Goal: Task Accomplishment & Management: Manage account settings

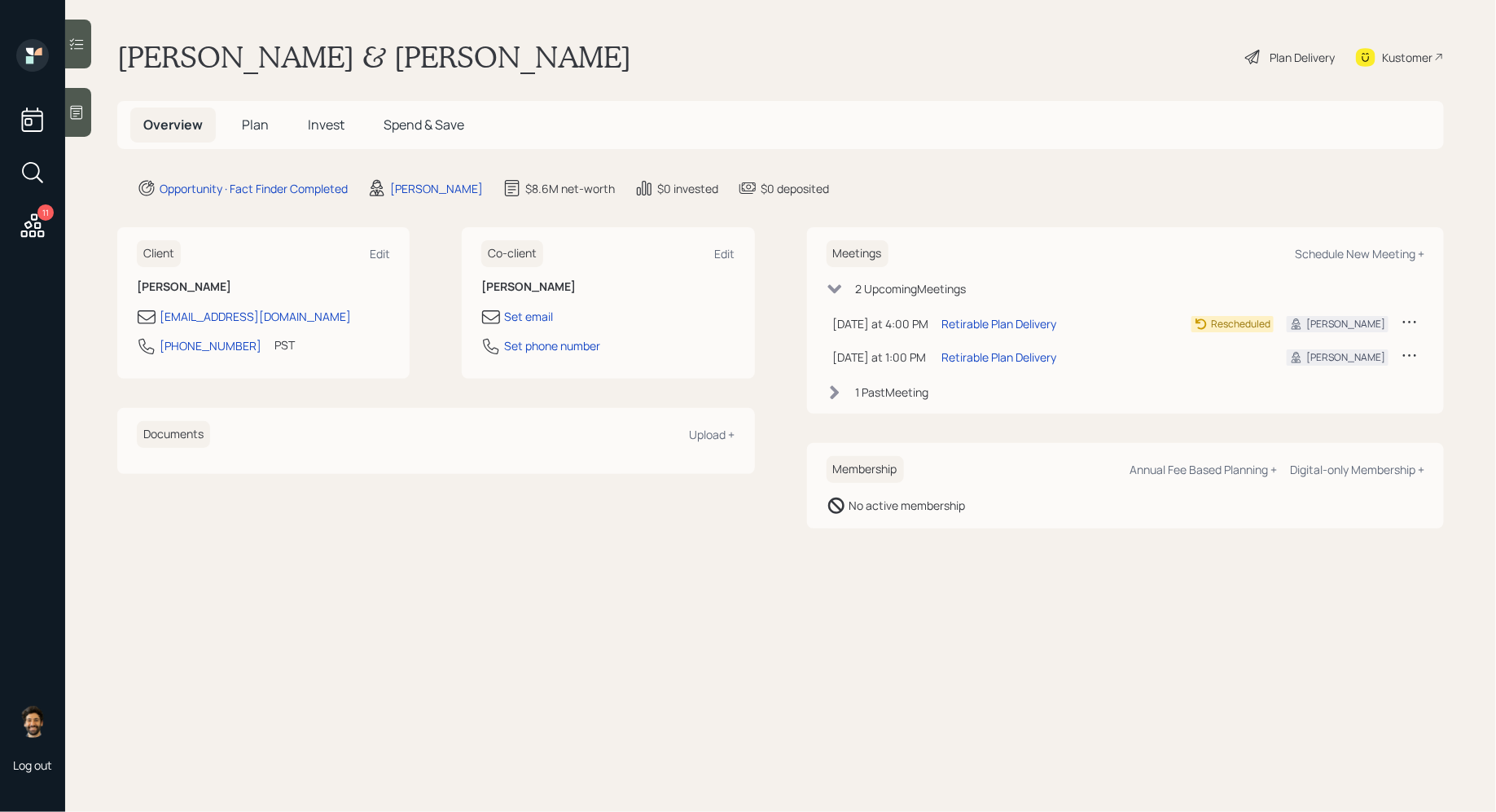
click at [255, 125] on span "Plan" at bounding box center [255, 125] width 27 height 18
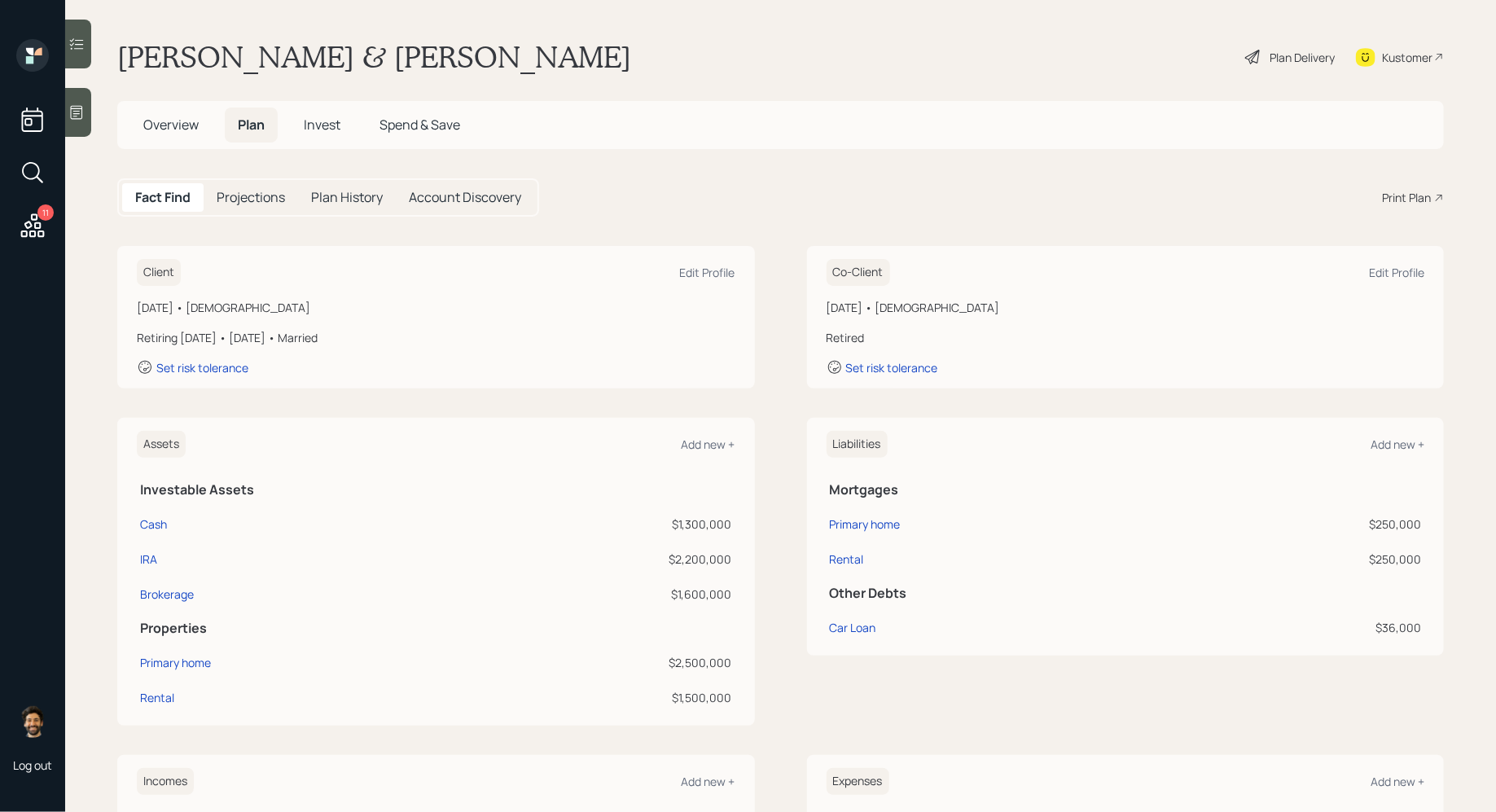
click at [188, 62] on h1 "[PERSON_NAME] & [PERSON_NAME]" at bounding box center [374, 56] width 514 height 35
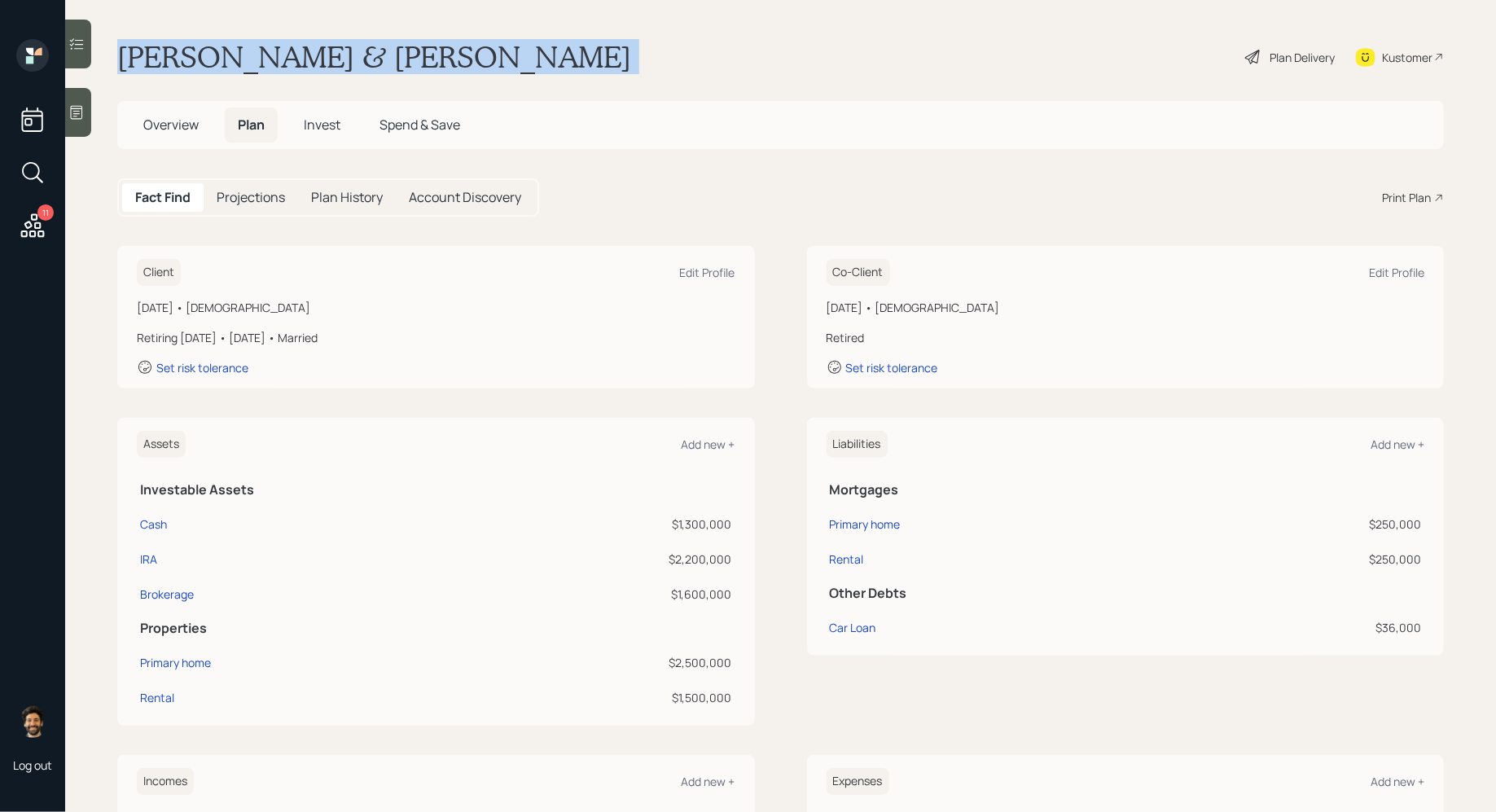
click at [188, 62] on h1 "[PERSON_NAME] & [PERSON_NAME]" at bounding box center [374, 56] width 514 height 35
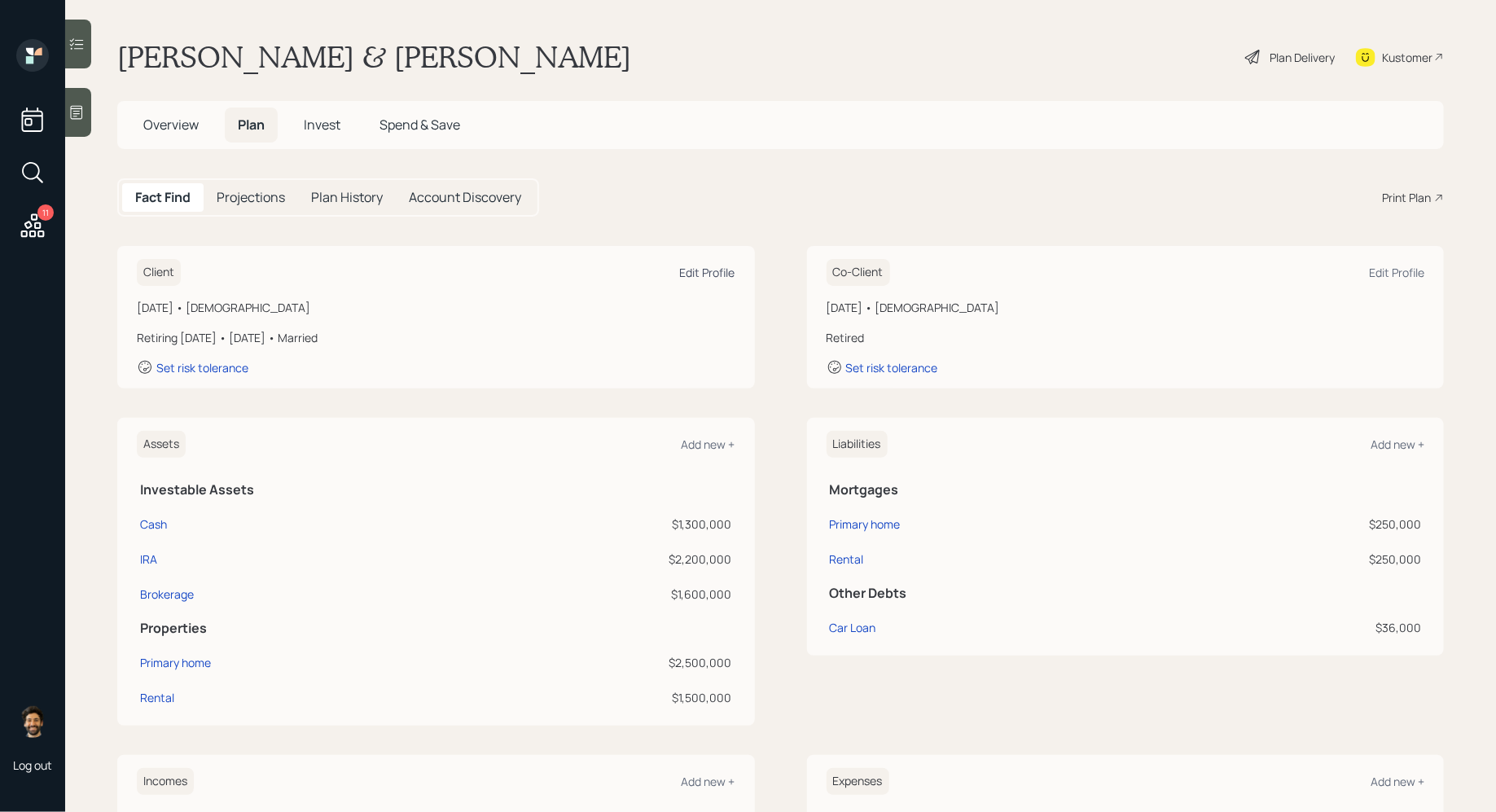
click at [725, 269] on div "Edit Profile" at bounding box center [707, 273] width 55 height 16
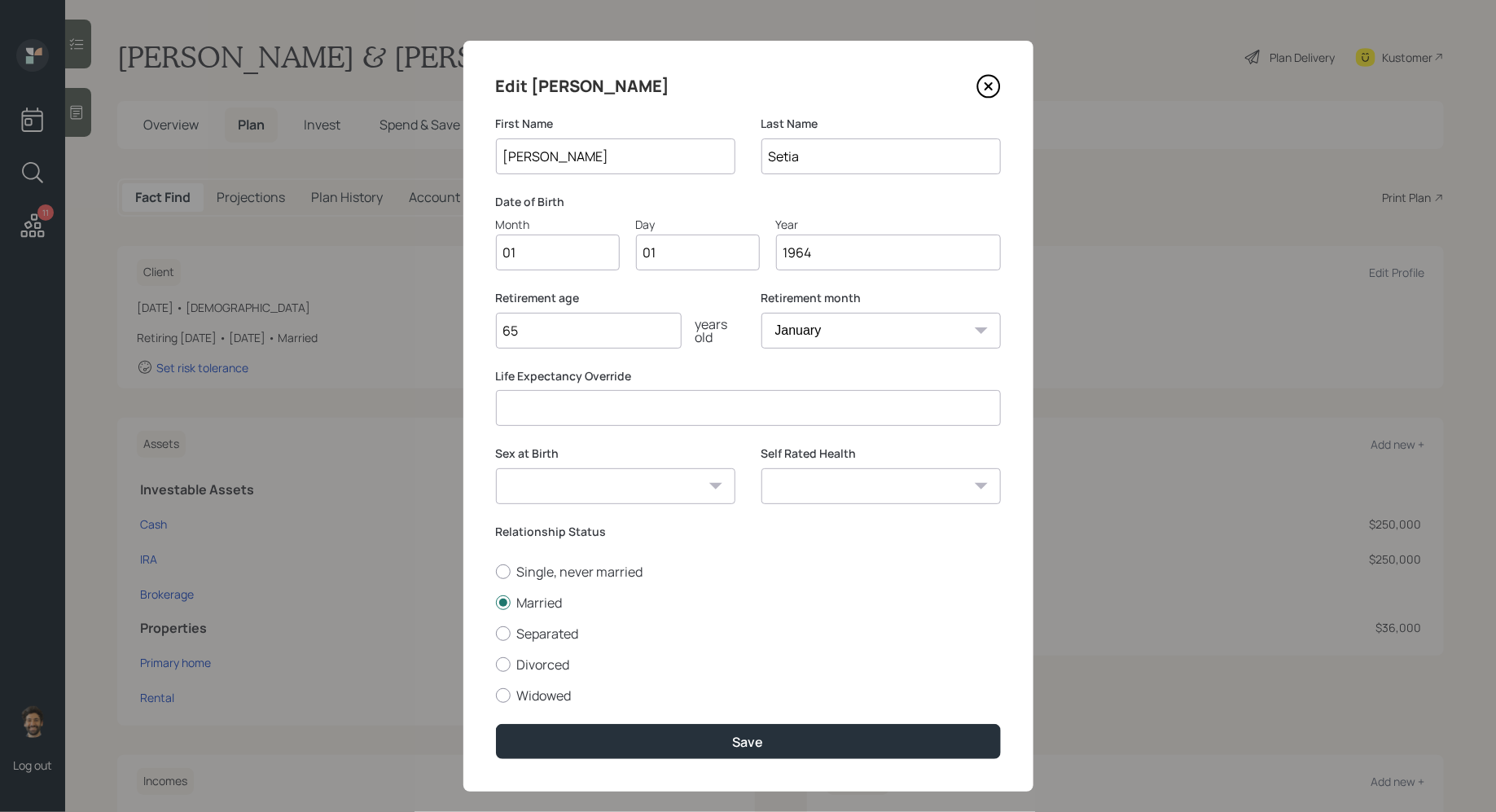
click at [541, 259] on input "01" at bounding box center [558, 252] width 124 height 35
type input "09"
type input "05"
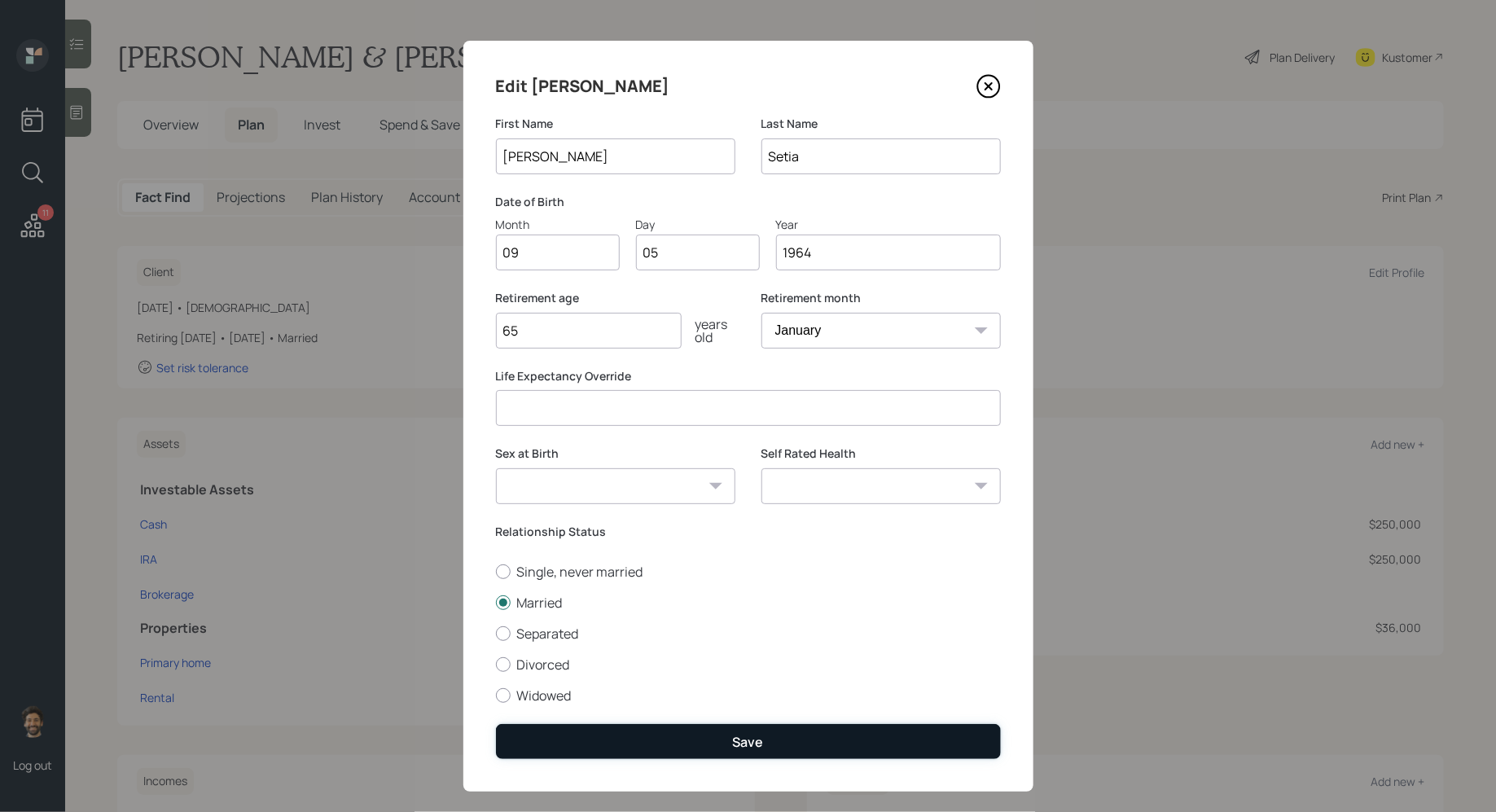
click at [590, 746] on button "Save" at bounding box center [748, 741] width 505 height 35
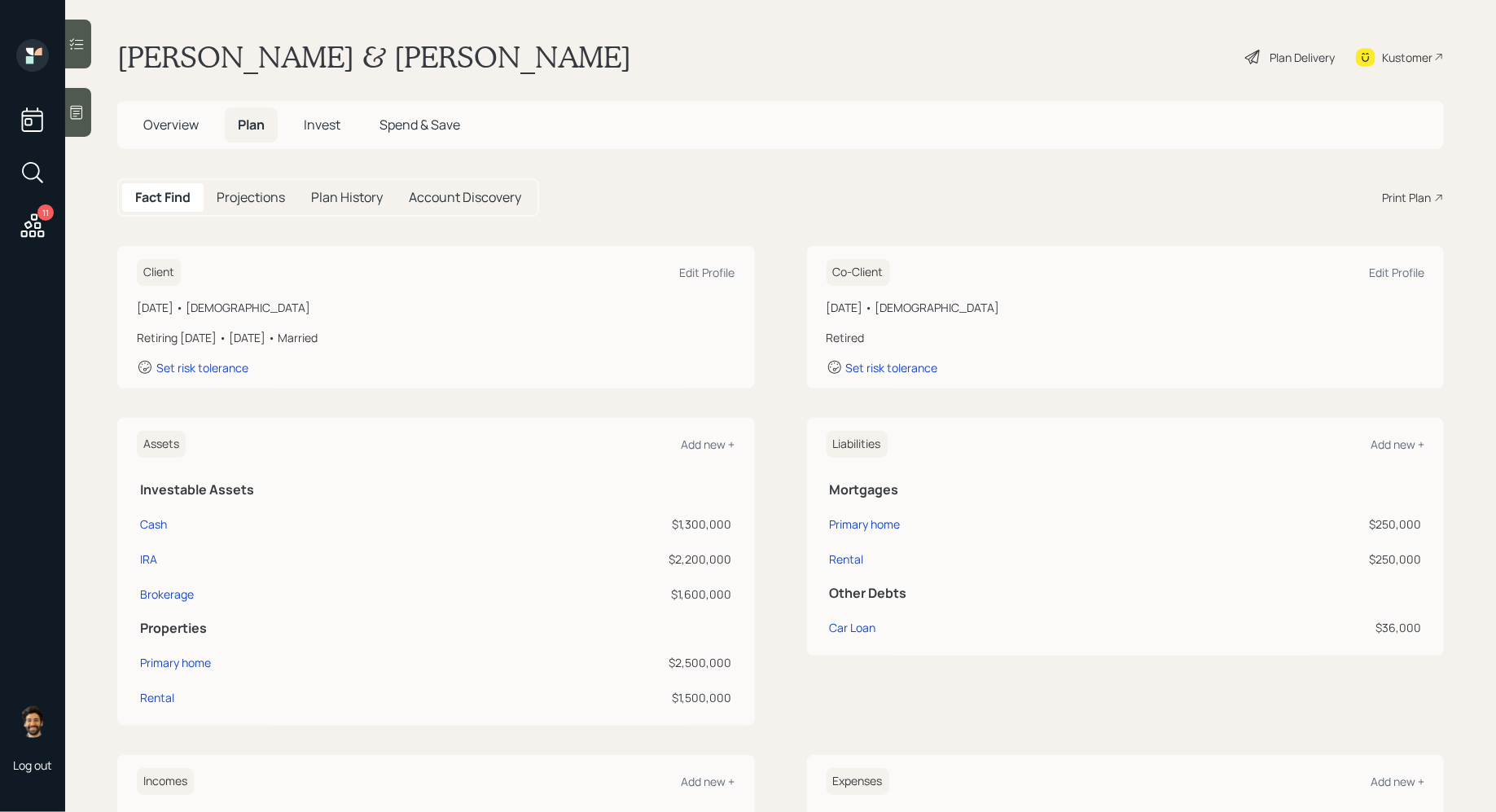
click at [283, 345] on div "Retiring [DATE] • [DATE] • Married" at bounding box center [435, 338] width 598 height 17
click at [705, 267] on div "Edit Profile" at bounding box center [707, 273] width 55 height 16
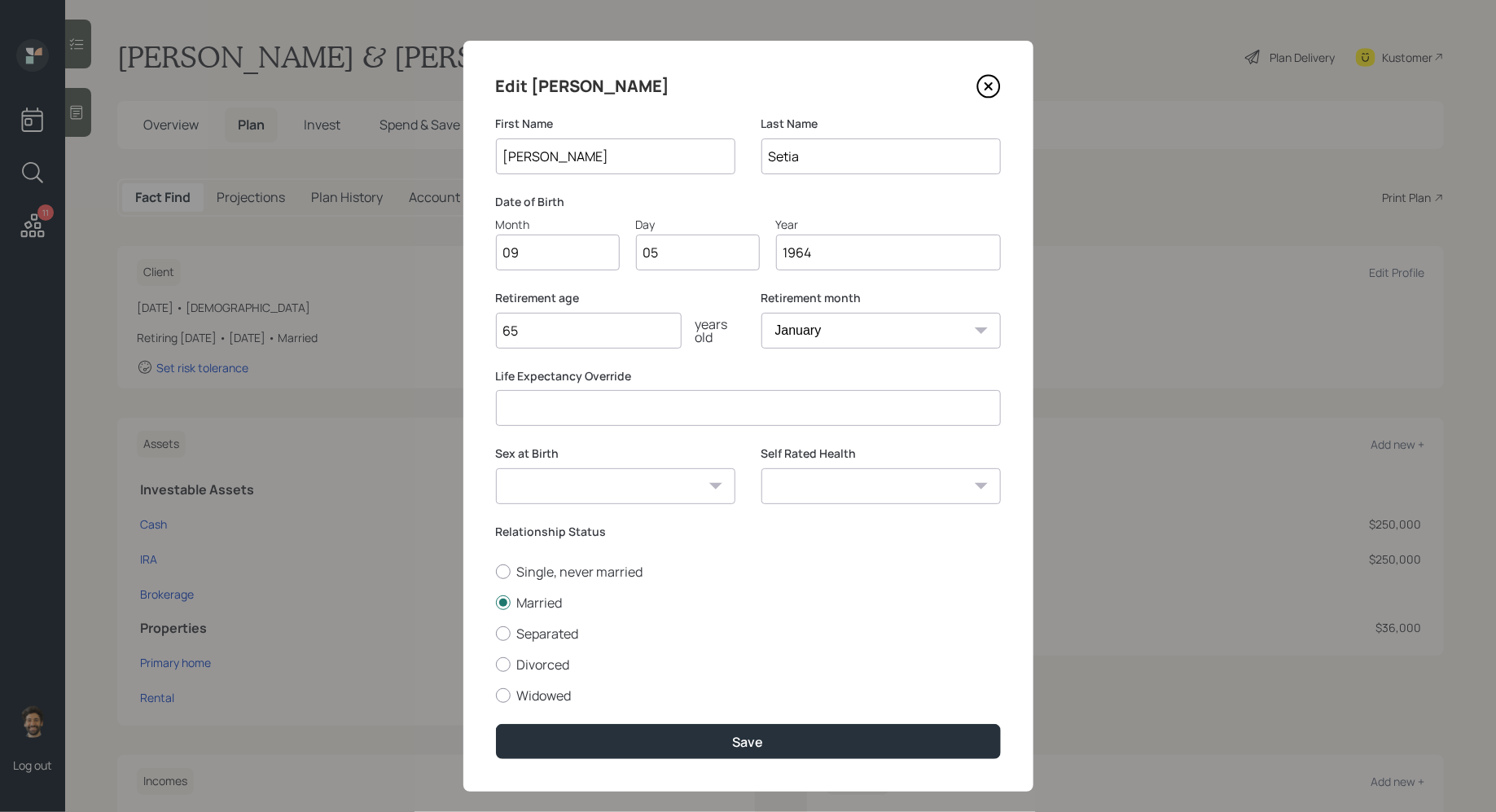
click at [554, 335] on input "65" at bounding box center [589, 330] width 185 height 35
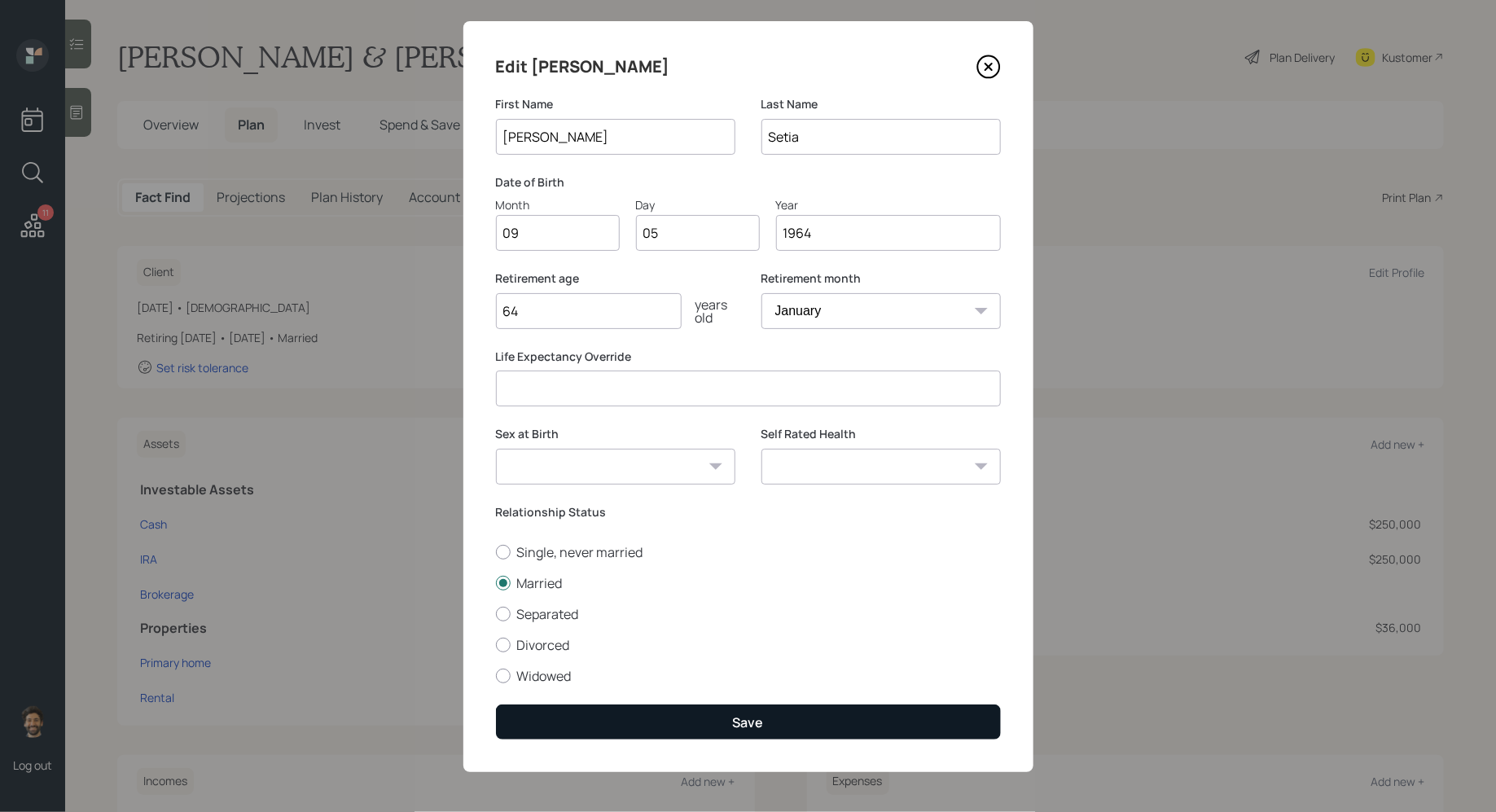
type input "64"
click at [559, 719] on button "Save" at bounding box center [748, 722] width 505 height 35
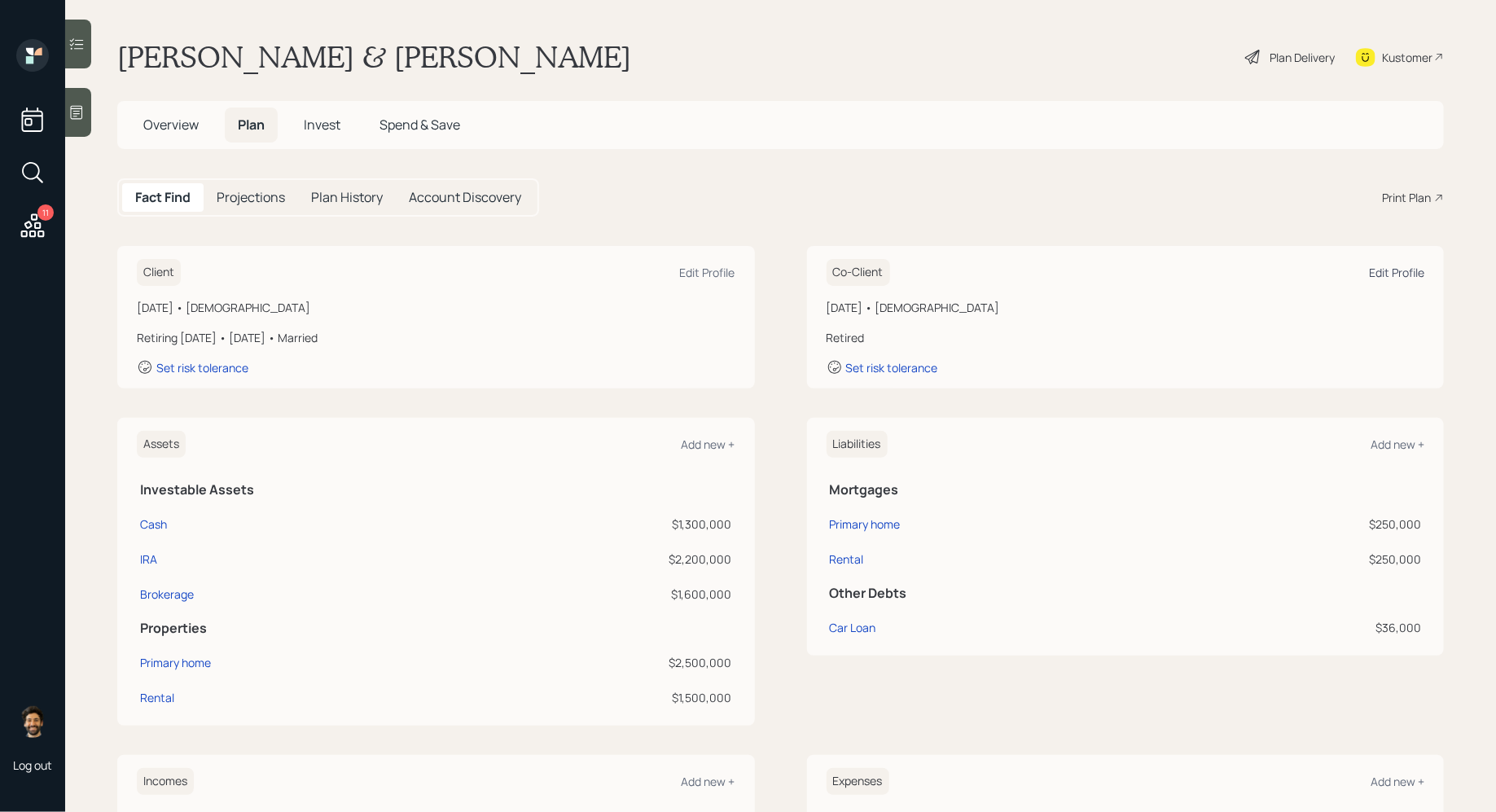
click at [1401, 271] on div "Edit Profile" at bounding box center [1396, 273] width 55 height 16
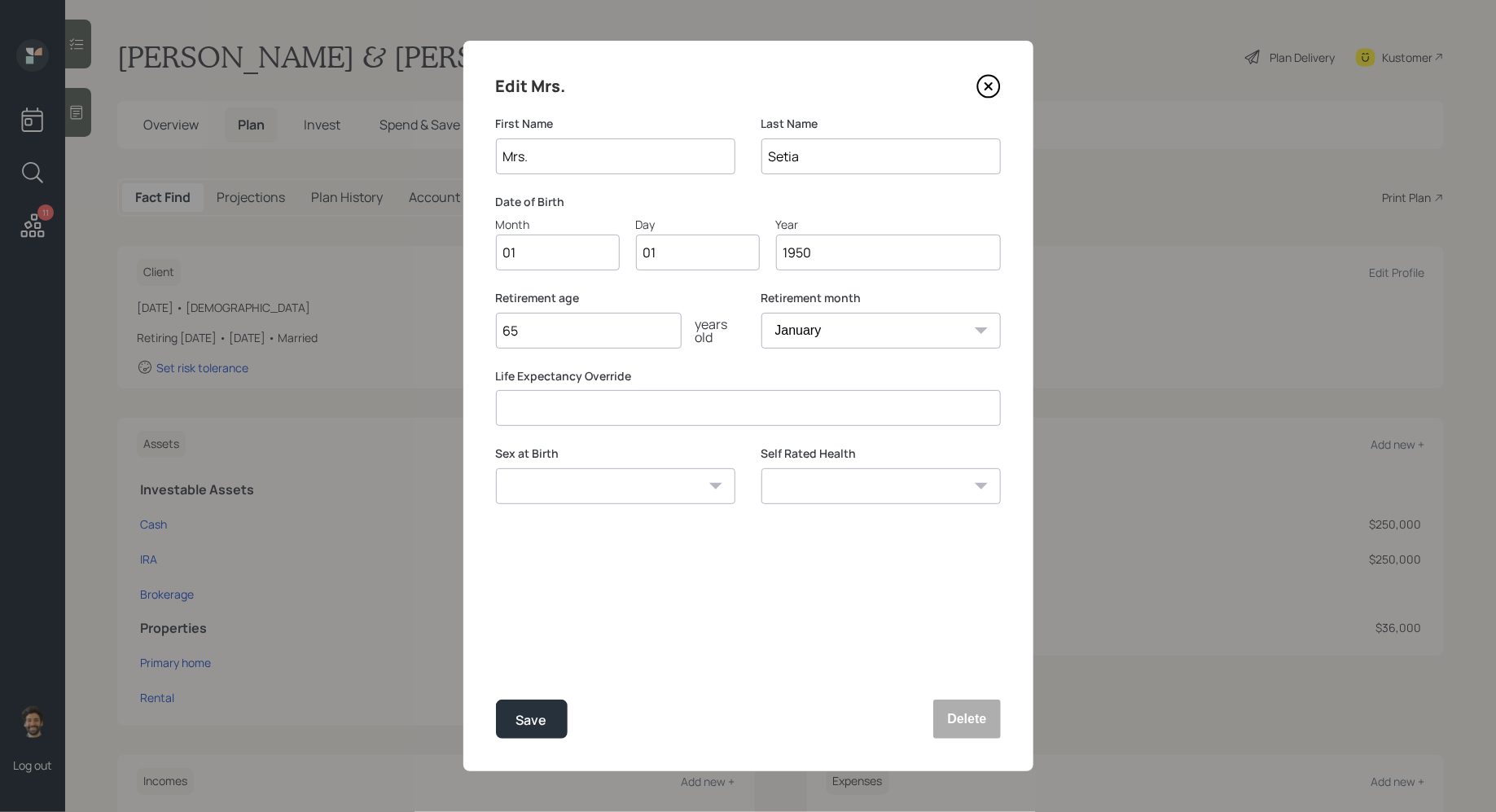
click at [572, 257] on input "01" at bounding box center [558, 252] width 124 height 35
type input "07"
type input "05"
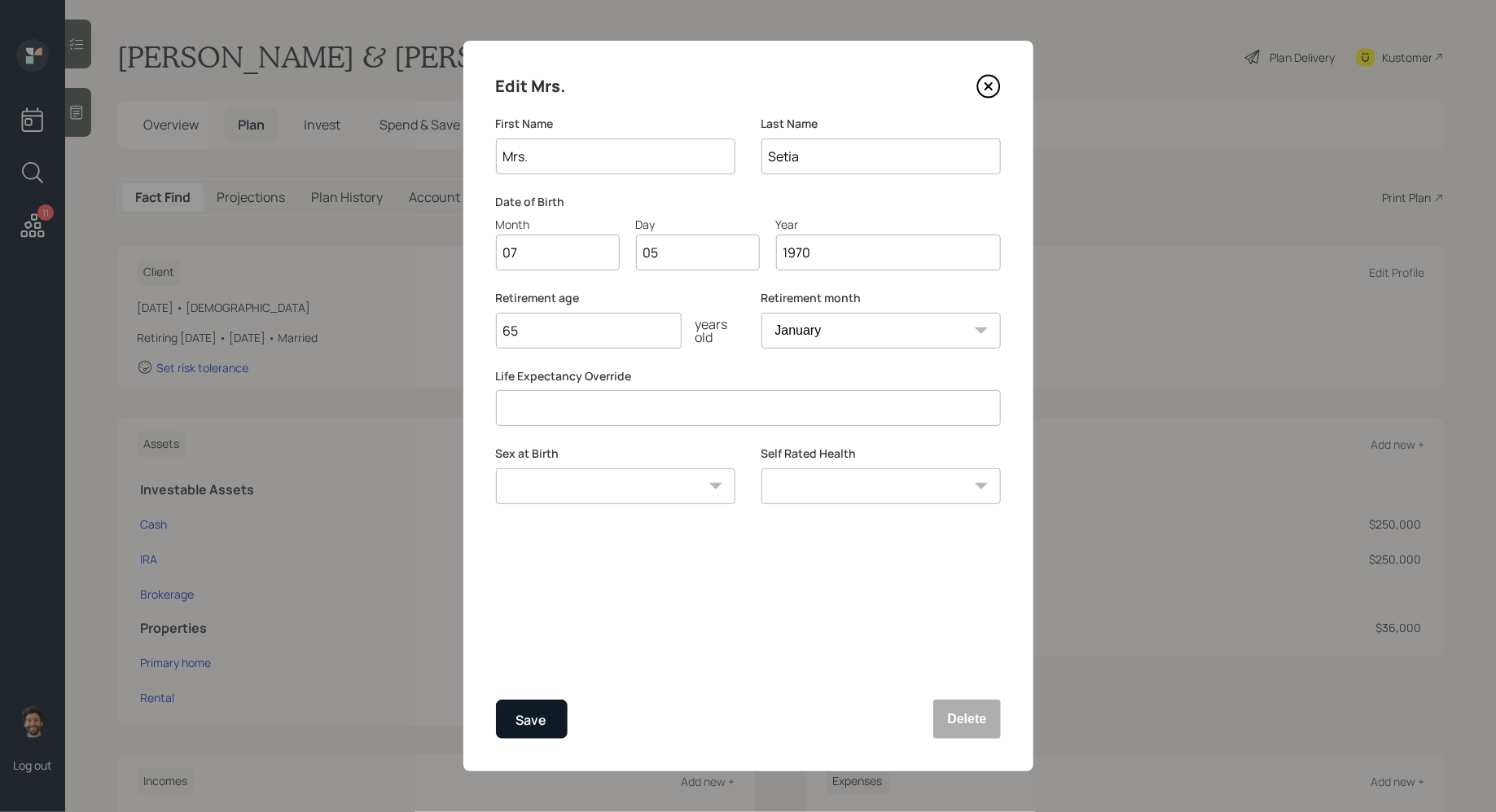
type input "1970"
click at [534, 722] on div "Save" at bounding box center [532, 719] width 31 height 22
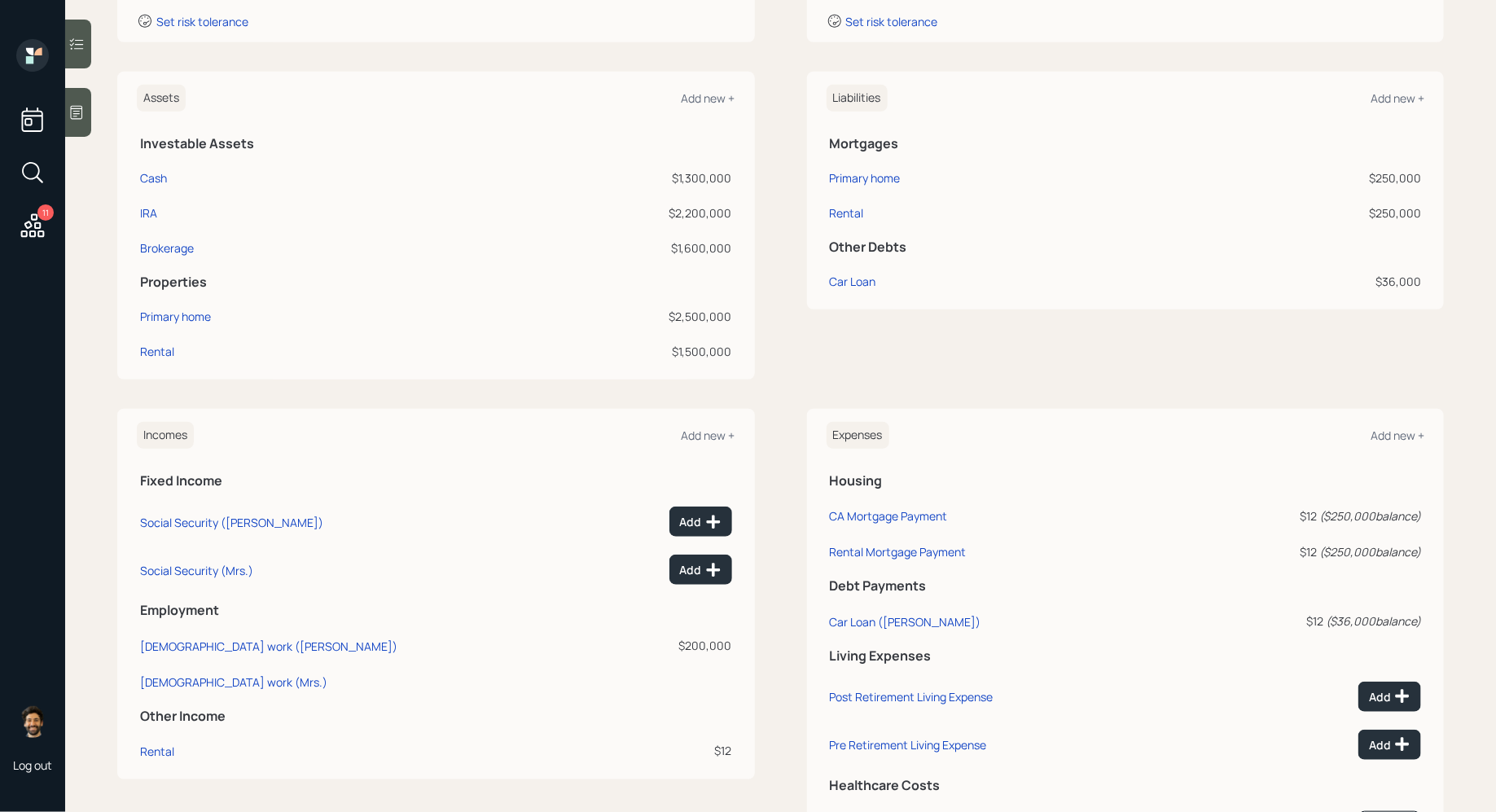
scroll to position [478, 0]
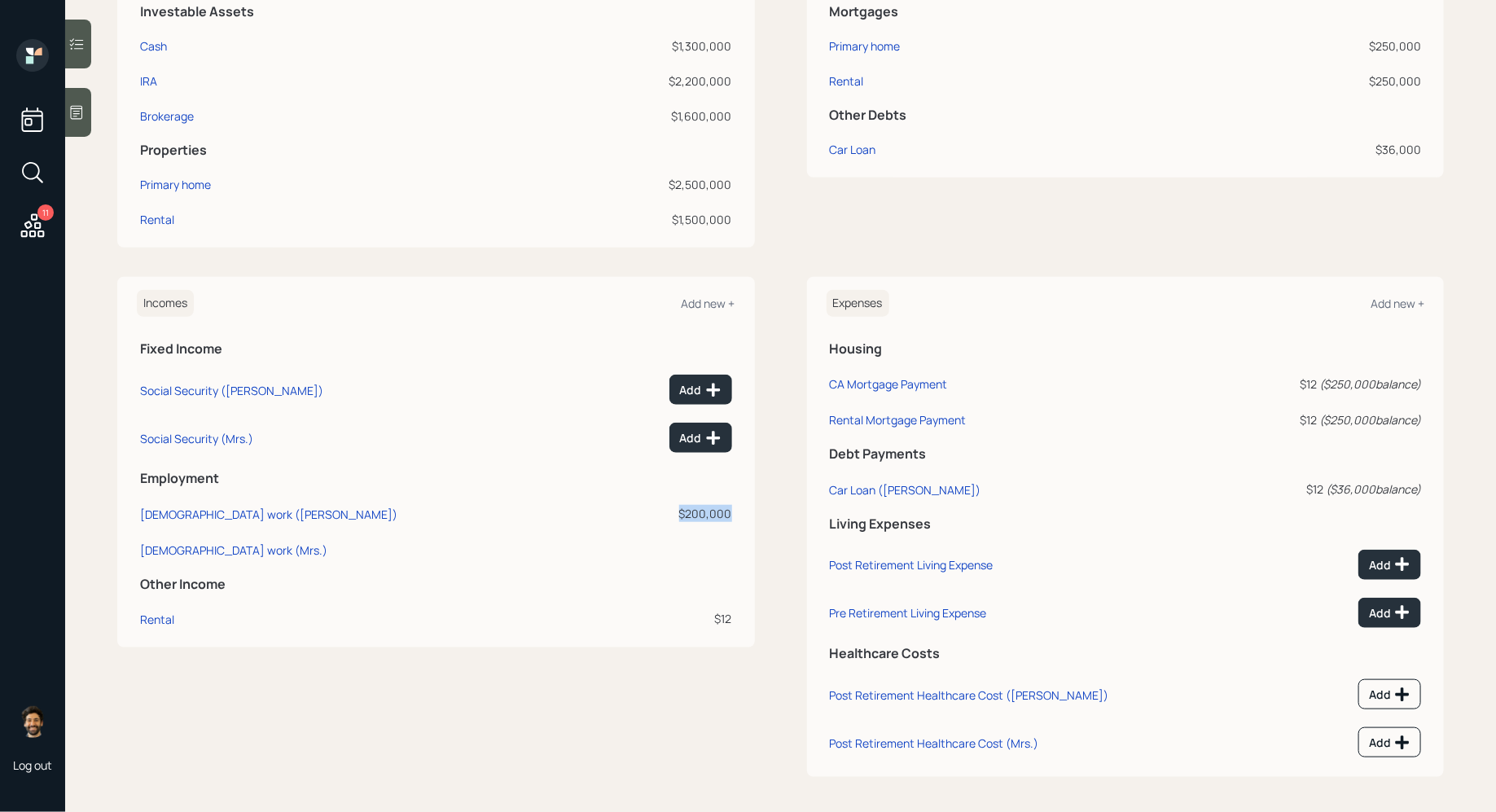
drag, startPoint x: 734, startPoint y: 514, endPoint x: 677, endPoint y: 514, distance: 57.0
click at [677, 514] on td "$200,000" at bounding box center [674, 511] width 125 height 35
click at [700, 389] on div "Add" at bounding box center [700, 390] width 42 height 16
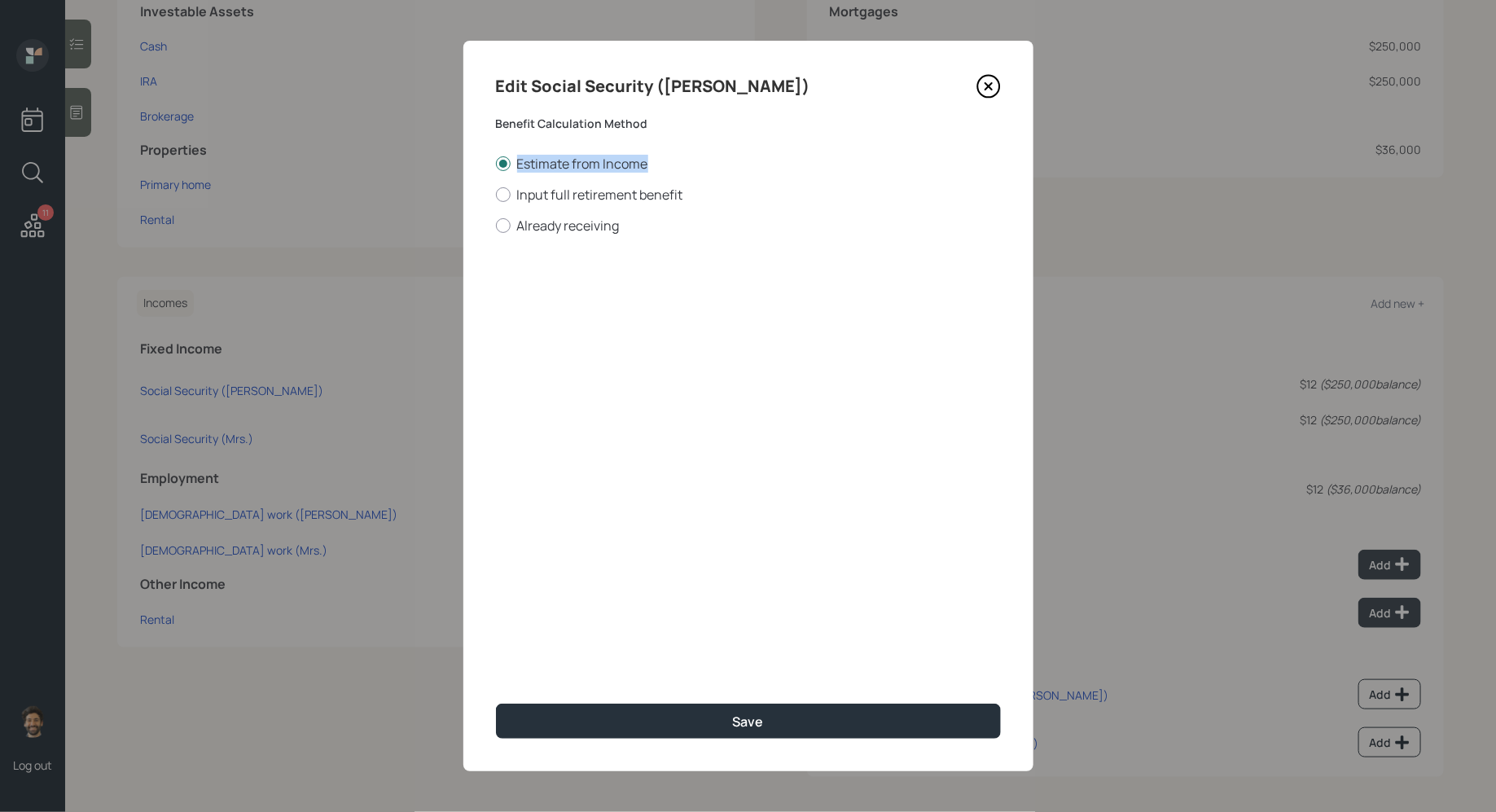
drag, startPoint x: 646, startPoint y: 162, endPoint x: 508, endPoint y: 173, distance: 138.4
click at [508, 173] on div "Estimate from Income Input full retirement benefit Already receiving" at bounding box center [748, 195] width 505 height 80
click at [528, 195] on label "Input full retirement benefit" at bounding box center [748, 194] width 505 height 18
click at [496, 195] on input "Input full retirement benefit" at bounding box center [495, 194] width 1 height 1
radio input "true"
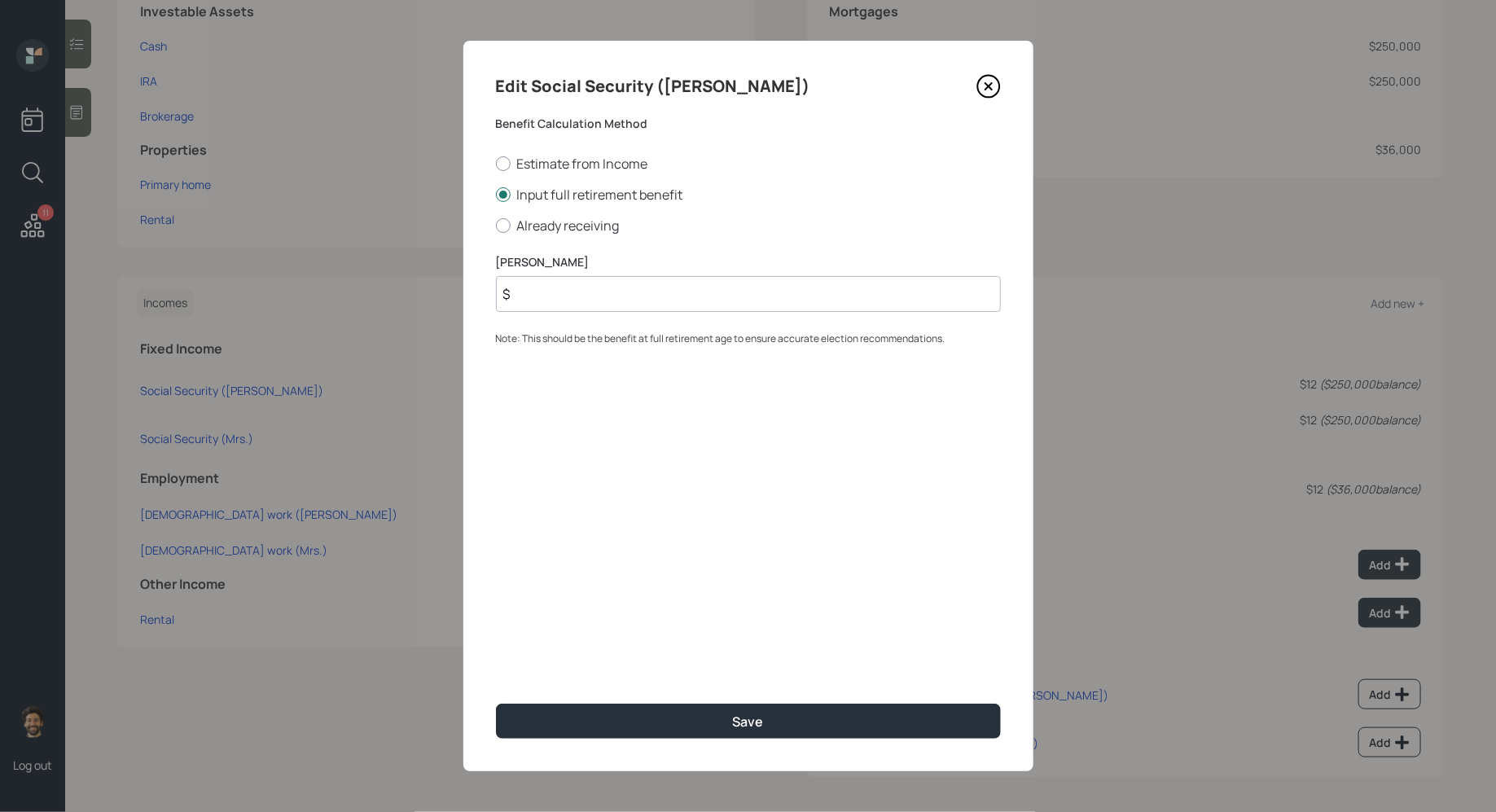
click at [564, 308] on input "$" at bounding box center [748, 293] width 505 height 35
type input "$ 4,000"
click at [563, 741] on div "Edit Social Security (Deepinder) Benefit Calculation Method Estimate from Incom…" at bounding box center [748, 406] width 571 height 731
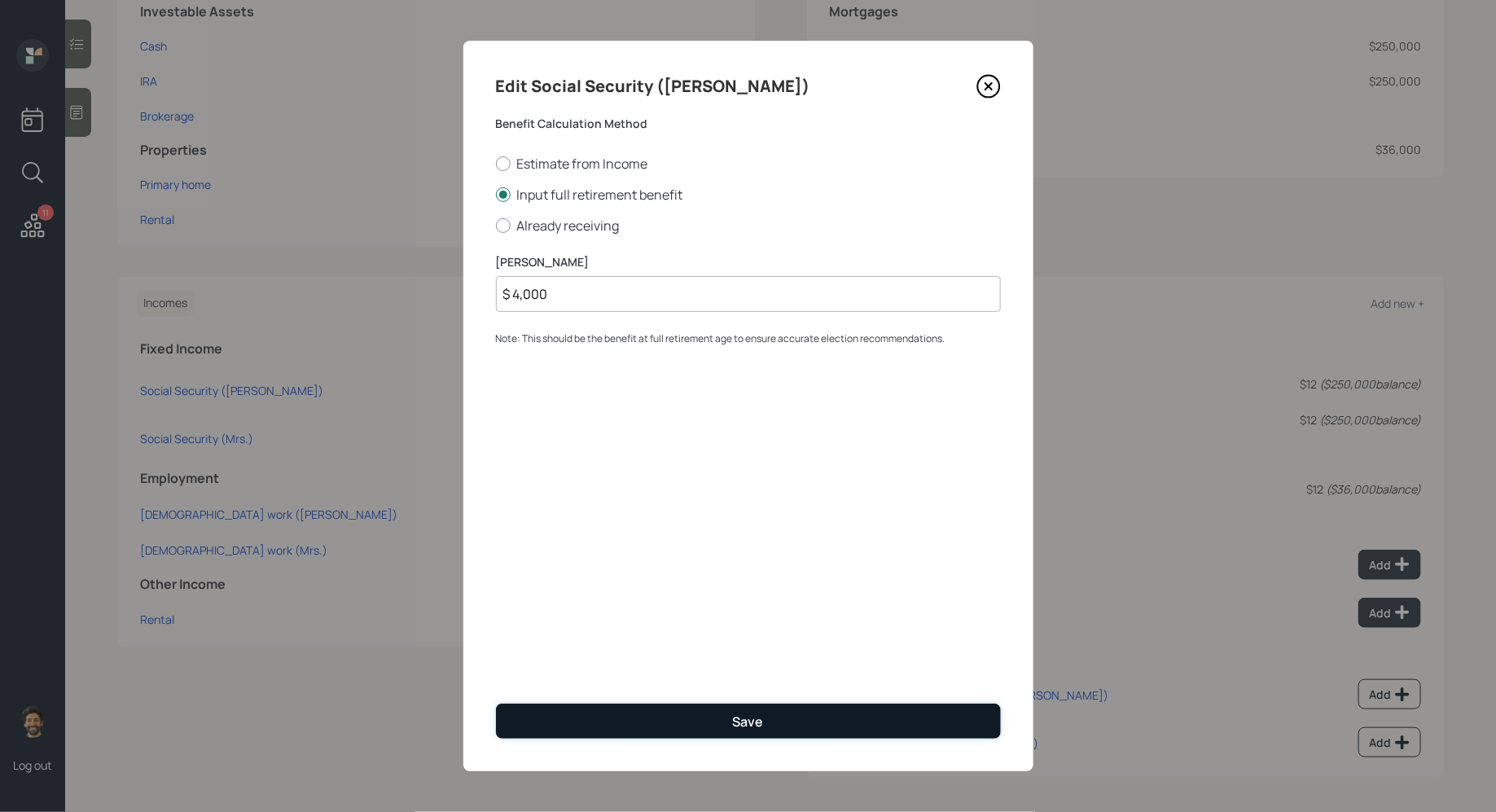
click at [544, 729] on button "Save" at bounding box center [748, 721] width 505 height 35
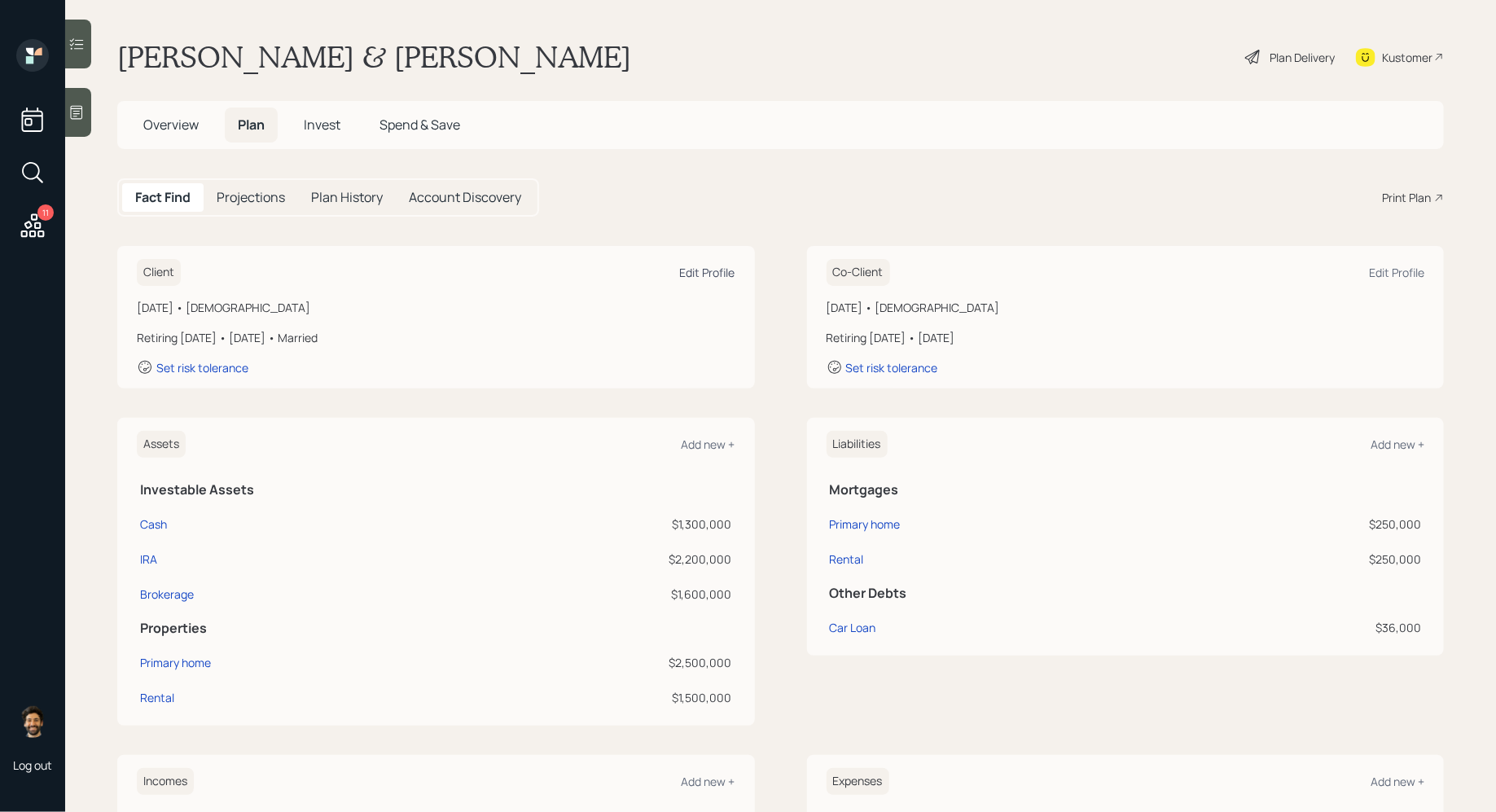
click at [717, 272] on div "Edit Profile" at bounding box center [707, 273] width 55 height 16
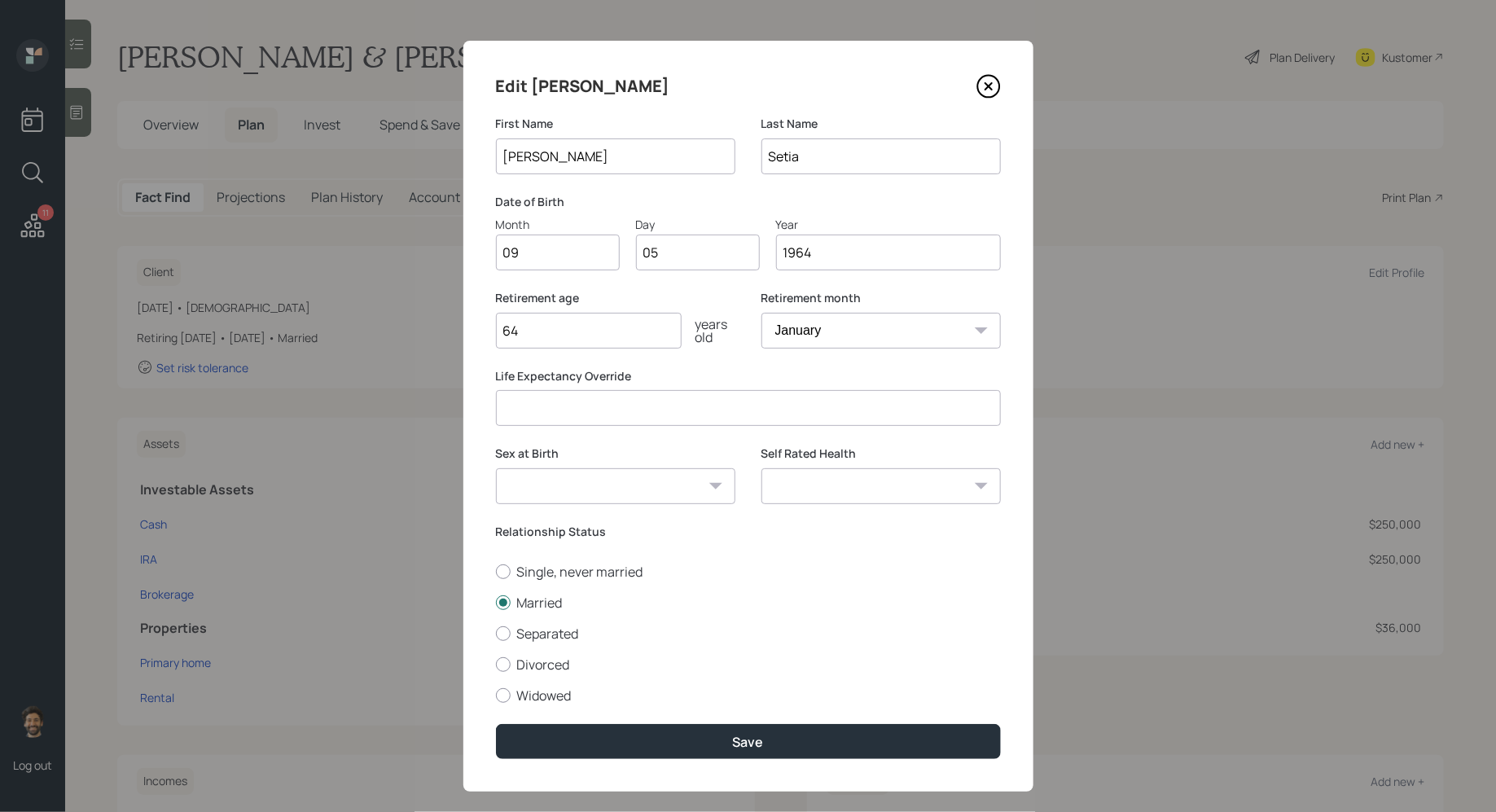
click at [545, 506] on div "Sex at Birth Male Female Other / Prefer not to say" at bounding box center [616, 485] width 240 height 78
click at [538, 493] on select "Male Female Other / Prefer not to say" at bounding box center [616, 486] width 240 height 35
select select "male"
click at [496, 468] on select "Male Female Other / Prefer not to say" at bounding box center [616, 486] width 240 height 35
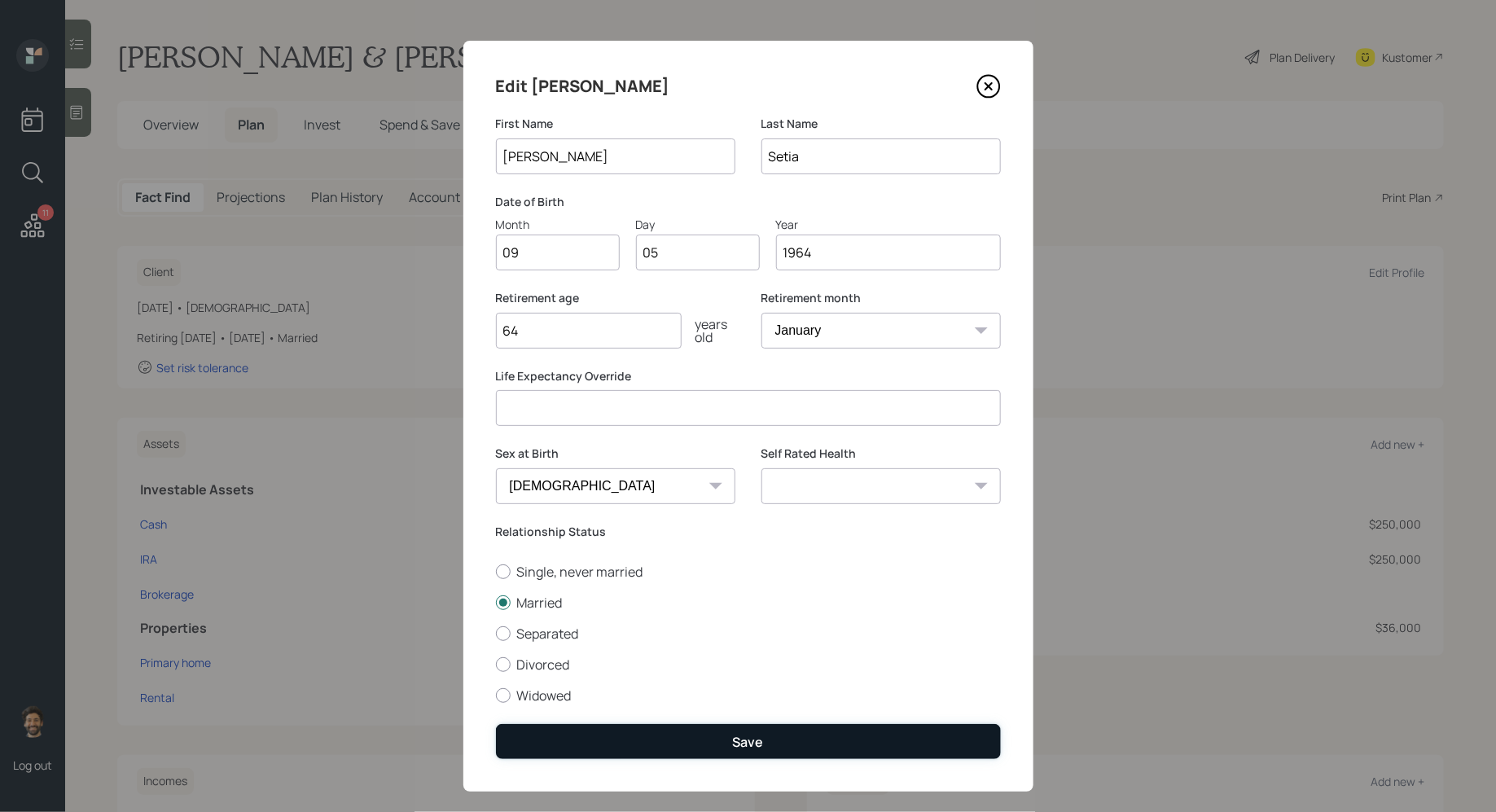
click at [578, 731] on button "Save" at bounding box center [748, 741] width 505 height 35
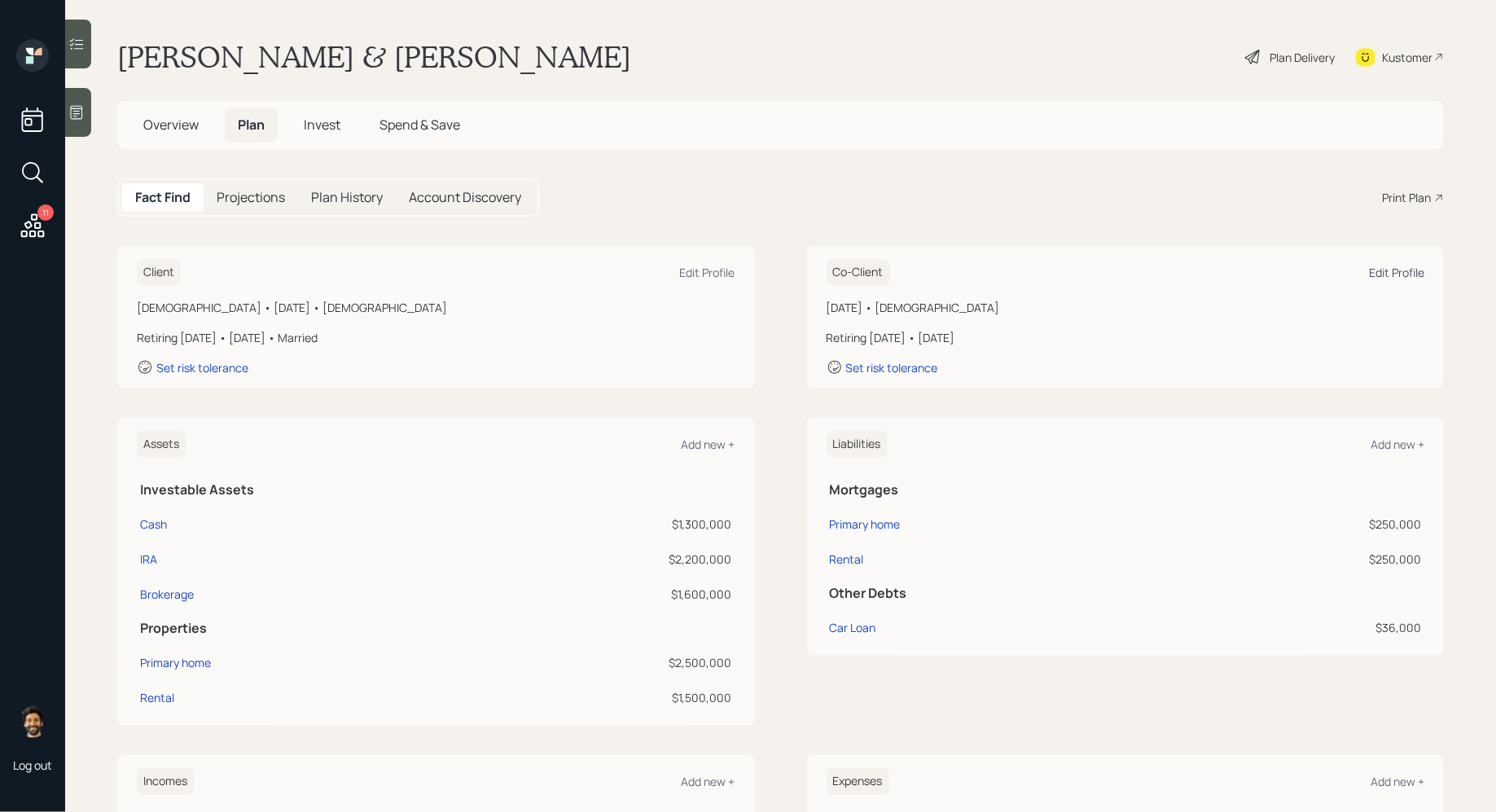
click at [1390, 274] on div "Edit Profile" at bounding box center [1396, 273] width 55 height 16
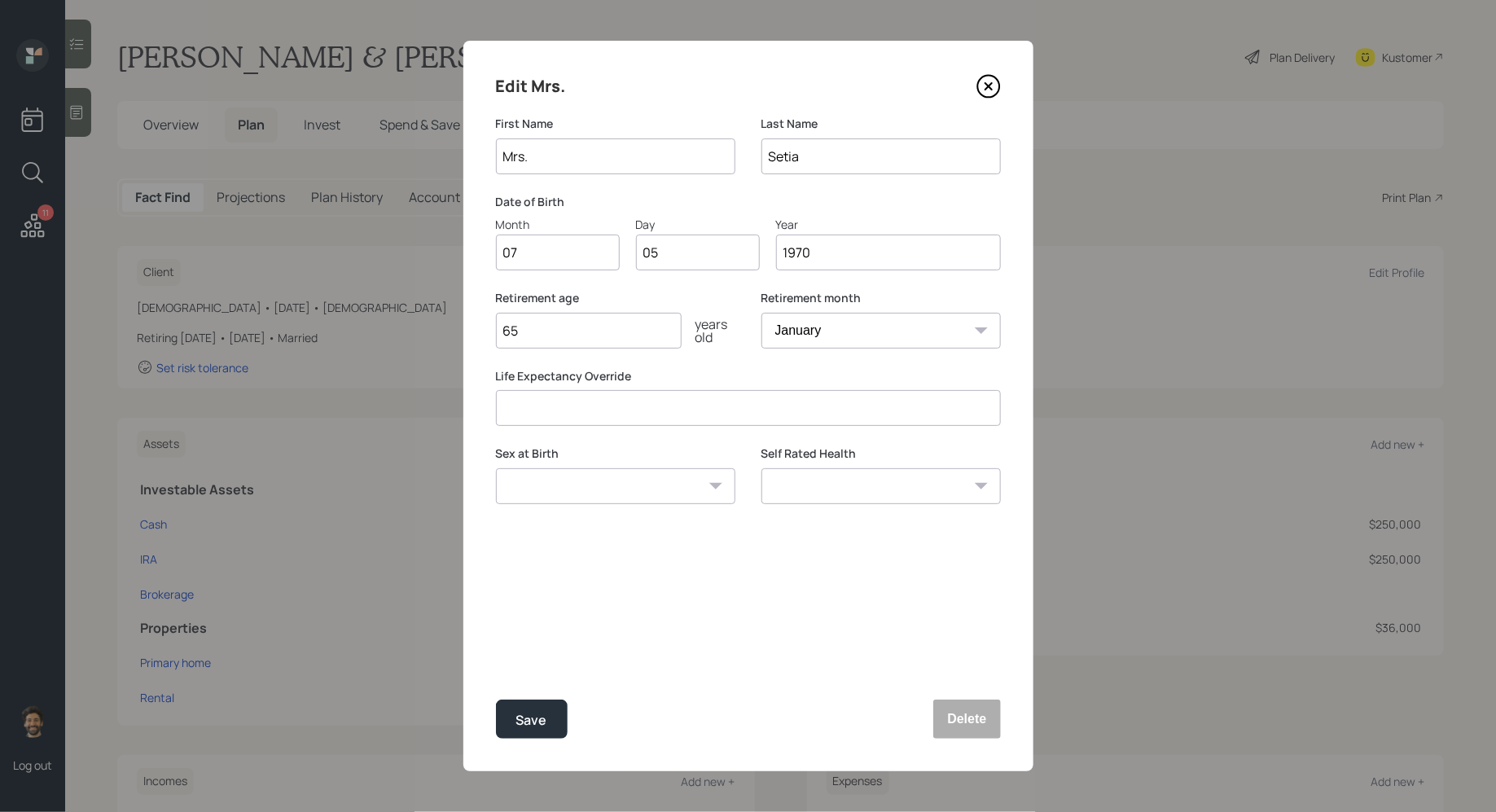
click at [561, 487] on select "Male Female Other / Prefer not to say" at bounding box center [616, 486] width 240 height 35
select select "female"
click at [496, 468] on select "Male Female Other / Prefer not to say" at bounding box center [616, 486] width 240 height 35
click at [551, 721] on button "Save" at bounding box center [532, 719] width 72 height 39
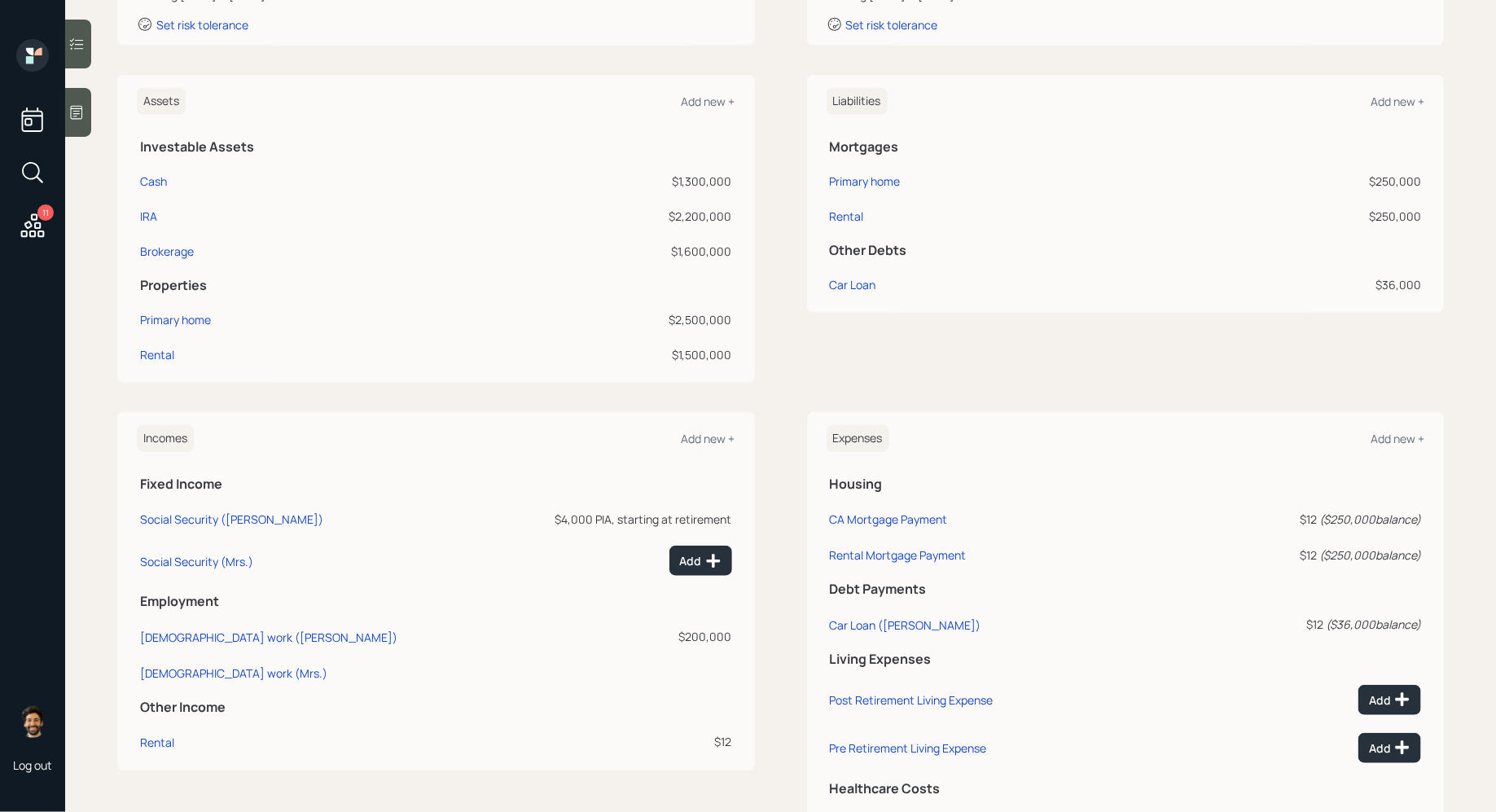
scroll to position [478, 0]
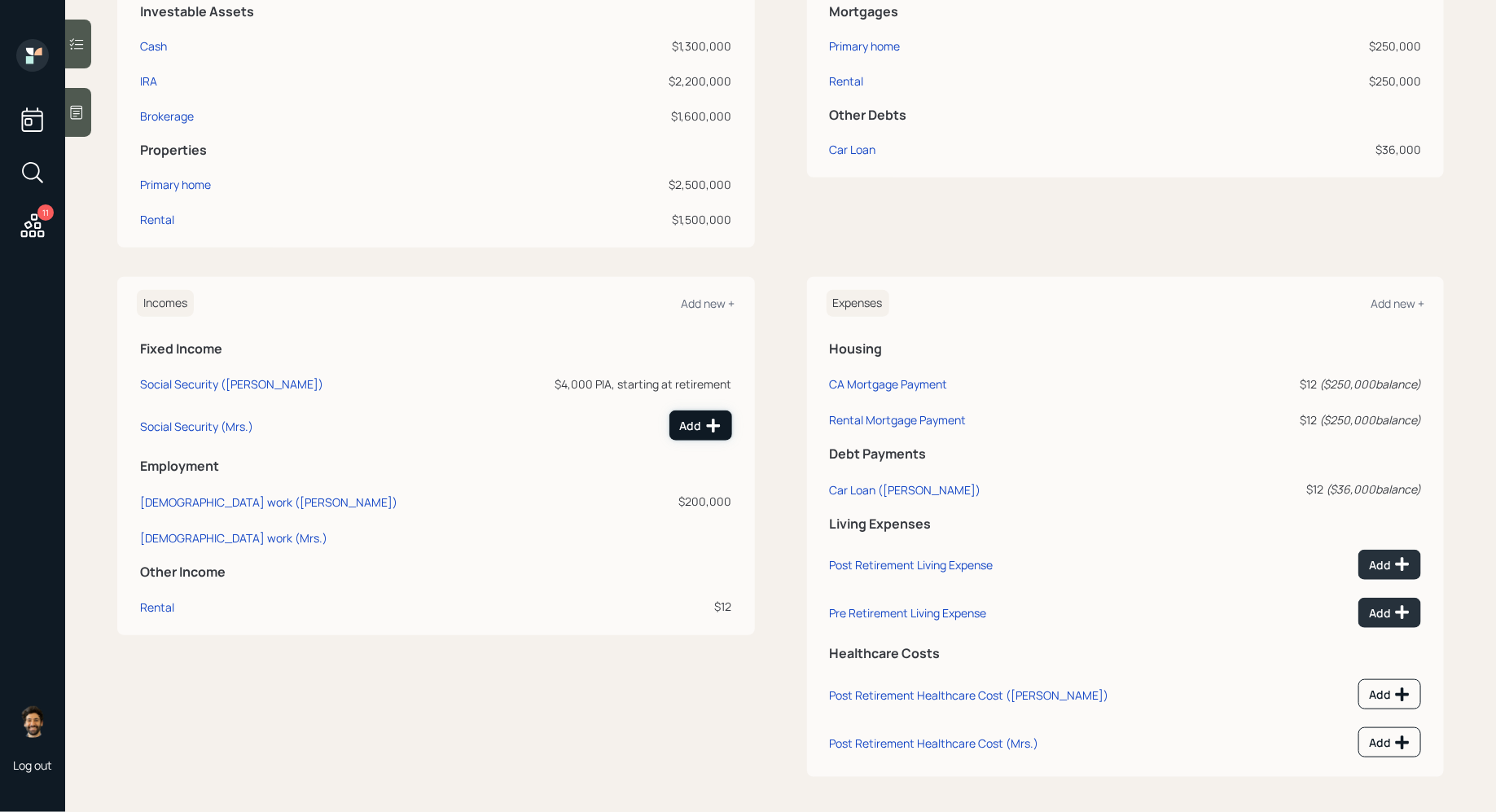
click at [701, 425] on div "Add" at bounding box center [700, 426] width 42 height 16
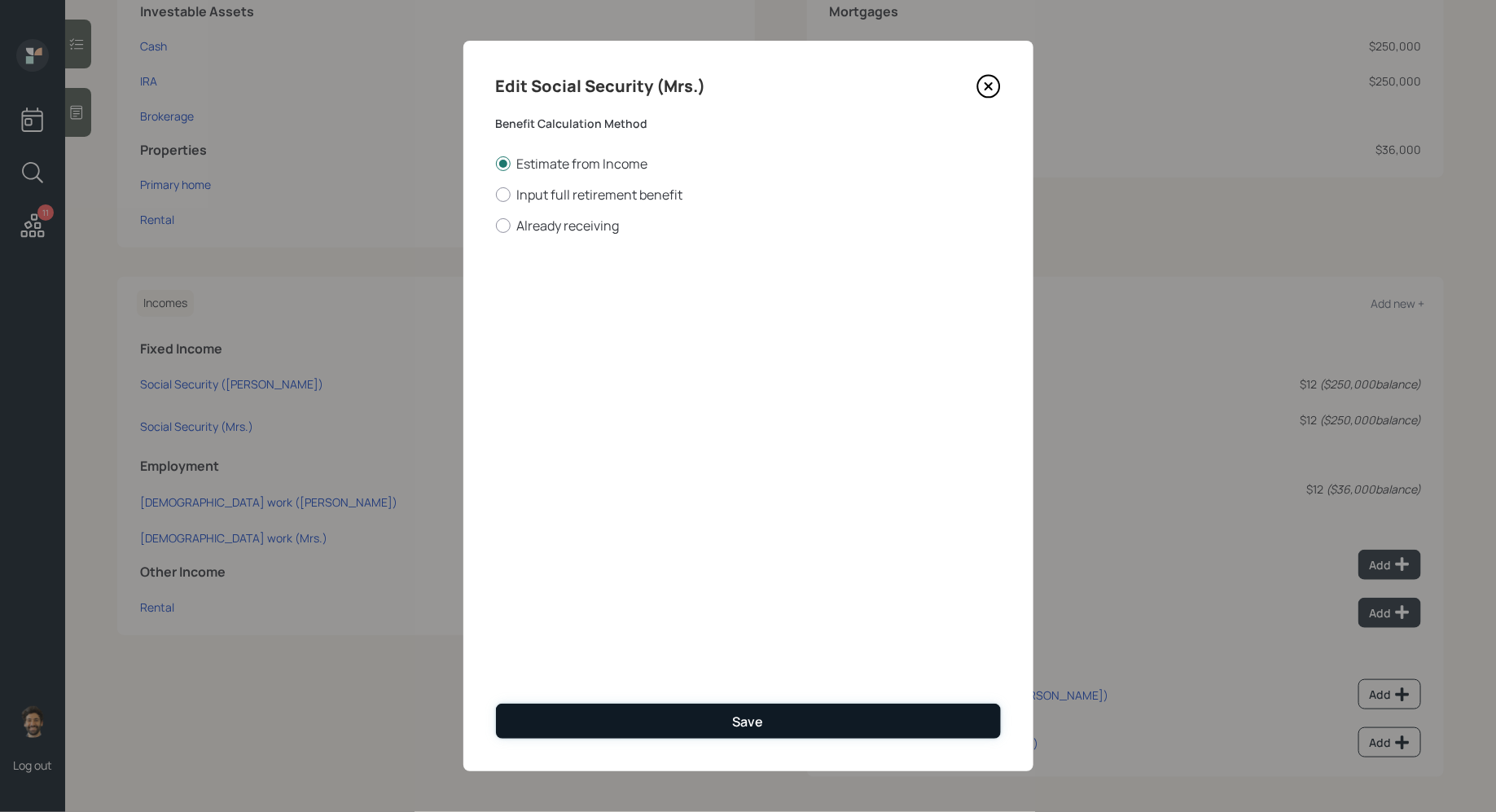
click at [599, 729] on button "Save" at bounding box center [748, 721] width 505 height 35
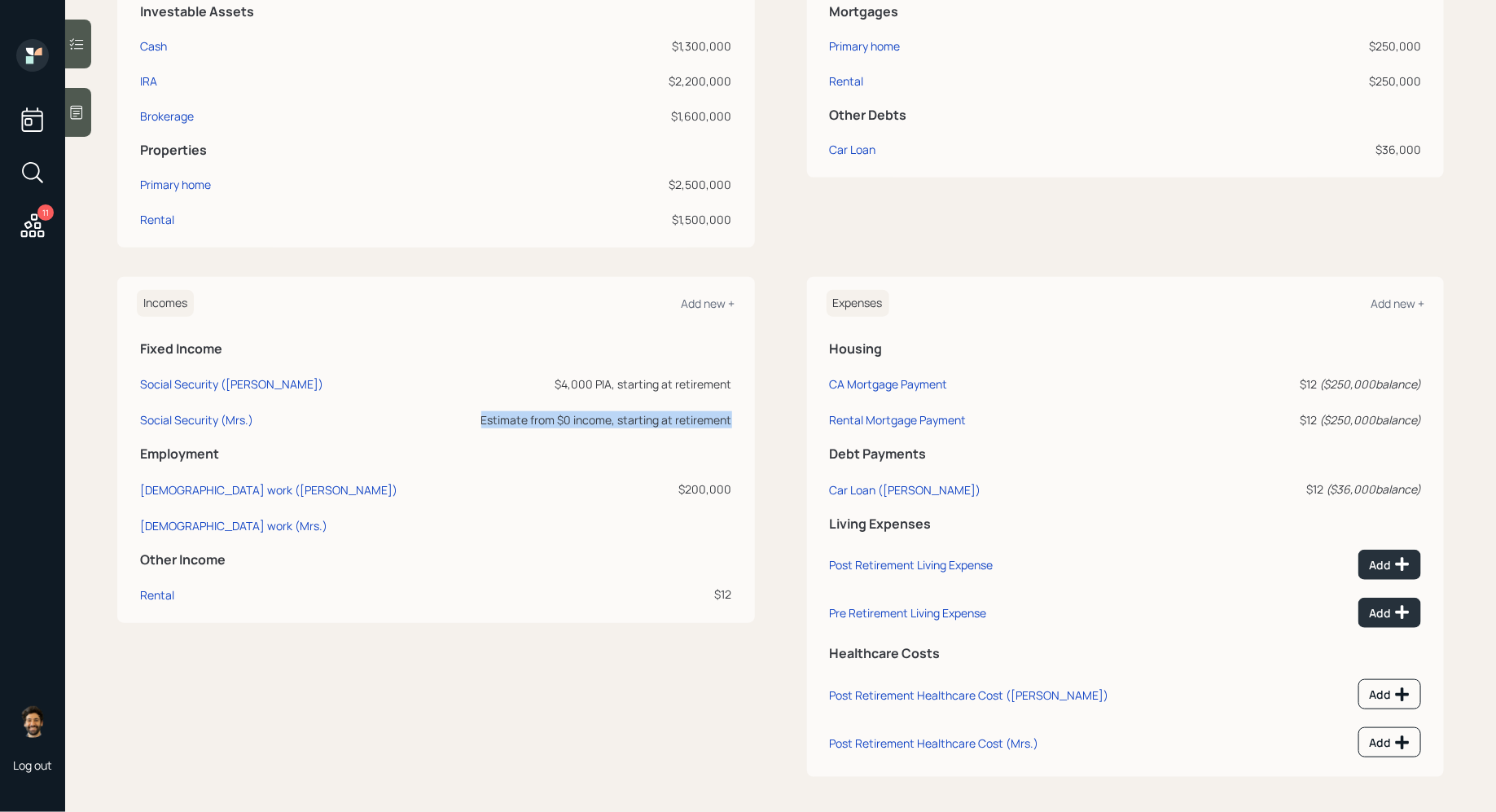
drag, startPoint x: 734, startPoint y: 421, endPoint x: 474, endPoint y: 420, distance: 260.0
click at [474, 420] on td "Estimate from $0 income, starting at retirement" at bounding box center [587, 416] width 295 height 35
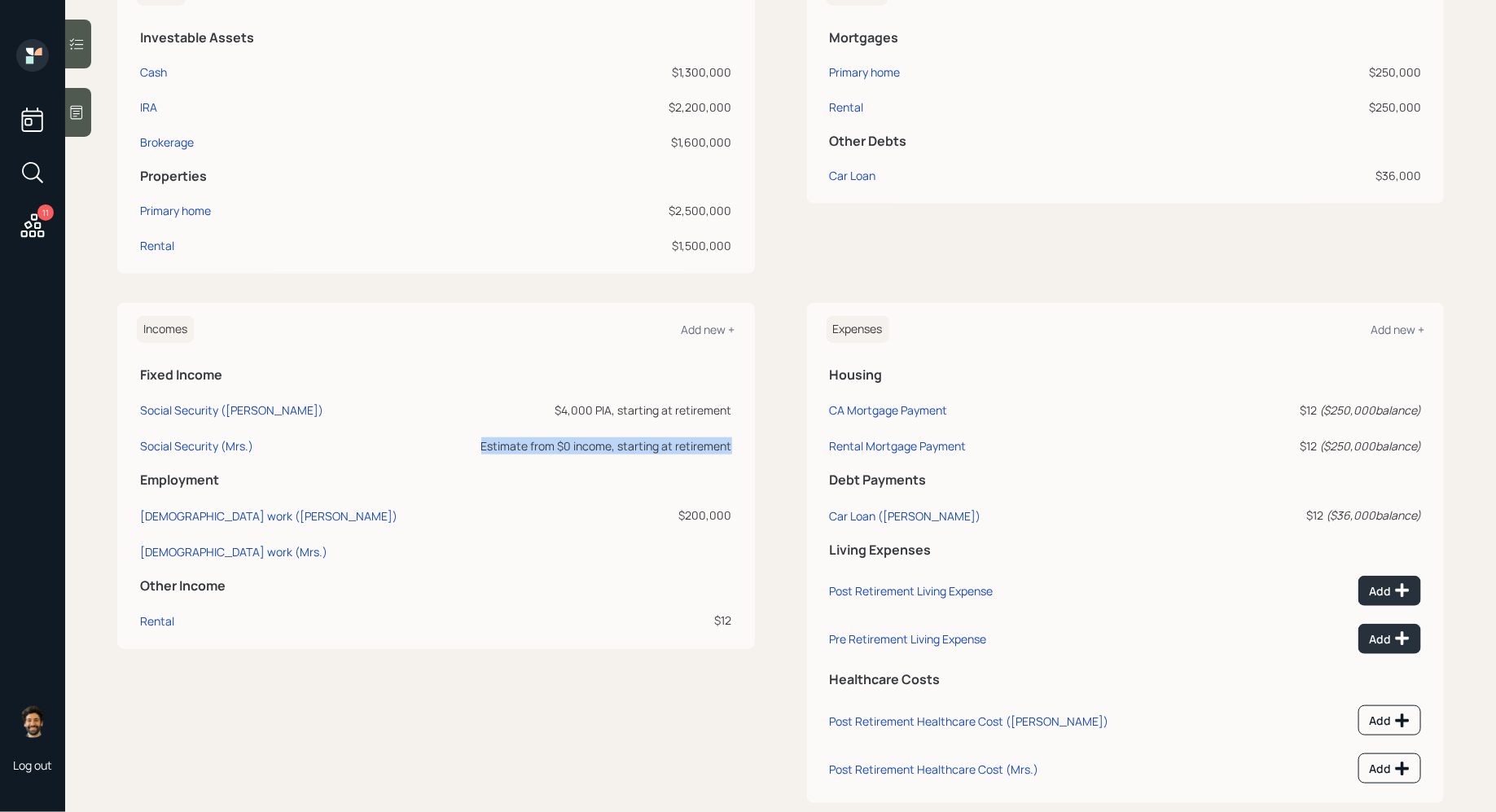
scroll to position [454, 0]
click at [500, 447] on div "Estimate from $0 income, starting at retirement" at bounding box center [588, 443] width 289 height 17
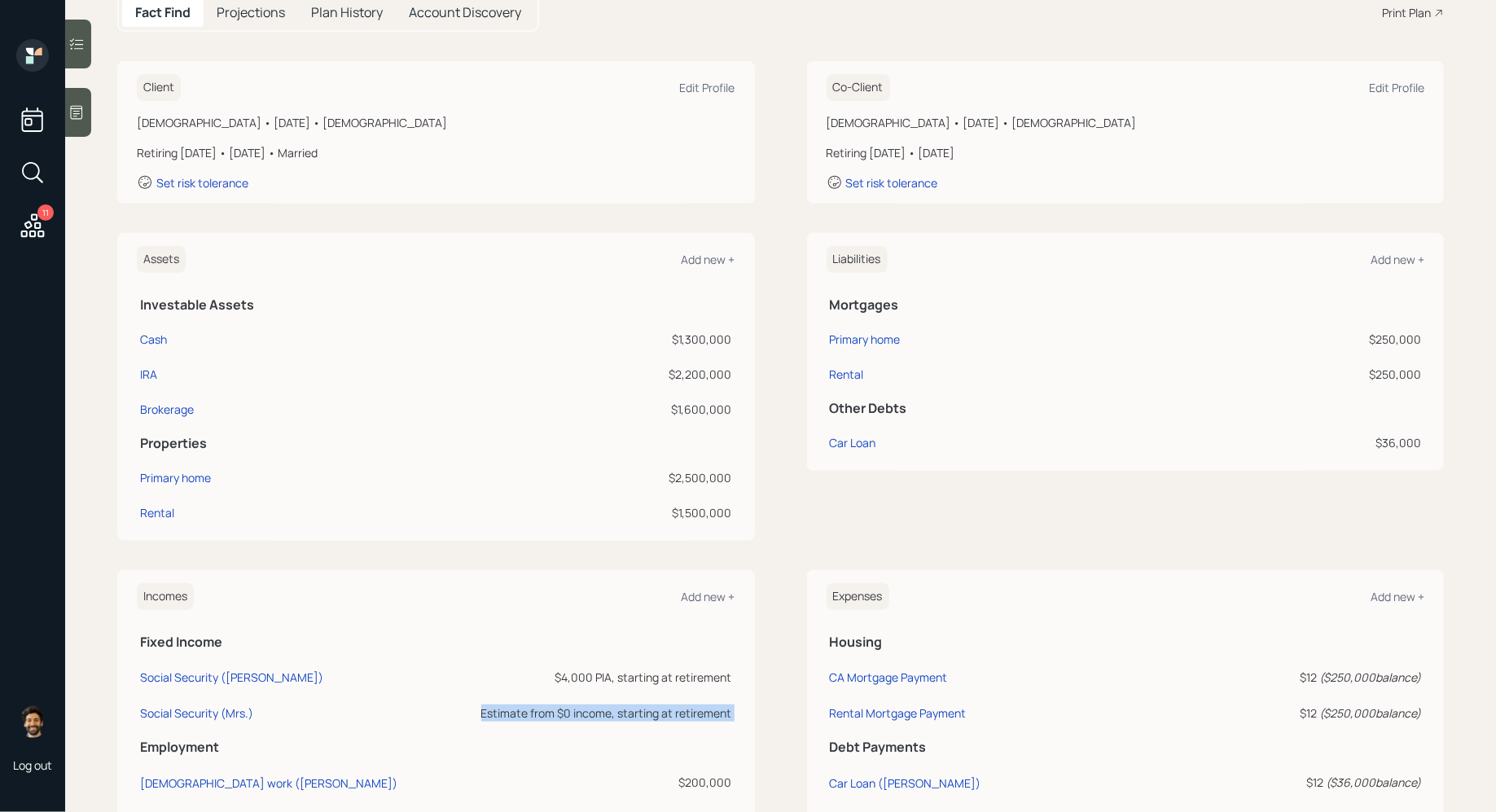
scroll to position [184, 0]
drag, startPoint x: 143, startPoint y: 448, endPoint x: 216, endPoint y: 451, distance: 73.1
click at [216, 451] on h5 "Properties" at bounding box center [436, 445] width 592 height 16
click at [171, 474] on div "Primary home" at bounding box center [176, 480] width 71 height 17
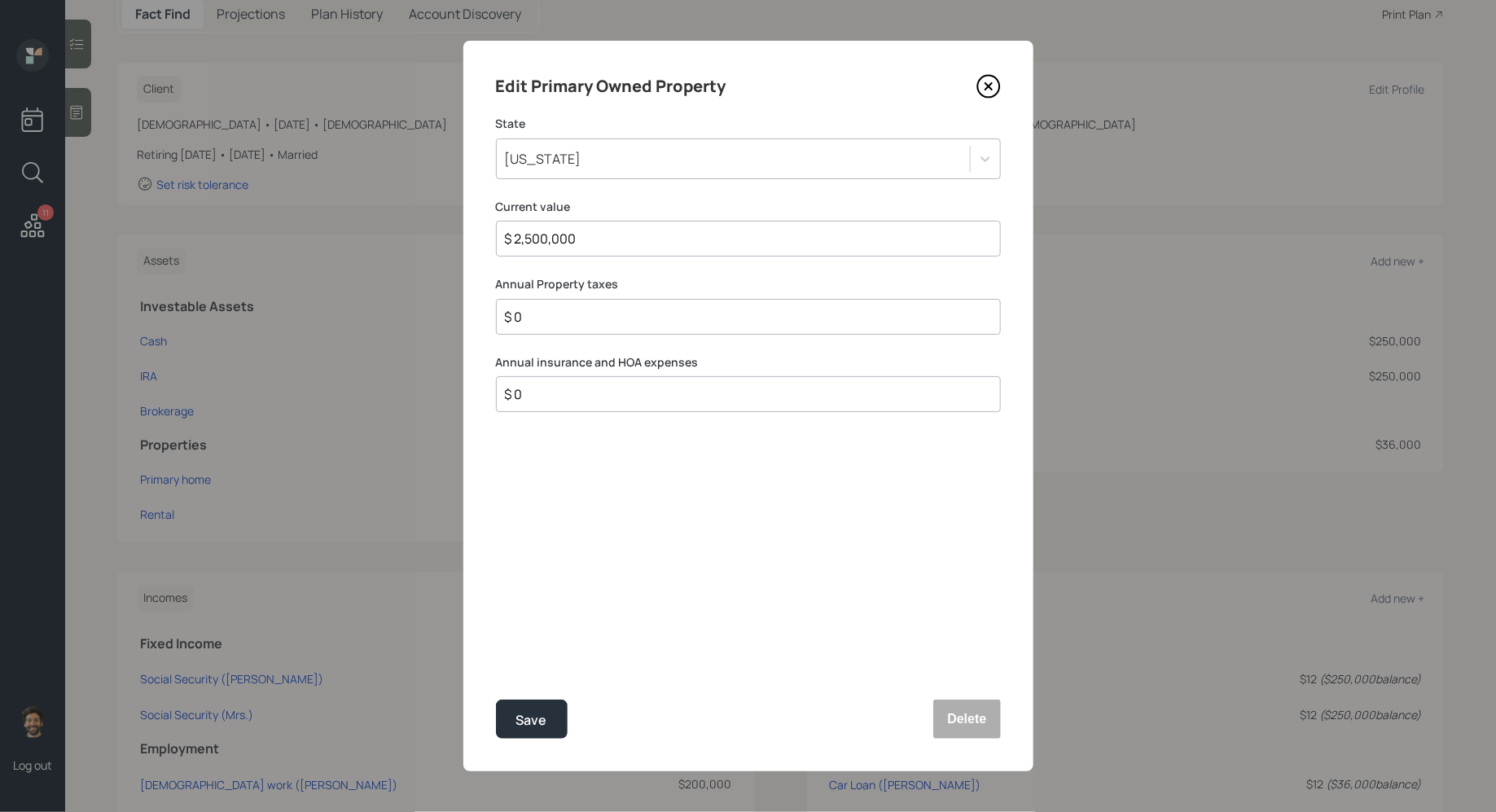
drag, startPoint x: 589, startPoint y: 235, endPoint x: 460, endPoint y: 248, distance: 129.7
click at [460, 248] on div "Edit Primary Owned Property State California Current value $ 2,500,000 Annual P…" at bounding box center [748, 406] width 1496 height 812
click at [558, 235] on input "$ 2,500,000" at bounding box center [741, 238] width 477 height 20
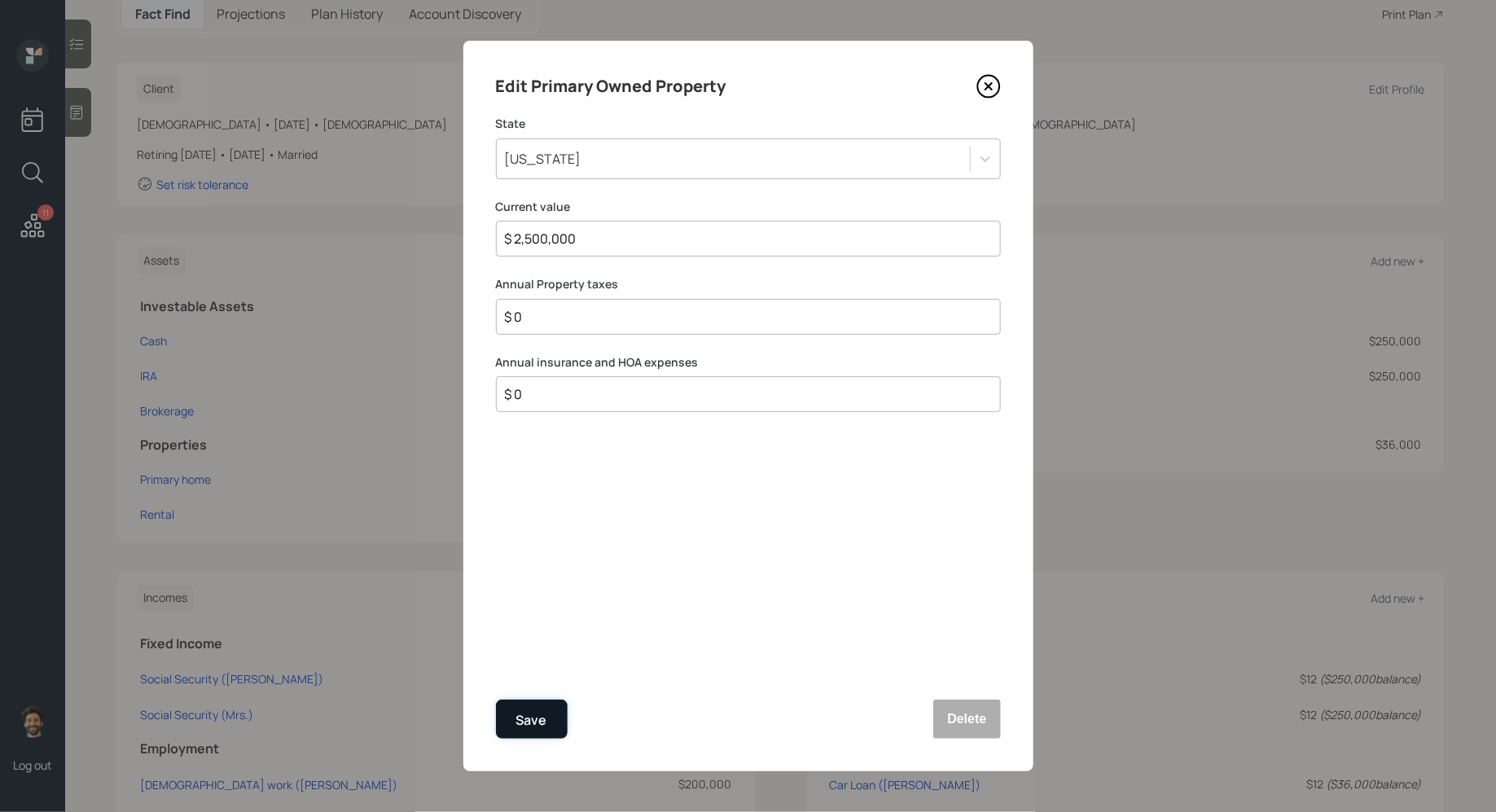
click at [532, 723] on div "Save" at bounding box center [532, 719] width 31 height 22
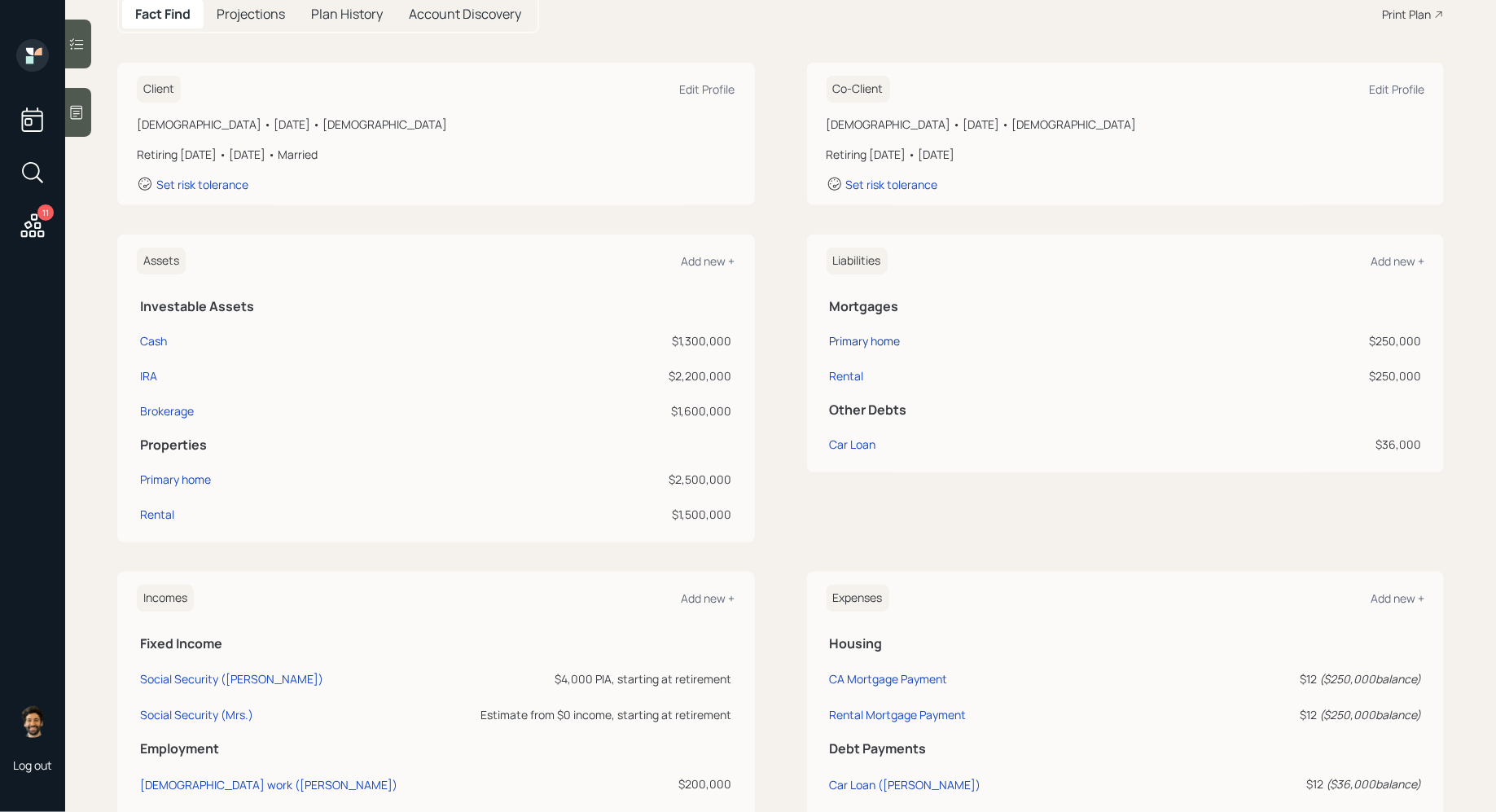
click at [871, 337] on div "Primary home" at bounding box center [866, 341] width 71 height 17
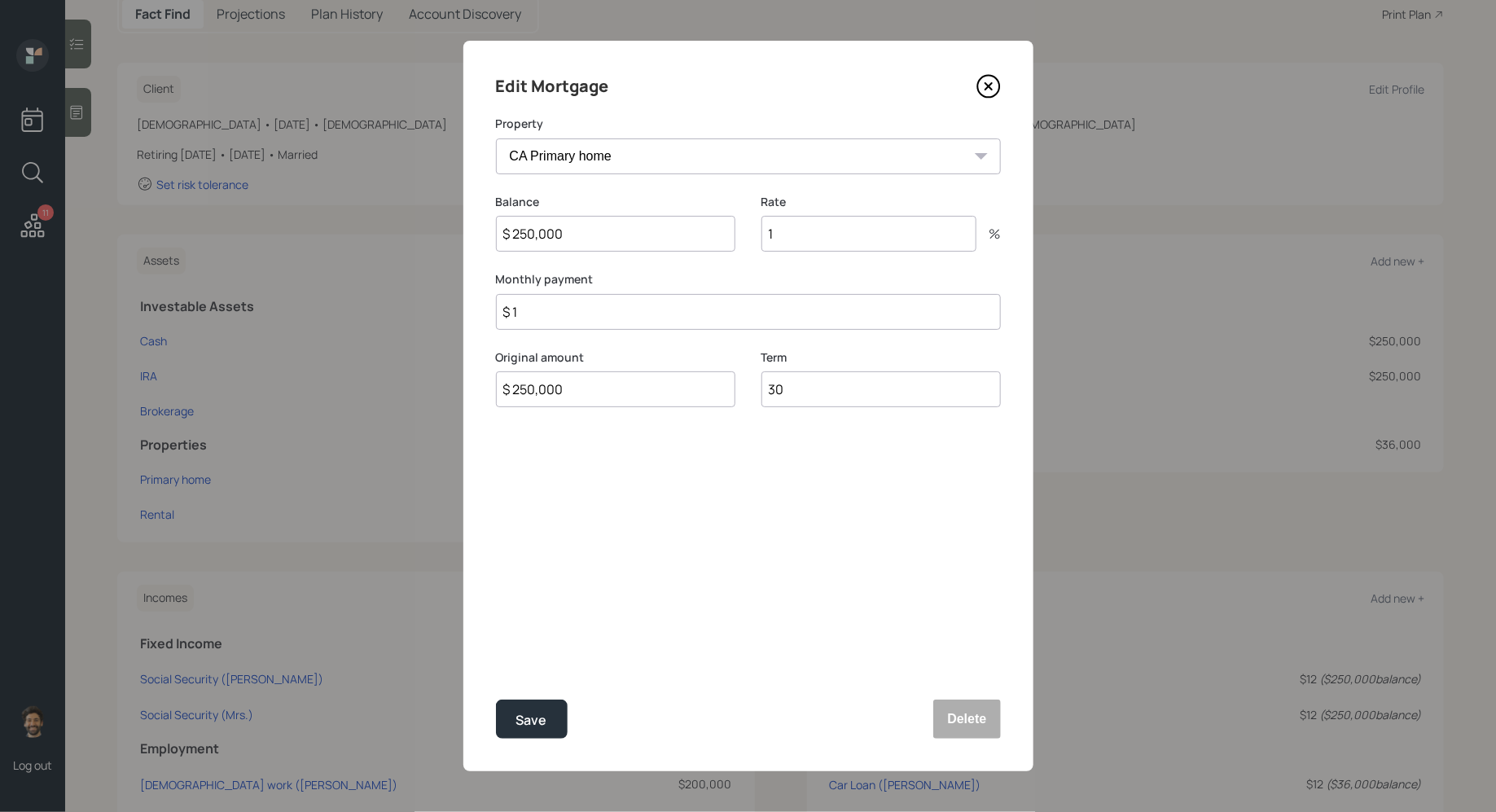
drag, startPoint x: 564, startPoint y: 234, endPoint x: 447, endPoint y: 230, distance: 117.1
click at [447, 231] on div "Edit Mortgage Property CA Primary home Balance $ 250,000 Rate 1 % Monthly payme…" at bounding box center [748, 406] width 1496 height 812
click at [811, 242] on input "1" at bounding box center [869, 233] width 215 height 35
type input "2.5"
click at [589, 323] on input "$ 1" at bounding box center [748, 312] width 505 height 35
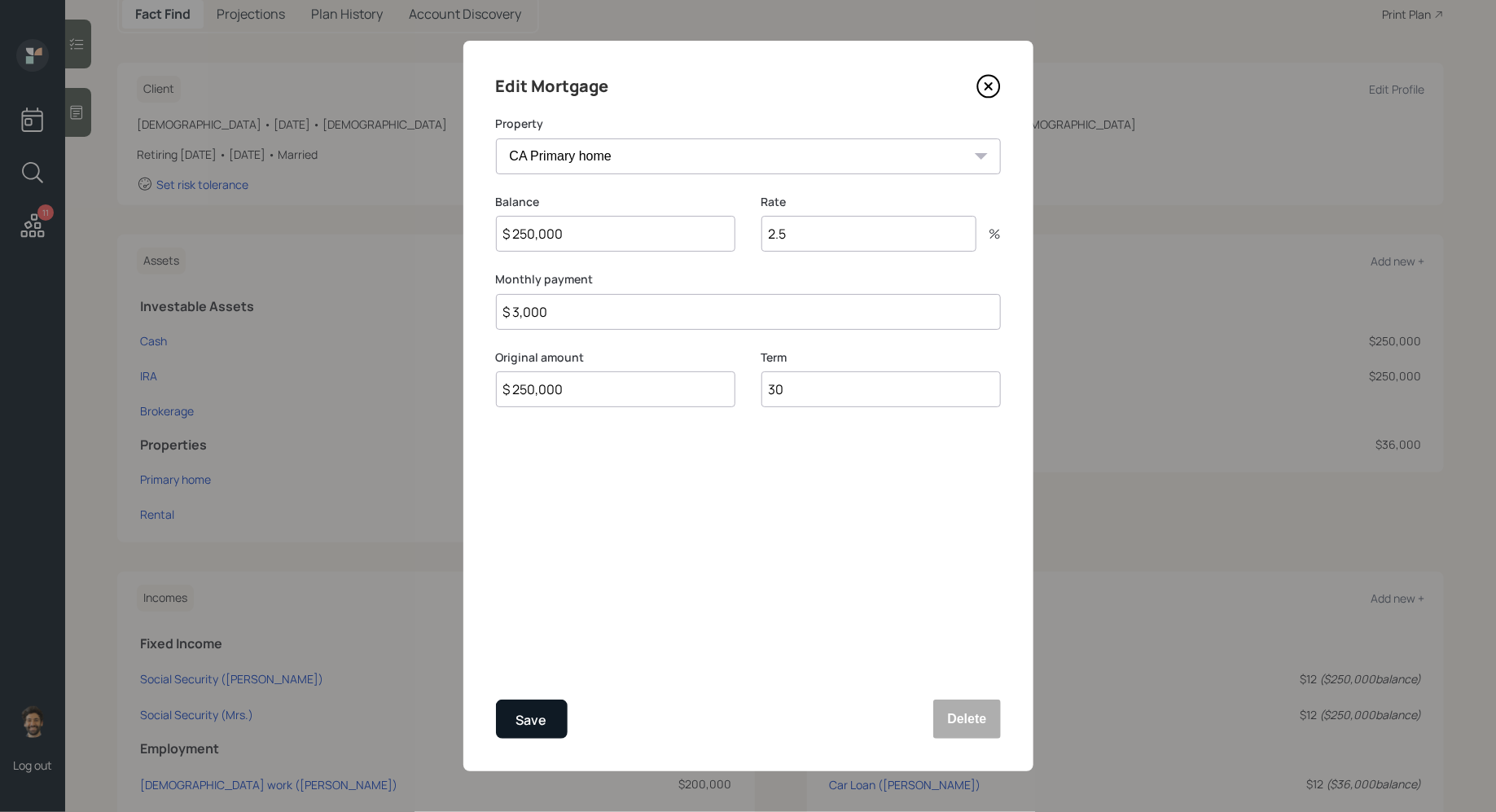
type input "$ 3,000"
click at [532, 712] on div "Save" at bounding box center [532, 719] width 31 height 22
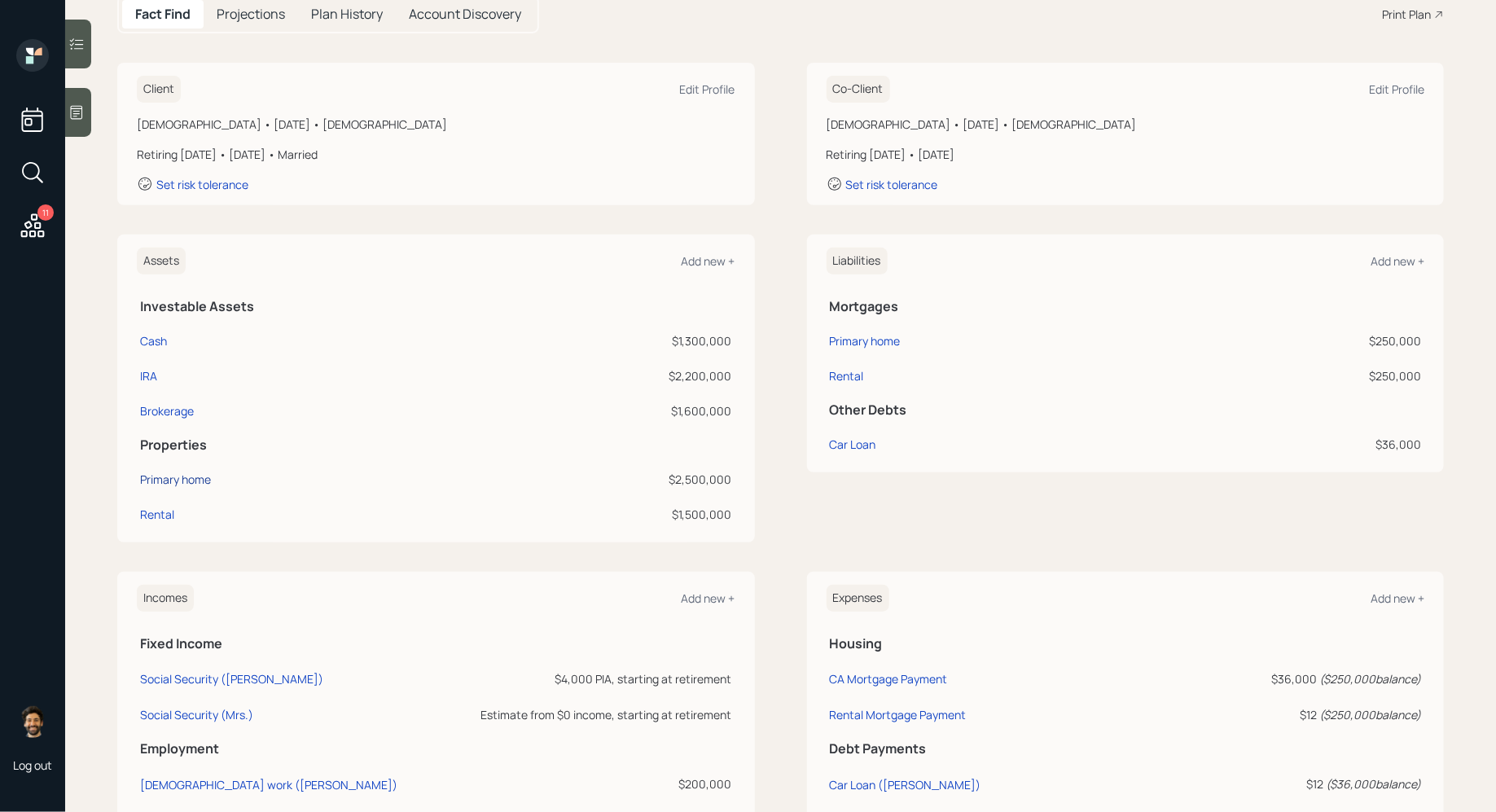
click at [186, 477] on div "Primary home" at bounding box center [176, 480] width 71 height 17
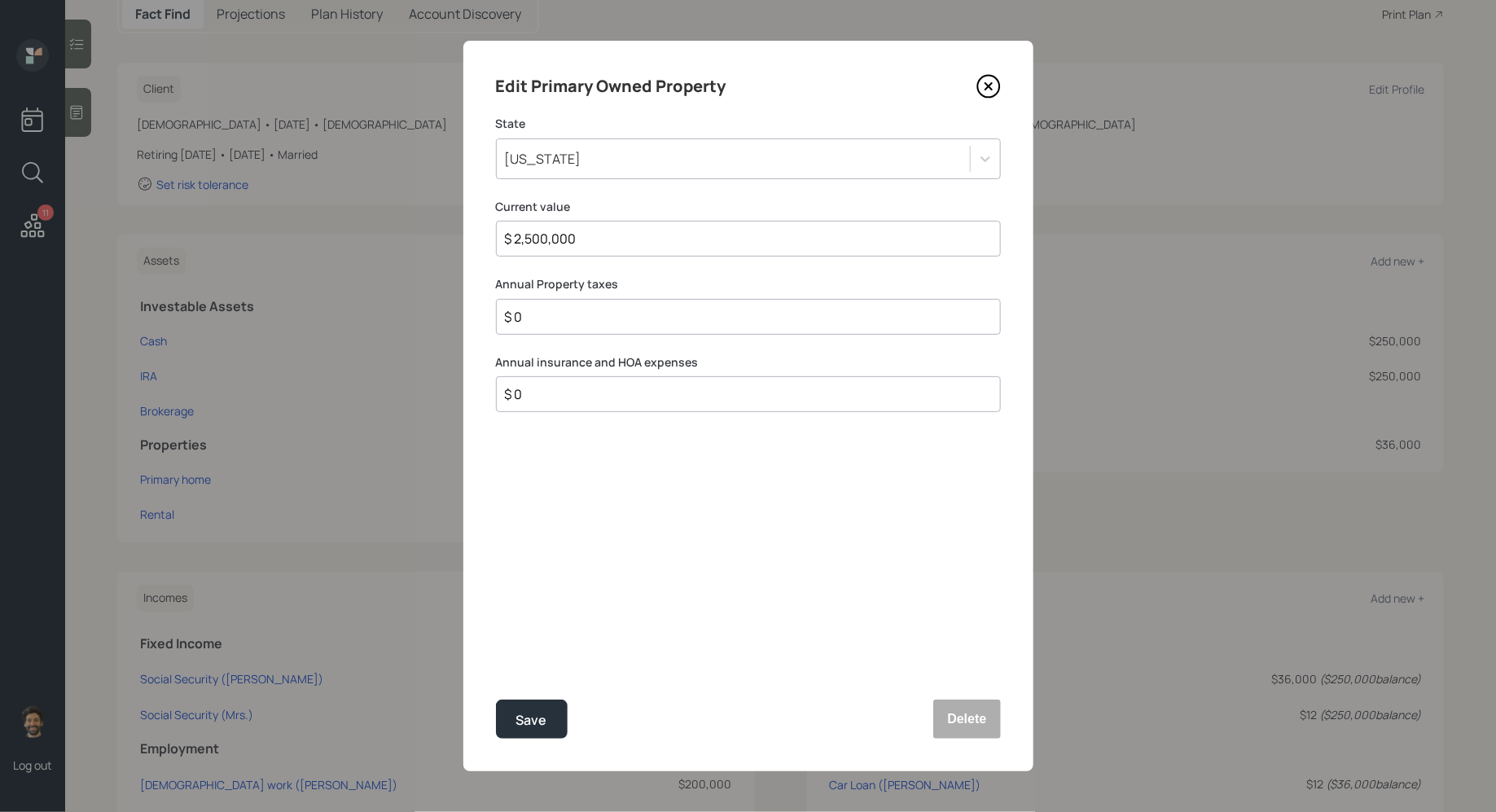
click at [550, 313] on input "$ 0" at bounding box center [741, 317] width 477 height 20
type input "$"
click at [553, 401] on input "$ 0" at bounding box center [741, 394] width 477 height 20
type input "$"
click at [577, 311] on input "$" at bounding box center [741, 317] width 477 height 20
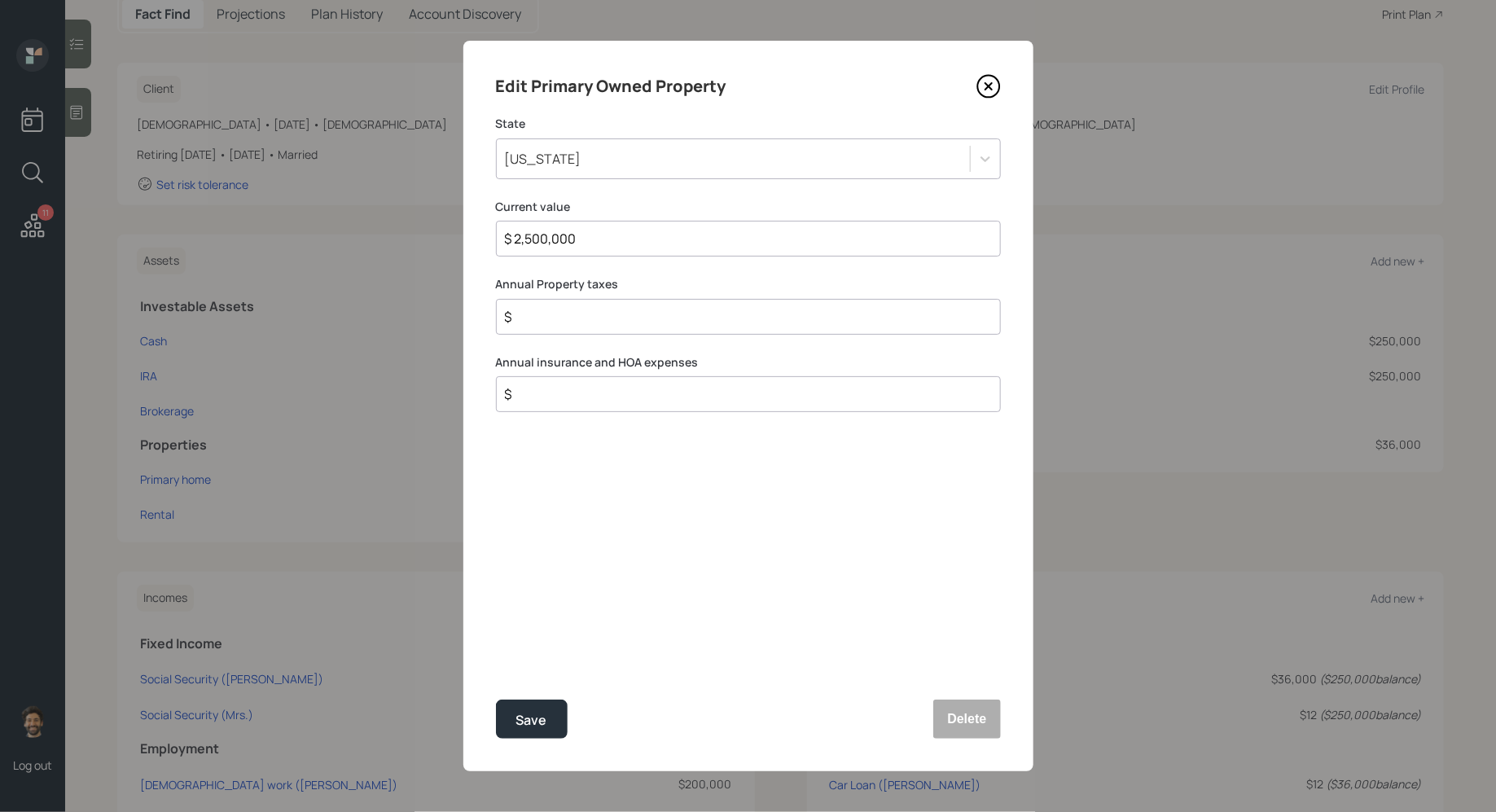
click at [577, 311] on input "$" at bounding box center [741, 317] width 477 height 20
type input "$ 24,000"
click at [547, 396] on input "$" at bounding box center [741, 394] width 477 height 20
type input "$ 4,000"
click at [516, 706] on button "Save" at bounding box center [532, 719] width 72 height 39
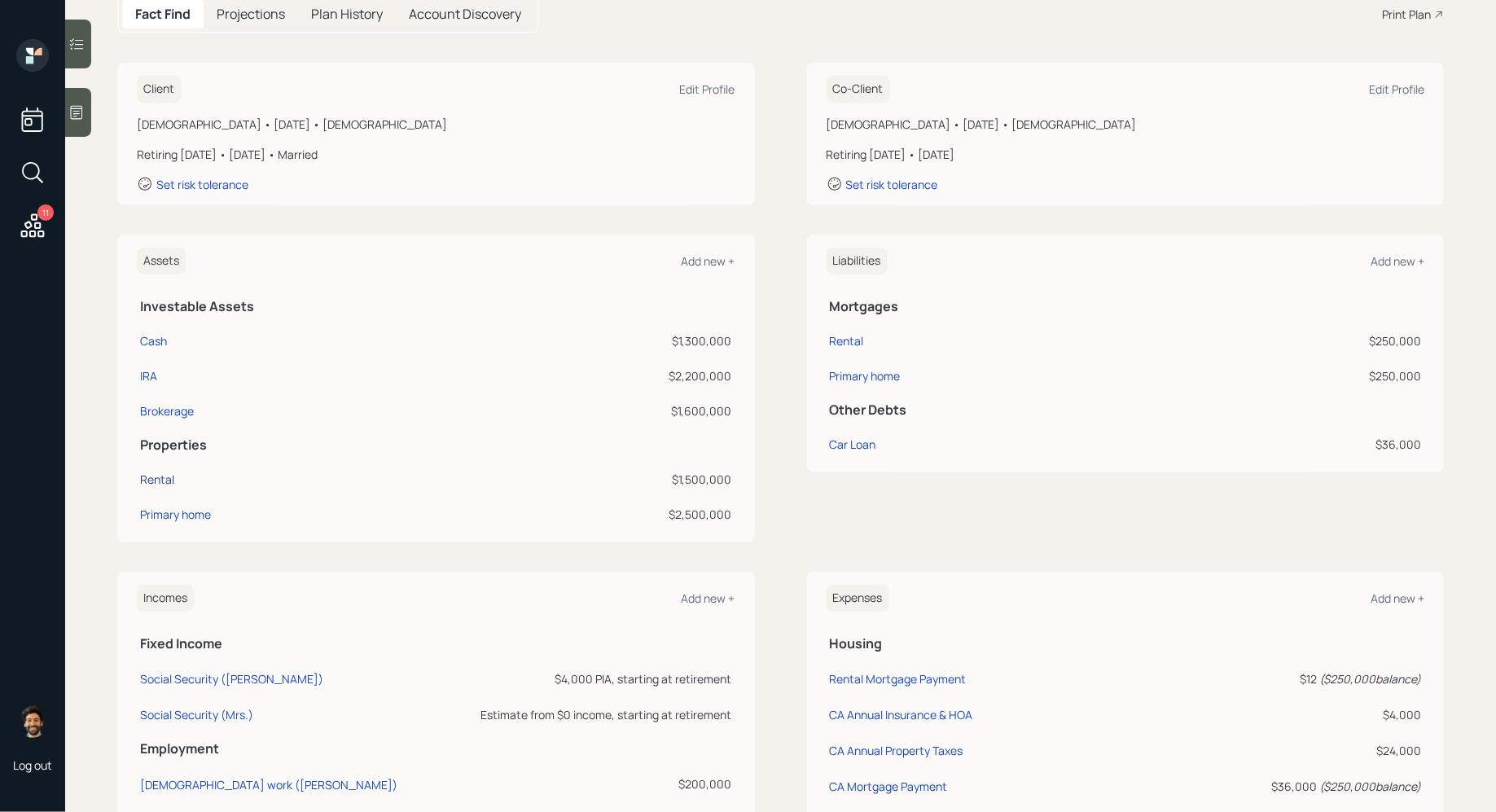
click at [158, 480] on div "Rental" at bounding box center [158, 480] width 35 height 17
select select "rental_property"
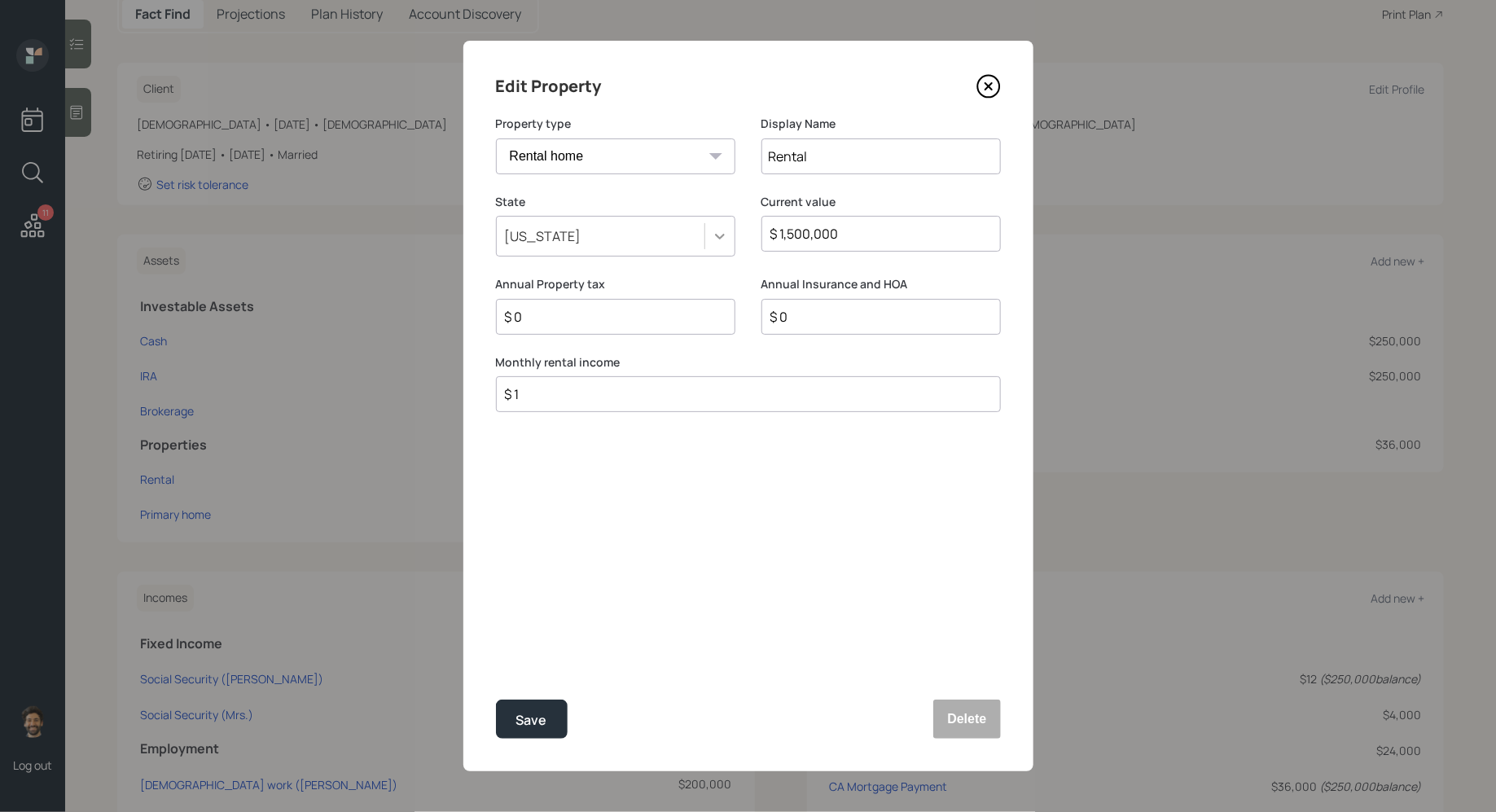
drag, startPoint x: 859, startPoint y: 237, endPoint x: 734, endPoint y: 237, distance: 125.0
click at [734, 237] on div "State California Current value $ 1,500,000" at bounding box center [748, 235] width 505 height 83
click at [527, 720] on div "Save" at bounding box center [532, 719] width 31 height 22
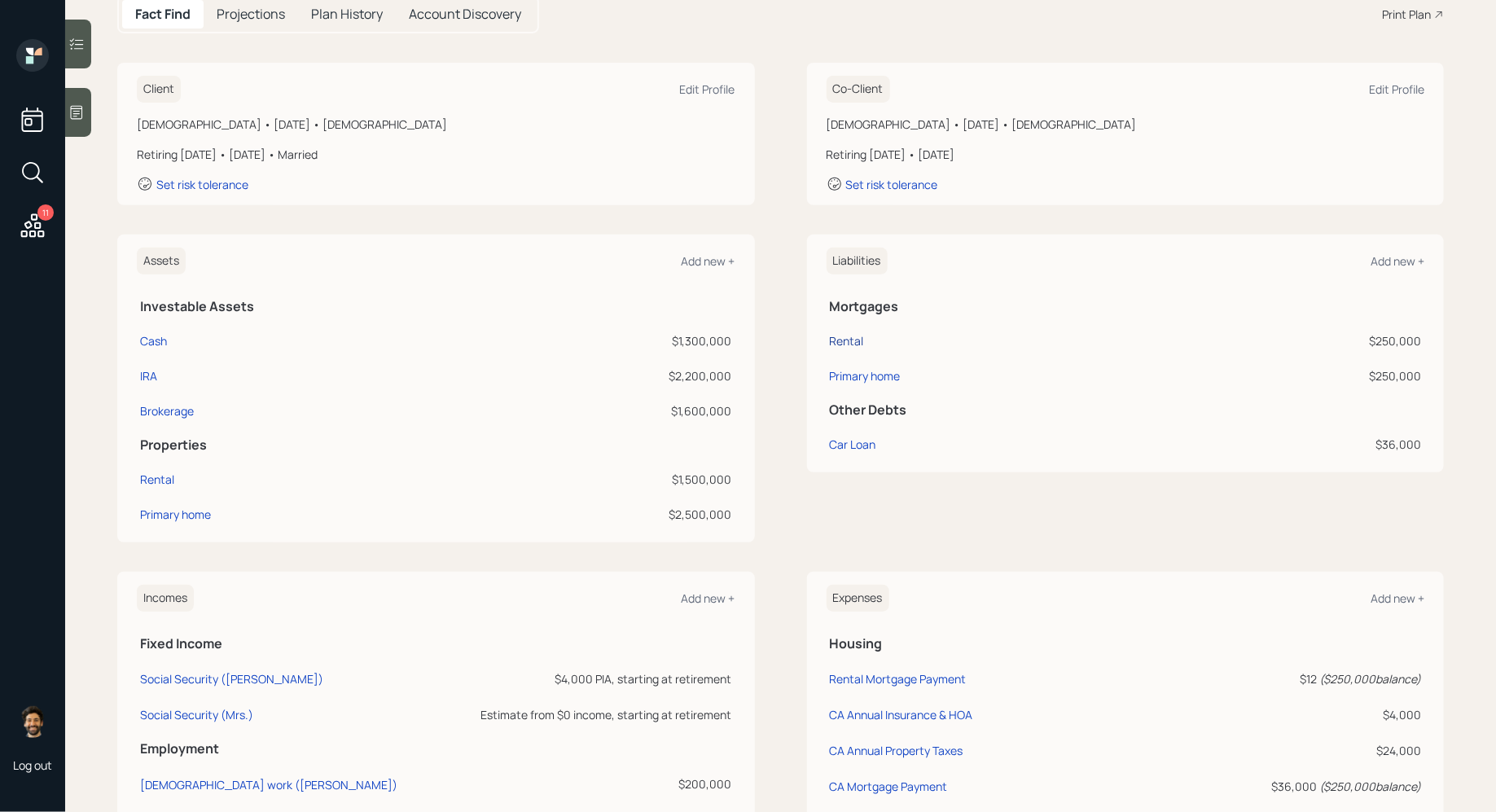
click at [845, 342] on div "Rental" at bounding box center [848, 341] width 35 height 17
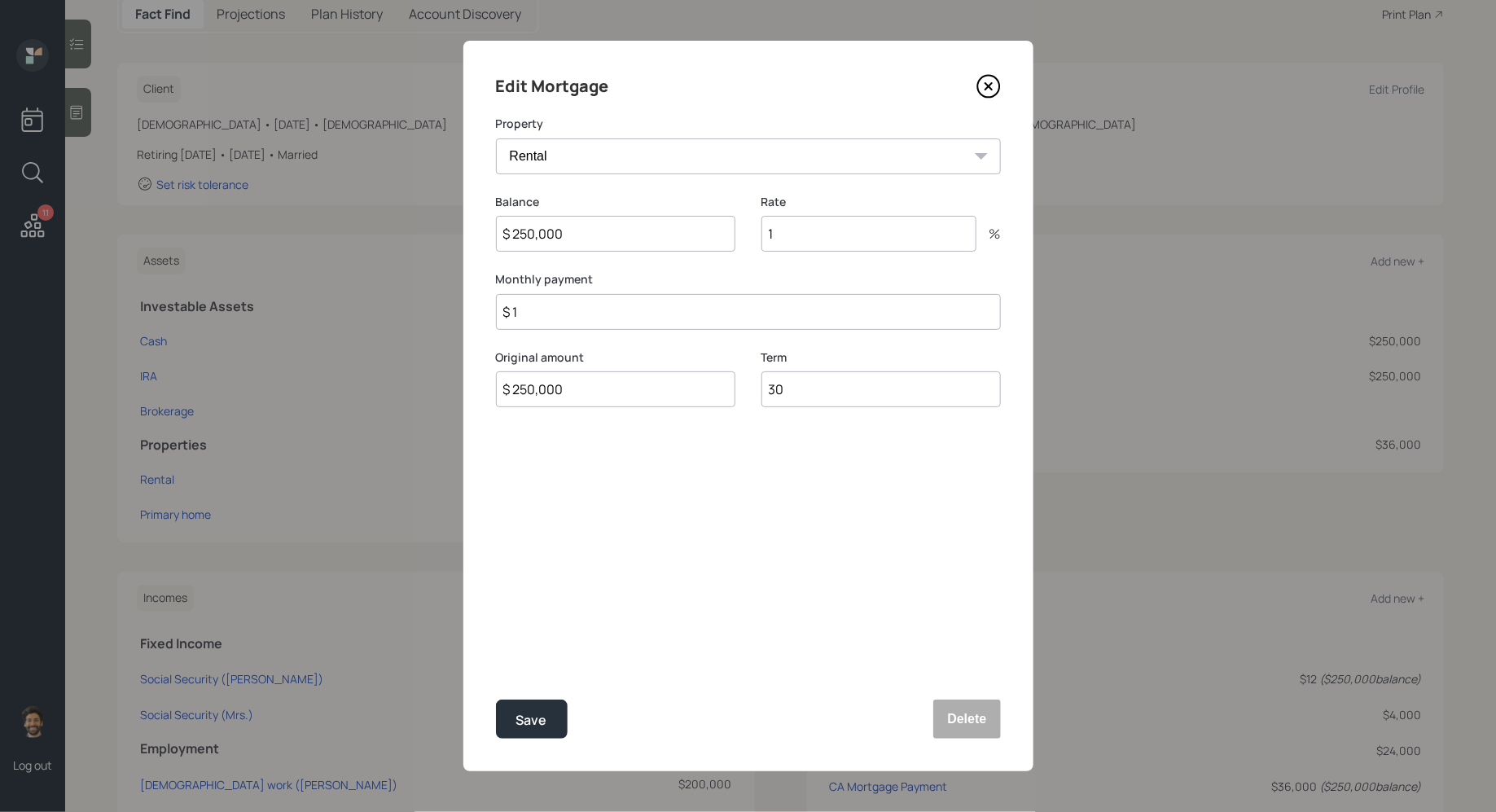
drag, startPoint x: 595, startPoint y: 241, endPoint x: 442, endPoint y: 238, distance: 153.0
click at [442, 238] on div "Edit Mortgage Property Rental Balance $ 250,000 Rate 1 % Monthly payment $ 1 Or…" at bounding box center [748, 406] width 1496 height 812
click at [808, 240] on input "1" at bounding box center [869, 233] width 215 height 35
type input "3.5"
click at [583, 310] on input "$ 1" at bounding box center [748, 312] width 505 height 35
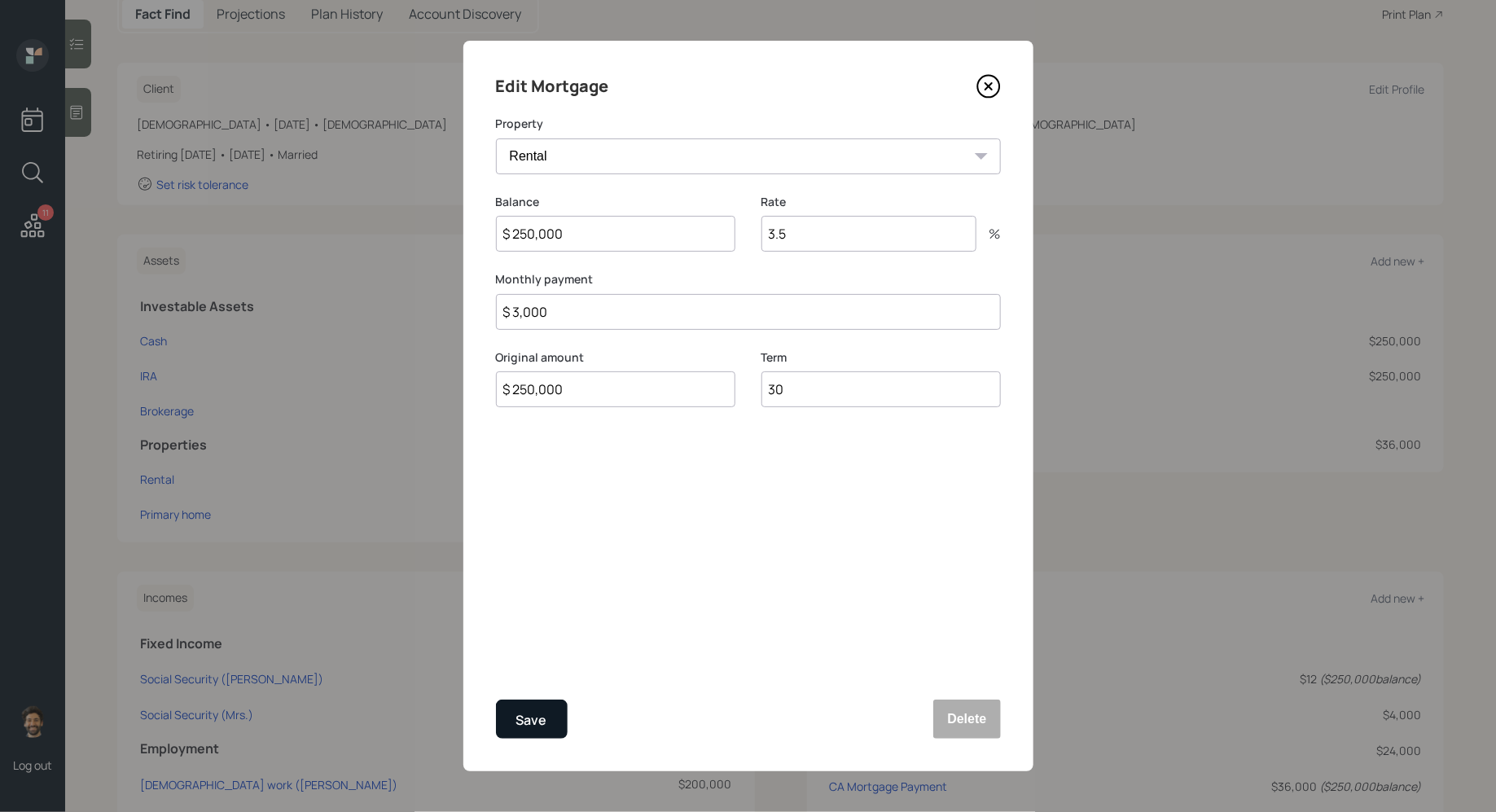
type input "$ 3,000"
click at [519, 707] on button "Save" at bounding box center [532, 719] width 72 height 39
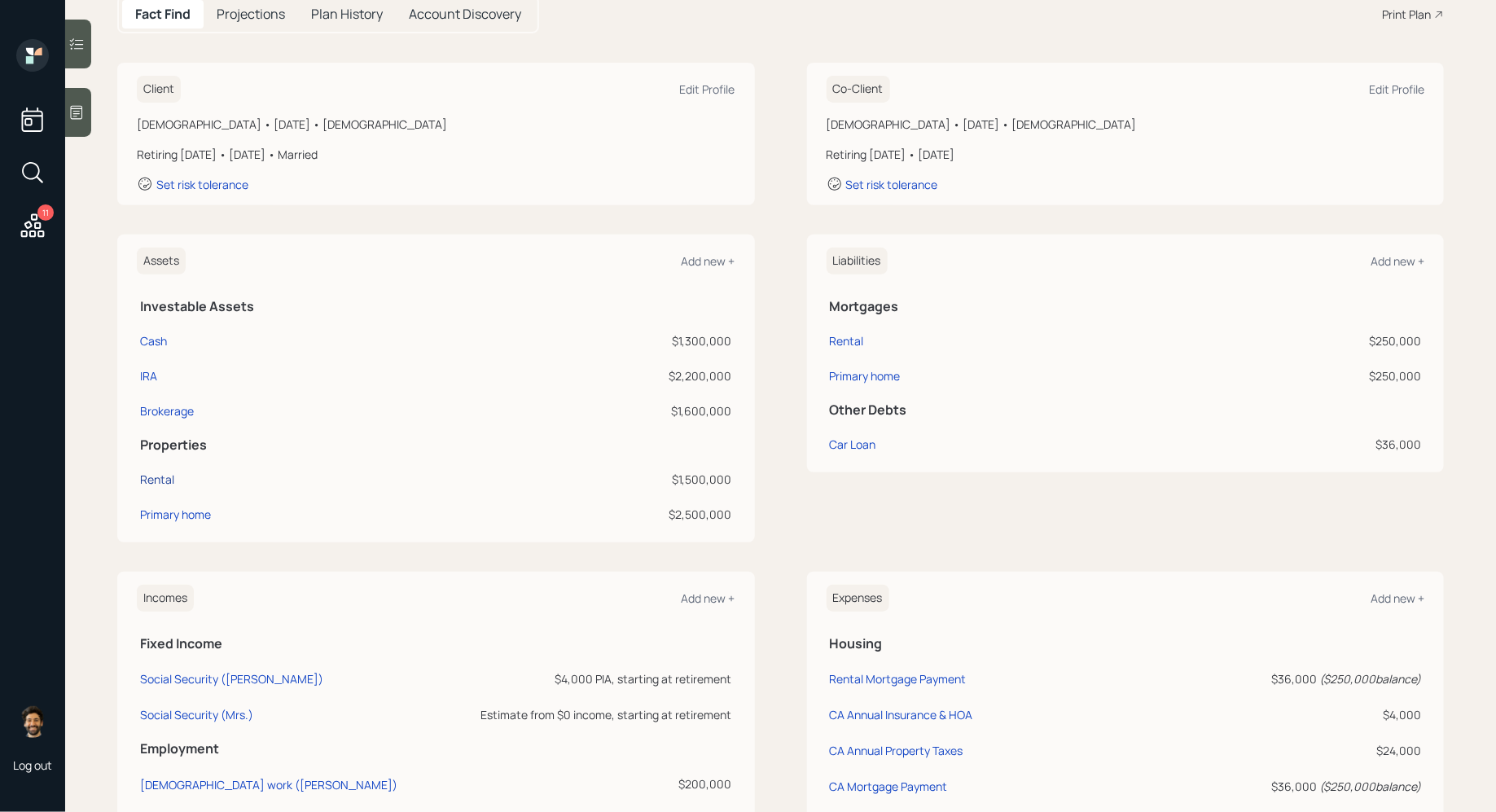
click at [146, 481] on div "Rental" at bounding box center [158, 480] width 35 height 17
select select "rental_property"
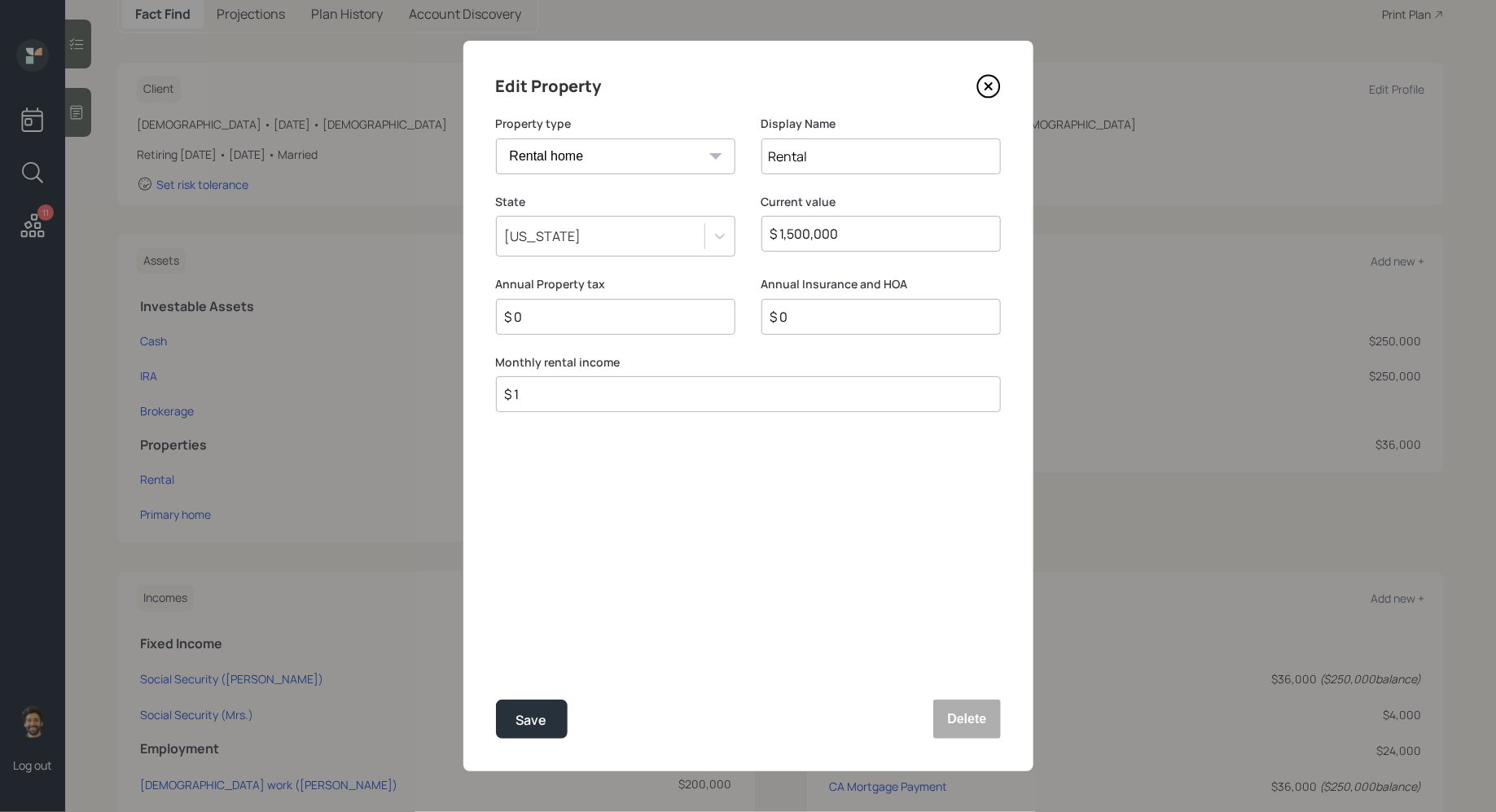
click at [558, 310] on input "$ 0" at bounding box center [609, 317] width 212 height 20
type input "$ 12,000"
type input "$ 3,000"
type input "$ 4,000"
click at [534, 730] on div "Save" at bounding box center [532, 719] width 31 height 22
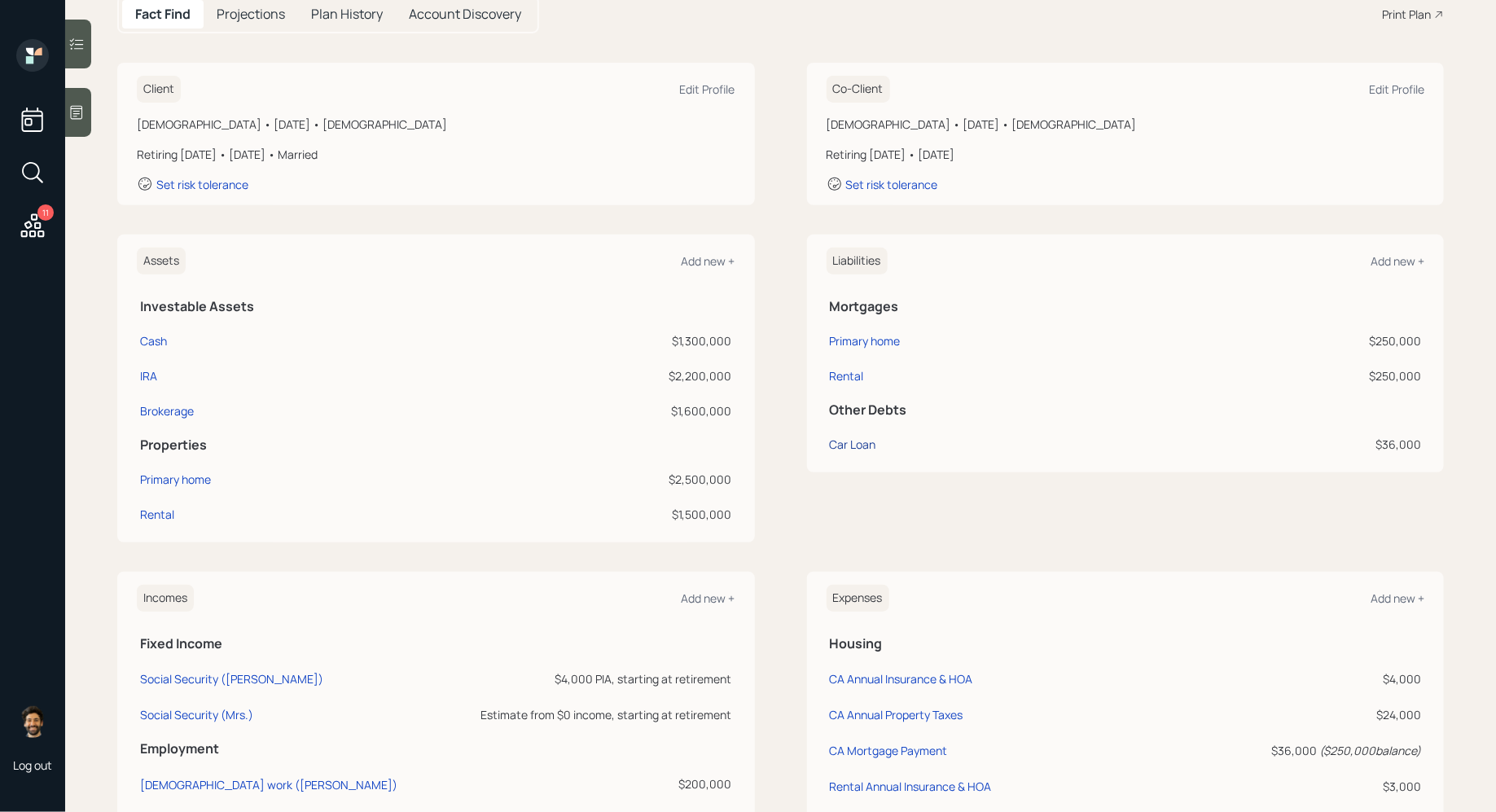
click at [866, 443] on div "Car Loan" at bounding box center [854, 444] width 47 height 17
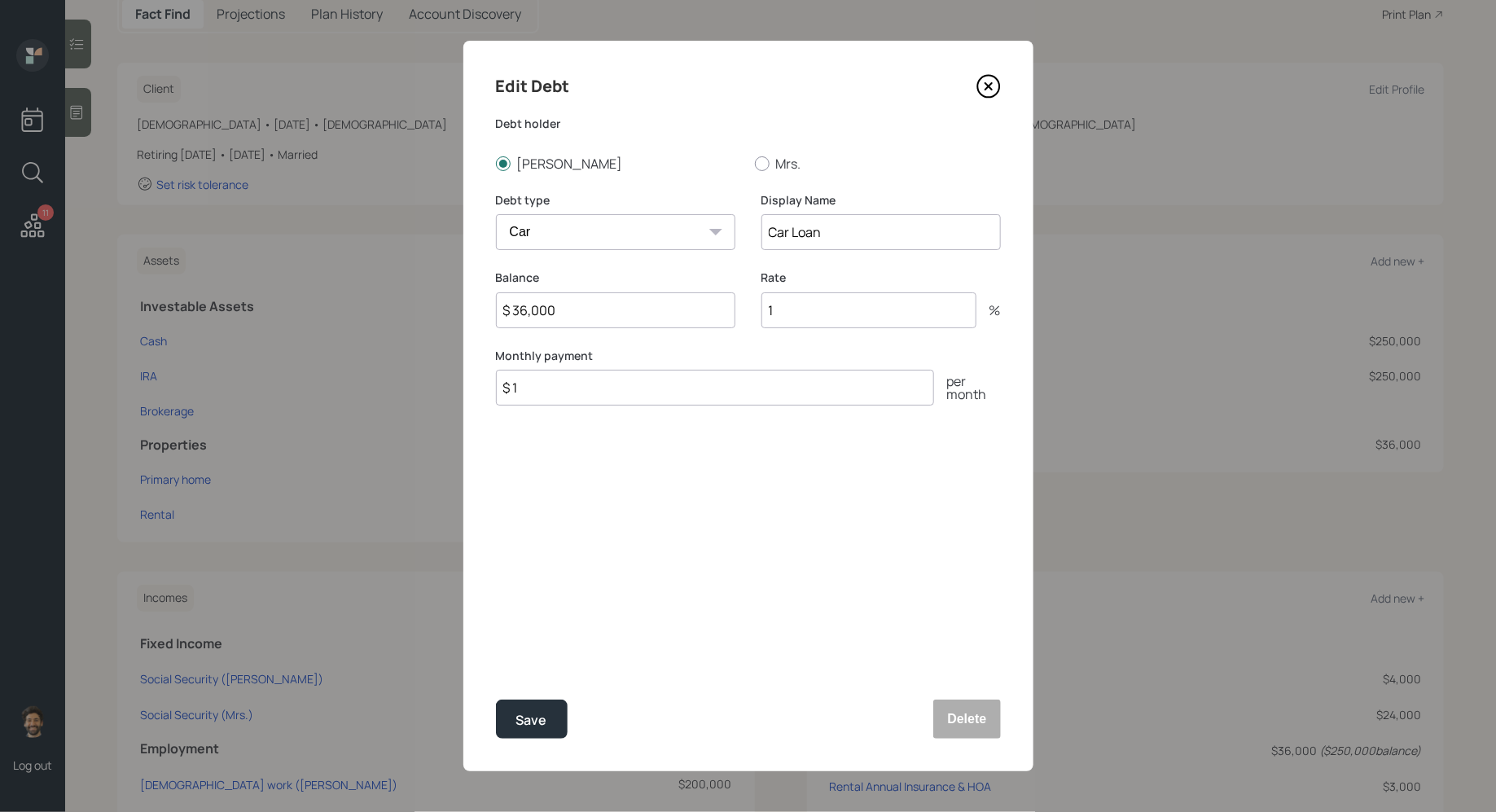
drag, startPoint x: 562, startPoint y: 306, endPoint x: 503, endPoint y: 306, distance: 59.0
click at [503, 306] on input "$ 36,000" at bounding box center [616, 310] width 240 height 35
click at [827, 322] on input "1" at bounding box center [869, 310] width 215 height 35
type input "4"
click at [617, 396] on input "$ 1" at bounding box center [715, 387] width 438 height 35
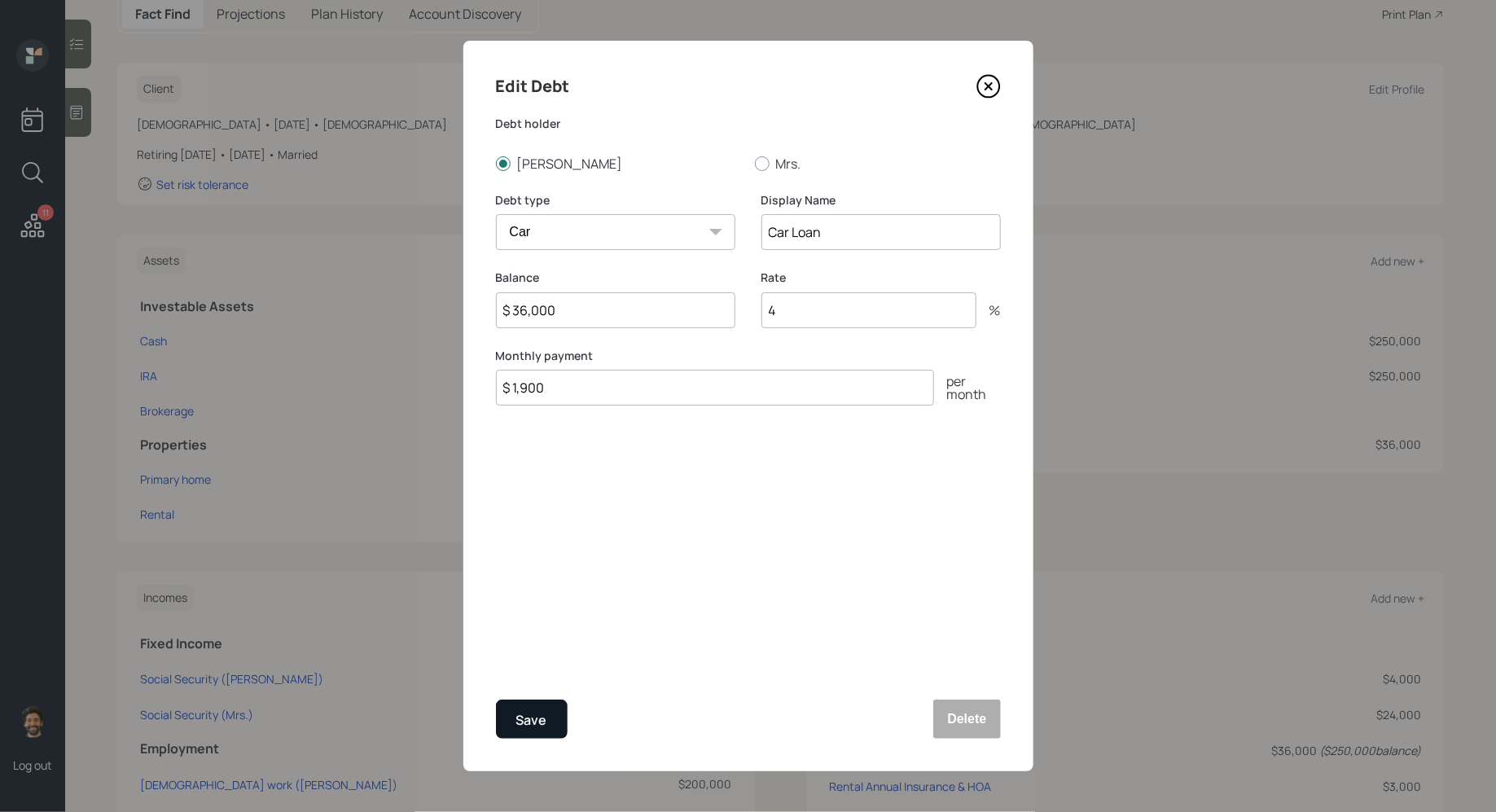
type input "$ 1,900"
click at [508, 727] on button "Save" at bounding box center [532, 719] width 72 height 39
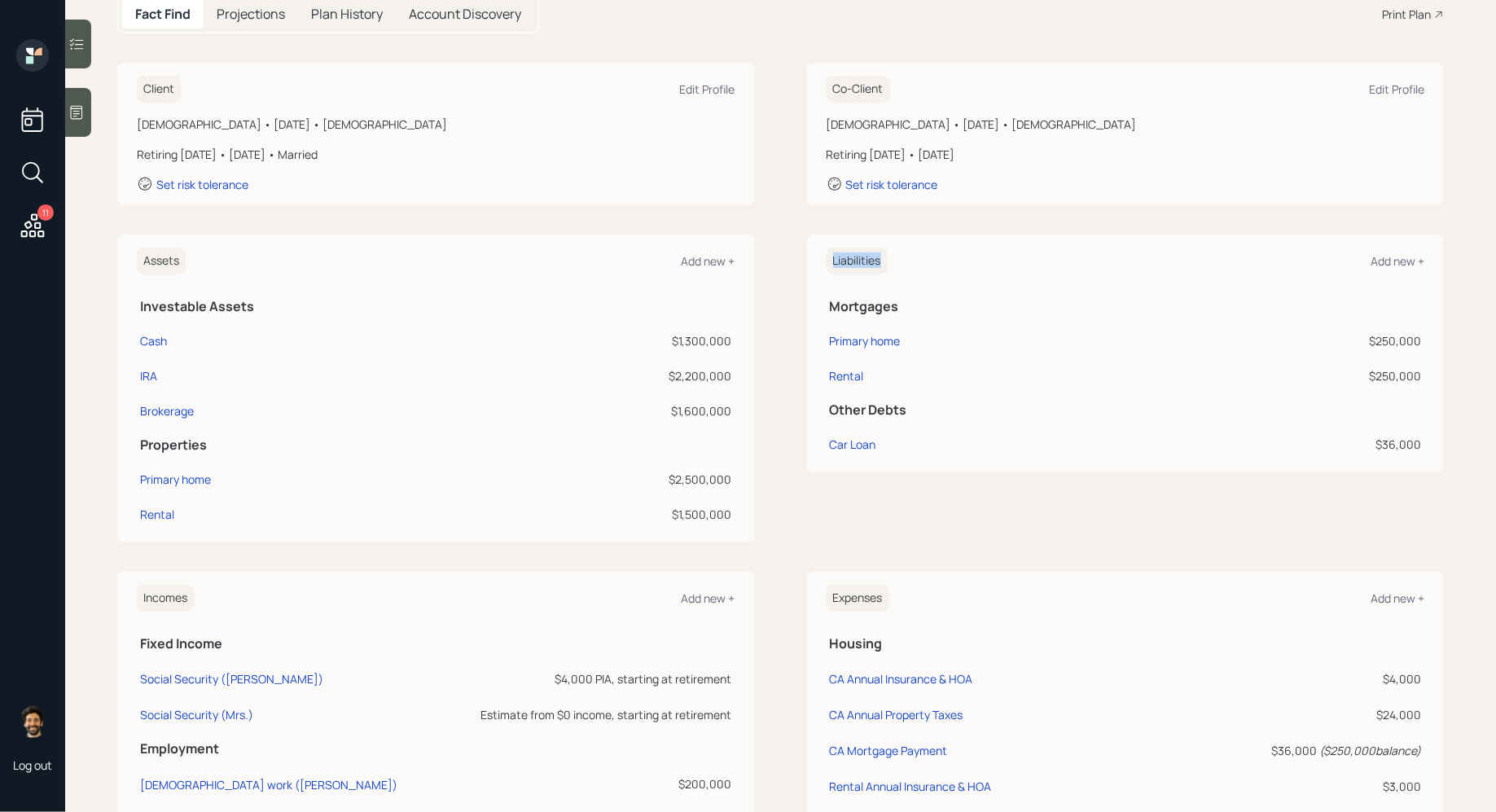
drag, startPoint x: 834, startPoint y: 261, endPoint x: 902, endPoint y: 267, distance: 68.3
click at [902, 267] on div "Liabilities Add new +" at bounding box center [1125, 261] width 598 height 27
drag, startPoint x: 139, startPoint y: 311, endPoint x: 264, endPoint y: 300, distance: 125.5
click at [264, 300] on th "Investable Assets" at bounding box center [435, 304] width 598 height 34
click at [147, 374] on div "IRA" at bounding box center [149, 376] width 17 height 17
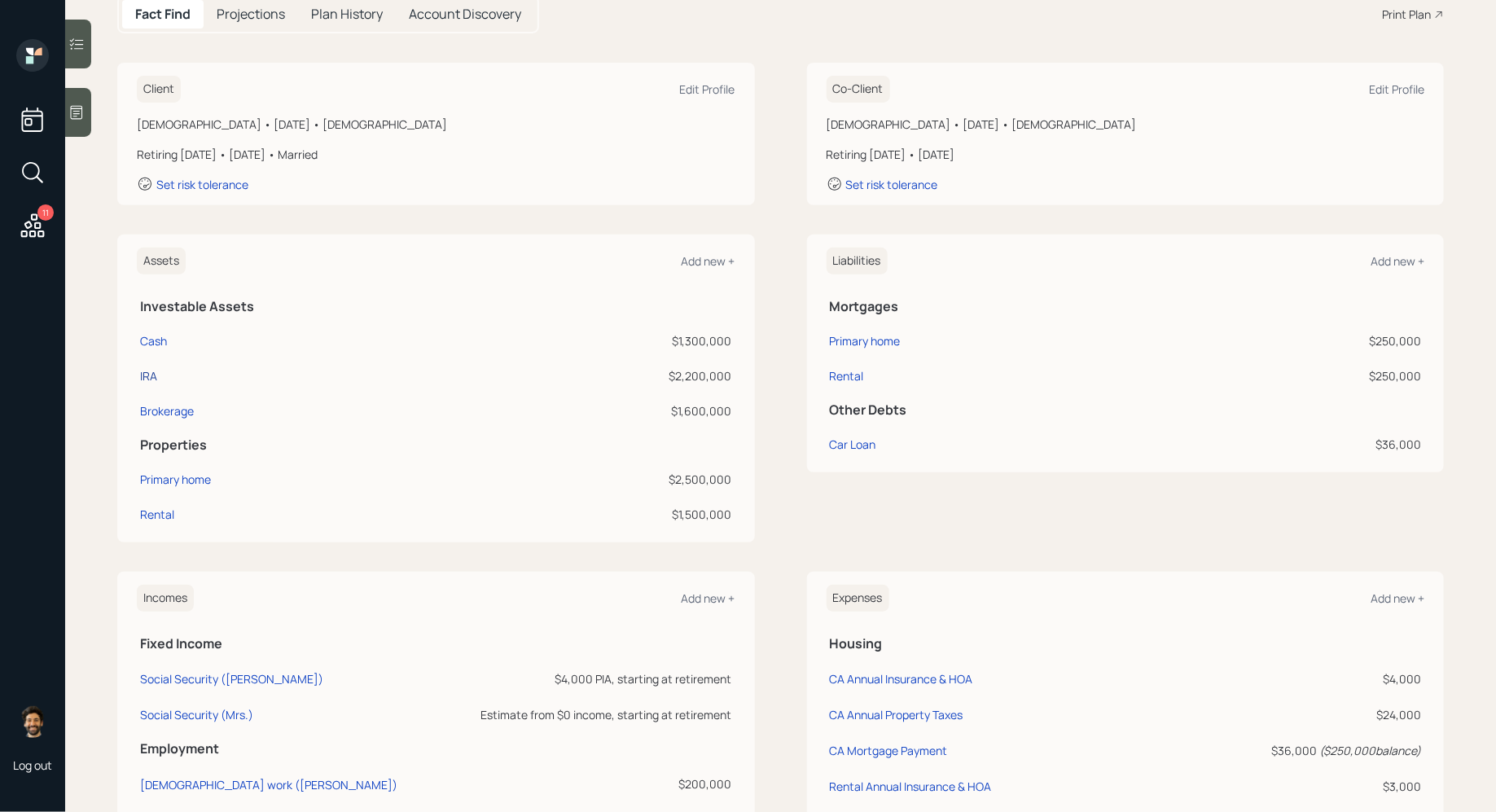
select select "ira"
select select "balanced"
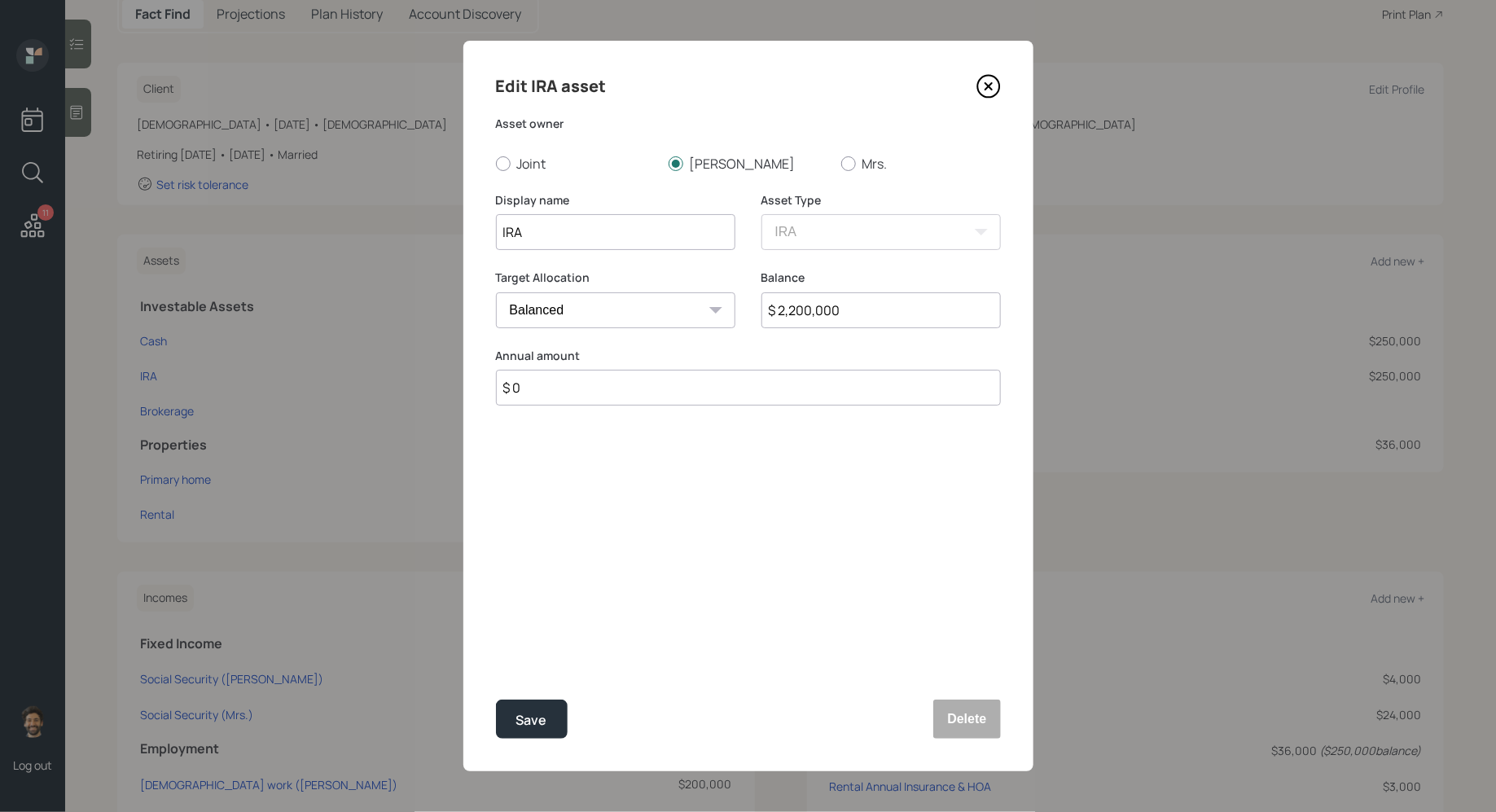
click at [845, 307] on input "$ 2,200,000" at bounding box center [881, 310] width 240 height 35
click at [538, 721] on div "Save" at bounding box center [532, 719] width 31 height 22
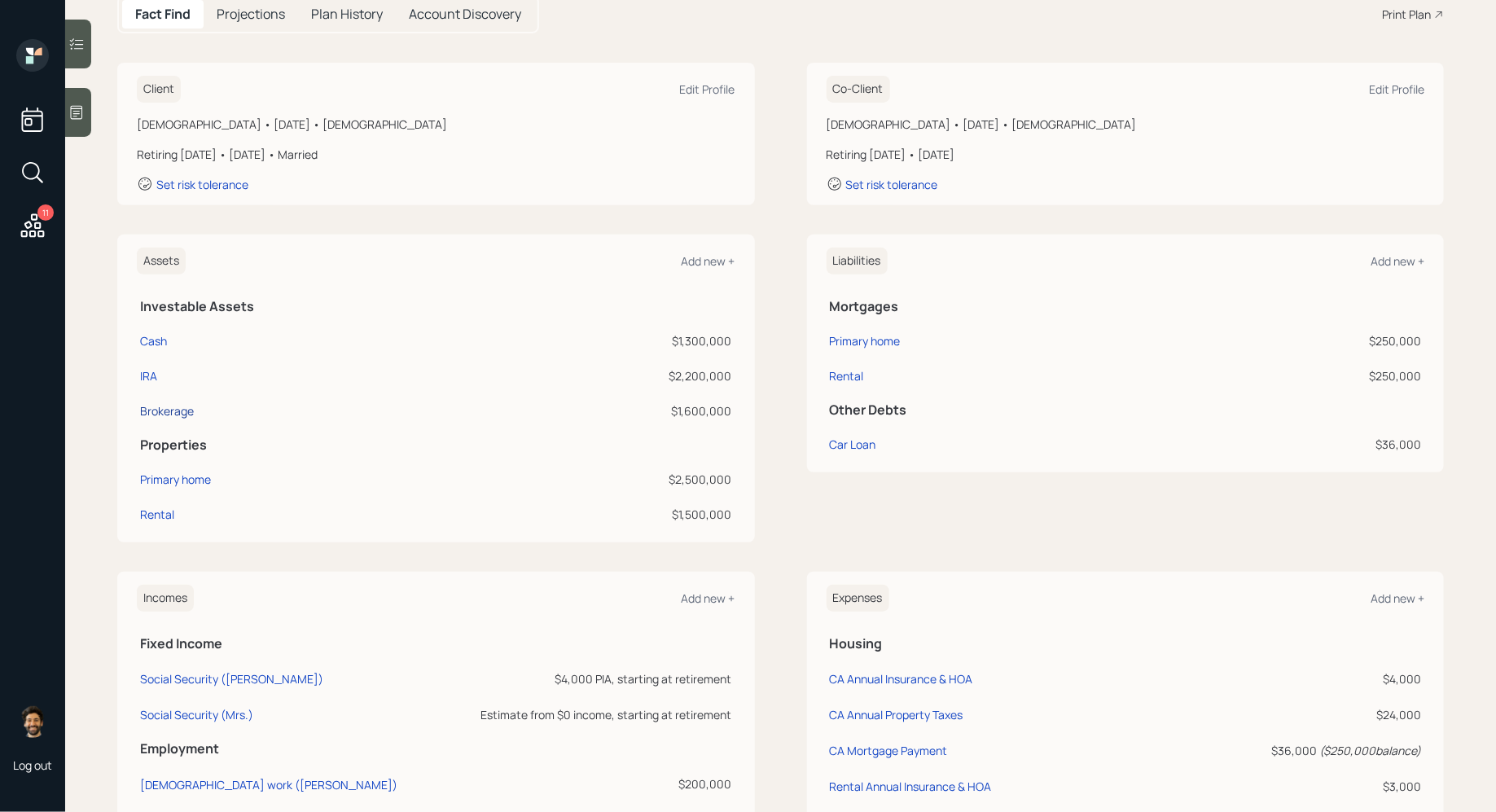
click at [184, 416] on div "Brokerage" at bounding box center [167, 411] width 54 height 17
select select "taxable"
select select "balanced"
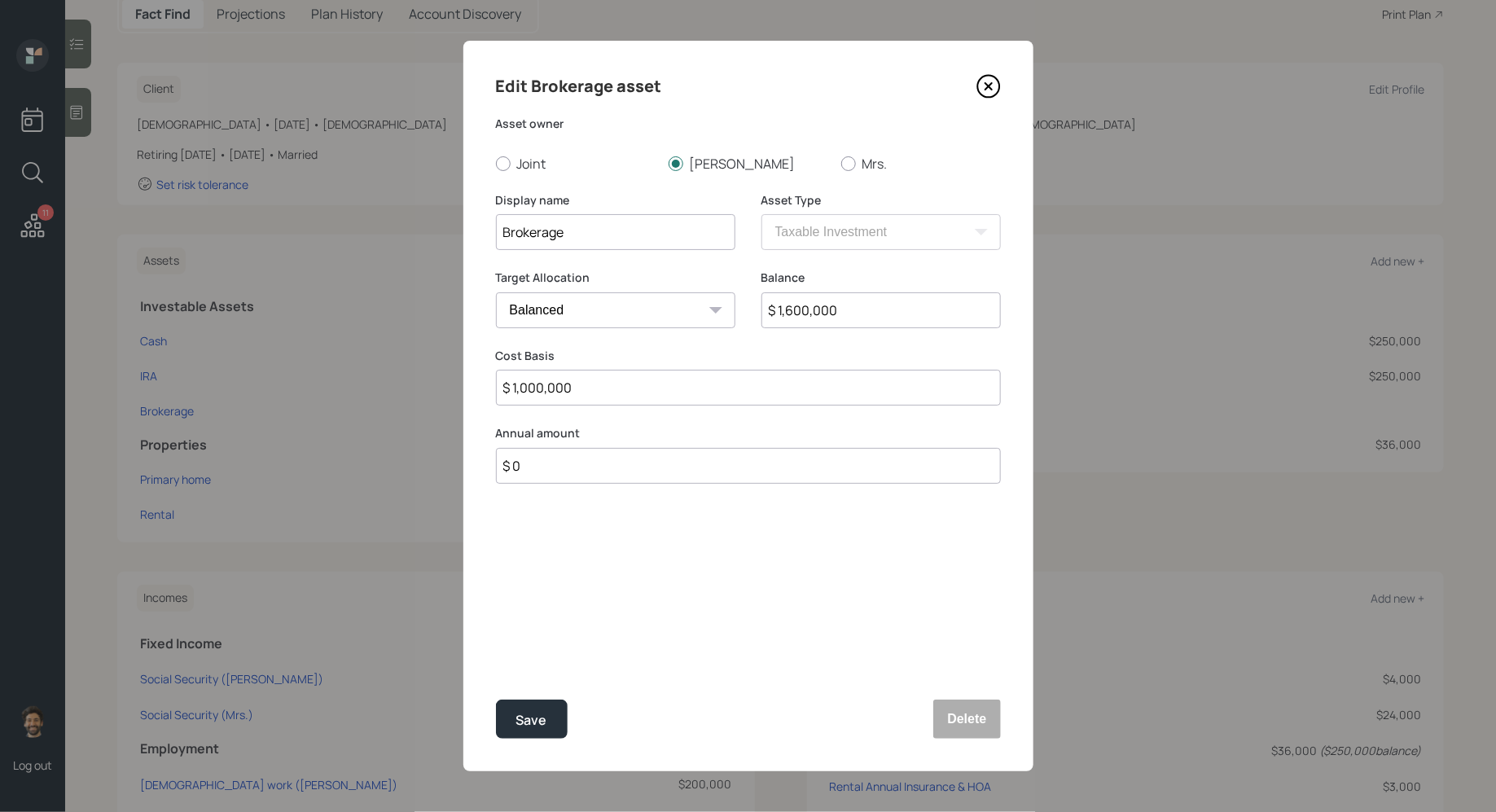
drag, startPoint x: 853, startPoint y: 318, endPoint x: 764, endPoint y: 308, distance: 89.6
click at [764, 308] on input "$ 1,600,000" at bounding box center [881, 310] width 240 height 35
type input "$ 1,800,000"
click at [513, 716] on button "Save" at bounding box center [532, 719] width 72 height 39
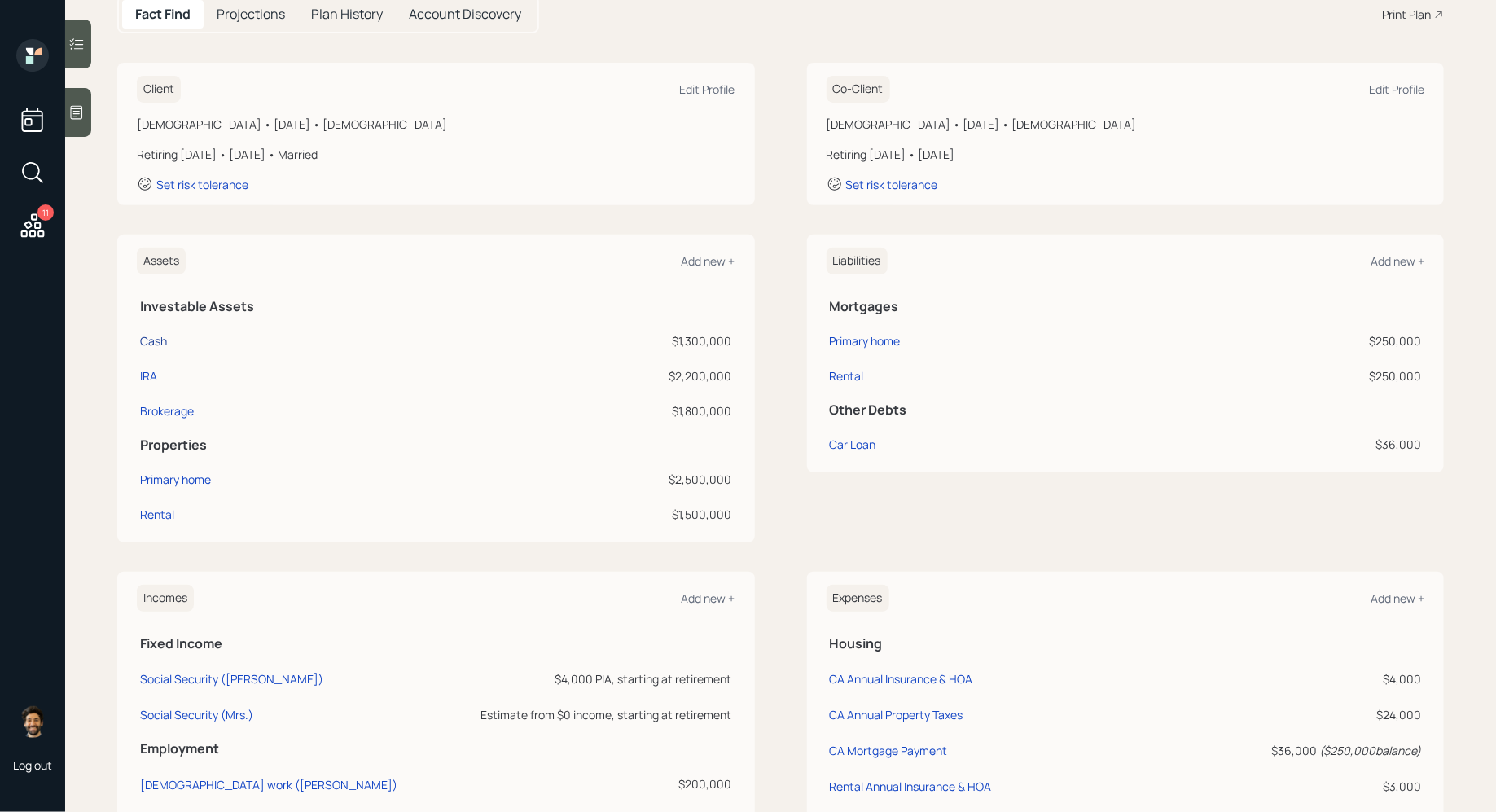
click at [146, 345] on div "Cash" at bounding box center [153, 341] width 27 height 17
select select "emergency_fund"
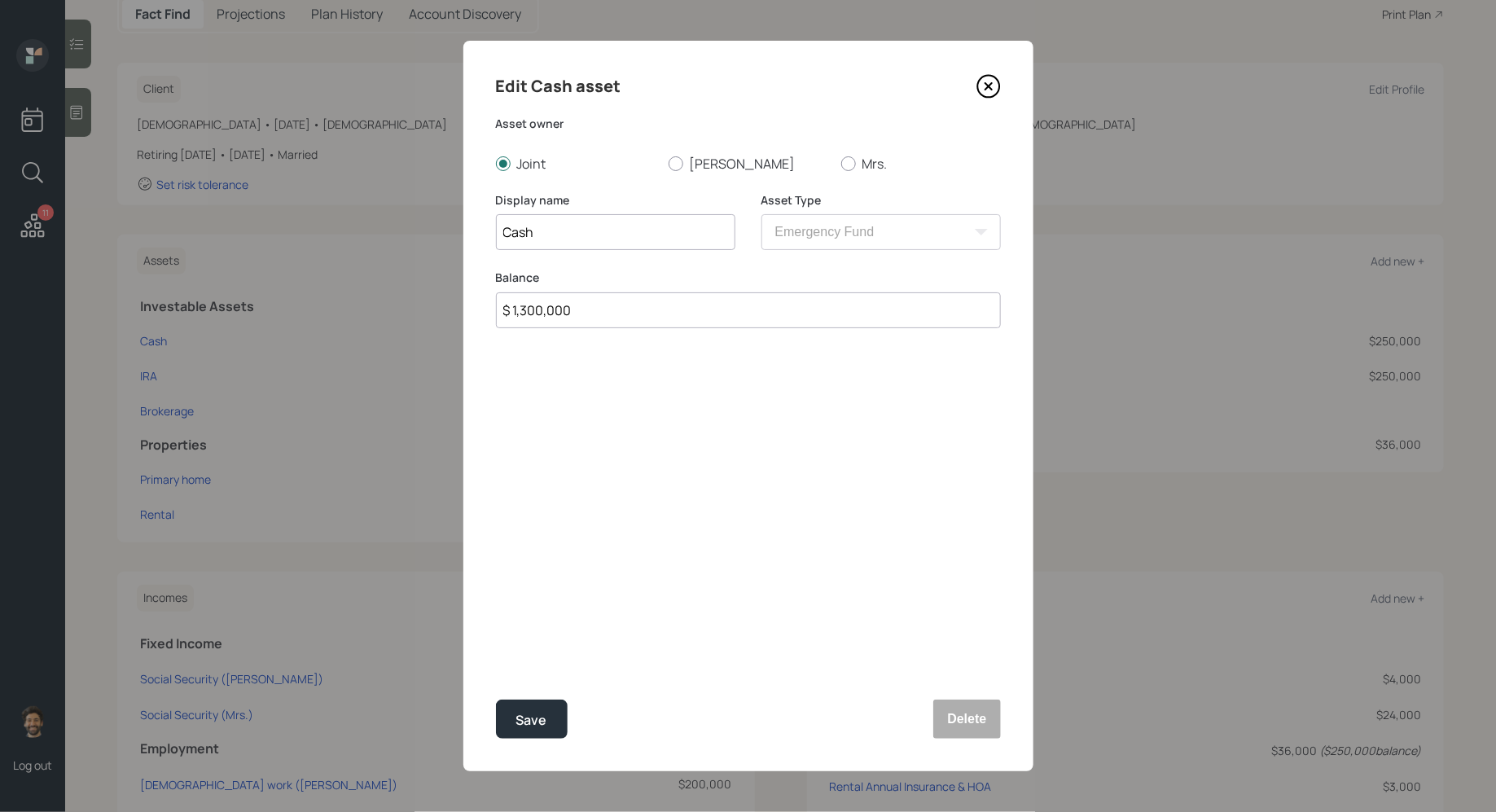
click at [554, 309] on input "$ 1,300,000" at bounding box center [748, 310] width 505 height 35
click at [554, 310] on input "$ 1,300,000" at bounding box center [748, 310] width 505 height 35
type input "$ 50,000"
click at [524, 726] on div "Save" at bounding box center [532, 719] width 31 height 22
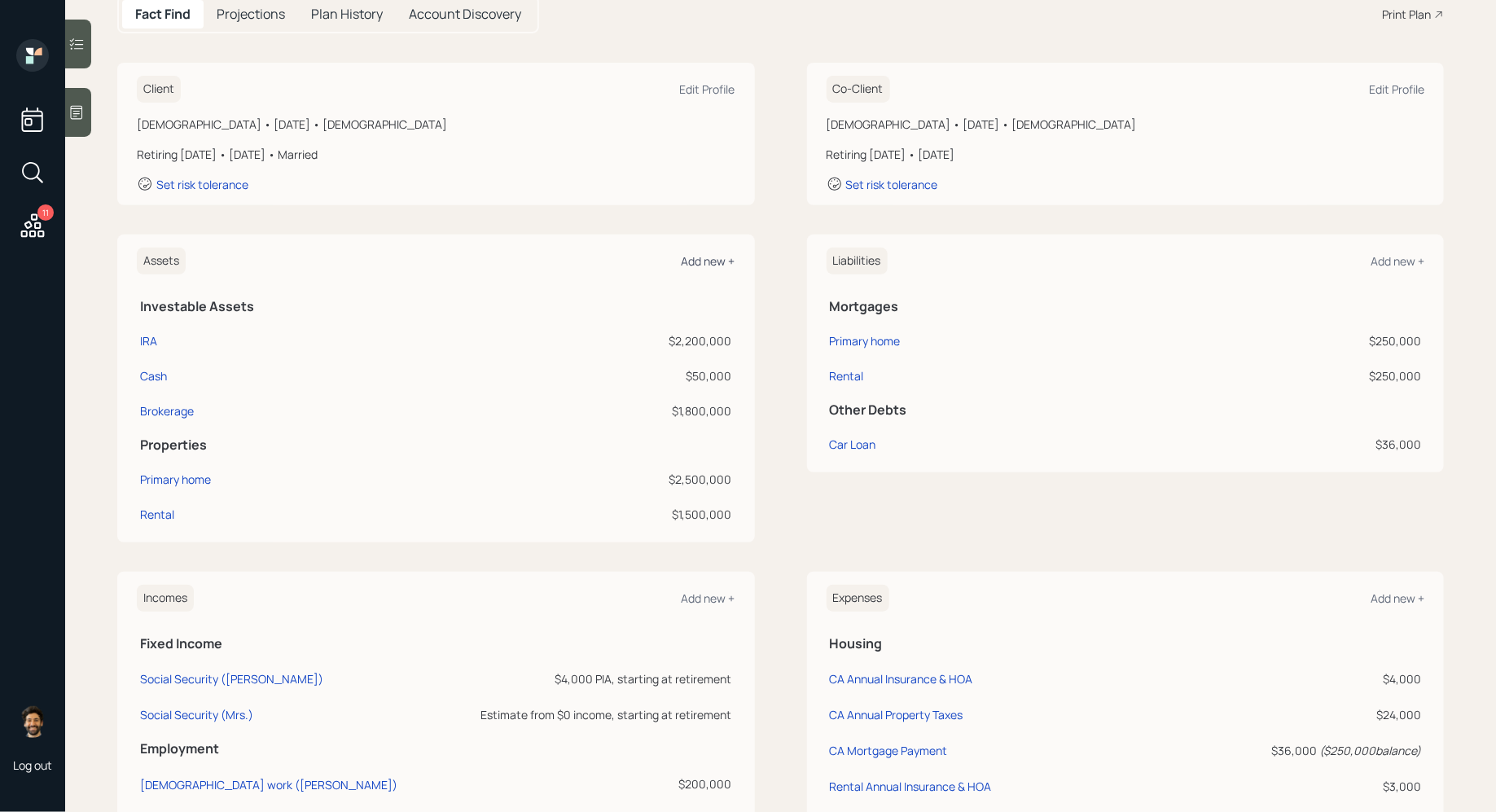
click at [708, 255] on div "Add new +" at bounding box center [708, 261] width 54 height 16
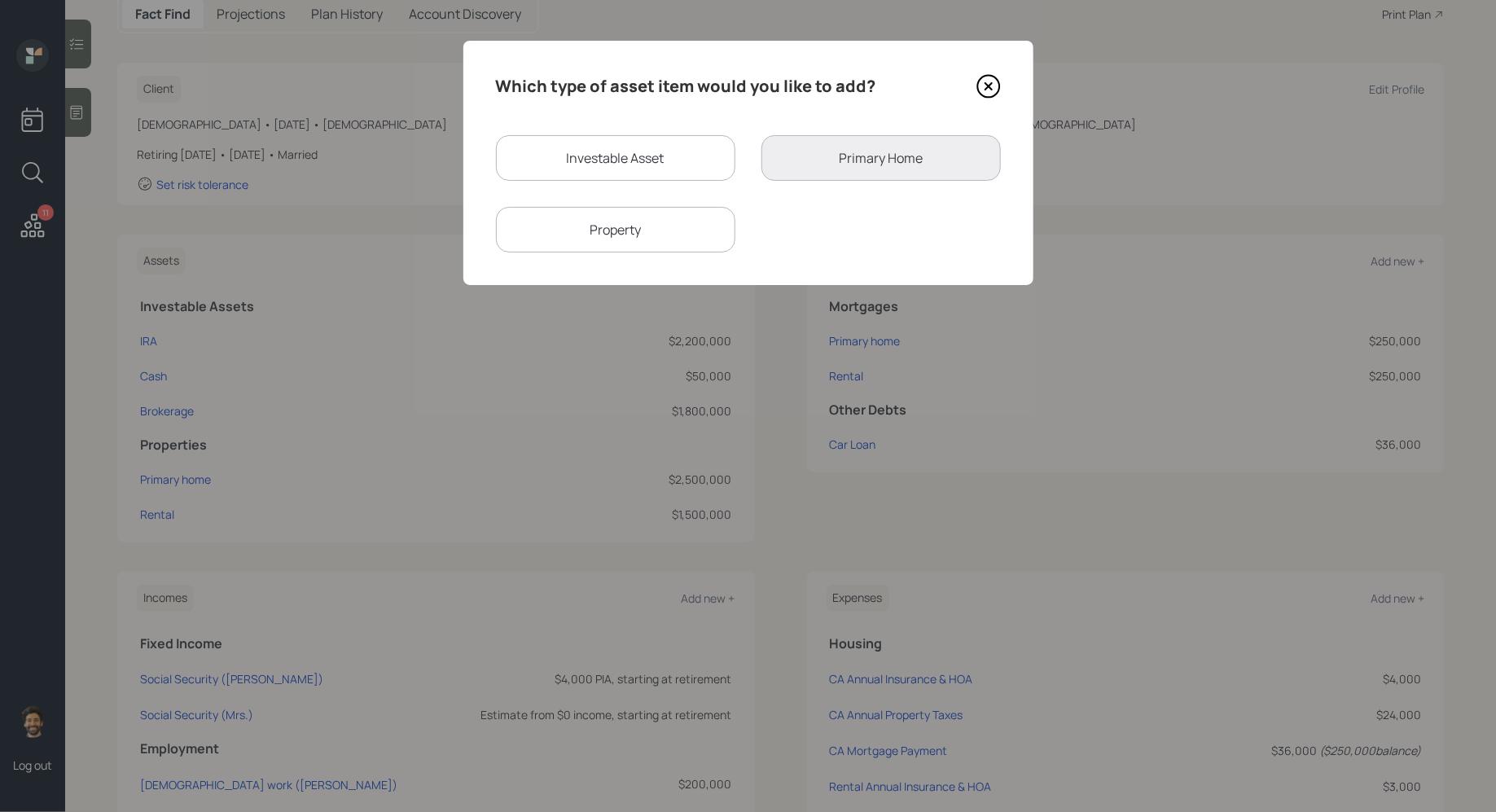
click at [577, 145] on div "Investable Asset" at bounding box center [616, 158] width 240 height 46
select select "taxable"
select select "balanced"
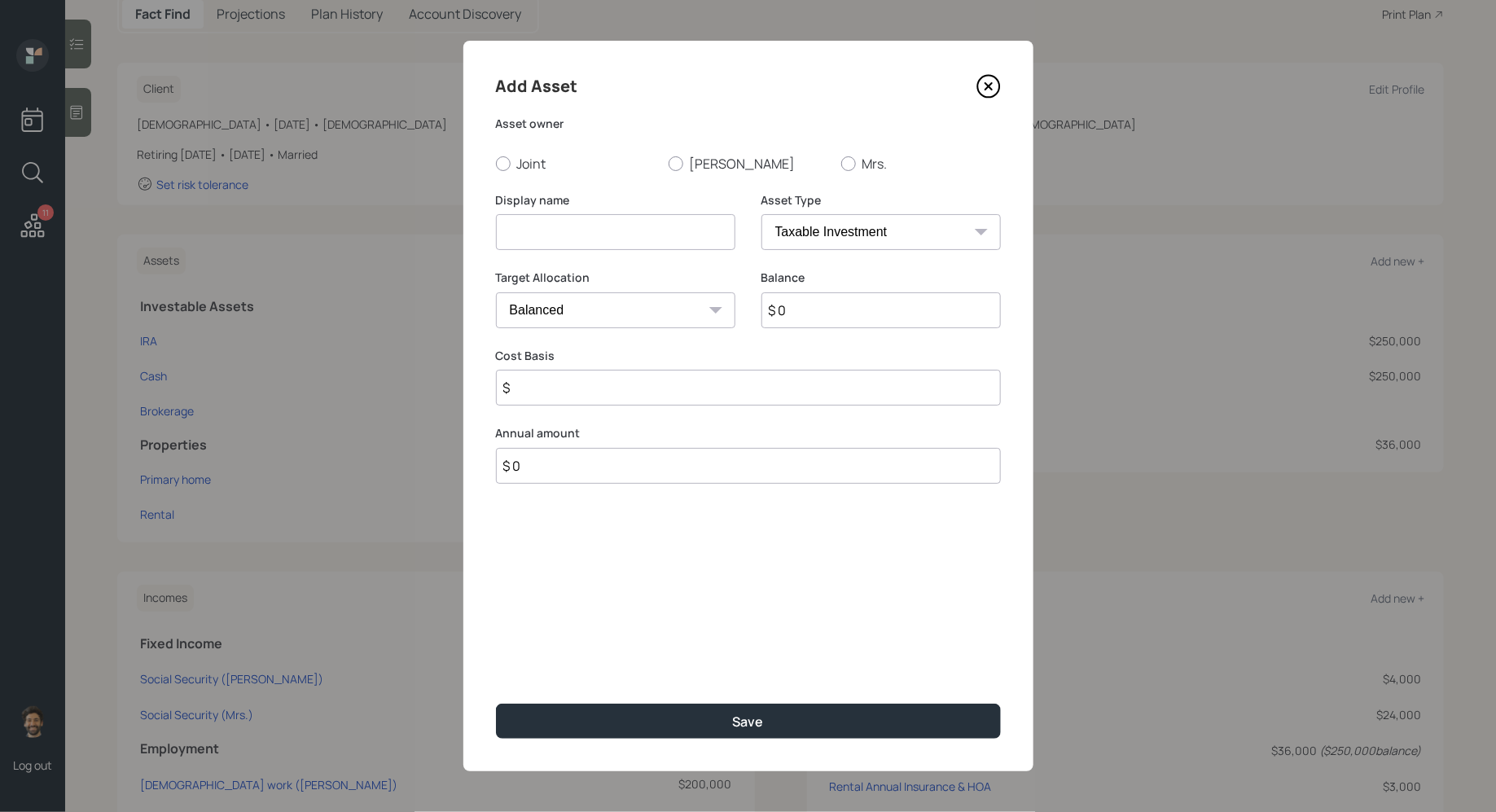
click at [566, 218] on input at bounding box center [616, 231] width 240 height 35
drag, startPoint x: 842, startPoint y: 308, endPoint x: 842, endPoint y: 295, distance: 13.0
click at [842, 308] on input "$ 0" at bounding box center [881, 310] width 240 height 35
click at [654, 237] on input "Brokerage" at bounding box center [616, 231] width 240 height 35
type input "Brokerage"
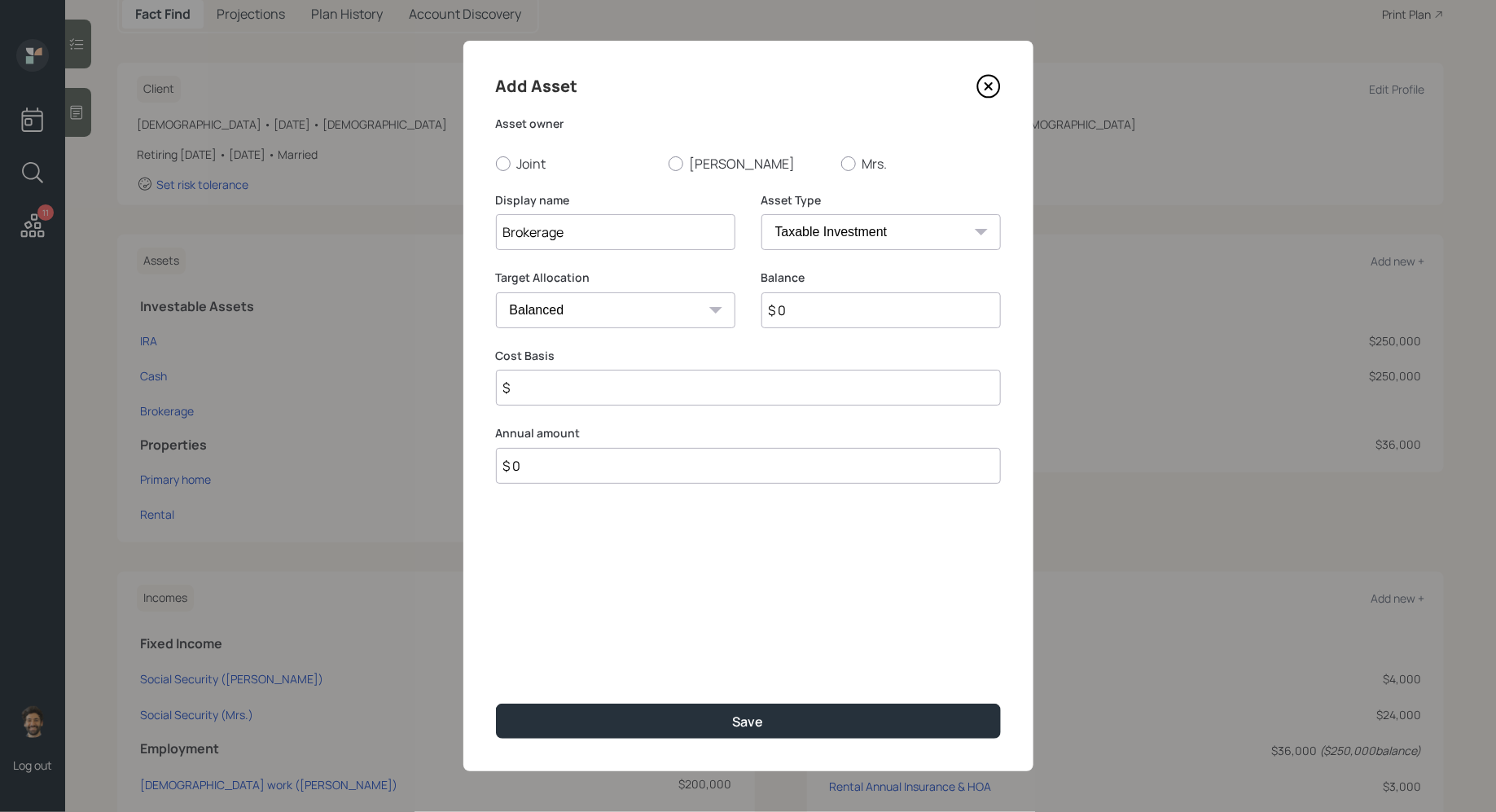
click at [793, 309] on input "$ 0" at bounding box center [881, 310] width 240 height 35
type input "$"
click at [709, 165] on label "Deepinder" at bounding box center [748, 164] width 159 height 18
click at [668, 164] on input "Deepinder" at bounding box center [667, 163] width 1 height 1
radio input "true"
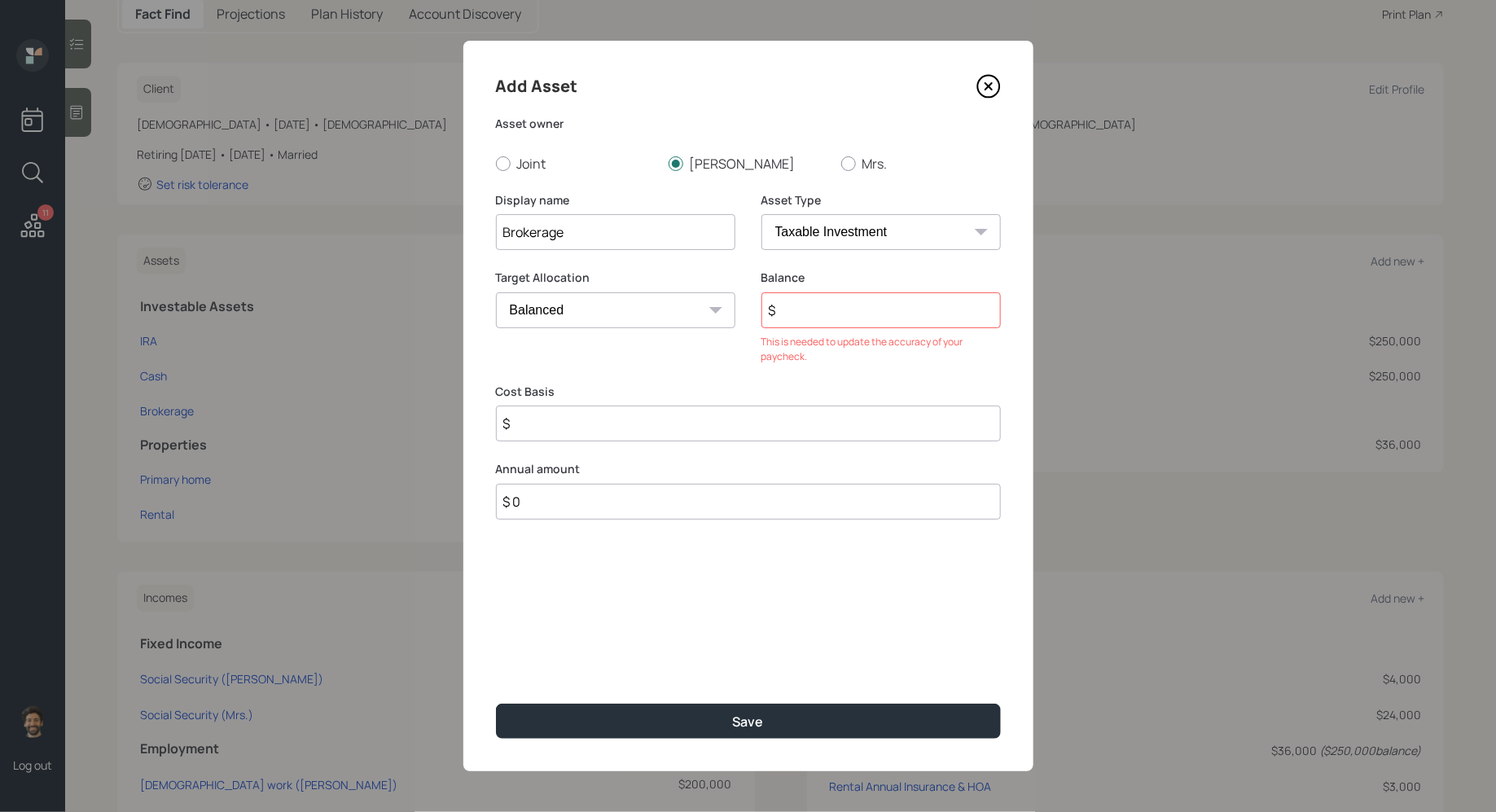
click at [828, 234] on select "SEP IRA IRA Roth IRA 401(k) Roth 401(k) 403(b) Roth 403(b) 457(b) Roth 457(b) H…" at bounding box center [881, 231] width 240 height 35
click at [762, 214] on select "SEP IRA IRA Roth IRA 401(k) Roth 401(k) 403(b) Roth 403(b) 457(b) Roth 457(b) H…" at bounding box center [881, 231] width 240 height 35
click at [571, 429] on input "$" at bounding box center [748, 422] width 505 height 35
click at [822, 307] on input "$" at bounding box center [881, 310] width 240 height 35
type input "$ 400,000"
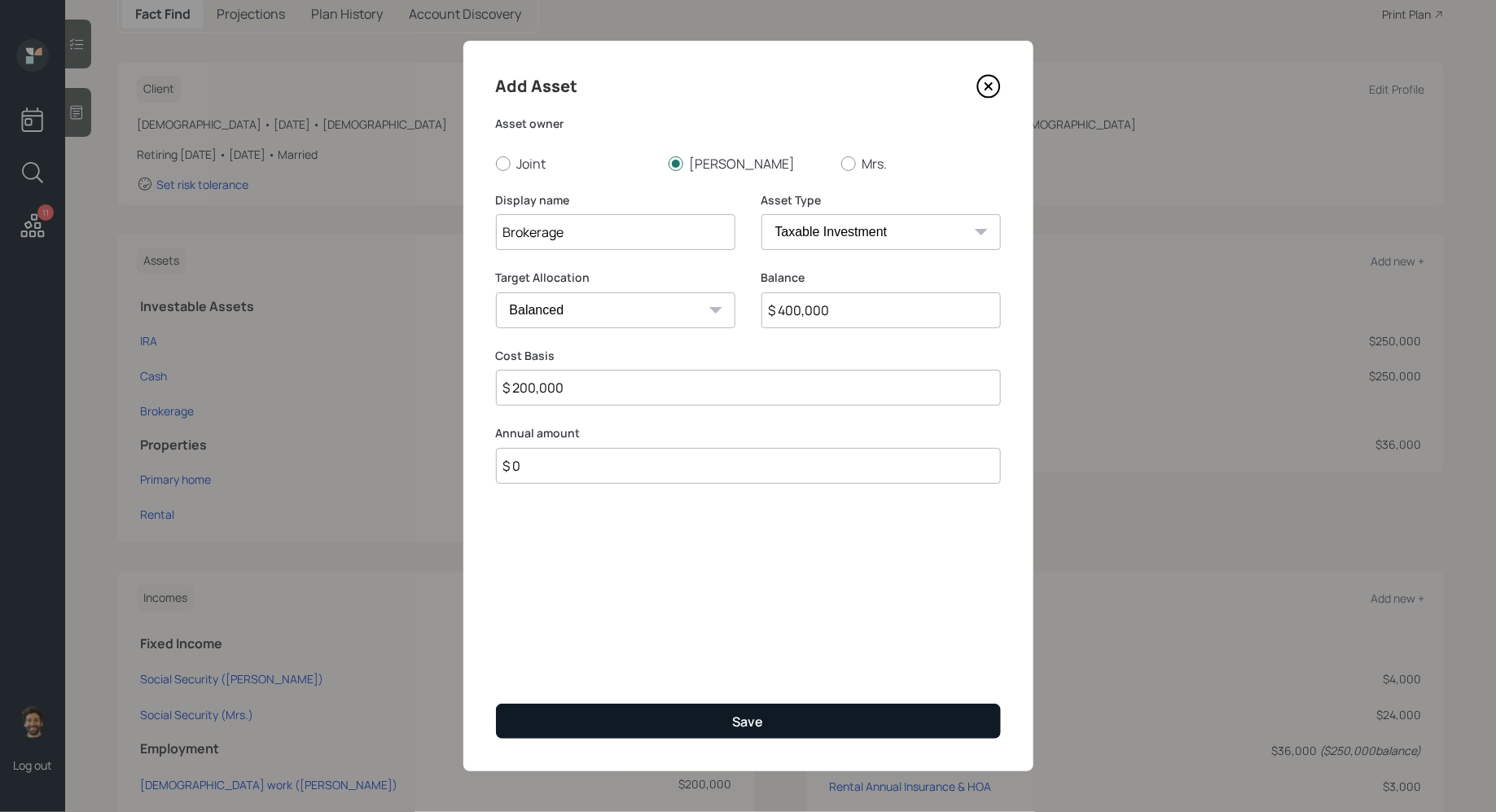
type input "$ 200,000"
click at [706, 723] on button "Save" at bounding box center [748, 721] width 505 height 35
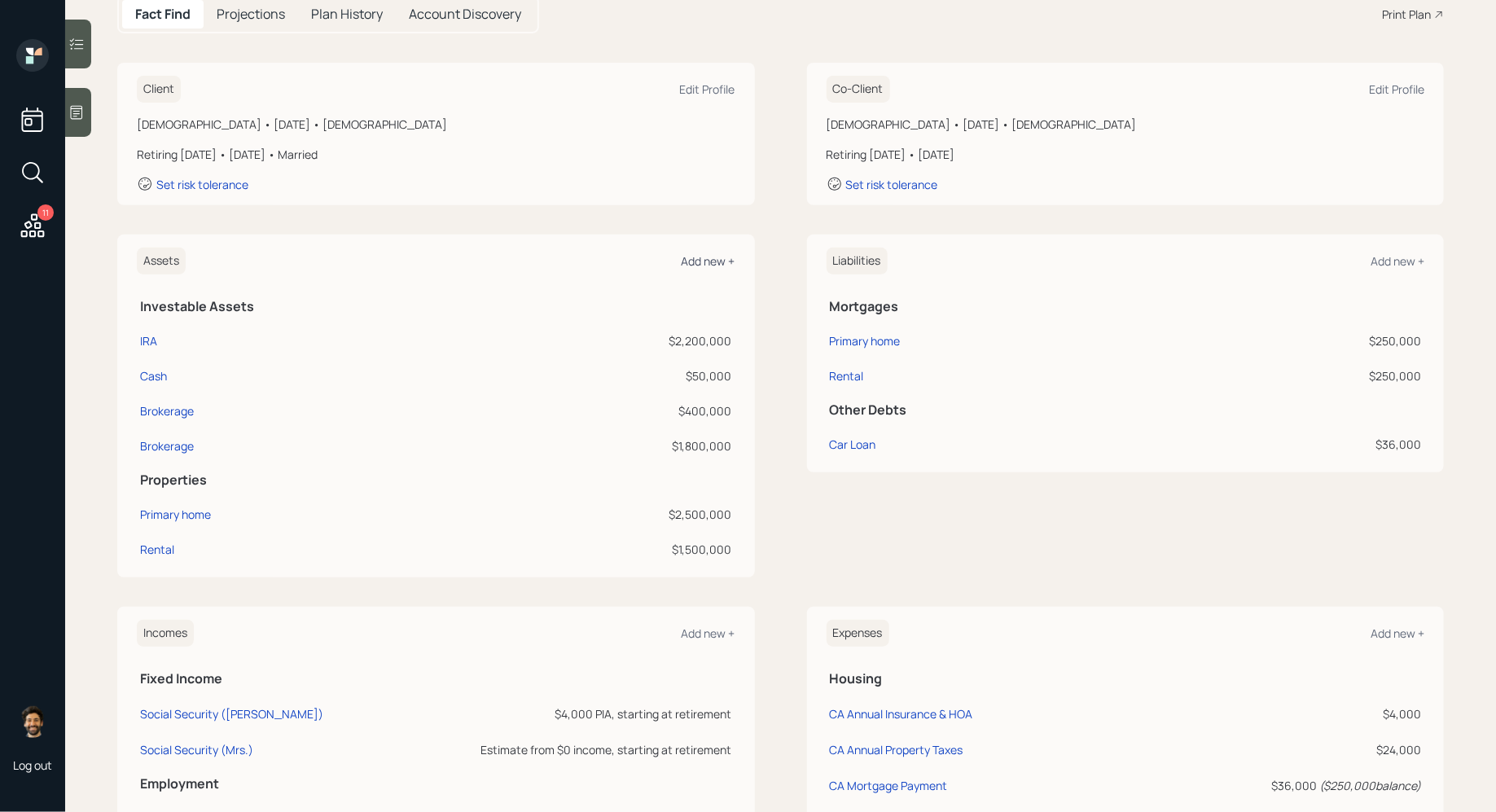
click at [713, 264] on div "Add new +" at bounding box center [708, 261] width 54 height 16
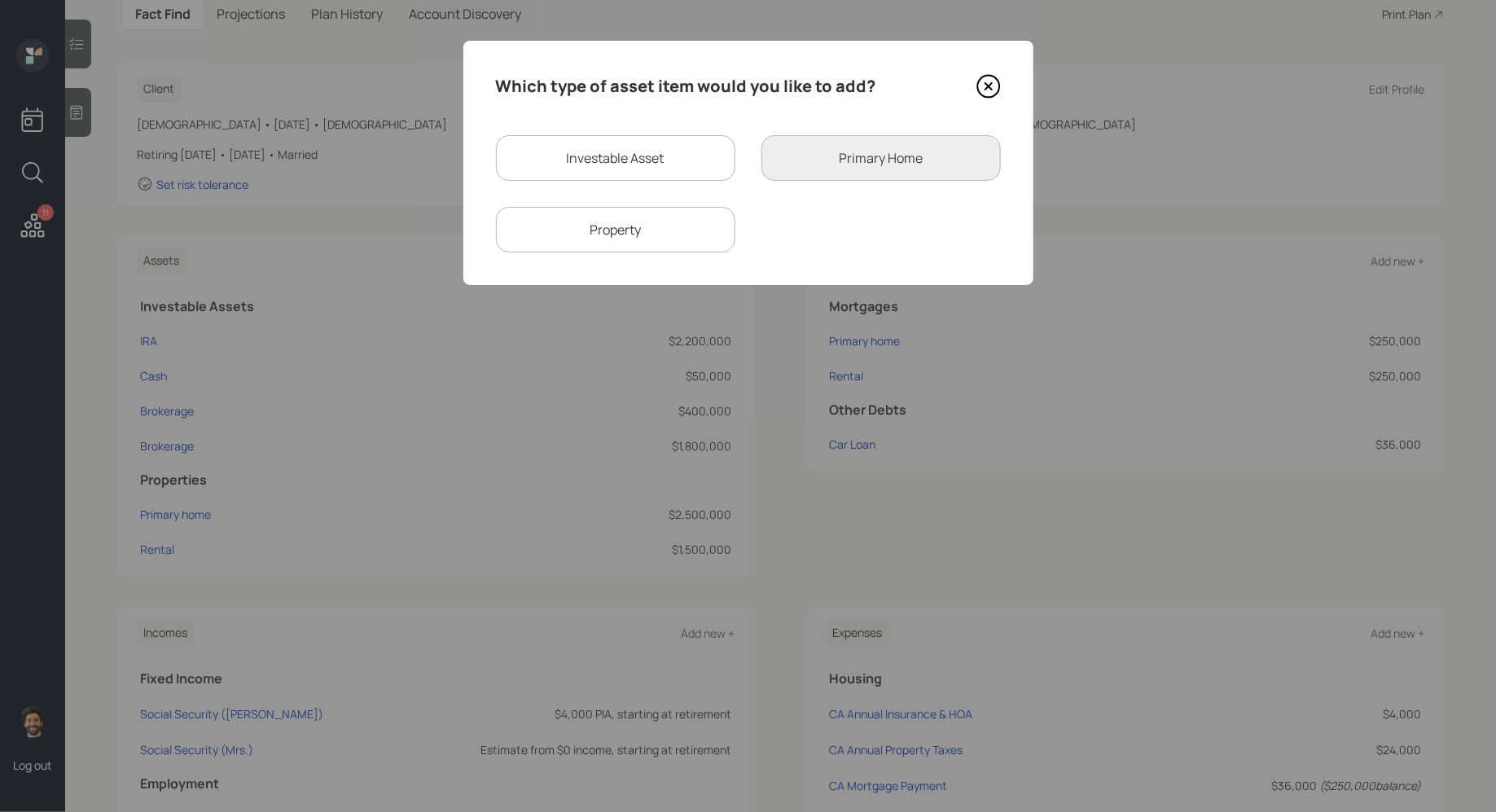
click at [561, 171] on div "Investable Asset" at bounding box center [616, 158] width 240 height 46
select select "taxable"
select select "balanced"
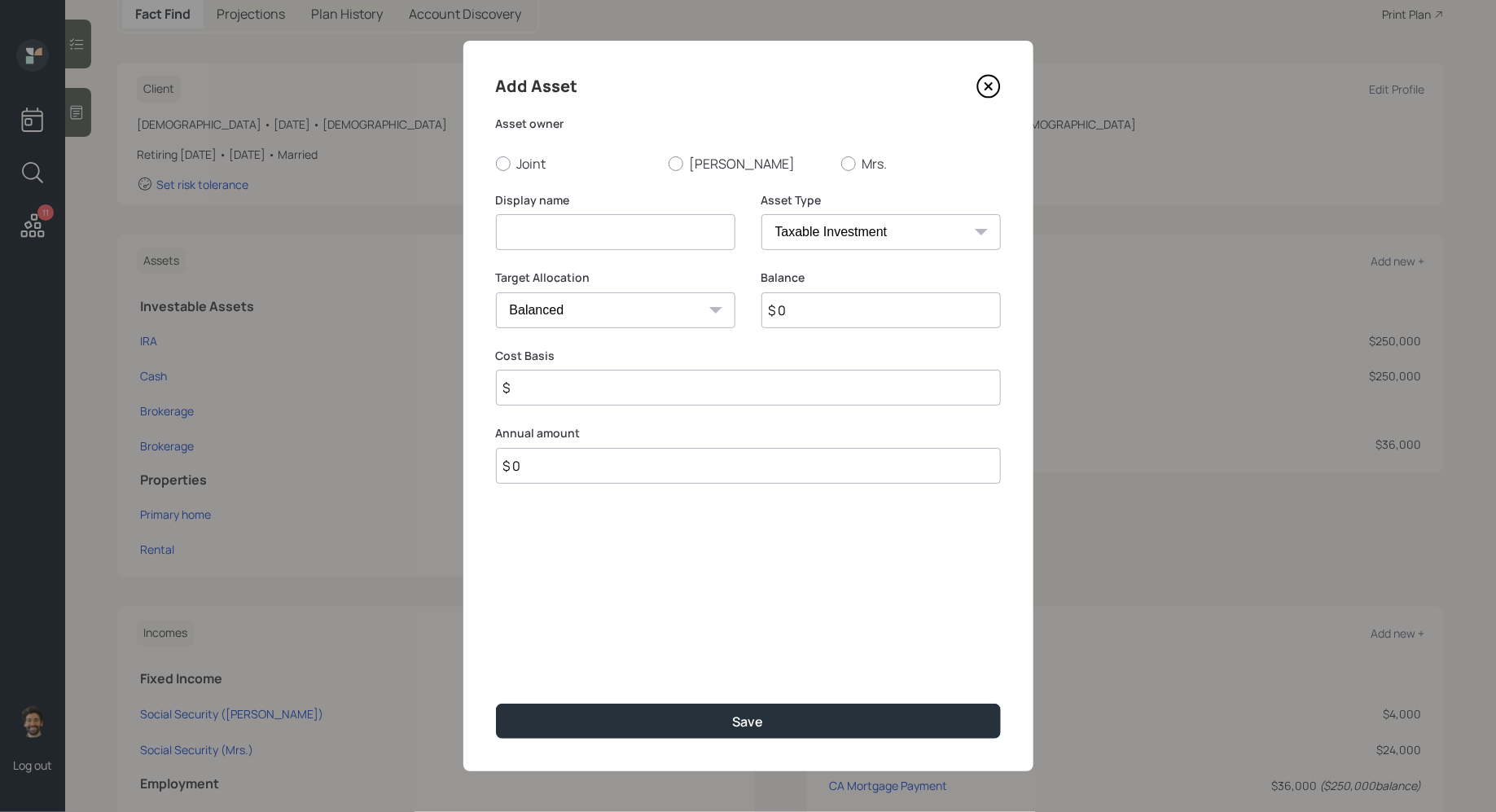
click at [534, 225] on input at bounding box center [616, 231] width 240 height 35
type input "Roth IRA"
click at [816, 313] on input "$ 0" at bounding box center [881, 310] width 240 height 35
type input "$ 120,000"
click at [819, 222] on select "SEP IRA IRA Roth IRA 401(k) Roth 401(k) 403(b) Roth 403(b) 457(b) Roth 457(b) H…" at bounding box center [881, 231] width 240 height 35
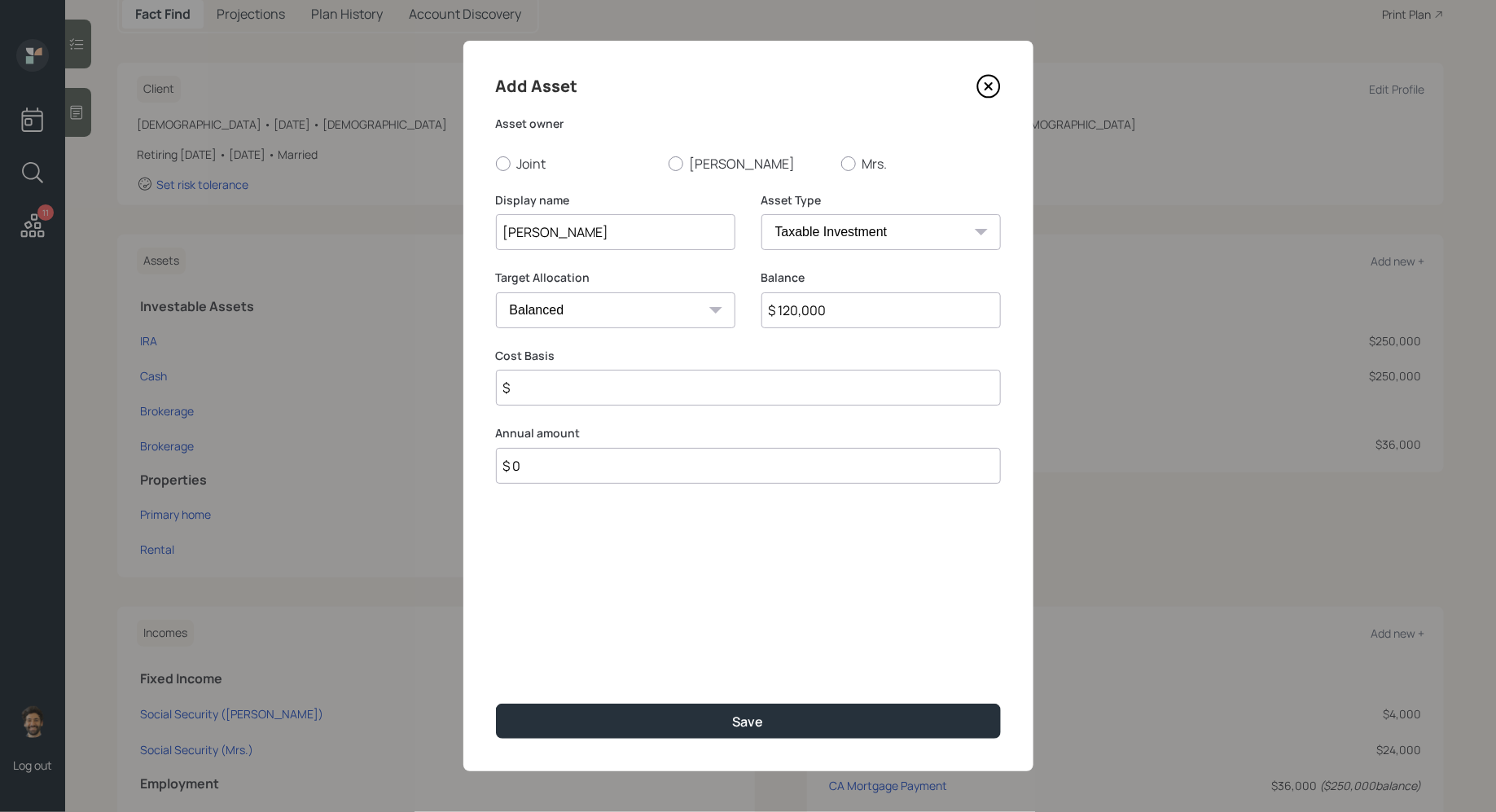
select select "roth_ira"
click at [762, 214] on select "SEP IRA IRA Roth IRA 401(k) Roth 401(k) 403(b) Roth 403(b) 457(b) Roth 457(b) H…" at bounding box center [881, 231] width 240 height 35
type input "$"
click at [696, 158] on label "Deepinder" at bounding box center [748, 164] width 159 height 18
click at [668, 163] on input "Deepinder" at bounding box center [667, 163] width 1 height 1
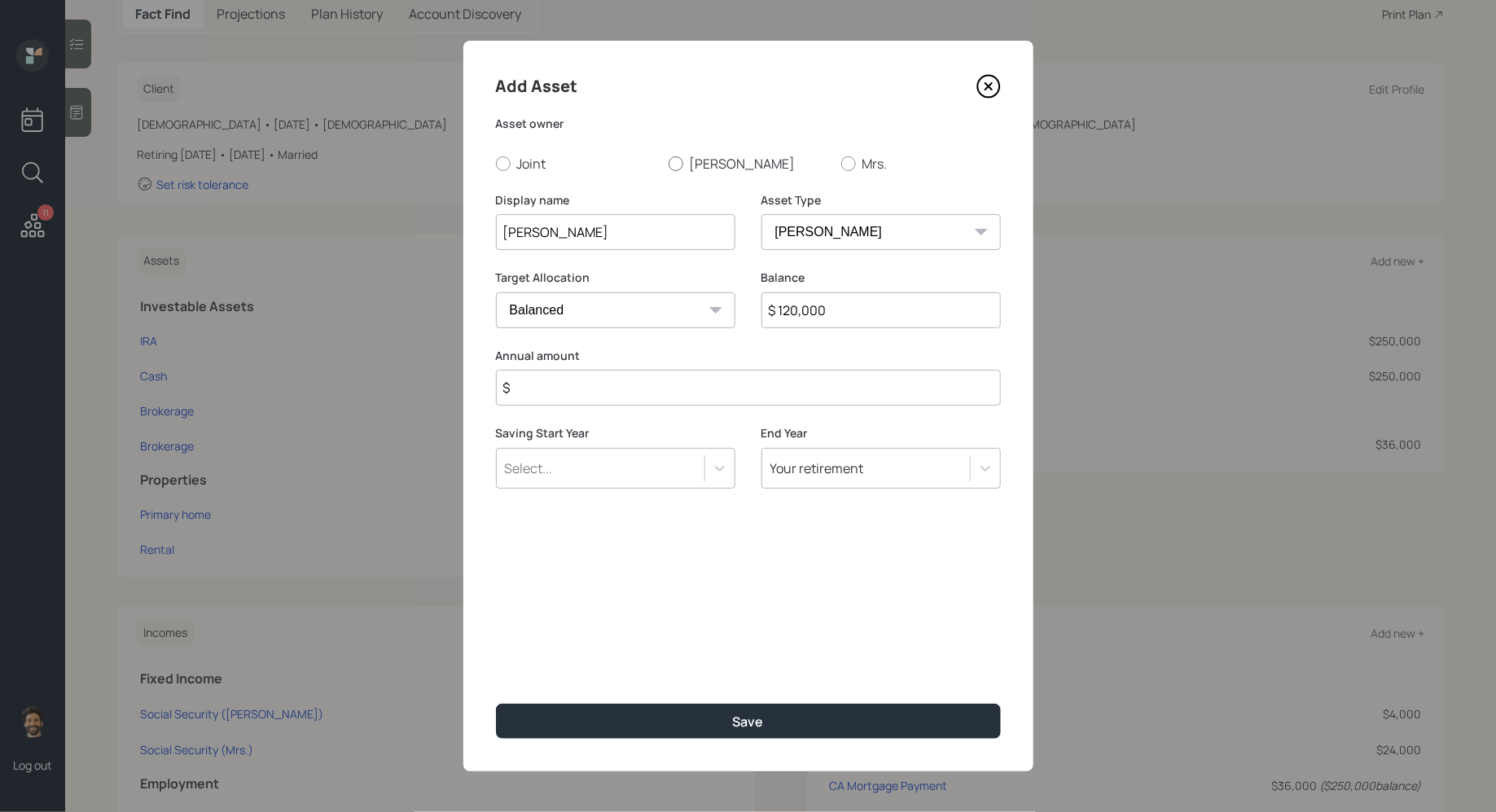
radio input "true"
click at [584, 380] on input "$" at bounding box center [748, 387] width 505 height 35
type input "$ 0"
click at [558, 701] on div "Add Asset Asset owner Joint Deepinder Mrs. Display name Roth IRA Asset Type SEP…" at bounding box center [748, 406] width 571 height 731
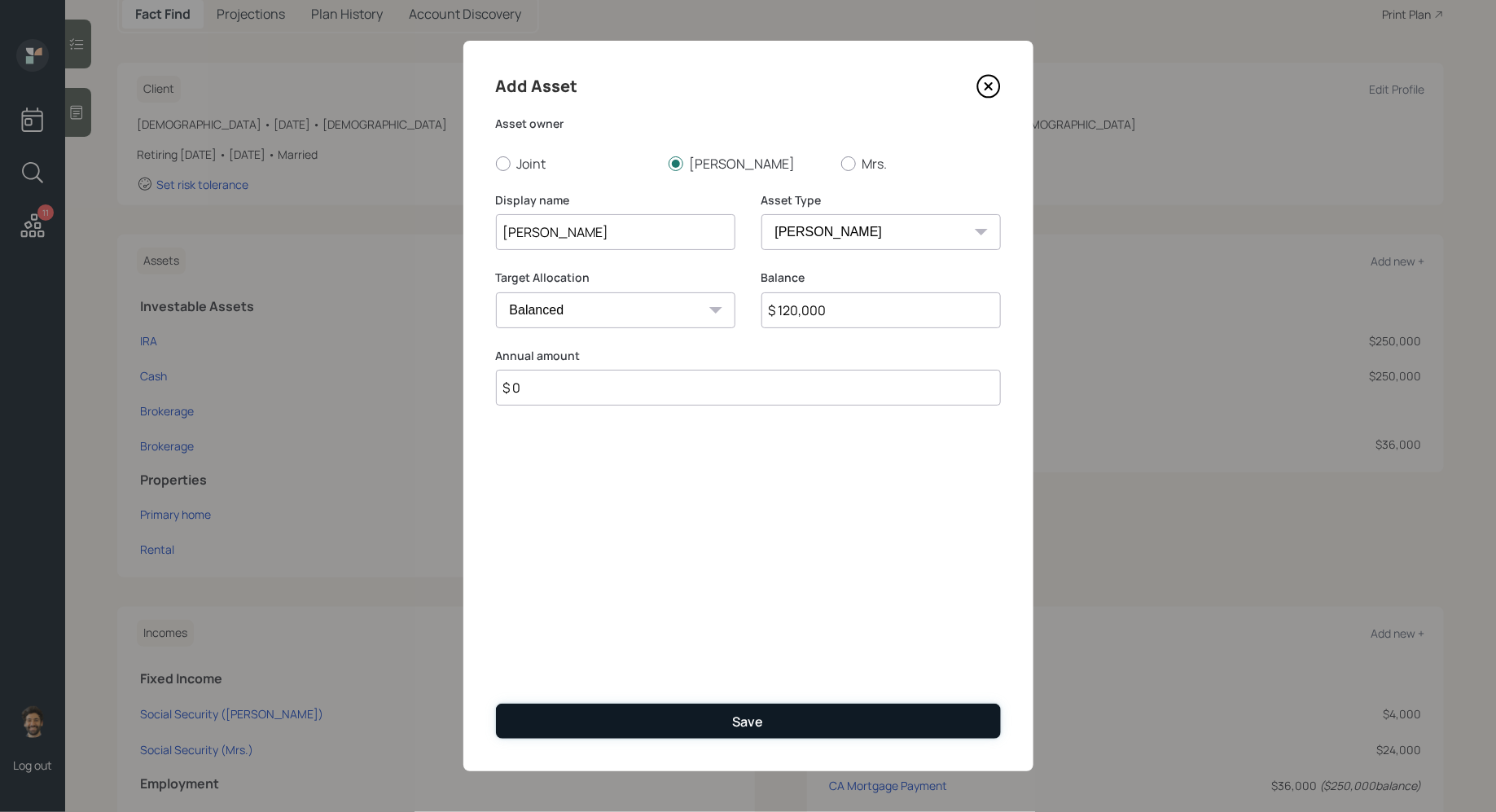
click at [559, 719] on button "Save" at bounding box center [748, 721] width 505 height 35
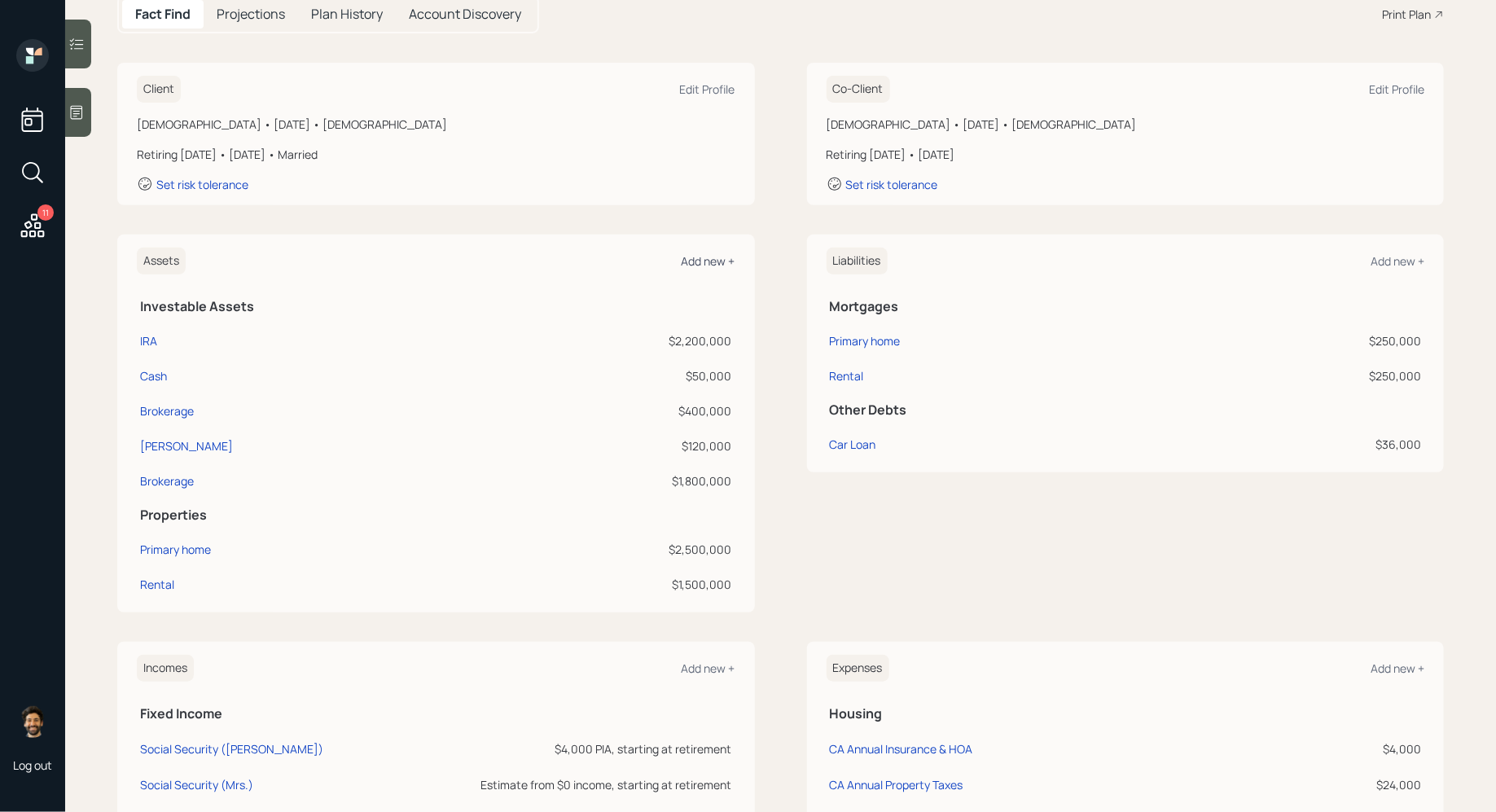
click at [701, 265] on div "Add new +" at bounding box center [708, 261] width 54 height 16
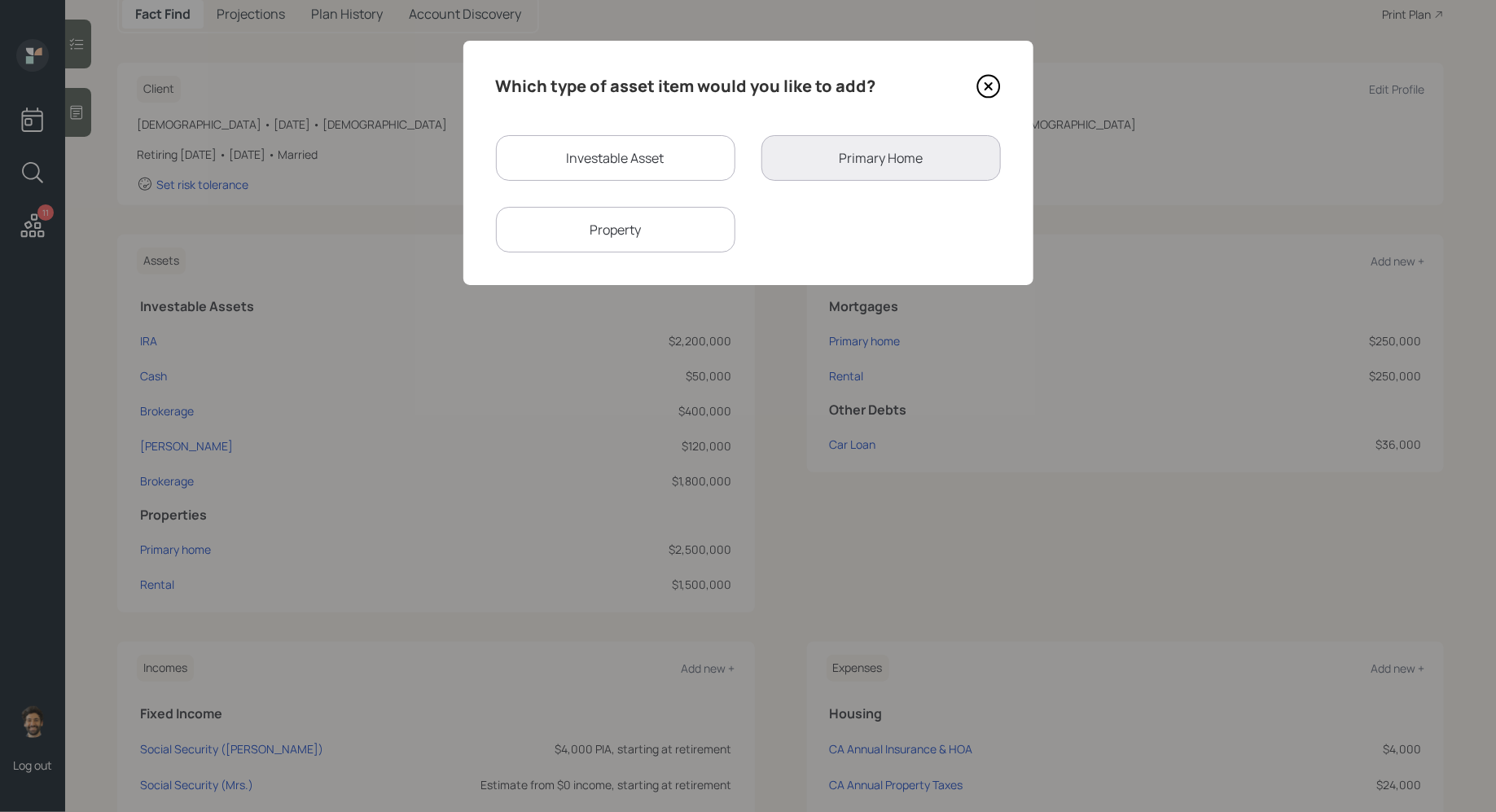
click at [603, 168] on div "Investable Asset" at bounding box center [616, 158] width 240 height 46
select select "taxable"
select select "balanced"
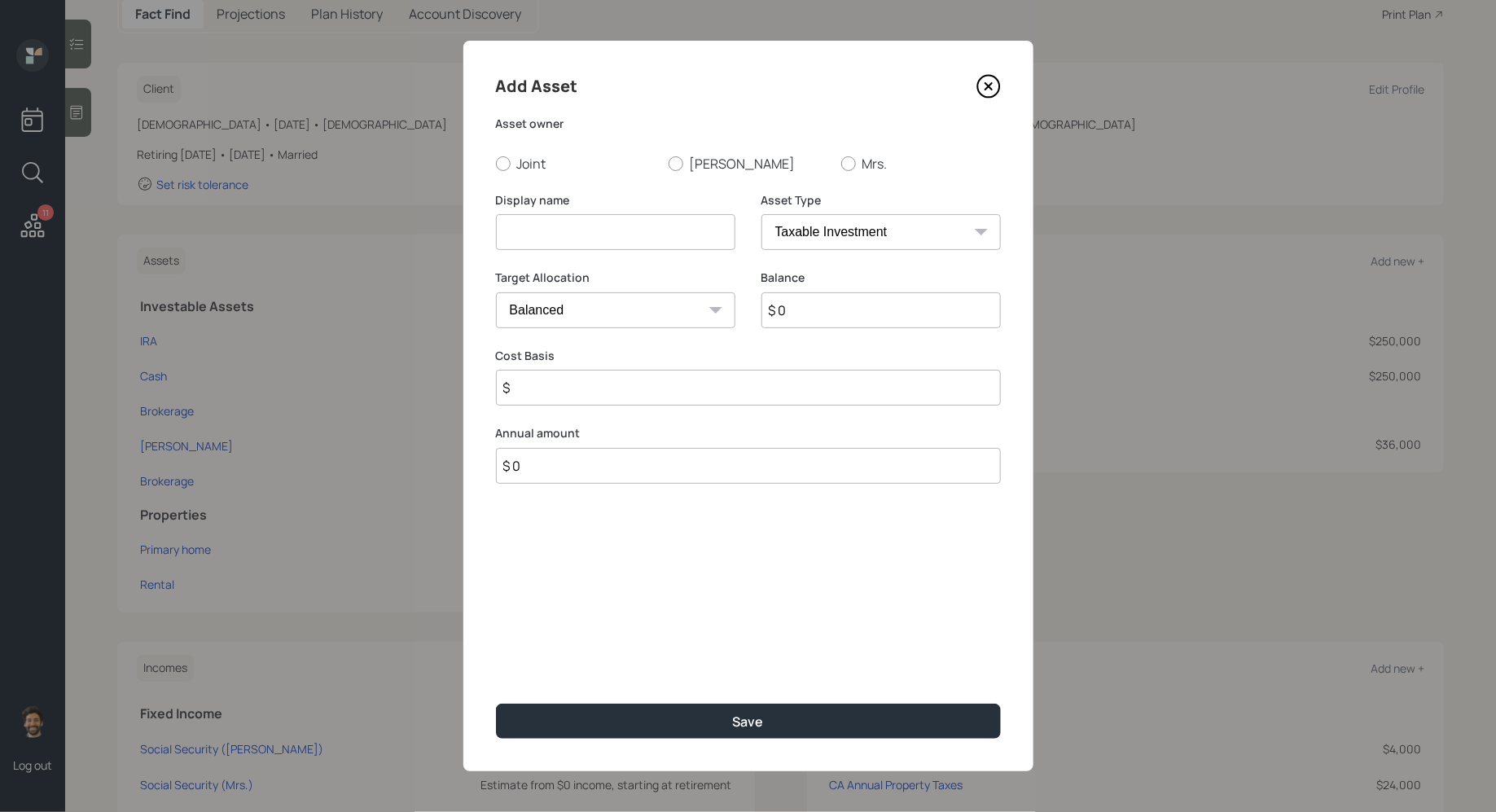
click at [581, 229] on input at bounding box center [616, 231] width 240 height 35
type input "IRA"
drag, startPoint x: 887, startPoint y: 309, endPoint x: 897, endPoint y: 290, distance: 21.5
click at [887, 308] on input "$ 0" at bounding box center [881, 310] width 240 height 35
type input "$ 300,000"
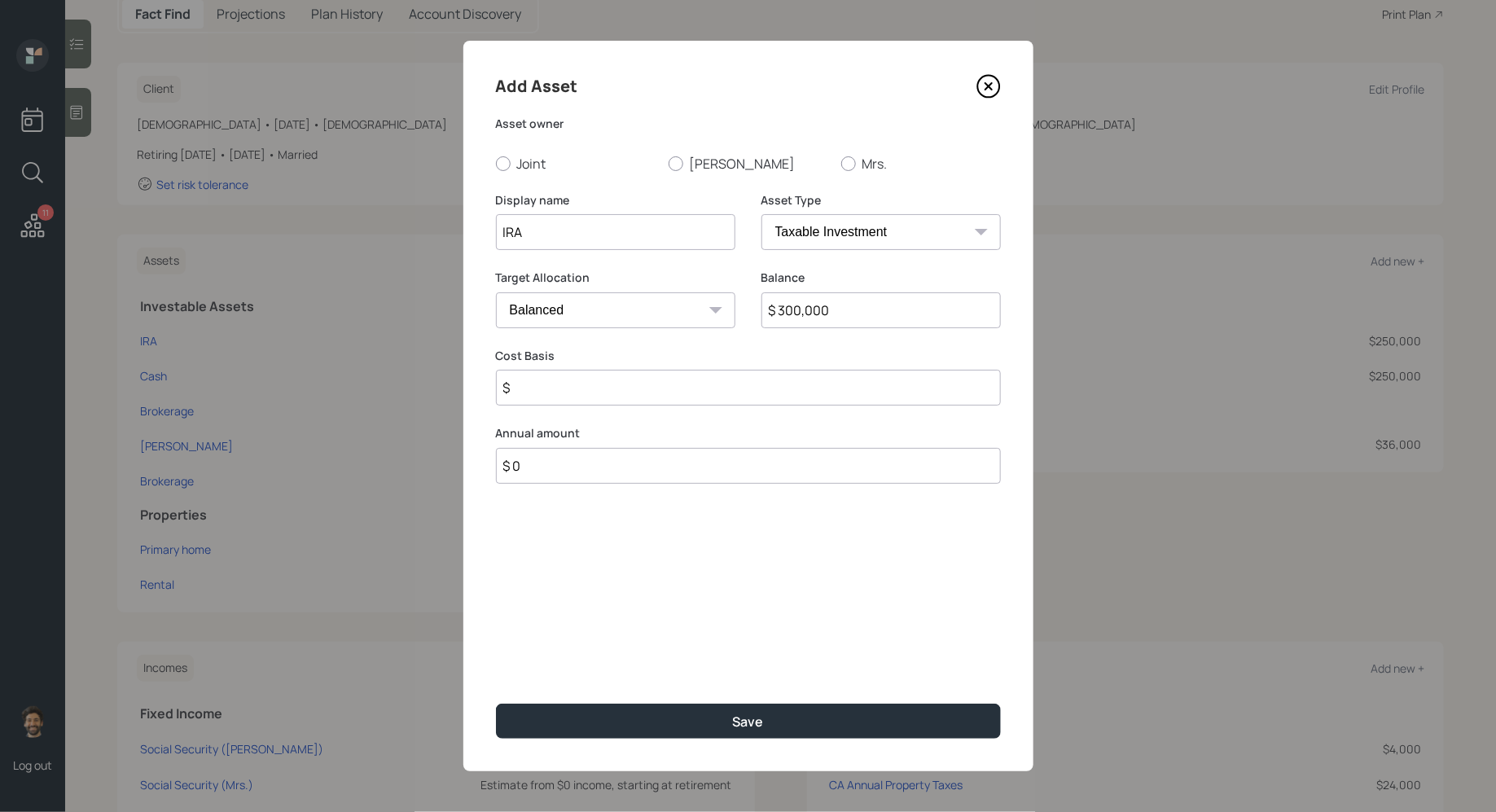
click at [842, 243] on select "SEP IRA IRA Roth IRA 401(k) Roth 401(k) 403(b) Roth 403(b) 457(b) Roth 457(b) H…" at bounding box center [881, 231] width 240 height 35
select select "ira"
click at [762, 214] on select "SEP IRA IRA Roth IRA 401(k) Roth 401(k) 403(b) Roth 403(b) 457(b) Roth 457(b) H…" at bounding box center [881, 231] width 240 height 35
type input "$"
click at [678, 169] on div at bounding box center [675, 164] width 15 height 15
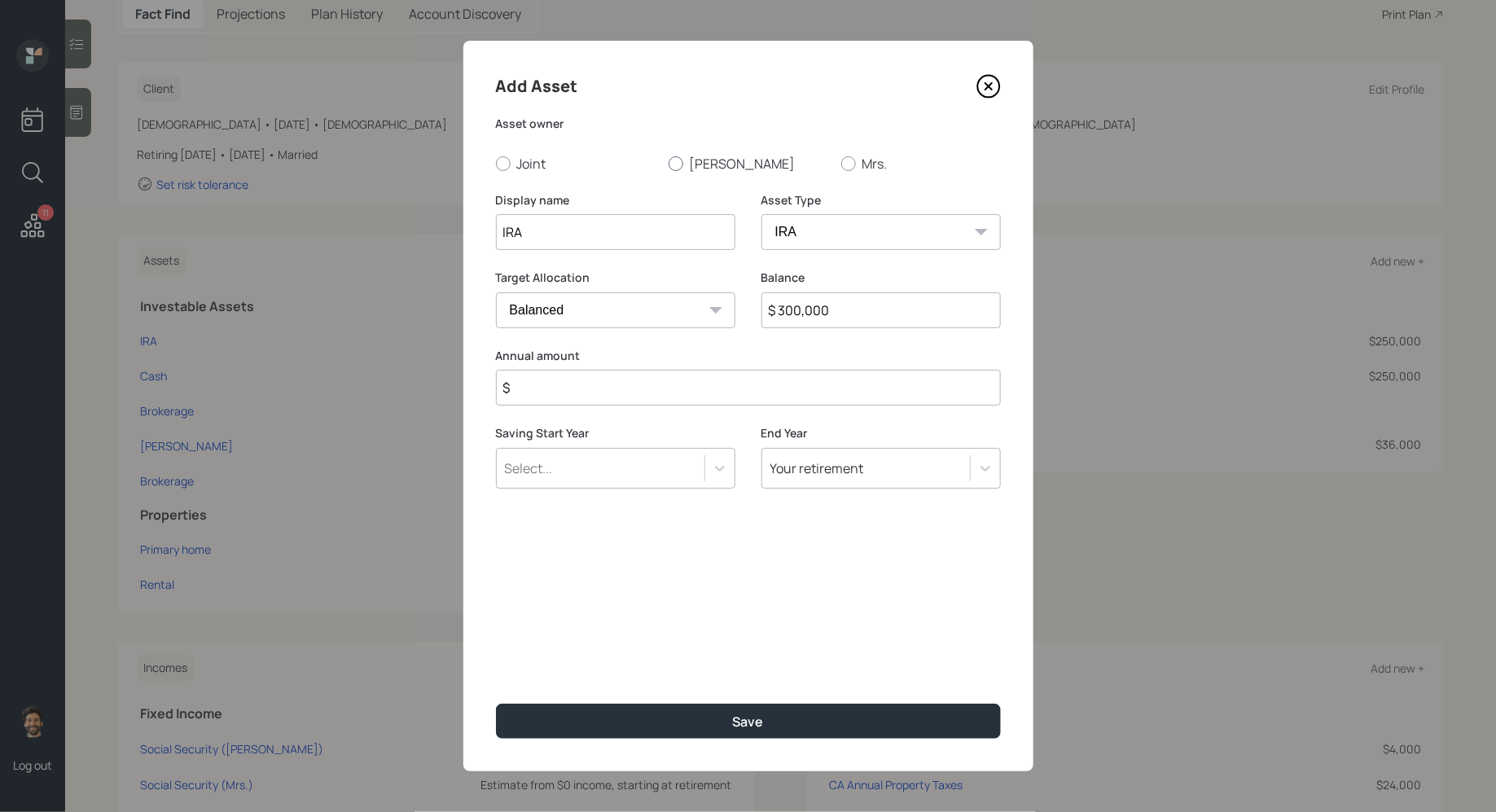
click at [668, 164] on input "Deepinder" at bounding box center [667, 163] width 1 height 1
radio input "true"
click at [575, 391] on input "$" at bounding box center [748, 387] width 505 height 35
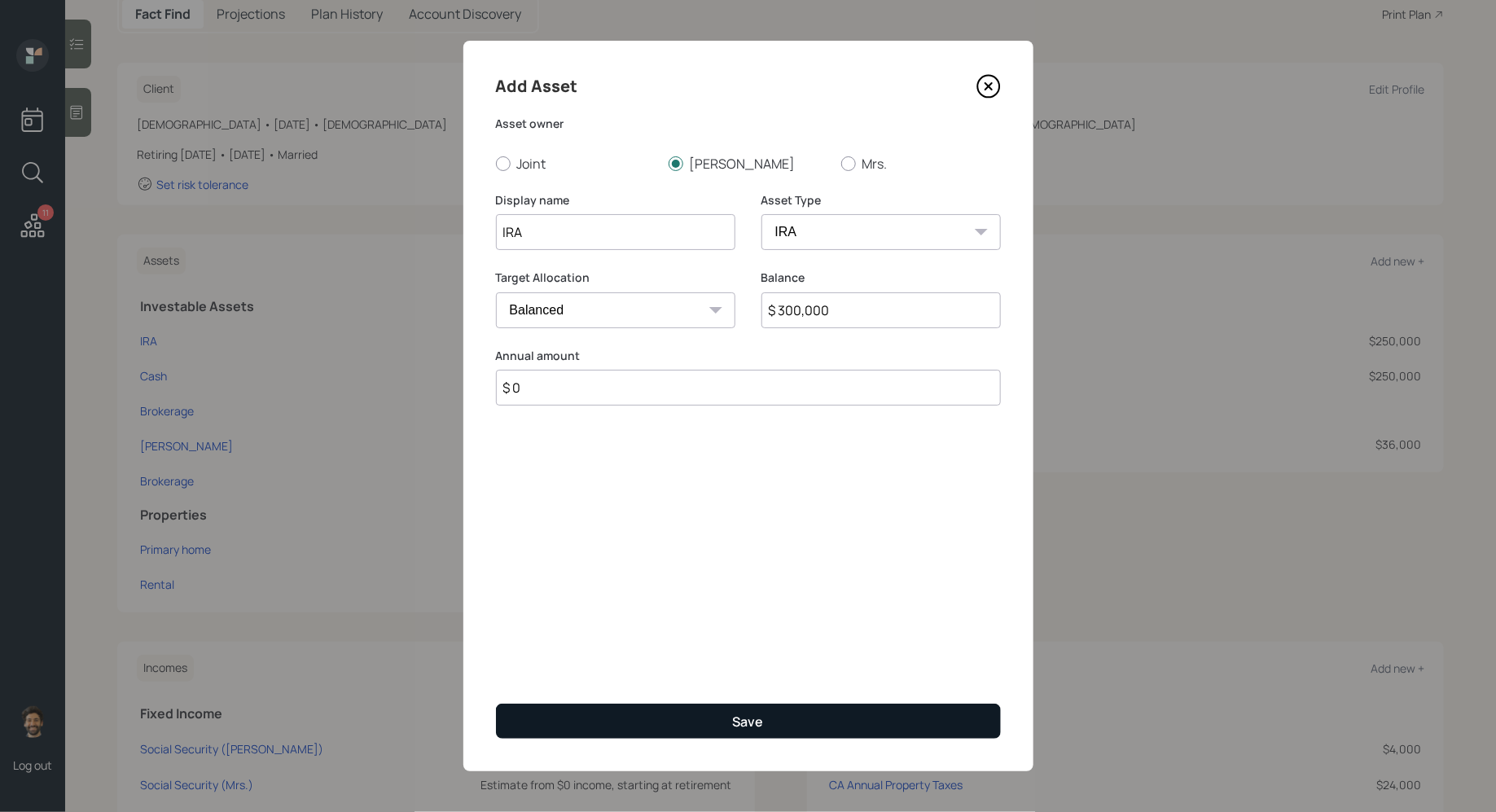
type input "$ 0"
click at [526, 731] on button "Save" at bounding box center [748, 721] width 505 height 35
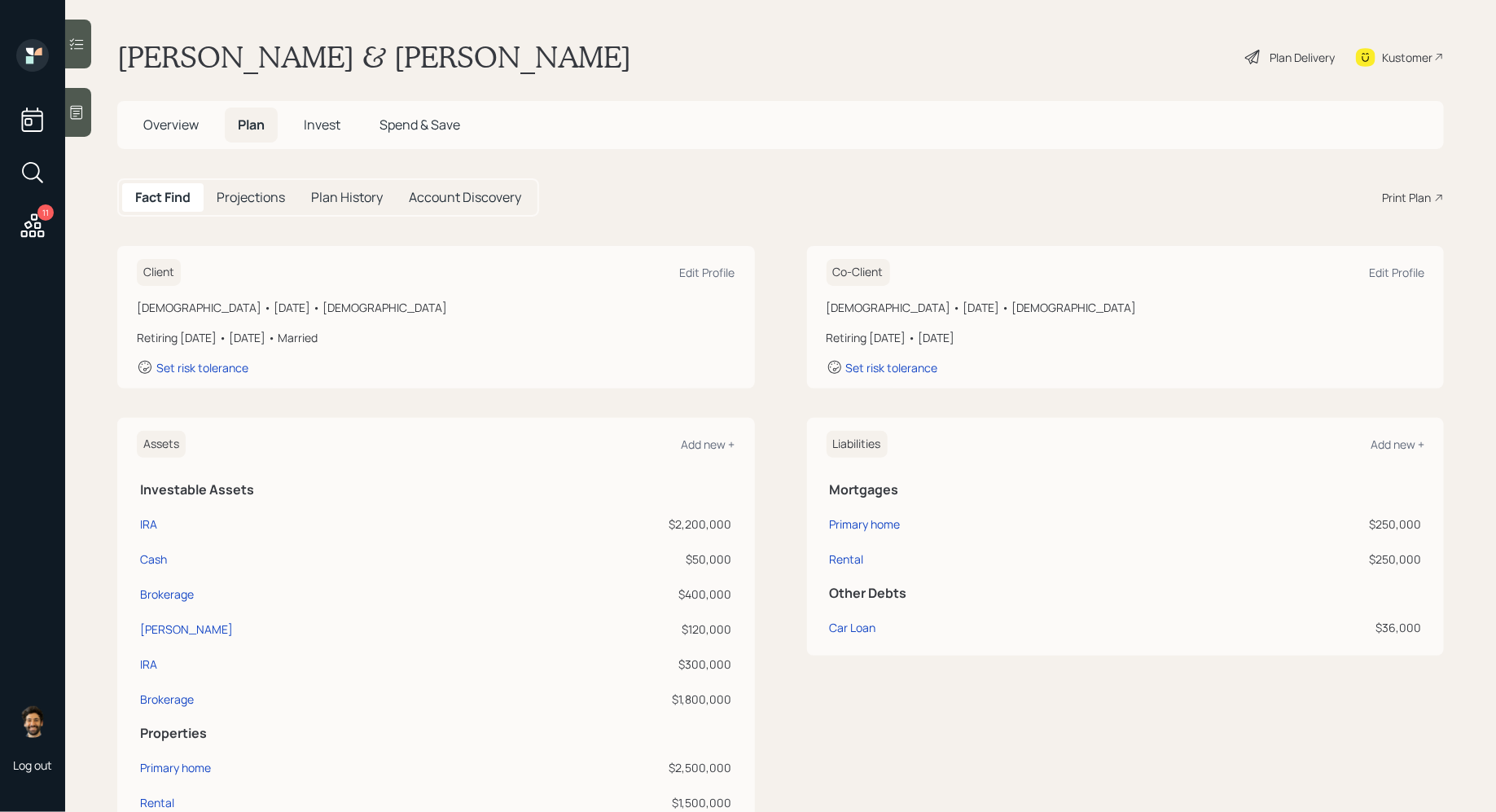
click at [243, 190] on h5 "Projections" at bounding box center [250, 197] width 68 height 16
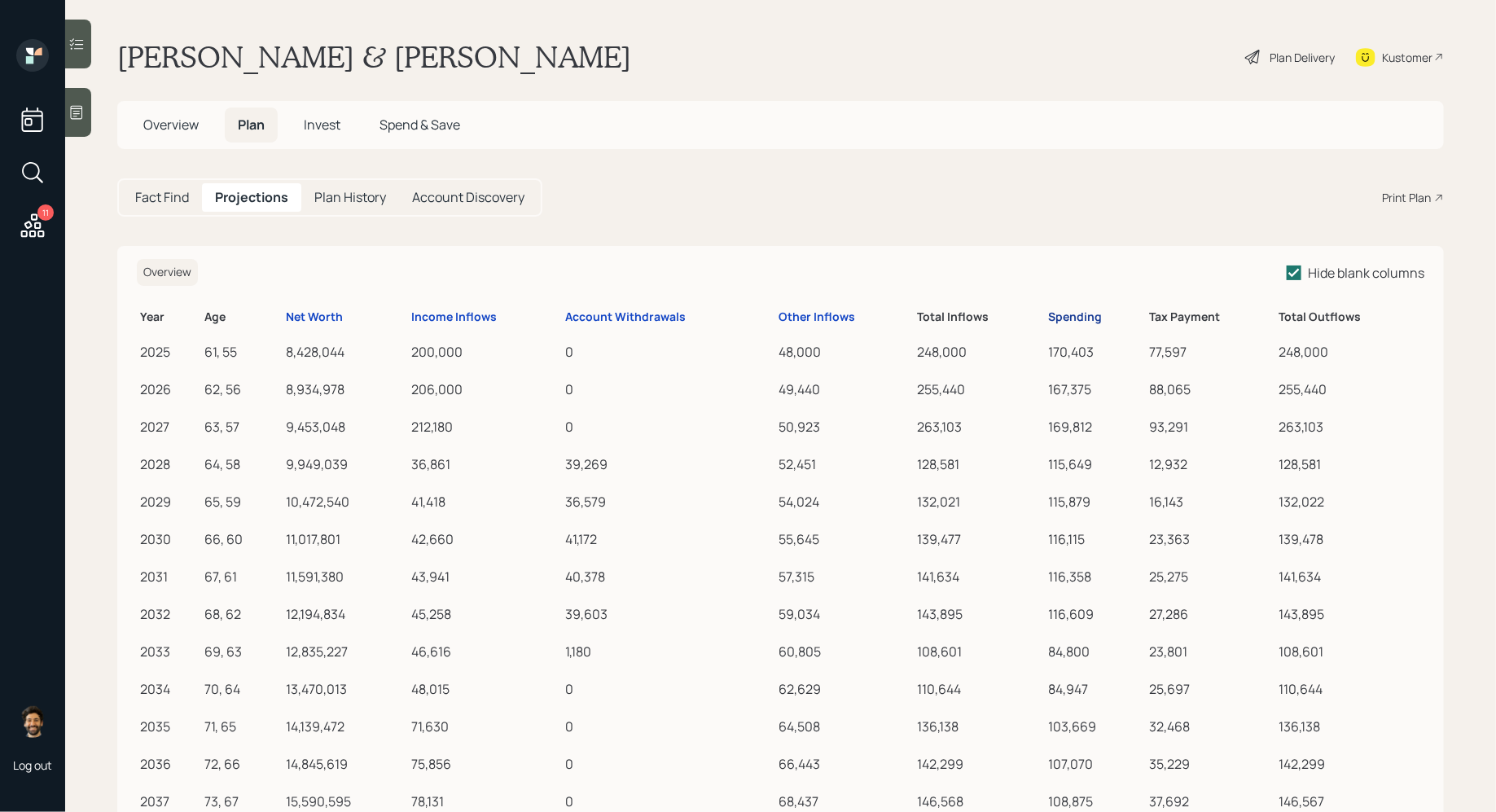
click at [1056, 318] on div "Spending" at bounding box center [1075, 317] width 54 height 14
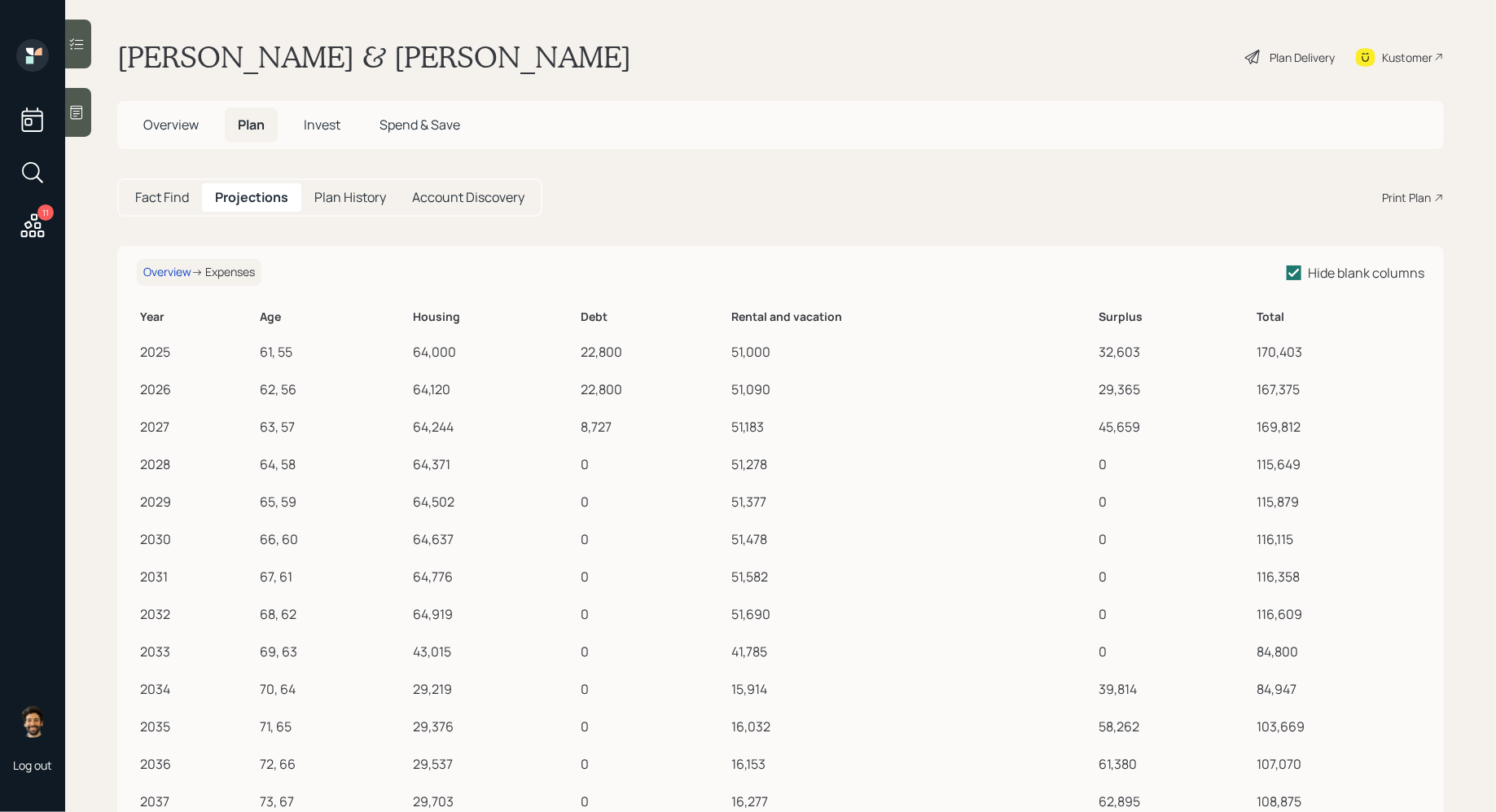
click at [171, 199] on h5 "Fact Find" at bounding box center [162, 197] width 54 height 16
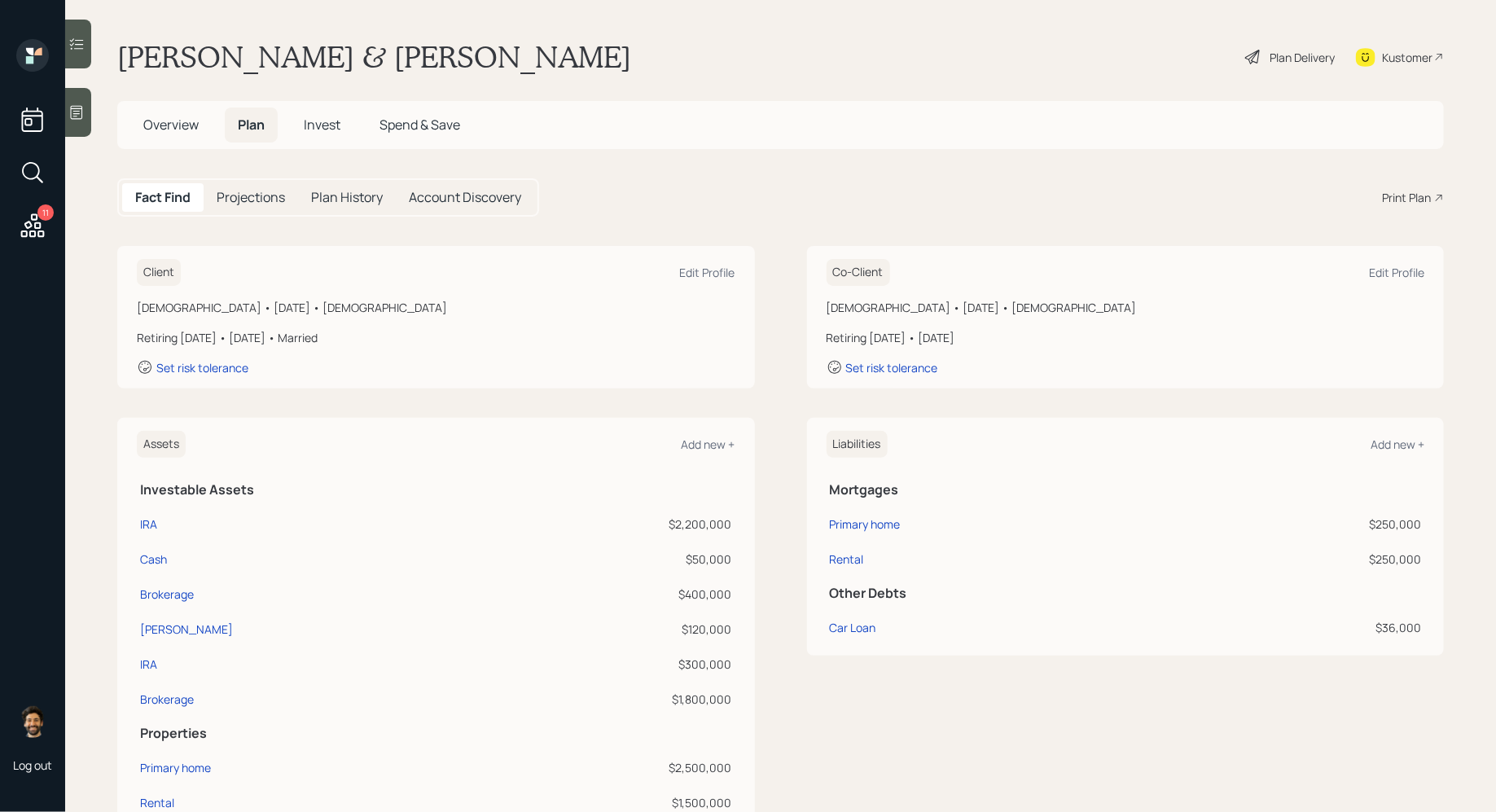
click at [263, 193] on h5 "Projections" at bounding box center [250, 197] width 68 height 16
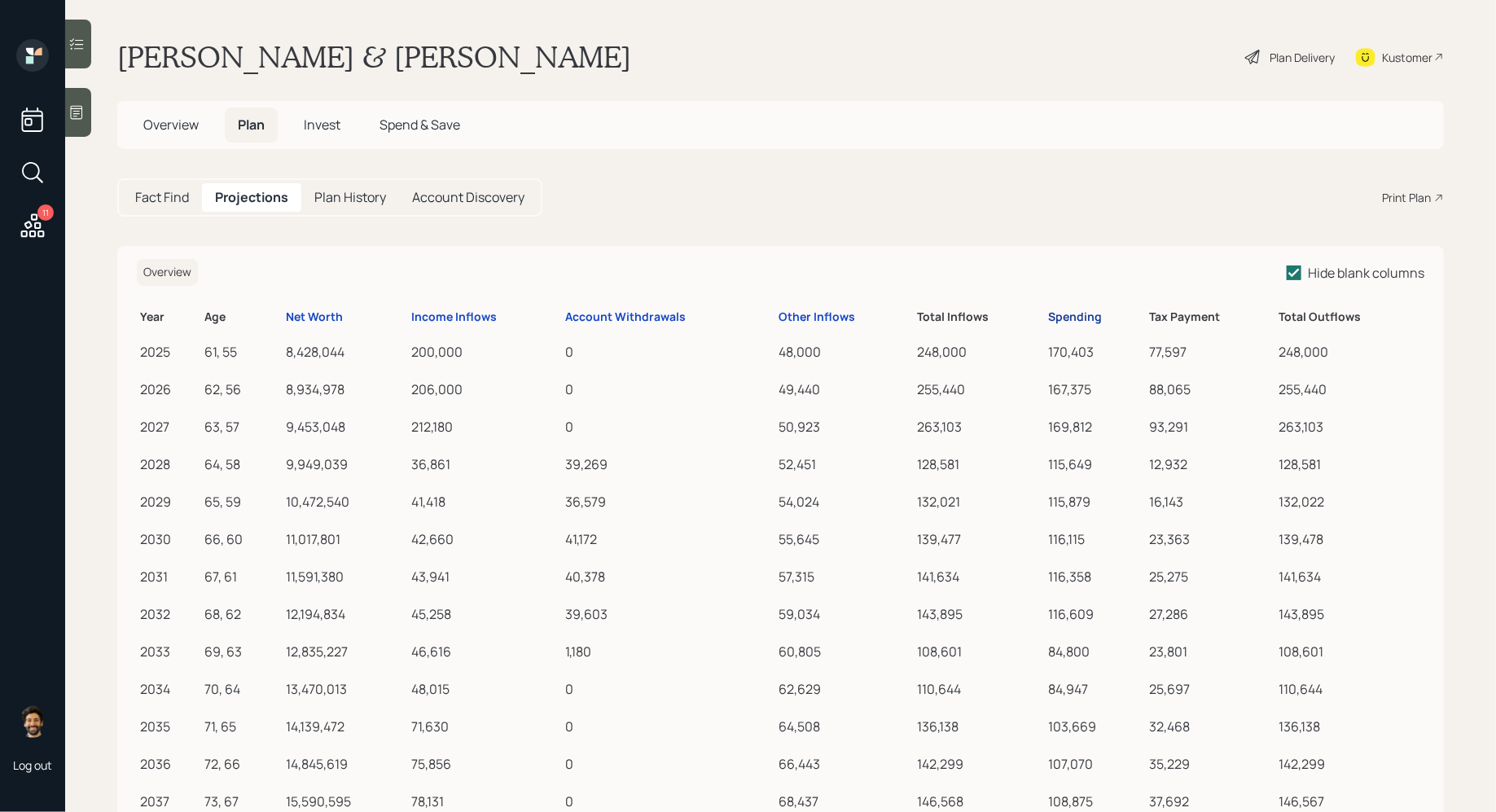
click at [1065, 310] on div "Spending" at bounding box center [1075, 317] width 54 height 14
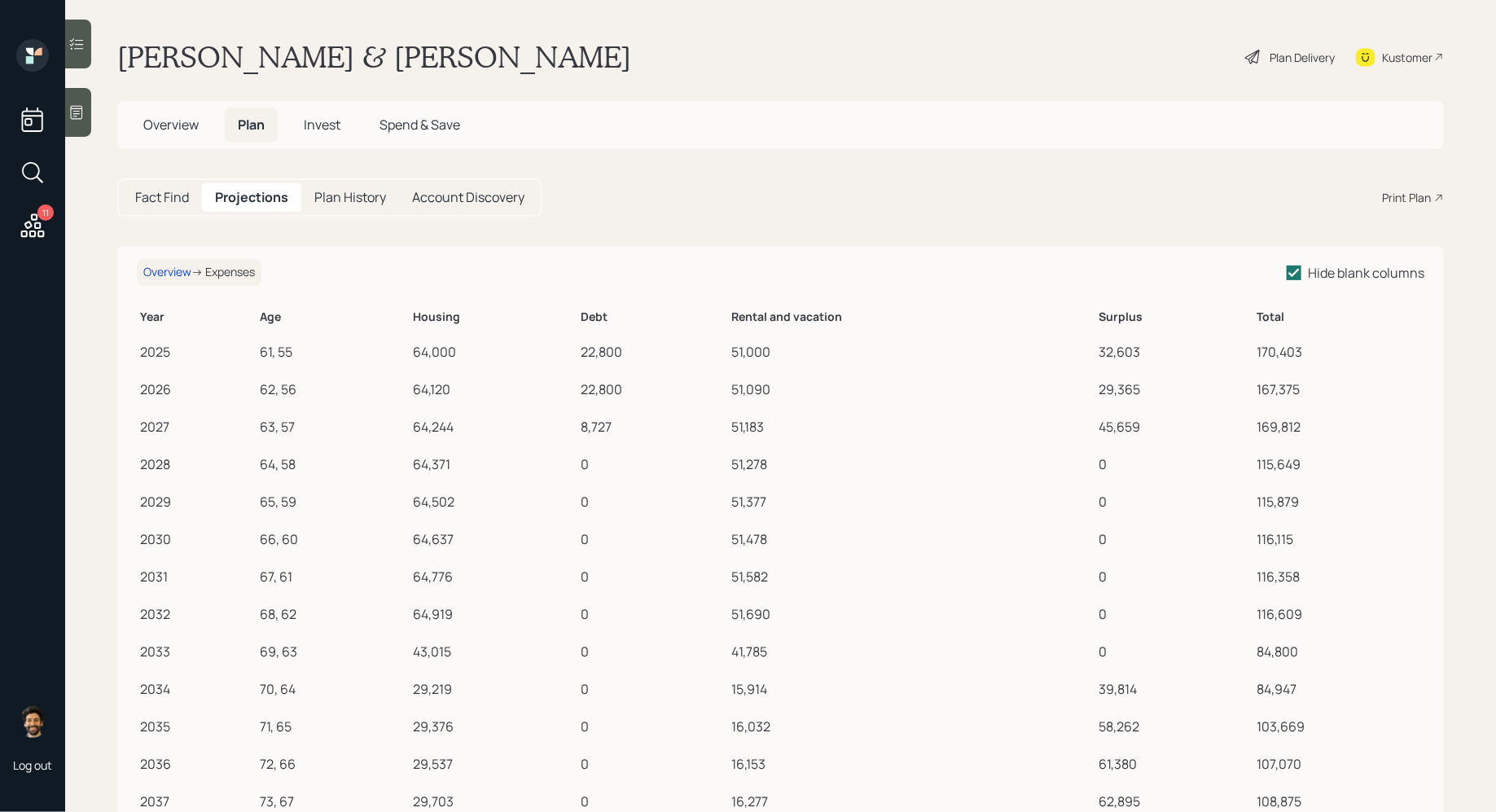
click at [150, 203] on h5 "Fact Find" at bounding box center [162, 197] width 54 height 16
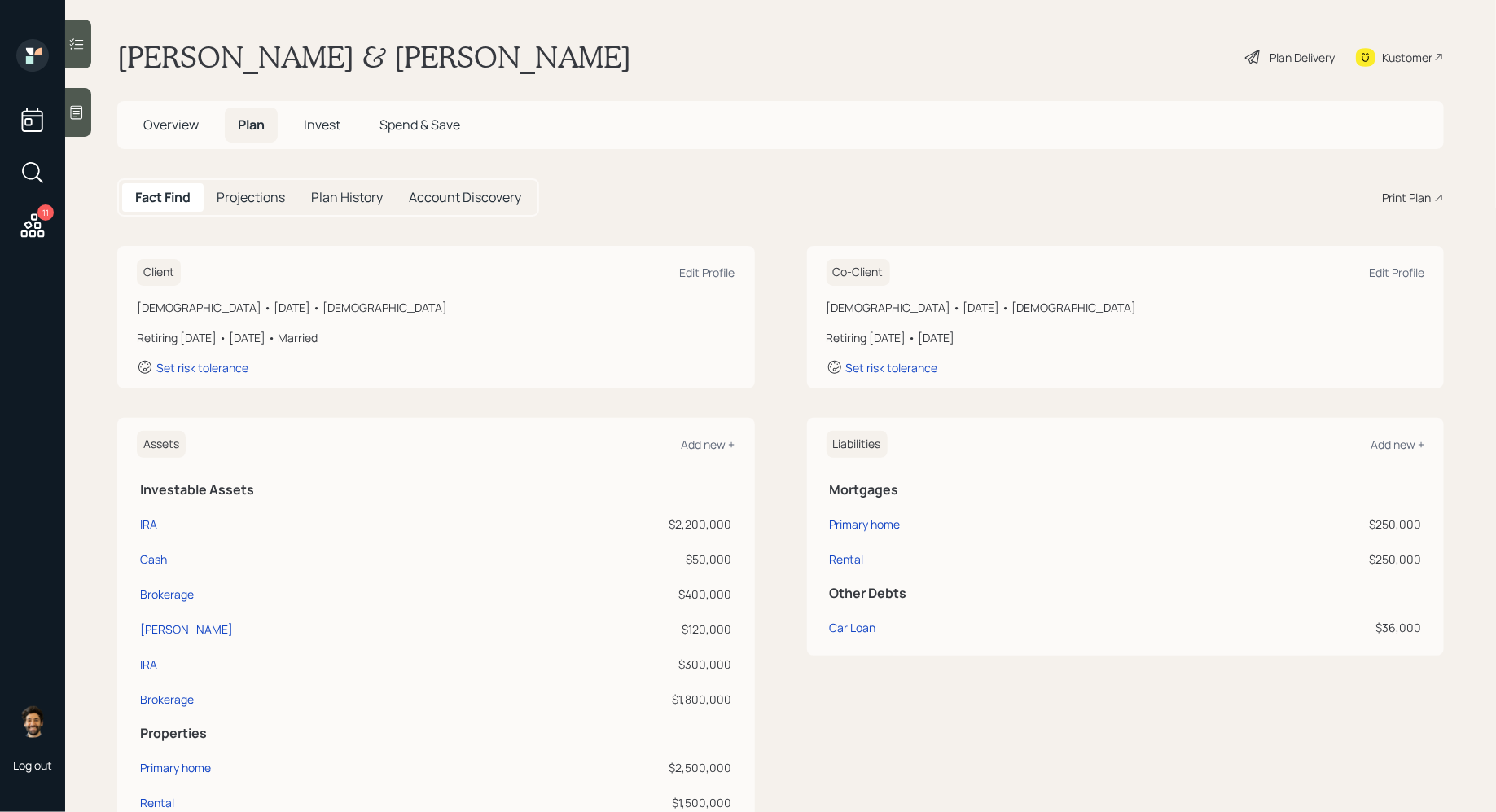
scroll to position [725, 0]
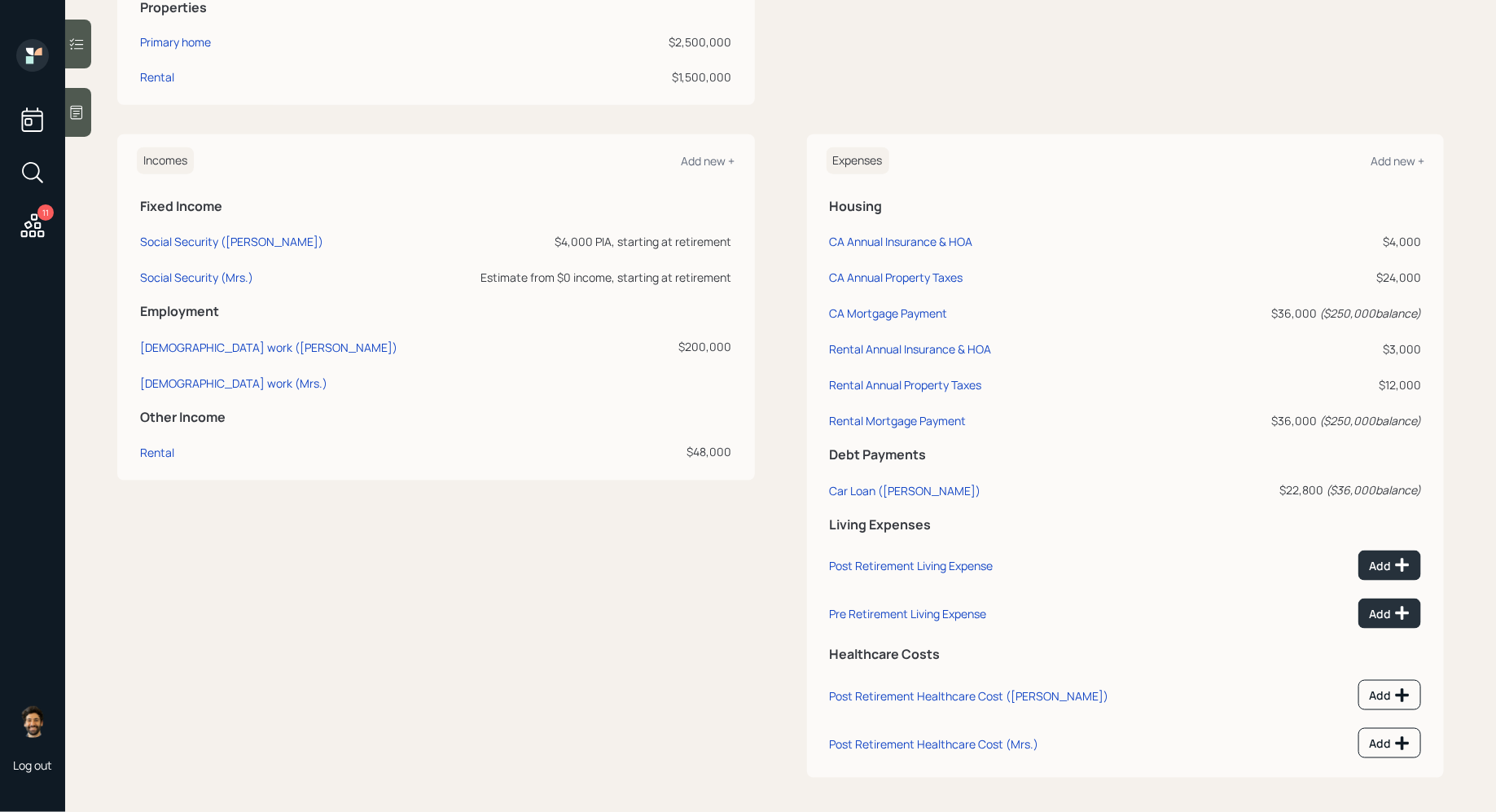
click at [927, 555] on td "Post Retirement Living Expense" at bounding box center [1020, 564] width 387 height 48
click at [913, 566] on div "Post Retirement Living Expense" at bounding box center [912, 565] width 164 height 16
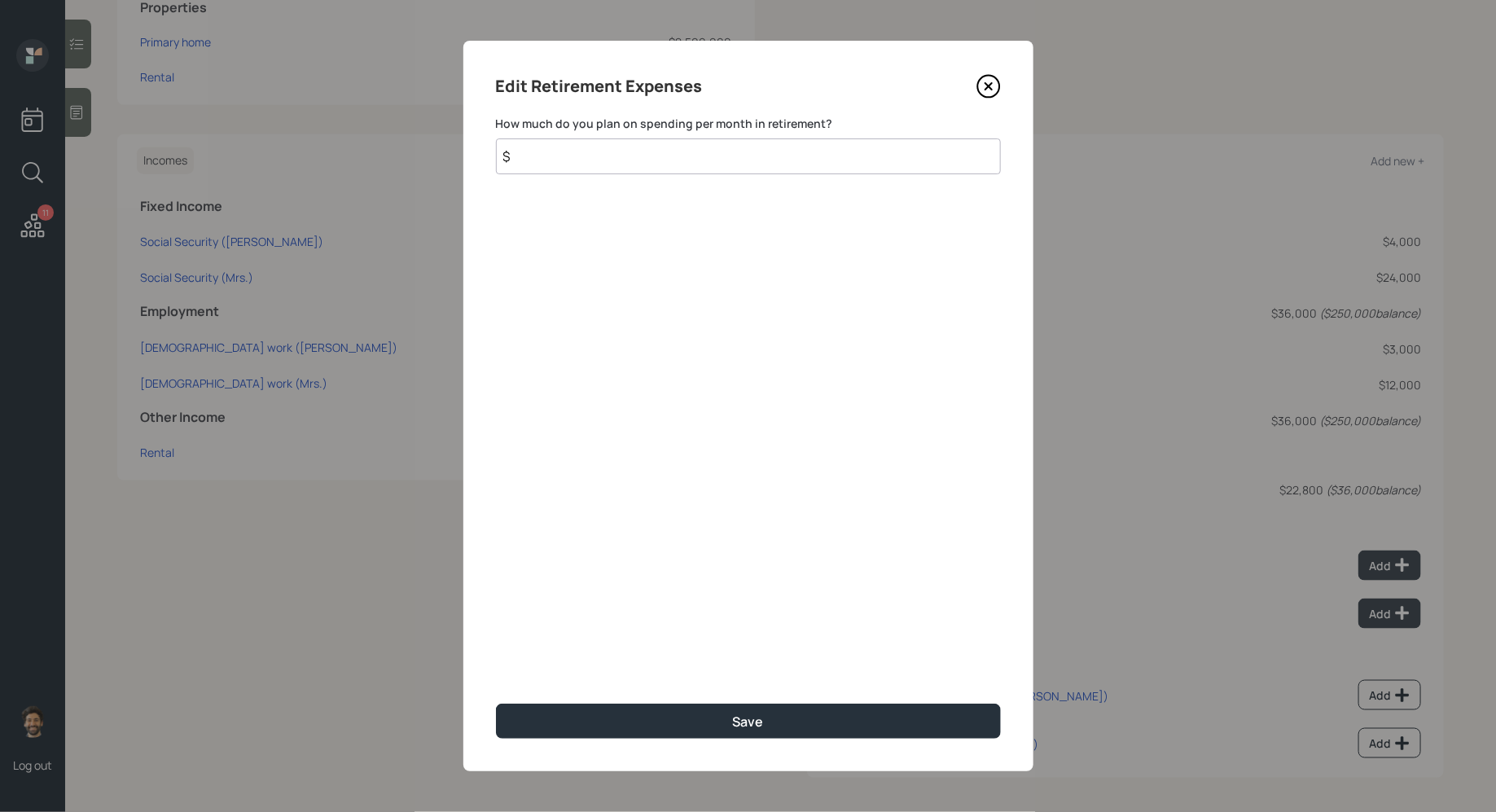
click at [623, 171] on input "$" at bounding box center [748, 156] width 505 height 35
type input "$ 5,600"
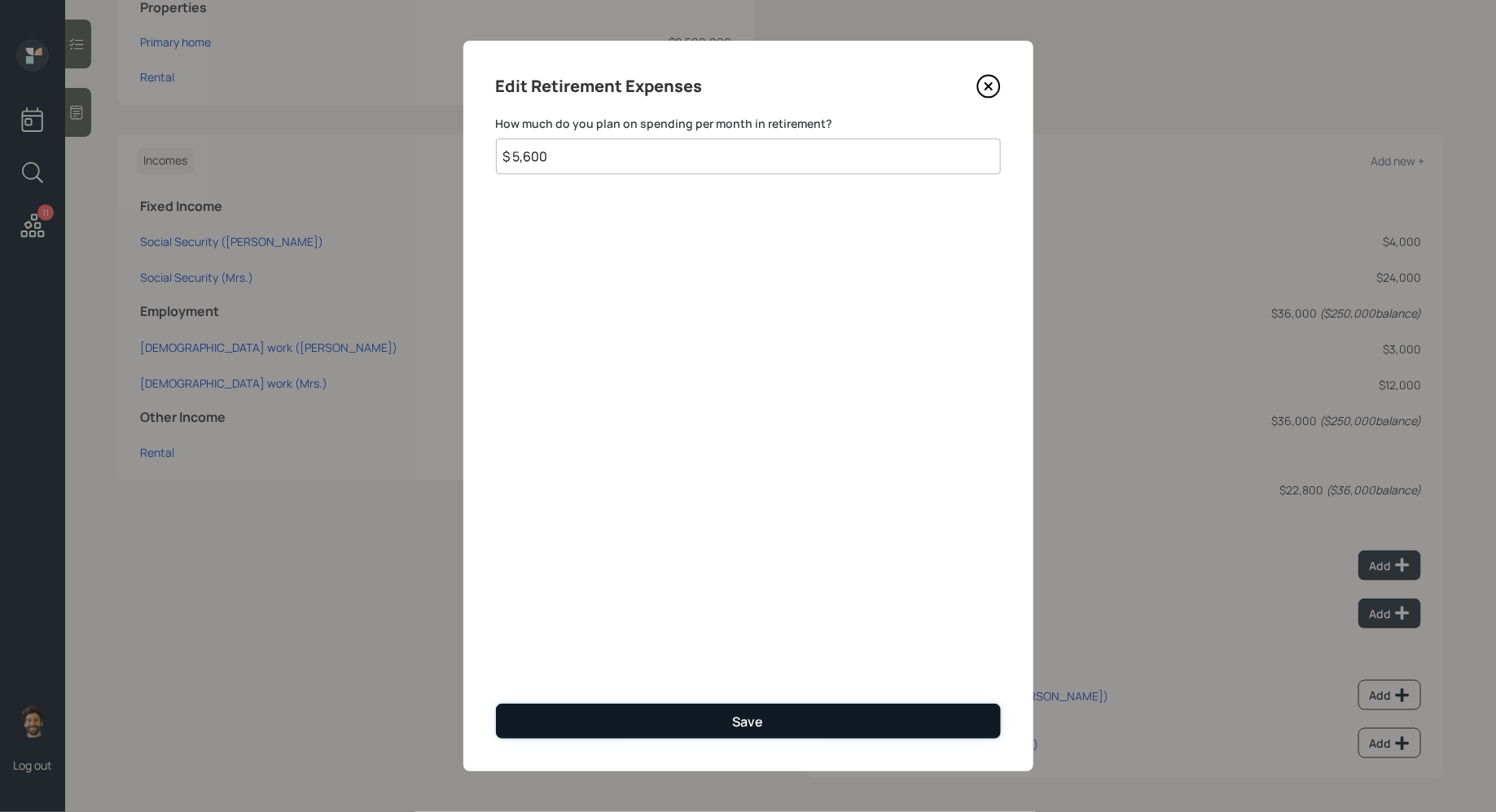
click at [564, 720] on button "Save" at bounding box center [748, 721] width 505 height 35
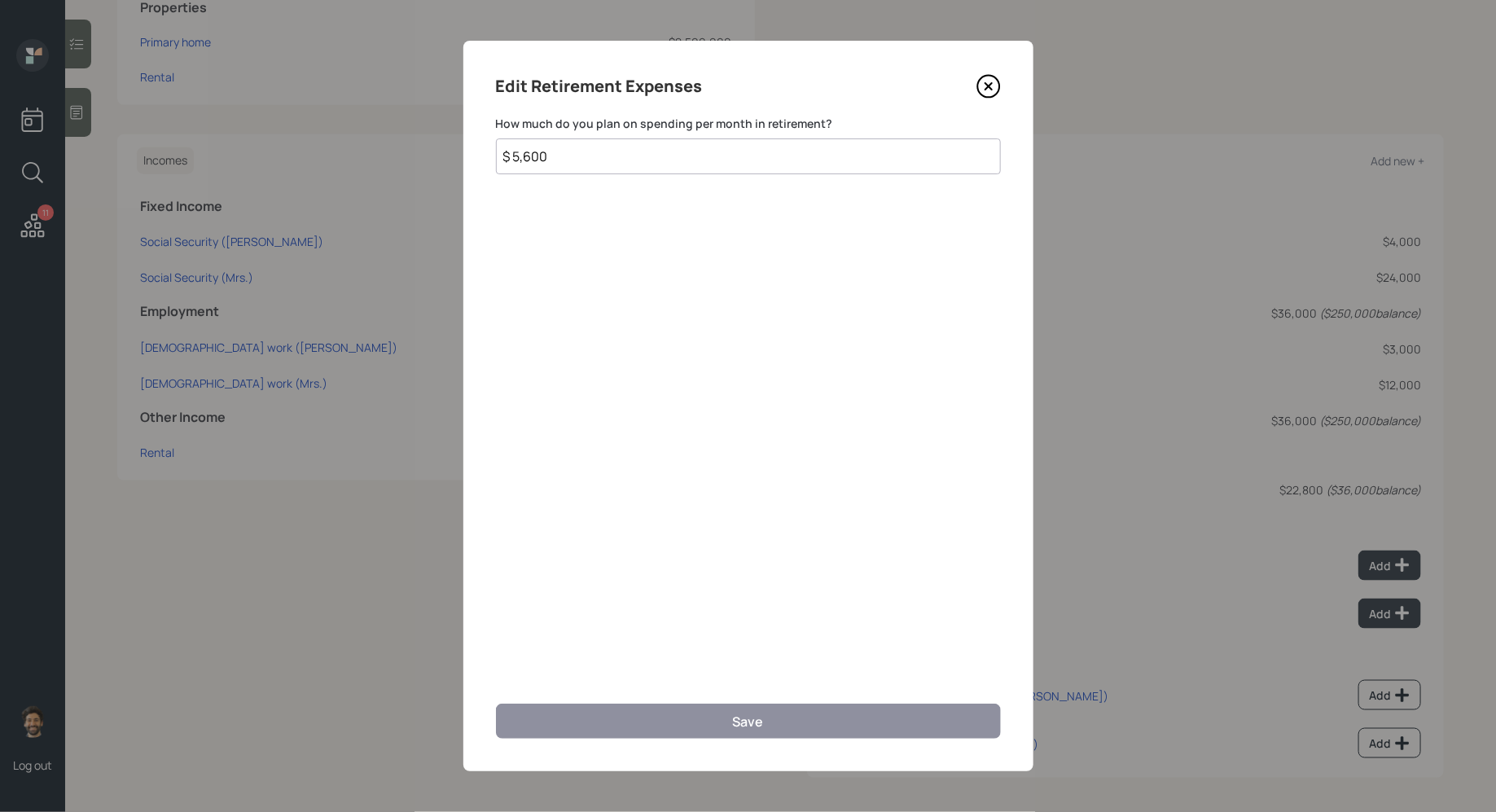
scroll to position [714, 0]
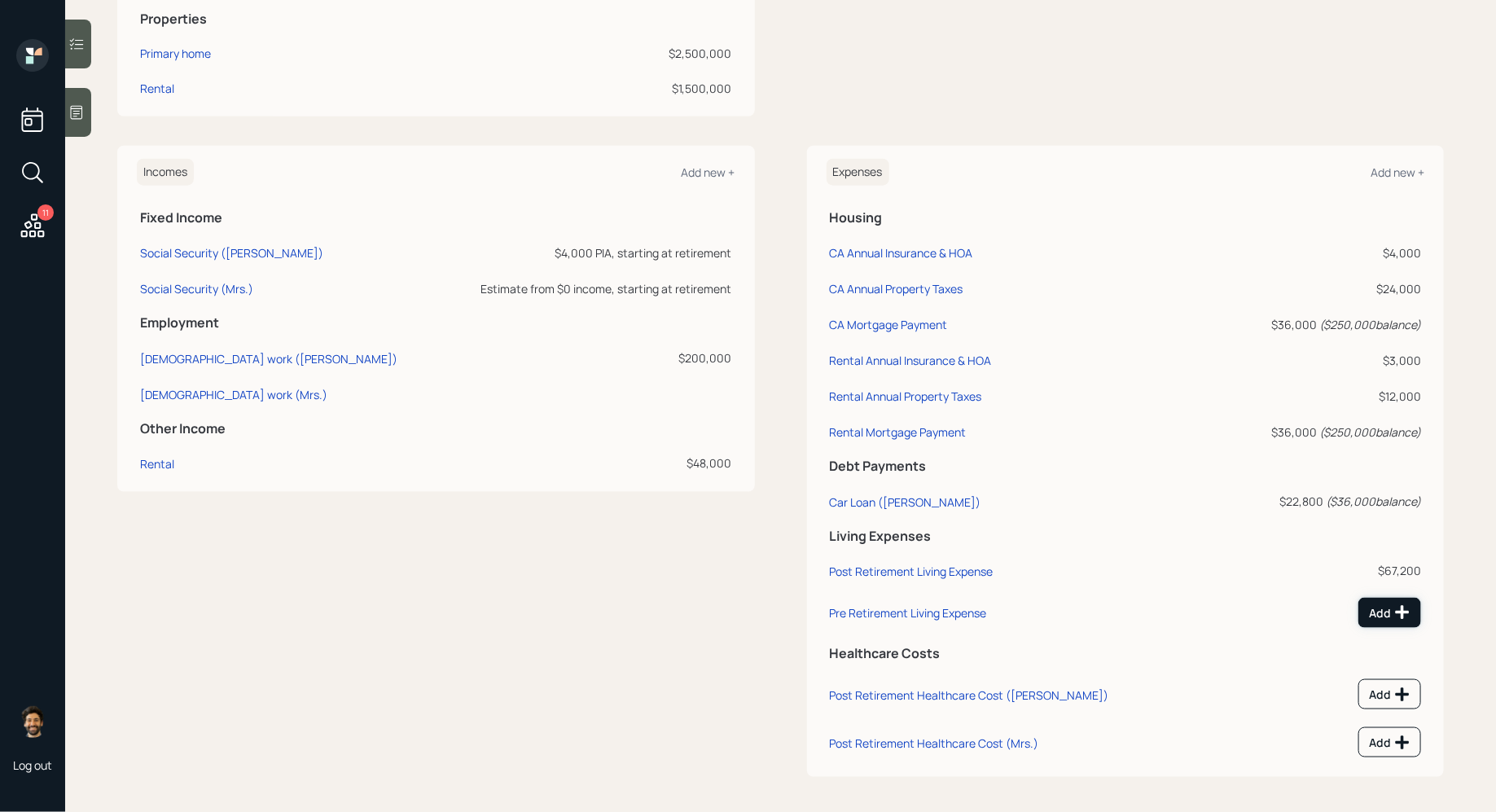
click at [1380, 607] on div "Add" at bounding box center [1390, 612] width 42 height 16
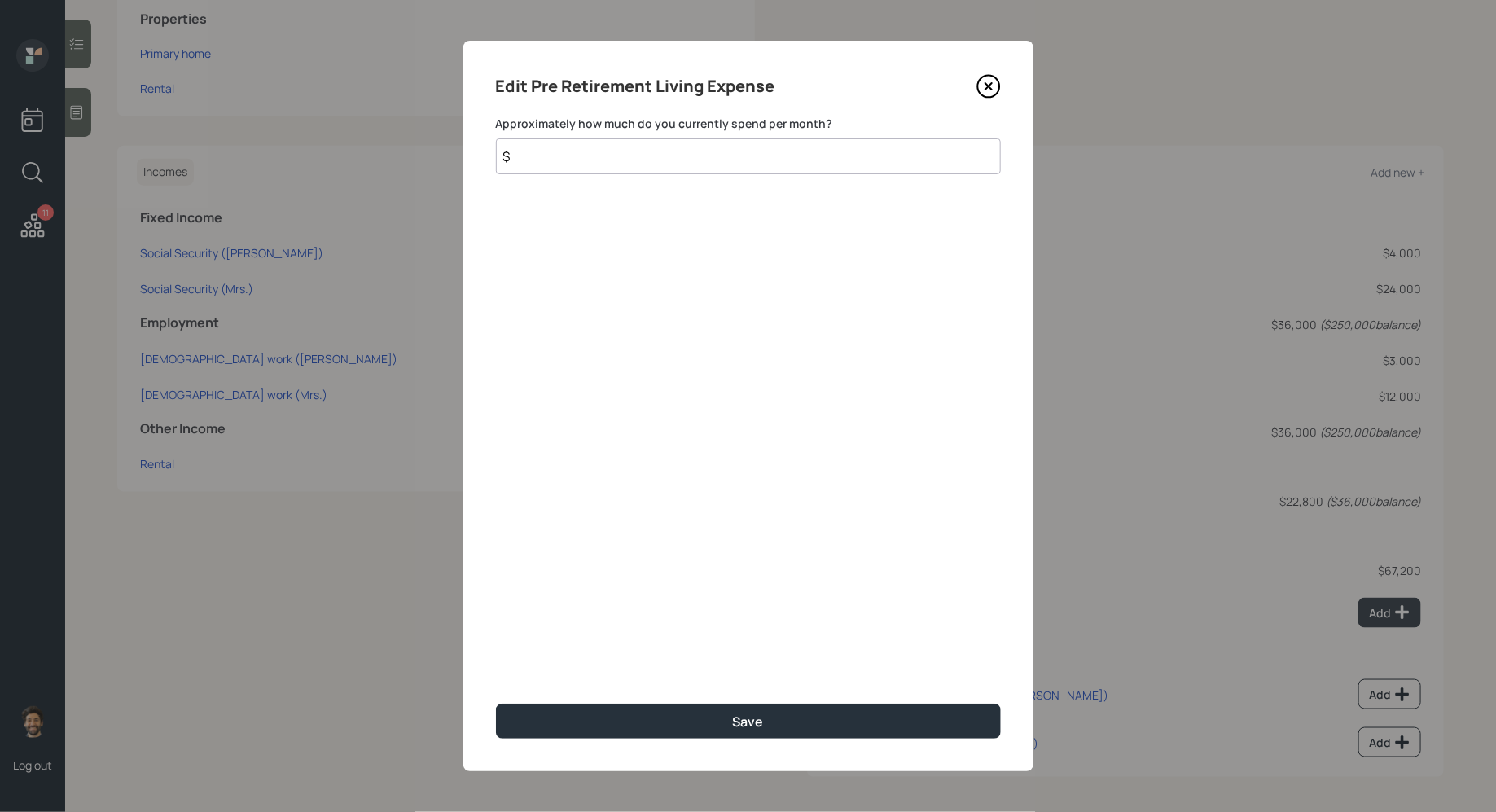
click at [738, 154] on input "$" at bounding box center [748, 156] width 505 height 35
type input "$ 5,600"
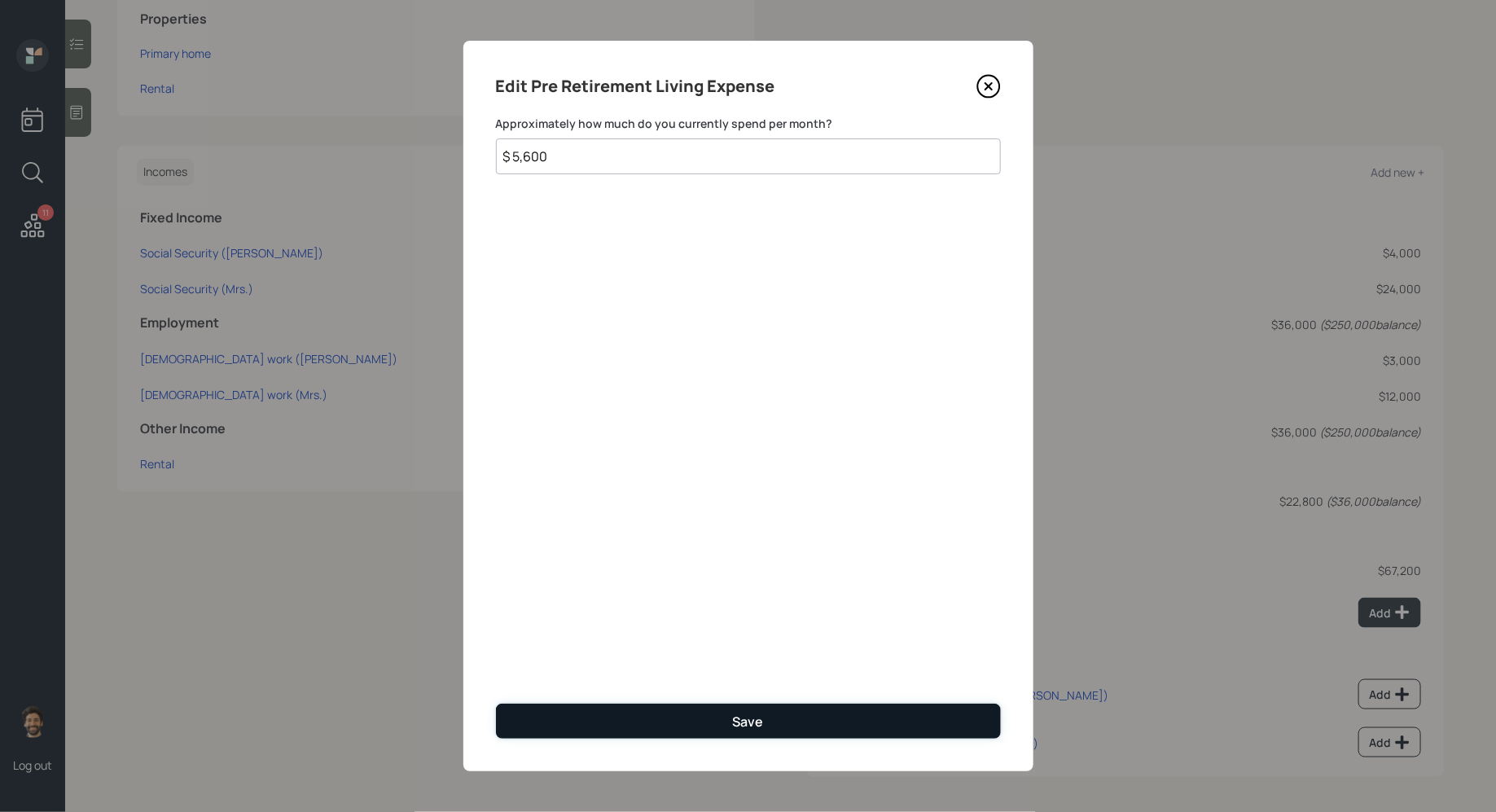
click at [551, 726] on button "Save" at bounding box center [748, 721] width 505 height 35
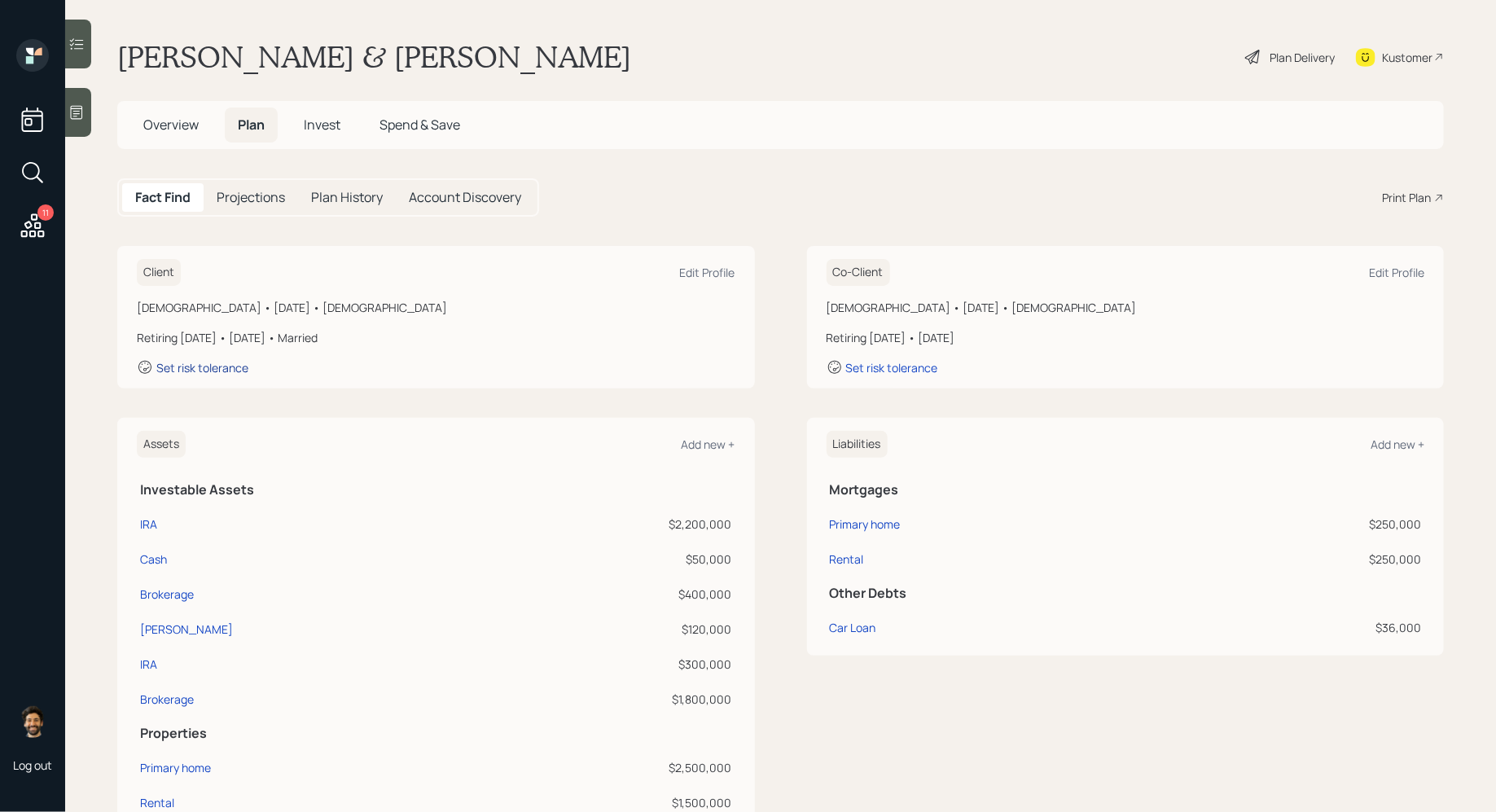
click at [195, 365] on div "Set risk tolerance" at bounding box center [203, 368] width 92 height 16
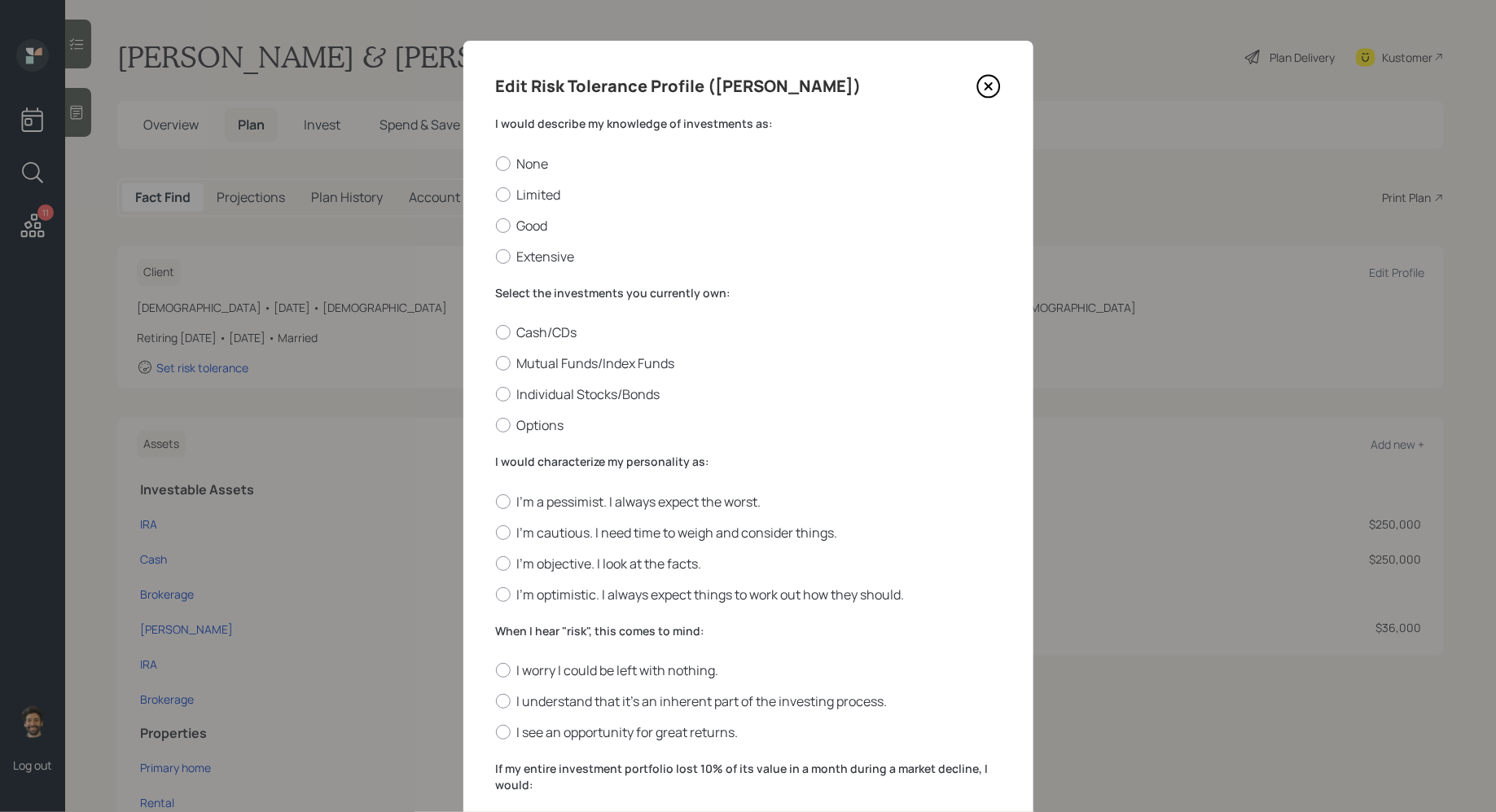
click at [503, 243] on div "None Limited Good Extensive" at bounding box center [748, 210] width 505 height 111
click at [507, 261] on label "Extensive" at bounding box center [748, 256] width 505 height 18
click at [496, 256] on input "Extensive" at bounding box center [495, 255] width 1 height 1
radio input "true"
click at [550, 364] on label "Mutual Funds/Index Funds" at bounding box center [748, 363] width 505 height 18
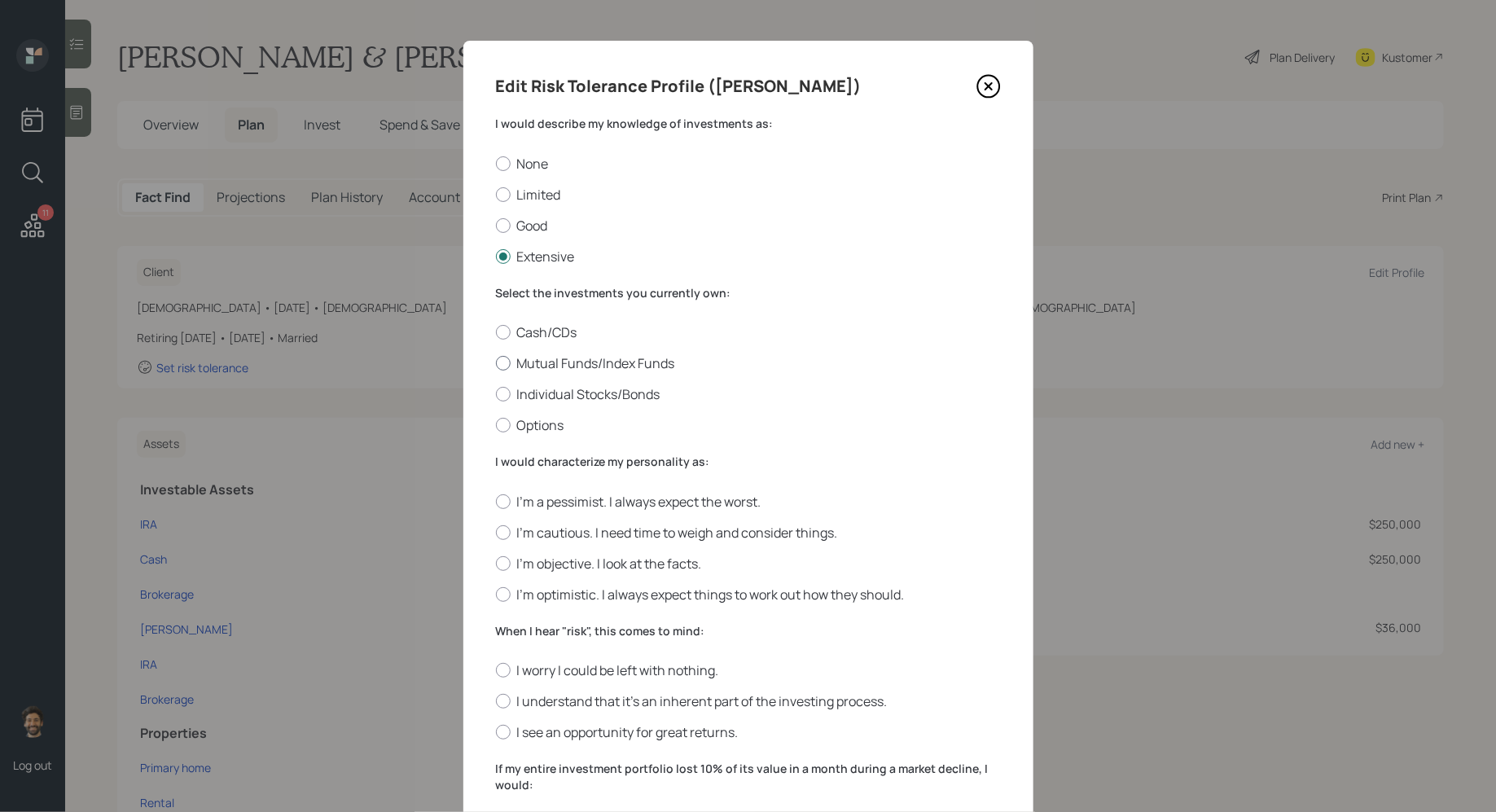
click at [496, 364] on input "Mutual Funds/Index Funds" at bounding box center [495, 364] width 1 height 1
radio input "true"
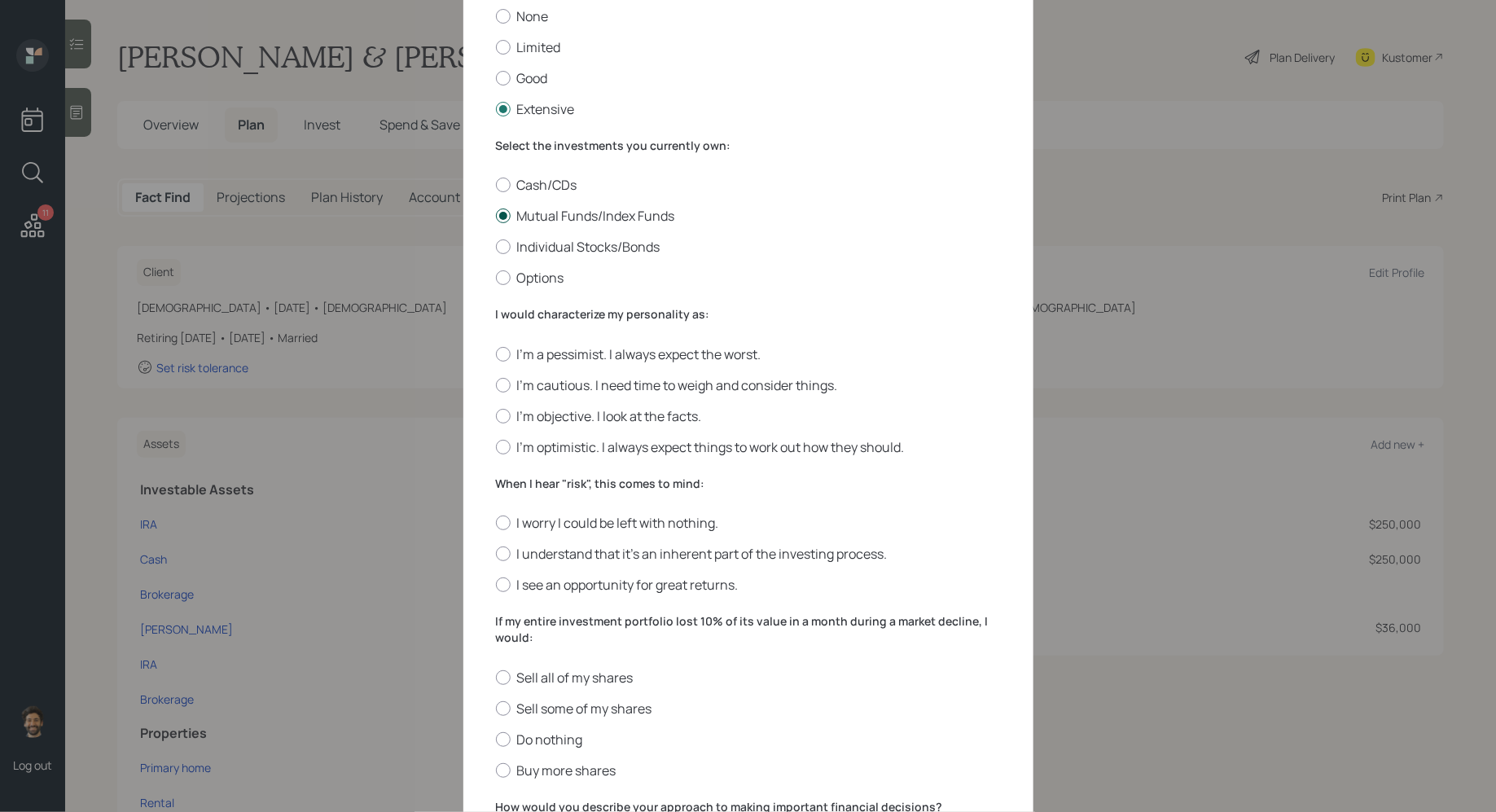
scroll to position [160, 0]
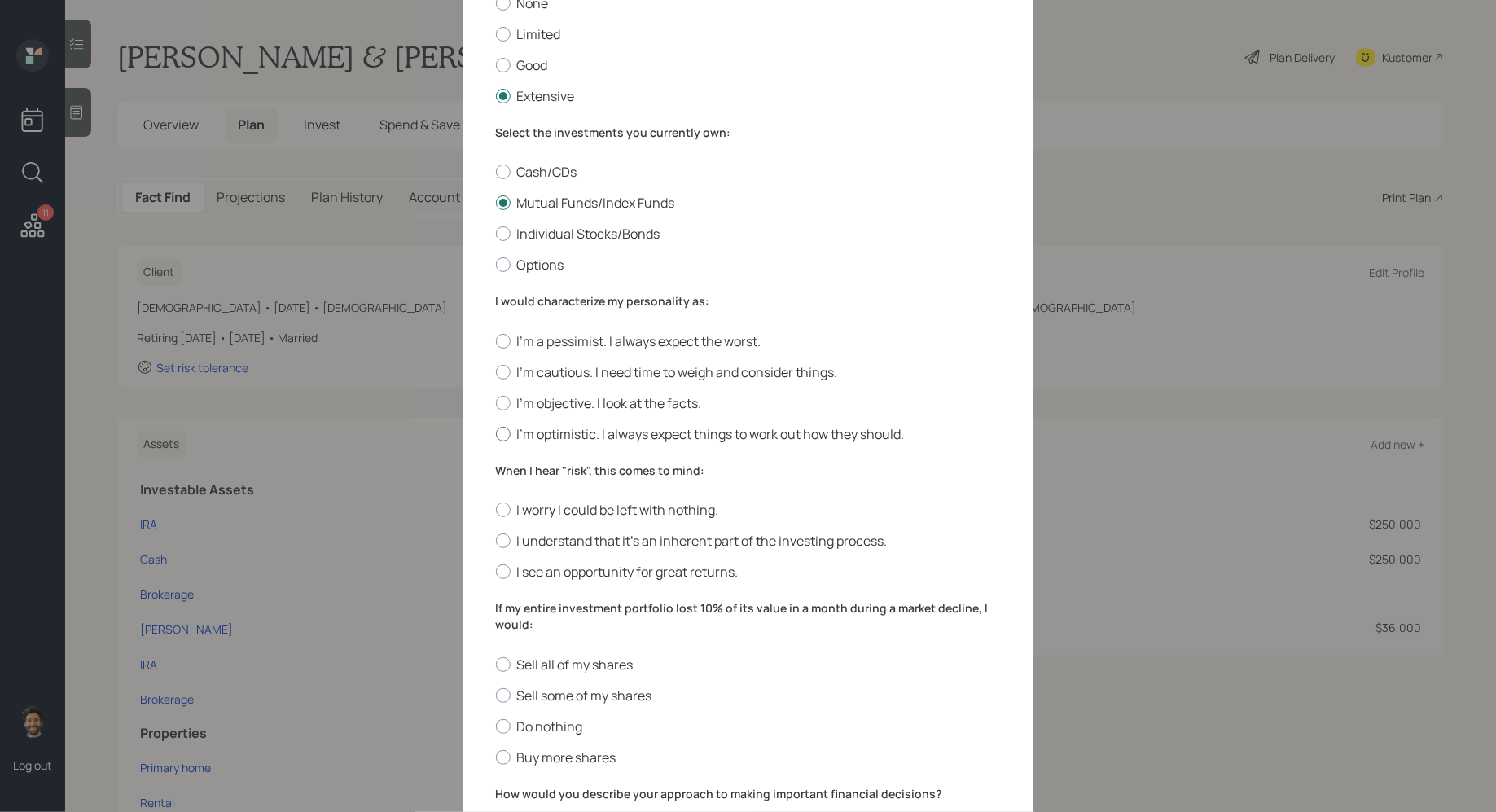
click at [517, 429] on label "I'm optimistic. I always expect things to work out how they should." at bounding box center [748, 434] width 505 height 18
click at [496, 433] on input "I'm optimistic. I always expect things to work out how they should." at bounding box center [495, 433] width 1 height 1
radio input "true"
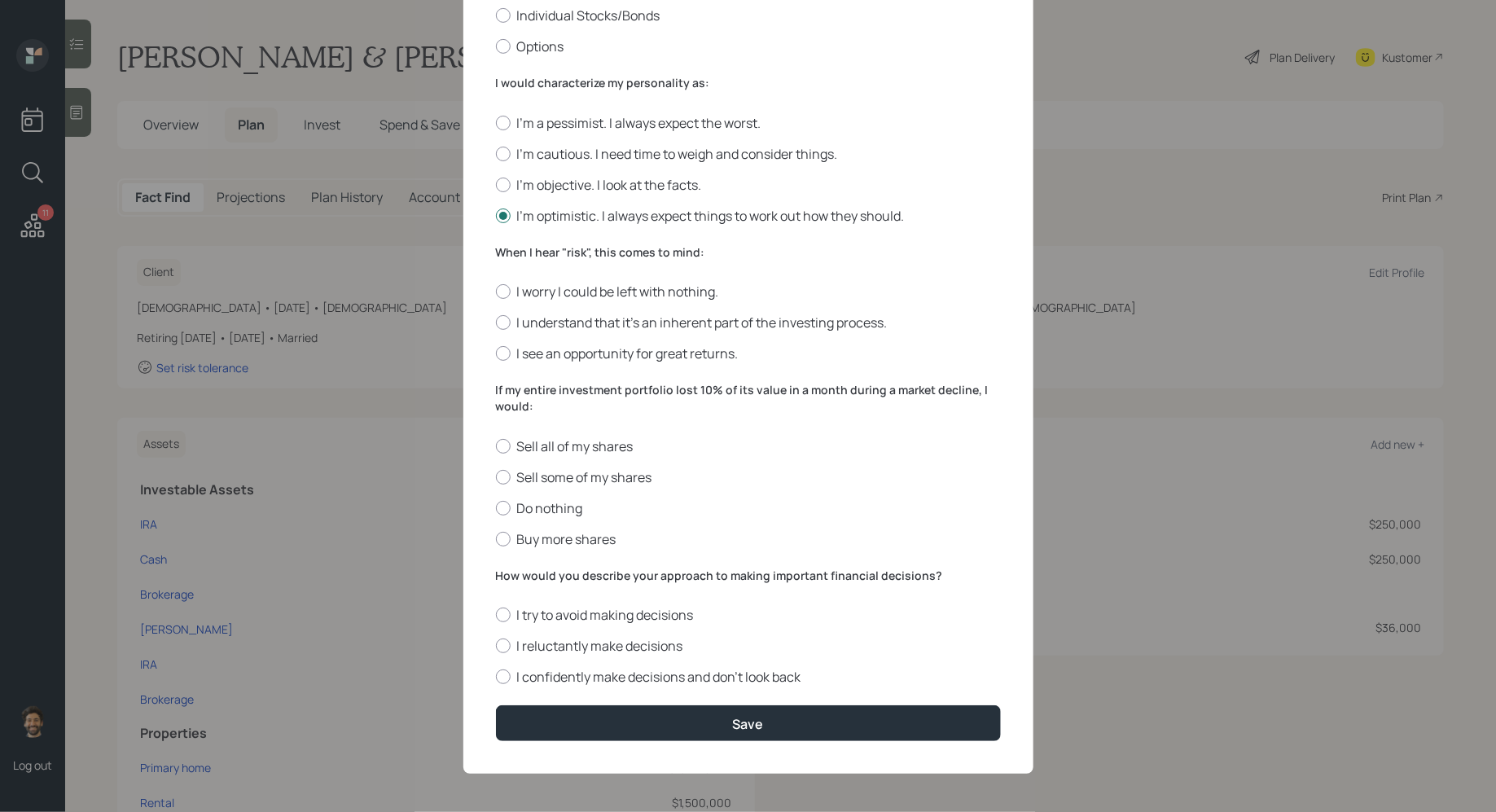
click at [512, 259] on div "When I hear "risk", this comes to mind: I worry I could be left with nothing. I…" at bounding box center [748, 303] width 505 height 119
click at [581, 353] on label "I see an opportunity for great returns." at bounding box center [748, 353] width 505 height 18
click at [496, 353] on input "I see an opportunity for great returns." at bounding box center [495, 353] width 1 height 1
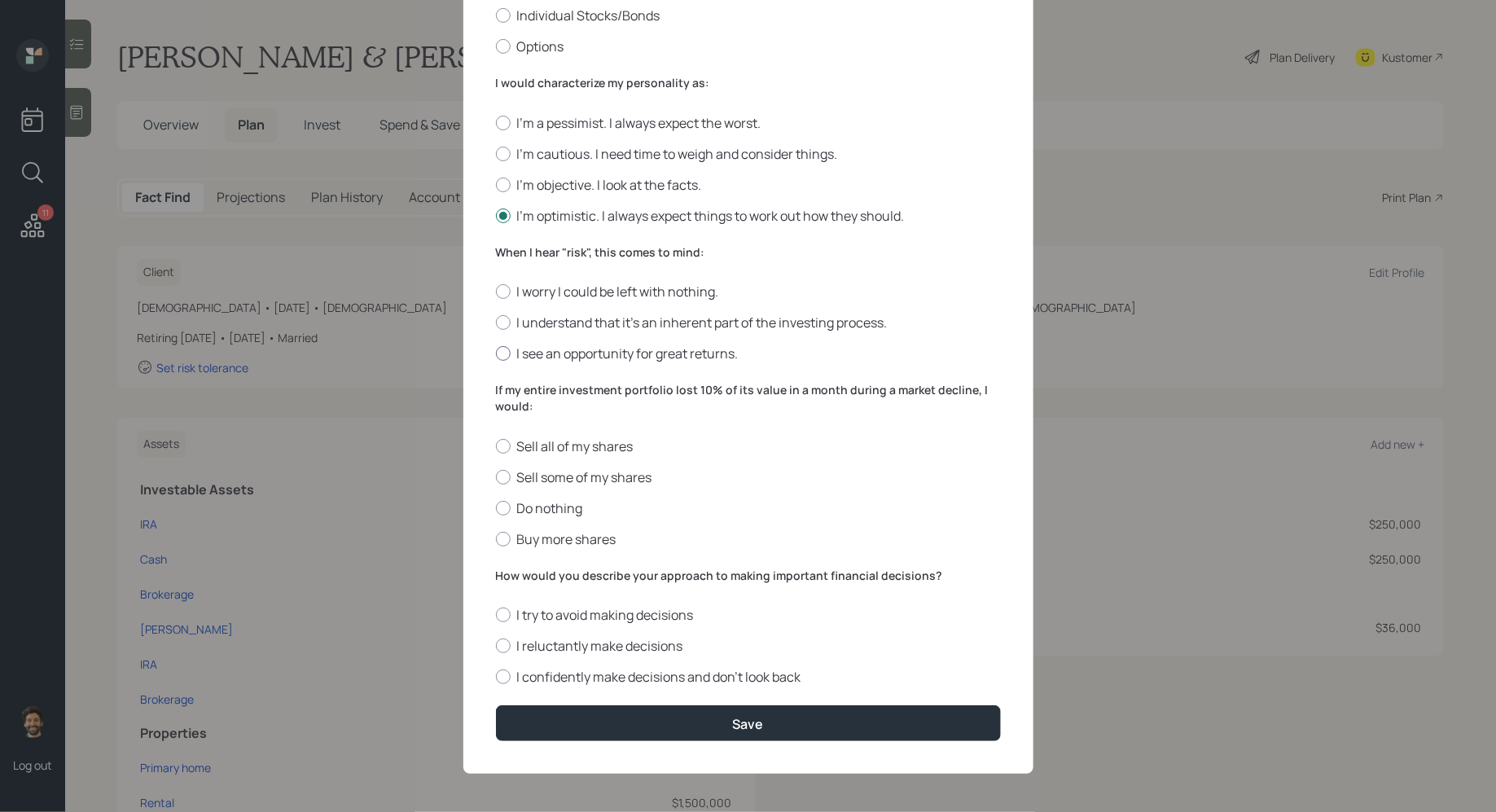
radio input "true"
drag, startPoint x: 548, startPoint y: 406, endPoint x: 470, endPoint y: 393, distance: 79.1
click at [470, 393] on div "Edit Risk Tolerance Profile (Deepinder) I would describe my knowledge of invest…" at bounding box center [748, 218] width 571 height 1112
click at [592, 545] on label "Buy more shares" at bounding box center [748, 538] width 505 height 18
click at [496, 539] on input "Buy more shares" at bounding box center [495, 538] width 1 height 1
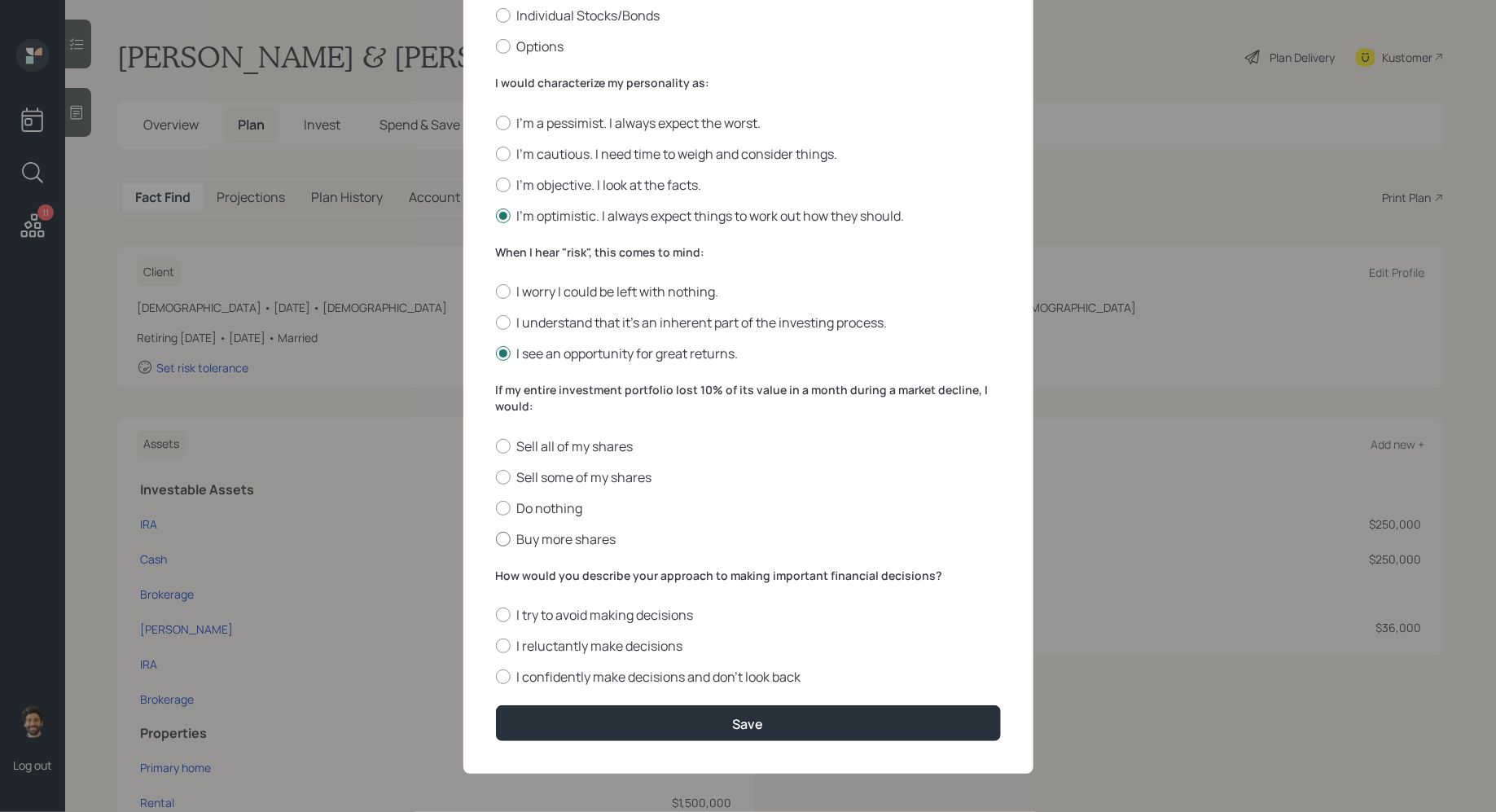
radio input "true"
click at [609, 667] on label "I confidently make decisions and don’t look back" at bounding box center [748, 676] width 505 height 18
click at [496, 677] on input "I confidently make decisions and don’t look back" at bounding box center [495, 677] width 1 height 1
radio input "true"
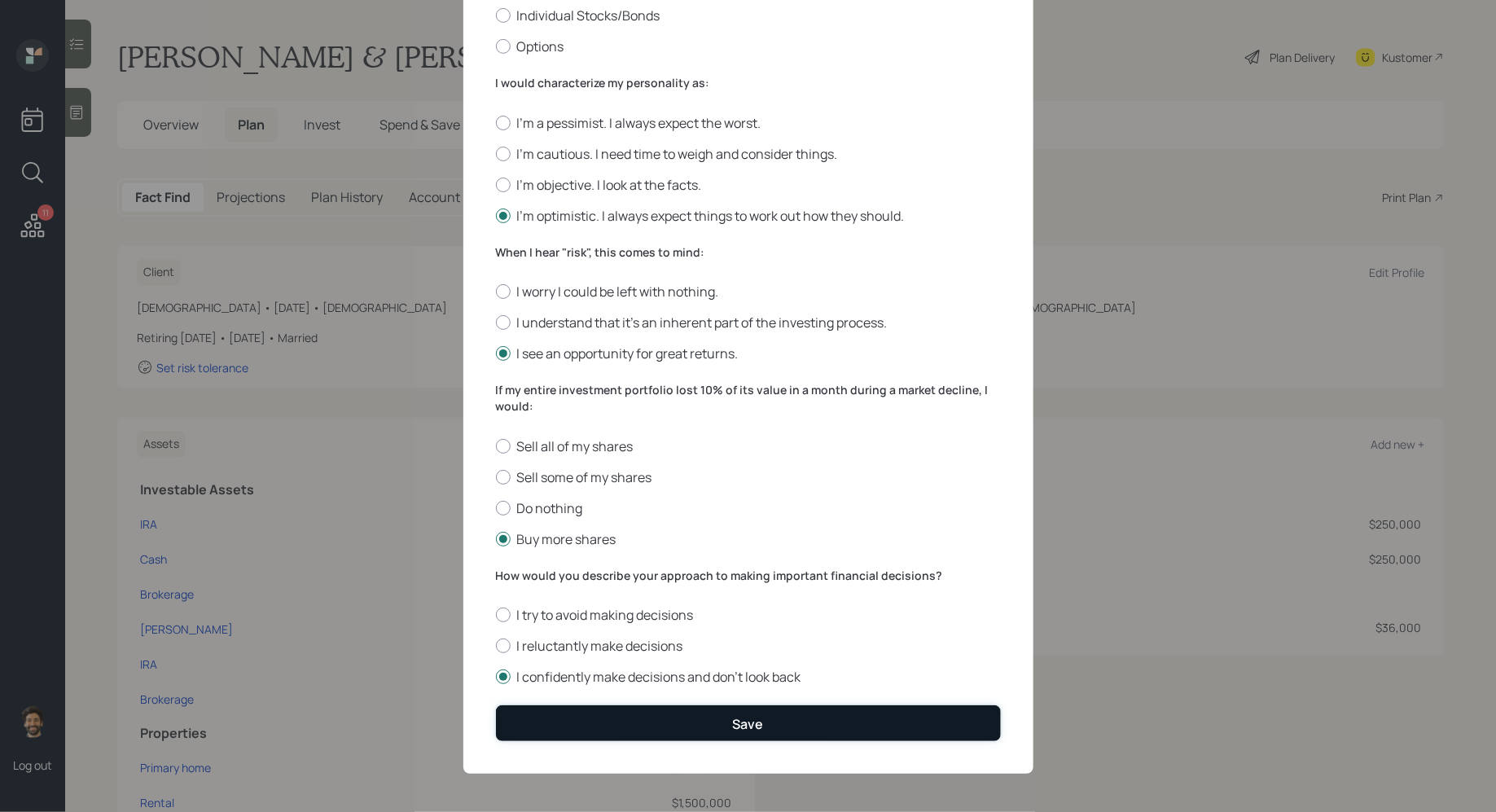
click at [650, 721] on button "Save" at bounding box center [748, 723] width 505 height 35
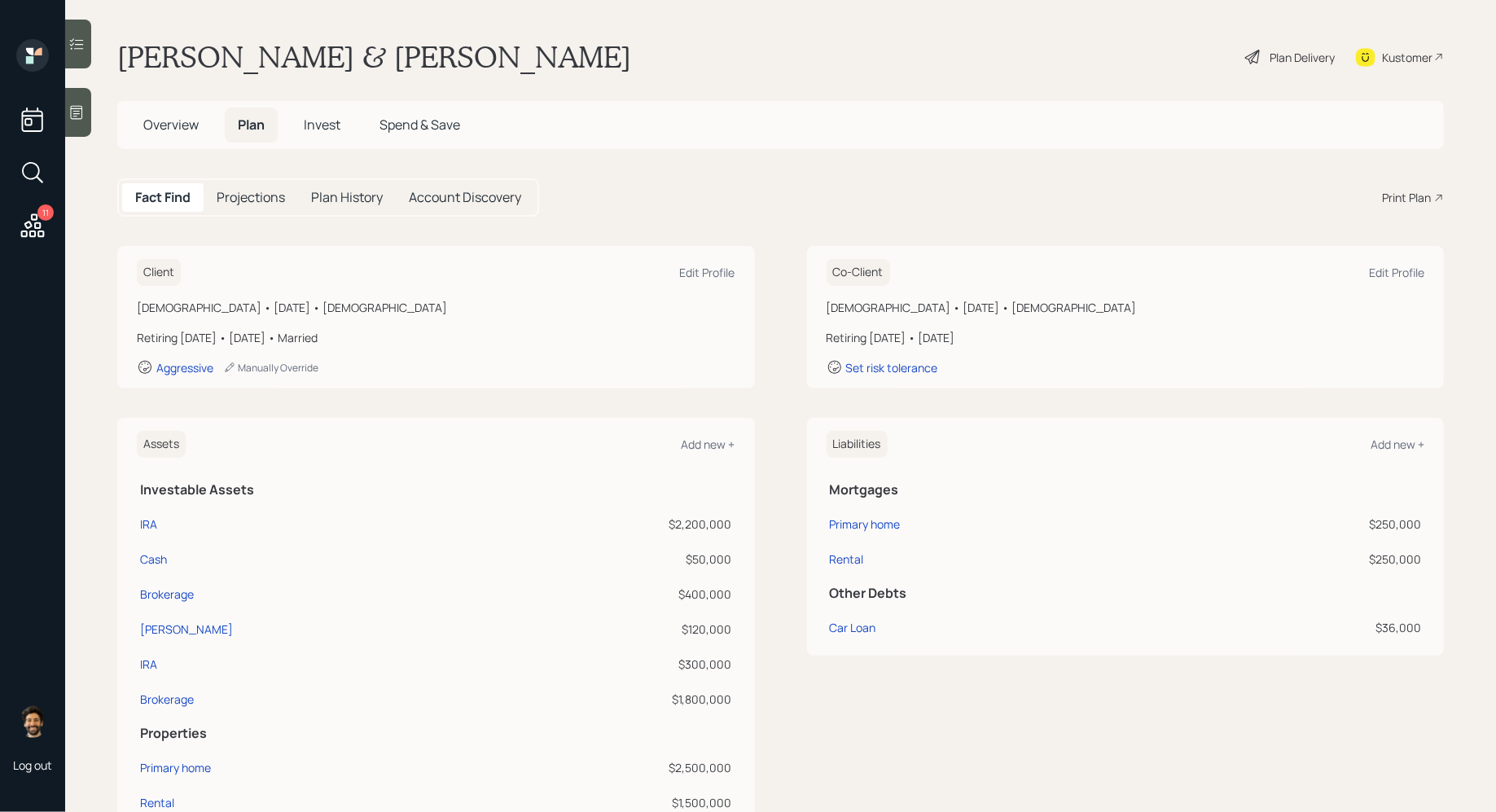
click at [330, 113] on h5 "Invest" at bounding box center [322, 125] width 62 height 35
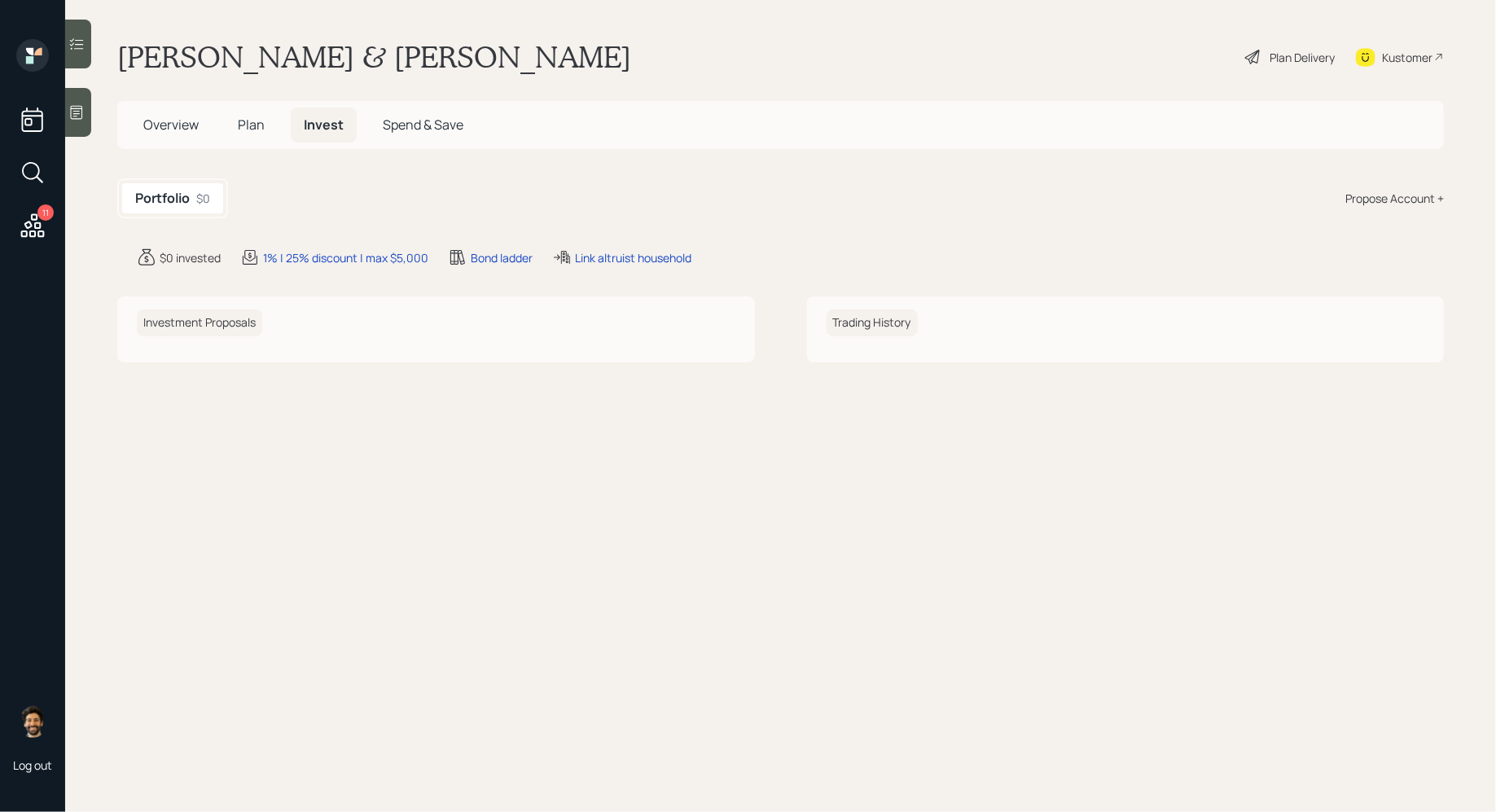
click at [1396, 202] on div "Propose Account +" at bounding box center [1395, 198] width 99 height 17
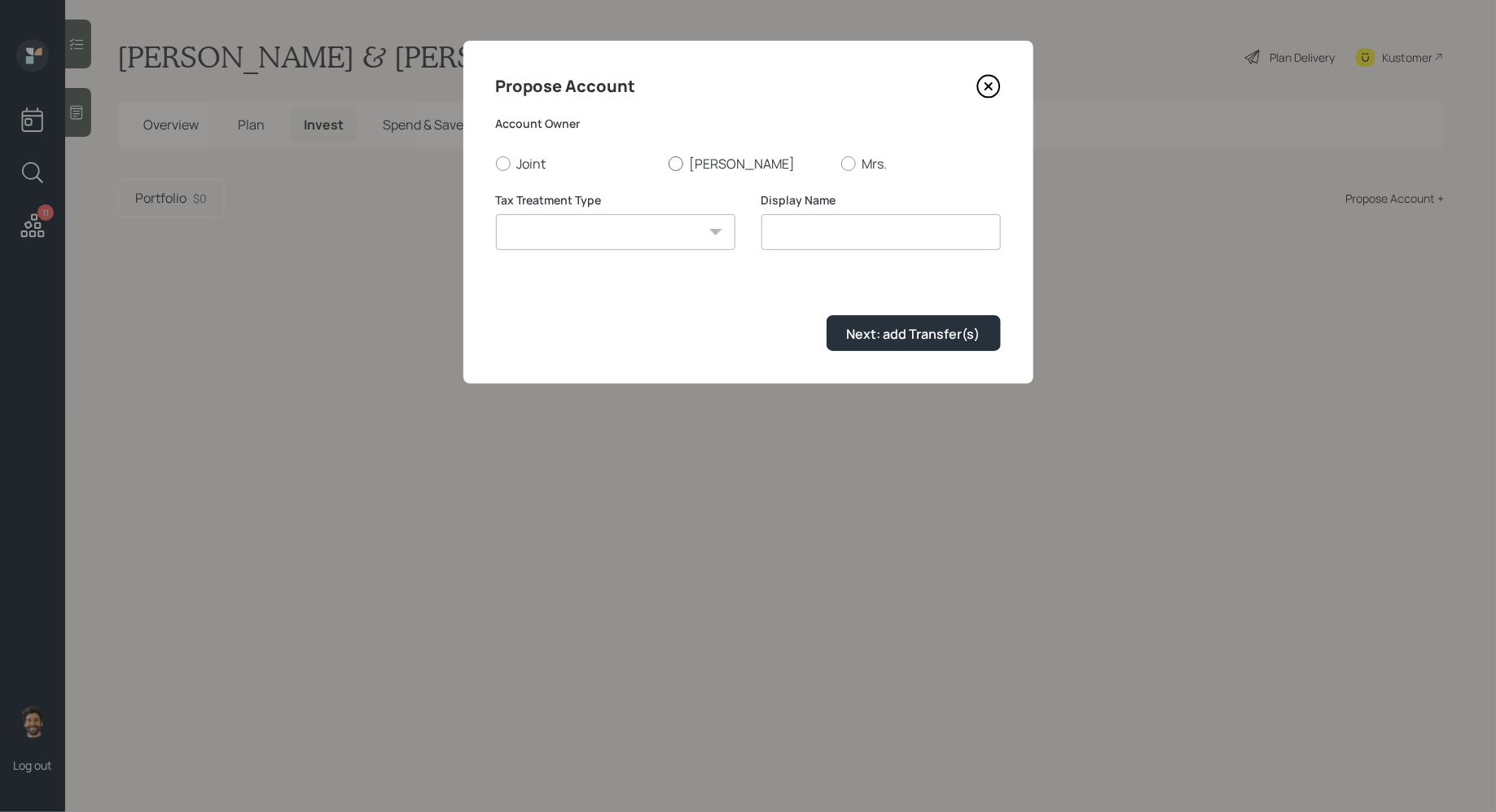
click at [714, 171] on label "Deepinder" at bounding box center [748, 164] width 159 height 18
click at [668, 164] on input "Deepinder" at bounding box center [667, 163] width 1 height 1
radio input "true"
click at [650, 224] on select "Roth Taxable Traditional" at bounding box center [616, 231] width 240 height 35
select select "traditional"
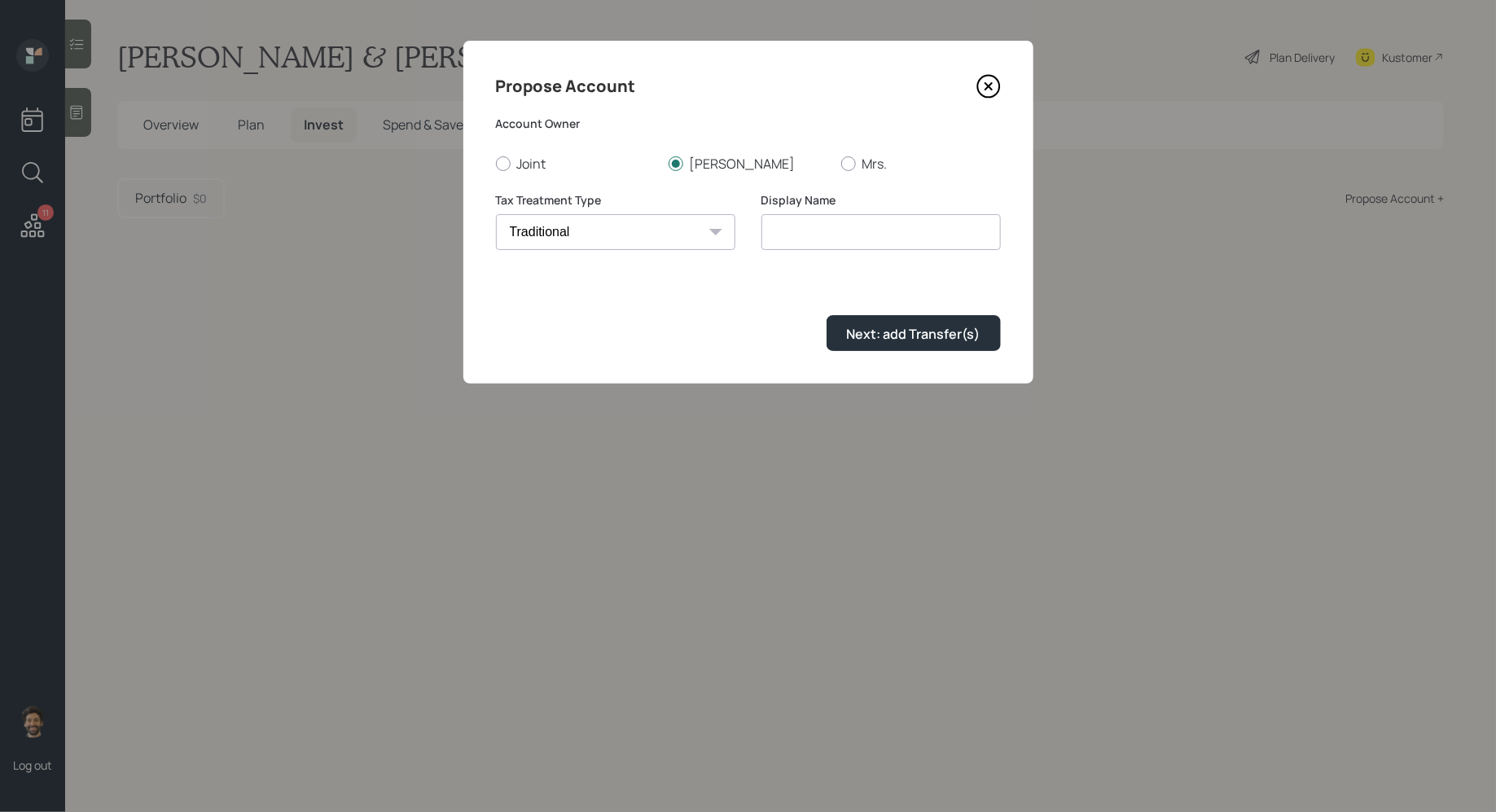
click at [496, 214] on select "Roth Taxable Traditional" at bounding box center [616, 231] width 240 height 35
type input "Traditional"
click at [875, 327] on div "Next: add Transfer(s)" at bounding box center [913, 333] width 133 height 18
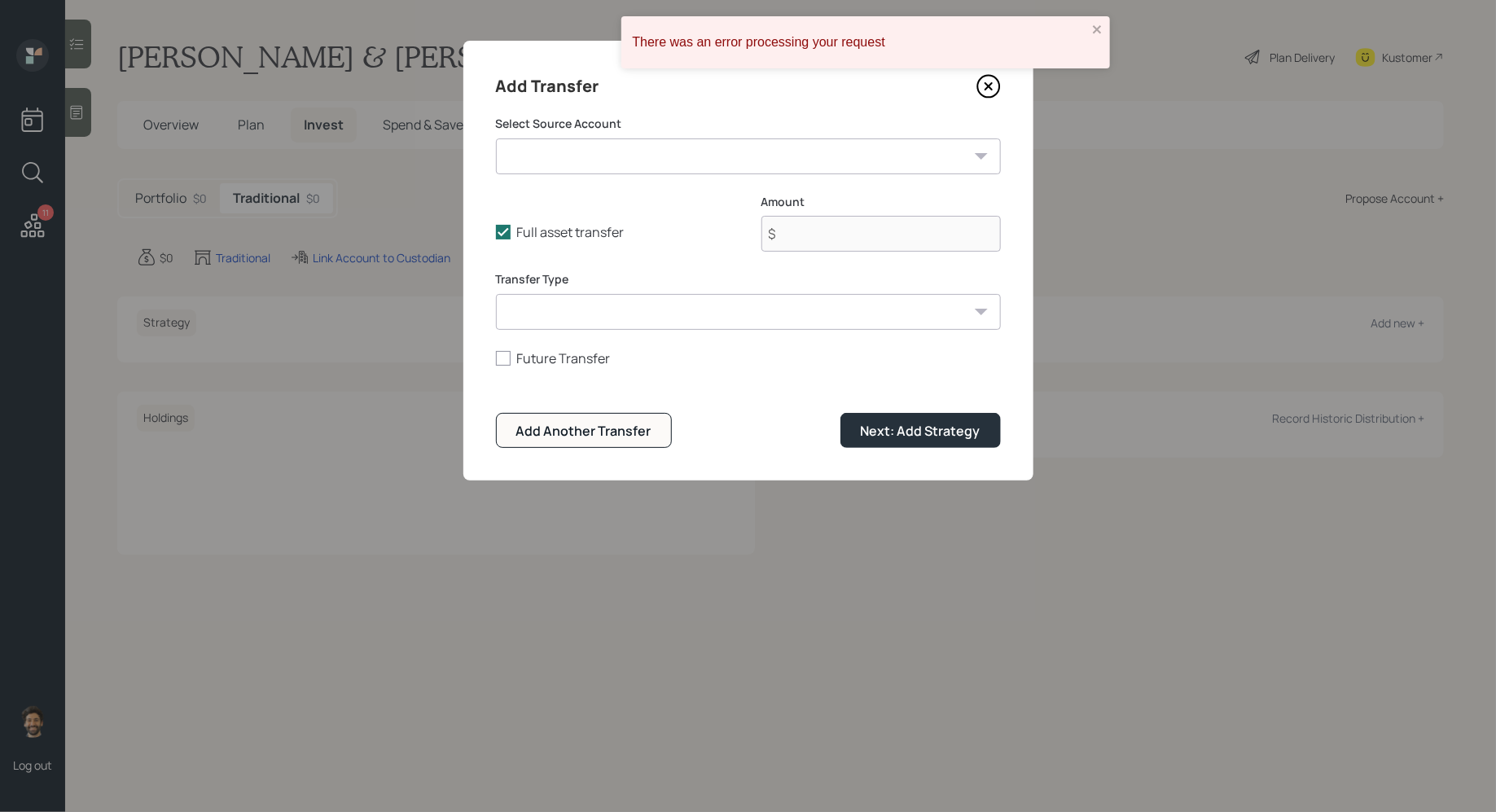
click at [606, 160] on select "IRA ($2,200,000 | IRA) Cash ($50,000 | Emergency Fund) Brokerage ($400,000 | Ta…" at bounding box center [748, 156] width 505 height 35
select select "8f83d965-a57c-476c-a156-d3257605e2c7"
click at [496, 139] on select "IRA ($2,200,000 | IRA) Cash ($50,000 | Emergency Fund) Brokerage ($400,000 | Ta…" at bounding box center [748, 156] width 505 height 35
type input "$ 2,200,000"
click at [597, 318] on select "ACAT Transfer Non ACAT Transfer Capitalize Rollover Rollover Deposit" at bounding box center [748, 312] width 505 height 35
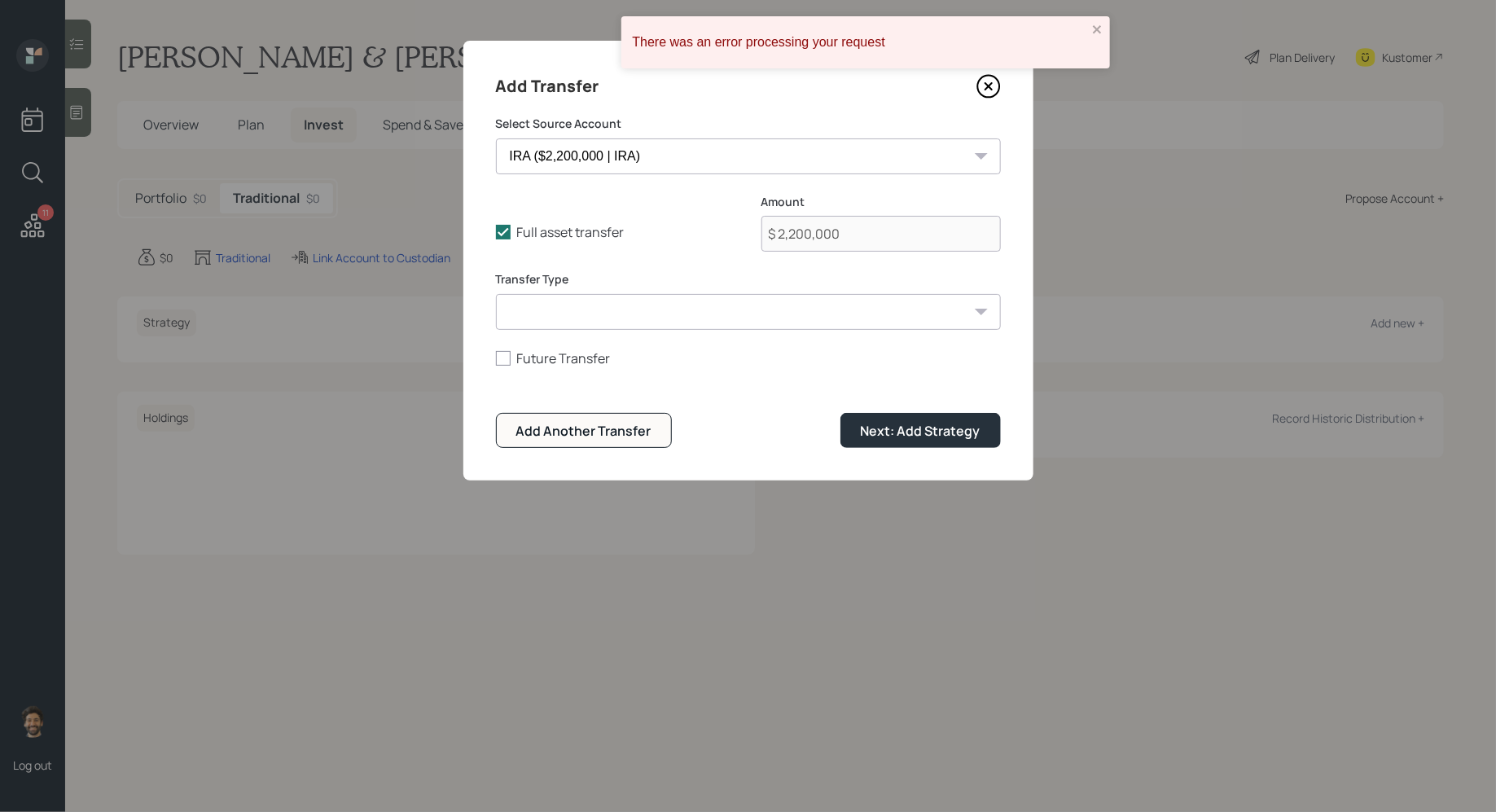
select select "acat_transfer"
click at [496, 294] on select "ACAT Transfer Non ACAT Transfer Capitalize Rollover Rollover Deposit" at bounding box center [748, 312] width 505 height 35
click at [910, 434] on div "Next: Add Strategy" at bounding box center [920, 430] width 119 height 18
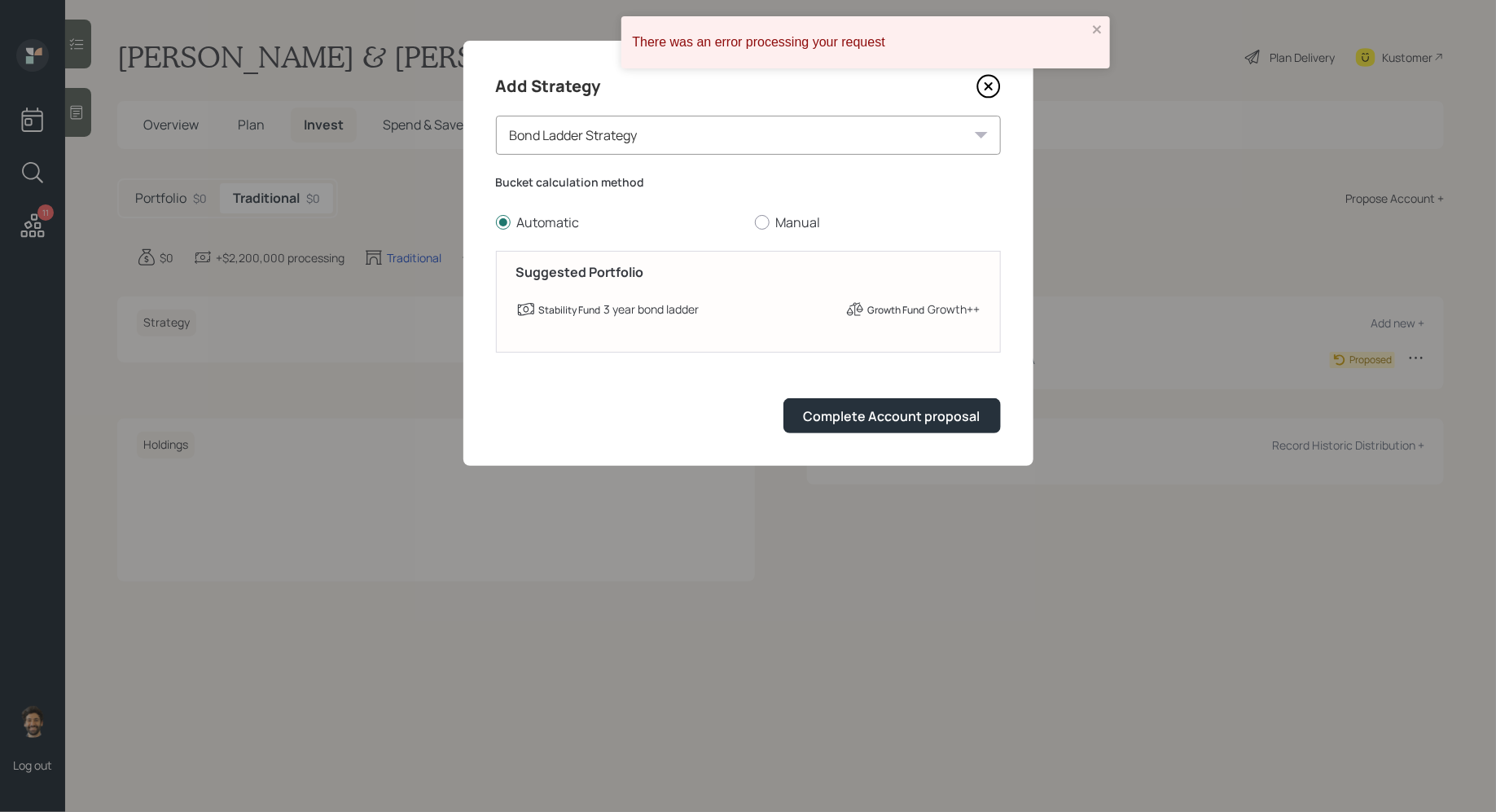
click at [812, 394] on form "Bucket calculation method Automatic Manual Suggested Portfolio Stability Fund 3…" at bounding box center [748, 303] width 505 height 259
click at [817, 408] on div "Complete Account proposal" at bounding box center [892, 416] width 177 height 18
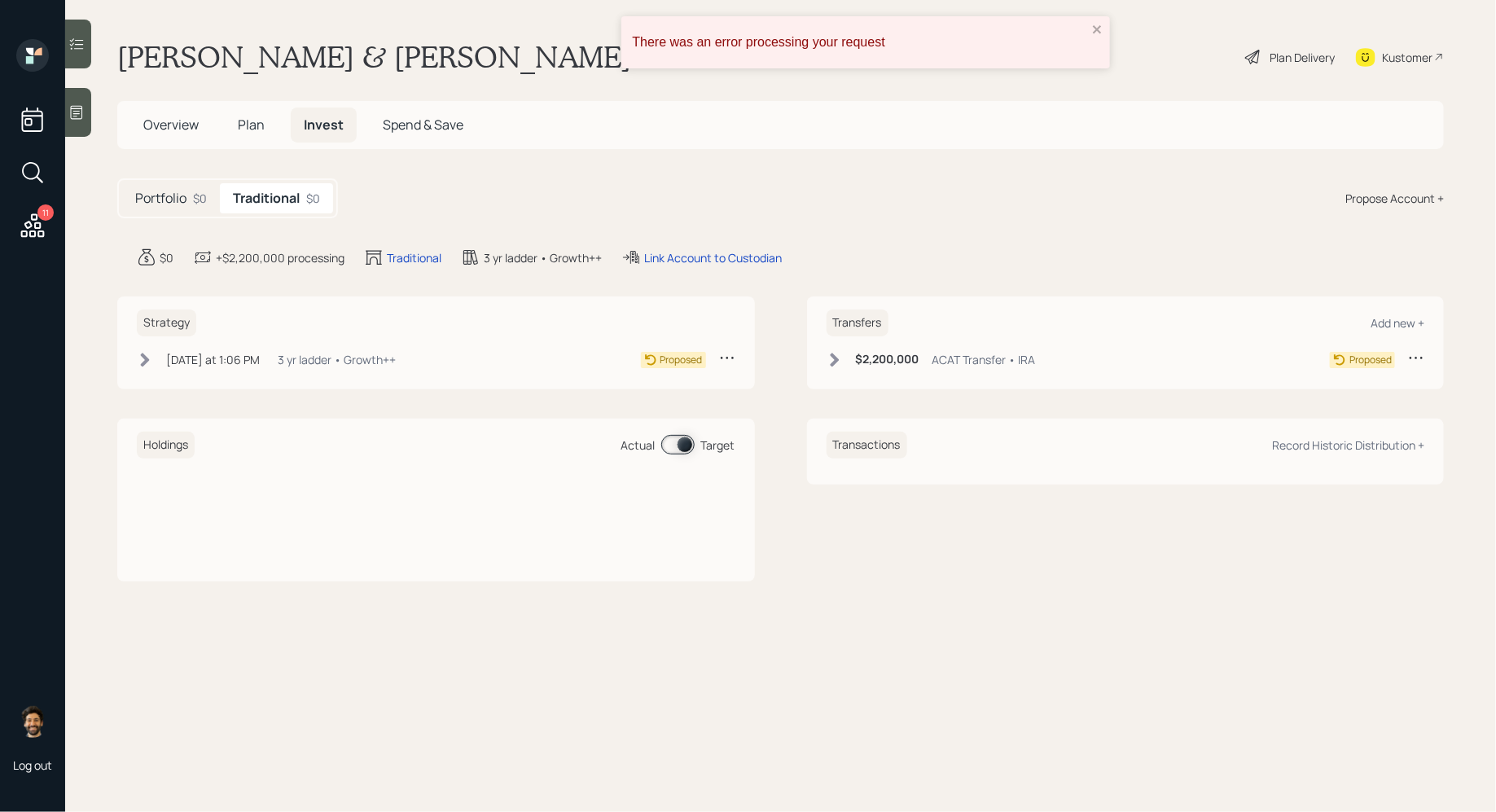
click at [1407, 200] on div "Propose Account +" at bounding box center [1395, 198] width 99 height 17
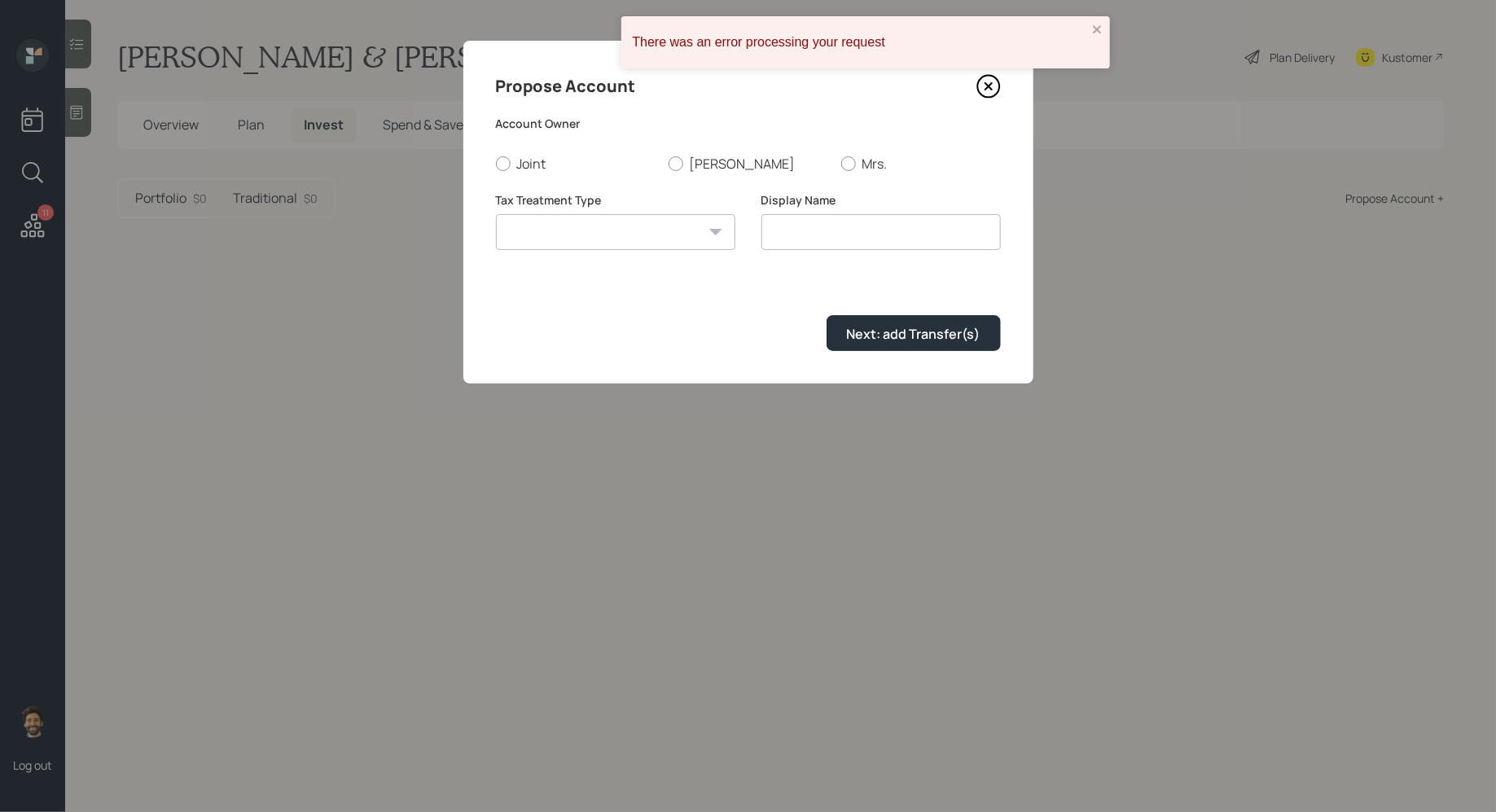
click at [617, 220] on select "Roth Taxable Traditional" at bounding box center [616, 231] width 240 height 35
select select "roth"
click at [496, 214] on select "Roth Taxable Traditional" at bounding box center [616, 231] width 240 height 35
type input "Roth"
click at [703, 155] on label "Deepinder" at bounding box center [748, 164] width 159 height 18
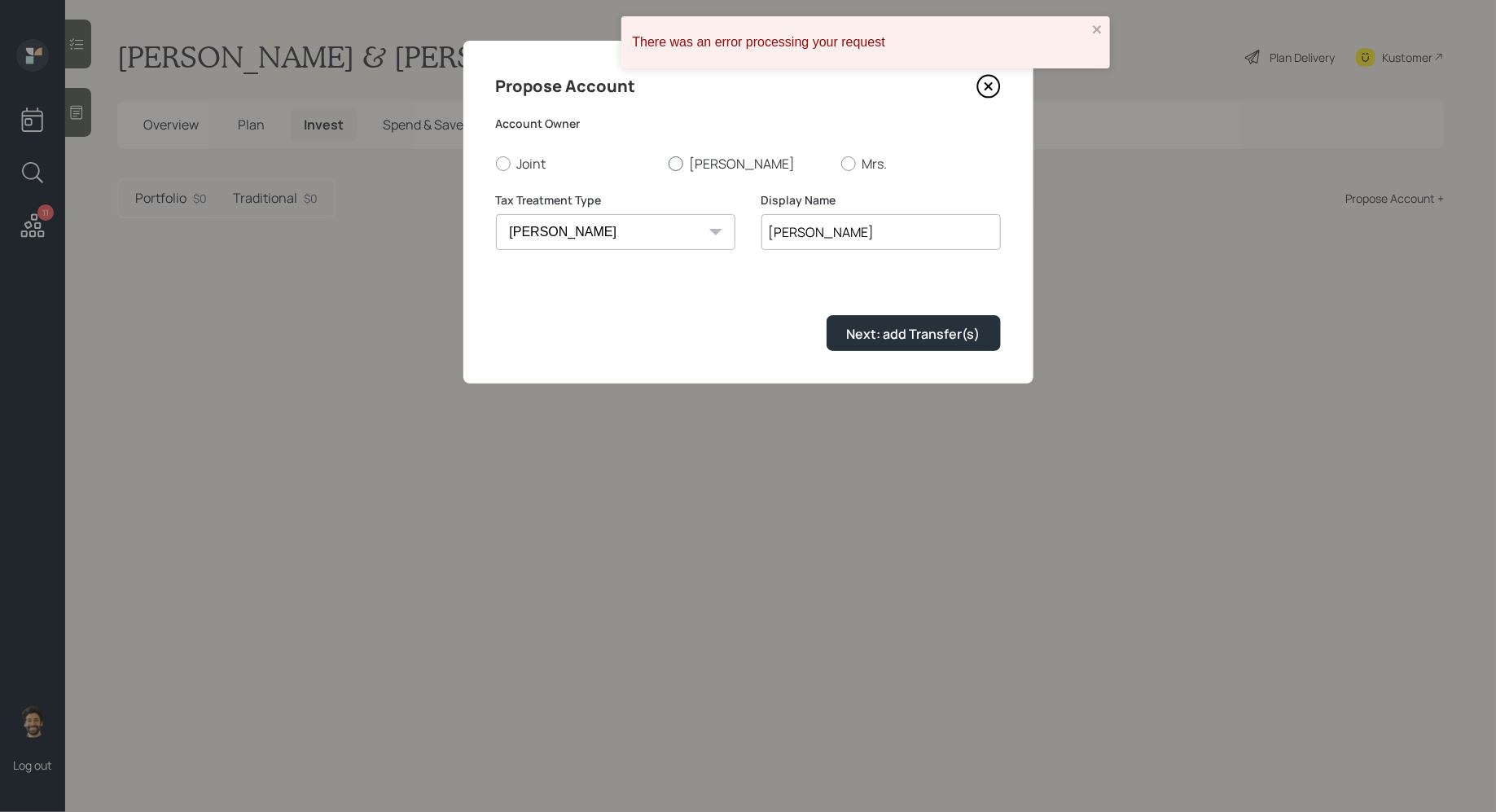
click at [668, 163] on input "Deepinder" at bounding box center [667, 163] width 1 height 1
radio input "true"
click at [895, 334] on div "Next: add Transfer(s)" at bounding box center [913, 333] width 133 height 18
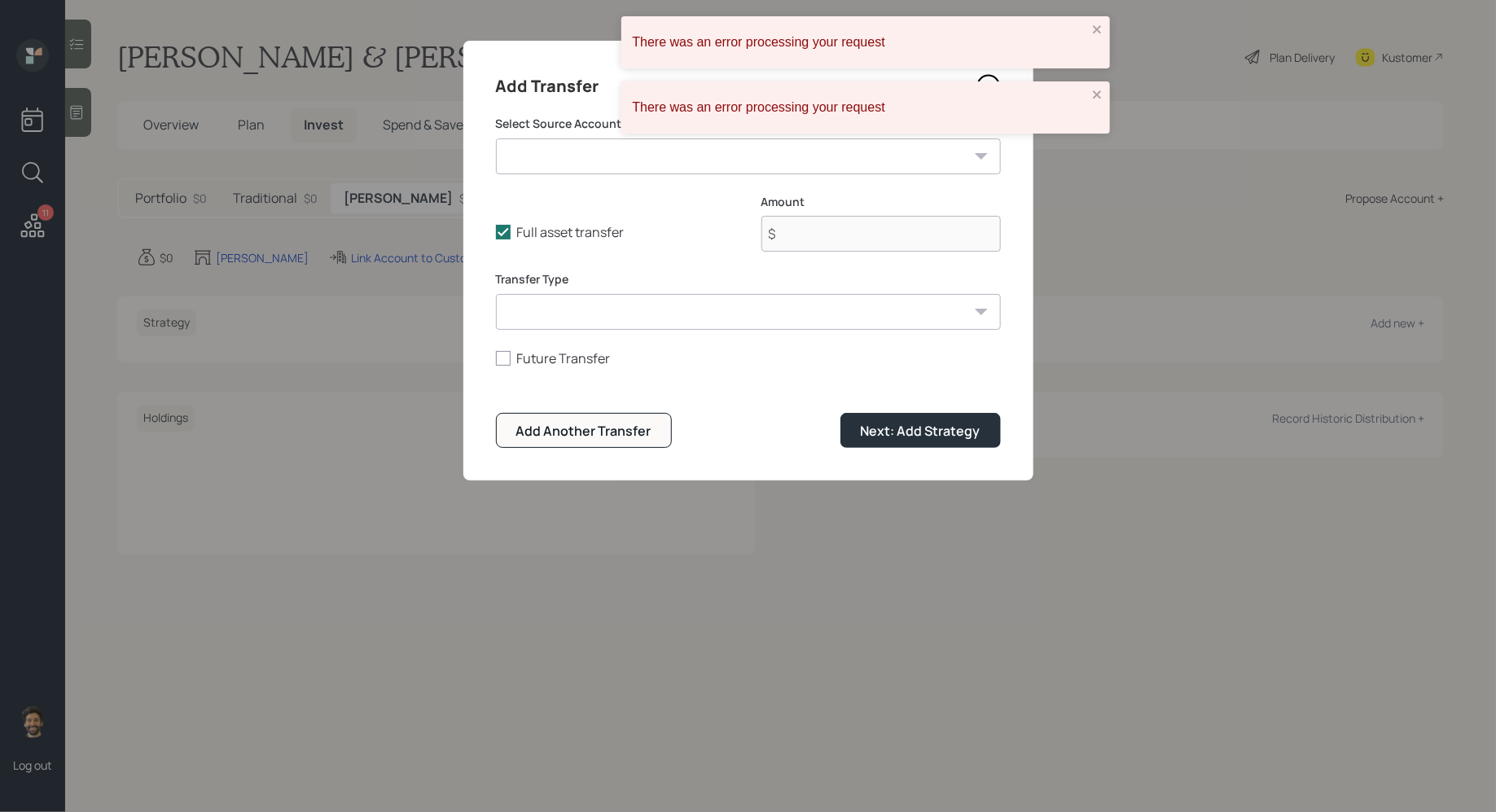
click at [604, 156] on select "IRA ($2,200,000 | IRA) Cash ($50,000 | Emergency Fund) Brokerage ($400,000 | Ta…" at bounding box center [748, 156] width 505 height 35
select select "fe6d0609-ad69-4a82-8312-ccdd49f4d297"
click at [496, 139] on select "IRA ($2,200,000 | IRA) Cash ($50,000 | Emergency Fund) Brokerage ($400,000 | Ta…" at bounding box center [748, 156] width 505 height 35
type input "$ 120,000"
click at [612, 310] on select "ACAT Transfer Non ACAT Transfer Capitalize Rollover Rollover Deposit" at bounding box center [748, 312] width 505 height 35
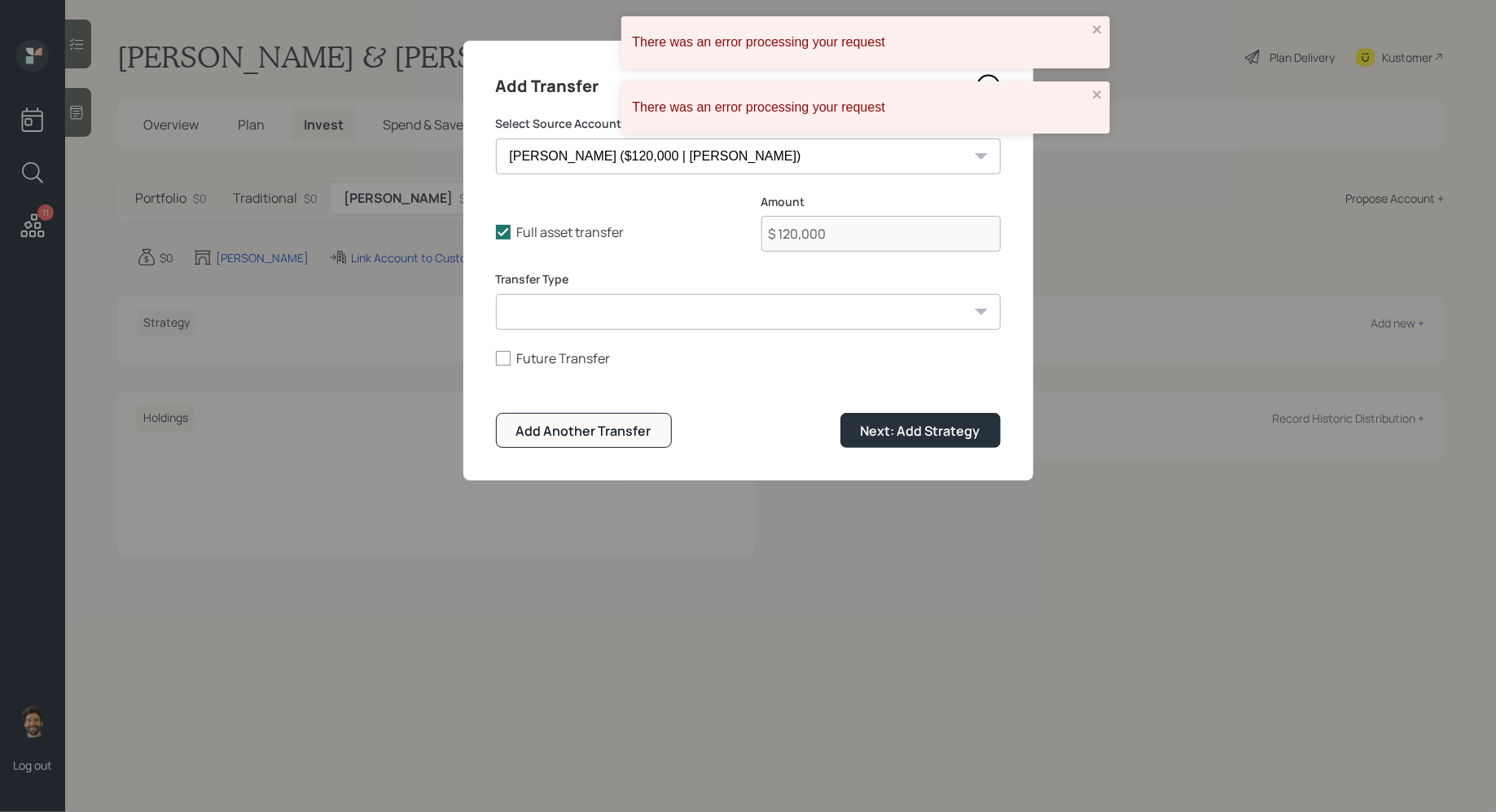
select select "acat_transfer"
click at [496, 294] on select "ACAT Transfer Non ACAT Transfer Capitalize Rollover Rollover Deposit" at bounding box center [748, 312] width 505 height 35
click at [865, 432] on div "Next: Add Strategy" at bounding box center [920, 430] width 119 height 18
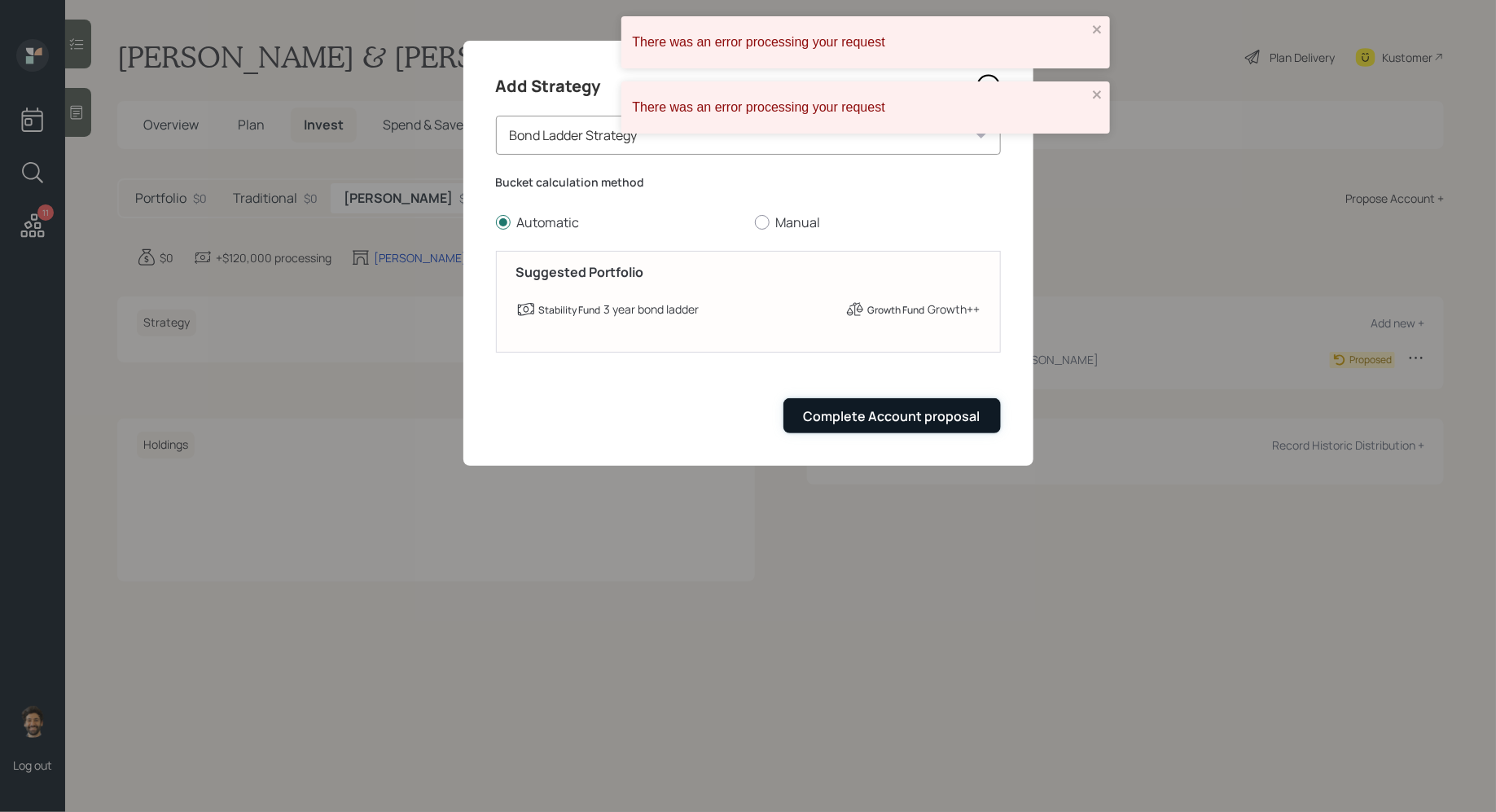
click at [848, 423] on div "Complete Account proposal" at bounding box center [892, 416] width 177 height 18
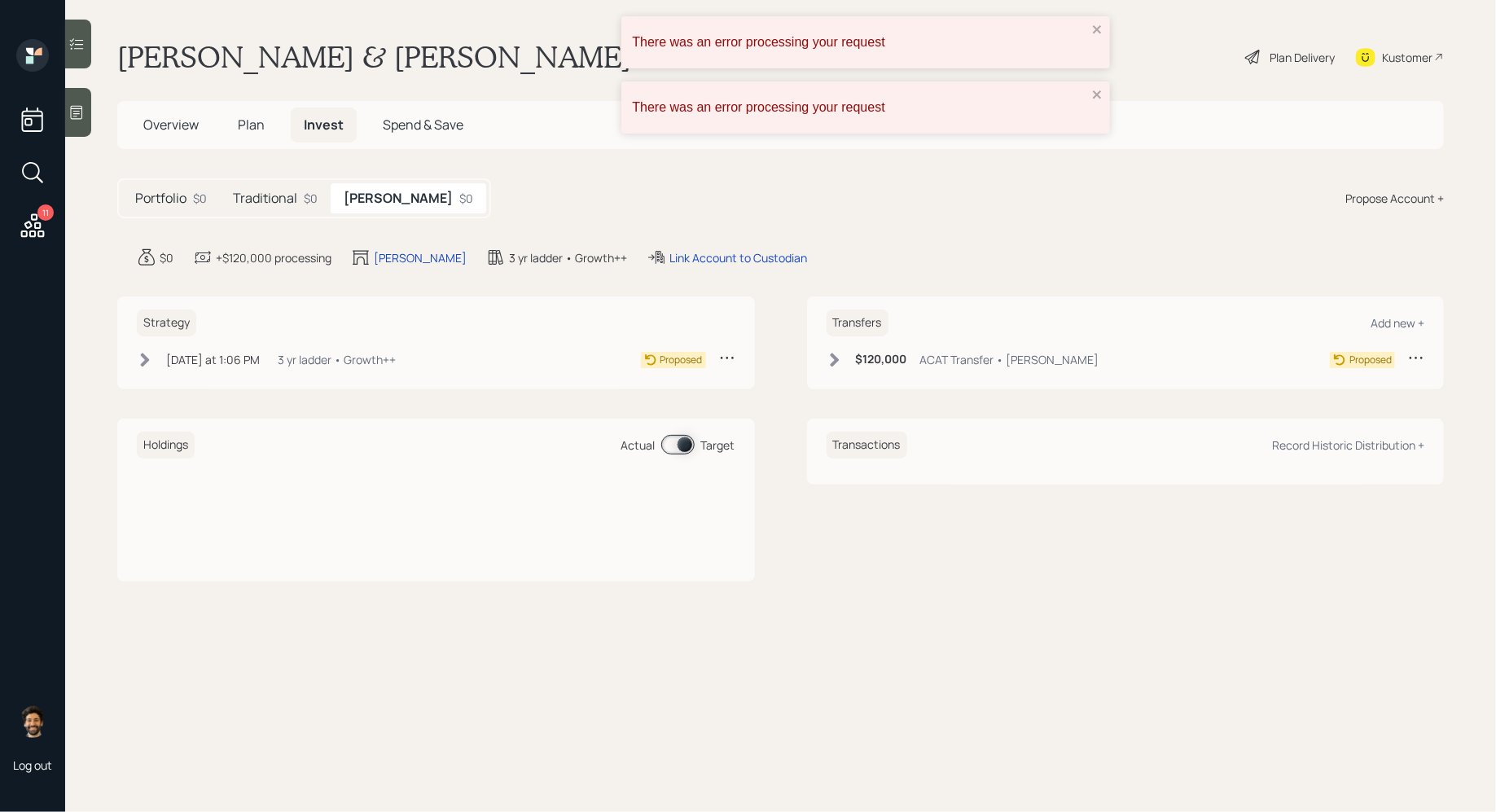
click at [270, 194] on h5 "Traditional" at bounding box center [265, 198] width 64 height 16
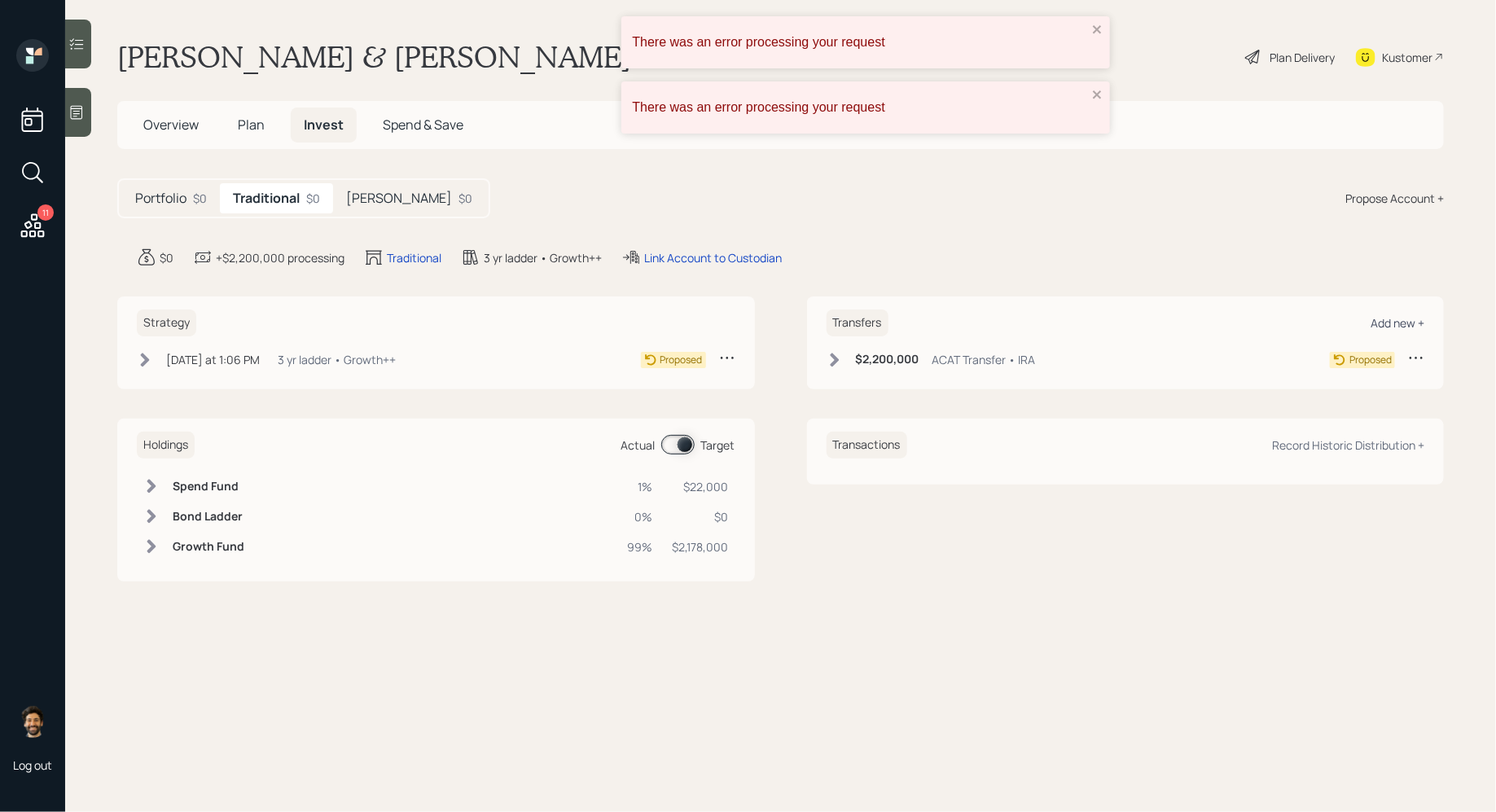
click at [1405, 323] on div "Add new +" at bounding box center [1397, 323] width 54 height 16
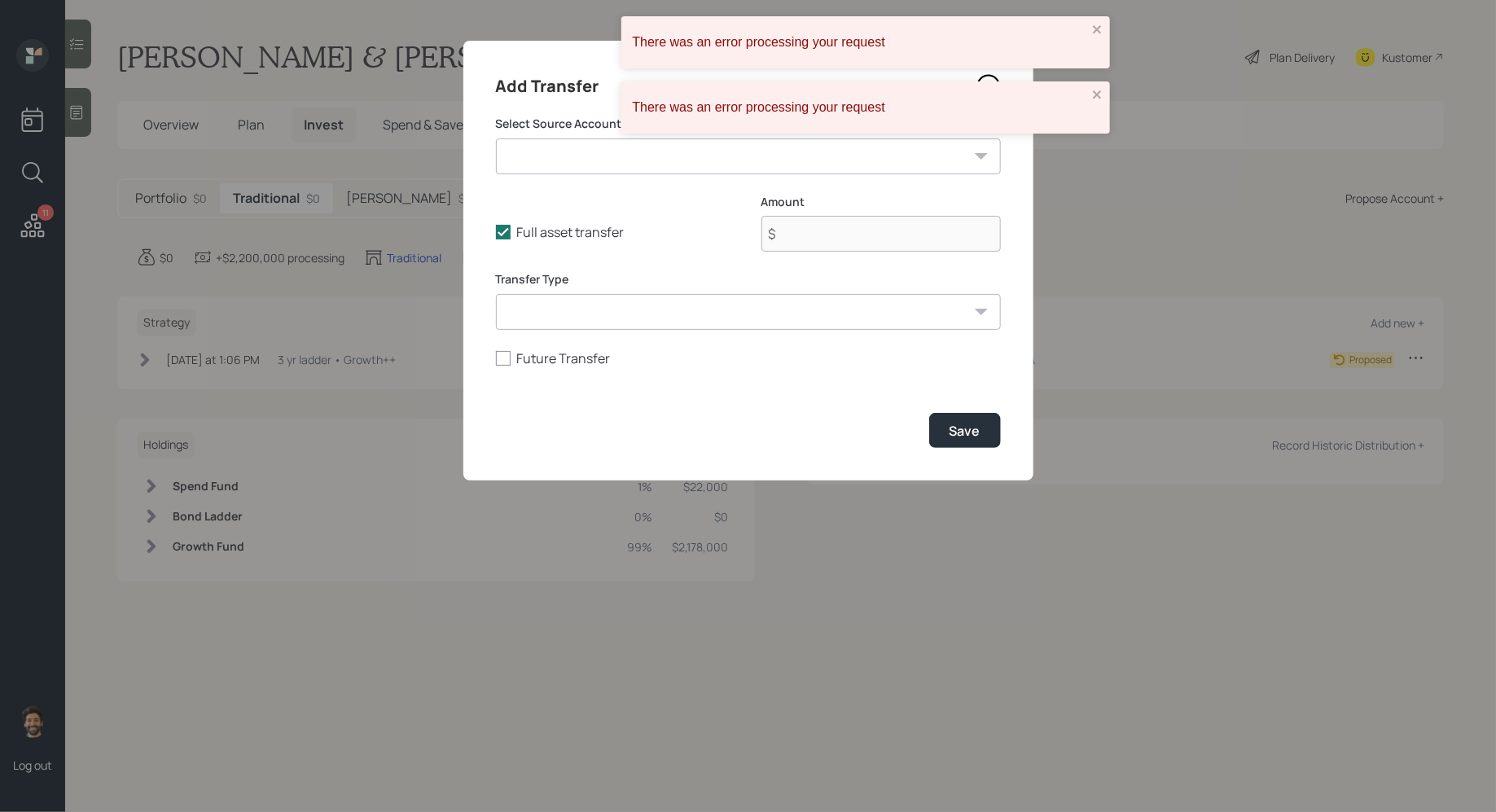
click at [579, 155] on select "IRA ($2,200,000 | IRA) Cash ($50,000 | Emergency Fund) Brokerage ($400,000 | Ta…" at bounding box center [748, 156] width 505 height 35
select select "b52ed90a-9e6e-4537-8c0a-c055a6fdca2f"
click at [496, 139] on select "IRA ($2,200,000 | IRA) Cash ($50,000 | Emergency Fund) Brokerage ($400,000 | Ta…" at bounding box center [748, 156] width 505 height 35
type input "$ 300,000"
click at [581, 302] on select "ACAT Transfer Non ACAT Transfer Capitalize Rollover Rollover Deposit" at bounding box center [748, 312] width 505 height 35
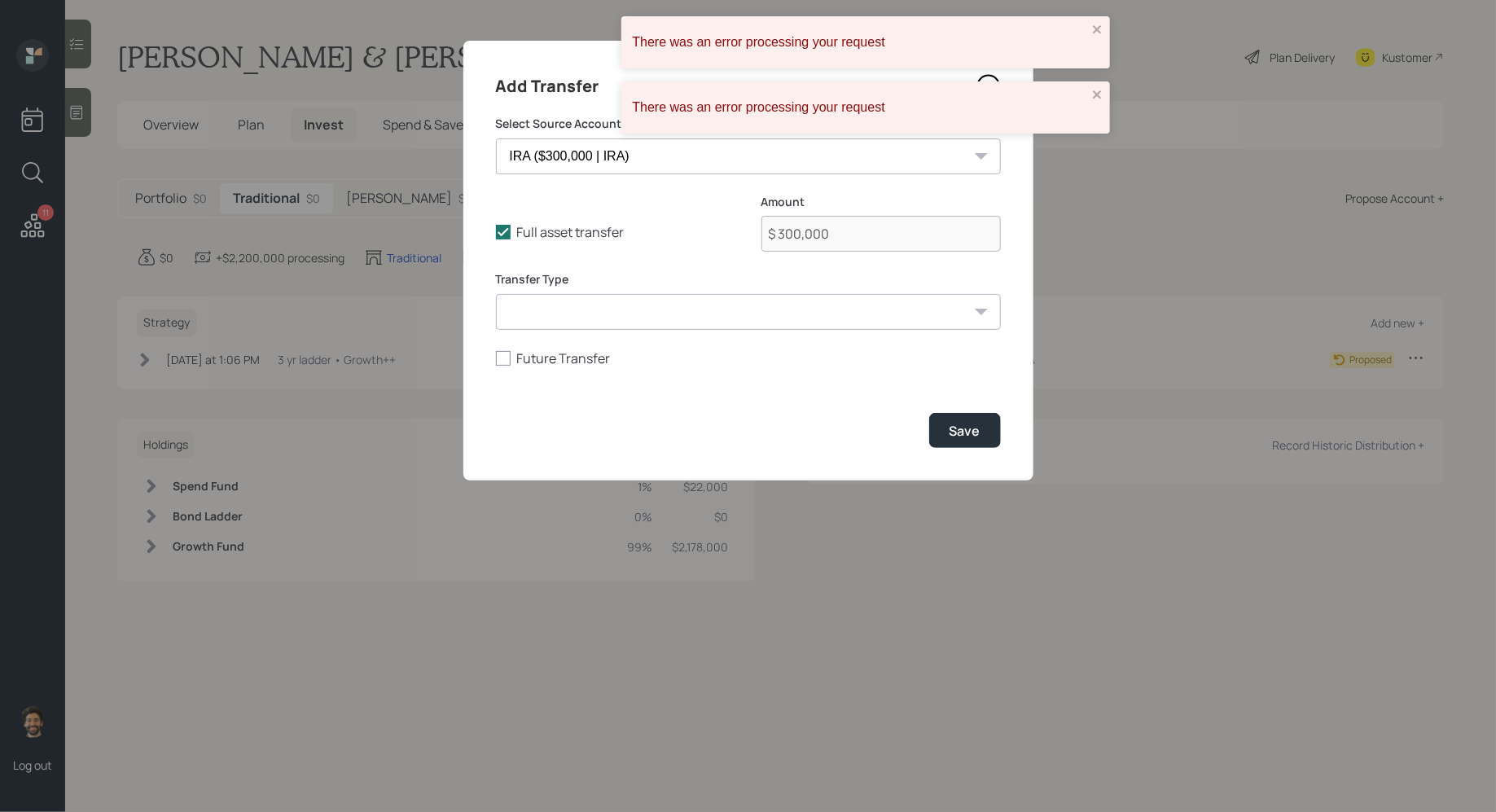
select select "acat_transfer"
click at [496, 294] on select "ACAT Transfer Non ACAT Transfer Capitalize Rollover Rollover Deposit" at bounding box center [748, 312] width 505 height 35
click at [973, 433] on div "Save" at bounding box center [965, 430] width 31 height 18
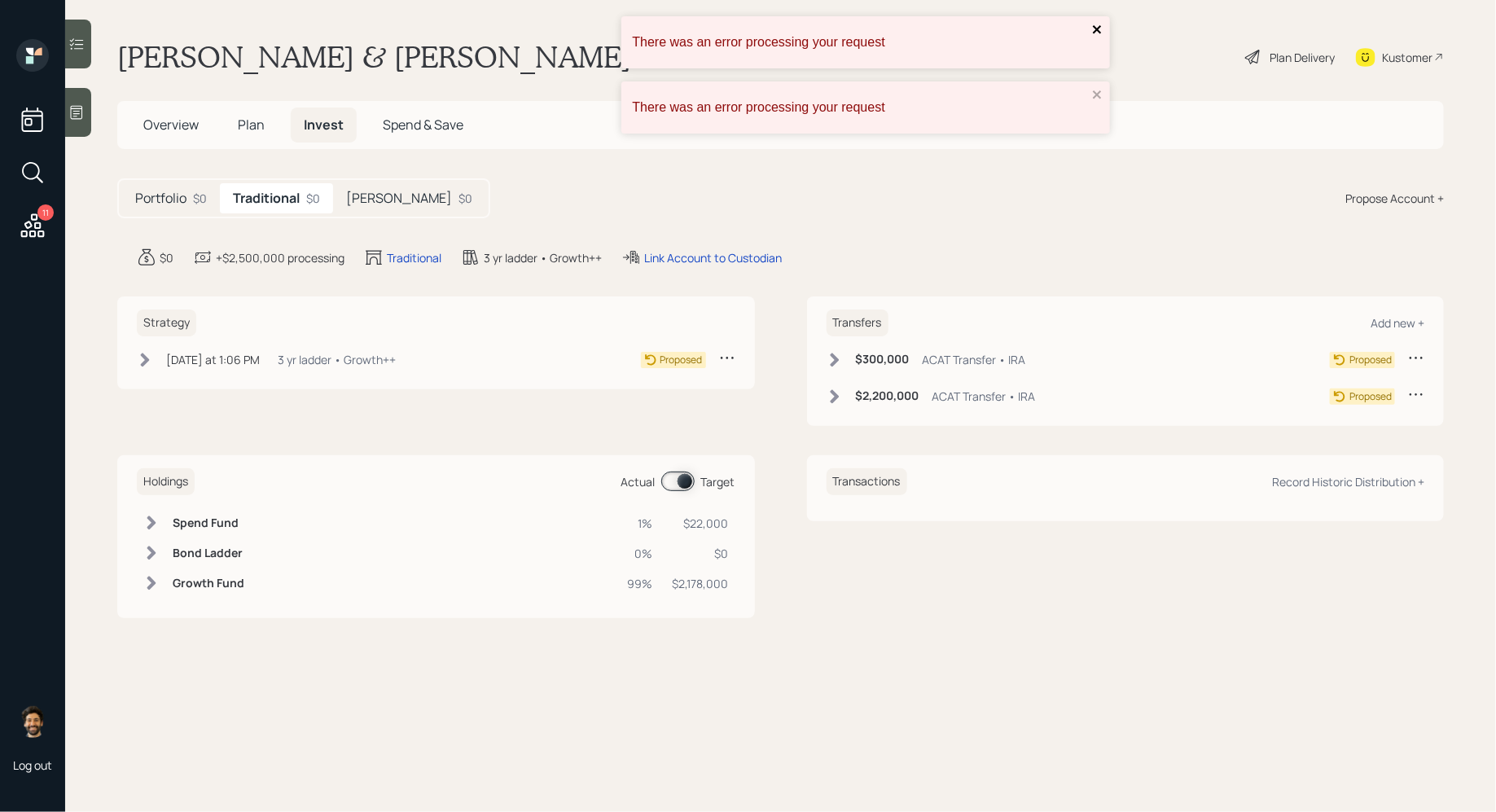
click at [1102, 32] on icon "close" at bounding box center [1098, 29] width 11 height 13
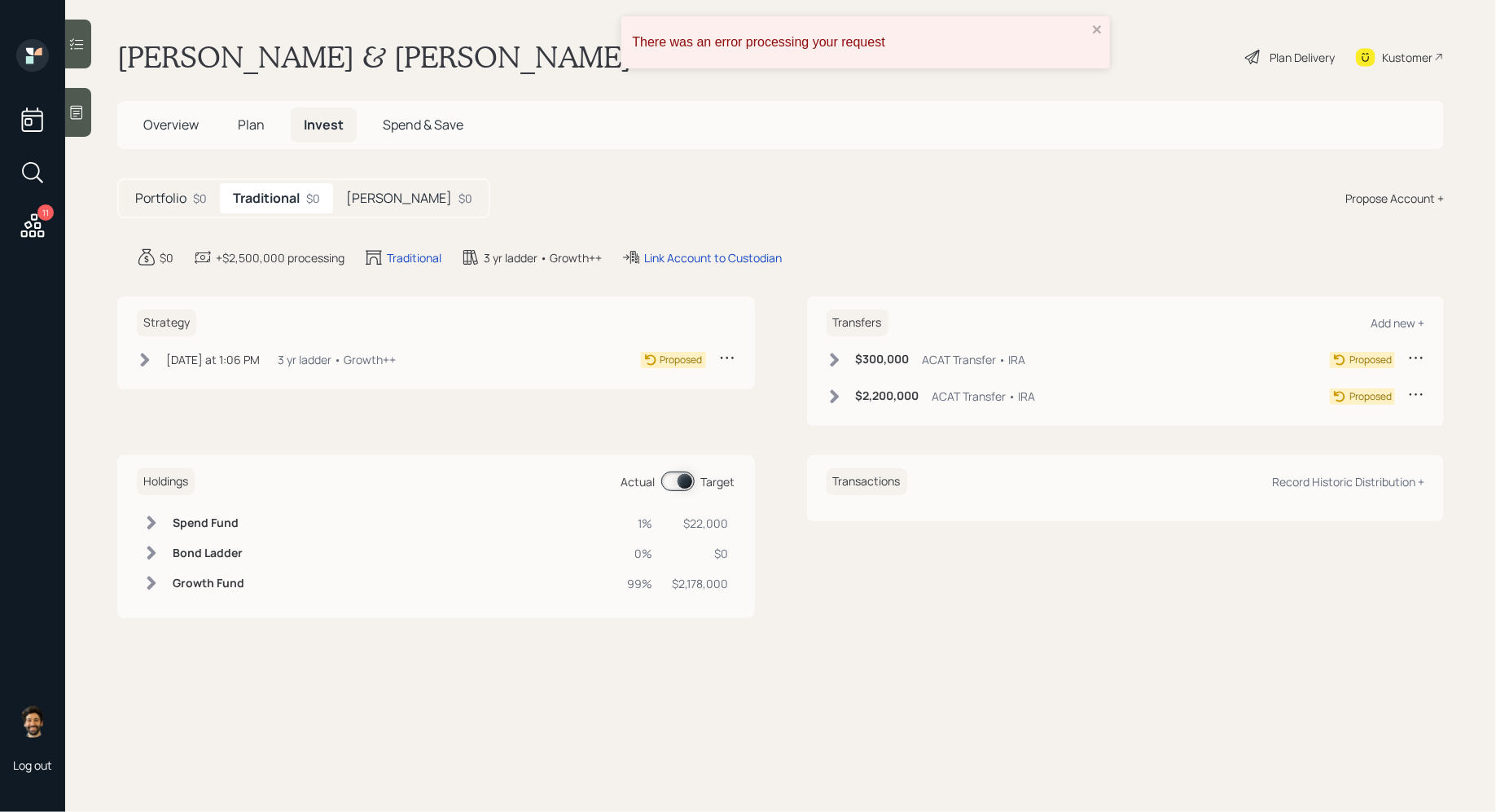
click at [1094, 83] on main "Deepinder & Mrs. Setia Plan Delivery Kustomer Overview Plan Invest Spend & Save…" at bounding box center [780, 406] width 1431 height 812
click at [1094, 35] on icon "close" at bounding box center [1098, 29] width 11 height 13
click at [459, 191] on div "$0" at bounding box center [466, 198] width 14 height 17
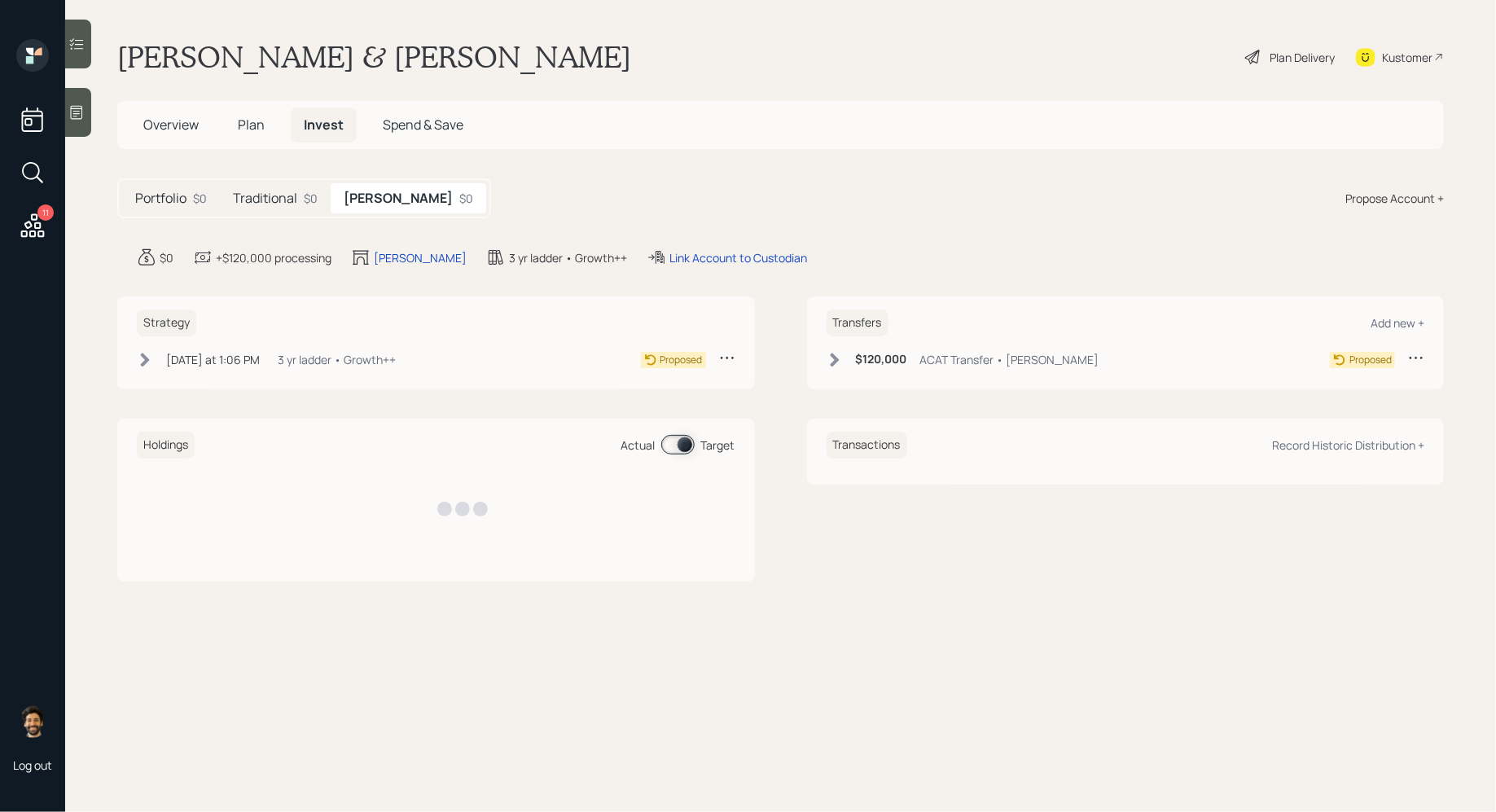
click at [304, 196] on div "$0" at bounding box center [311, 198] width 14 height 17
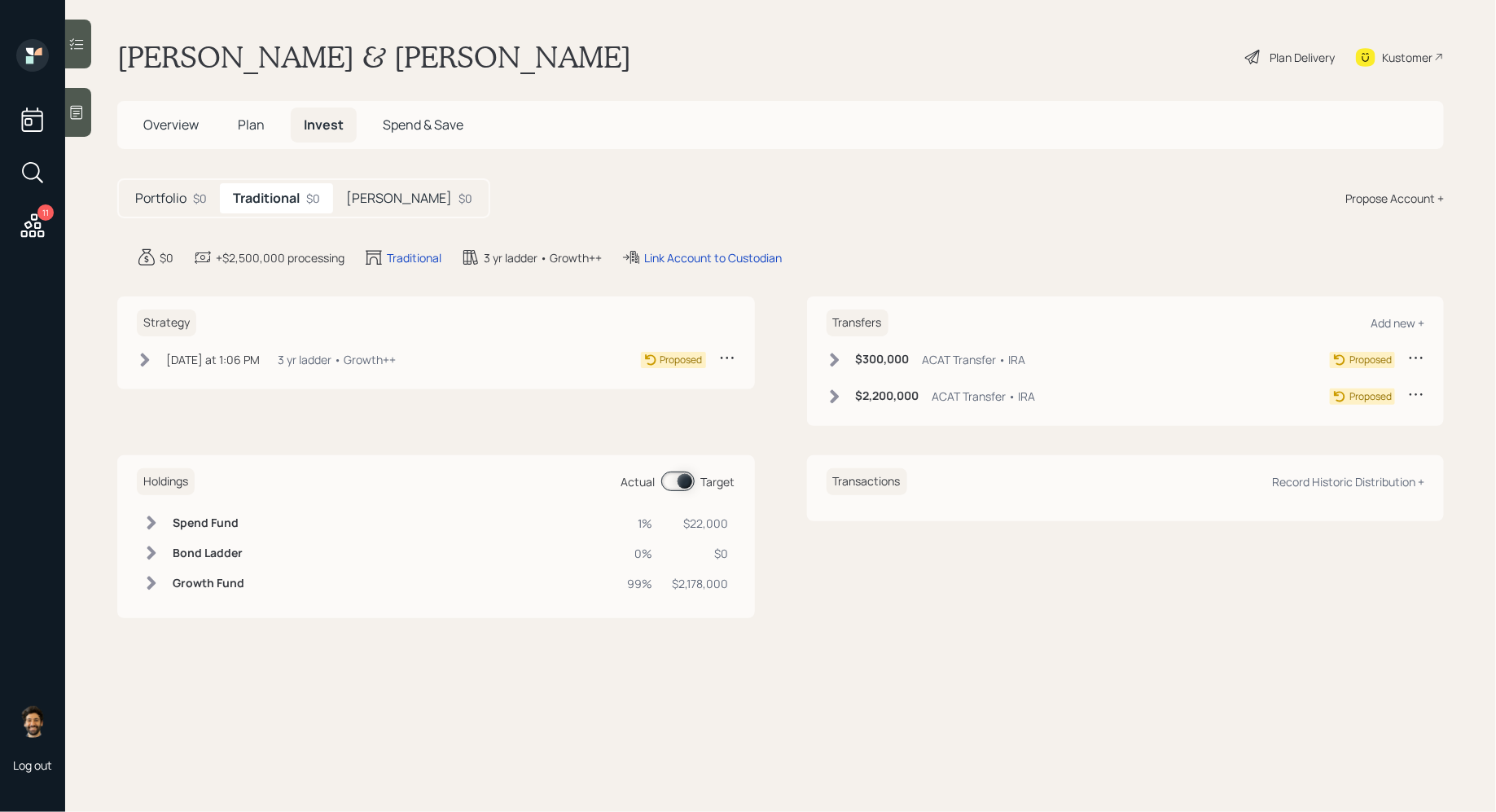
click at [1308, 59] on div "Plan Delivery" at bounding box center [1302, 57] width 65 height 17
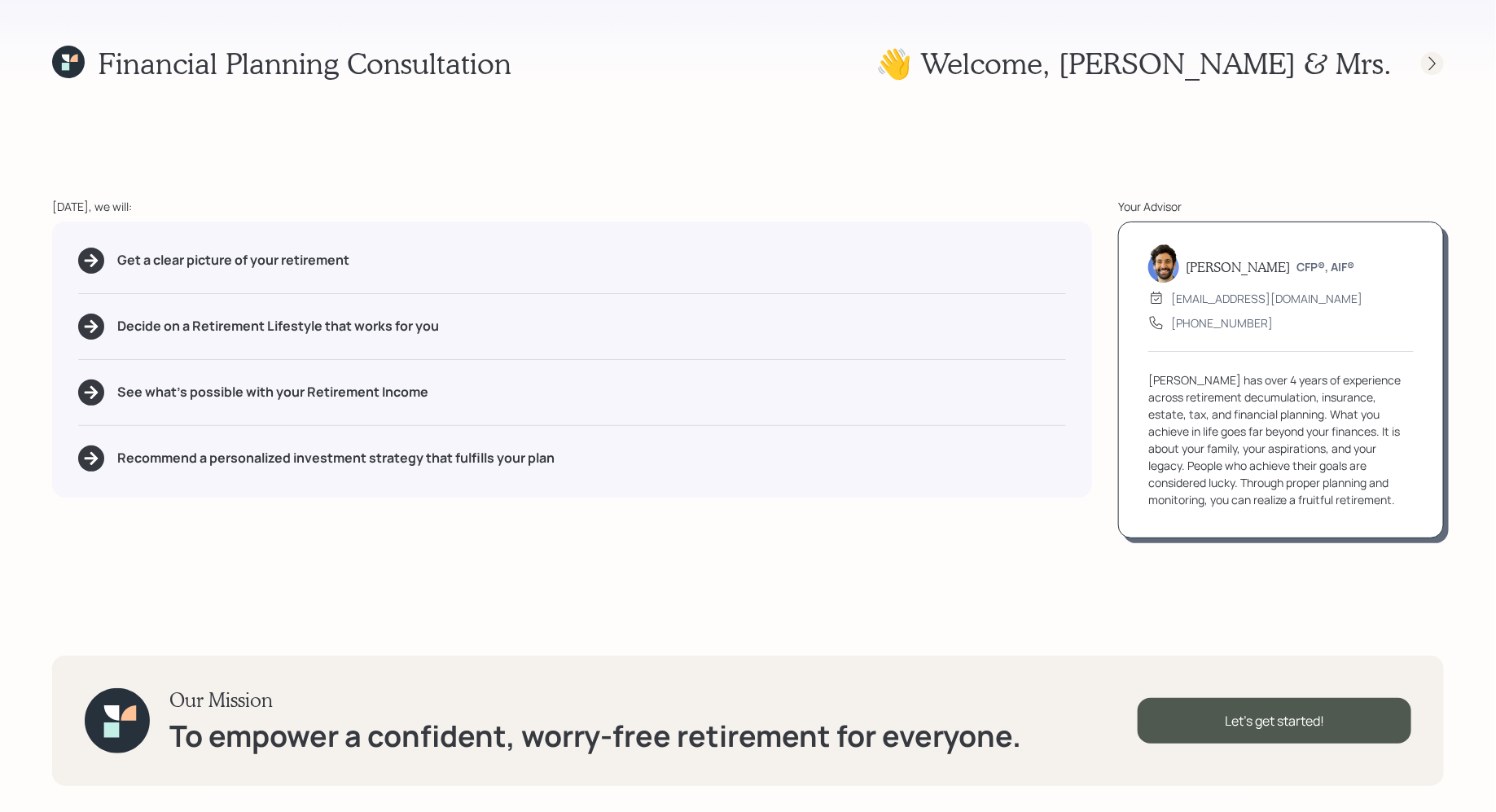
click at [1437, 62] on icon at bounding box center [1432, 63] width 16 height 16
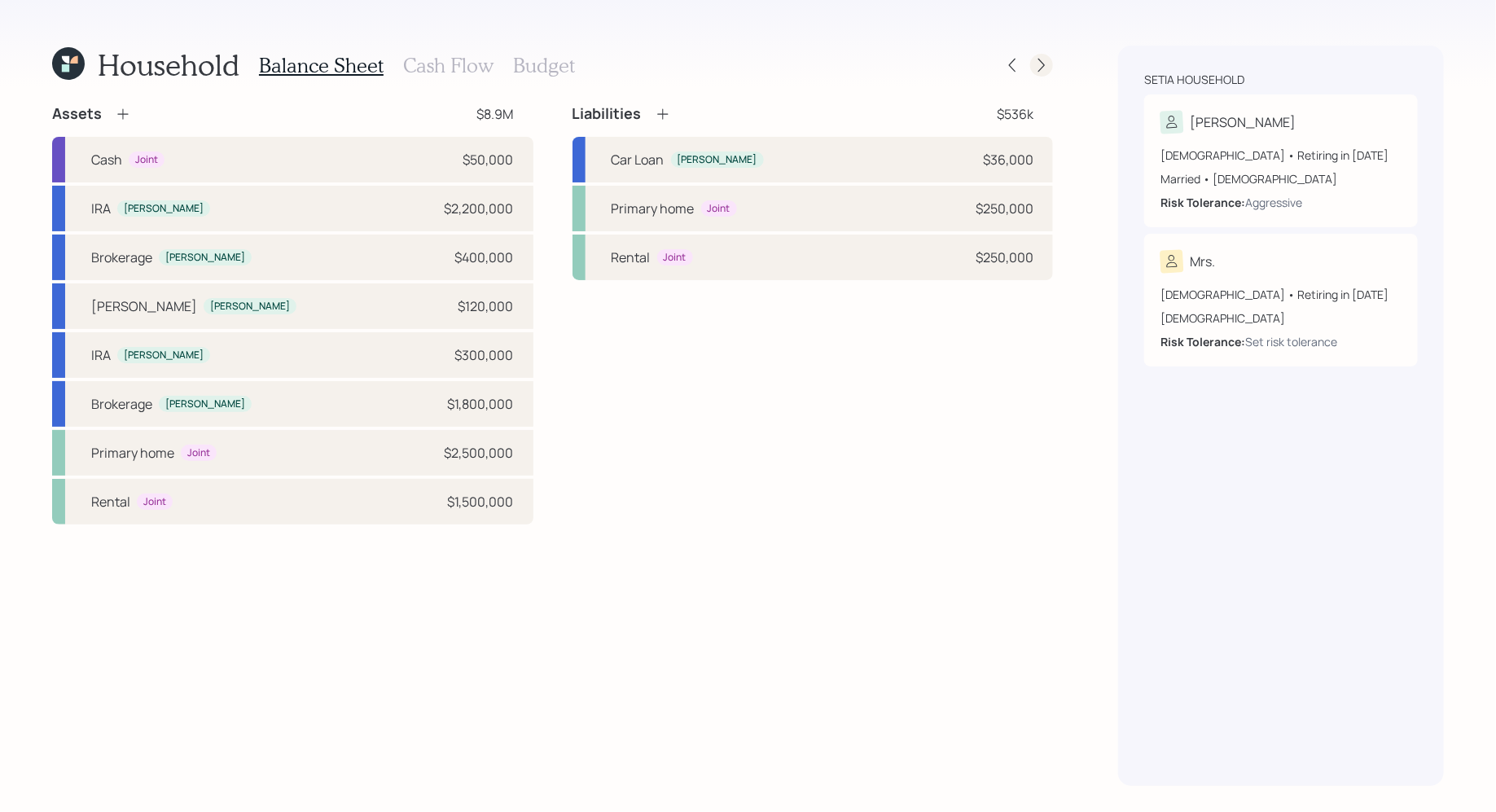
click at [1042, 61] on icon at bounding box center [1041, 65] width 16 height 16
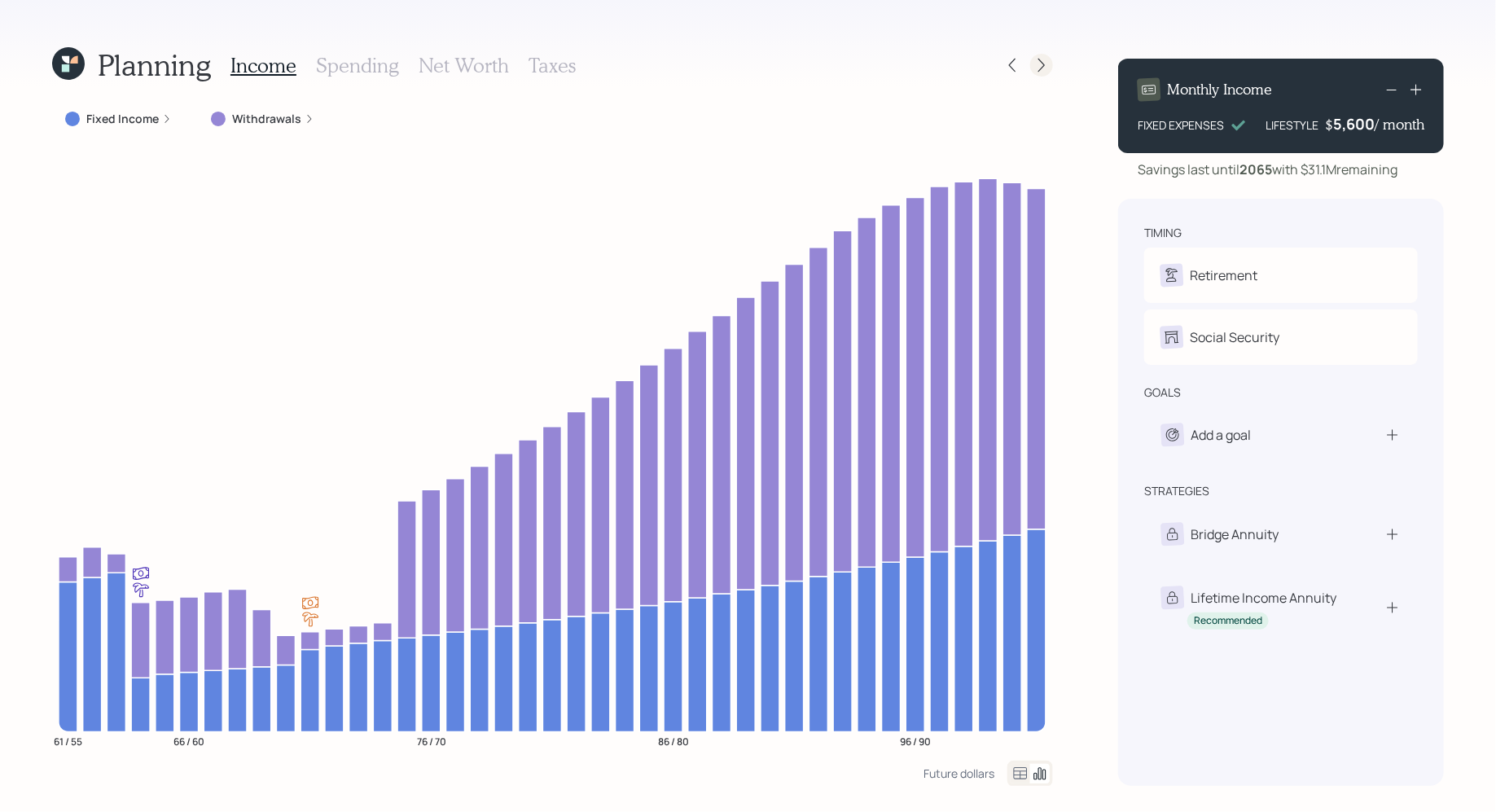
click at [1039, 61] on icon at bounding box center [1041, 65] width 16 height 16
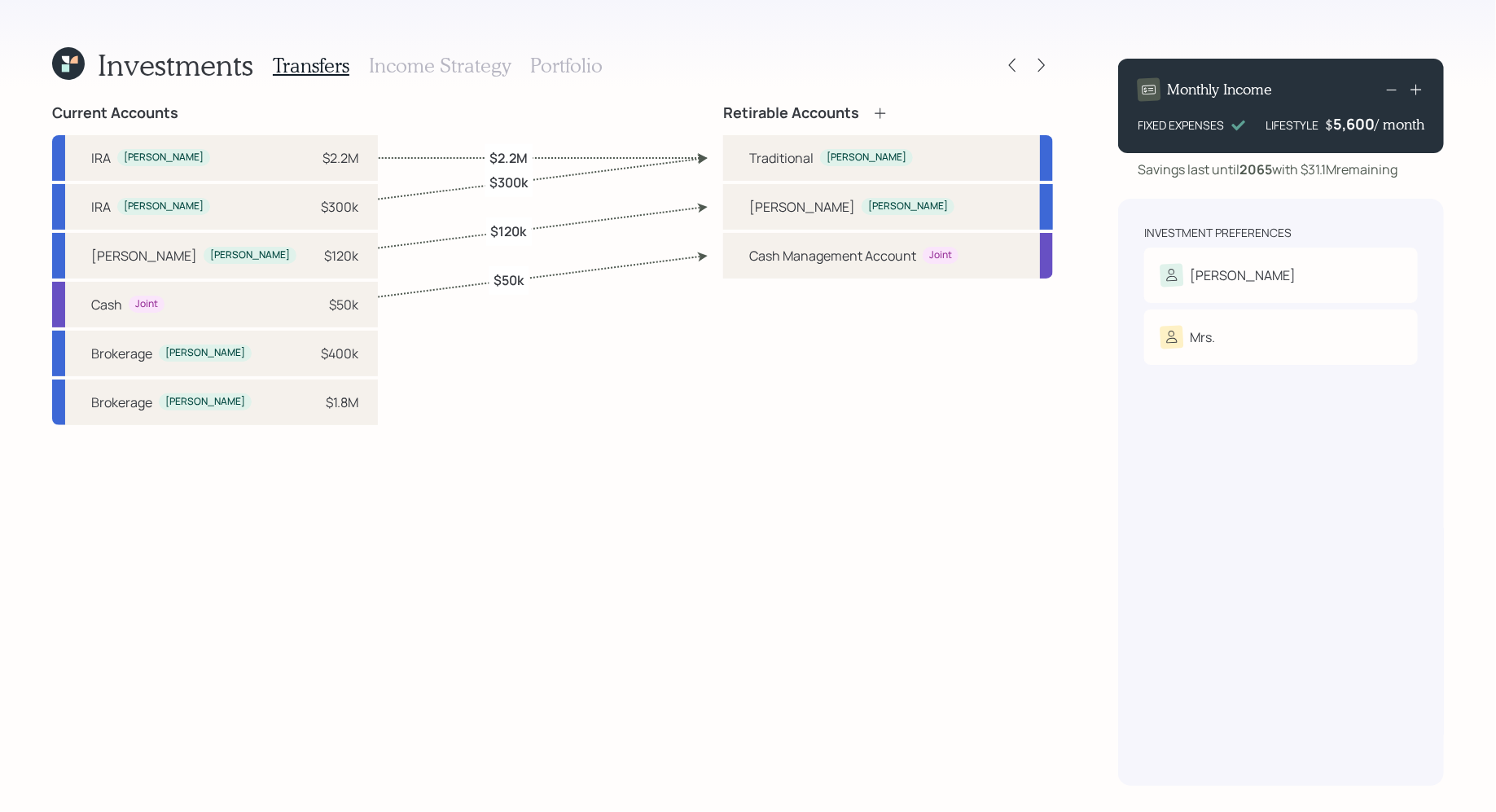
click at [422, 73] on h3 "Income Strategy" at bounding box center [440, 65] width 142 height 23
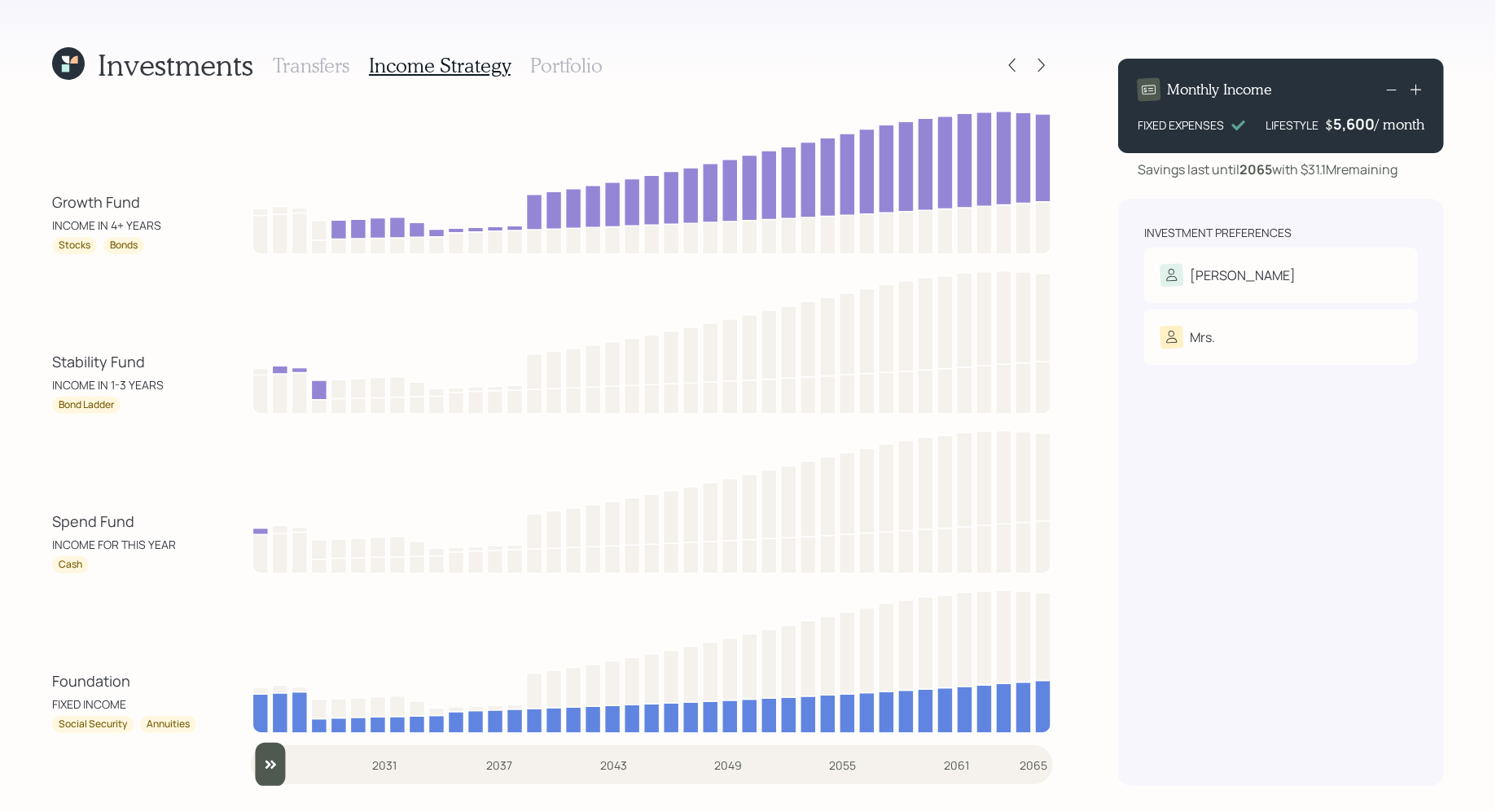
click at [569, 68] on h3 "Portfolio" at bounding box center [566, 65] width 73 height 23
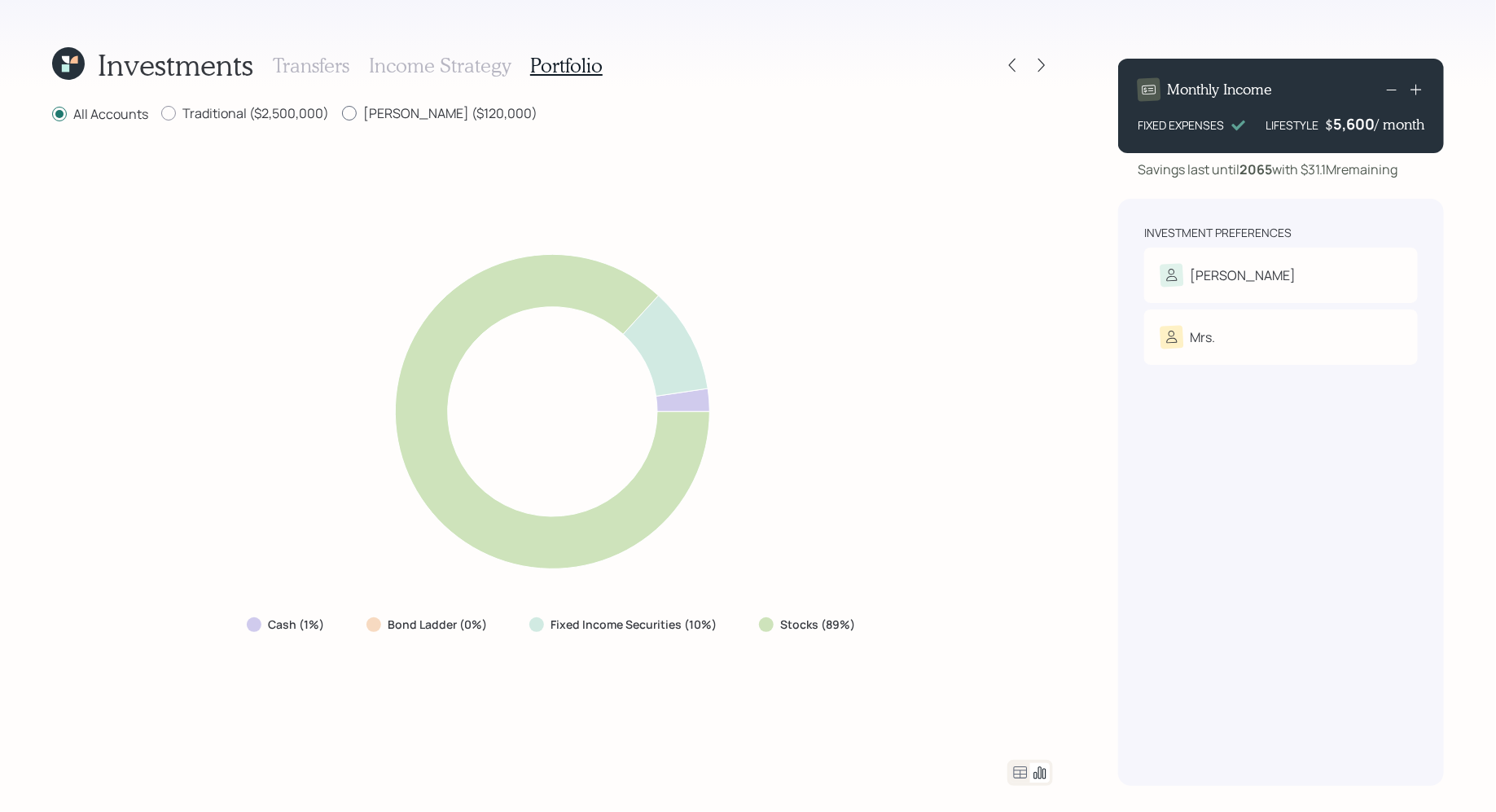
click at [405, 117] on label "Roth ($120,000)" at bounding box center [440, 113] width 196 height 18
click at [342, 114] on input "Roth ($120,000)" at bounding box center [341, 113] width 1 height 1
radio input "true"
radio input "false"
click at [252, 116] on label "Traditional ($2,500,000)" at bounding box center [245, 113] width 168 height 18
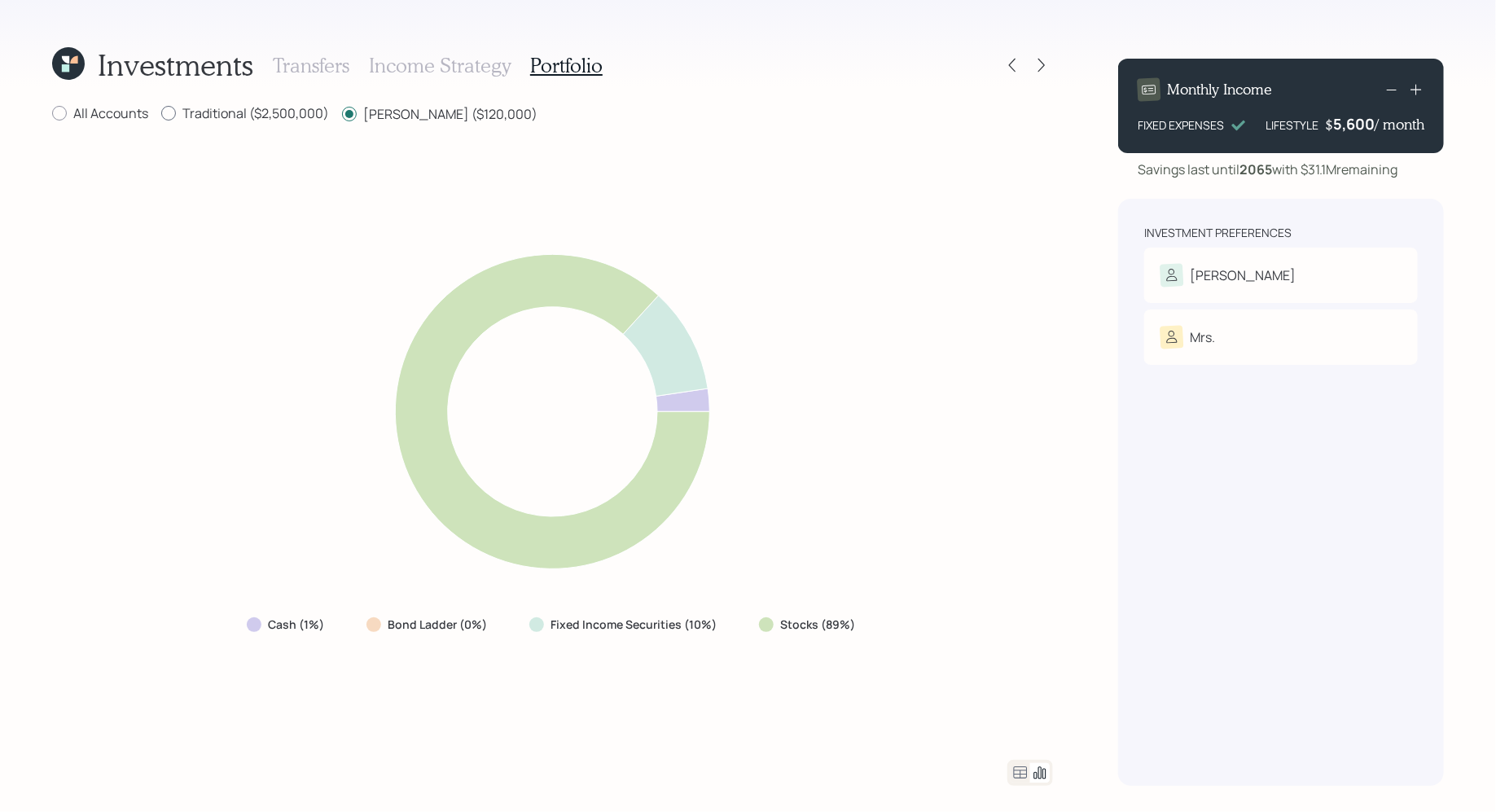
click at [161, 114] on input "Traditional ($2,500,000)" at bounding box center [160, 113] width 1 height 1
radio input "true"
radio input "false"
click at [107, 117] on label "All Accounts" at bounding box center [100, 113] width 96 height 18
click at [52, 114] on input "All Accounts" at bounding box center [51, 113] width 1 height 1
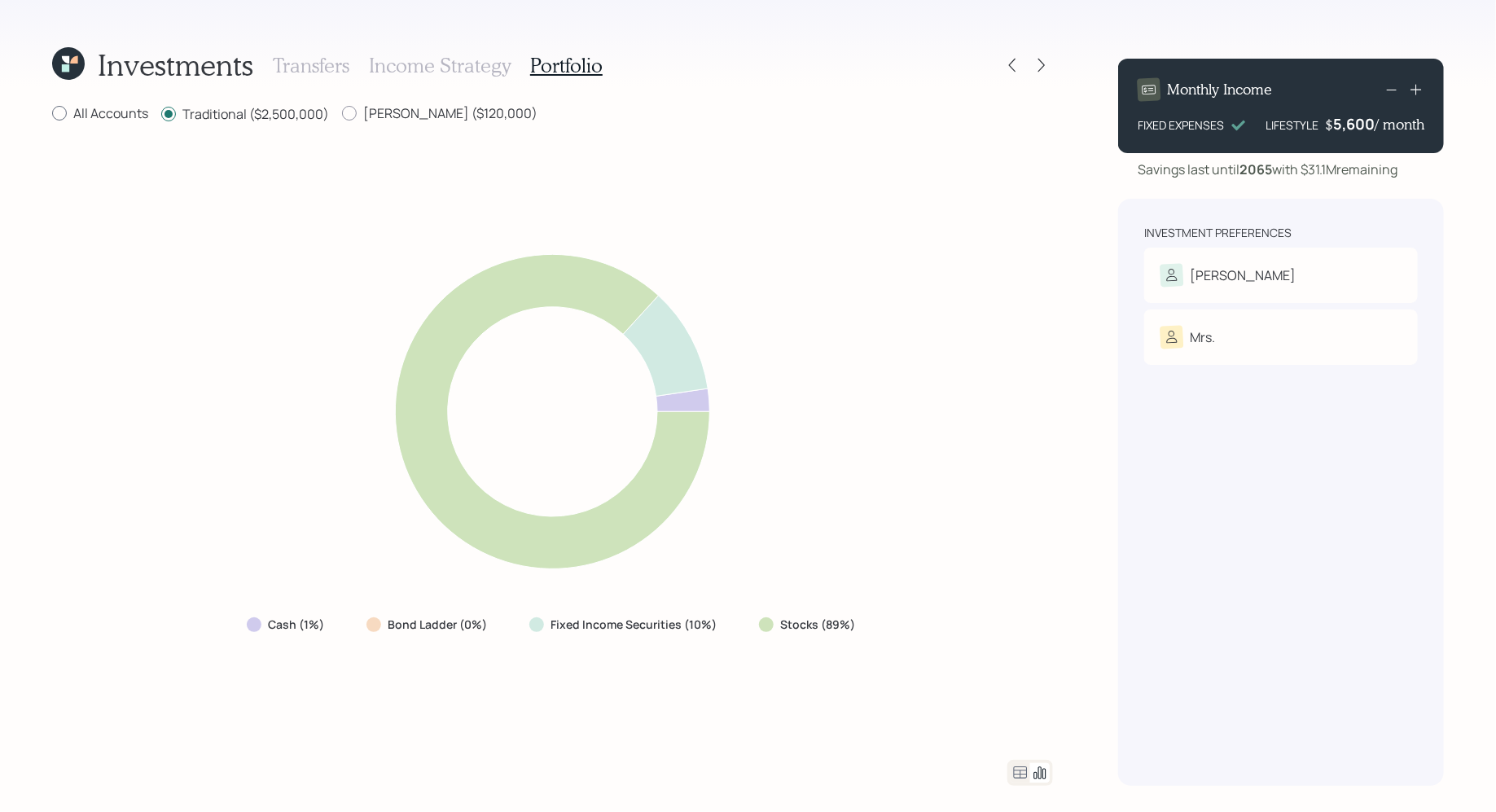
radio input "true"
radio input "false"
click at [440, 72] on h3 "Income Strategy" at bounding box center [440, 65] width 142 height 23
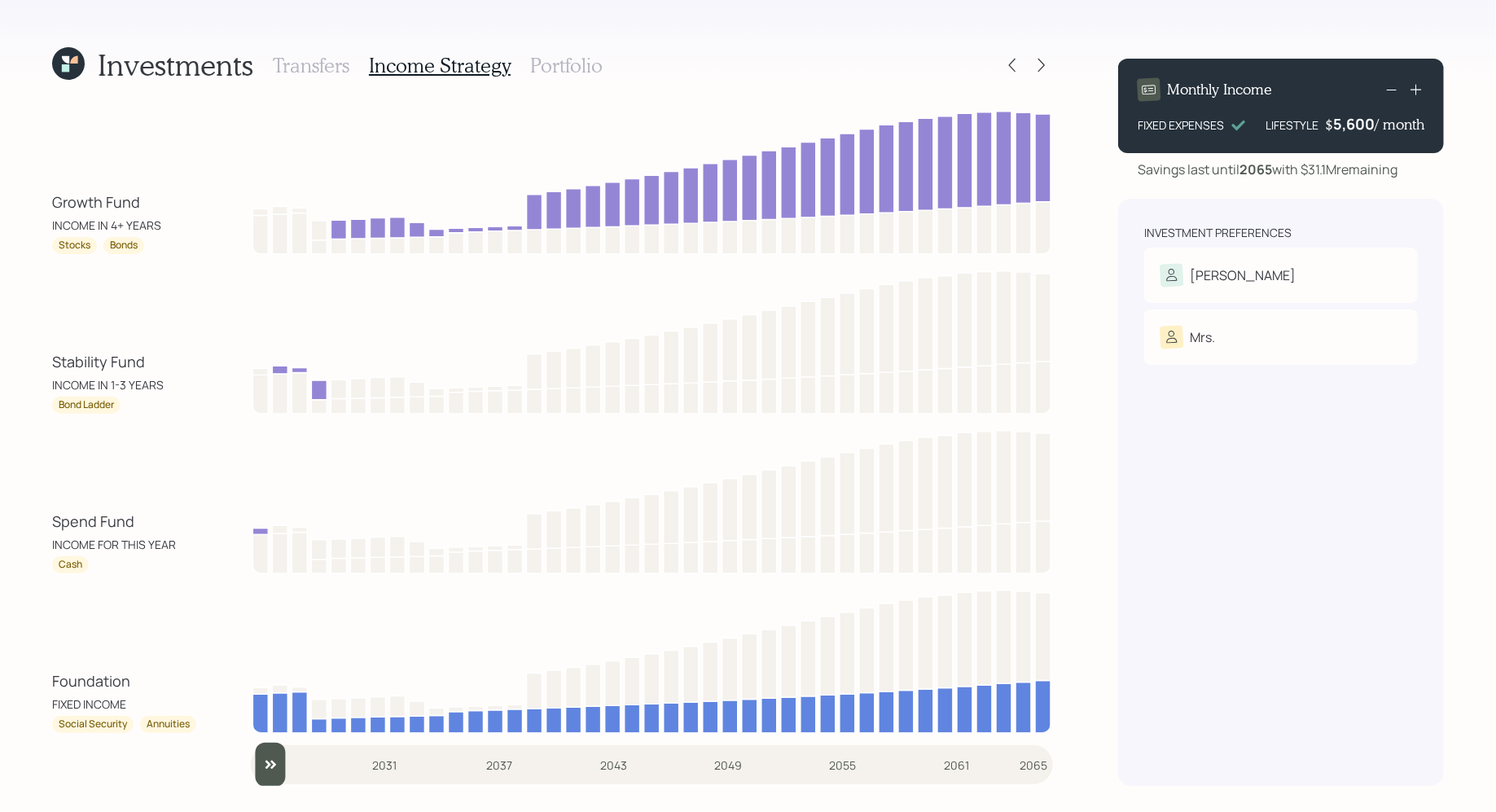
click at [297, 68] on h3 "Transfers" at bounding box center [311, 65] width 76 height 23
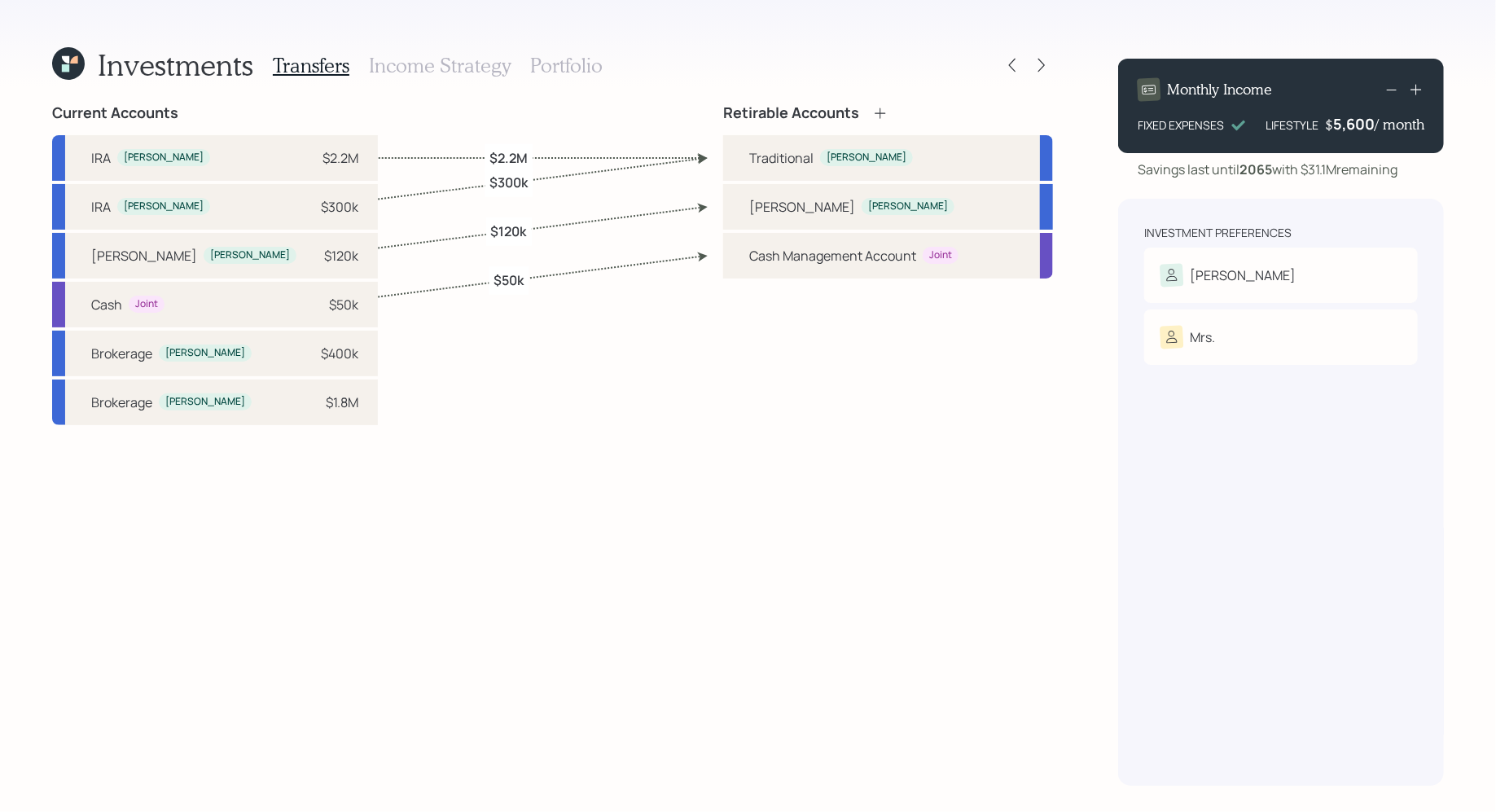
click at [70, 64] on icon at bounding box center [68, 64] width 33 height 33
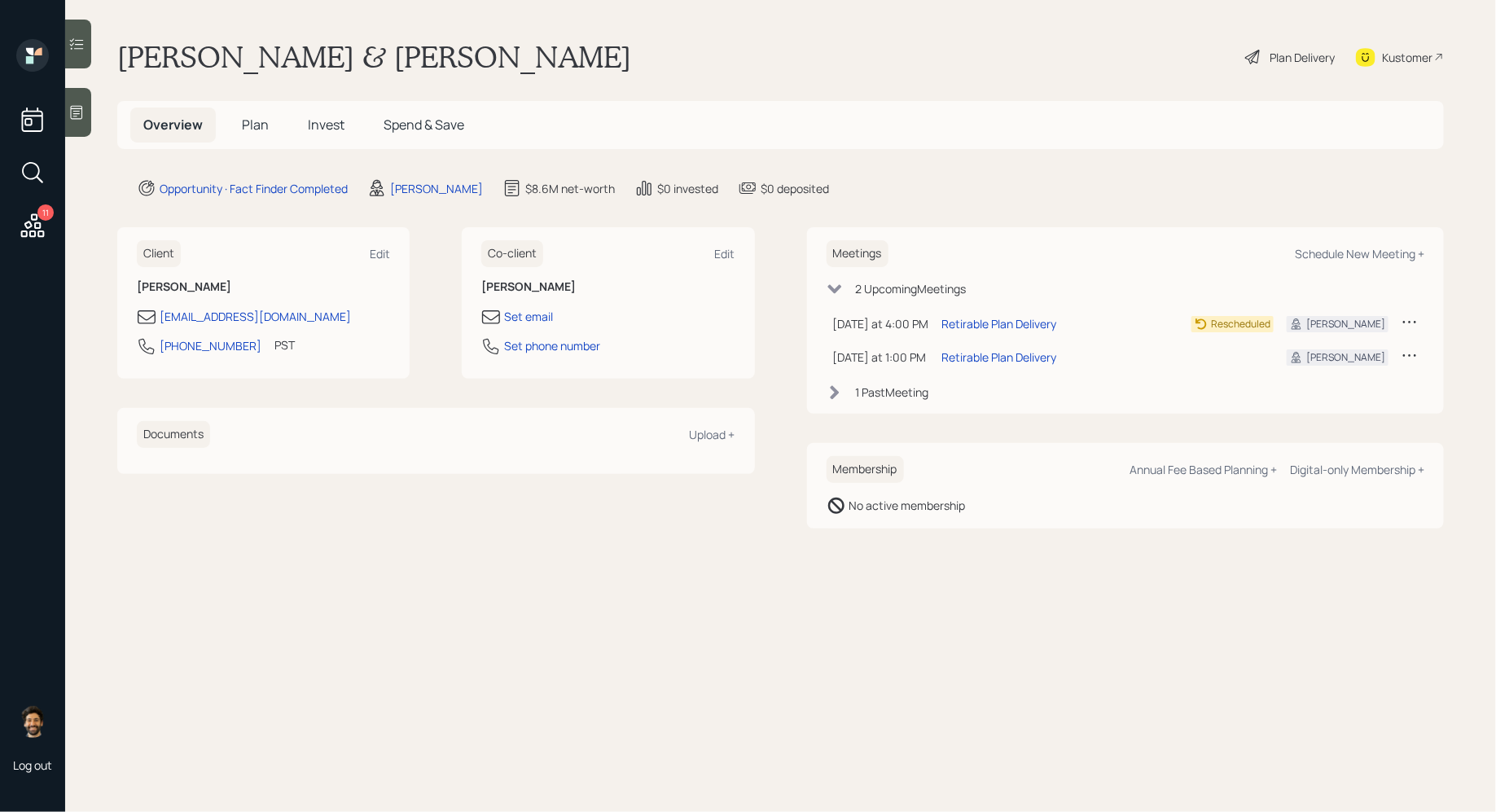
click at [1318, 59] on div "Plan Delivery" at bounding box center [1302, 57] width 65 height 17
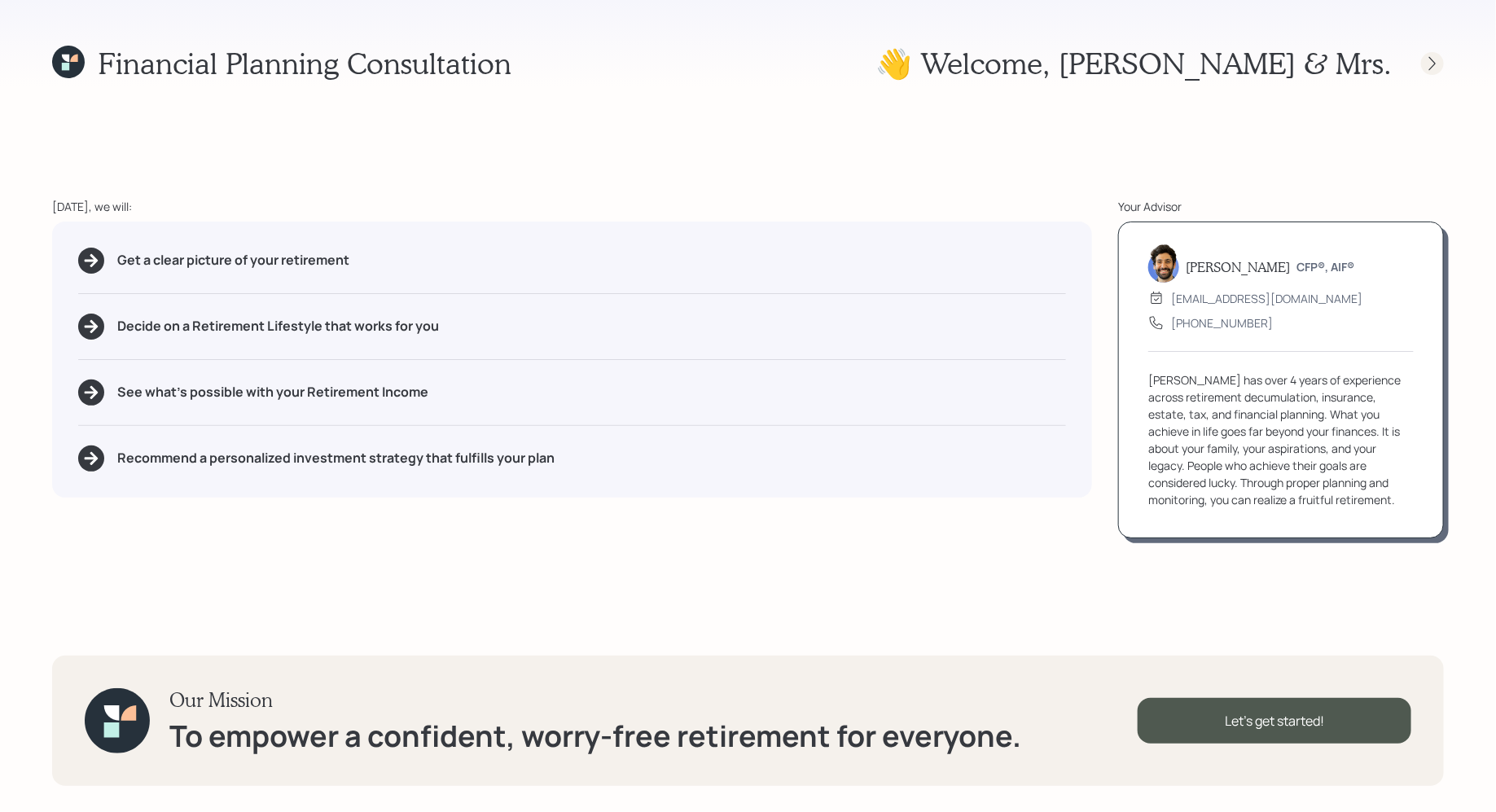
click at [1428, 69] on icon at bounding box center [1432, 63] width 16 height 16
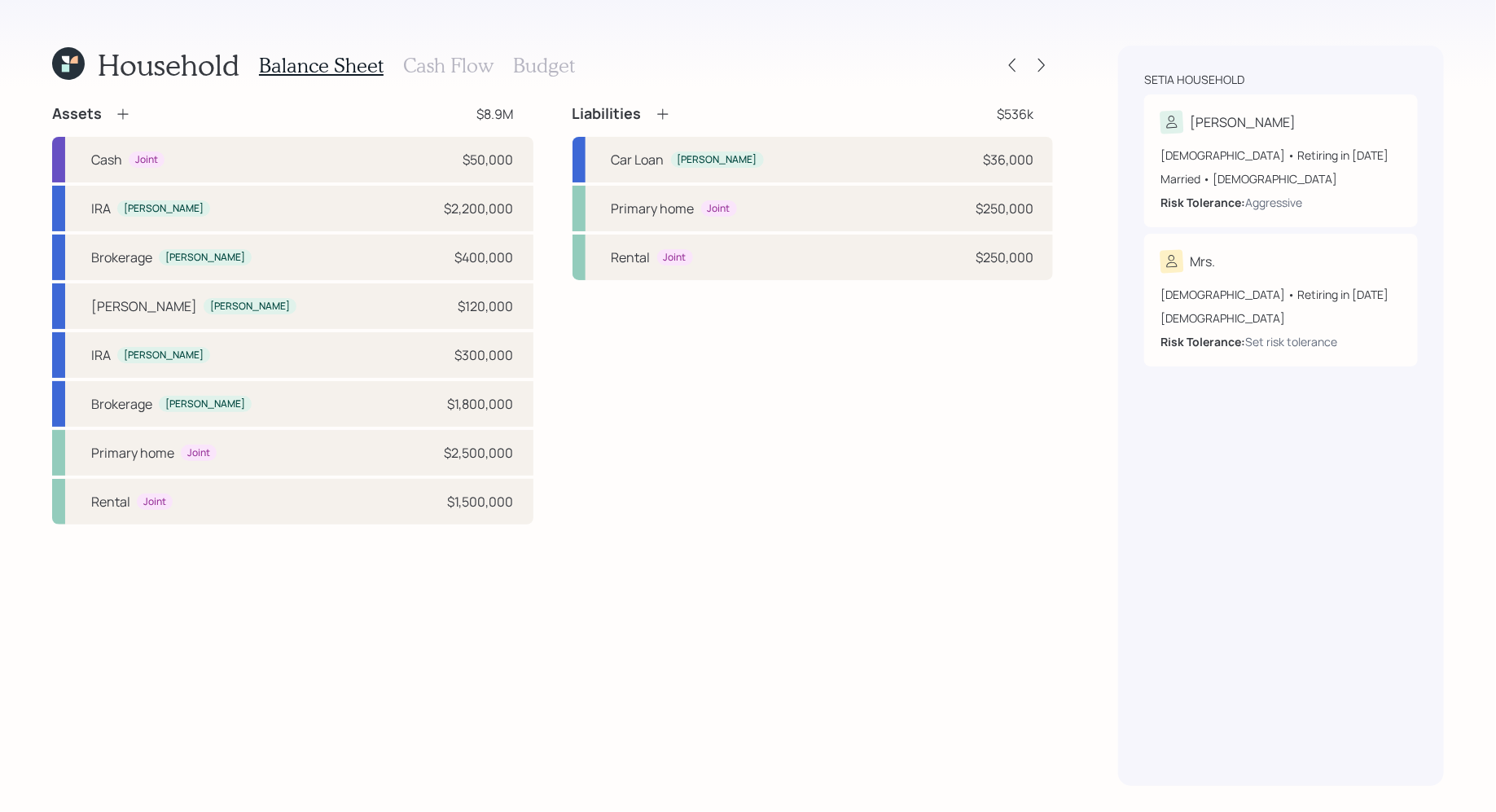
click at [1061, 62] on div "Household Balance Sheet Cash Flow Budget Assets $8.9M Cash Joint $50,000 IRA De…" at bounding box center [748, 406] width 1496 height 812
click at [1043, 62] on icon at bounding box center [1041, 65] width 16 height 16
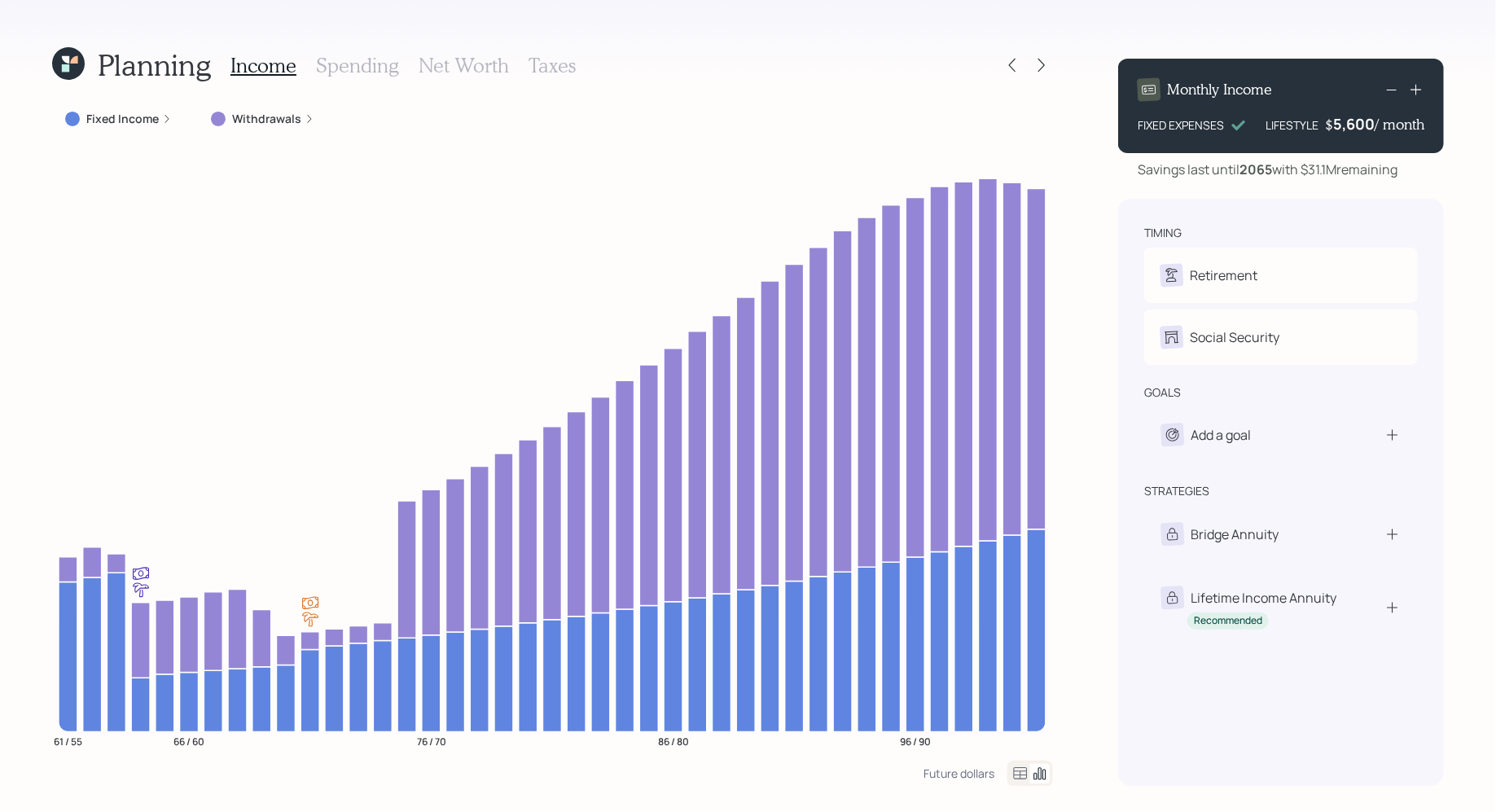
click at [53, 66] on icon at bounding box center [68, 64] width 33 height 33
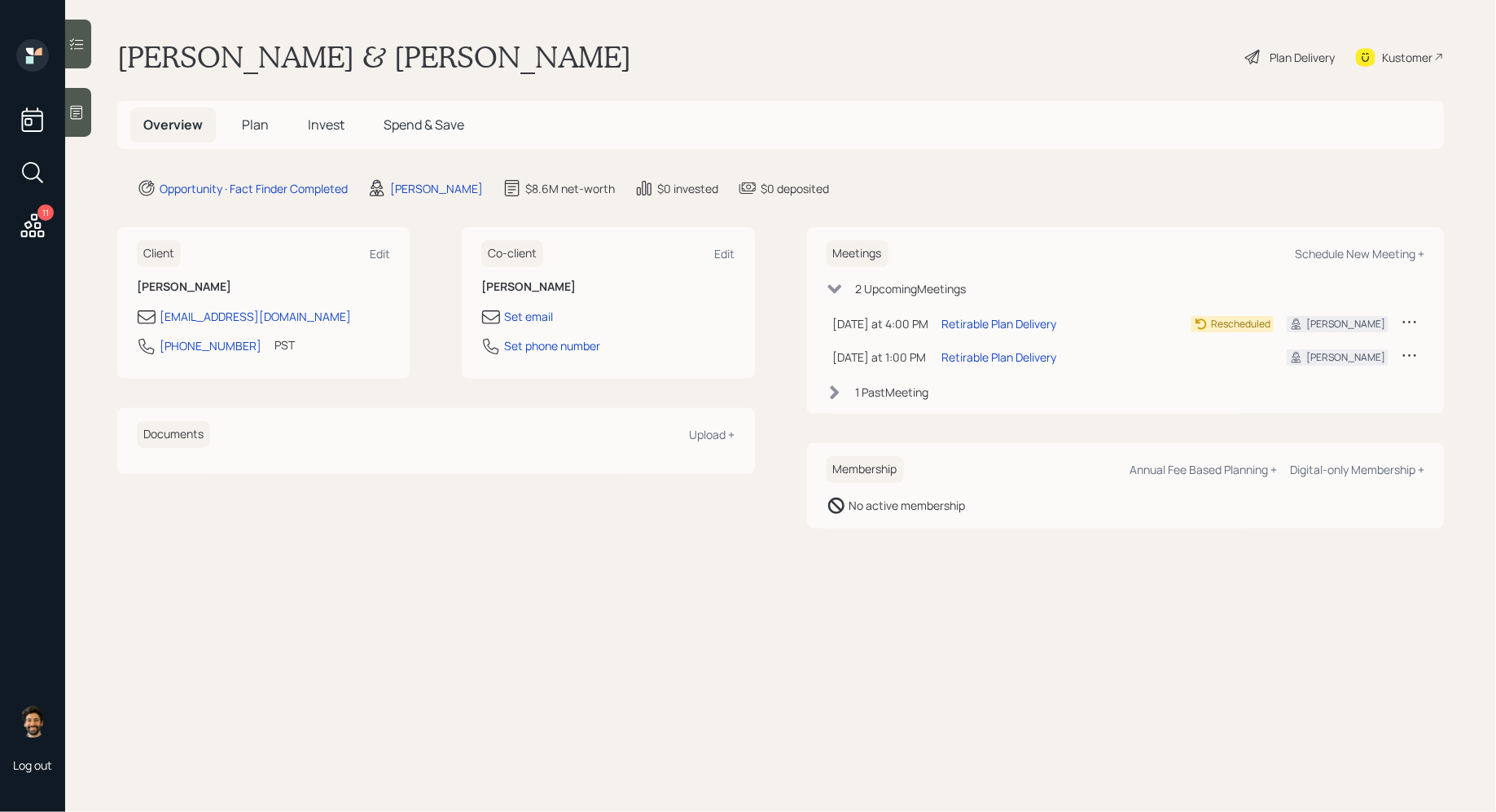
click at [326, 122] on span "Invest" at bounding box center [326, 125] width 36 height 18
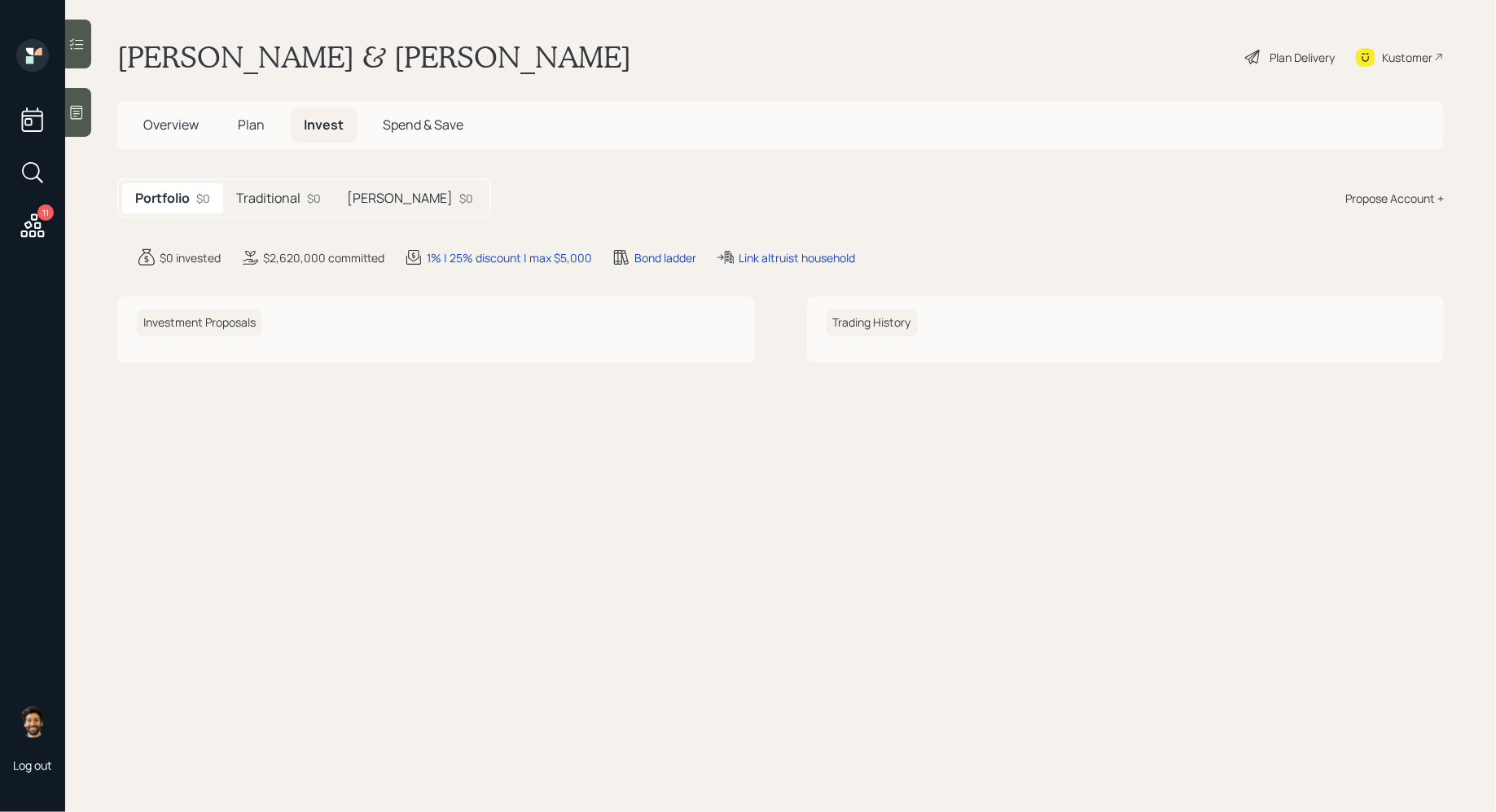
click at [337, 197] on div "Roth $0" at bounding box center [410, 198] width 152 height 30
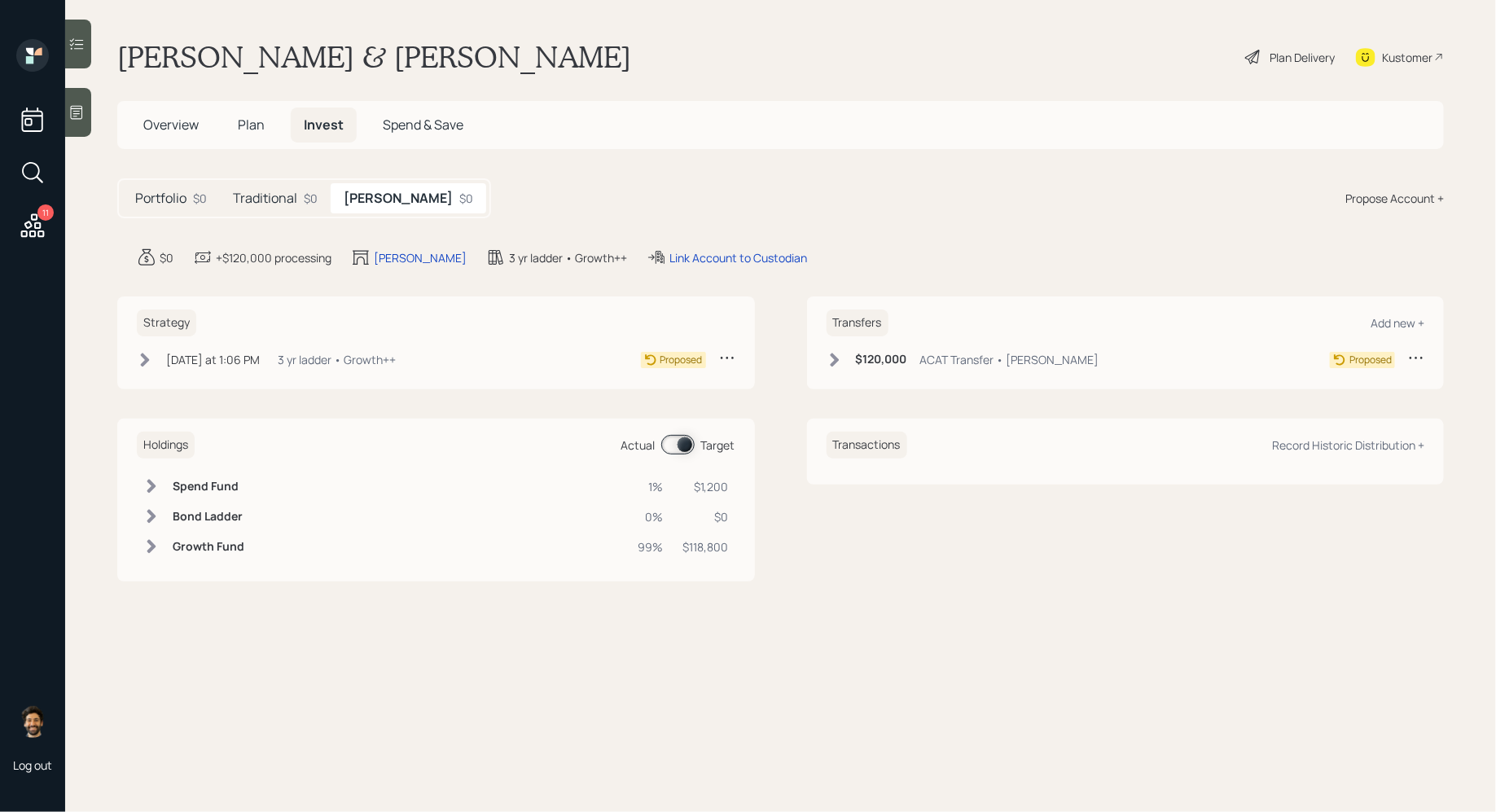
click at [1353, 197] on div "Propose Account +" at bounding box center [1395, 198] width 99 height 17
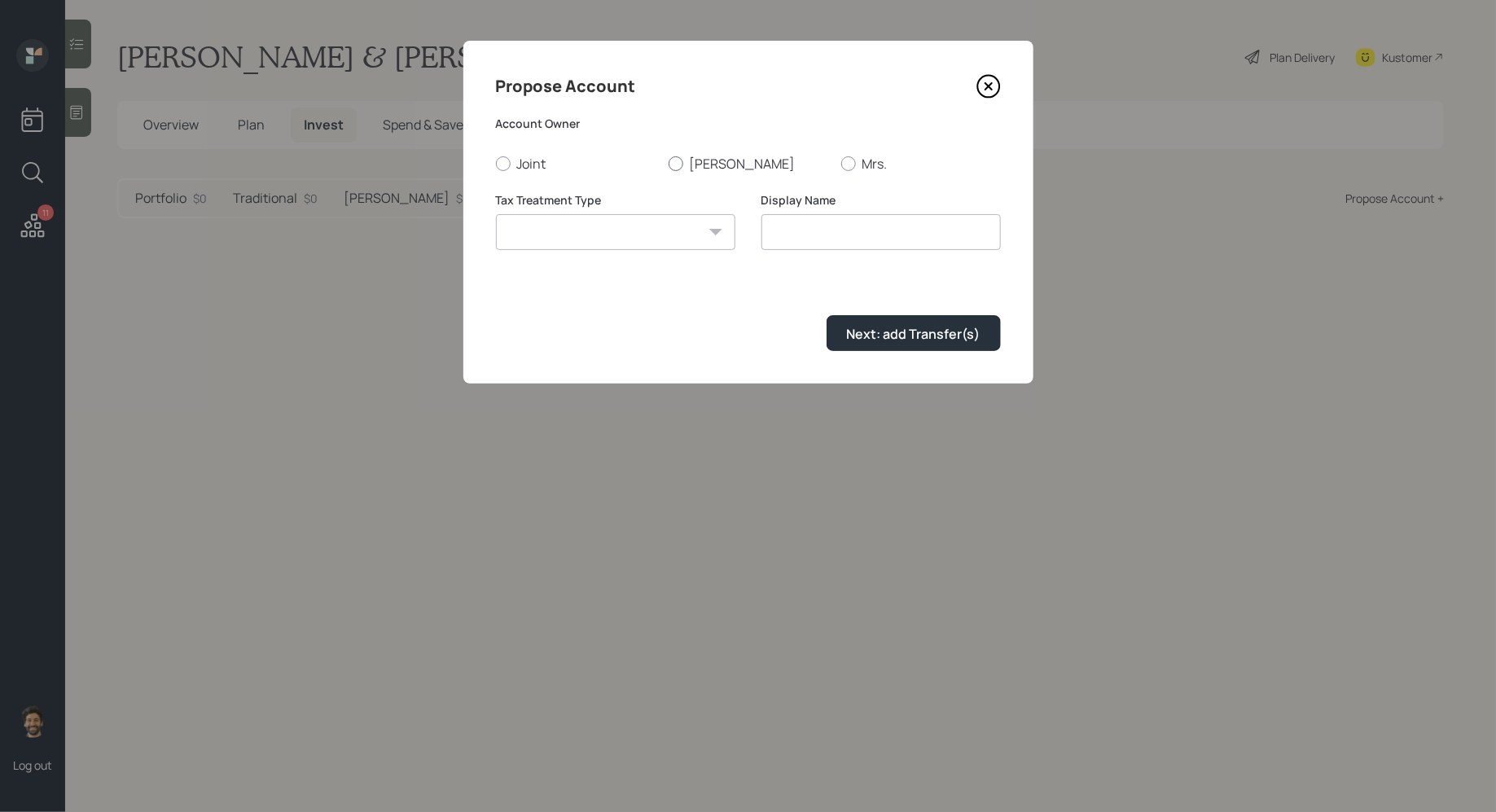
click at [690, 158] on label "Deepinder" at bounding box center [748, 164] width 159 height 18
click at [668, 163] on input "Deepinder" at bounding box center [667, 163] width 1 height 1
radio input "true"
click at [650, 235] on select "Roth Taxable Traditional" at bounding box center [616, 231] width 240 height 35
select select "taxable"
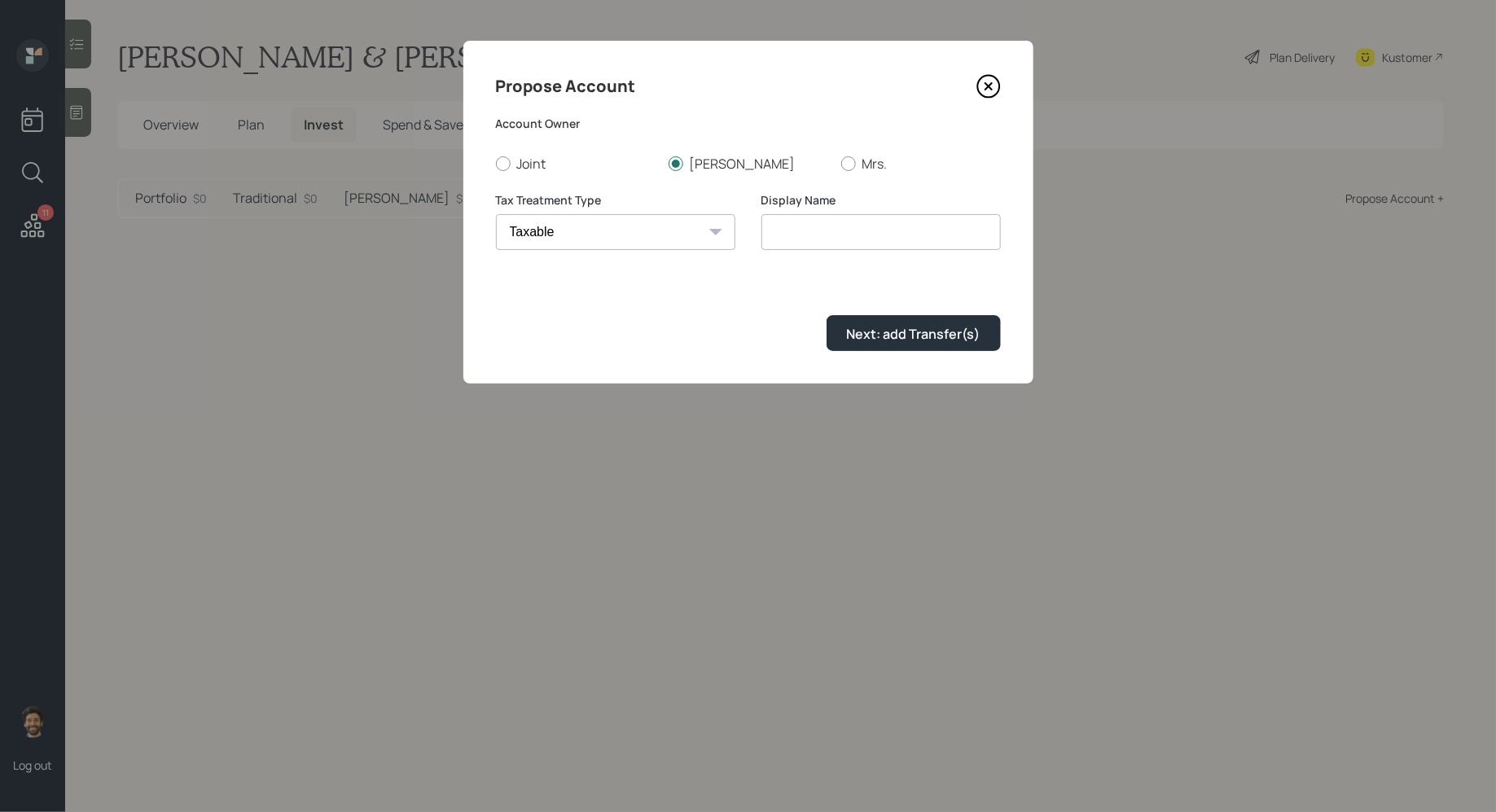
click at [496, 214] on select "Roth Taxable Traditional" at bounding box center [616, 231] width 240 height 35
type input "Taxable"
click at [876, 336] on div "Next: add Transfer(s)" at bounding box center [913, 333] width 133 height 18
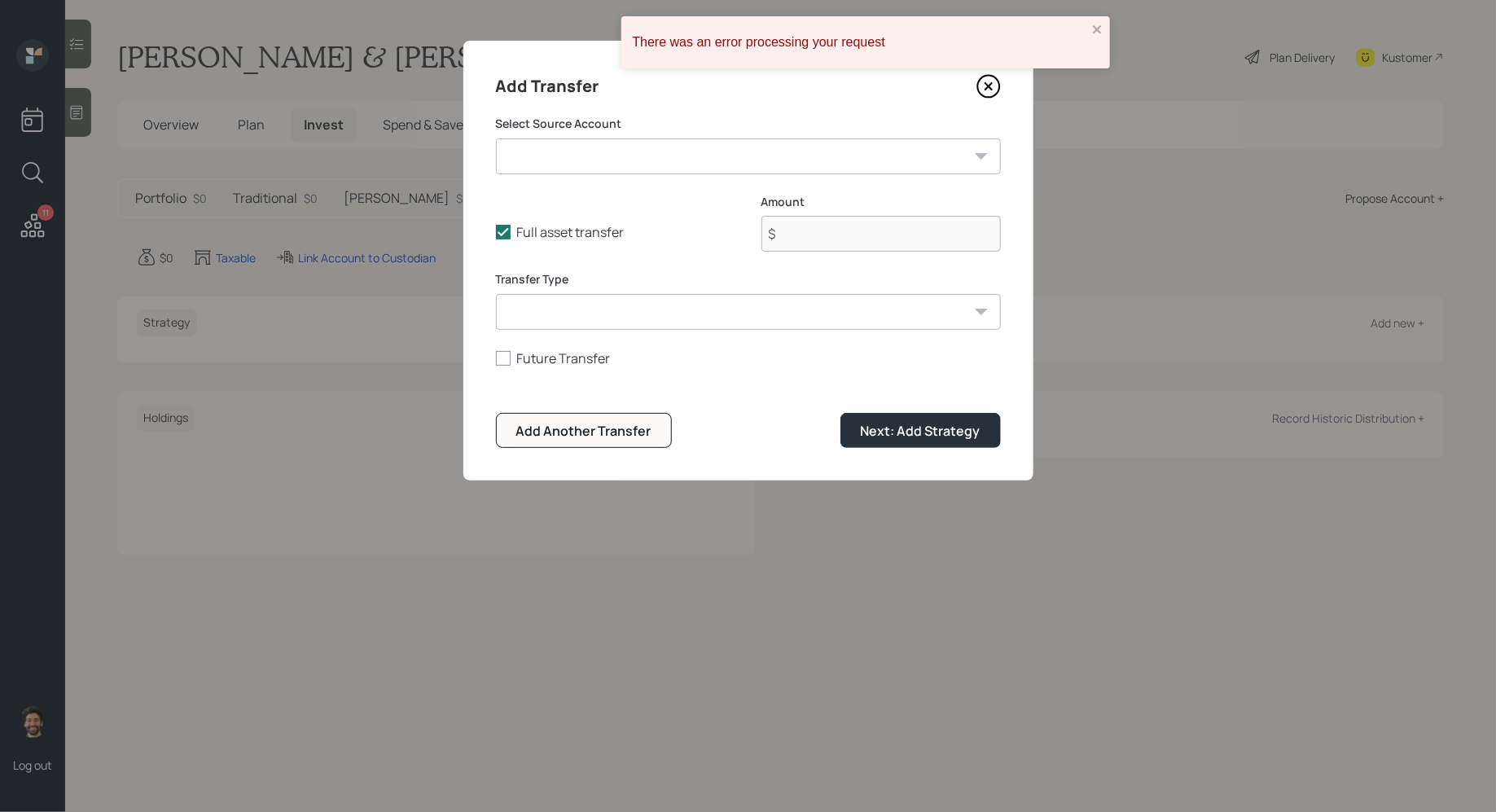
click at [673, 151] on select "IRA ($2,200,000 | IRA) Cash ($50,000 | Emergency Fund) Brokerage ($400,000 | Ta…" at bounding box center [748, 156] width 505 height 35
select select "4c5300f6-8c52-41cf-b0a8-bde5b0fa913b"
click at [496, 139] on select "IRA ($2,200,000 | IRA) Cash ($50,000 | Emergency Fund) Brokerage ($400,000 | Ta…" at bounding box center [748, 156] width 505 height 35
type input "$ 1,800,000"
click at [630, 314] on select "ACAT Transfer Non ACAT Transfer Capitalize Rollover Rollover Deposit" at bounding box center [748, 312] width 505 height 35
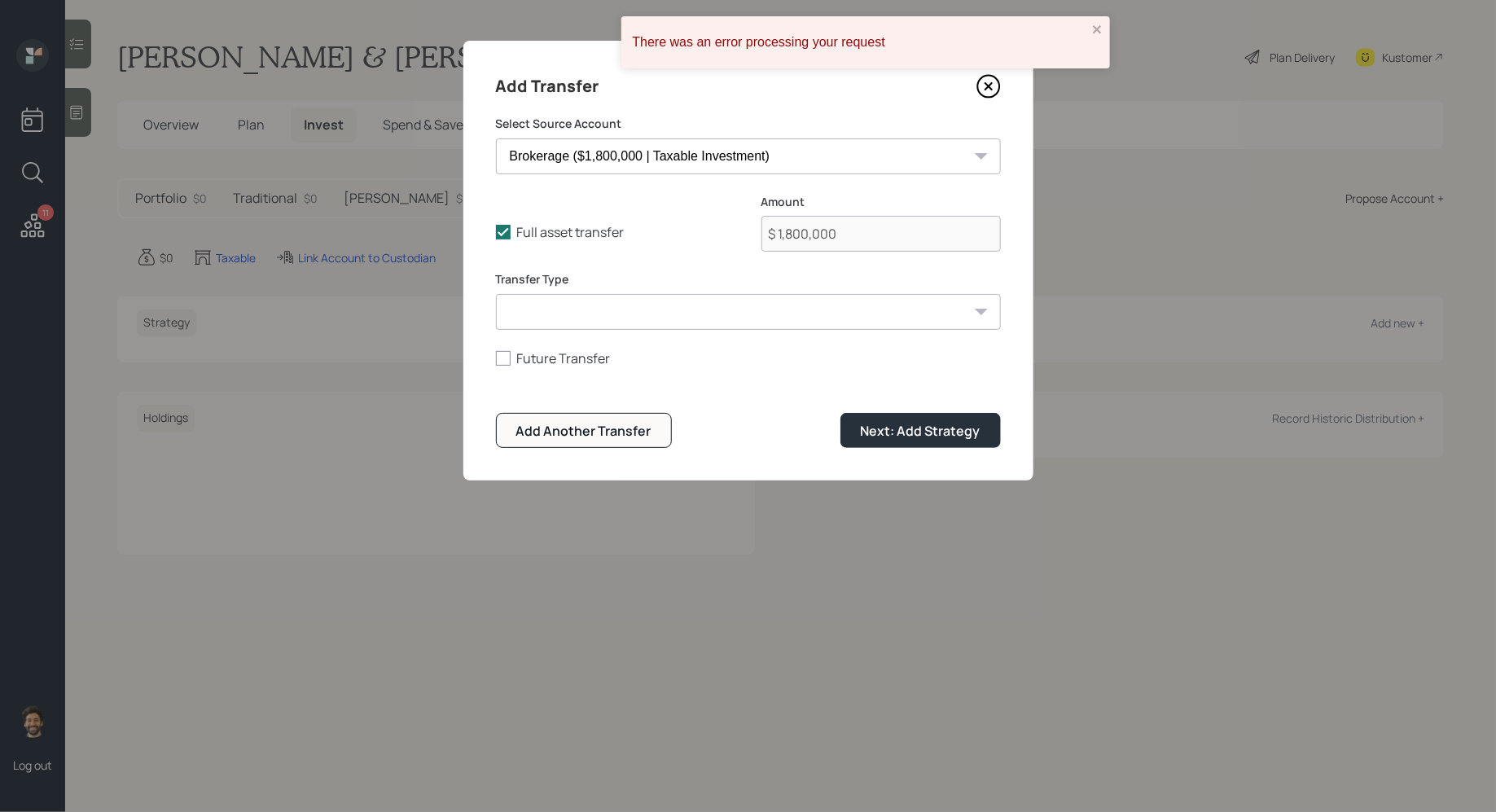
select select "acat_transfer"
click at [496, 294] on select "ACAT Transfer Non ACAT Transfer Capitalize Rollover Rollover Deposit" at bounding box center [748, 312] width 505 height 35
click at [889, 439] on div "Next: Add Strategy" at bounding box center [920, 430] width 119 height 18
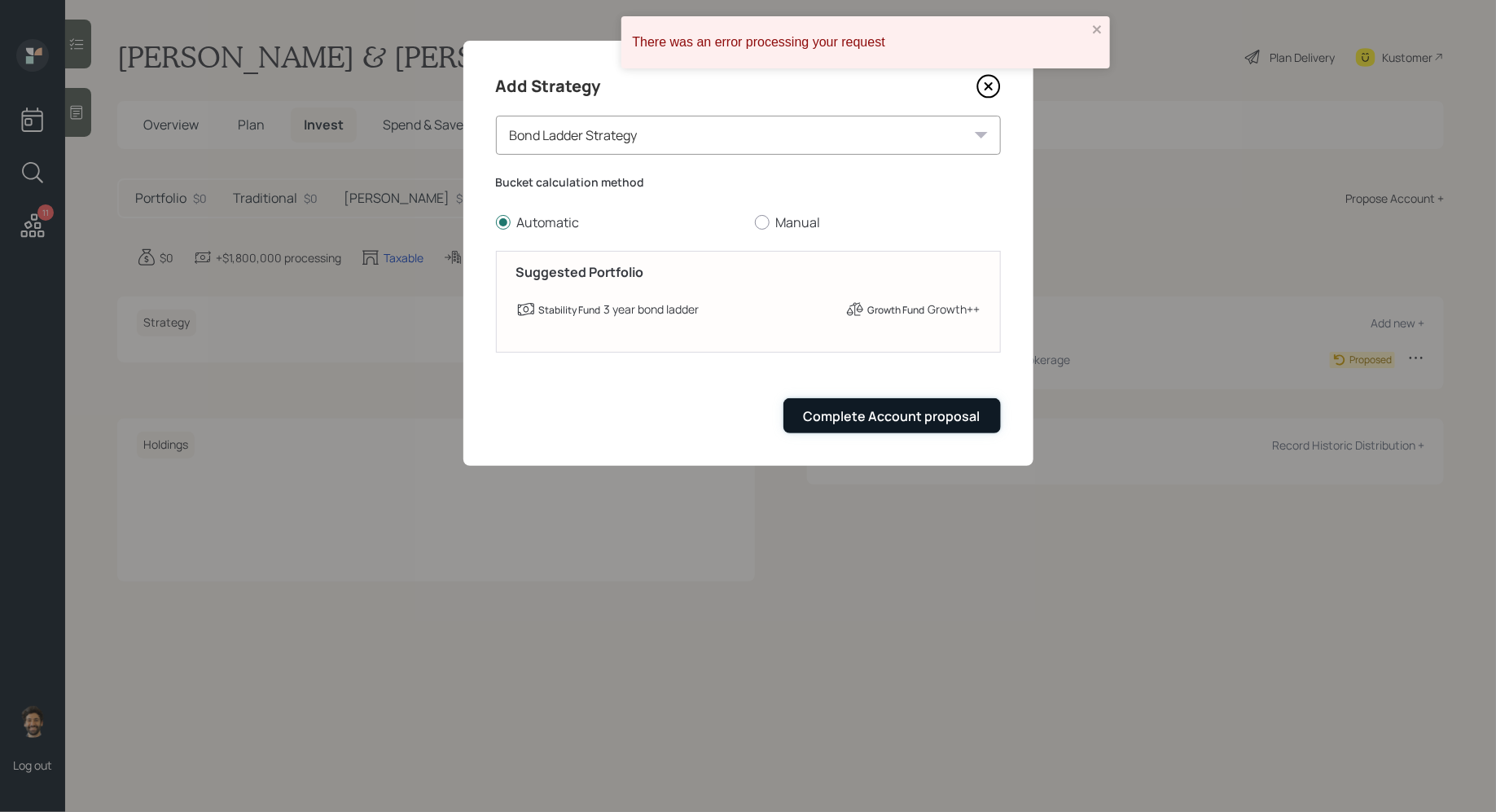
click at [900, 420] on div "Complete Account proposal" at bounding box center [892, 416] width 177 height 18
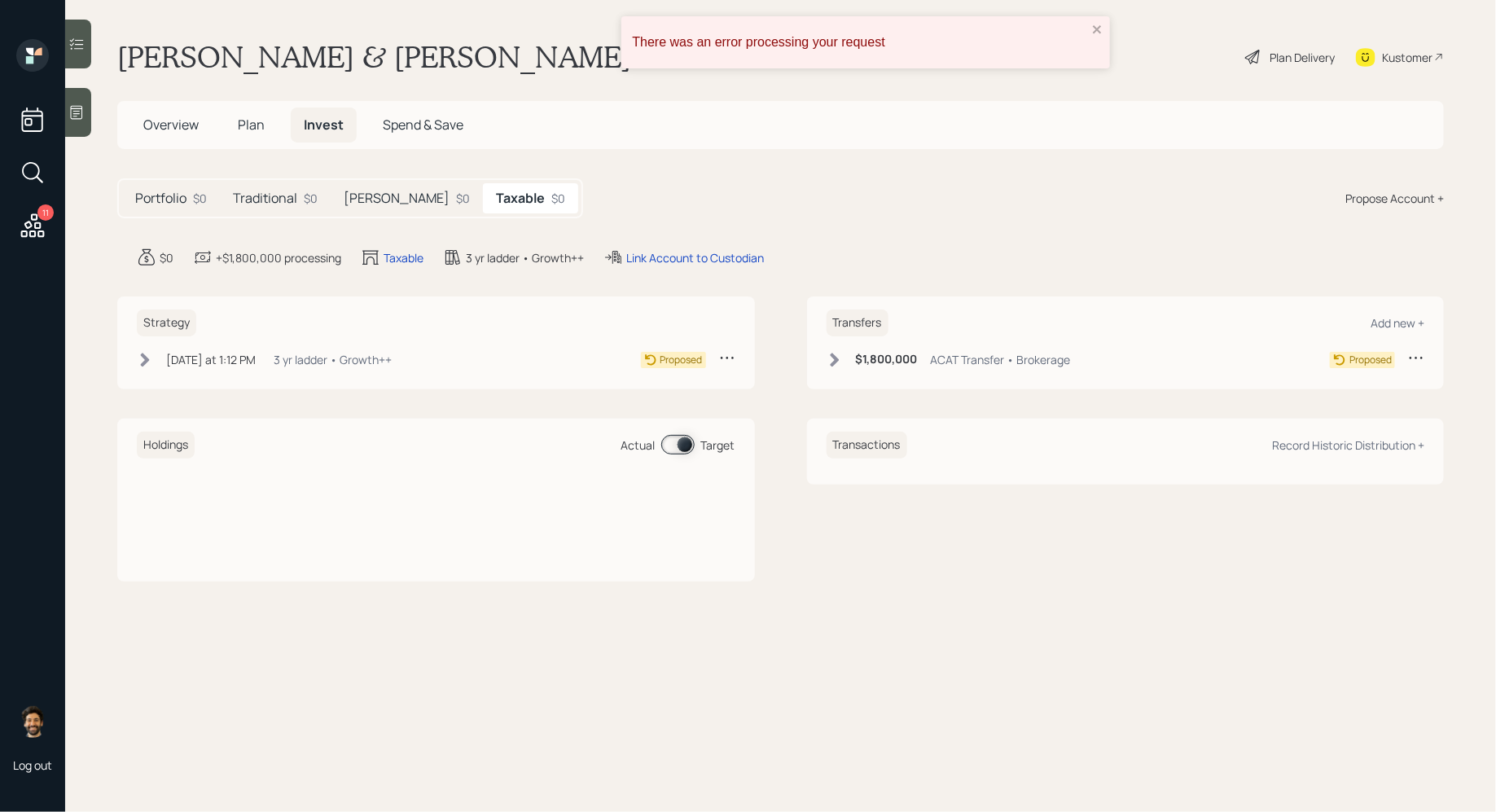
click at [1299, 59] on div "Plan Delivery" at bounding box center [1302, 57] width 65 height 17
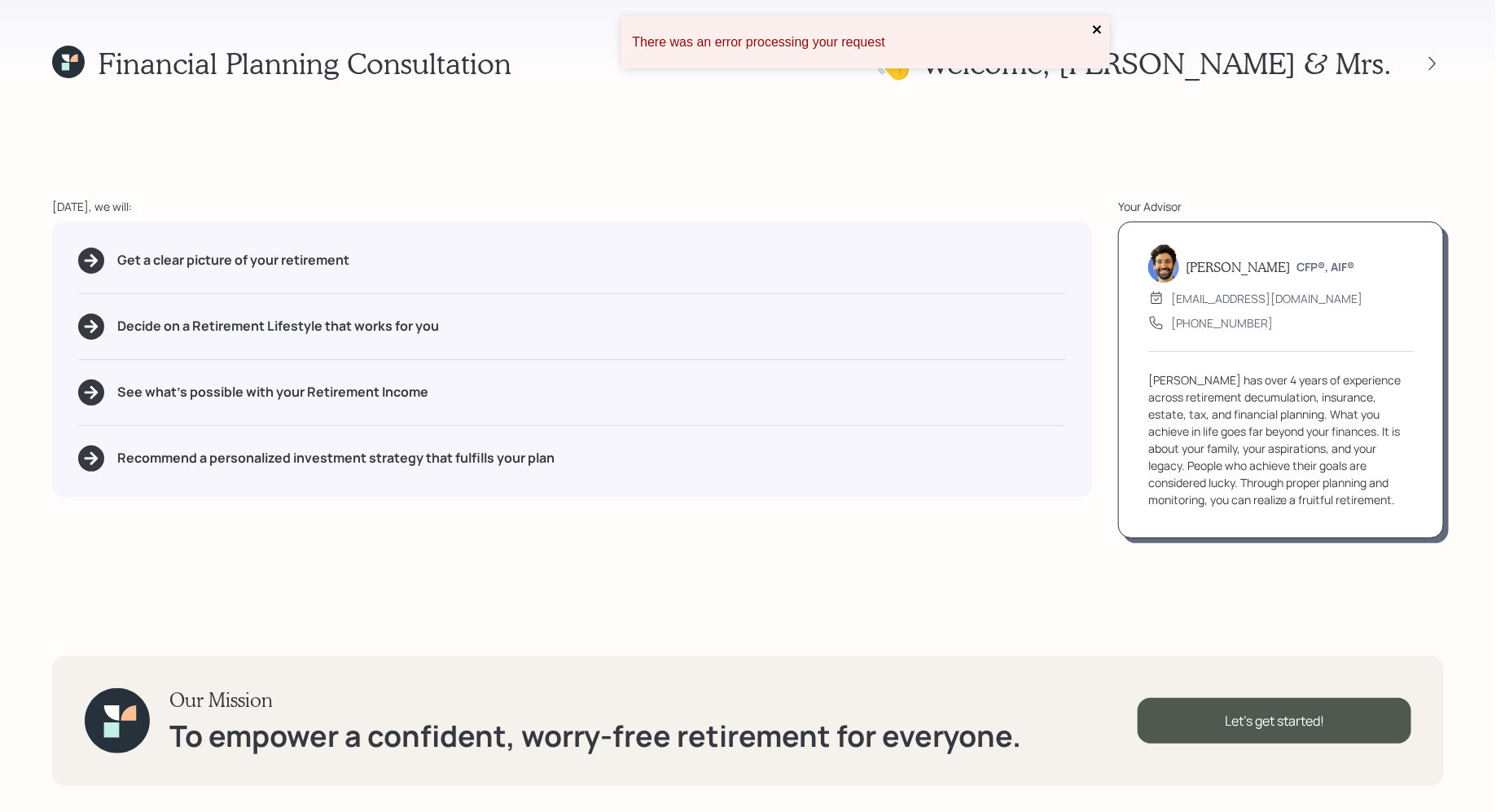
click at [1093, 35] on icon "close" at bounding box center [1098, 29] width 11 height 13
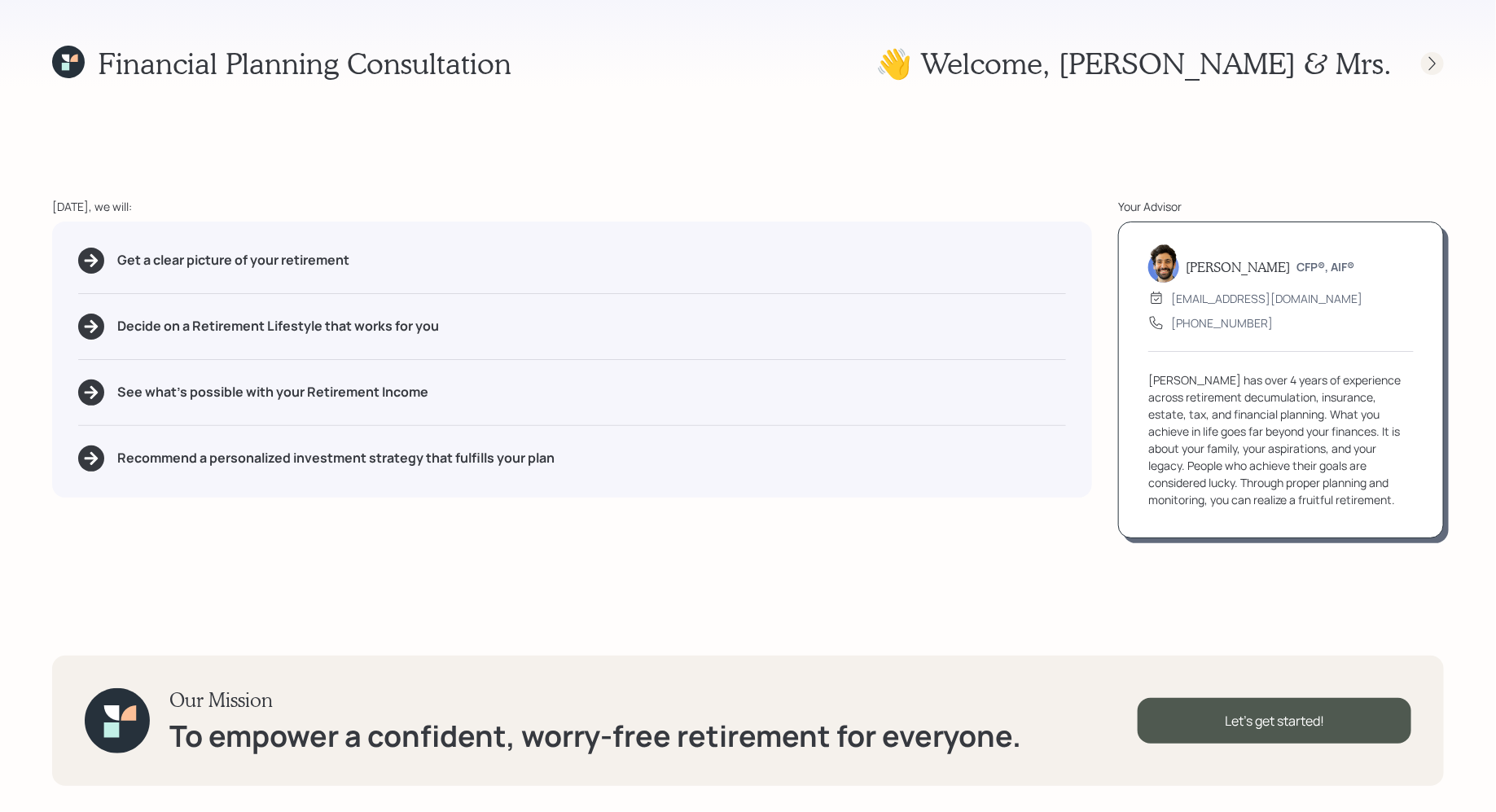
click at [1434, 66] on icon at bounding box center [1433, 63] width 7 height 14
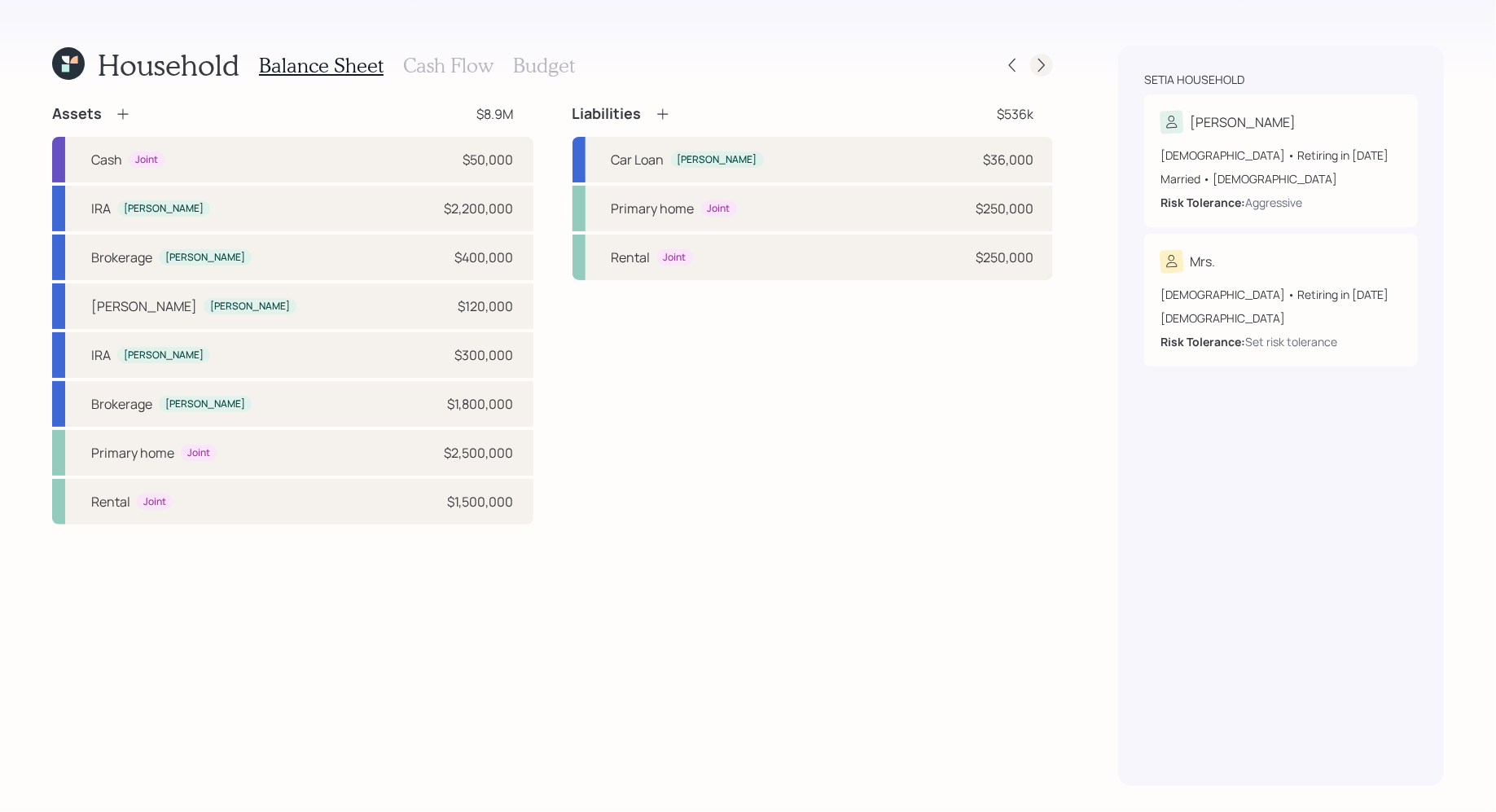
click at [1046, 61] on icon at bounding box center [1041, 65] width 16 height 16
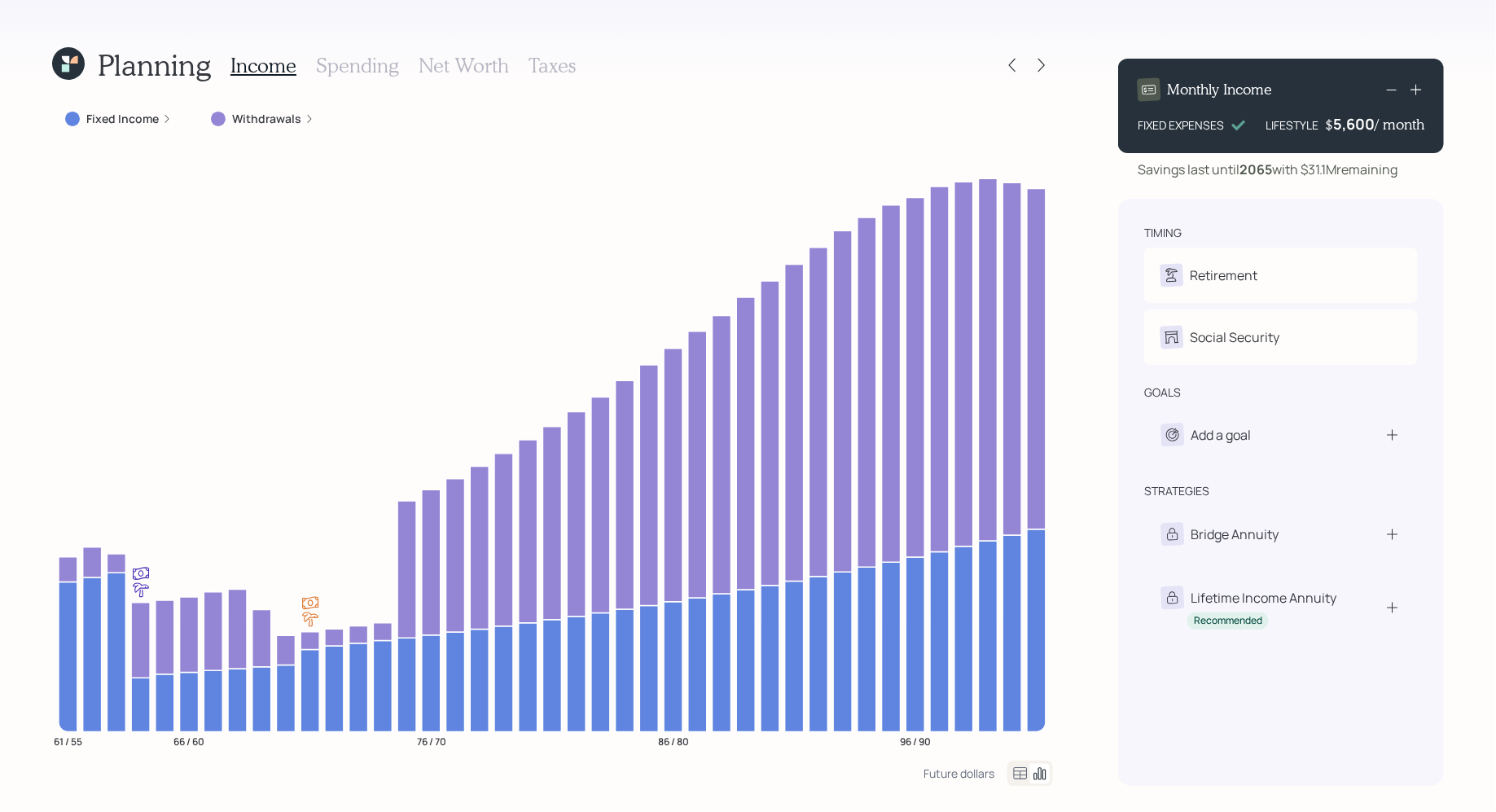
click at [1046, 61] on icon at bounding box center [1041, 65] width 16 height 16
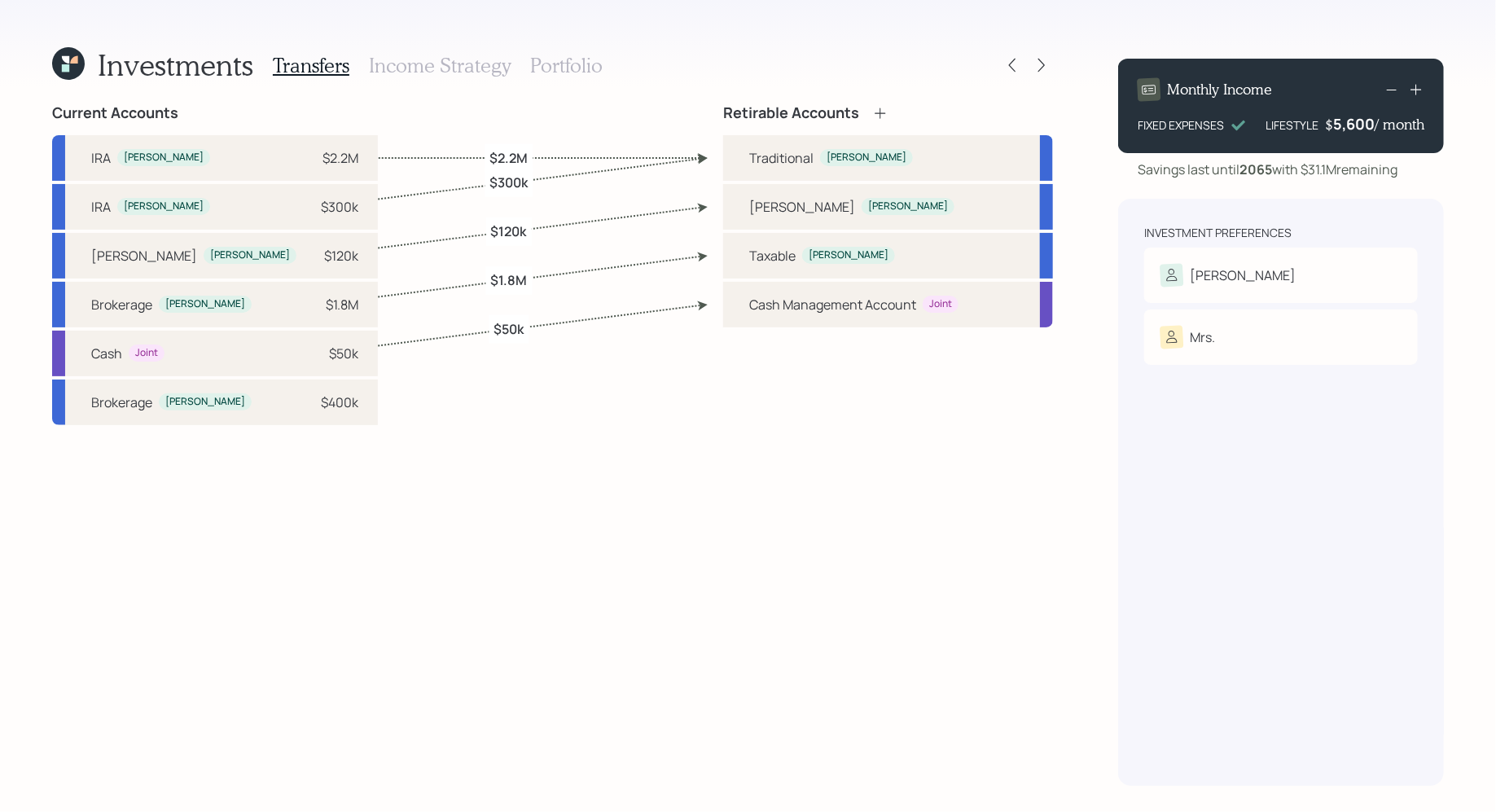
click at [442, 73] on h3 "Income Strategy" at bounding box center [440, 65] width 142 height 23
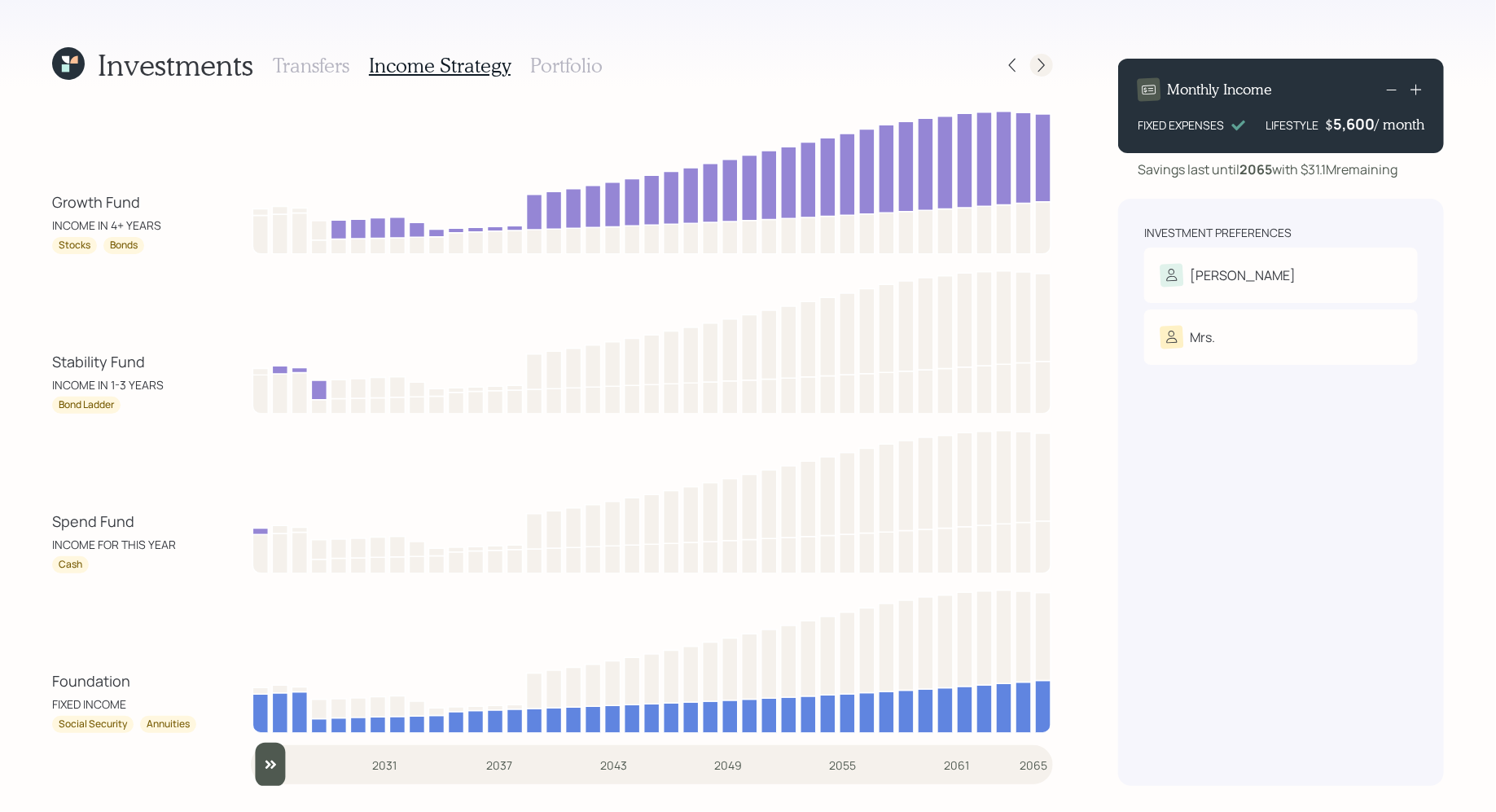
click at [1041, 62] on icon at bounding box center [1041, 66] width 7 height 14
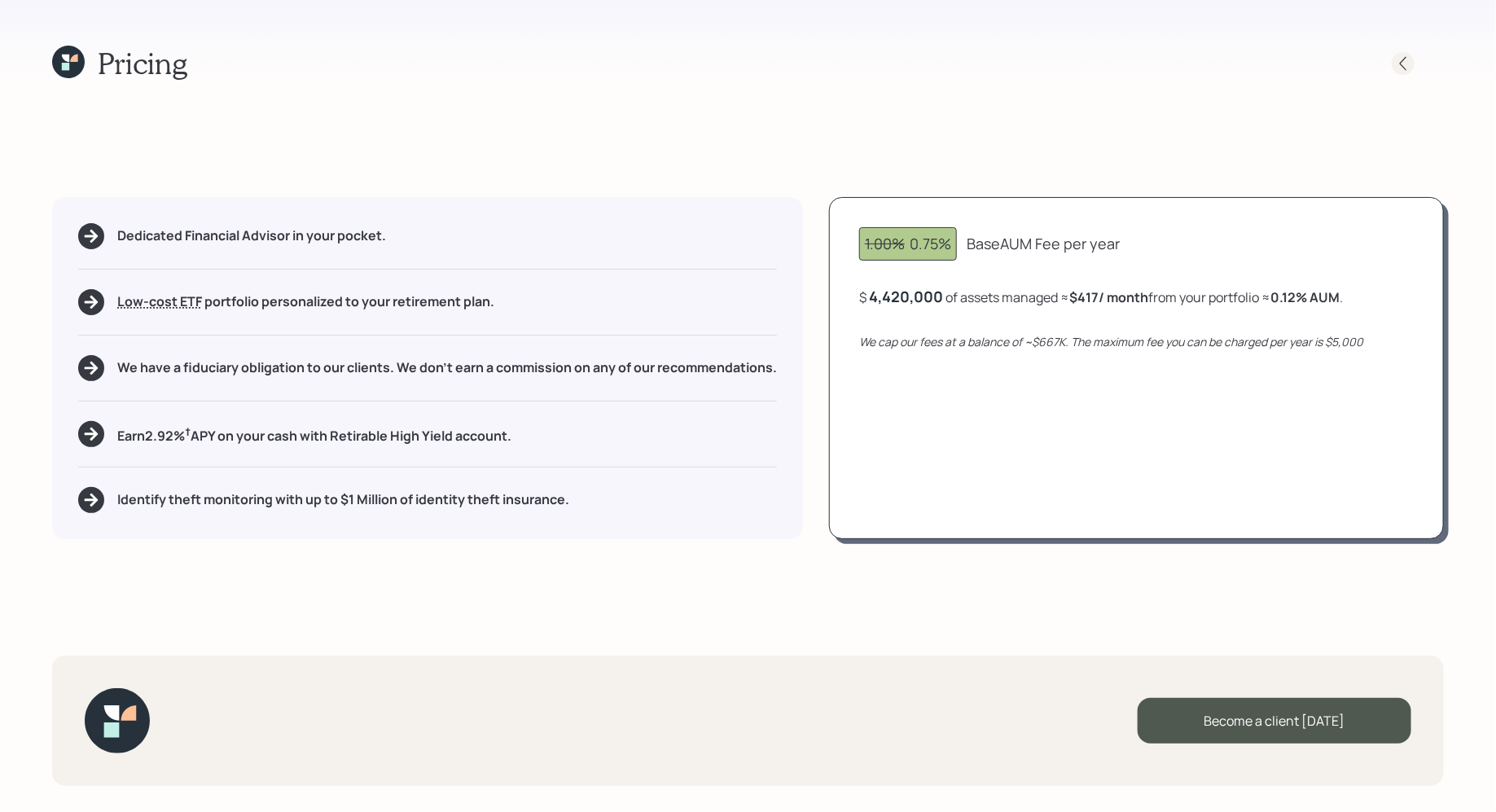
click at [1402, 56] on icon at bounding box center [1402, 63] width 16 height 16
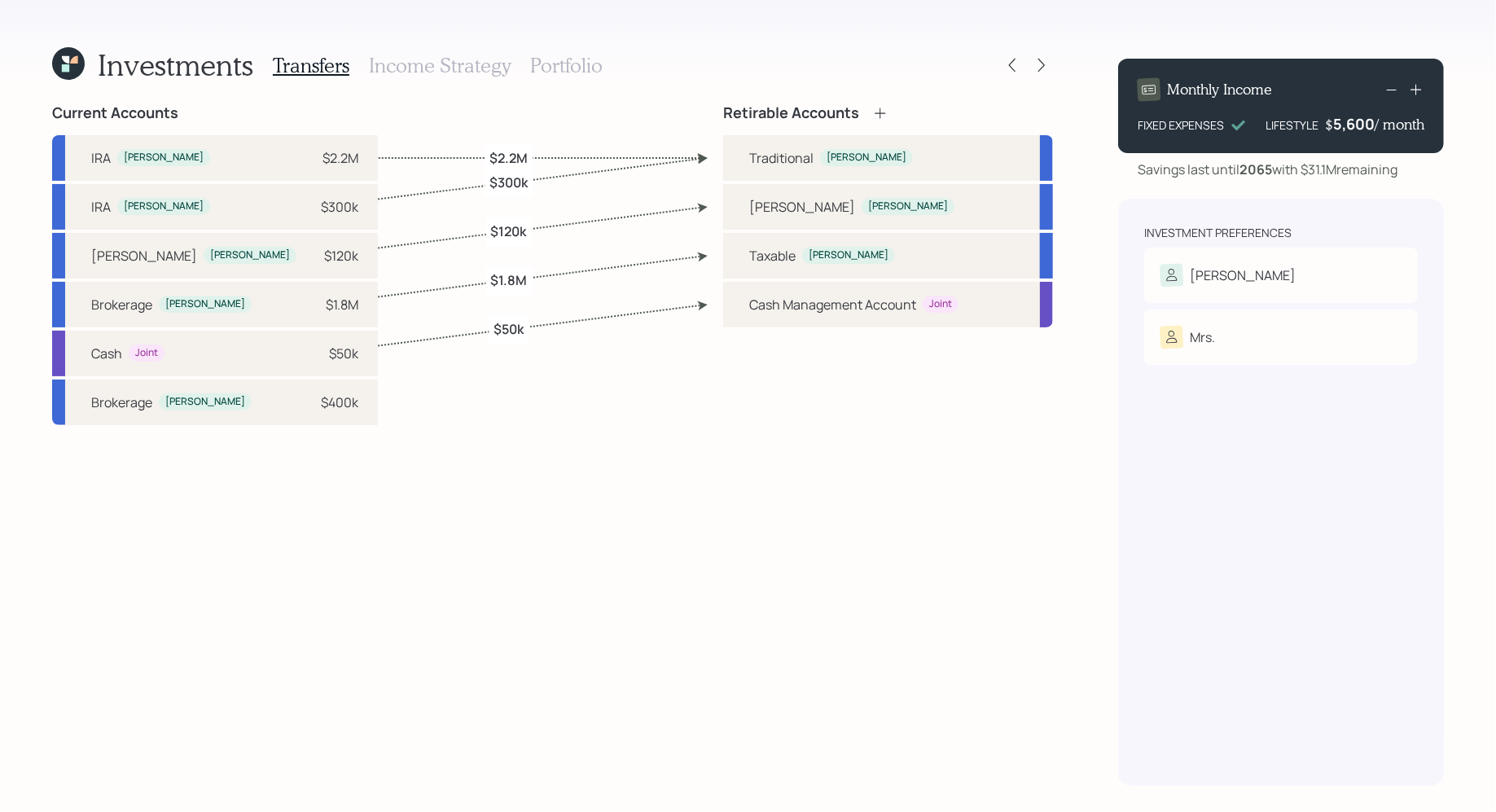
click at [426, 67] on h3 "Income Strategy" at bounding box center [440, 65] width 142 height 23
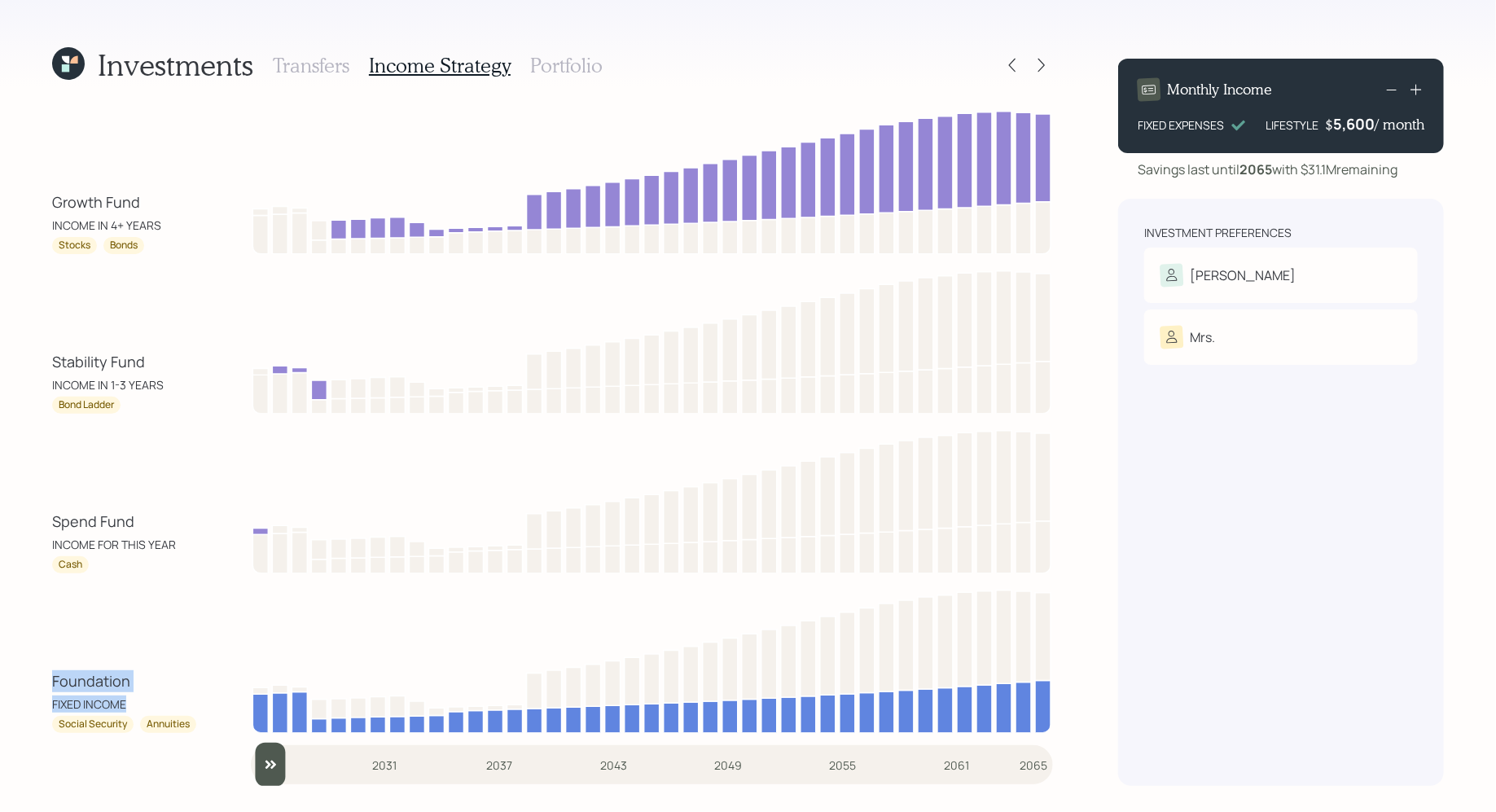
drag, startPoint x: 130, startPoint y: 706, endPoint x: 31, endPoint y: 679, distance: 102.6
click at [31, 679] on div "Investments Transfers Income Strategy Portfolio Growth Fund INCOME IN 4+ YEARS …" at bounding box center [748, 406] width 1496 height 812
click at [75, 698] on div "FIXED INCOME" at bounding box center [89, 704] width 74 height 17
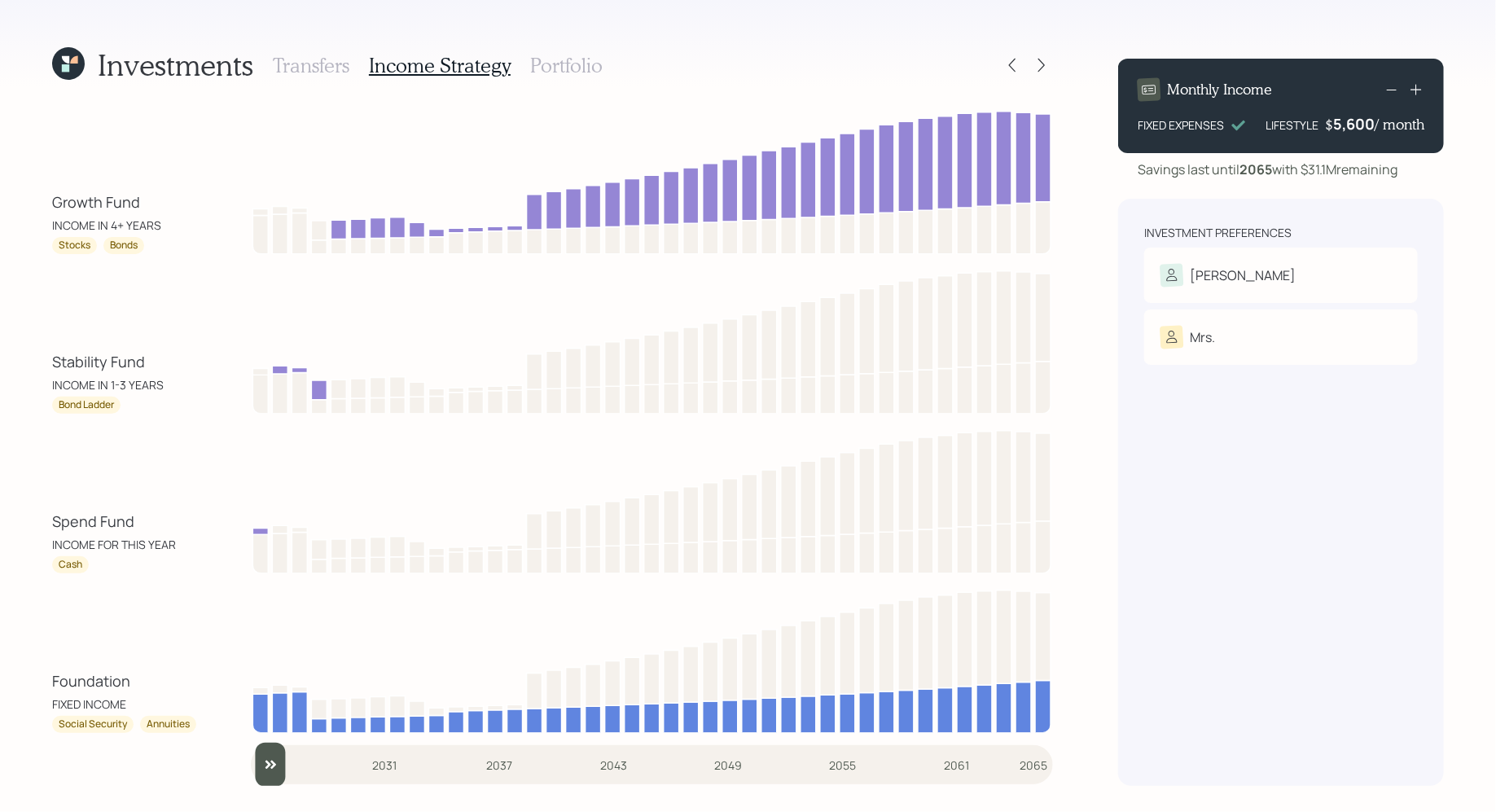
click at [178, 725] on div "Annuities" at bounding box center [168, 725] width 43 height 14
click at [115, 550] on div "INCOME FOR THIS YEAR" at bounding box center [113, 545] width 124 height 17
drag, startPoint x: 107, startPoint y: 558, endPoint x: 48, endPoint y: 529, distance: 65.7
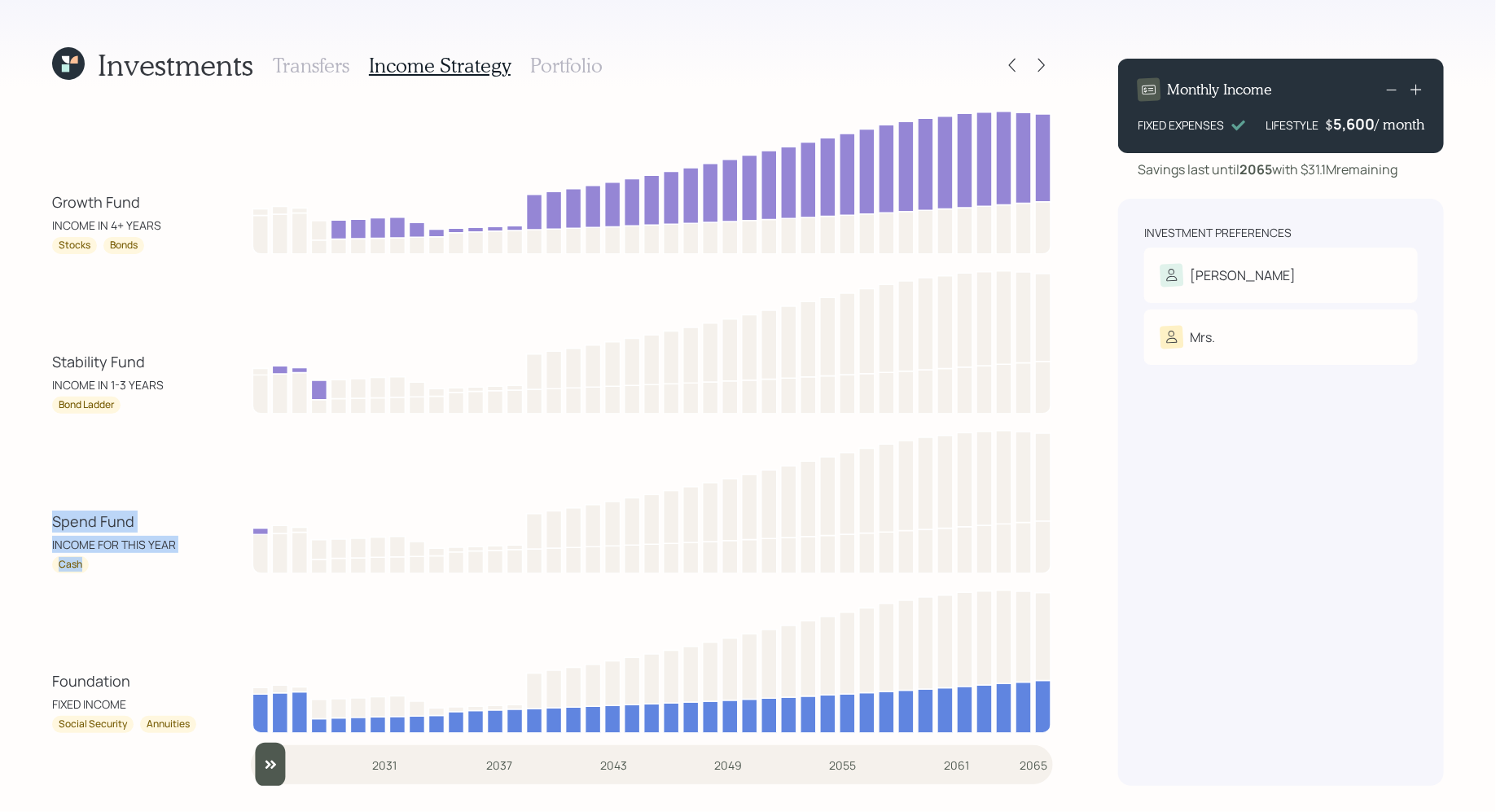
click at [48, 529] on div "Investments Transfers Income Strategy Portfolio Growth Fund INCOME IN 4+ YEARS …" at bounding box center [748, 406] width 1496 height 812
click at [149, 389] on div "INCOME IN 1-3 YEARS" at bounding box center [107, 385] width 112 height 17
drag, startPoint x: 169, startPoint y: 386, endPoint x: 39, endPoint y: 361, distance: 132.4
click at [39, 361] on div "Investments Transfers Income Strategy Portfolio Growth Fund INCOME IN 4+ YEARS …" at bounding box center [748, 406] width 1496 height 812
click at [167, 386] on div "Stability Fund INCOME IN 1-3 YEARS" at bounding box center [125, 371] width 146 height 42
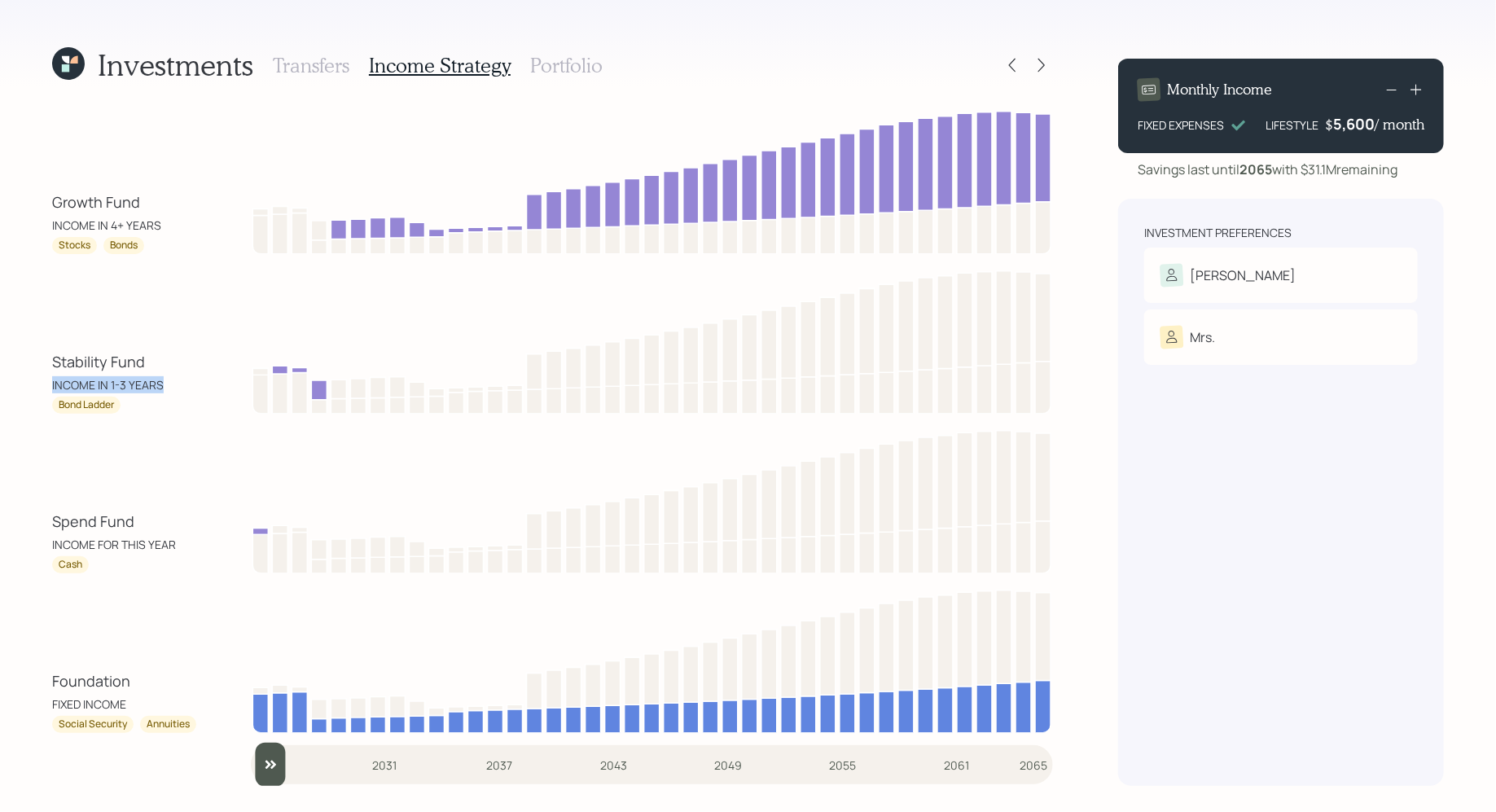
drag, startPoint x: 170, startPoint y: 383, endPoint x: 16, endPoint y: 383, distance: 154.0
click at [16, 383] on div "Investments Transfers Income Strategy Portfolio Growth Fund INCOME IN 4+ YEARS …" at bounding box center [748, 406] width 1496 height 812
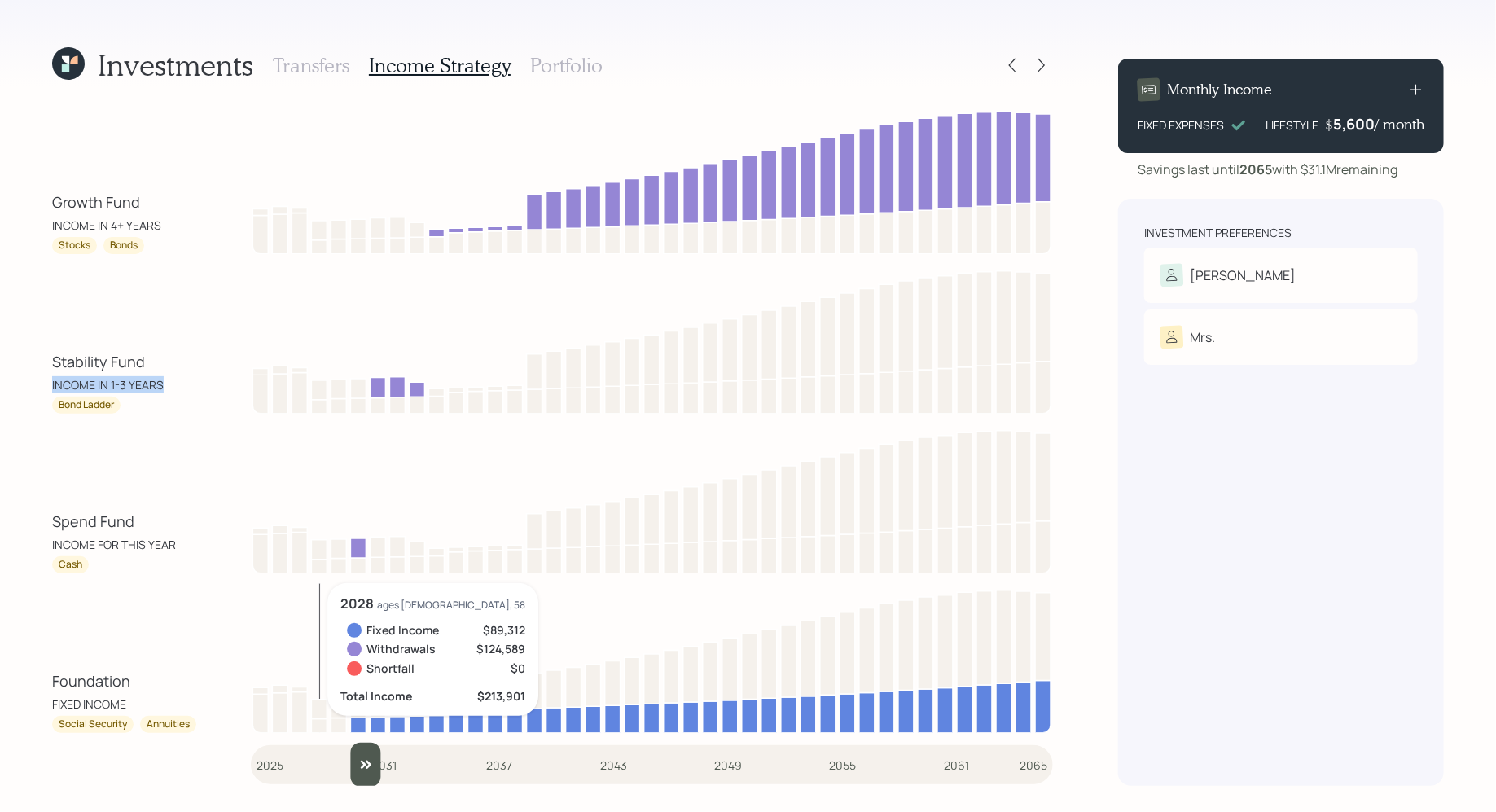
type input "2025"
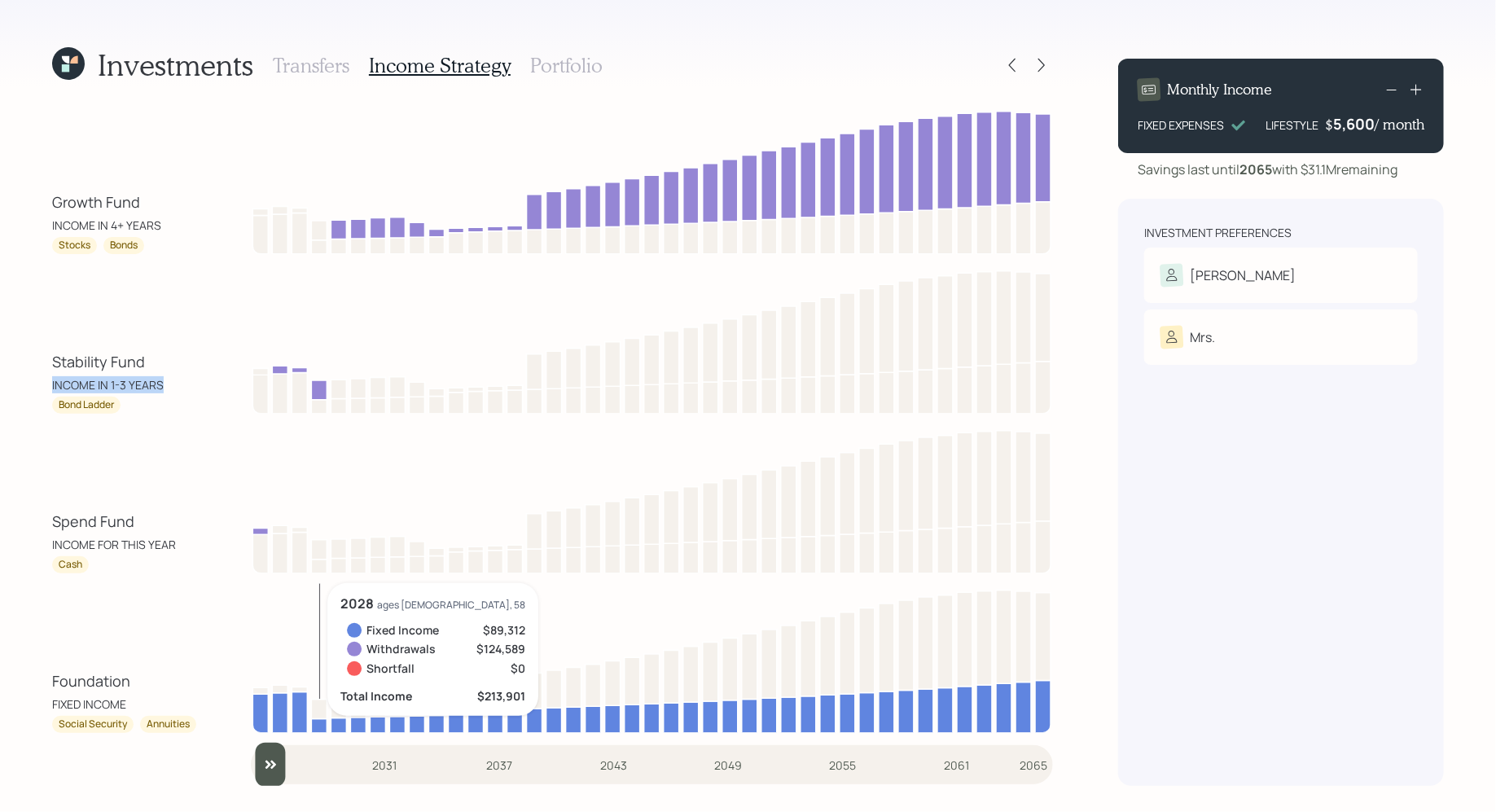
drag, startPoint x: 273, startPoint y: 774, endPoint x: 208, endPoint y: 719, distance: 85.1
click at [251, 743] on input "slider" at bounding box center [652, 764] width 803 height 44
click at [160, 219] on div "Growth Fund INCOME IN 4+ YEARS" at bounding box center [125, 212] width 146 height 42
drag, startPoint x: 159, startPoint y: 220, endPoint x: 40, endPoint y: 196, distance: 121.4
click at [40, 196] on div "Investments Transfers Income Strategy Portfolio Growth Fund INCOME IN 4+ YEARS …" at bounding box center [748, 406] width 1496 height 812
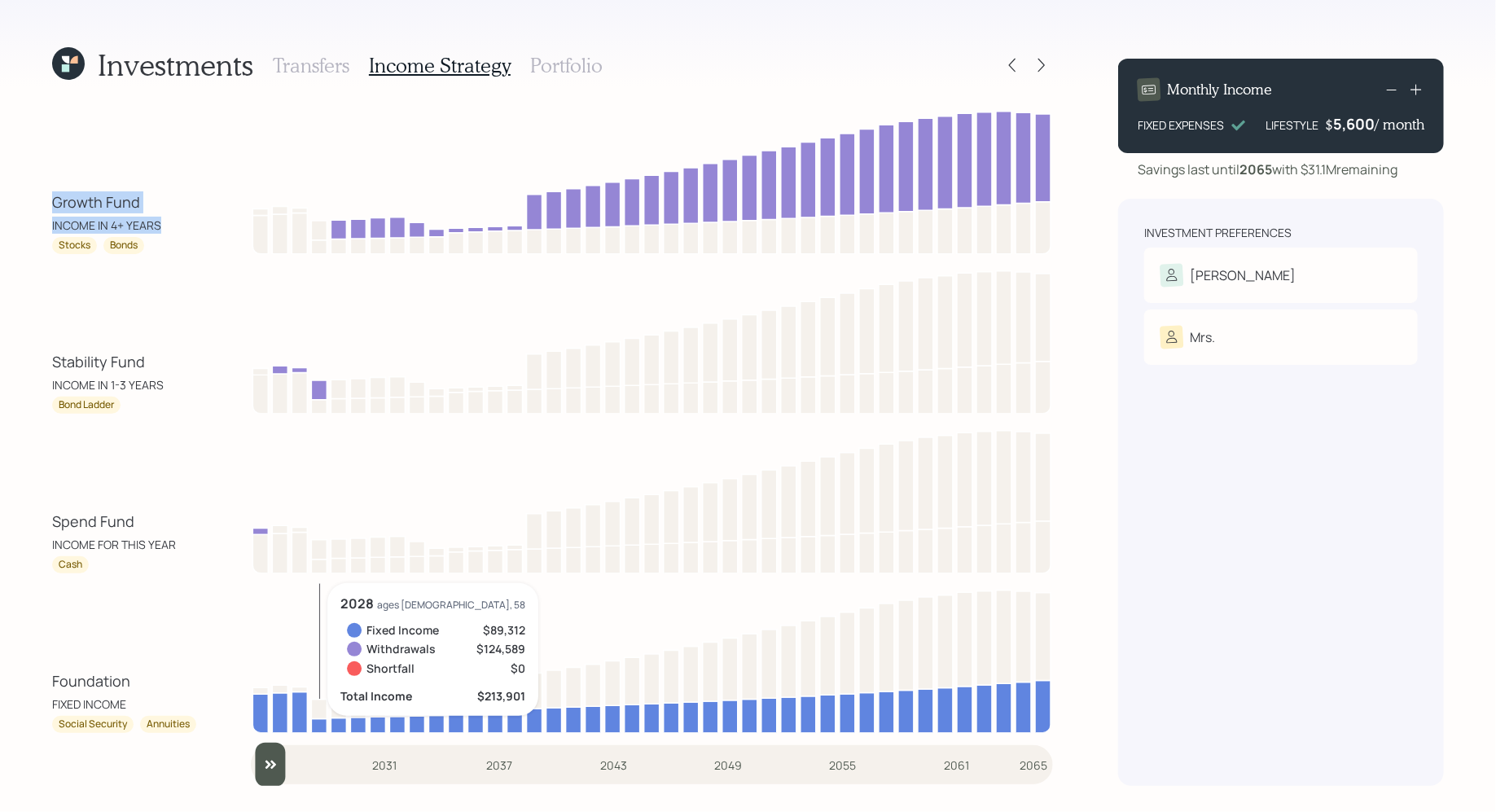
click at [42, 198] on div "Investments Transfers Income Strategy Portfolio Growth Fund INCOME IN 4+ YEARS …" at bounding box center [748, 406] width 1496 height 812
drag, startPoint x: 61, startPoint y: 244, endPoint x: 153, endPoint y: 245, distance: 92.0
click at [153, 245] on div "Stocks Bonds" at bounding box center [125, 246] width 146 height 17
click at [573, 63] on h3 "Portfolio" at bounding box center [566, 65] width 73 height 23
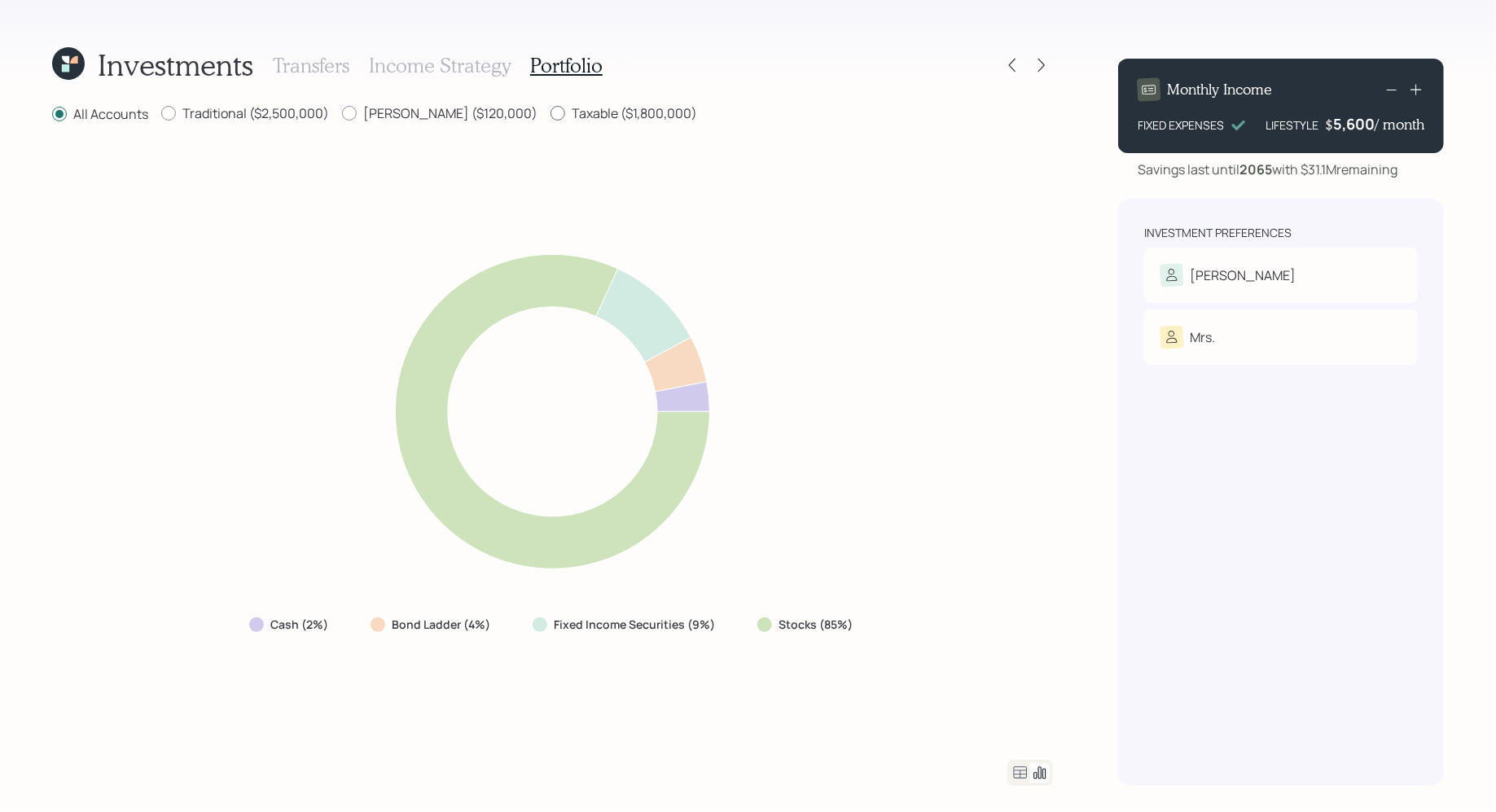
click at [551, 115] on label "Taxable ($1,800,000)" at bounding box center [623, 113] width 146 height 18
click at [550, 114] on input "Taxable ($1,800,000)" at bounding box center [550, 113] width 1 height 1
radio input "true"
radio input "false"
drag, startPoint x: 487, startPoint y: 625, endPoint x: 387, endPoint y: 624, distance: 100.0
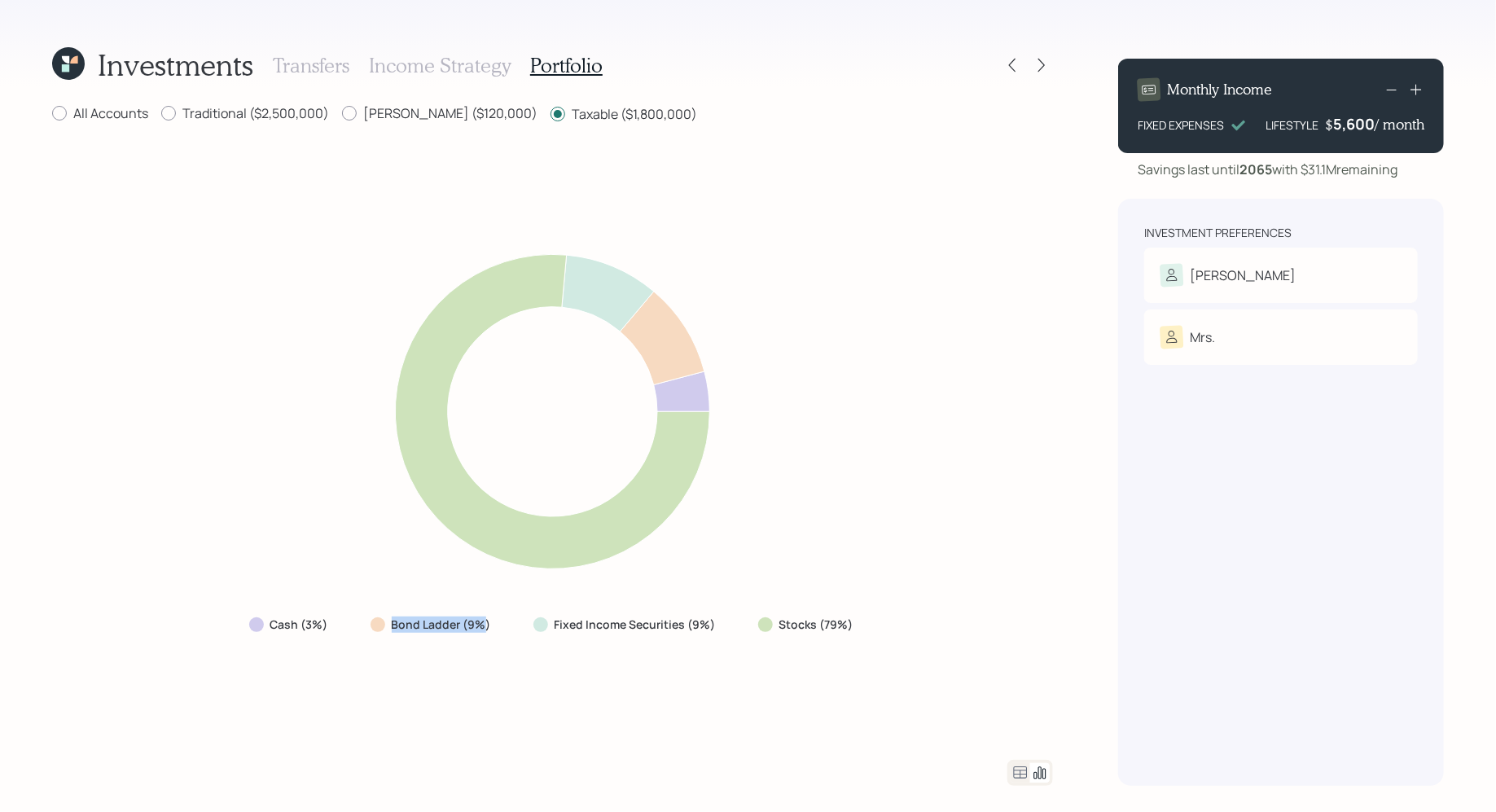
click at [387, 624] on div "Bond Ladder (9%)" at bounding box center [432, 624] width 124 height 16
drag, startPoint x: 847, startPoint y: 621, endPoint x: 723, endPoint y: 622, distance: 124.0
click at [723, 622] on div "Cash (3%) Bond Ladder (9%) Fixed Income Securities (9%) Stocks (79%)" at bounding box center [553, 625] width 634 height 29
click at [200, 113] on label "Traditional ($2,500,000)" at bounding box center [245, 113] width 168 height 18
click at [161, 113] on input "Traditional ($2,500,000)" at bounding box center [160, 113] width 1 height 1
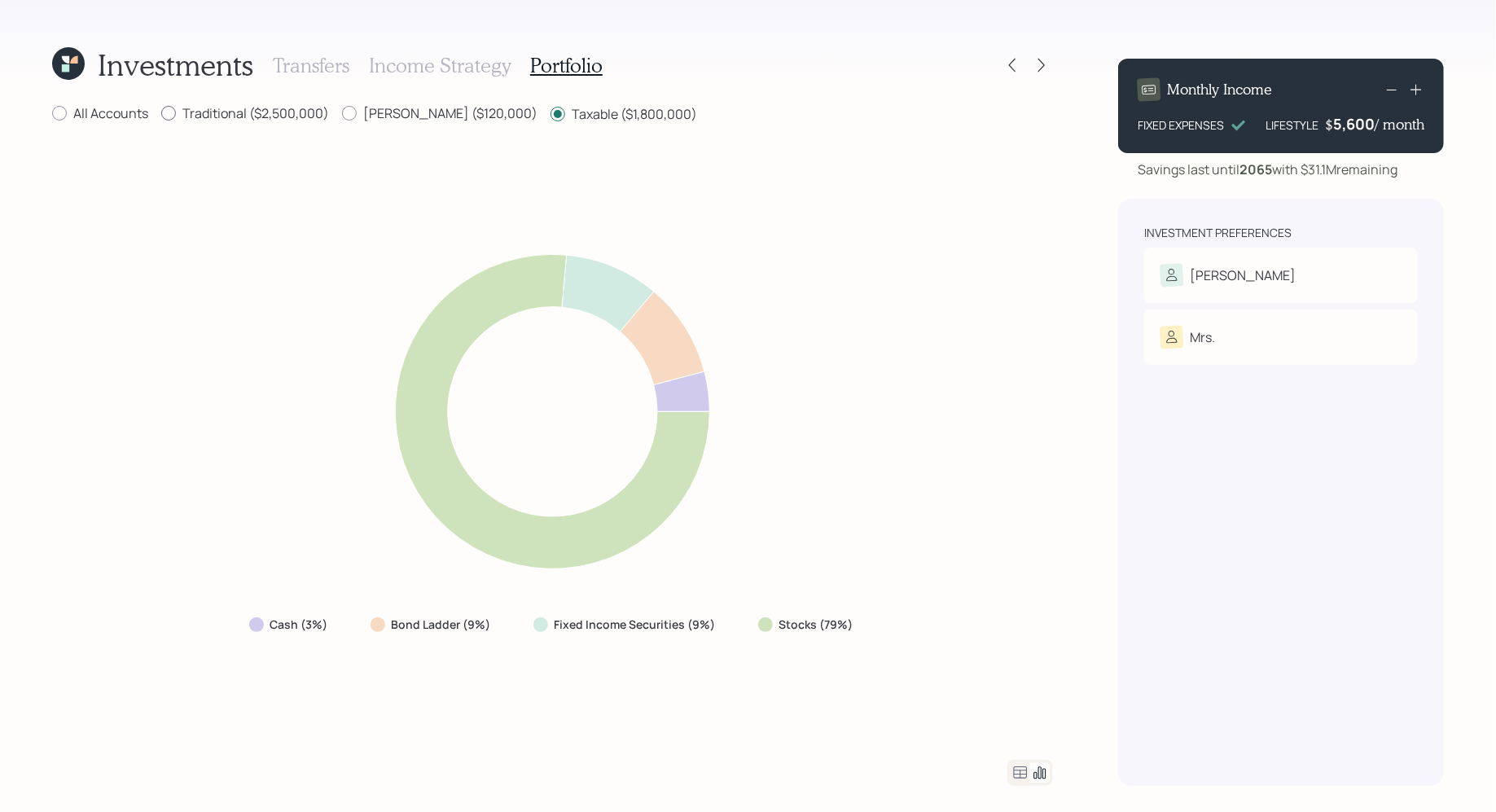
radio input "true"
radio input "false"
click at [387, 119] on label "Roth ($120,000)" at bounding box center [440, 113] width 196 height 18
click at [342, 114] on input "Roth ($120,000)" at bounding box center [341, 113] width 1 height 1
radio input "true"
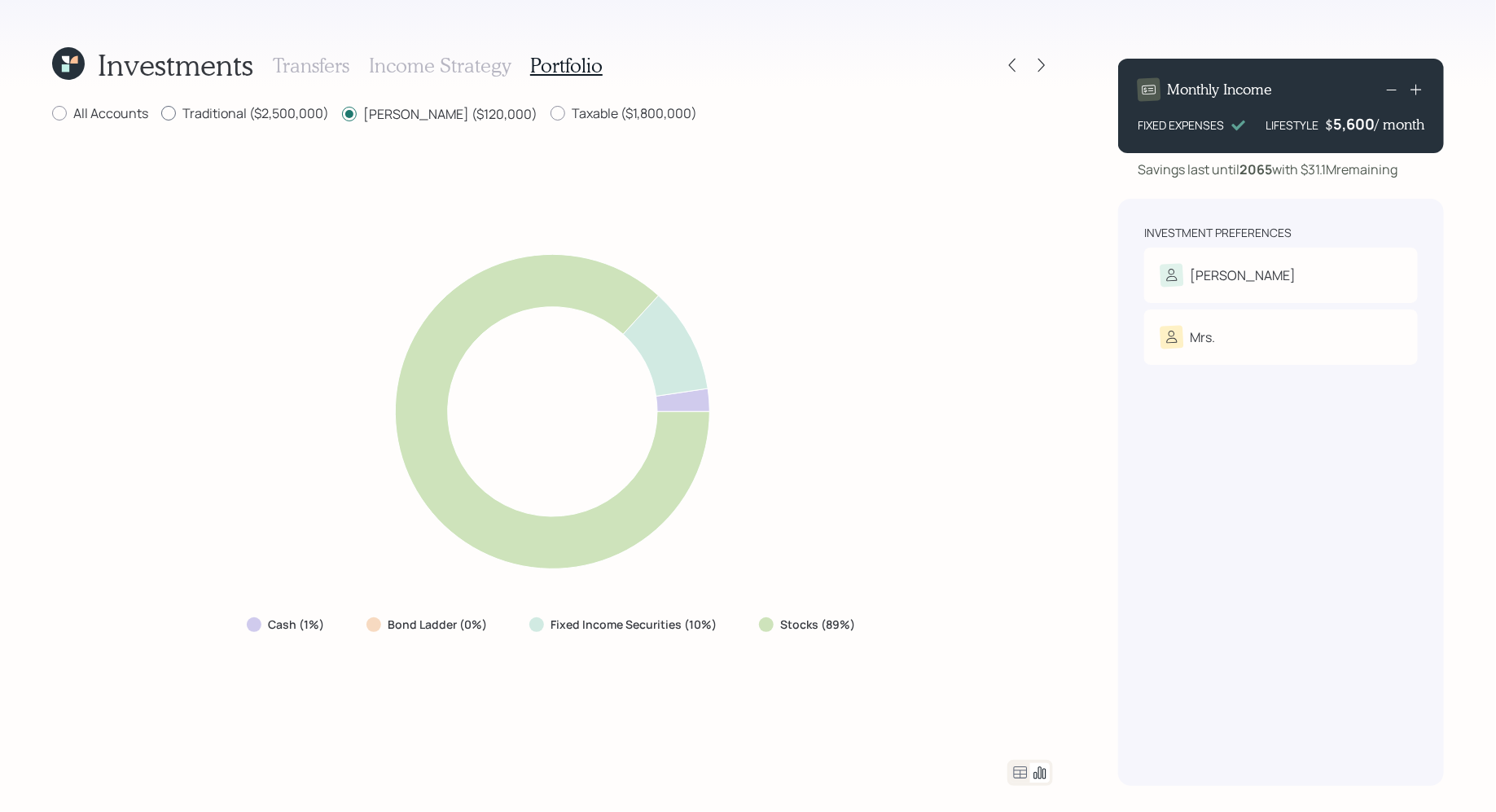
click at [255, 119] on label "Traditional ($2,500,000)" at bounding box center [245, 113] width 168 height 18
click at [161, 114] on input "Traditional ($2,500,000)" at bounding box center [160, 113] width 1 height 1
radio input "true"
radio input "false"
drag, startPoint x: 866, startPoint y: 630, endPoint x: 748, endPoint y: 630, distance: 118.0
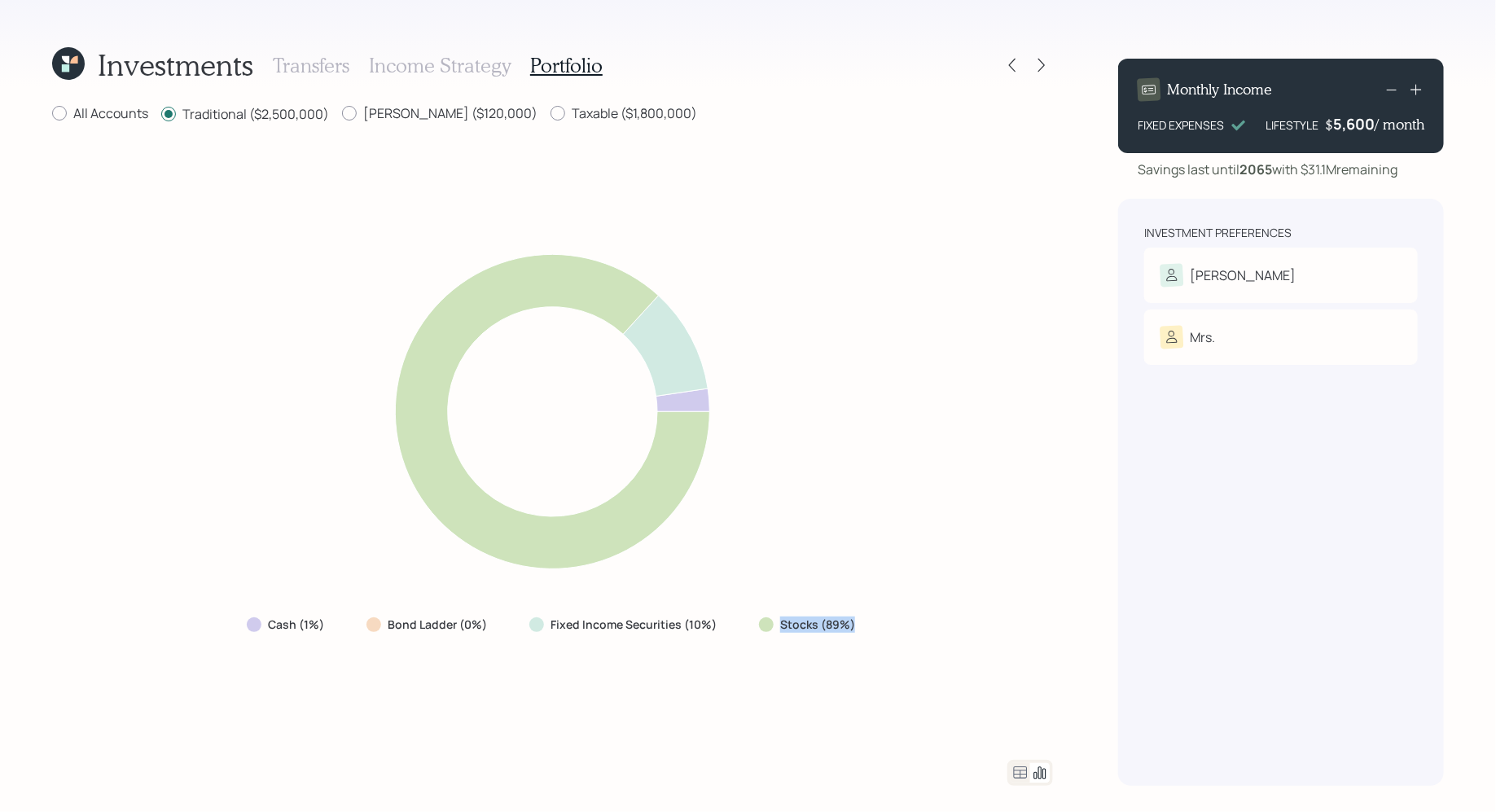
click at [748, 630] on div "Stocks (89%)" at bounding box center [809, 625] width 126 height 29
drag, startPoint x: 485, startPoint y: 621, endPoint x: 339, endPoint y: 621, distance: 146.0
click at [339, 621] on div "Cash (1%) Bond Ladder (0%) Fixed Income Securities (10%) Stocks (89%)" at bounding box center [552, 625] width 638 height 29
click at [551, 118] on label "Taxable ($1,800,000)" at bounding box center [623, 113] width 146 height 18
click at [550, 114] on input "Taxable ($1,800,000)" at bounding box center [550, 113] width 1 height 1
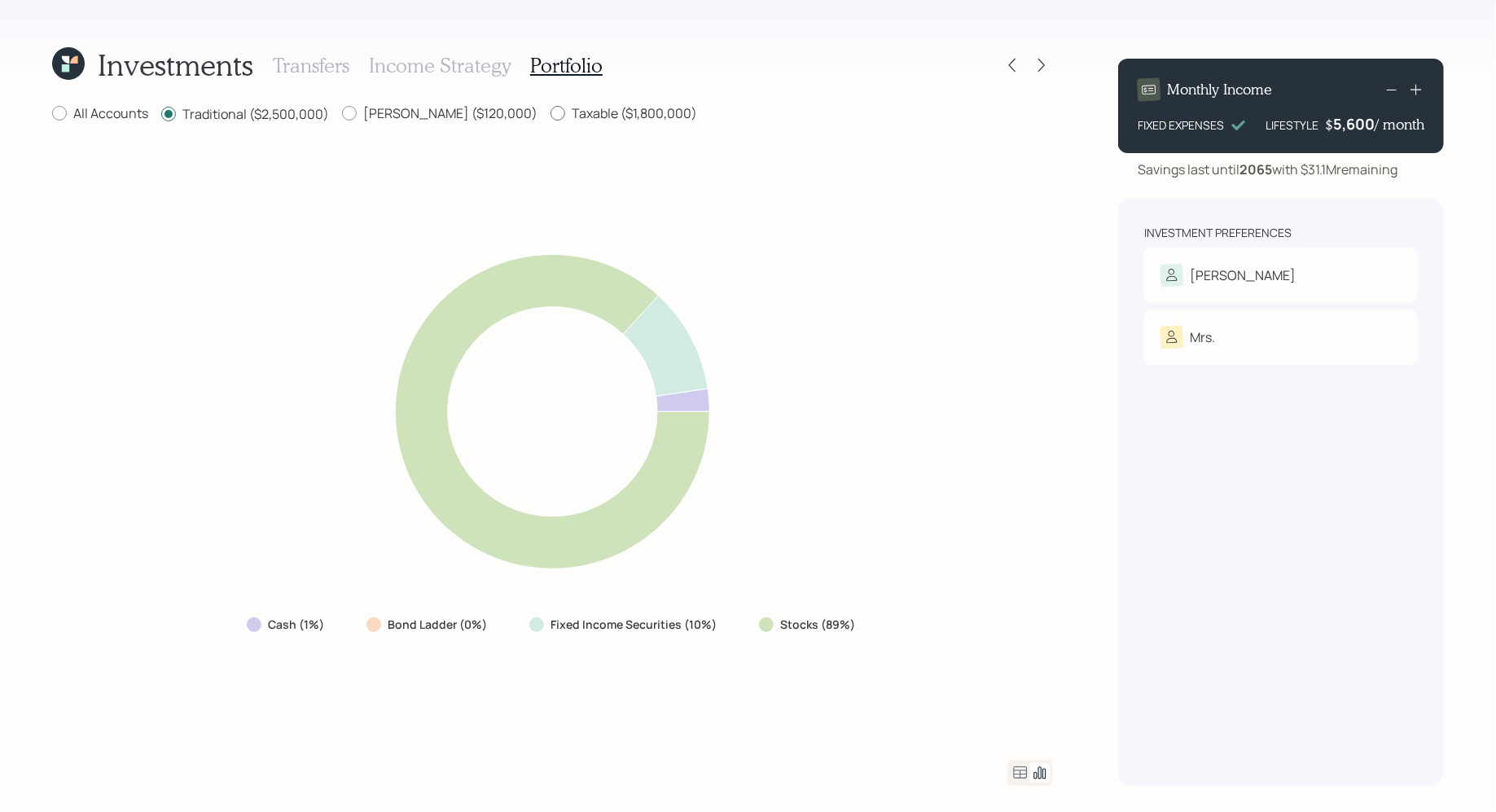
radio input "true"
radio input "false"
drag, startPoint x: 494, startPoint y: 627, endPoint x: 391, endPoint y: 626, distance: 103.0
click at [391, 626] on div "Bond Ladder (9%)" at bounding box center [432, 625] width 150 height 29
click at [1015, 765] on icon at bounding box center [1020, 772] width 20 height 20
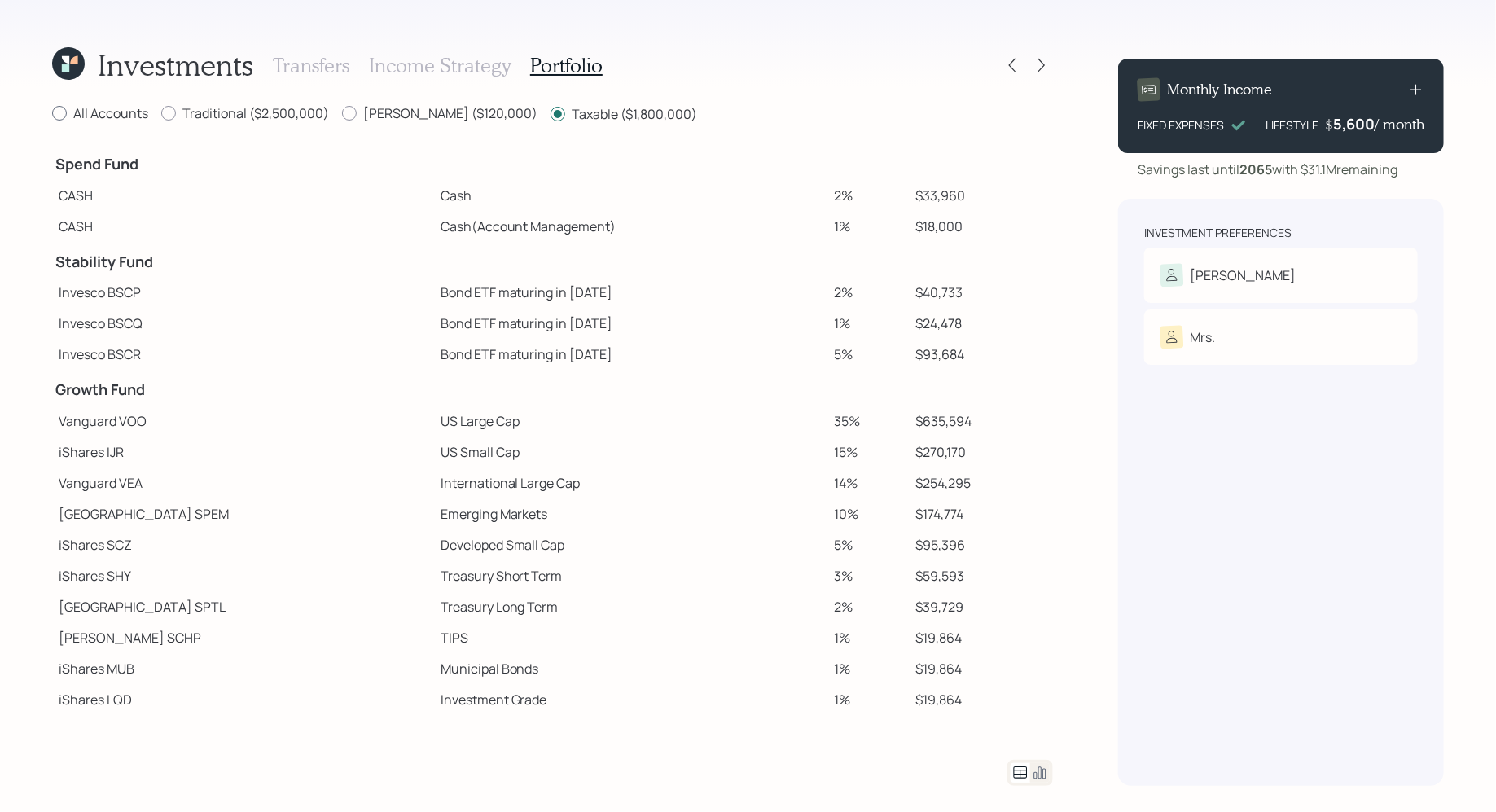
click at [104, 114] on label "All Accounts" at bounding box center [100, 113] width 96 height 18
click at [52, 114] on input "All Accounts" at bounding box center [51, 113] width 1 height 1
radio input "true"
radio input "false"
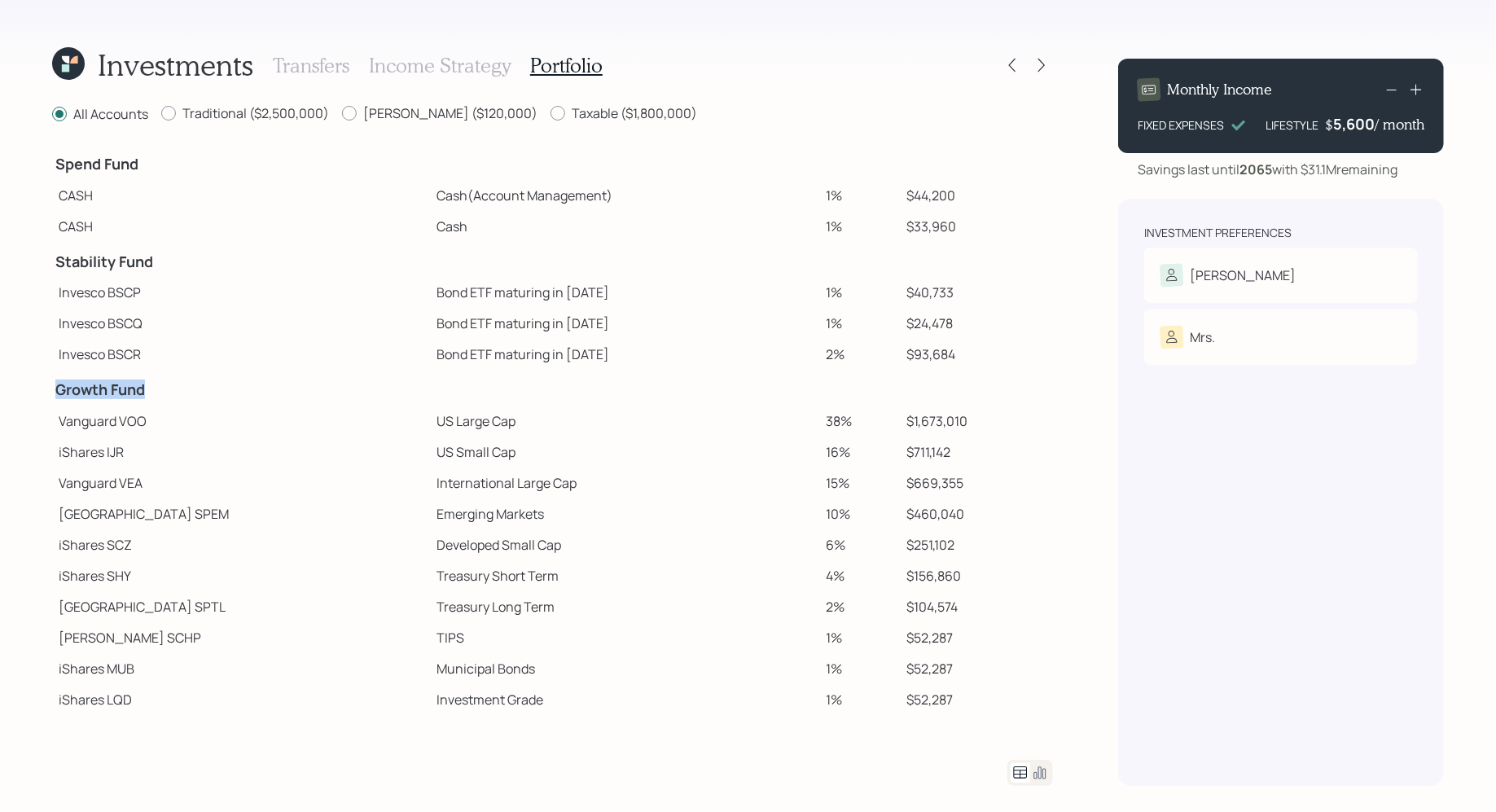
drag, startPoint x: 58, startPoint y: 393, endPoint x: 169, endPoint y: 387, distance: 111.2
click at [169, 387] on h4 "Growth Fund" at bounding box center [241, 390] width 371 height 18
drag, startPoint x: 57, startPoint y: 163, endPoint x: 181, endPoint y: 164, distance: 124.0
click at [181, 164] on h4 "Spend Fund" at bounding box center [241, 164] width 371 height 18
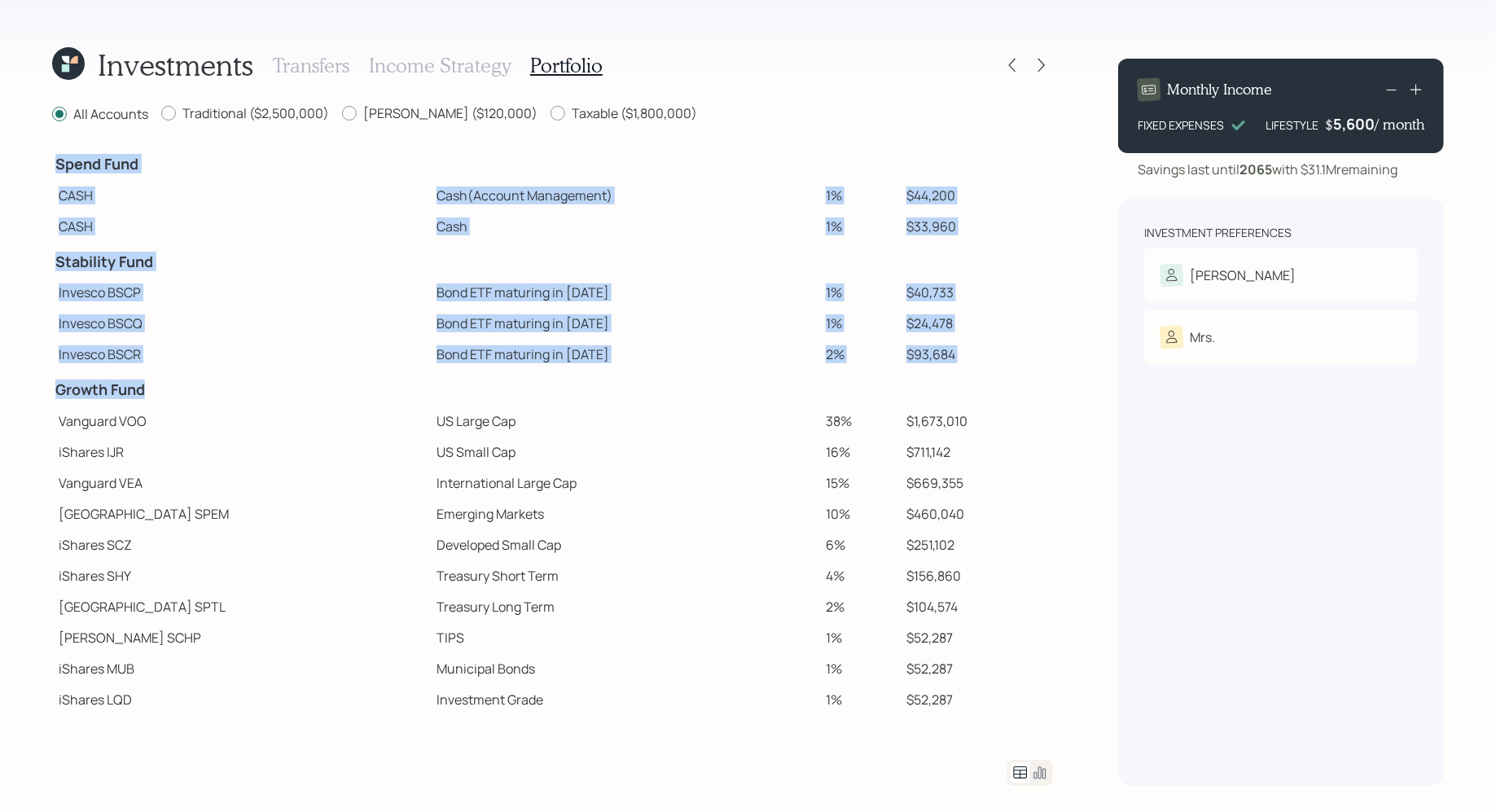
drag, startPoint x: 49, startPoint y: 396, endPoint x: 145, endPoint y: 398, distance: 96.0
click at [145, 398] on div "Investments Transfers Income Strategy Portfolio All Accounts Traditional ($2,50…" at bounding box center [748, 406] width 1496 height 812
click at [145, 398] on h4 "Growth Fund" at bounding box center [241, 390] width 371 height 18
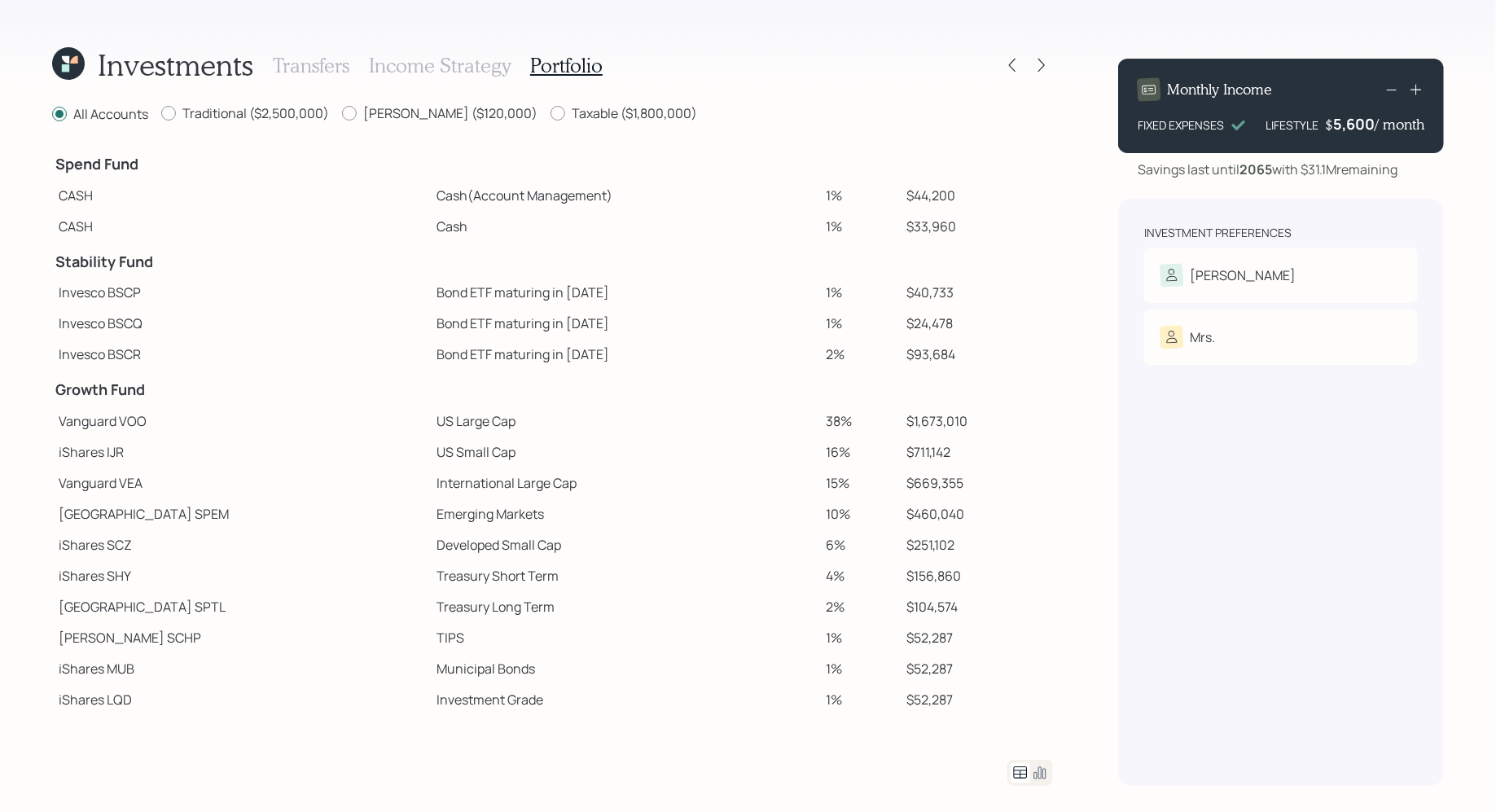
click at [145, 398] on h4 "Growth Fund" at bounding box center [241, 390] width 371 height 18
click at [81, 429] on td "Vanguard VOO" at bounding box center [241, 421] width 377 height 31
click at [72, 419] on td "Vanguard VOO" at bounding box center [241, 421] width 377 height 31
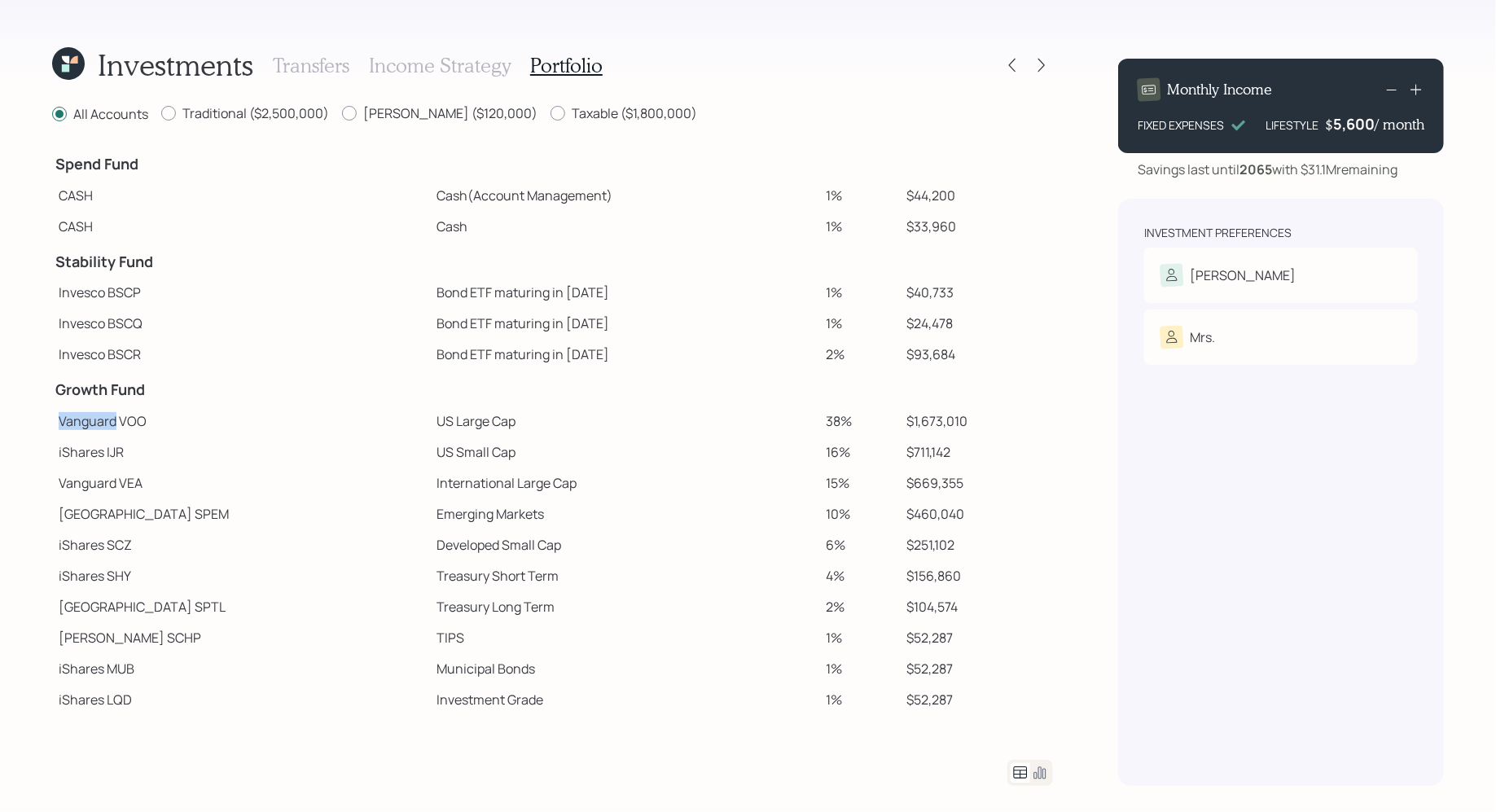
click at [72, 419] on td "Vanguard VOO" at bounding box center [241, 421] width 377 height 31
drag, startPoint x: 58, startPoint y: 449, endPoint x: 109, endPoint y: 454, distance: 51.2
click at [109, 454] on td "iShares IJR" at bounding box center [241, 452] width 377 height 31
drag, startPoint x: 58, startPoint y: 514, endPoint x: 131, endPoint y: 520, distance: 73.2
click at [131, 520] on td "State Street SPEM" at bounding box center [241, 514] width 377 height 31
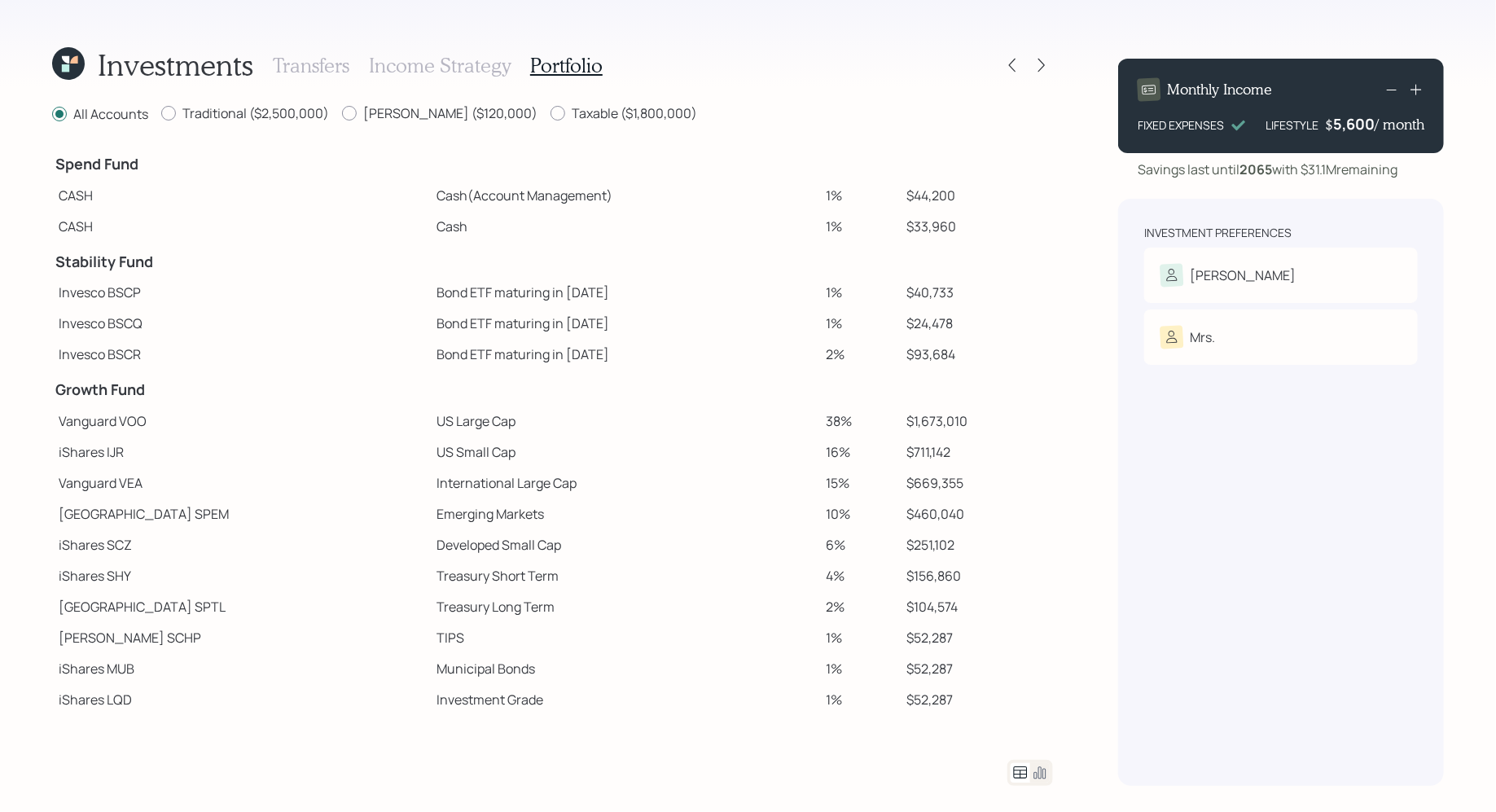
drag, startPoint x: 62, startPoint y: 606, endPoint x: 140, endPoint y: 611, distance: 78.2
click at [140, 611] on td "State Street SPTL" at bounding box center [241, 607] width 377 height 31
drag, startPoint x: 61, startPoint y: 632, endPoint x: 122, endPoint y: 639, distance: 61.4
click at [122, 639] on td "Schwab SCHP" at bounding box center [241, 638] width 377 height 31
drag, startPoint x: 59, startPoint y: 419, endPoint x: 169, endPoint y: 419, distance: 110.0
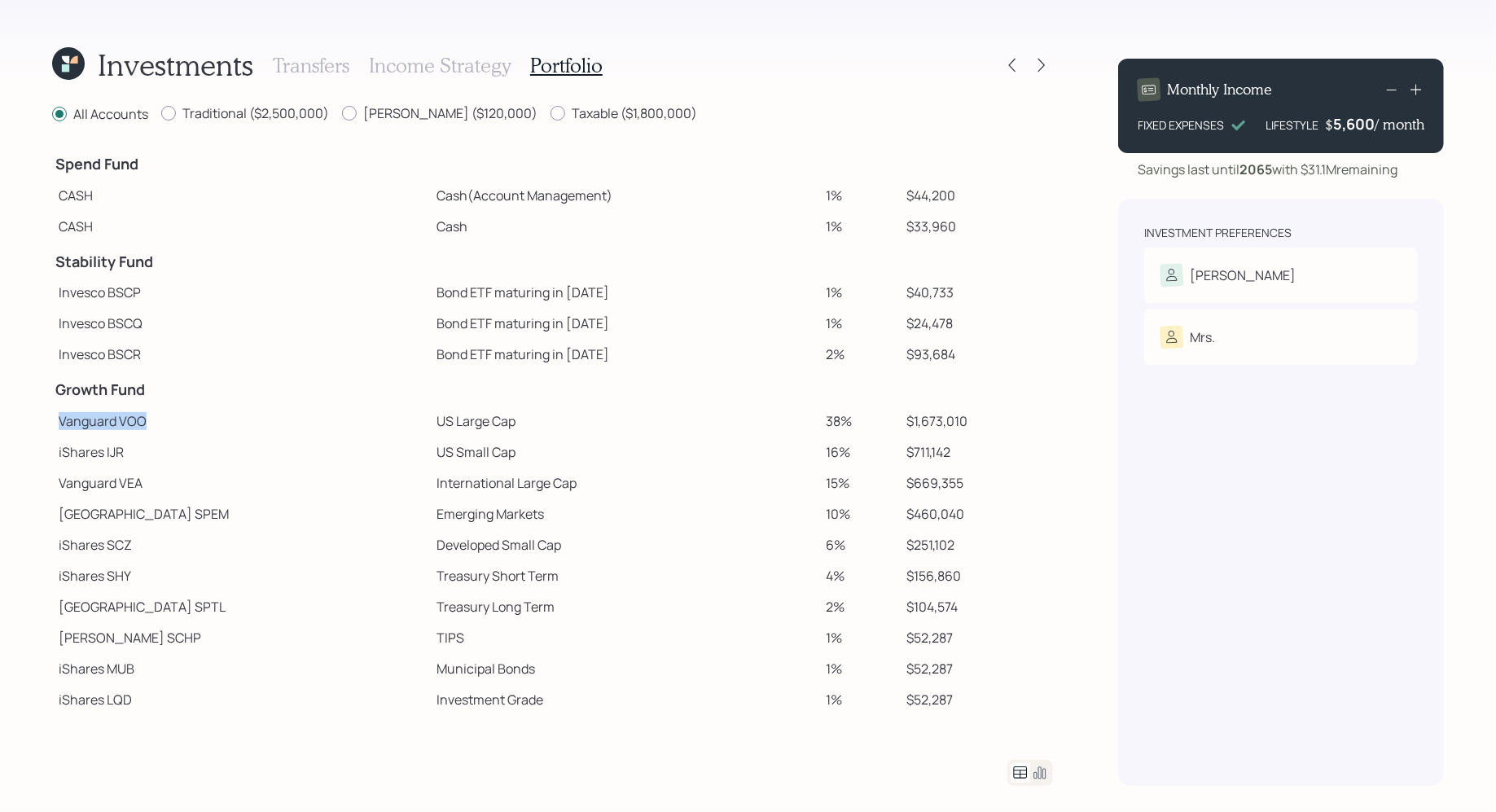
click at [169, 419] on td "Vanguard VOO" at bounding box center [241, 421] width 377 height 31
click at [135, 416] on td "Vanguard VOO" at bounding box center [241, 421] width 377 height 31
click at [430, 465] on td "US Small Cap" at bounding box center [625, 452] width 390 height 31
drag, startPoint x: 348, startPoint y: 422, endPoint x: 435, endPoint y: 422, distance: 87.0
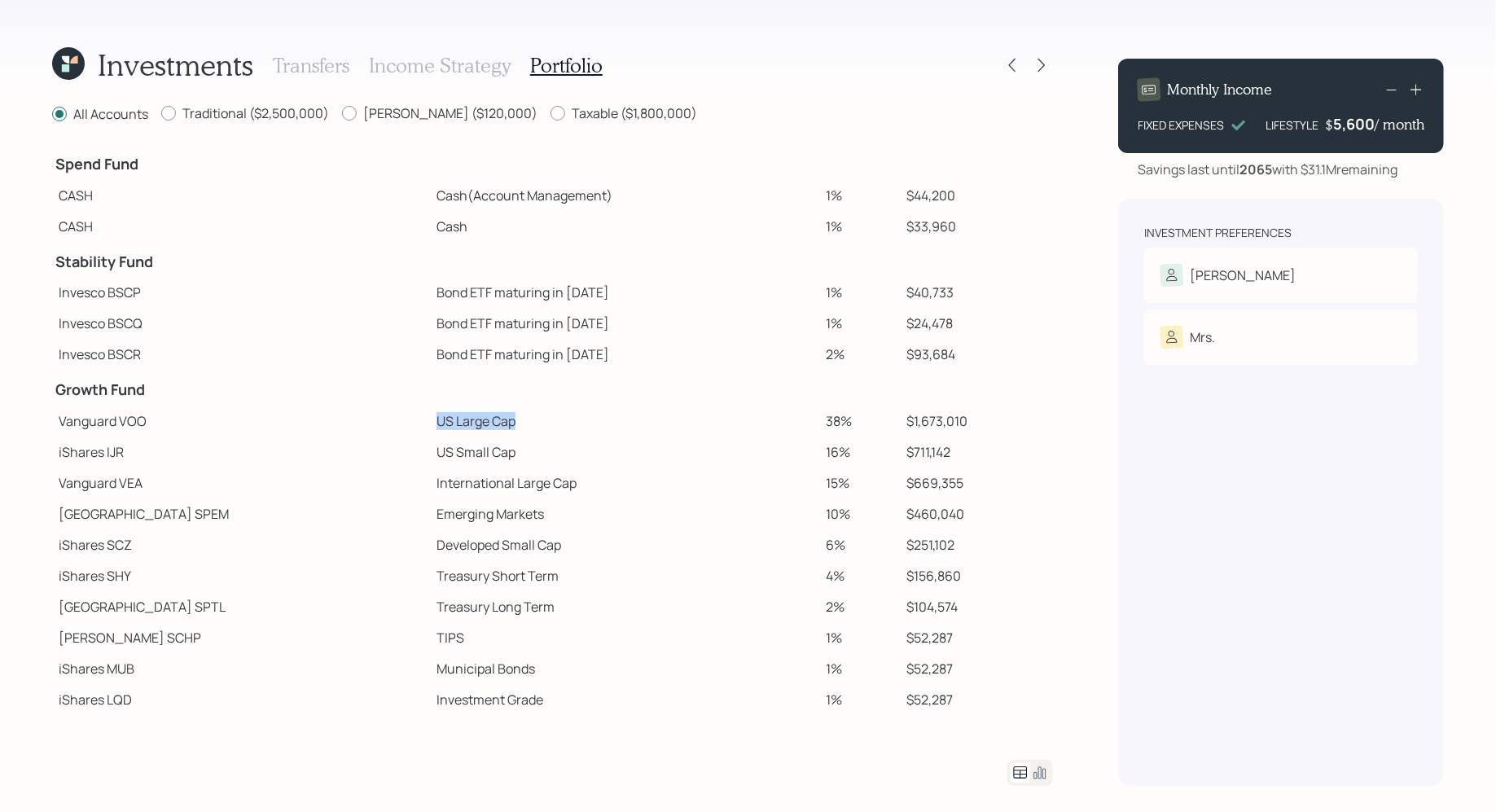
click at [435, 422] on td "US Large Cap" at bounding box center [625, 421] width 390 height 31
drag, startPoint x: 351, startPoint y: 453, endPoint x: 440, endPoint y: 455, distance: 89.0
click at [440, 455] on td "US Small Cap" at bounding box center [625, 452] width 390 height 31
drag, startPoint x: 352, startPoint y: 480, endPoint x: 509, endPoint y: 488, distance: 157.2
click at [509, 488] on td "International Large Cap" at bounding box center [625, 483] width 390 height 31
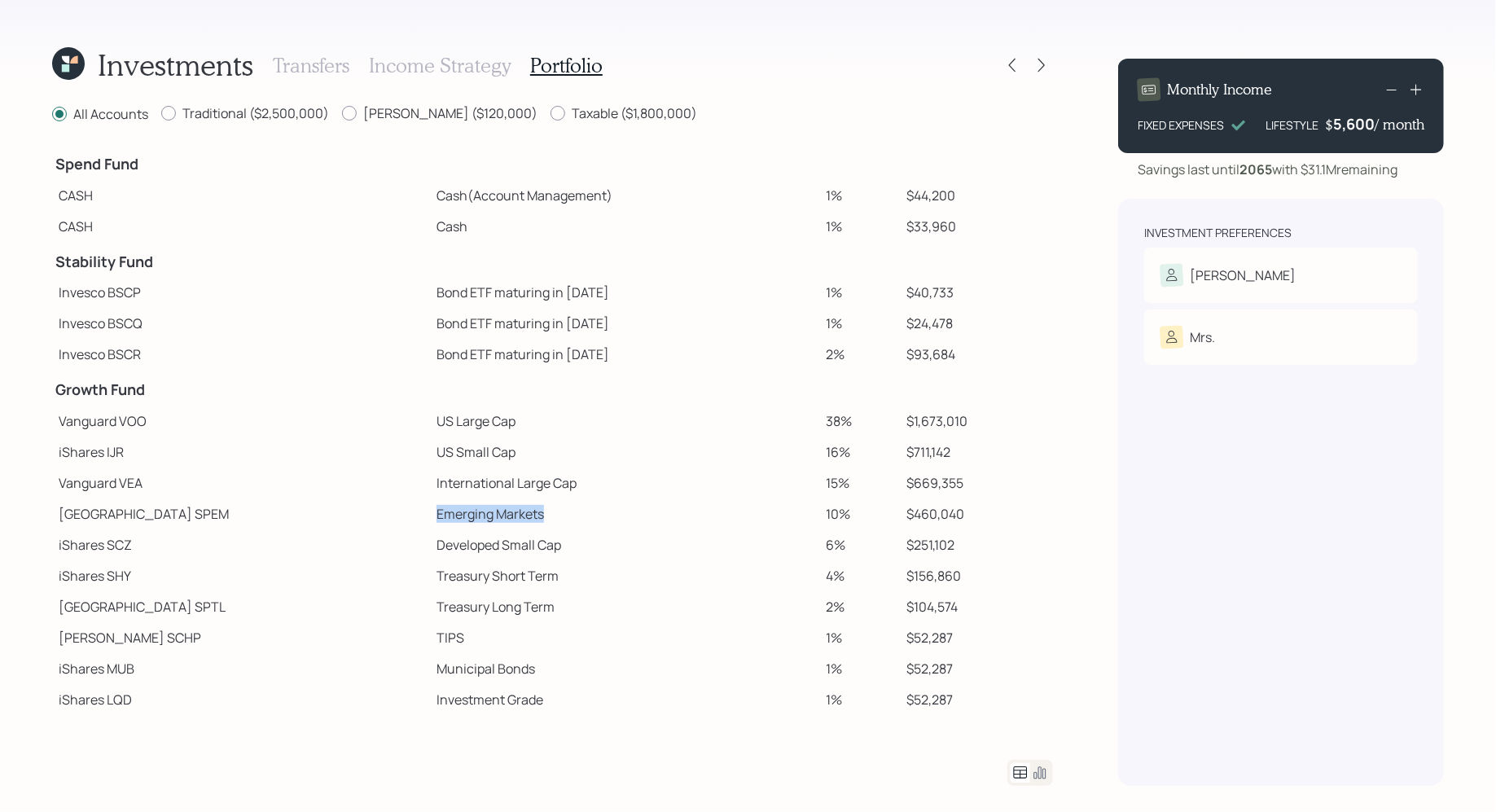
drag, startPoint x: 350, startPoint y: 514, endPoint x: 477, endPoint y: 516, distance: 127.0
click at [477, 516] on td "Emerging Markets" at bounding box center [625, 514] width 390 height 31
drag, startPoint x: 56, startPoint y: 388, endPoint x: 183, endPoint y: 394, distance: 127.1
click at [183, 394] on h4 "Growth Fund" at bounding box center [241, 390] width 371 height 18
drag, startPoint x: 52, startPoint y: 267, endPoint x: 179, endPoint y: 266, distance: 127.0
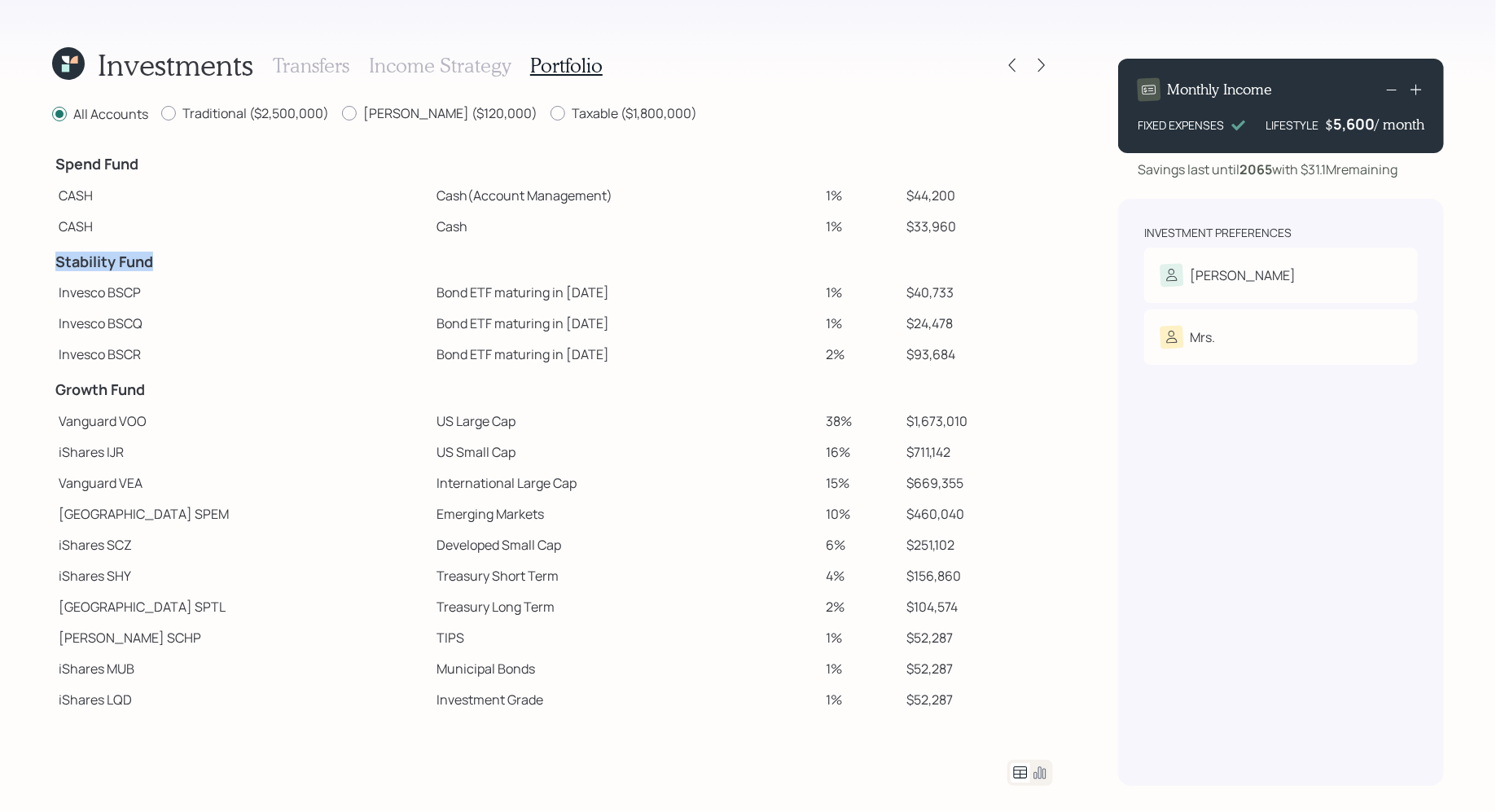
click at [179, 266] on td "Stability Fund" at bounding box center [241, 259] width 377 height 35
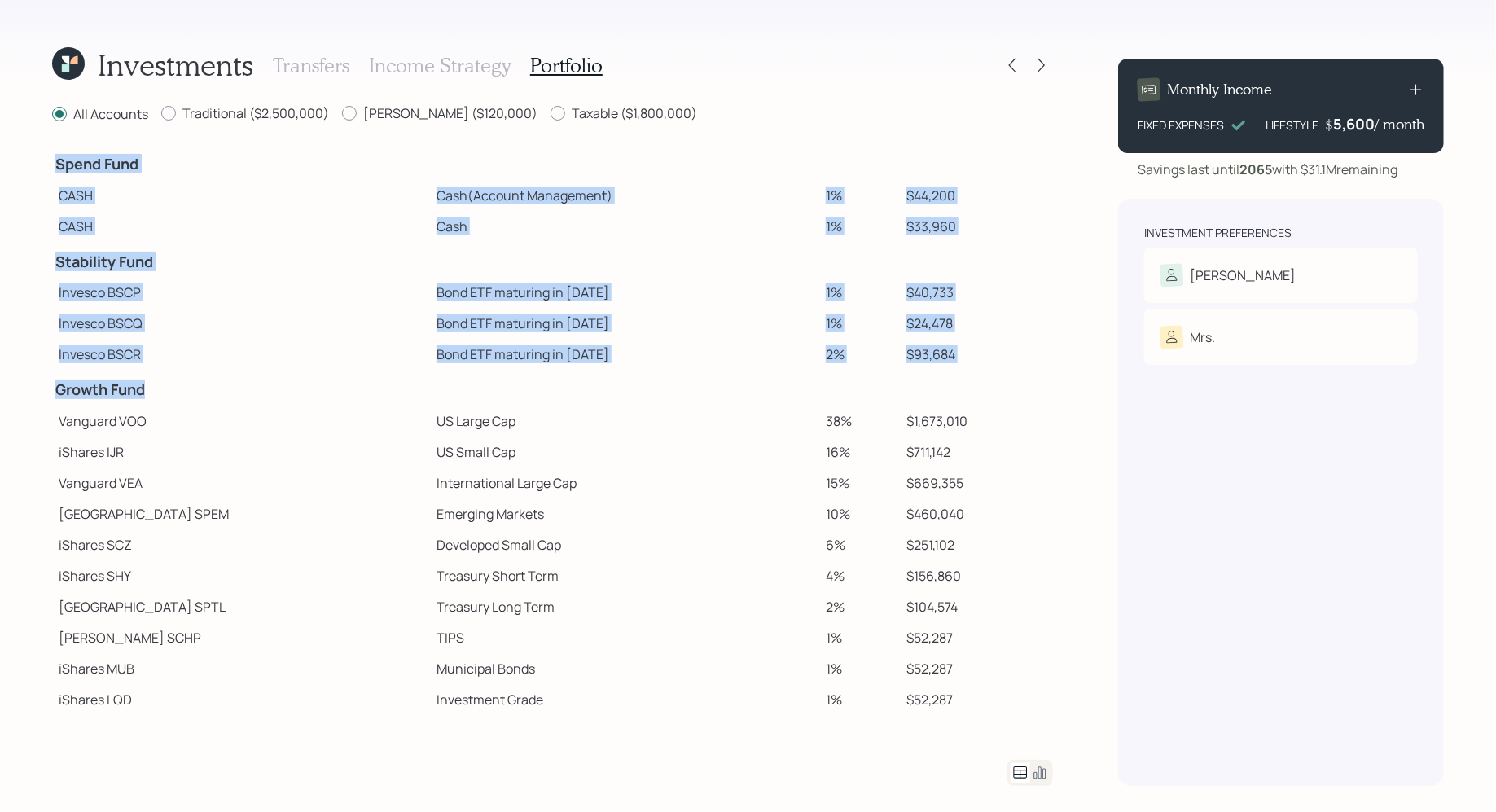
drag, startPoint x: 50, startPoint y: 394, endPoint x: 159, endPoint y: 395, distance: 109.0
click at [159, 395] on div "Investments Transfers Income Strategy Portfolio All Accounts Traditional ($2,50…" at bounding box center [748, 406] width 1496 height 812
click at [159, 395] on h4 "Growth Fund" at bounding box center [241, 390] width 371 height 18
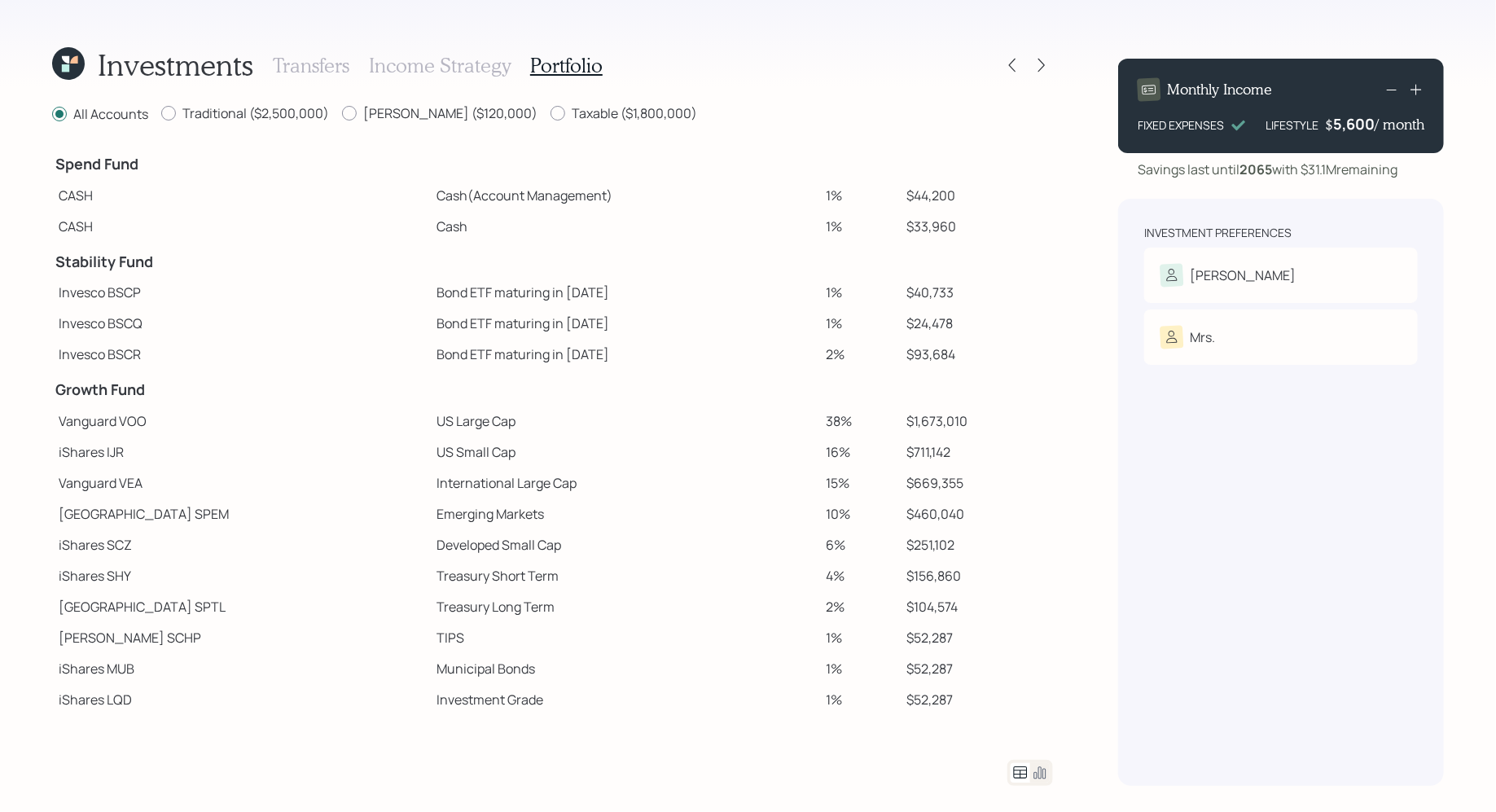
click at [159, 395] on h4 "Growth Fund" at bounding box center [241, 390] width 371 height 18
drag, startPoint x: 55, startPoint y: 262, endPoint x: 214, endPoint y: 276, distance: 159.6
click at [214, 276] on tbody "Spend Fund CASH Cash (Account Management) 1% $44,200 CASH Cash 1% $33,960 Stabi…" at bounding box center [552, 429] width 1001 height 570
drag, startPoint x: 936, startPoint y: 289, endPoint x: 885, endPoint y: 291, distance: 51.0
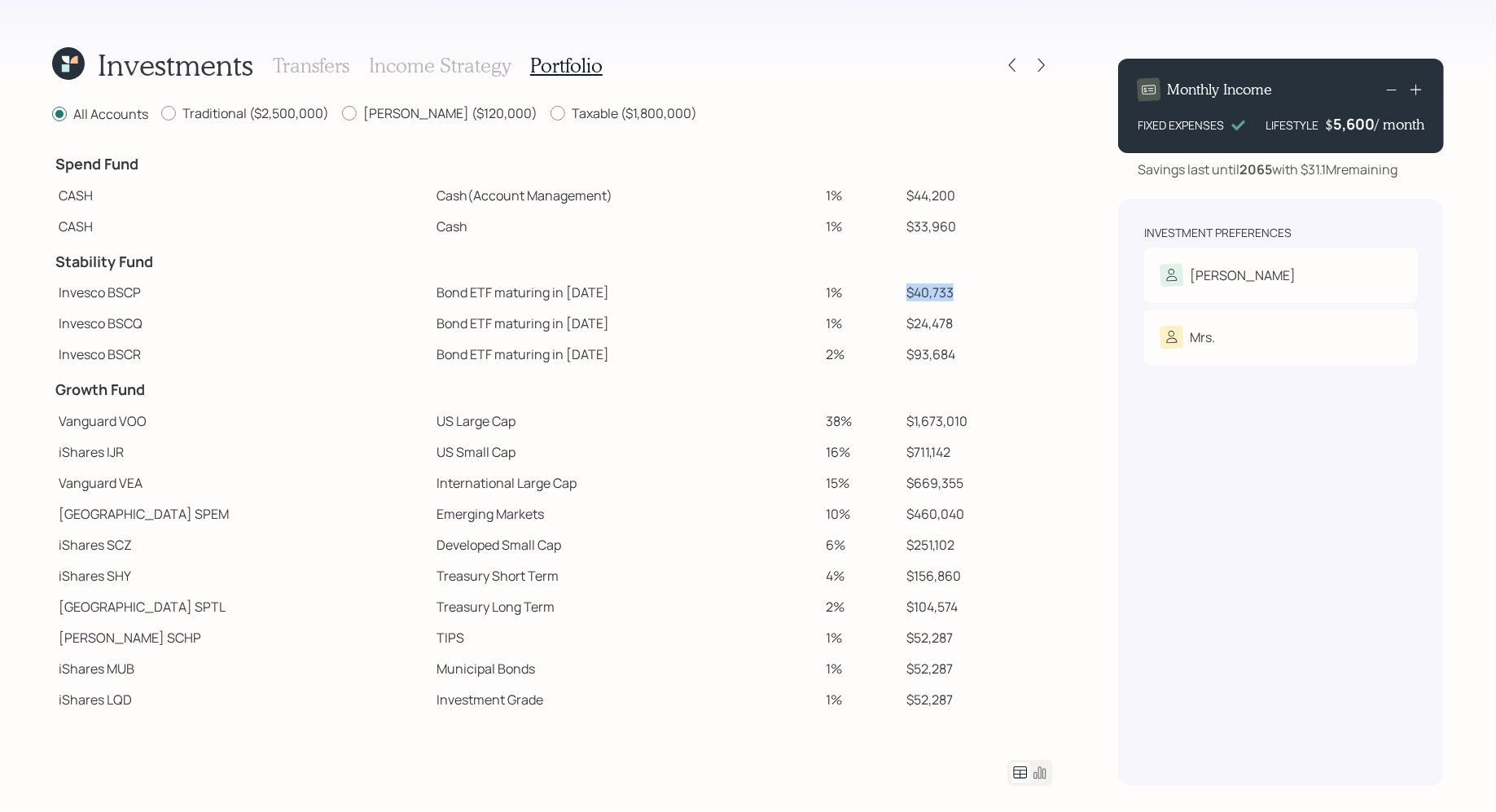
click at [900, 291] on td "$40,733" at bounding box center [976, 293] width 153 height 31
drag, startPoint x: 345, startPoint y: 291, endPoint x: 513, endPoint y: 292, distance: 168.0
click at [513, 292] on td "Bond ETF maturing in 2025" at bounding box center [625, 293] width 390 height 31
drag, startPoint x: 346, startPoint y: 320, endPoint x: 506, endPoint y: 325, distance: 160.1
click at [506, 325] on td "Bond ETF maturing in 2026" at bounding box center [625, 324] width 390 height 31
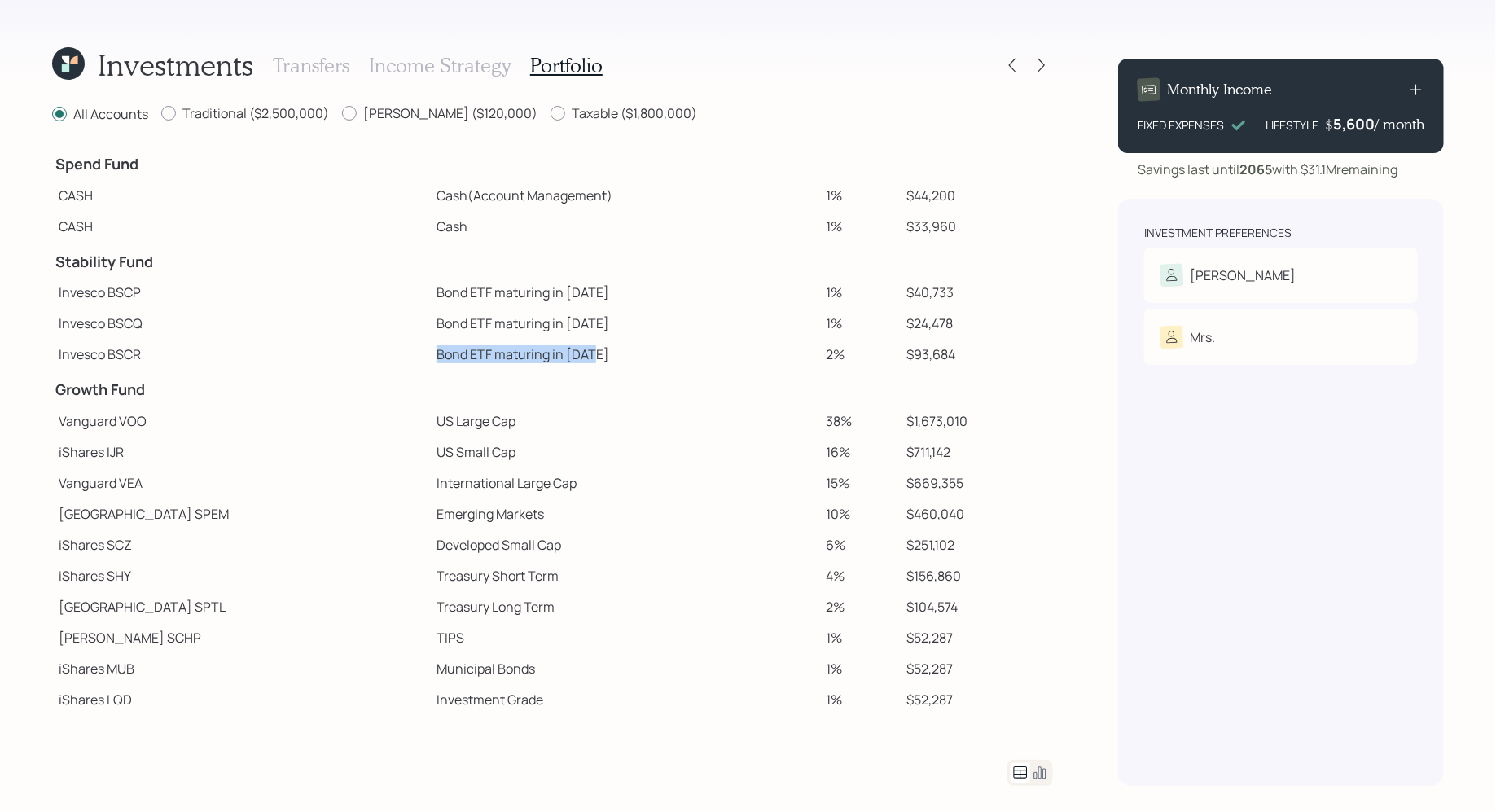
drag, startPoint x: 348, startPoint y: 358, endPoint x: 564, endPoint y: 351, distance: 216.1
click at [564, 351] on td "Bond ETF maturing in 2027" at bounding box center [625, 354] width 390 height 31
drag, startPoint x: 931, startPoint y: 300, endPoint x: 368, endPoint y: 295, distance: 563.0
click at [368, 295] on tr "Invesco BSCP Bond ETF maturing in 2025 1% $40,733" at bounding box center [552, 293] width 1001 height 31
click at [1351, 129] on div "5,600" at bounding box center [1354, 124] width 42 height 20
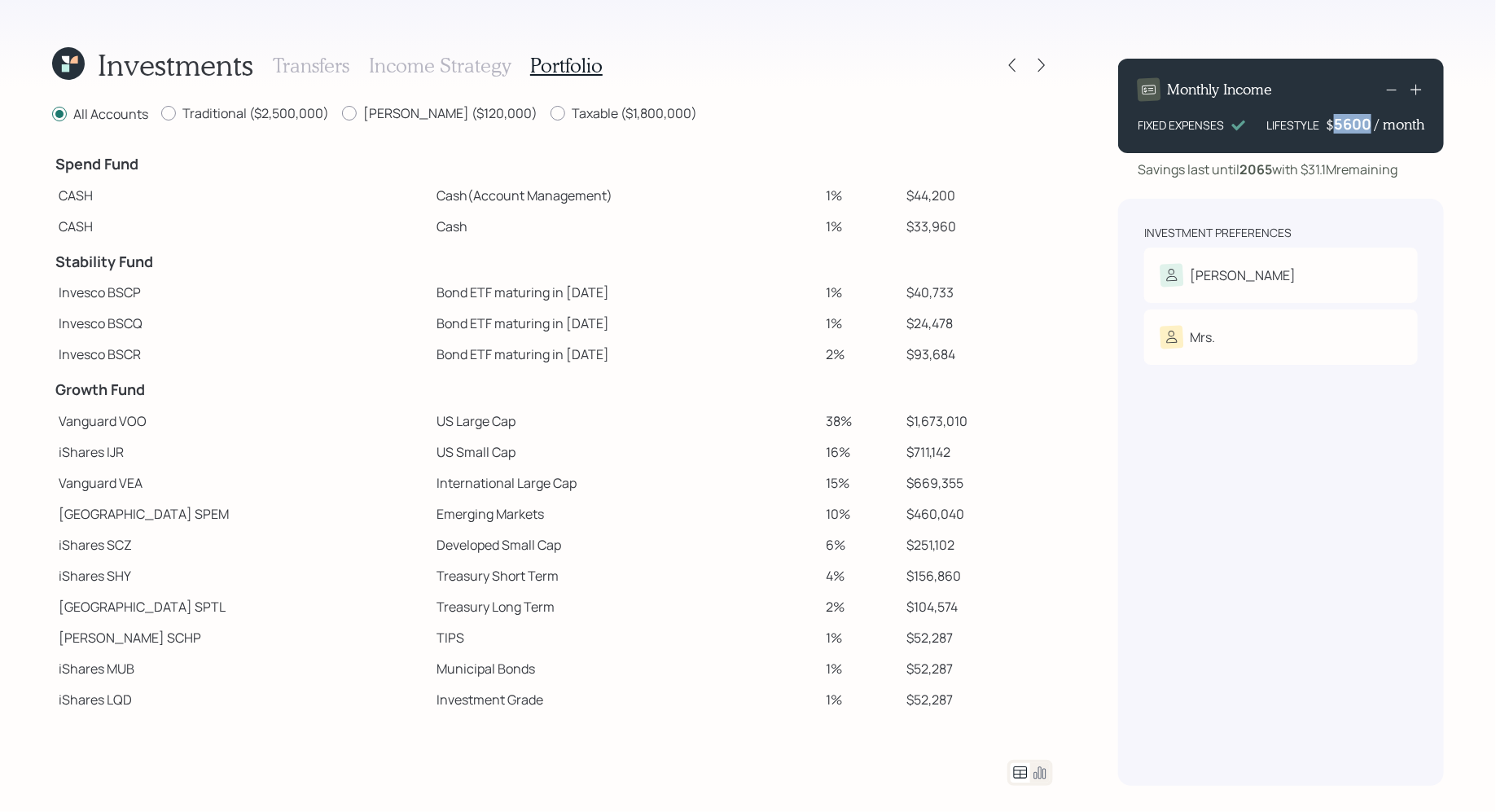
click at [1351, 129] on div "5600" at bounding box center [1354, 124] width 41 height 20
click at [1259, 425] on div "Investment Preferences Deepinder Risk Tolerance: Aggressive Mrs. Risk Tolerance…" at bounding box center [1281, 493] width 326 height 587
drag, startPoint x: 939, startPoint y: 319, endPoint x: 878, endPoint y: 319, distance: 61.0
click at [898, 319] on td "$24,478" at bounding box center [976, 324] width 156 height 31
click at [79, 71] on icon at bounding box center [68, 64] width 33 height 33
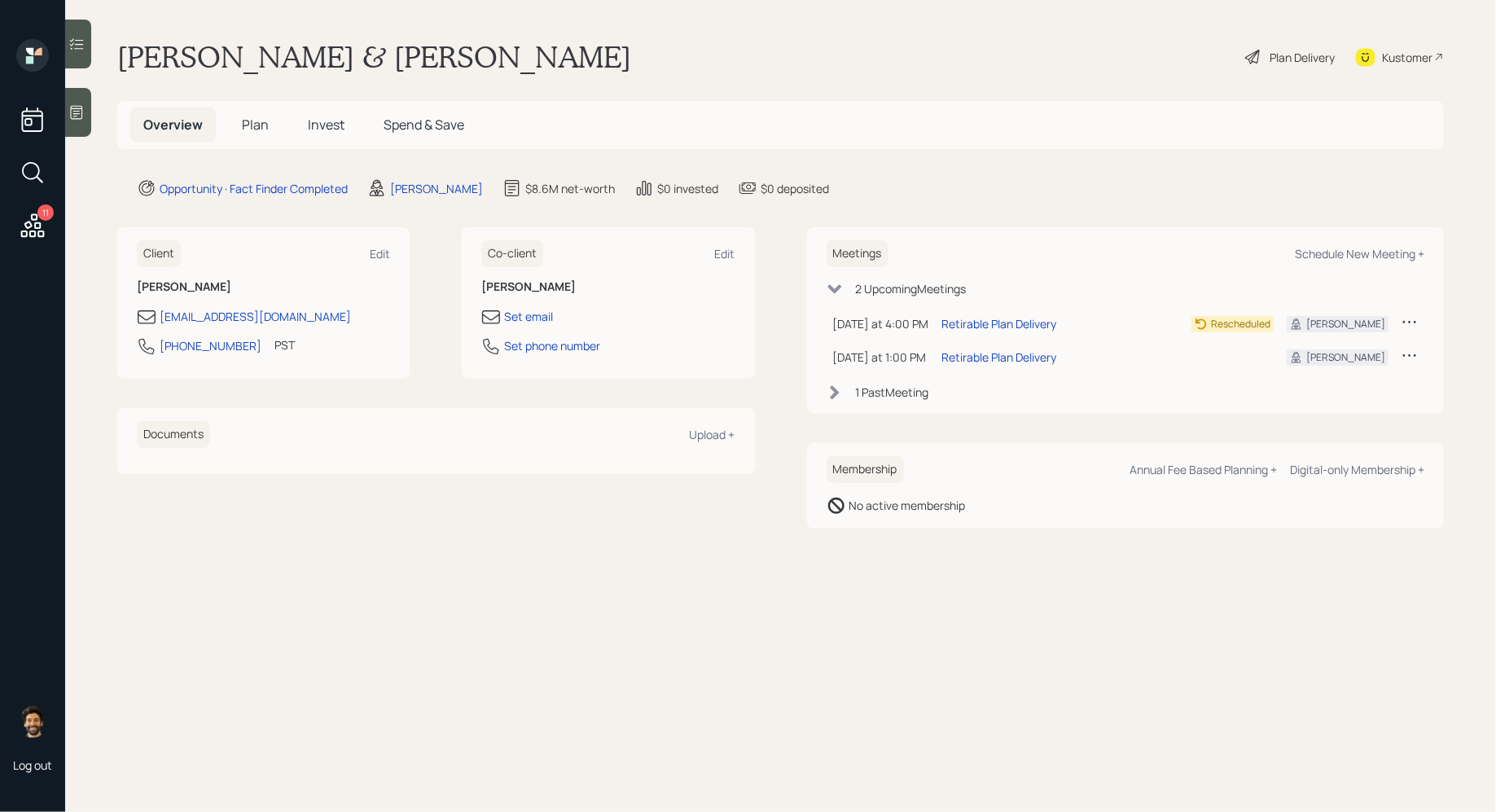
click at [261, 127] on span "Plan" at bounding box center [255, 125] width 27 height 18
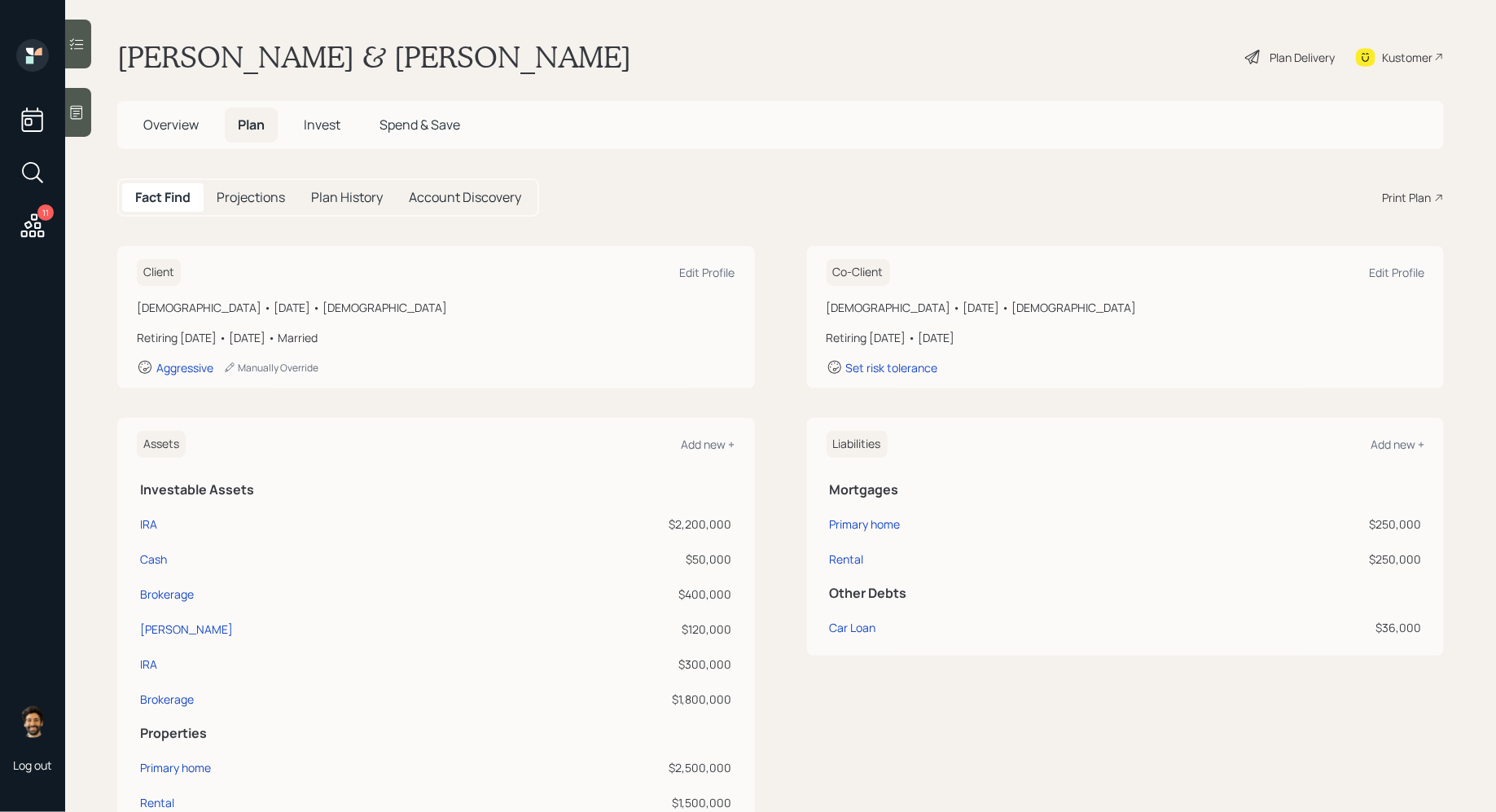
click at [1270, 61] on div "Plan Delivery" at bounding box center [1302, 57] width 65 height 17
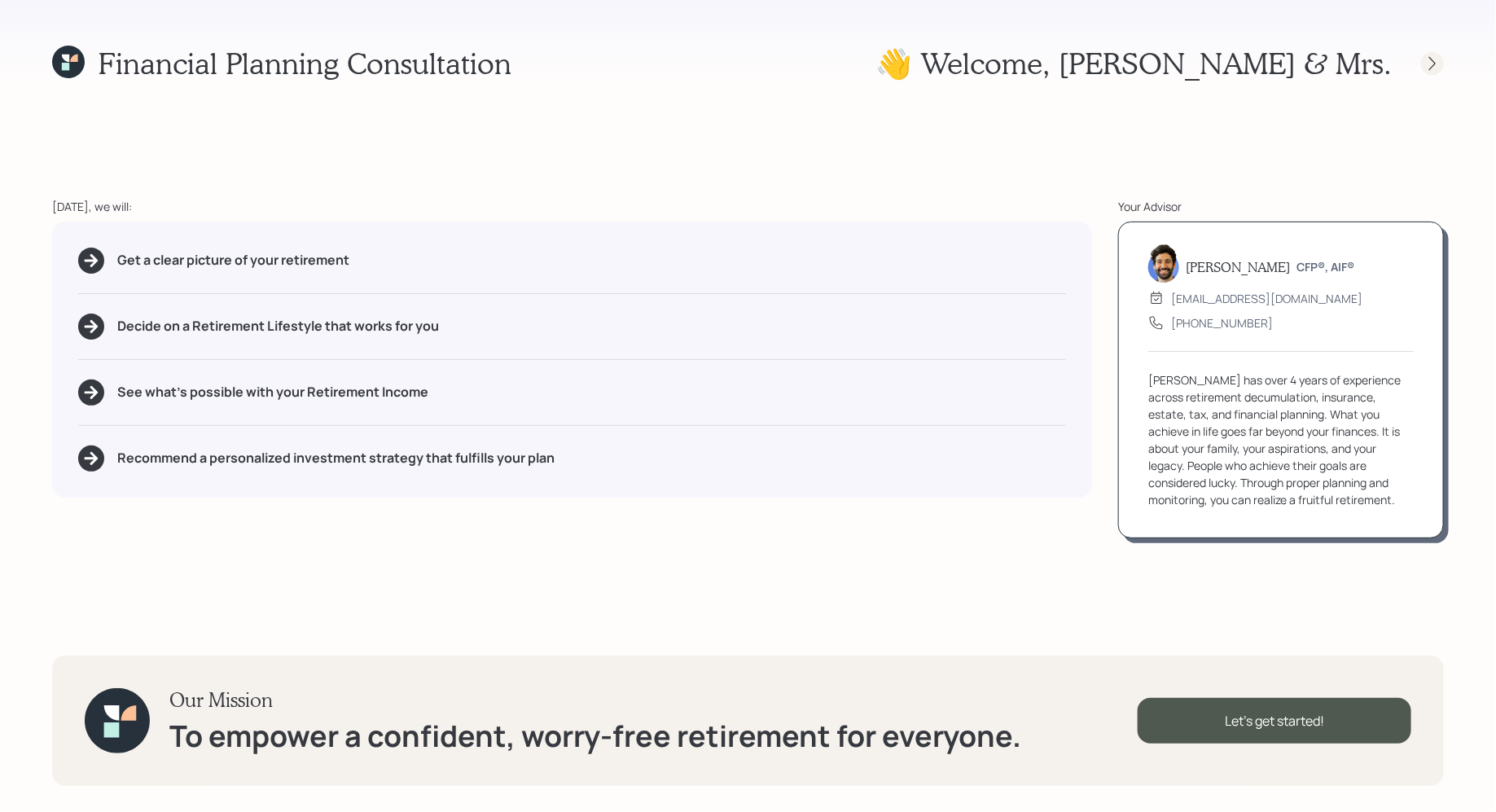
click at [1422, 56] on div at bounding box center [1433, 63] width 23 height 23
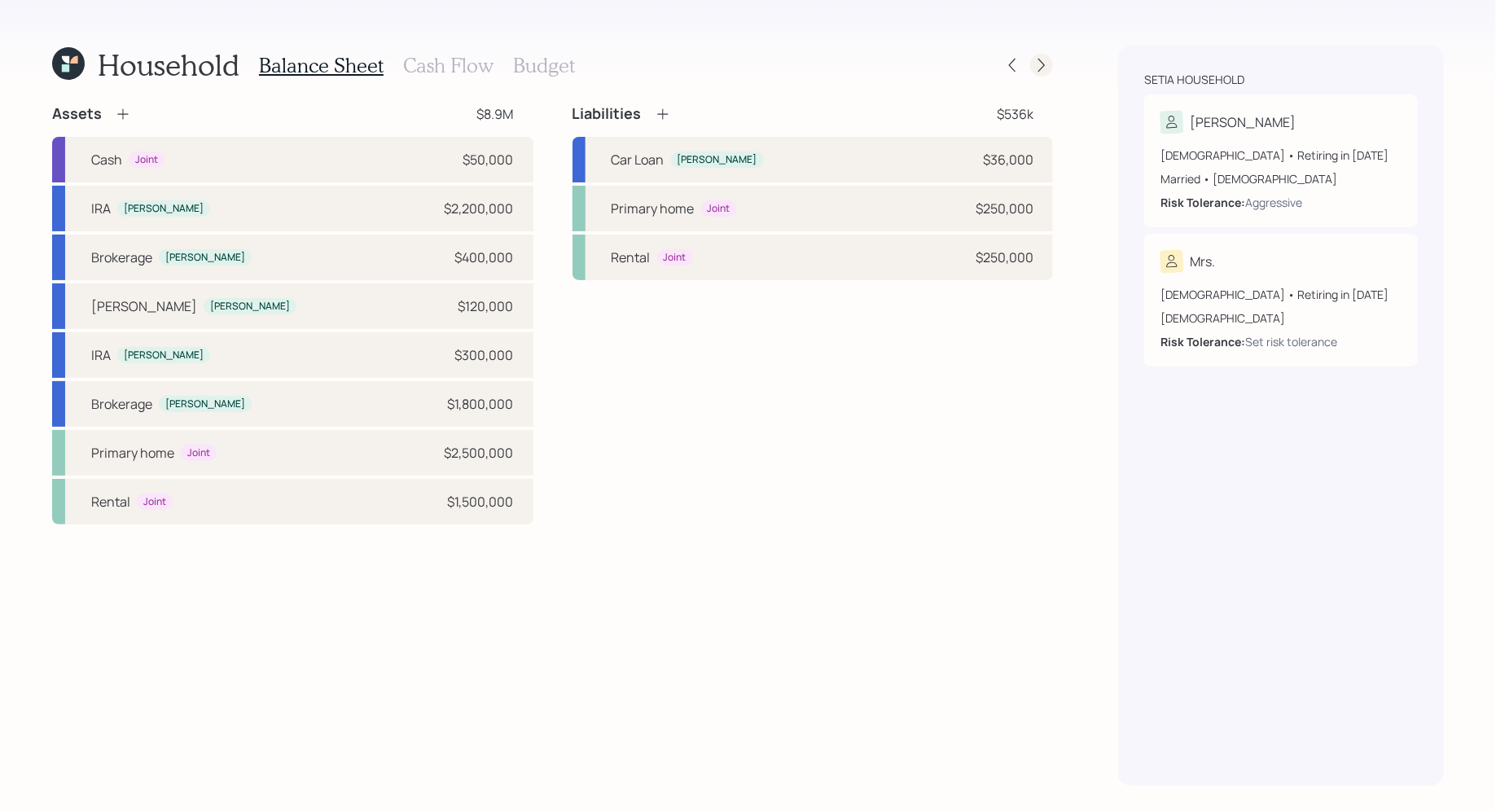
click at [1037, 71] on icon at bounding box center [1041, 65] width 16 height 16
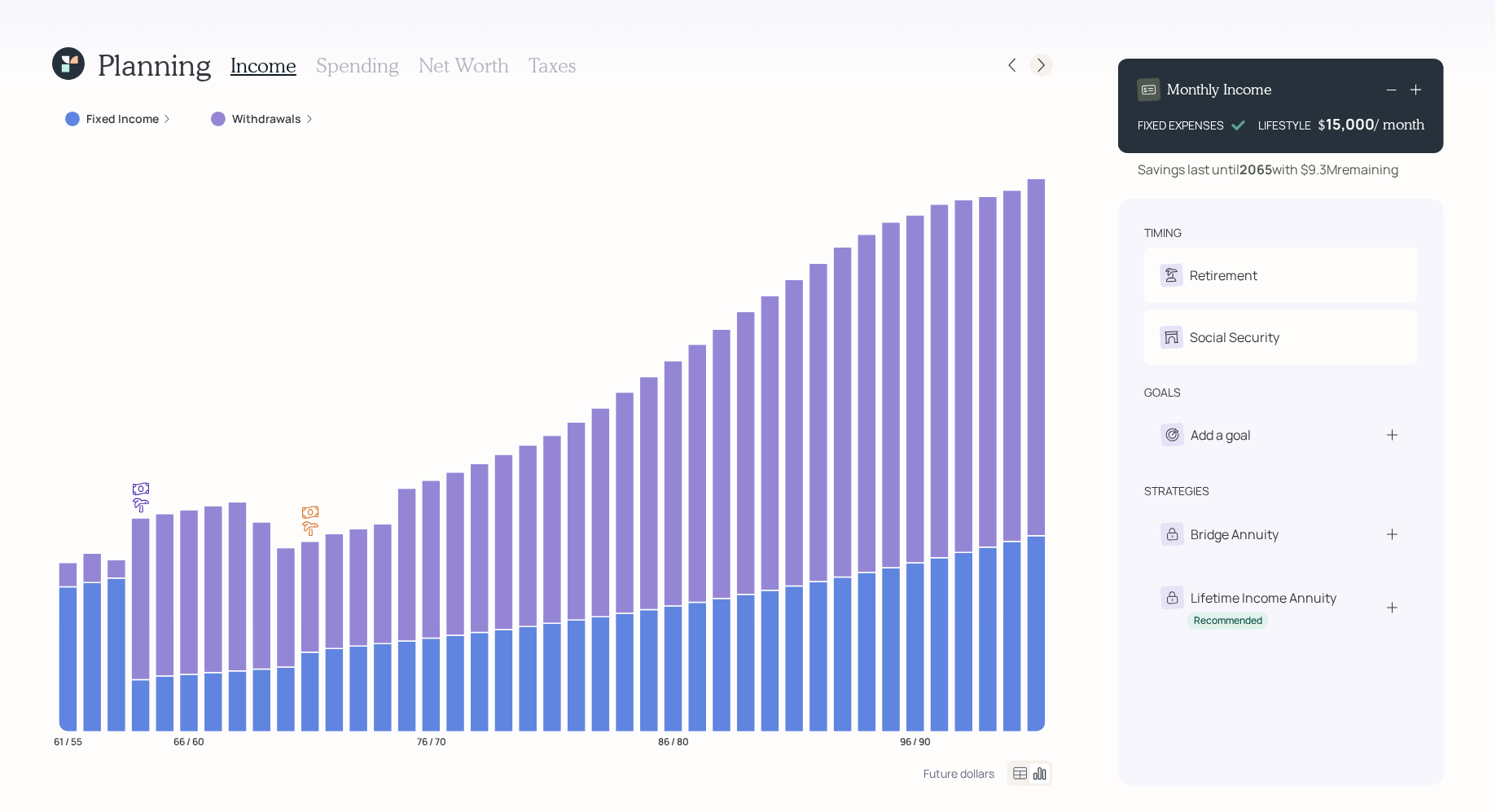
click at [1035, 67] on icon at bounding box center [1041, 65] width 16 height 16
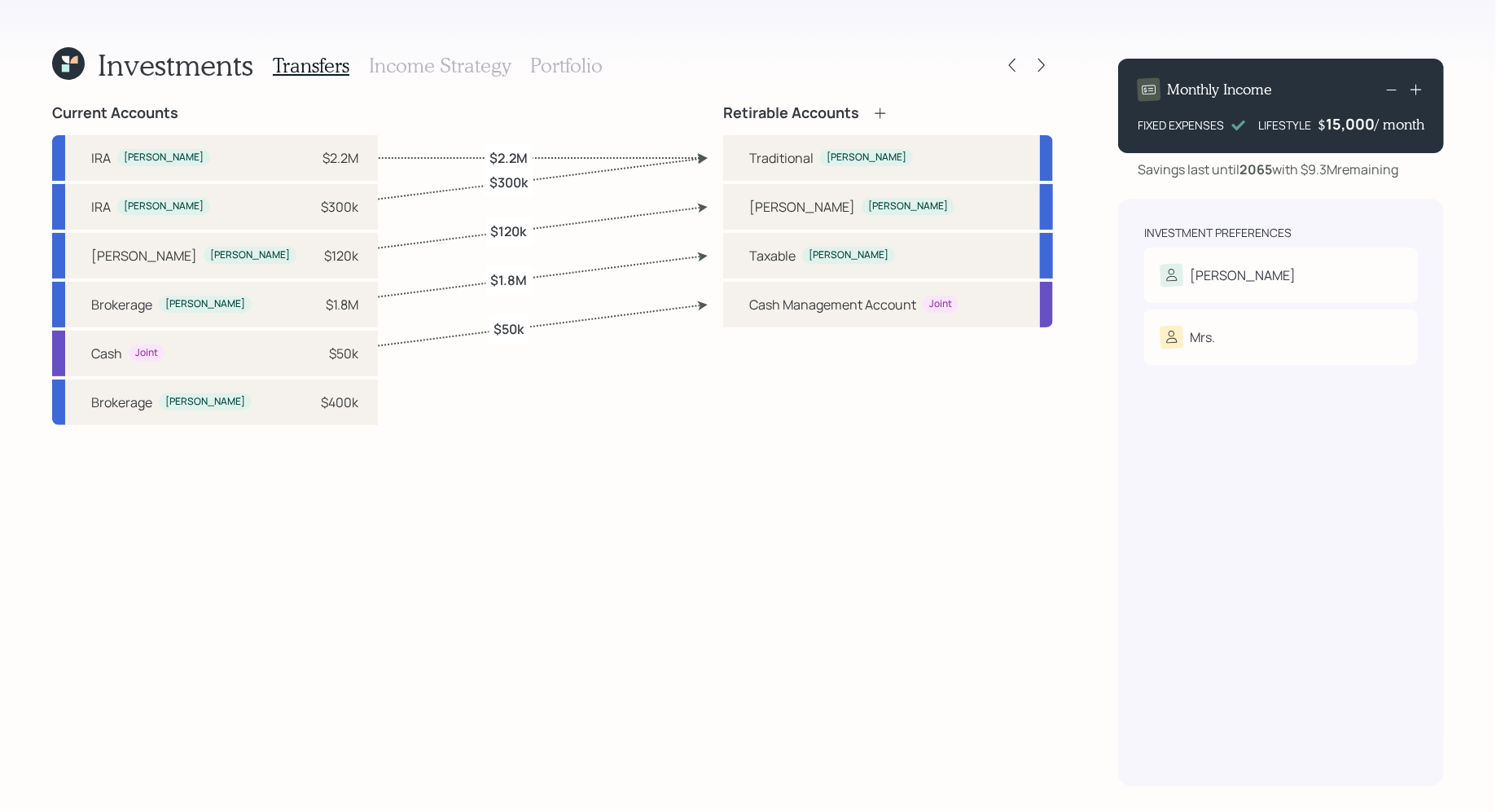
click at [577, 65] on h3 "Portfolio" at bounding box center [566, 65] width 73 height 23
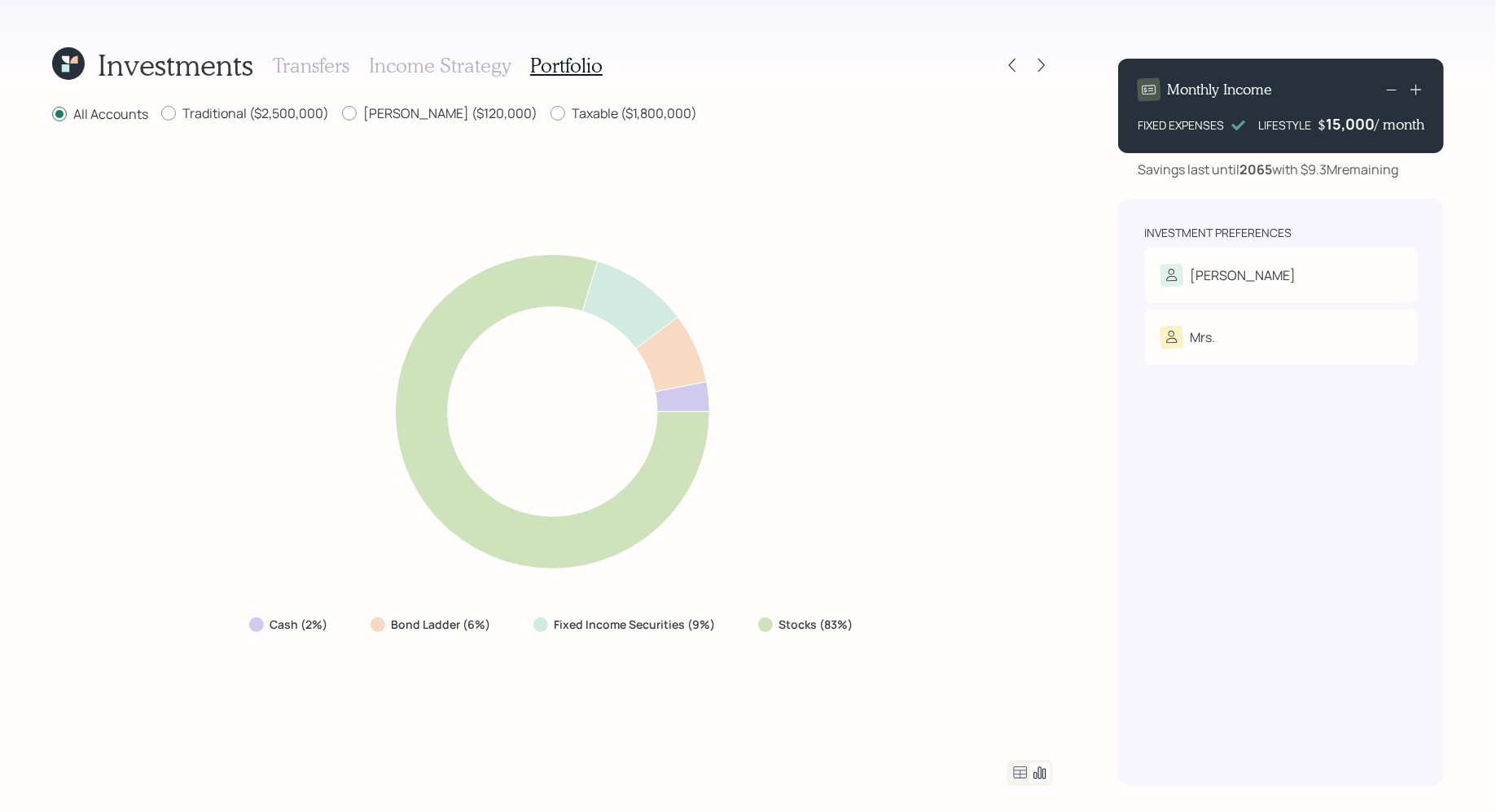
click at [261, 101] on div "Investments Transfers Income Strategy Portfolio All Accounts Traditional ($2,50…" at bounding box center [552, 416] width 1001 height 740
click at [551, 108] on label "Taxable ($1,800,000)" at bounding box center [623, 113] width 146 height 18
click at [550, 113] on input "Taxable ($1,800,000)" at bounding box center [550, 113] width 1 height 1
radio input "true"
radio input "false"
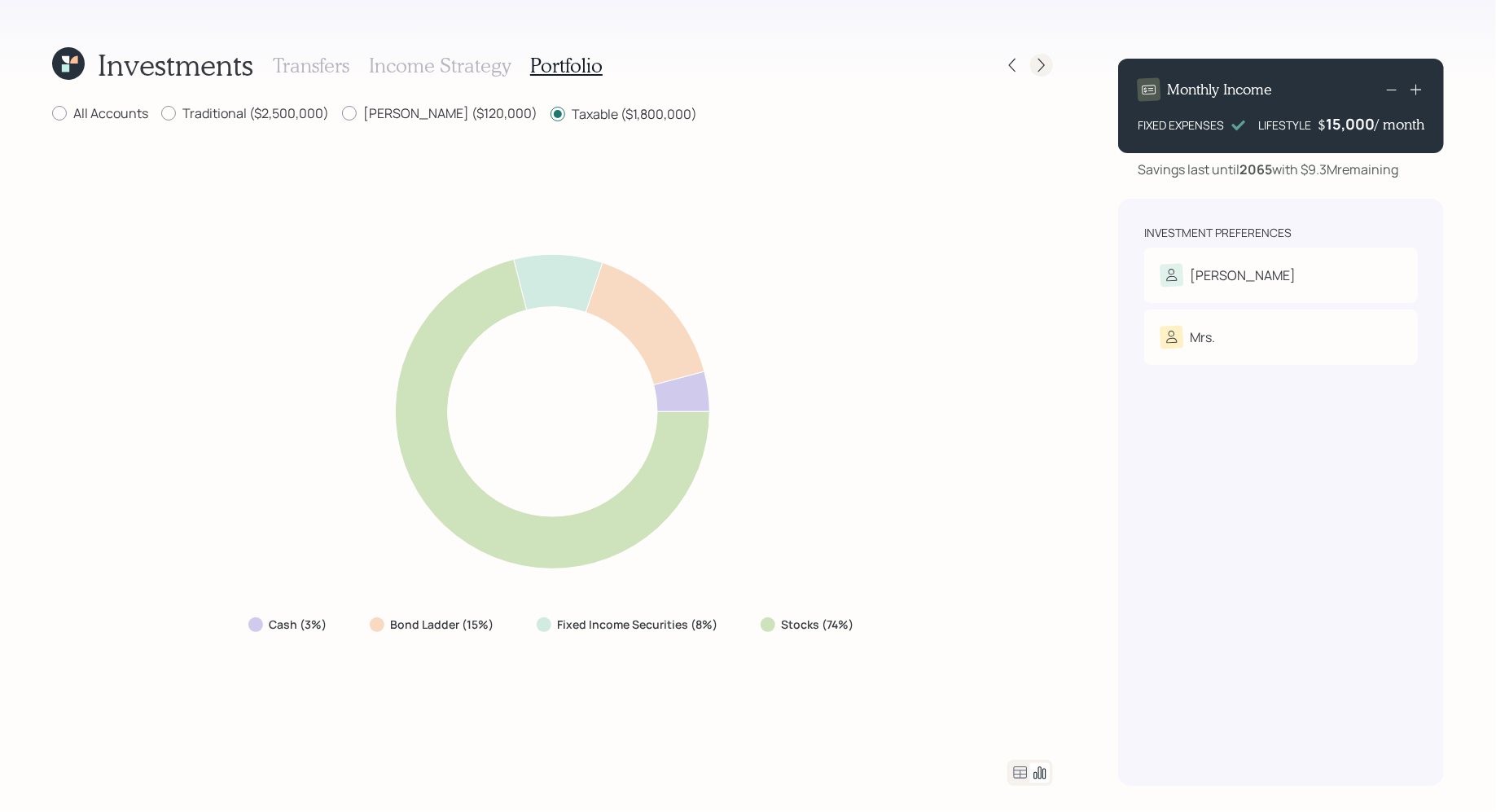
click at [1046, 65] on icon at bounding box center [1041, 65] width 16 height 16
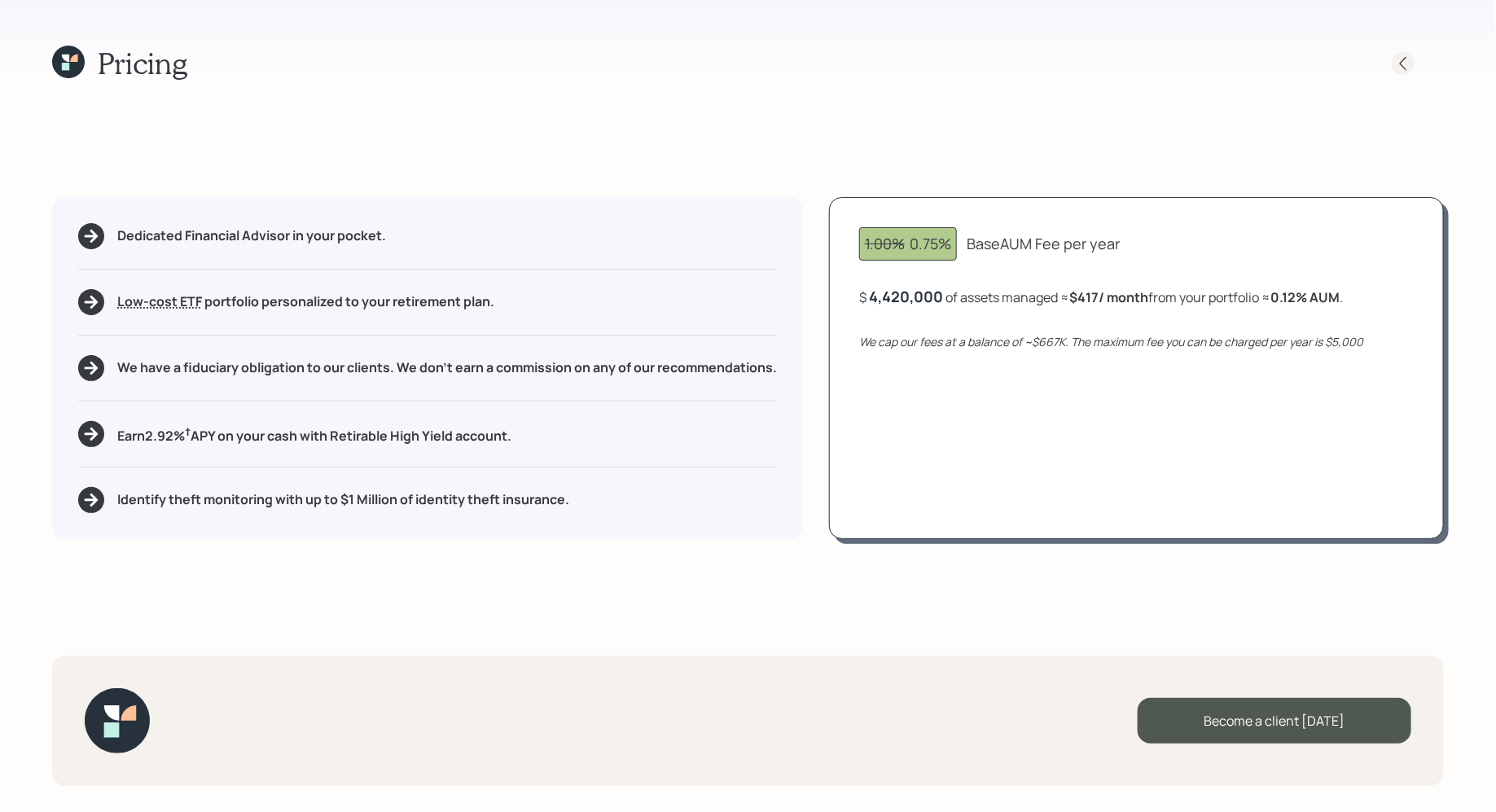
click at [1399, 60] on icon at bounding box center [1402, 63] width 16 height 16
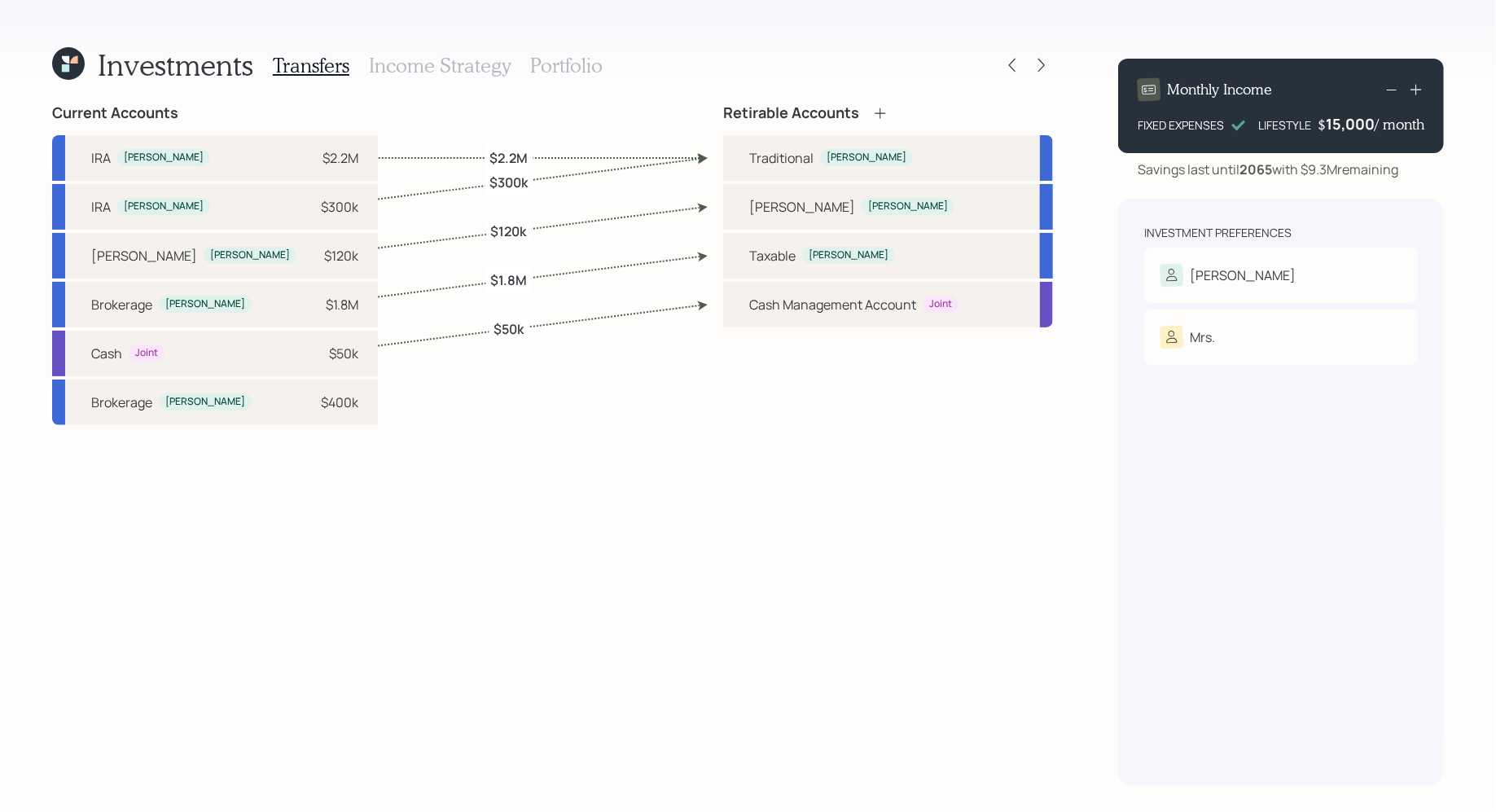
click at [556, 68] on h3 "Portfolio" at bounding box center [566, 65] width 73 height 23
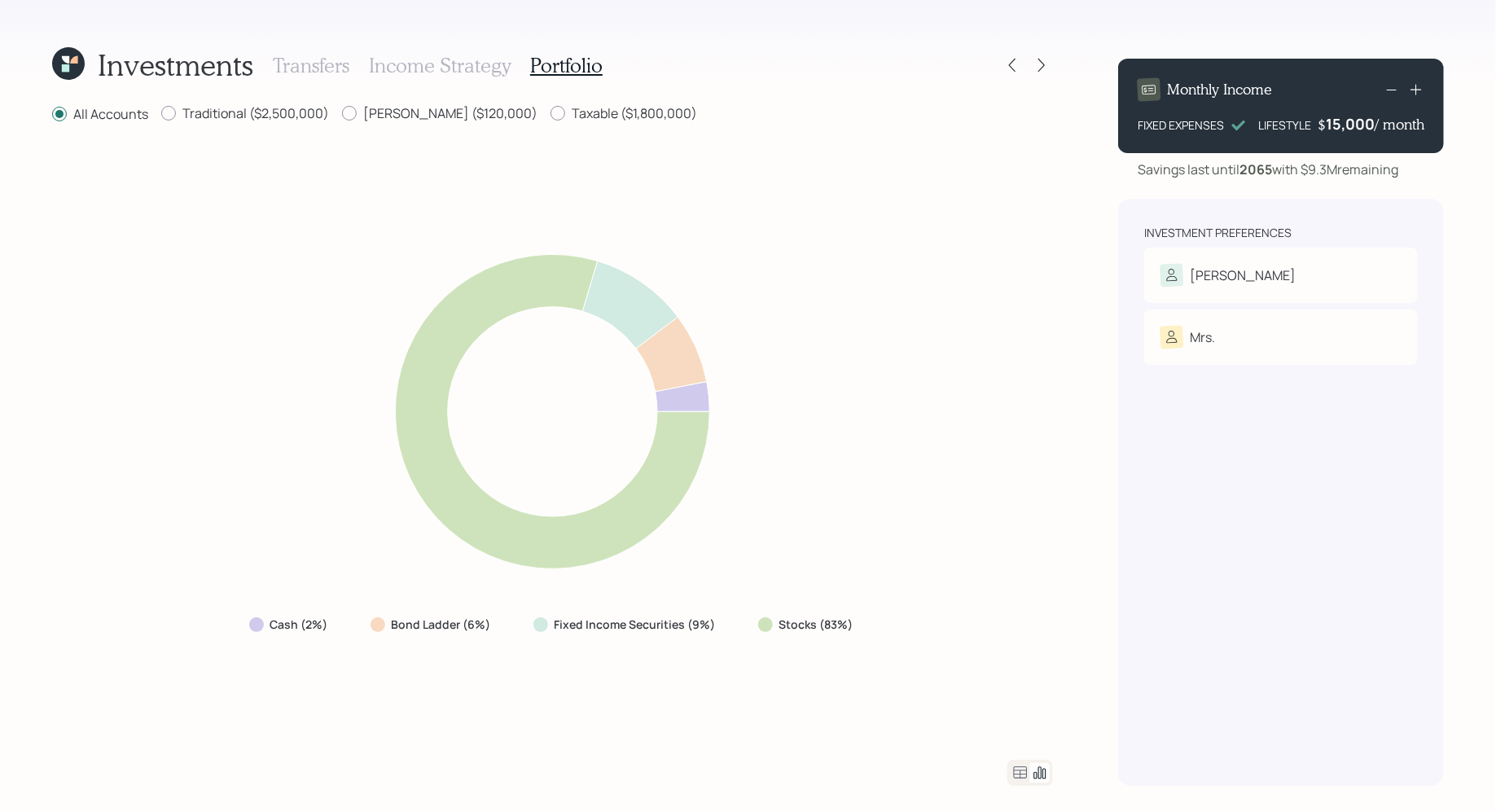
click at [1018, 775] on icon at bounding box center [1021, 772] width 14 height 12
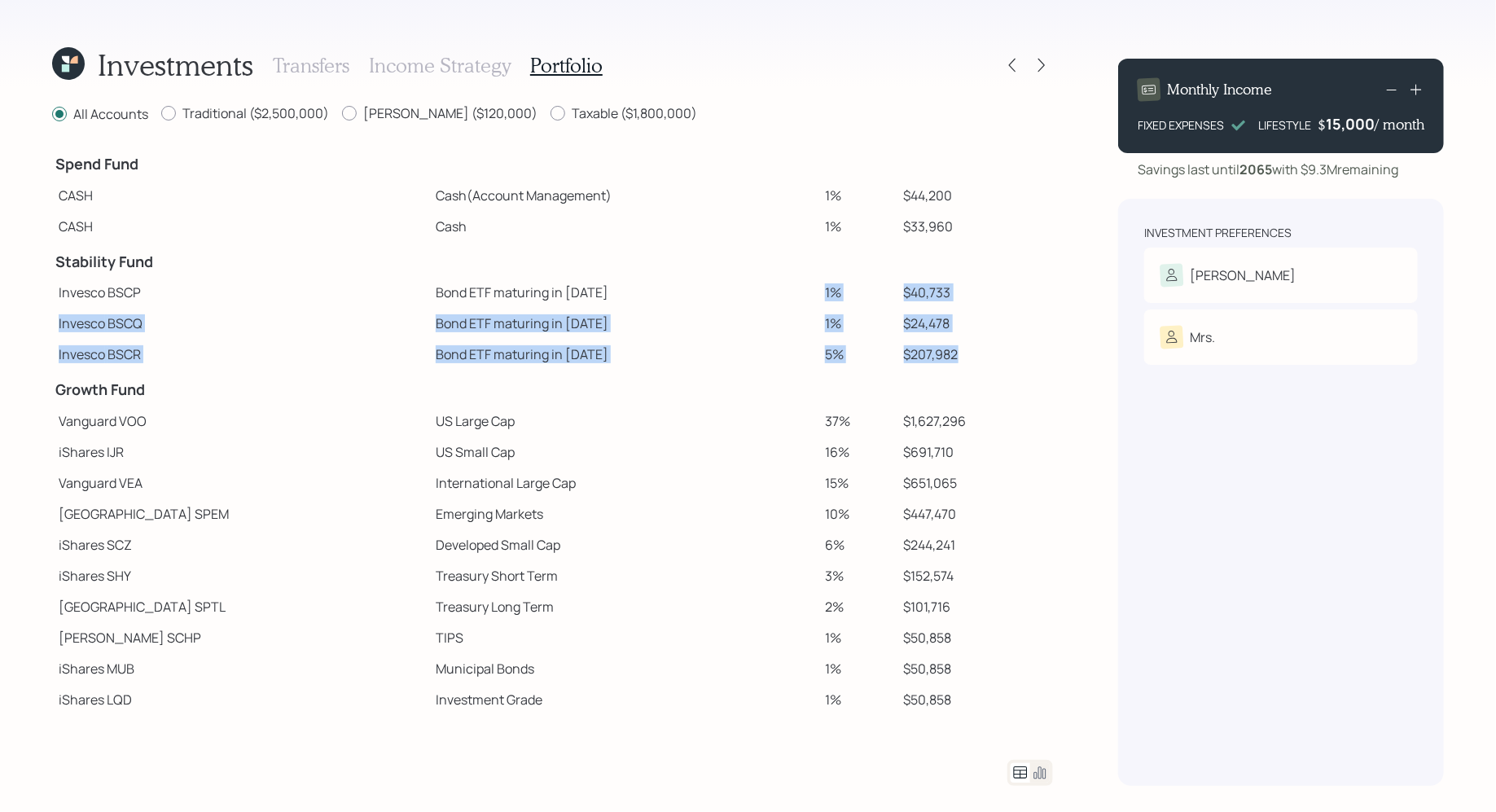
drag, startPoint x: 941, startPoint y: 352, endPoint x: 873, endPoint y: 280, distance: 99.0
click at [873, 280] on tbody "Spend Fund CASH Cash (Account Management) 1% $44,200 CASH Cash 1% $33,960 Stabi…" at bounding box center [552, 429] width 1001 height 570
click at [898, 322] on td "$24,478" at bounding box center [976, 324] width 156 height 31
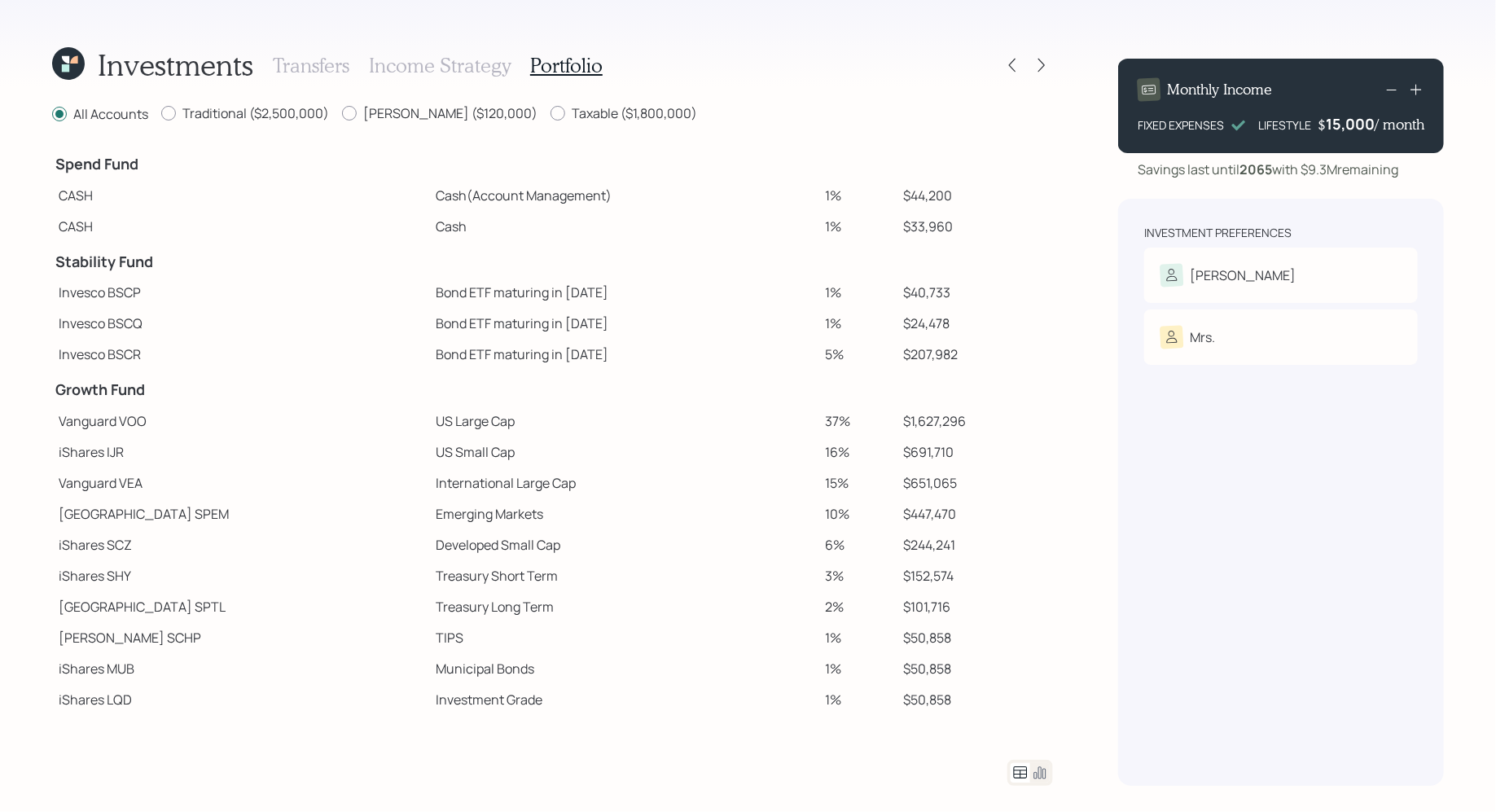
click at [1342, 129] on div "15,000" at bounding box center [1350, 124] width 48 height 20
click at [1342, 129] on div "15000" at bounding box center [1352, 124] width 45 height 20
click at [1143, 504] on div "Investment Preferences [PERSON_NAME] Risk Tolerance: Aggressive Mrs. Risk Toler…" at bounding box center [1281, 493] width 326 height 587
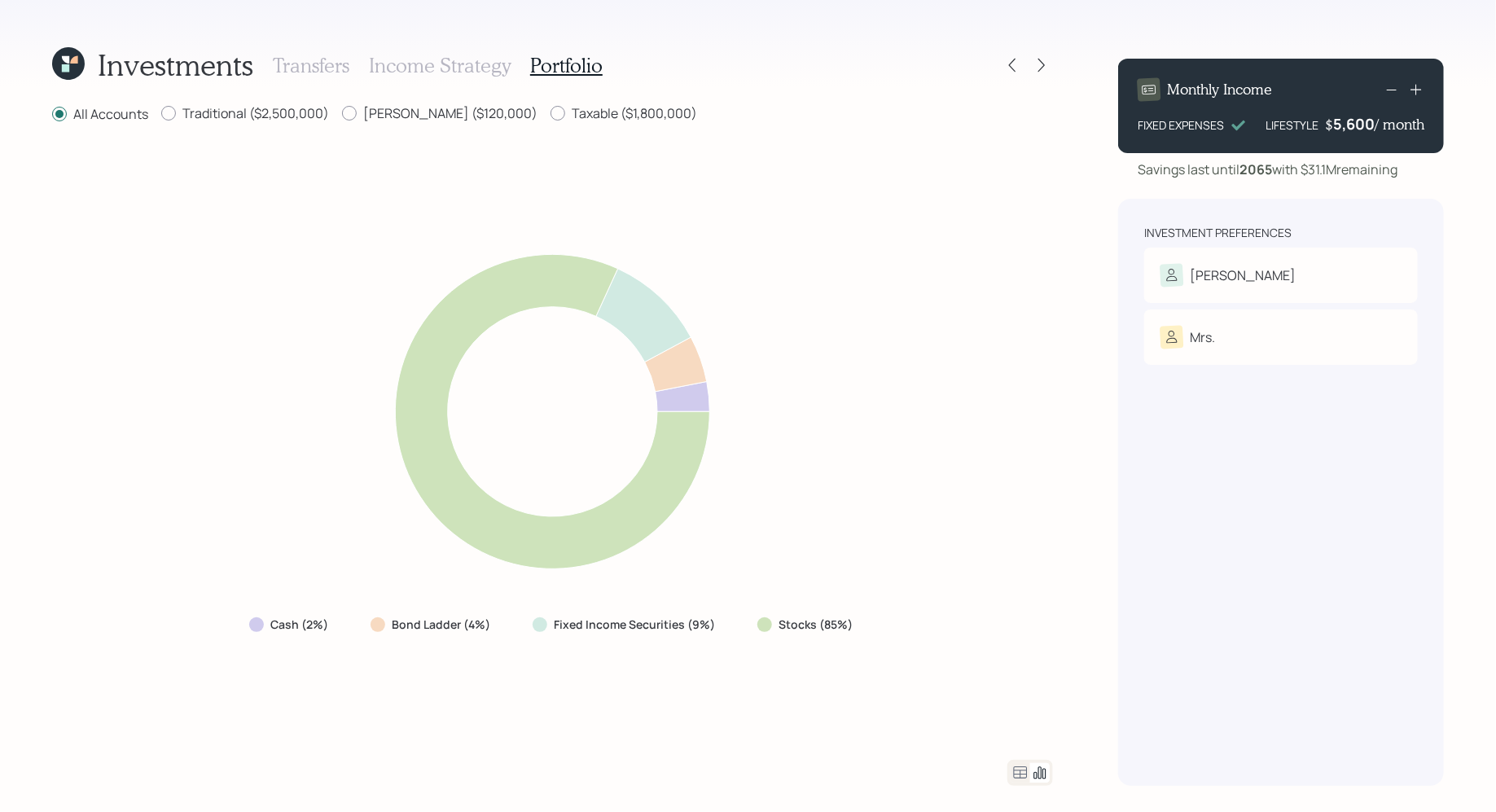
click at [1030, 765] on icon at bounding box center [1040, 772] width 20 height 20
click at [1016, 767] on icon at bounding box center [1021, 772] width 14 height 12
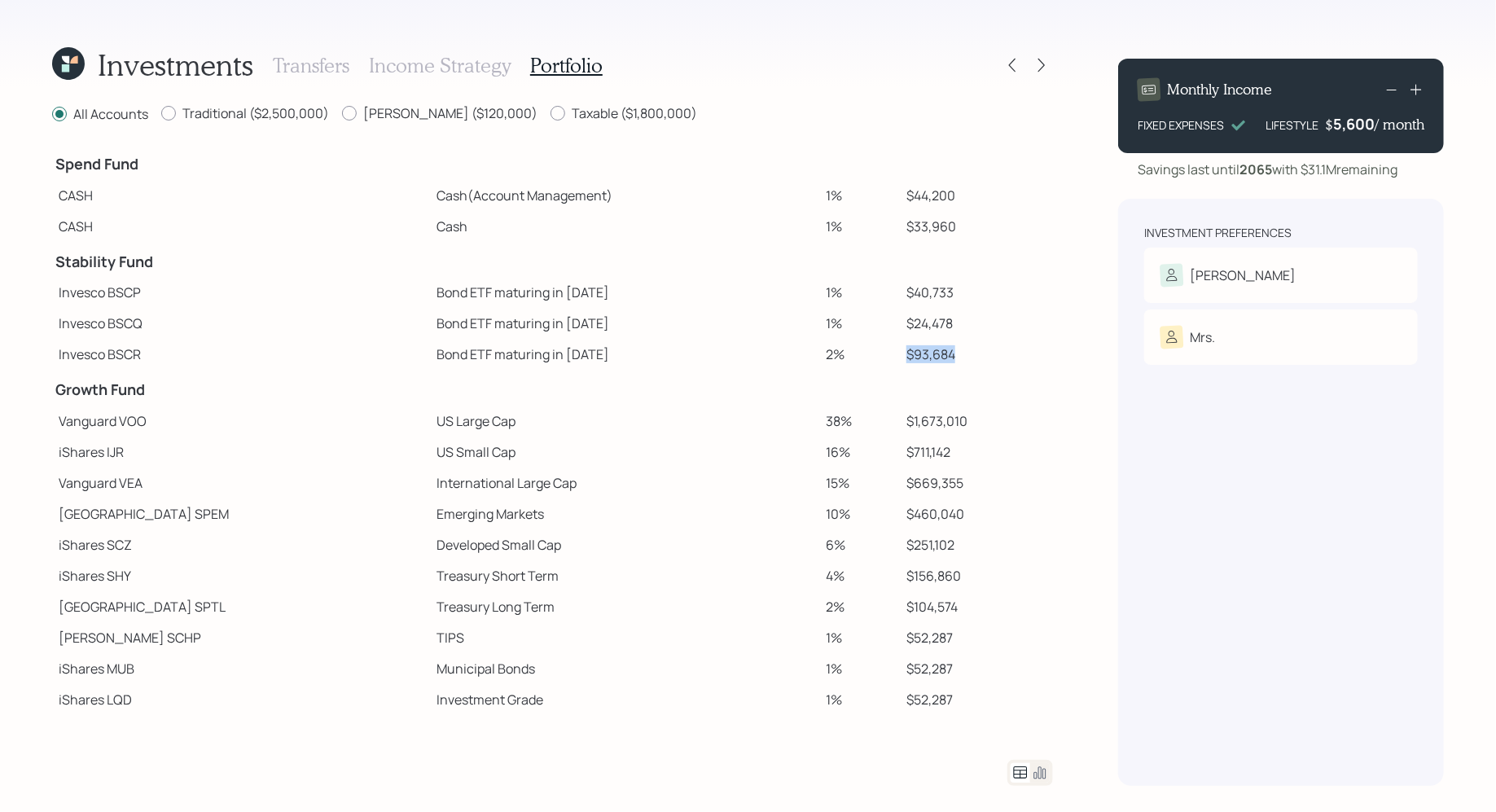
drag, startPoint x: 938, startPoint y: 356, endPoint x: 876, endPoint y: 354, distance: 62.0
click at [876, 354] on tr "Invesco BSCR Bond ETF maturing in 2027 2% $93,684" at bounding box center [552, 354] width 1001 height 31
click at [900, 308] on td "$24,478" at bounding box center [976, 324] width 153 height 31
drag, startPoint x: 885, startPoint y: 296, endPoint x: 944, endPoint y: 302, distance: 59.3
click at [944, 302] on td "$40,733" at bounding box center [976, 293] width 153 height 31
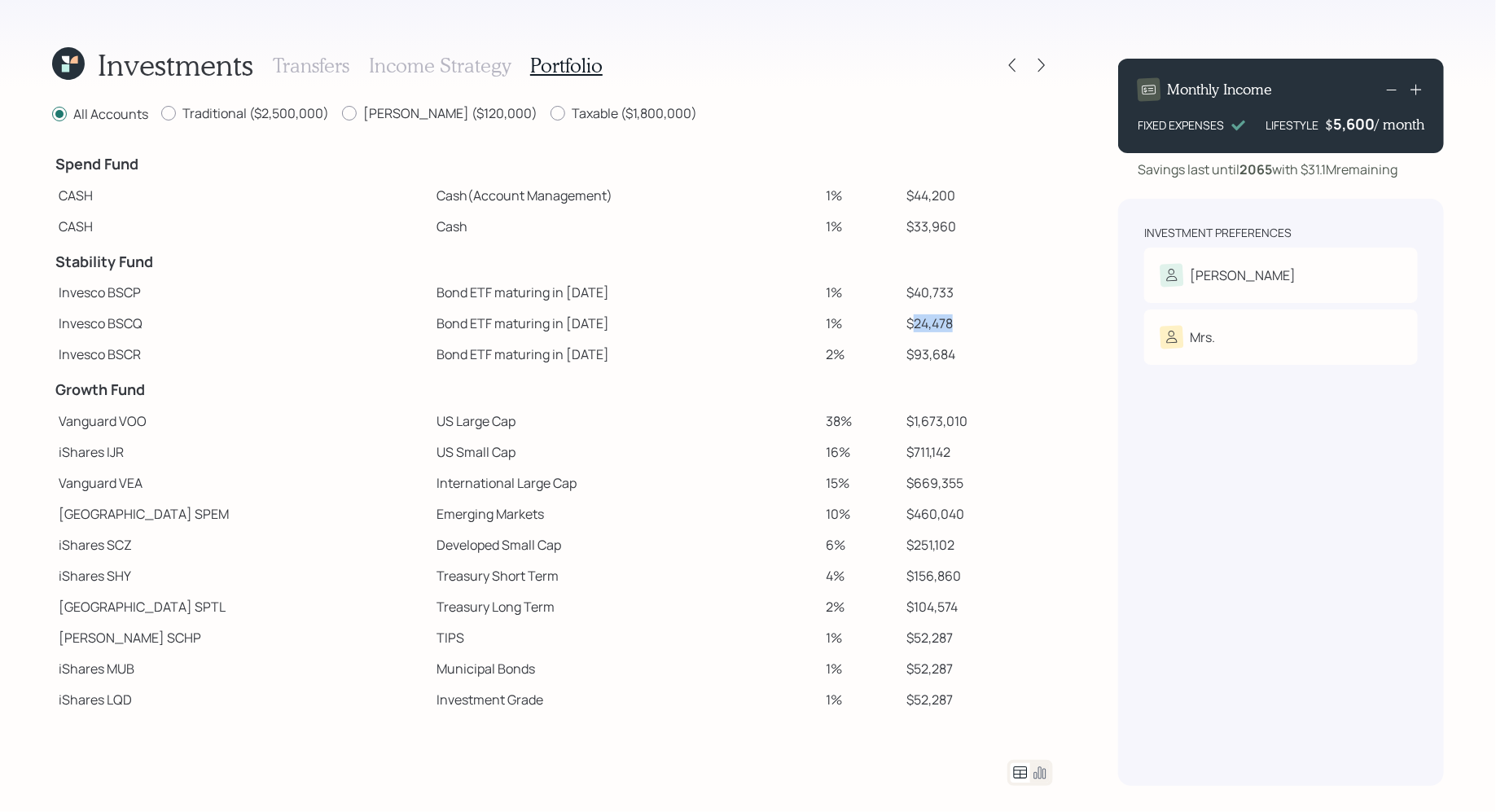
drag, startPoint x: 889, startPoint y: 325, endPoint x: 955, endPoint y: 326, distance: 66.0
click at [955, 326] on td "$24,478" at bounding box center [976, 324] width 153 height 31
click at [57, 58] on icon at bounding box center [68, 64] width 33 height 33
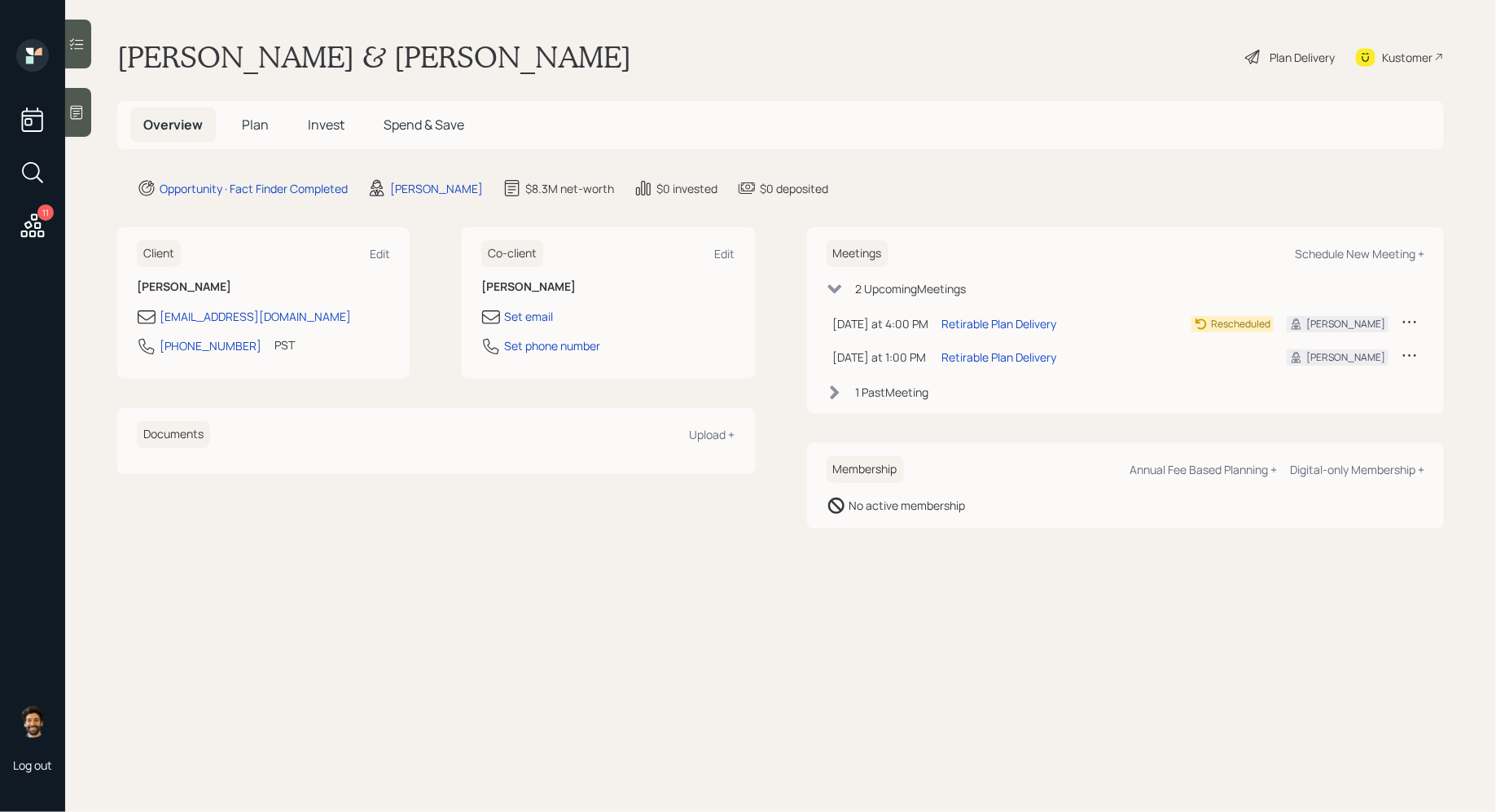
click at [1275, 62] on div "Plan Delivery" at bounding box center [1302, 57] width 65 height 17
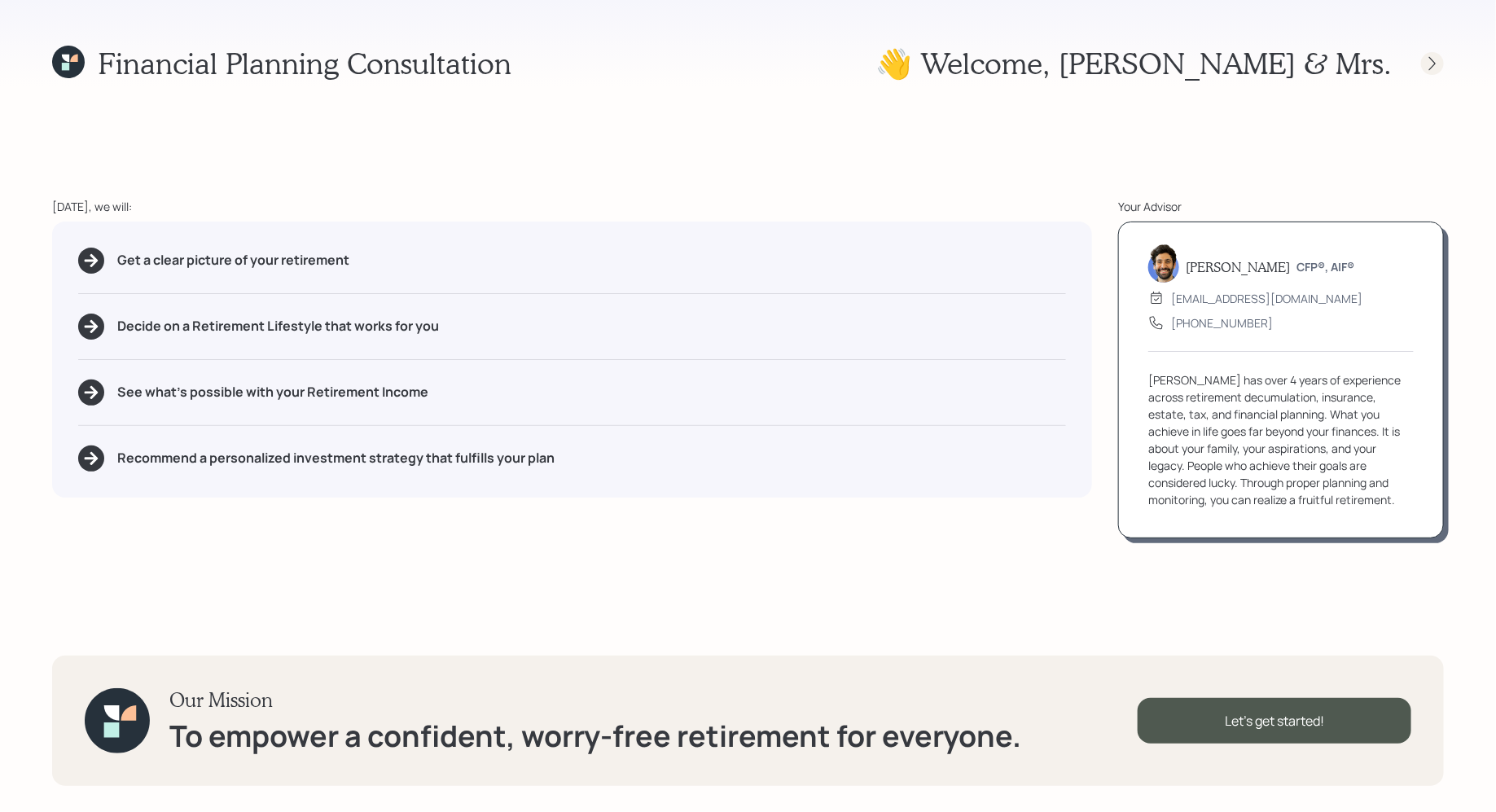
click at [1435, 66] on icon at bounding box center [1432, 63] width 16 height 16
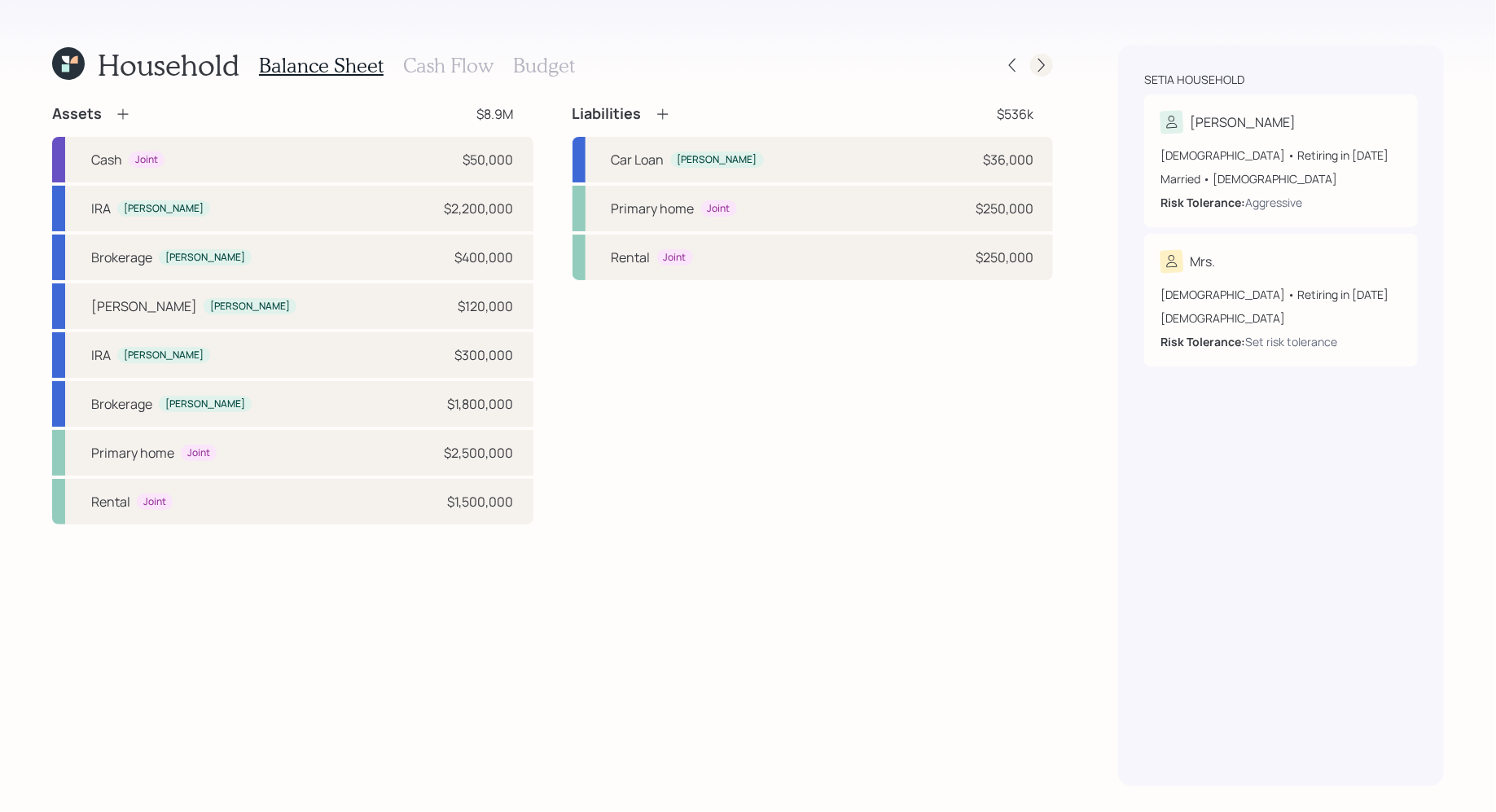
click at [1041, 72] on icon at bounding box center [1041, 65] width 16 height 16
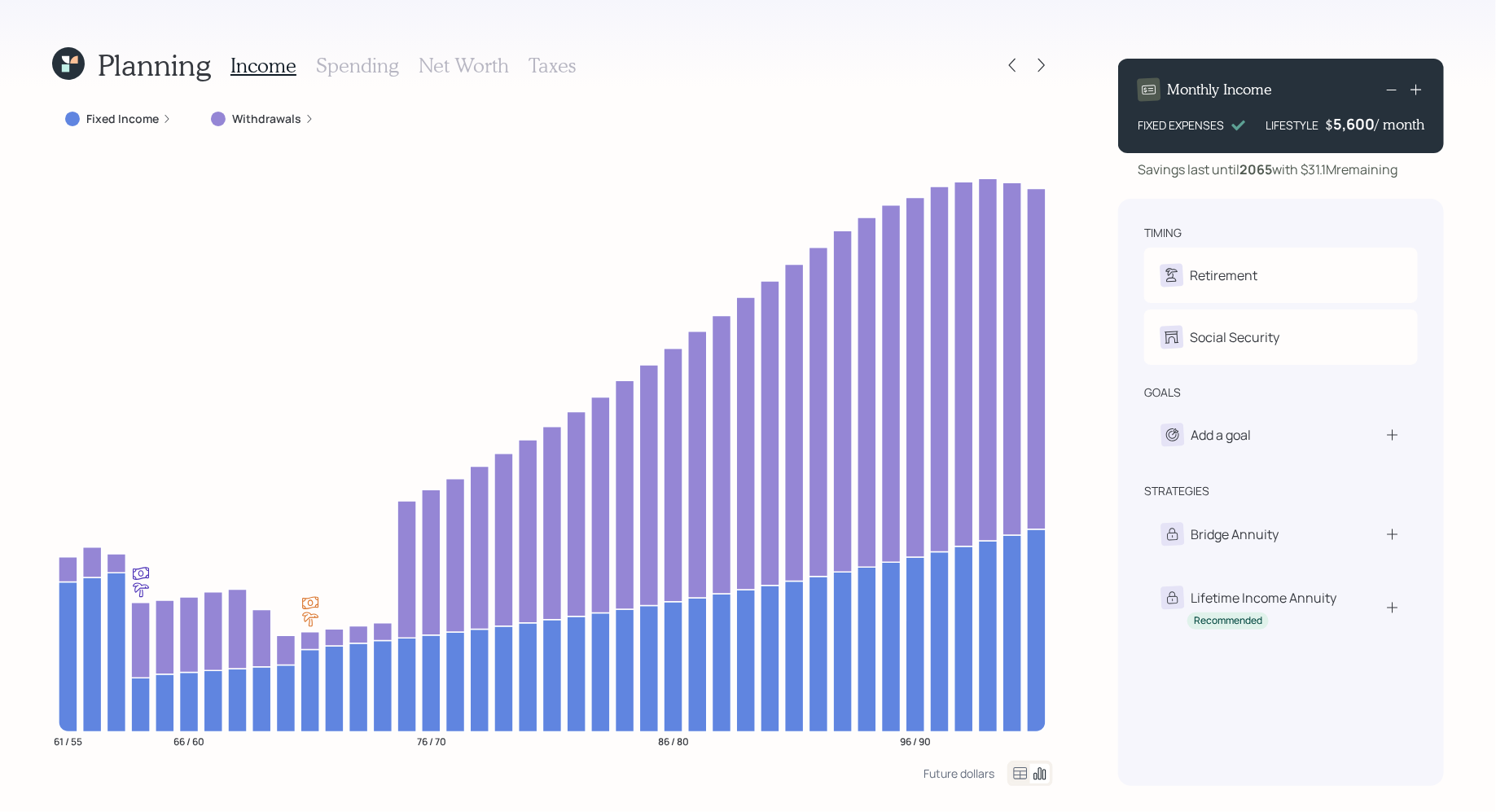
click at [1358, 123] on div "5,600" at bounding box center [1354, 124] width 42 height 20
click at [1358, 123] on div "5600" at bounding box center [1354, 124] width 41 height 20
click at [1167, 183] on div "Monthly Income FIXED EXPENSES LIFESTYLE $ 15000 / month Savings last until 2065…" at bounding box center [1281, 416] width 326 height 740
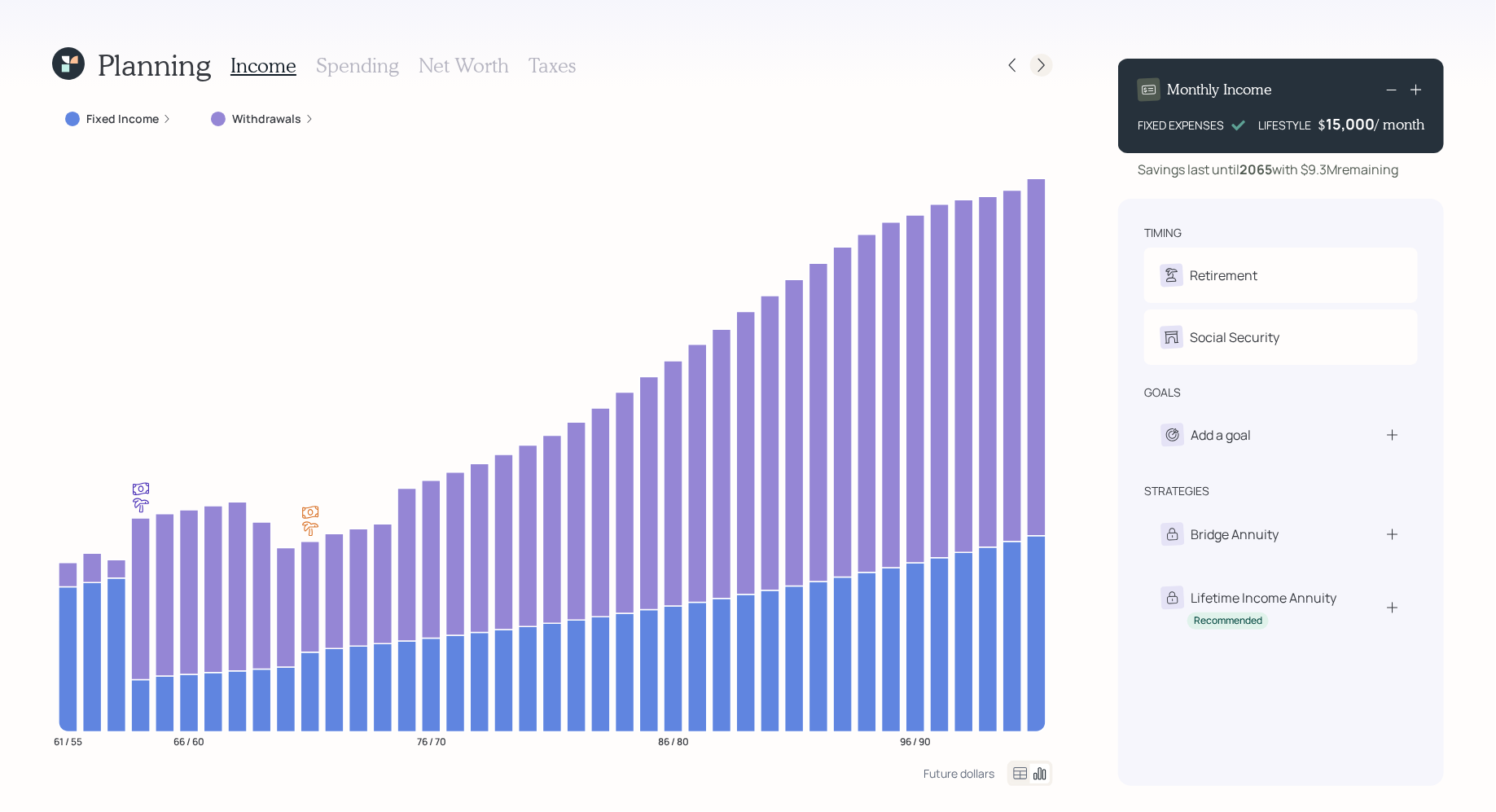
click at [1042, 62] on icon at bounding box center [1041, 66] width 7 height 14
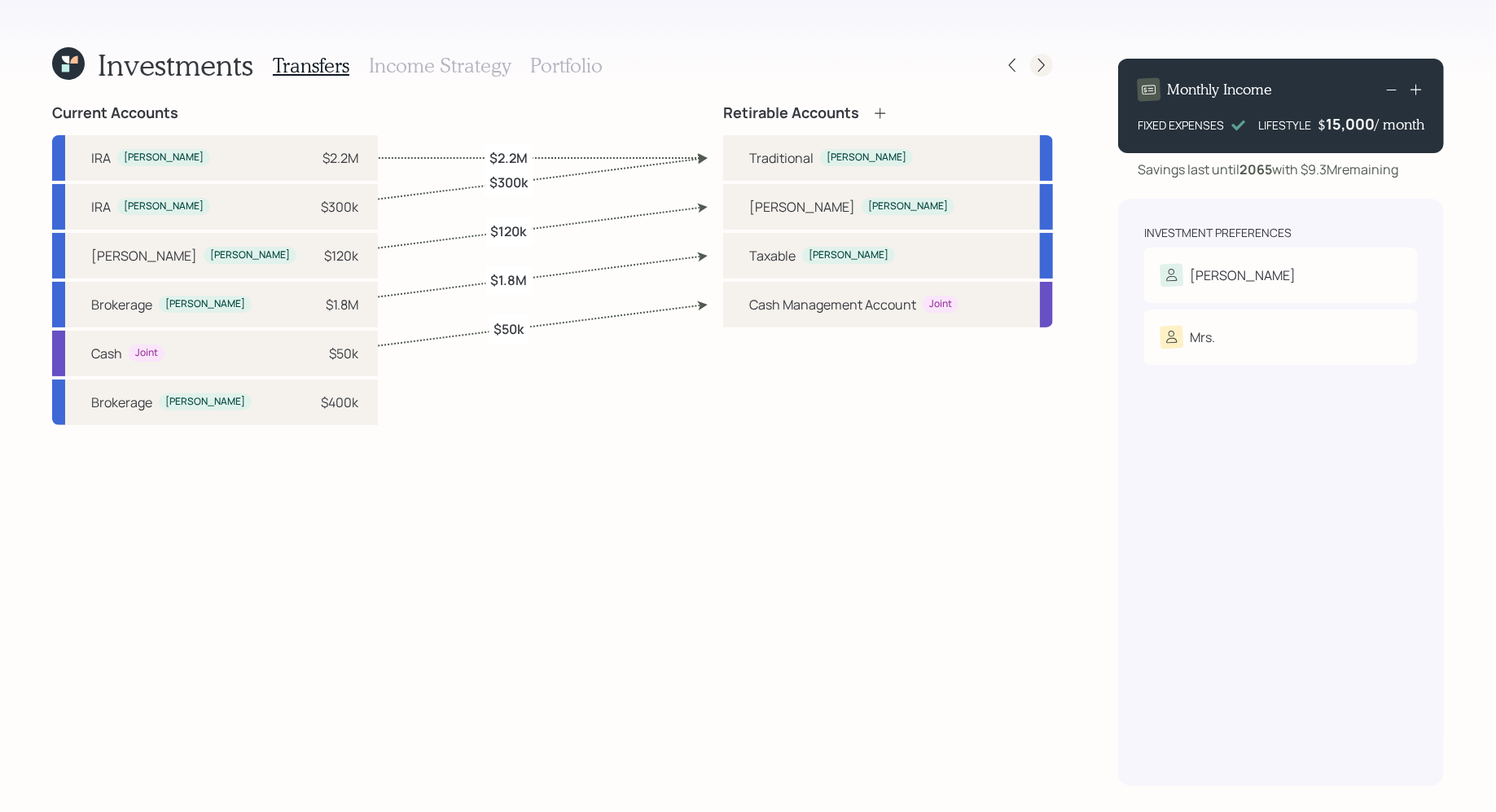
click at [1038, 71] on icon at bounding box center [1041, 66] width 7 height 14
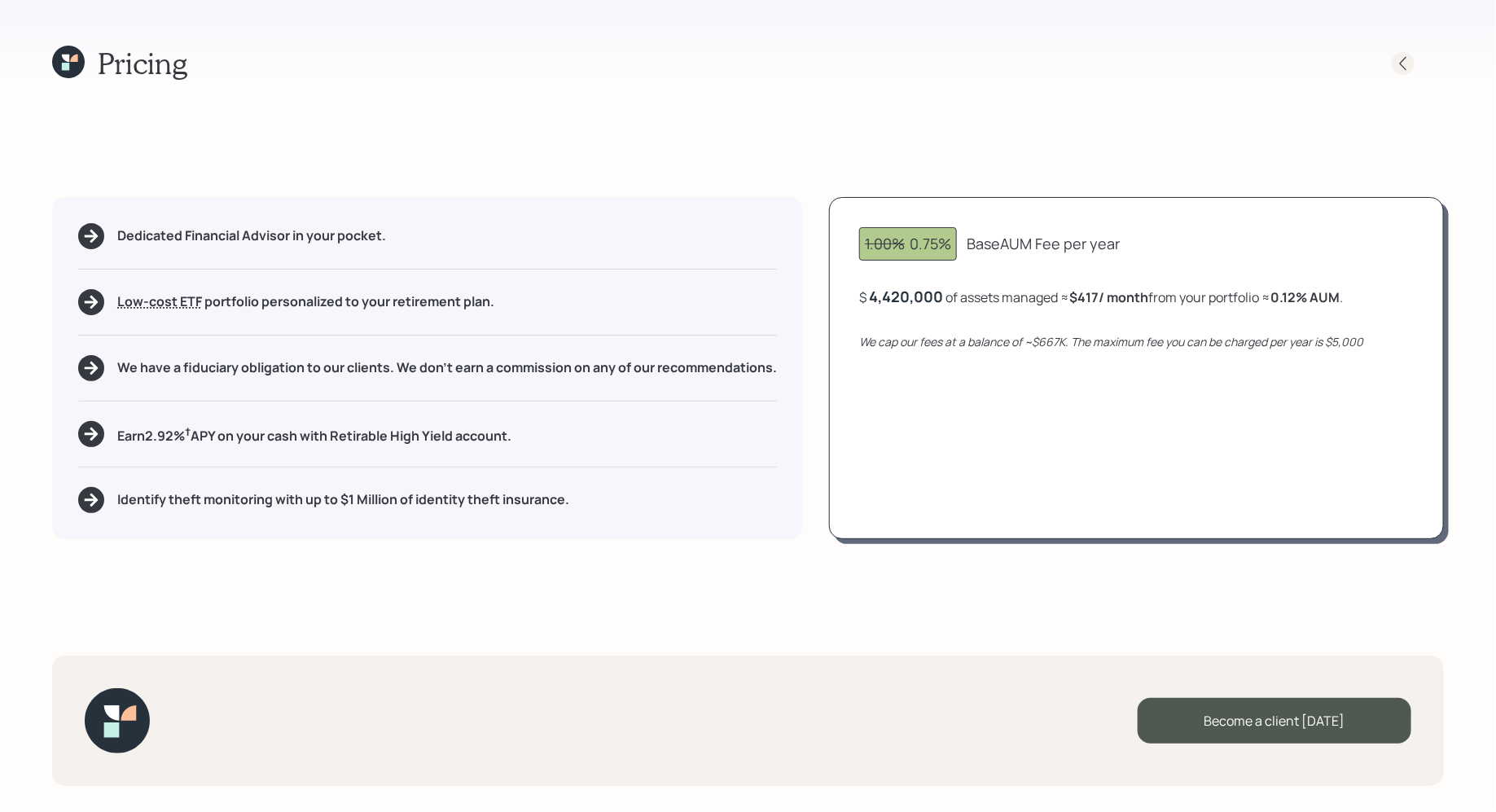
click at [1400, 61] on icon at bounding box center [1403, 63] width 7 height 14
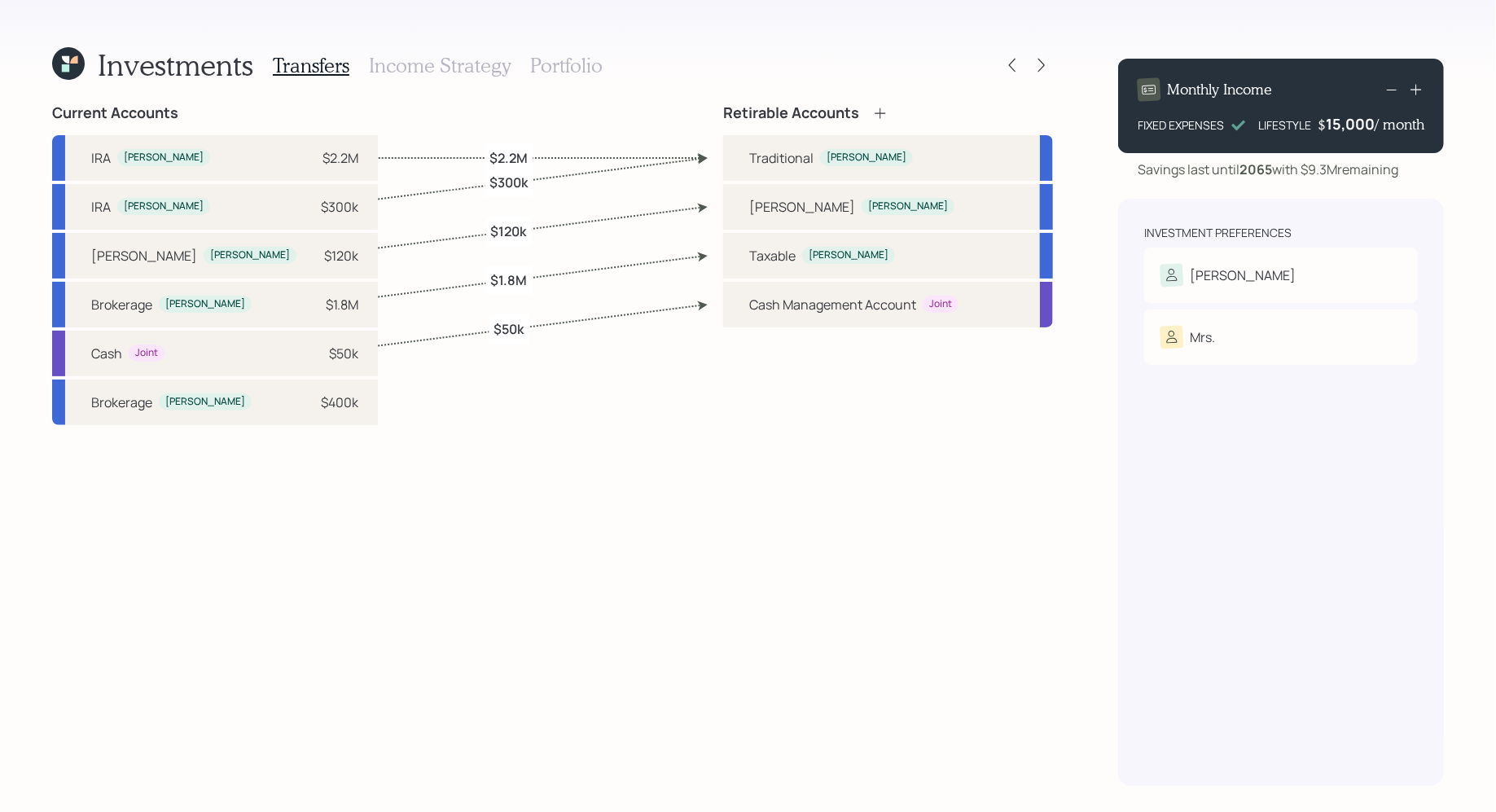
click at [584, 68] on h3 "Portfolio" at bounding box center [566, 65] width 73 height 23
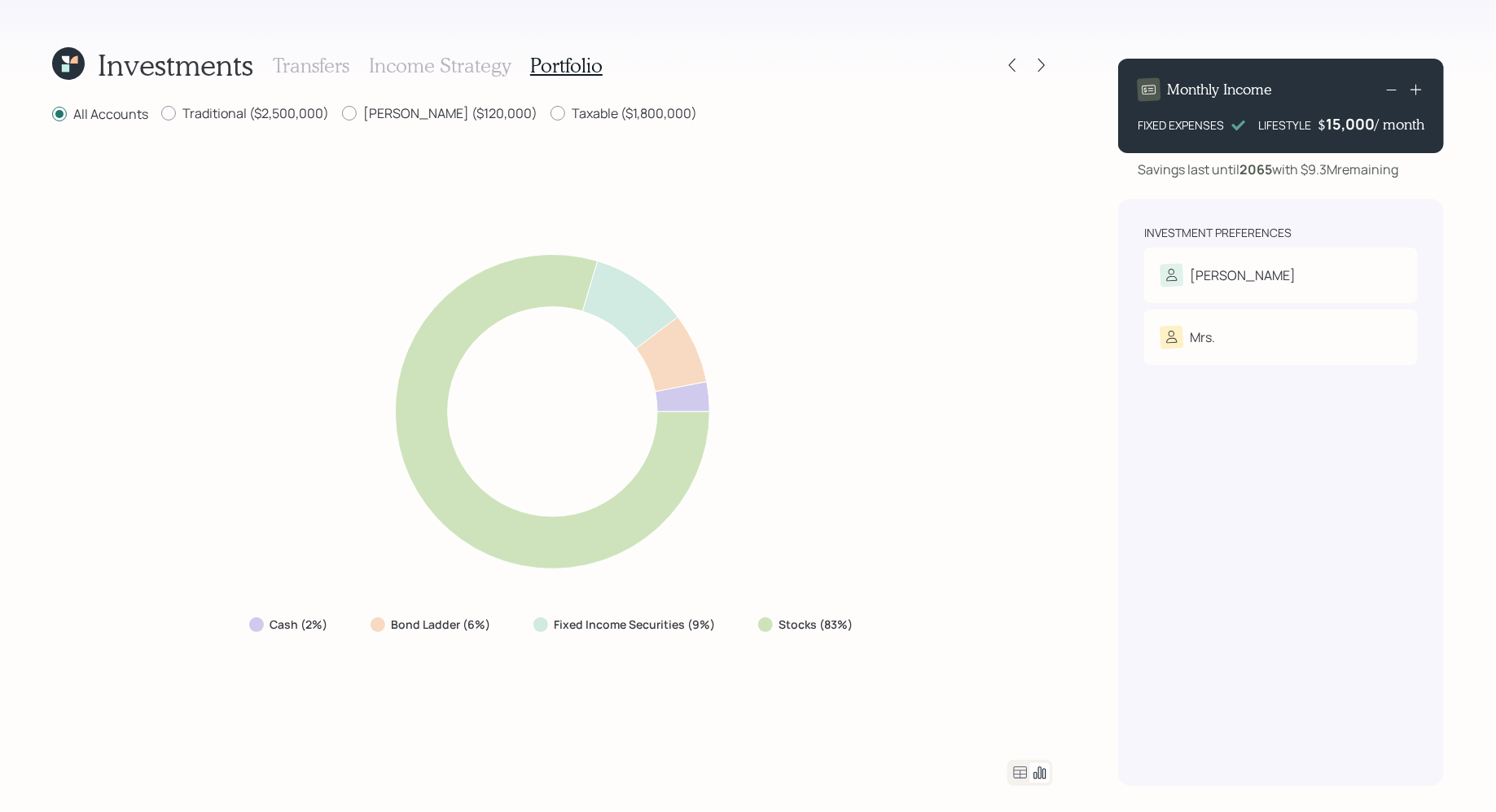
click at [1017, 777] on icon at bounding box center [1020, 772] width 20 height 20
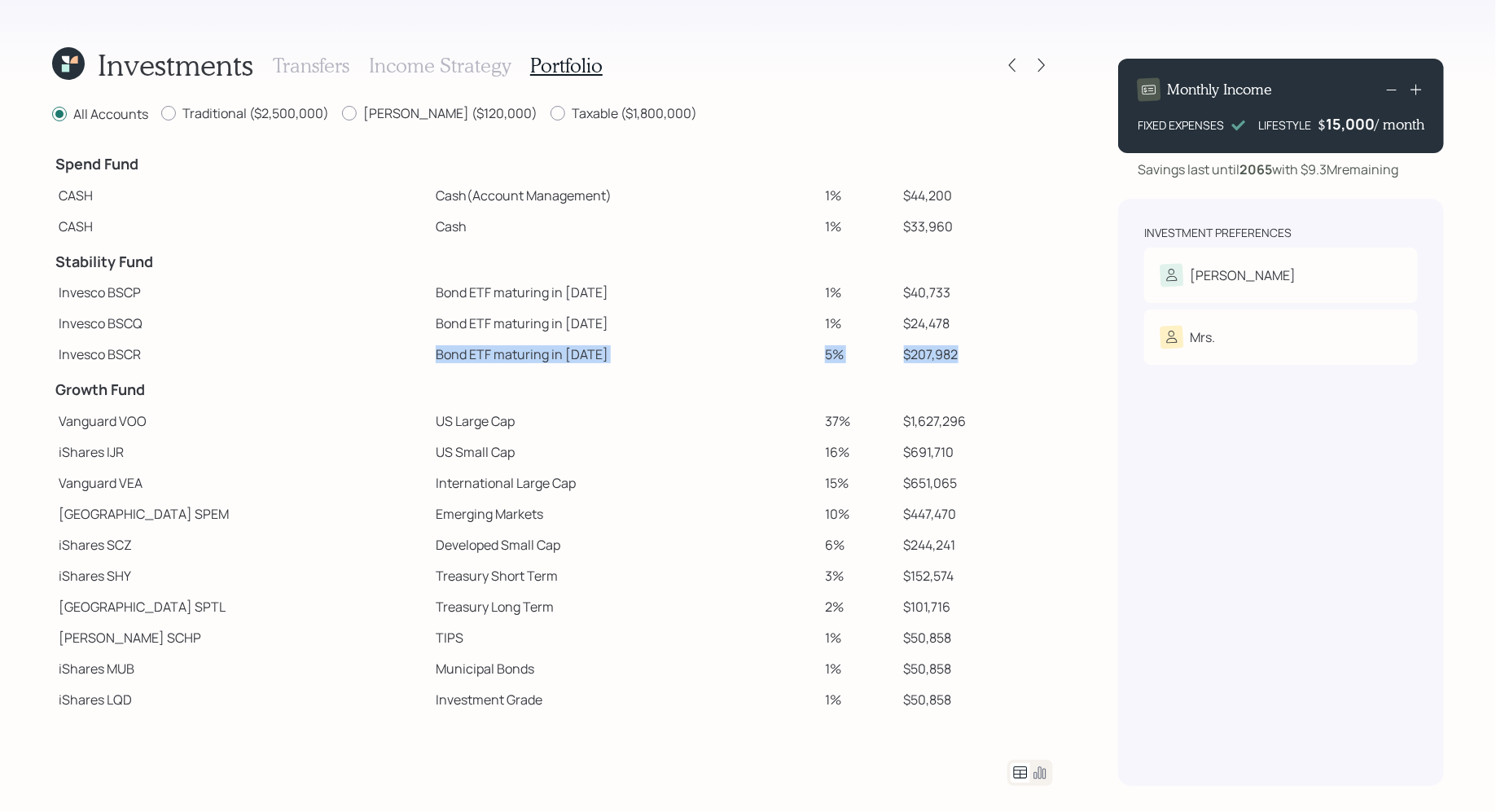
drag, startPoint x: 938, startPoint y: 351, endPoint x: 316, endPoint y: 350, distance: 622.0
click at [316, 350] on tr "Invesco BSCR Bond ETF maturing in 2027 5% $207,982" at bounding box center [552, 354] width 1001 height 31
click at [1343, 125] on div "15,000" at bounding box center [1350, 124] width 48 height 20
click at [1343, 125] on div "15000" at bounding box center [1352, 124] width 45 height 20
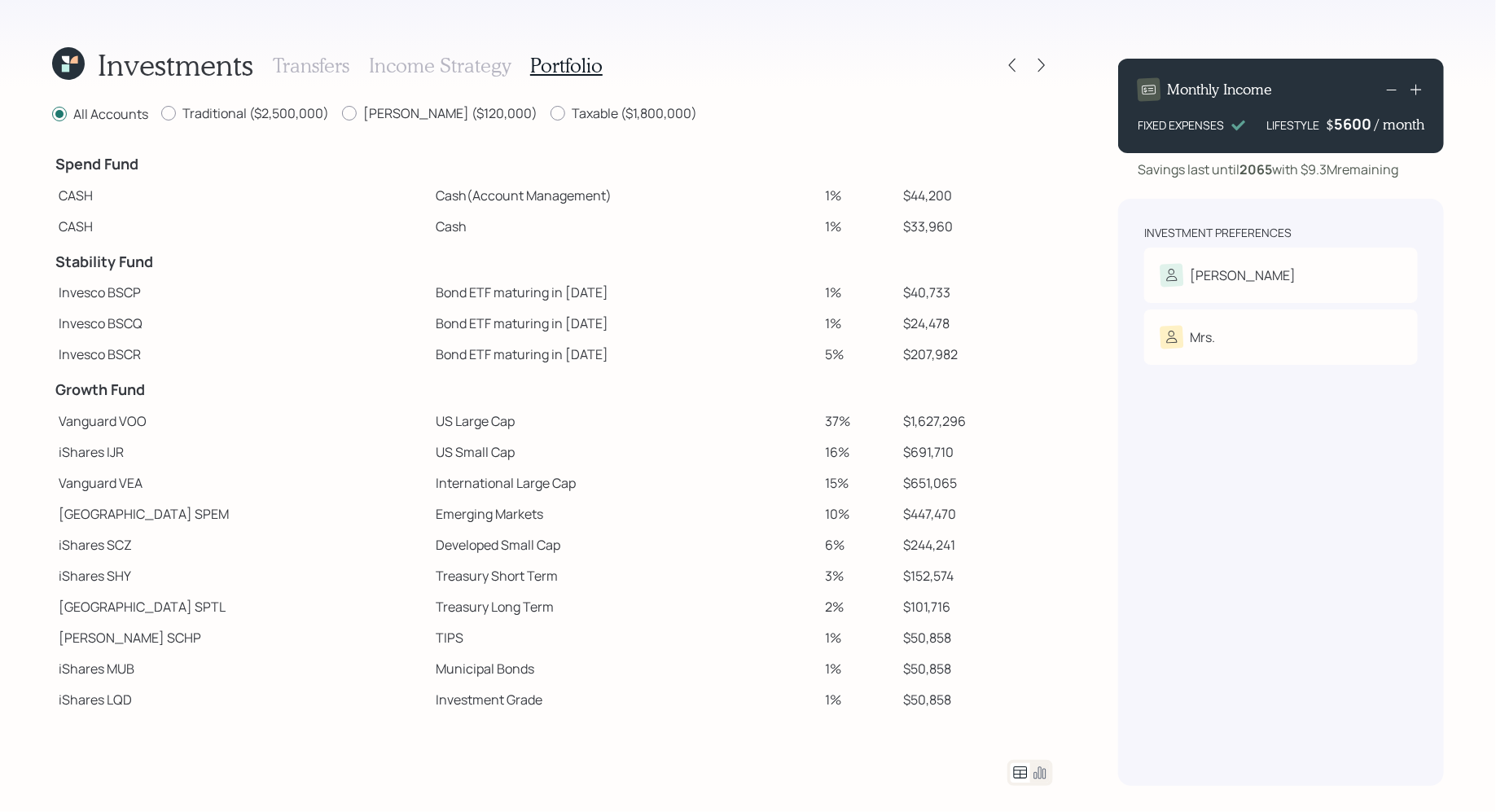
click at [1267, 518] on div "Investment Preferences Deepinder Risk Tolerance: Aggressive Mrs. Risk Tolerance…" at bounding box center [1281, 493] width 326 height 587
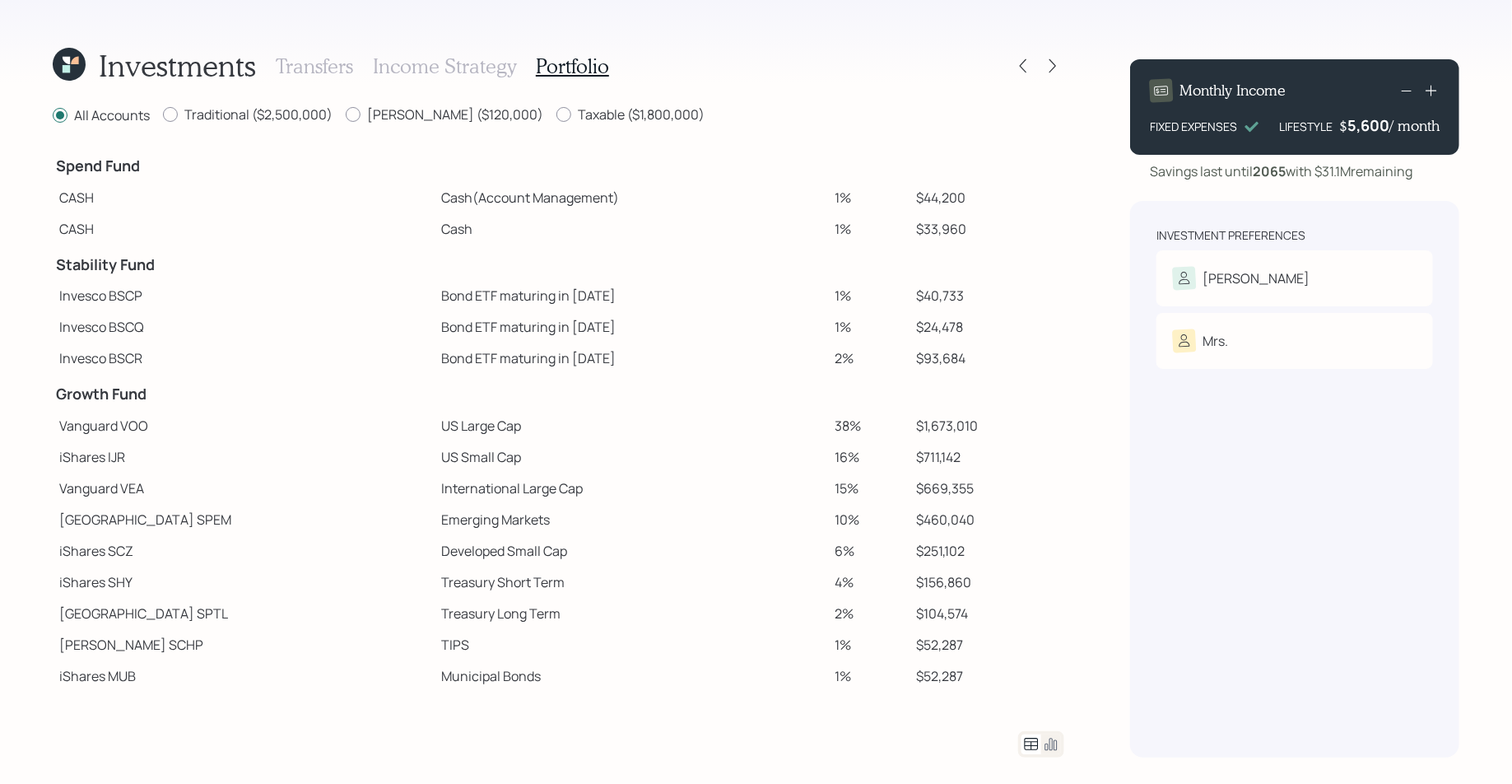
click at [80, 70] on icon at bounding box center [69, 65] width 33 height 33
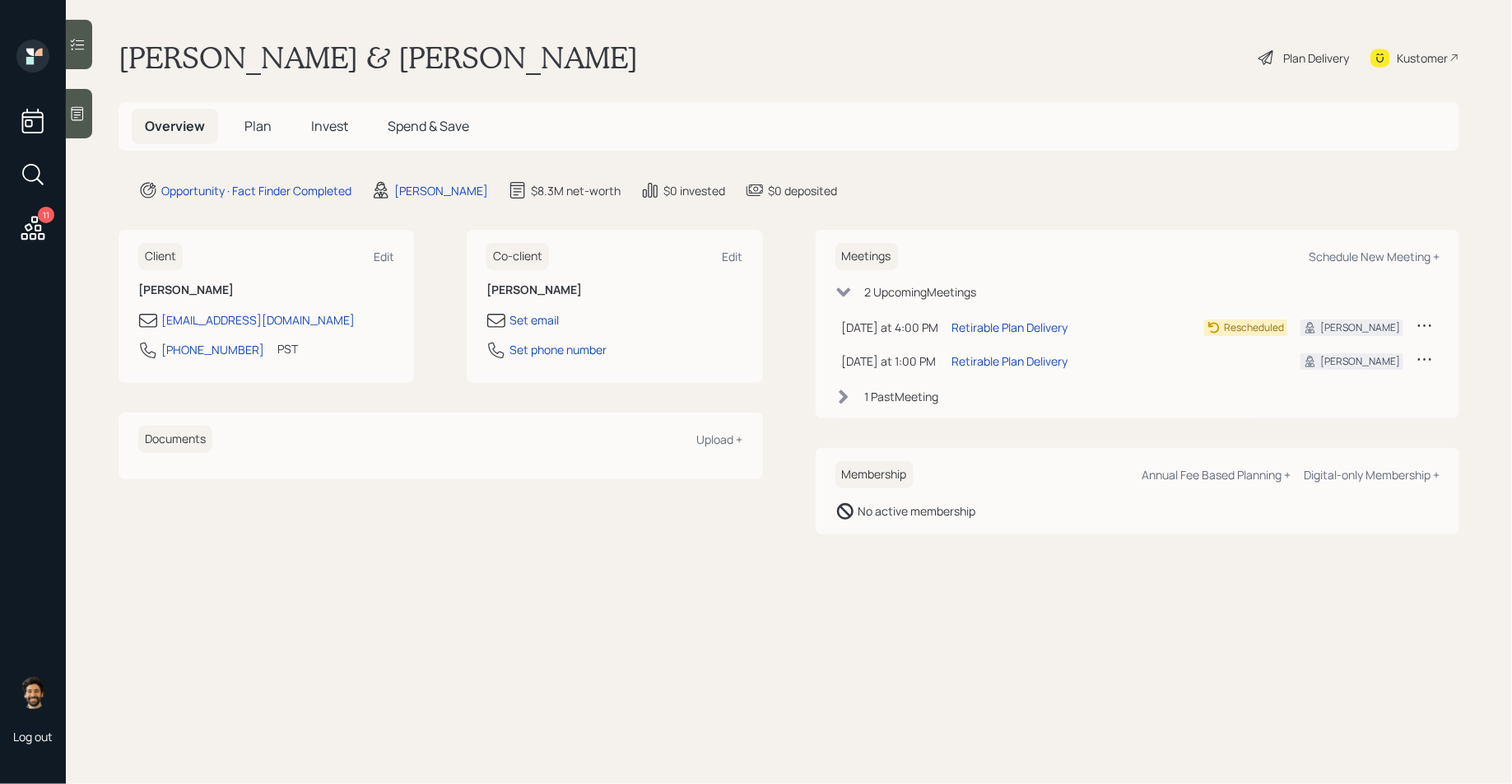
click at [1331, 46] on div "Plan Delivery" at bounding box center [1303, 57] width 94 height 36
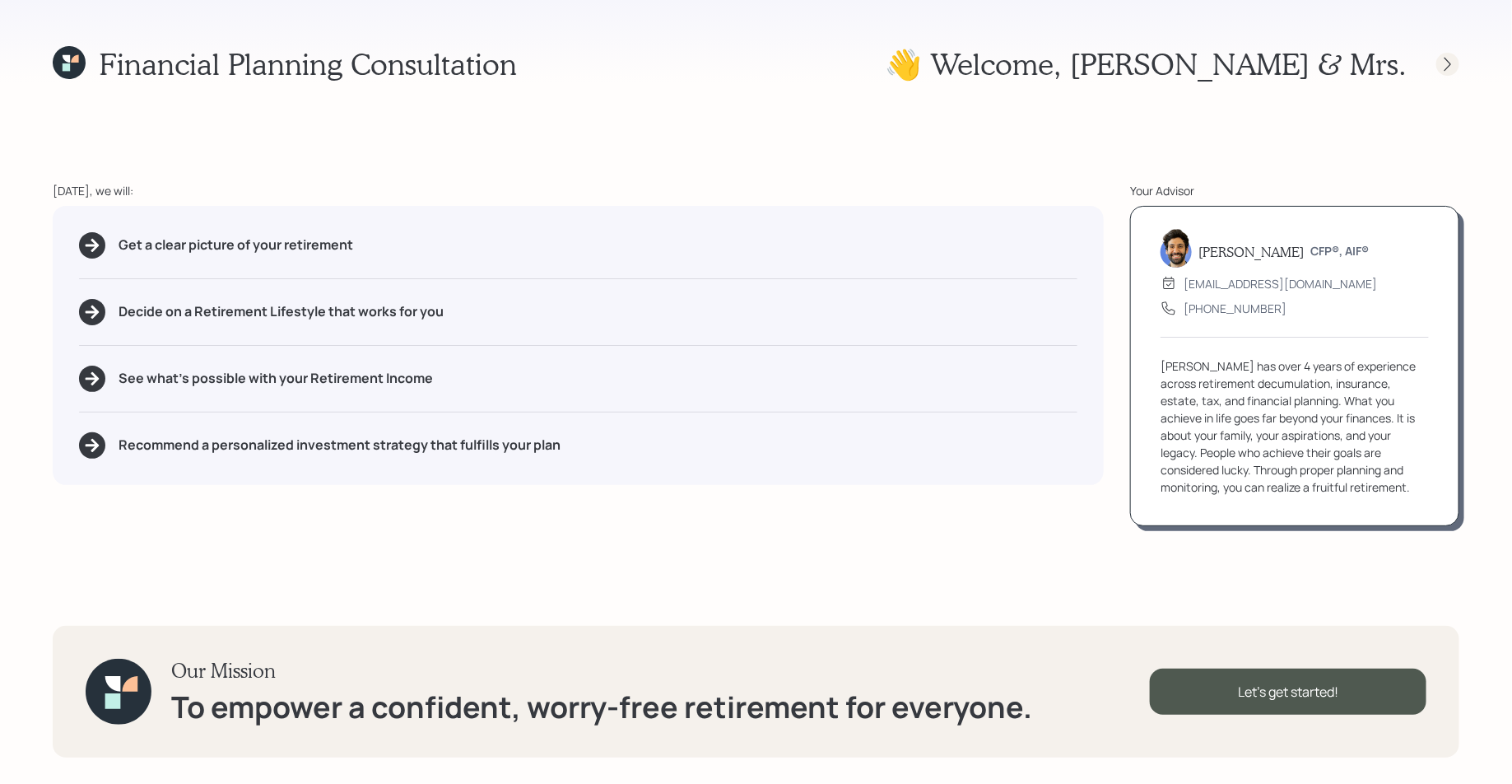
click at [1446, 59] on icon at bounding box center [1448, 64] width 7 height 14
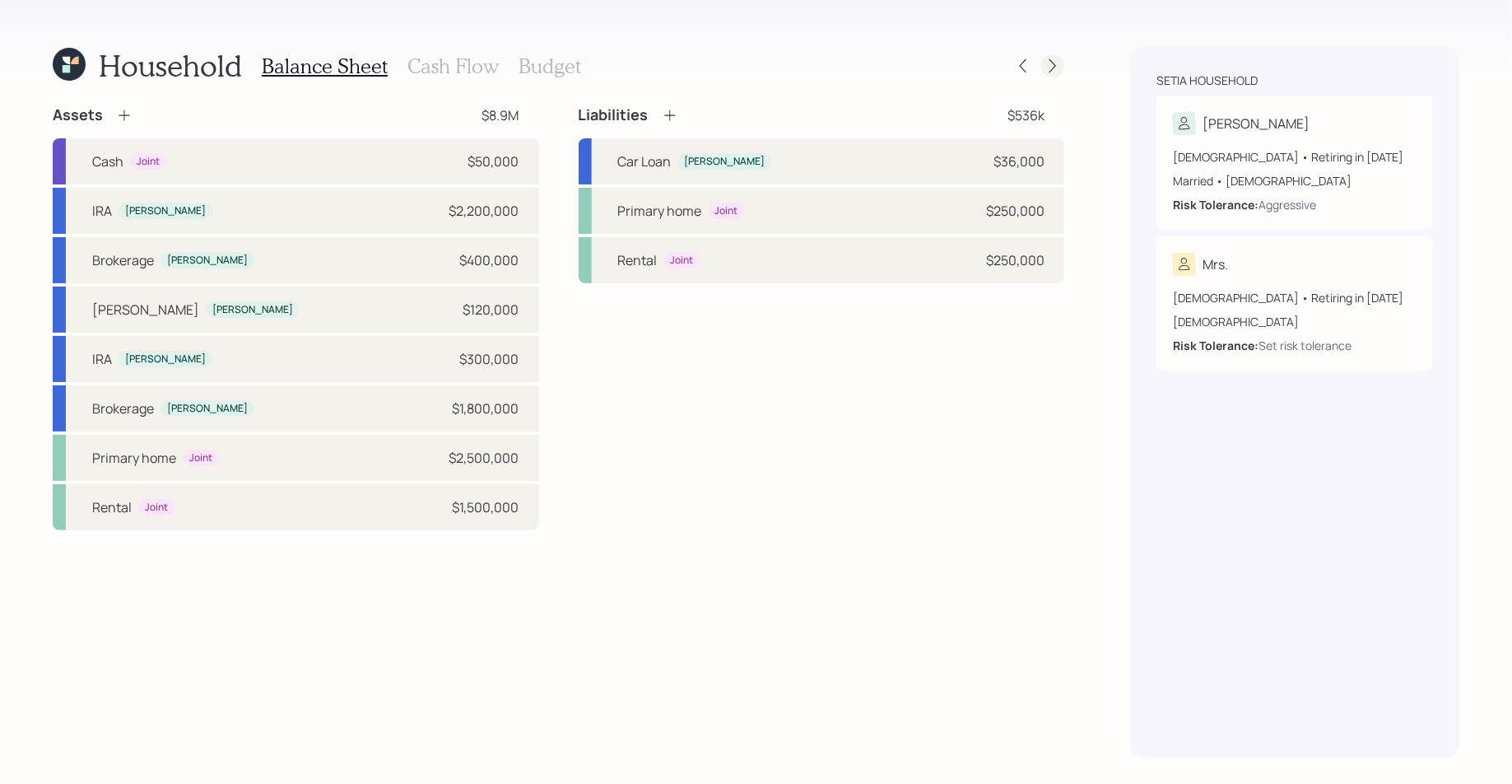
click at [1053, 69] on icon at bounding box center [1053, 66] width 7 height 14
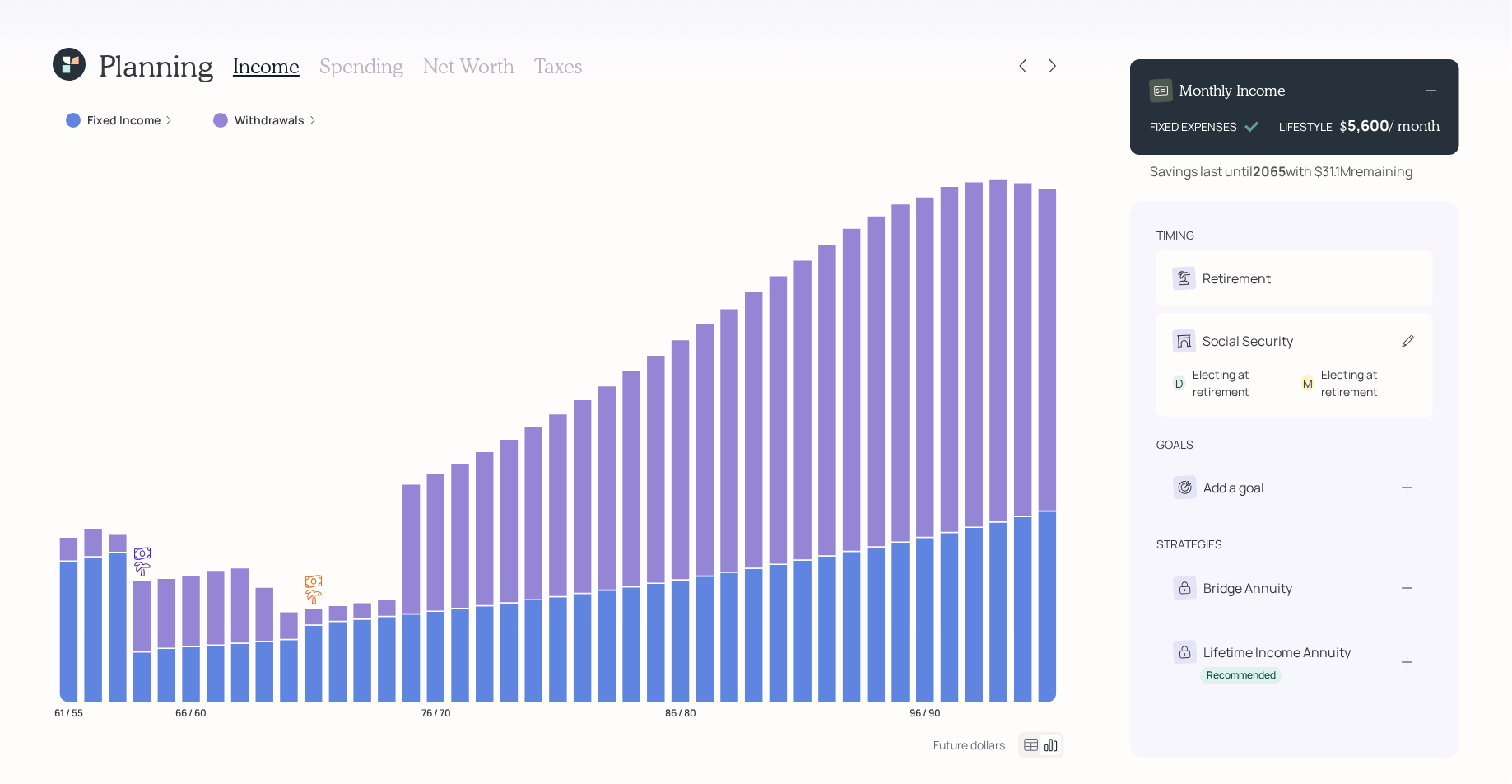
click at [1267, 345] on div "Social Security" at bounding box center [1247, 340] width 90 height 20
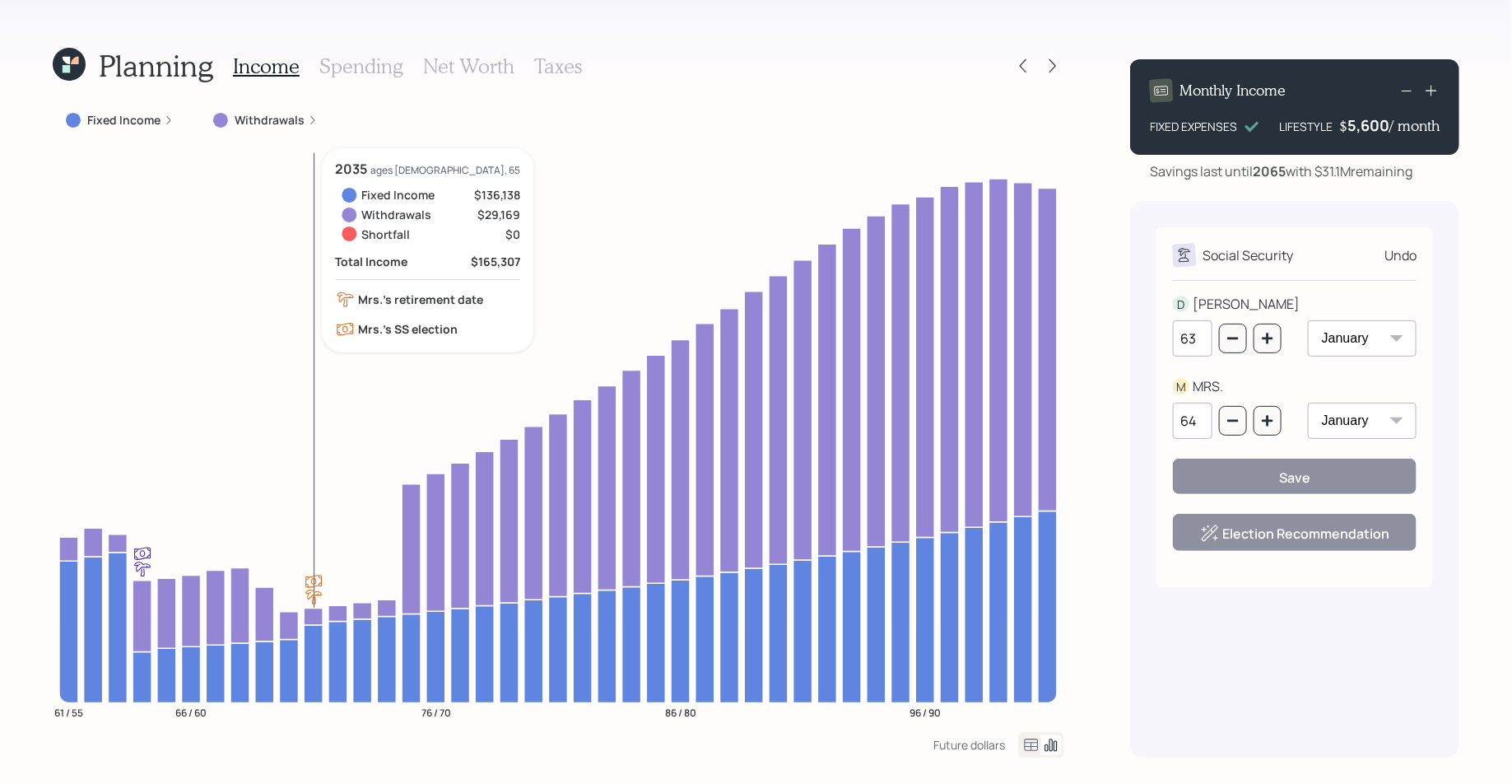
click at [67, 67] on icon at bounding box center [66, 68] width 7 height 7
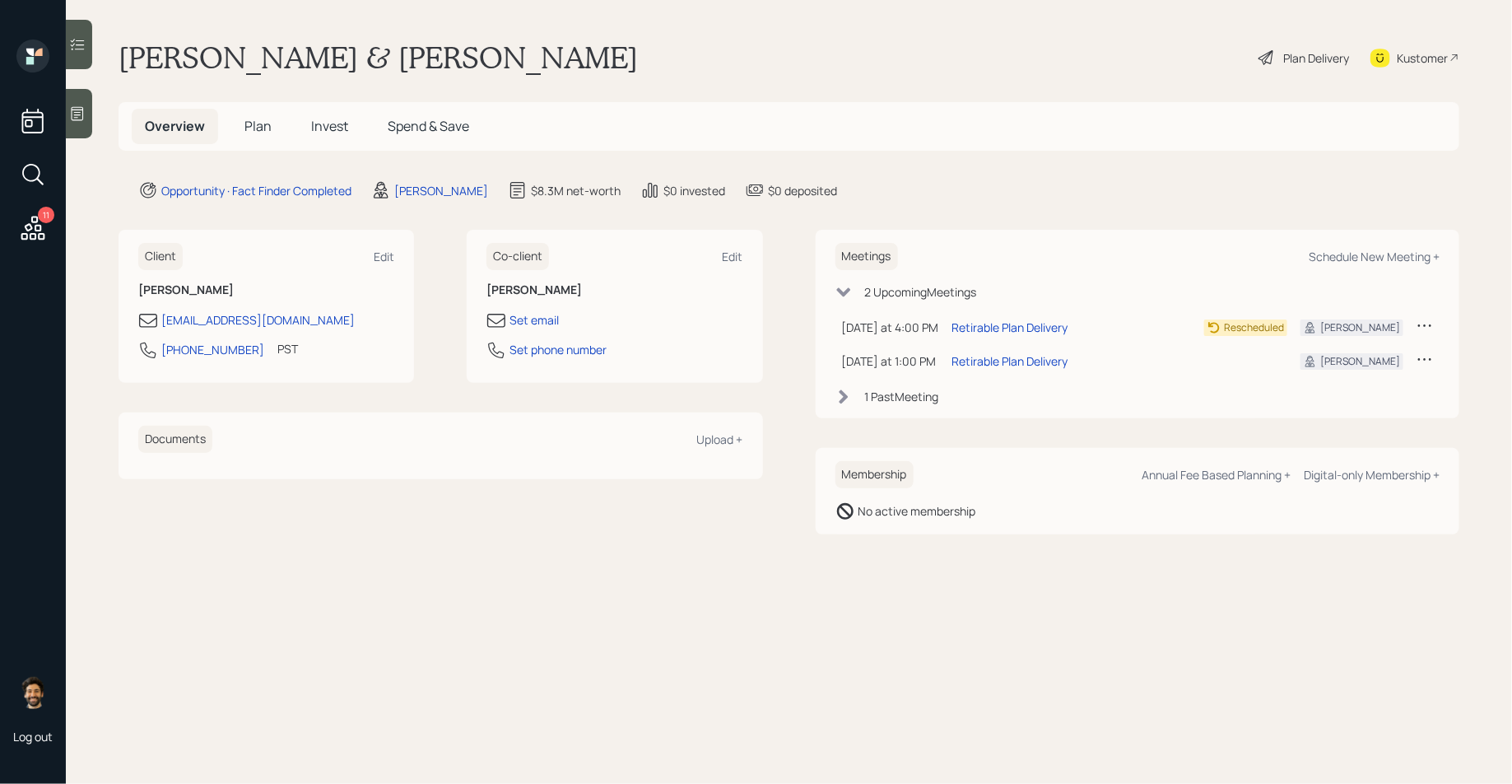
click at [244, 126] on span "Plan" at bounding box center [257, 126] width 27 height 18
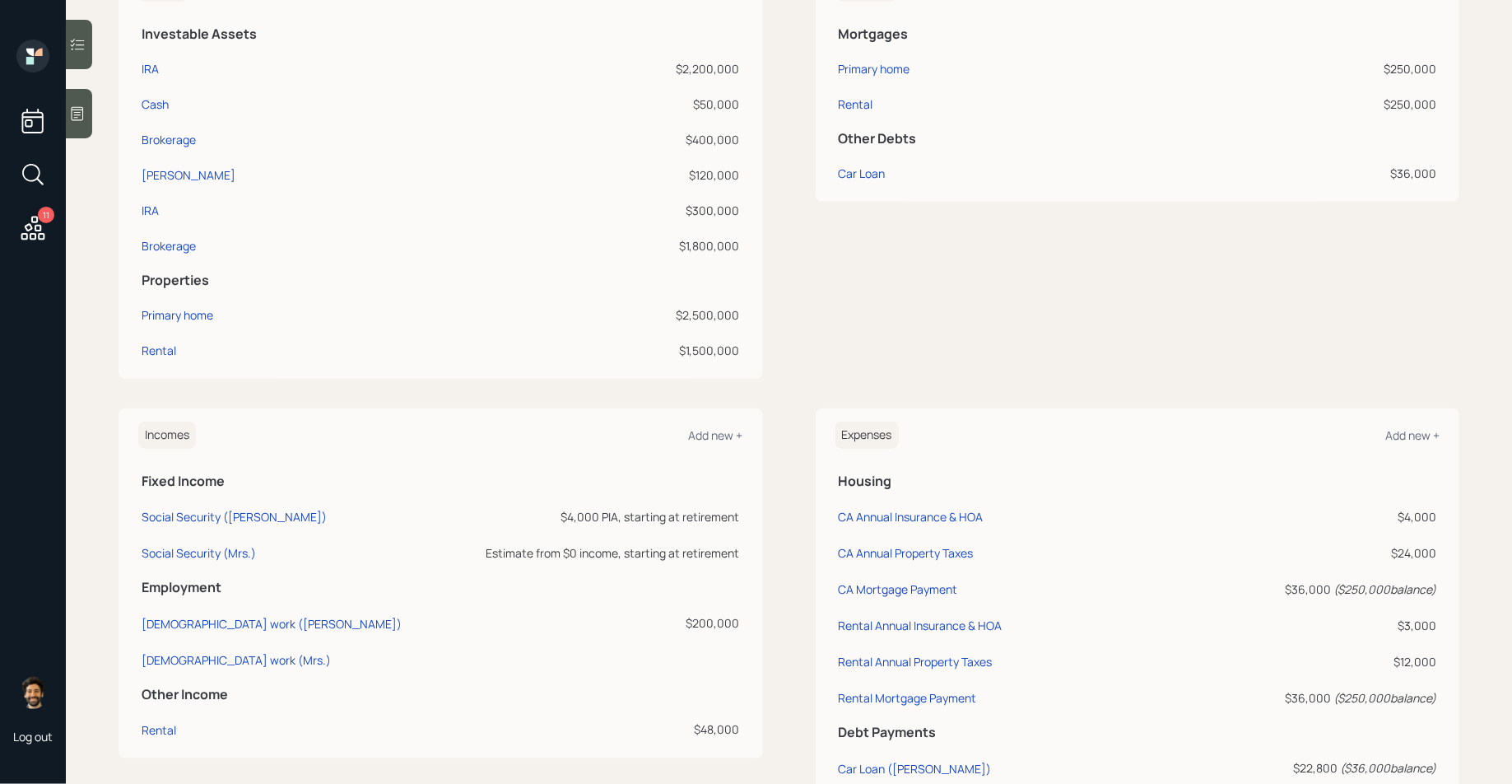
scroll to position [592, 0]
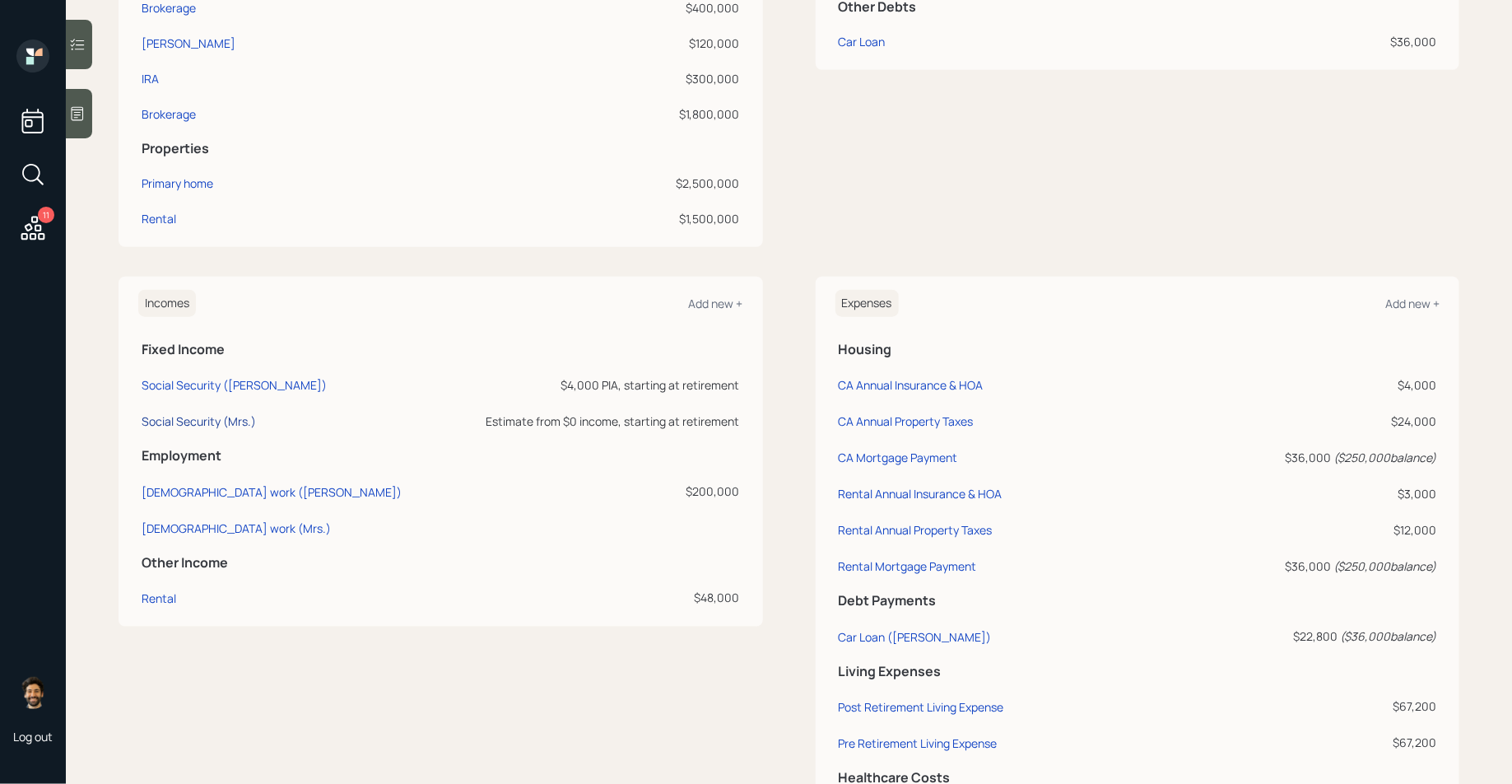
click at [180, 424] on div "Social Security (Mrs.)" at bounding box center [199, 421] width 115 height 16
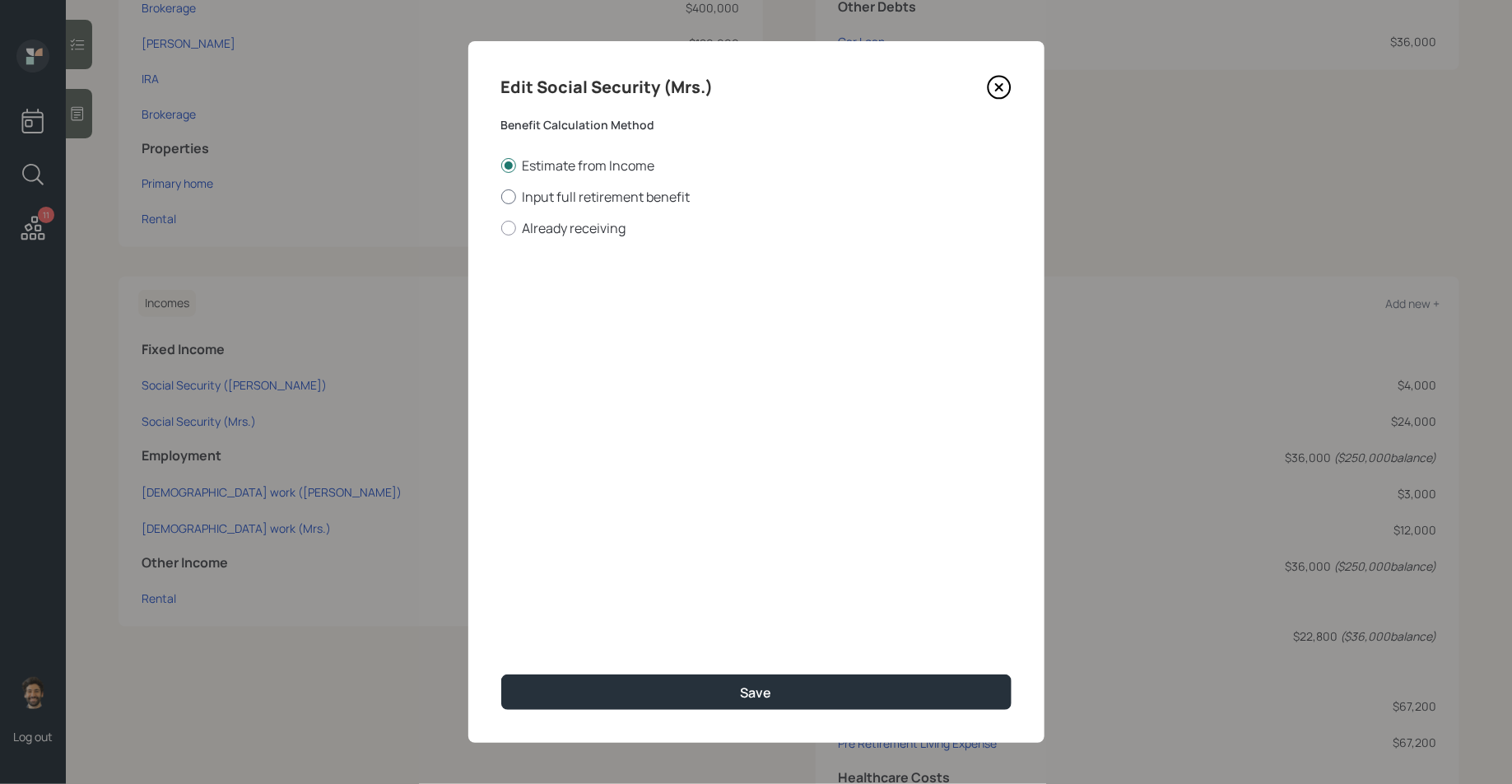
click at [594, 196] on label "Input full retirement benefit" at bounding box center [756, 196] width 510 height 18
click at [501, 196] on input "Input full retirement benefit" at bounding box center [500, 196] width 1 height 1
radio input "true"
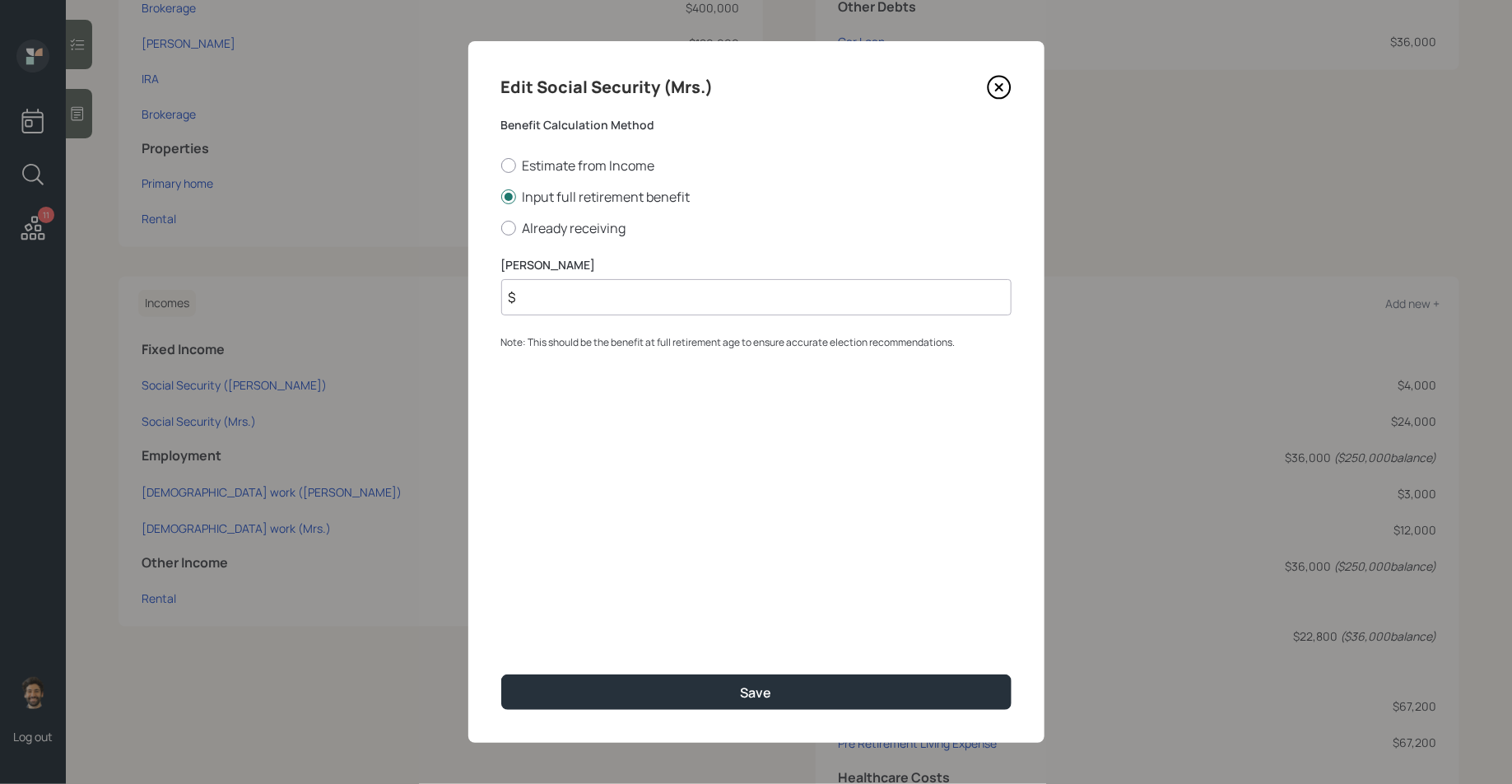
click at [606, 301] on input "$" at bounding box center [756, 297] width 510 height 36
click at [534, 296] on input "$ 1,500" at bounding box center [756, 297] width 510 height 36
type input "$ 1,200"
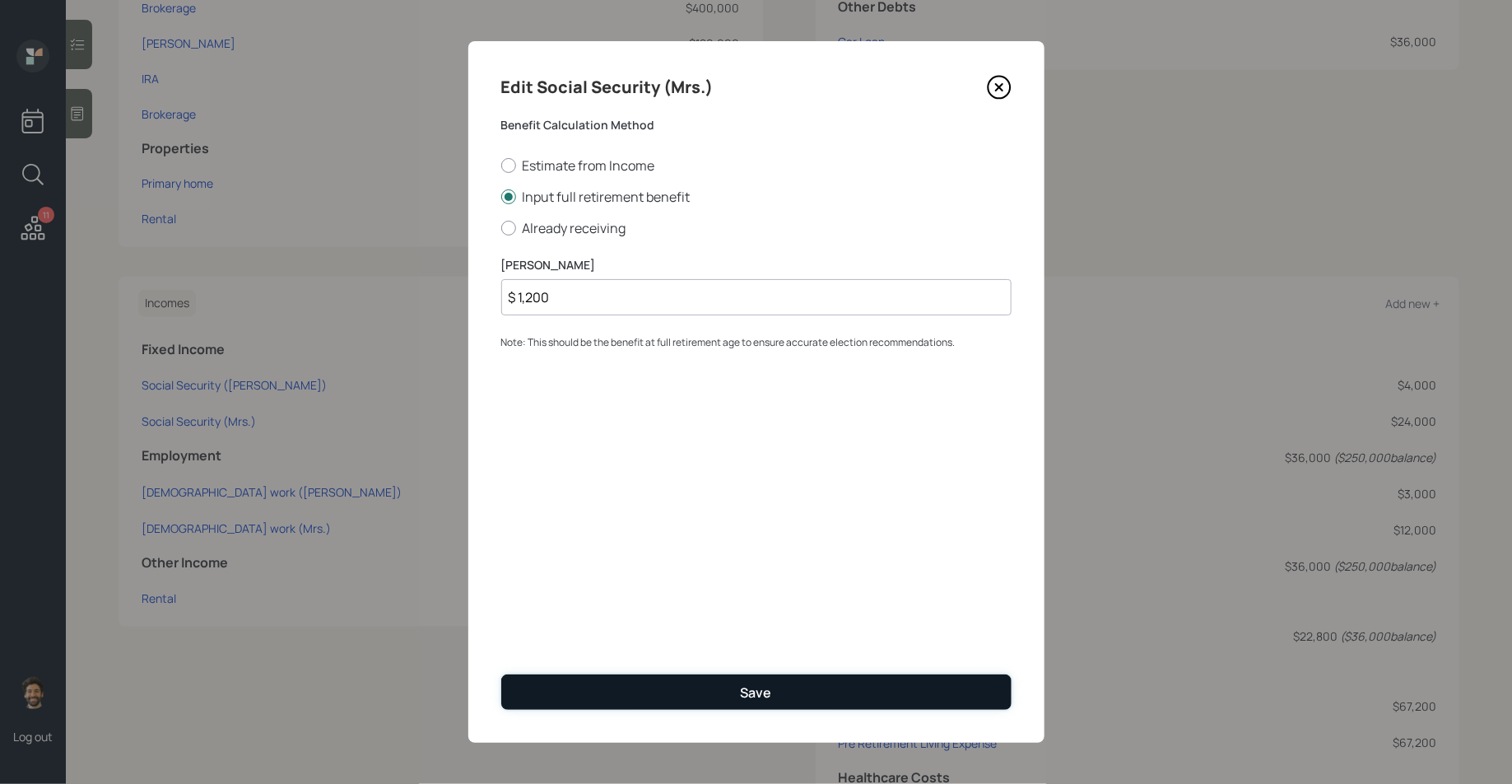
click at [579, 704] on button "Save" at bounding box center [756, 691] width 510 height 35
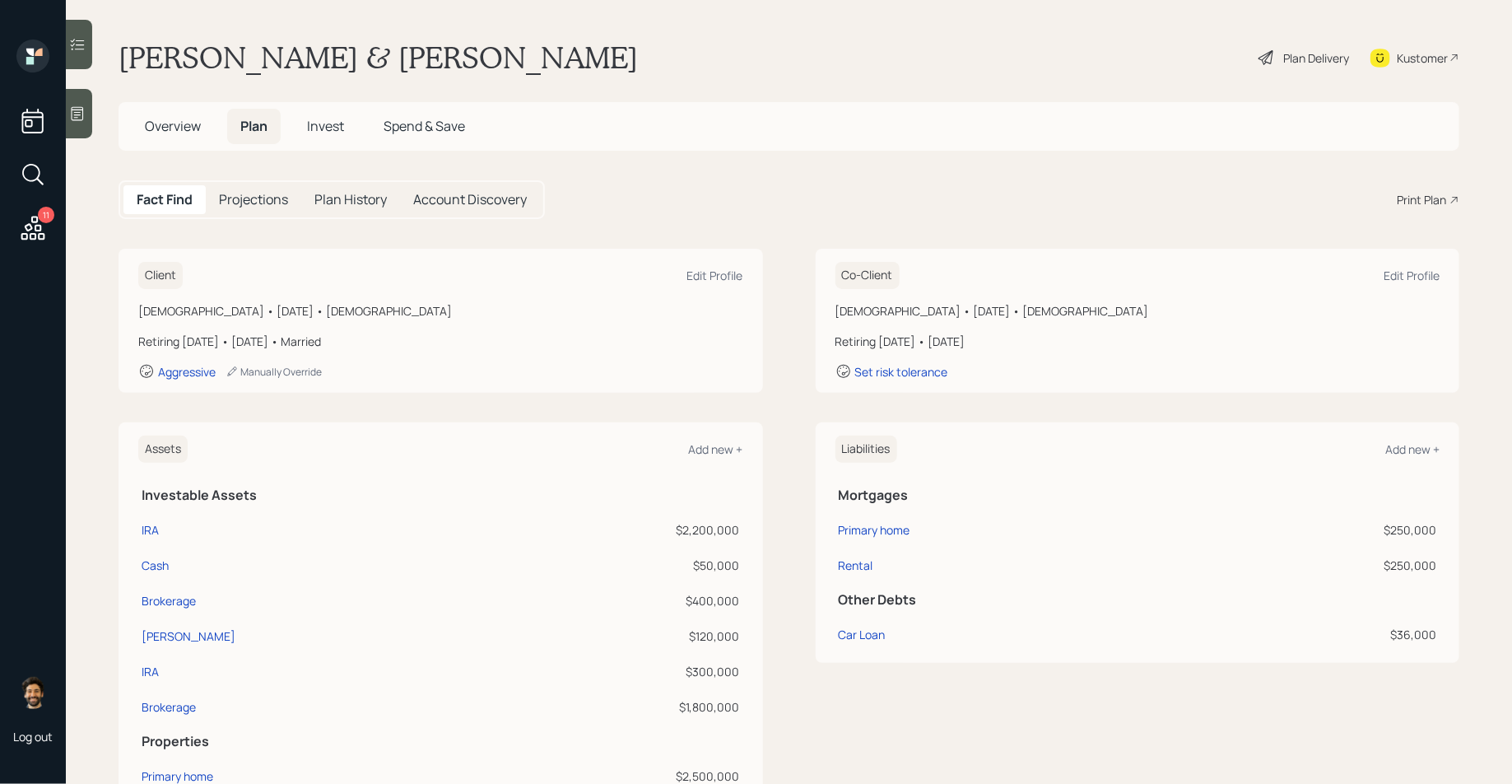
click at [1313, 60] on div "Plan Delivery" at bounding box center [1316, 58] width 66 height 18
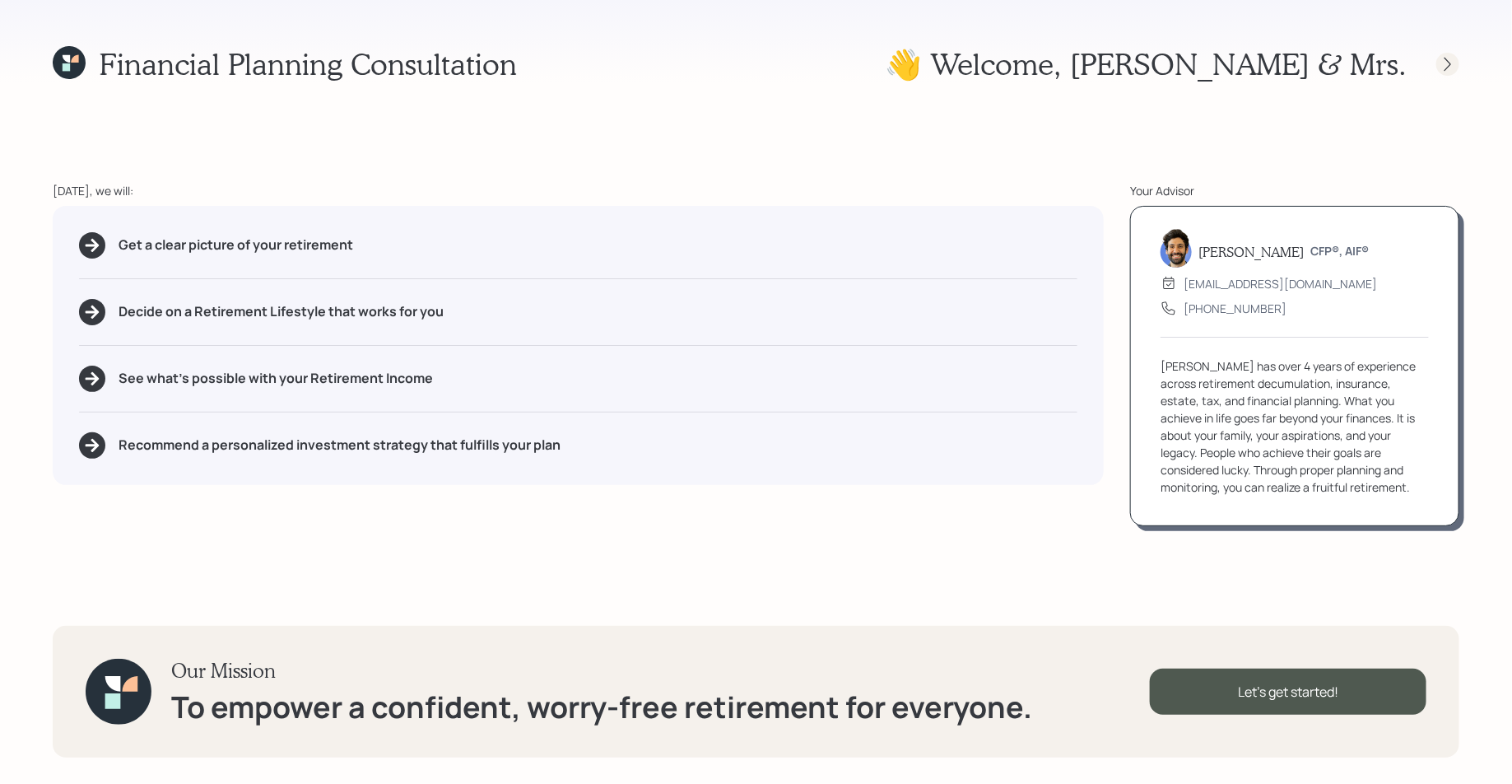
click at [1450, 66] on icon at bounding box center [1447, 64] width 17 height 17
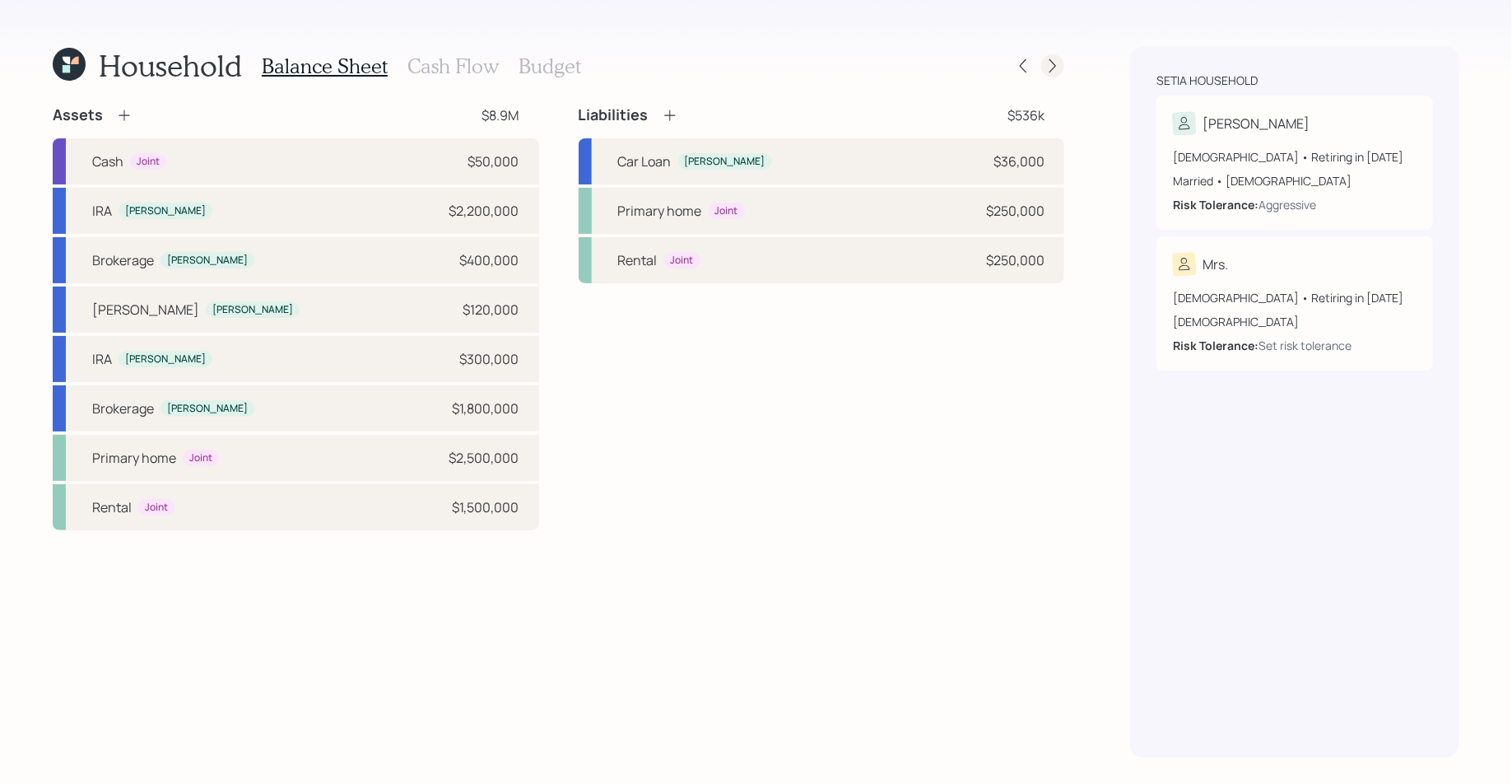
click at [1051, 71] on icon at bounding box center [1053, 66] width 17 height 17
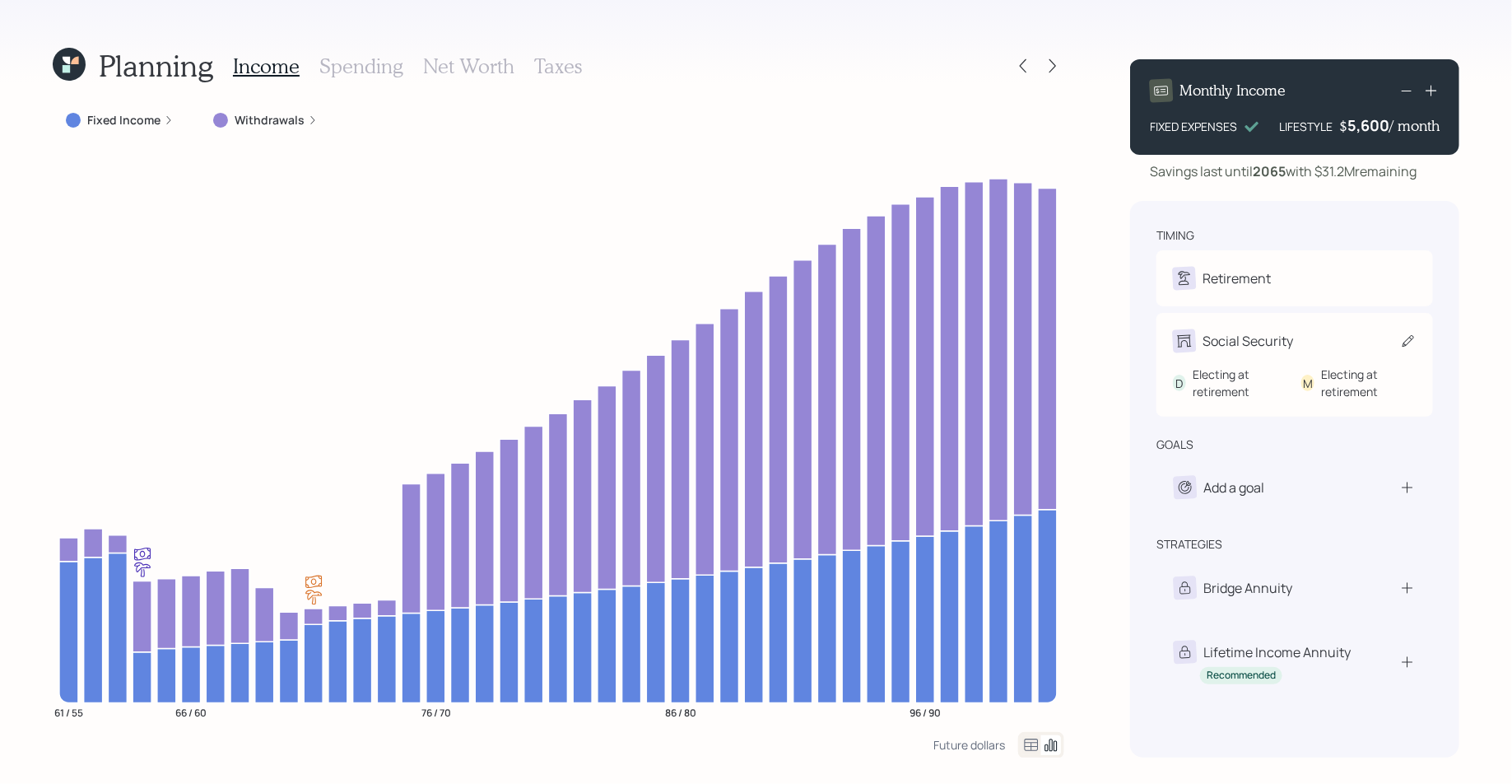
click at [1279, 354] on div "D Electing at retirement M Electing at retirement" at bounding box center [1295, 376] width 243 height 48
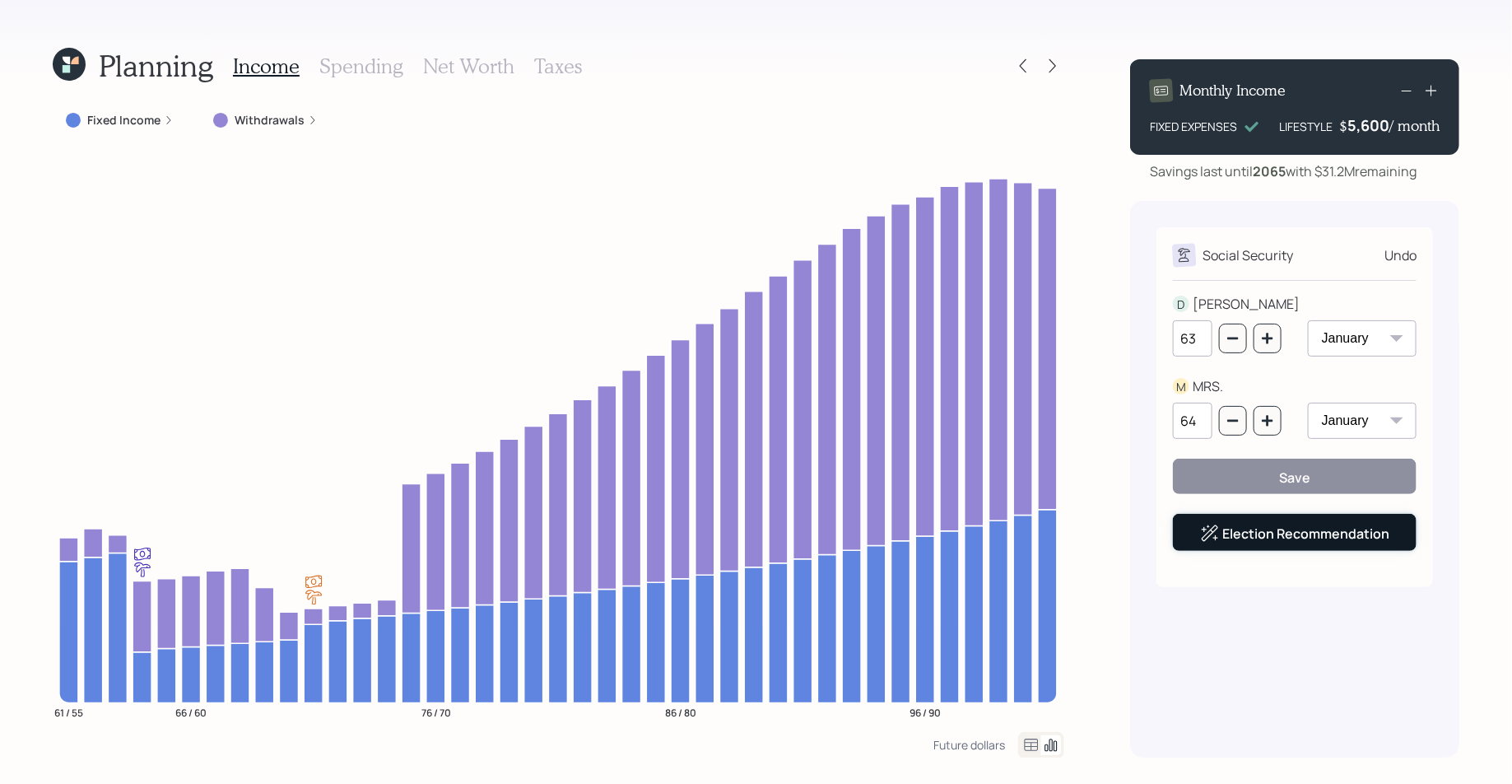
click at [1252, 531] on link "Election Recommendation" at bounding box center [1306, 533] width 167 height 18
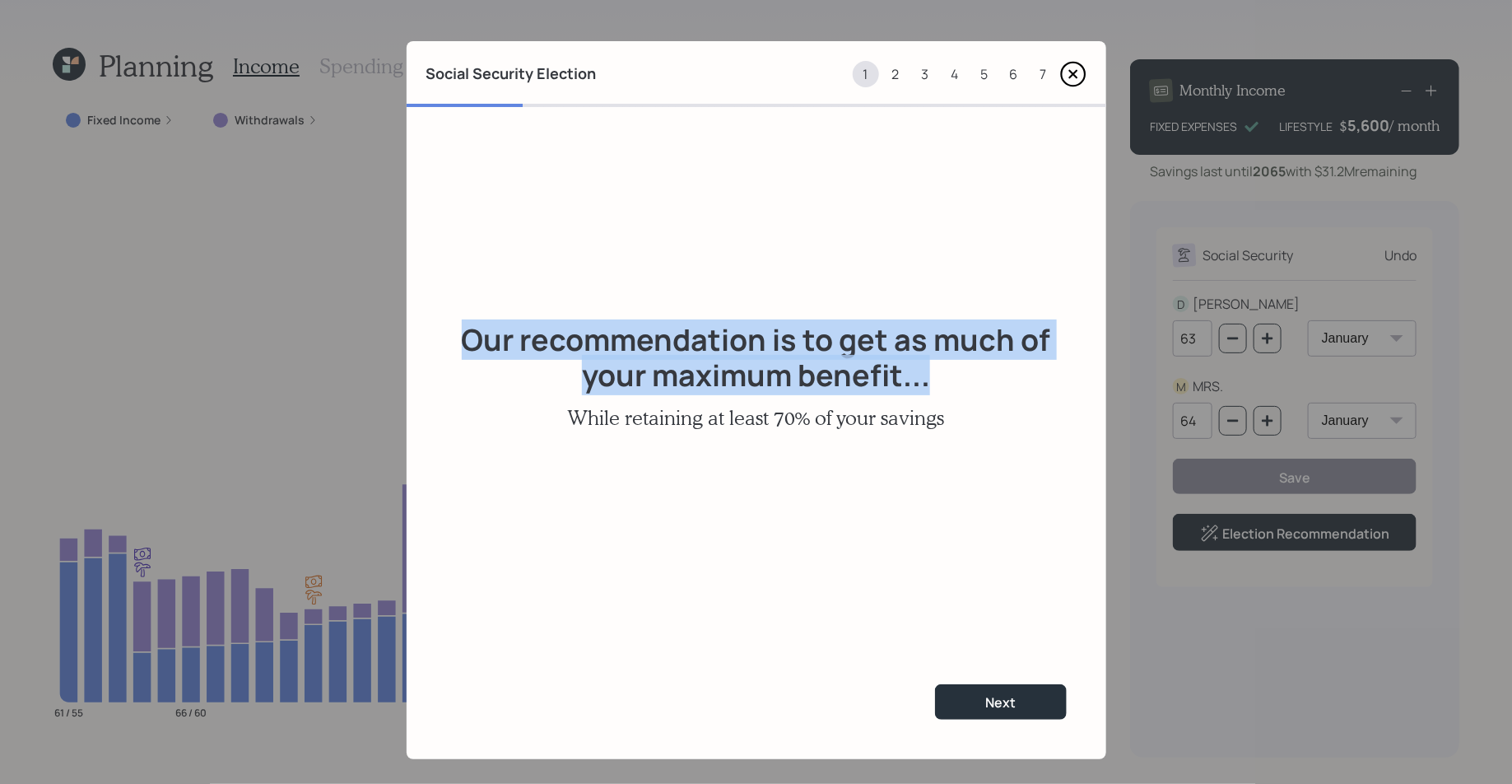
drag, startPoint x: 934, startPoint y: 386, endPoint x: 471, endPoint y: 286, distance: 473.7
click at [471, 286] on div "Our recommendation is to get as much of your maximum benefit... While retaining…" at bounding box center [757, 375] width 700 height 537
click at [682, 382] on h1 "Our recommendation is to get as much of your maximum benefit..." at bounding box center [756, 357] width 620 height 71
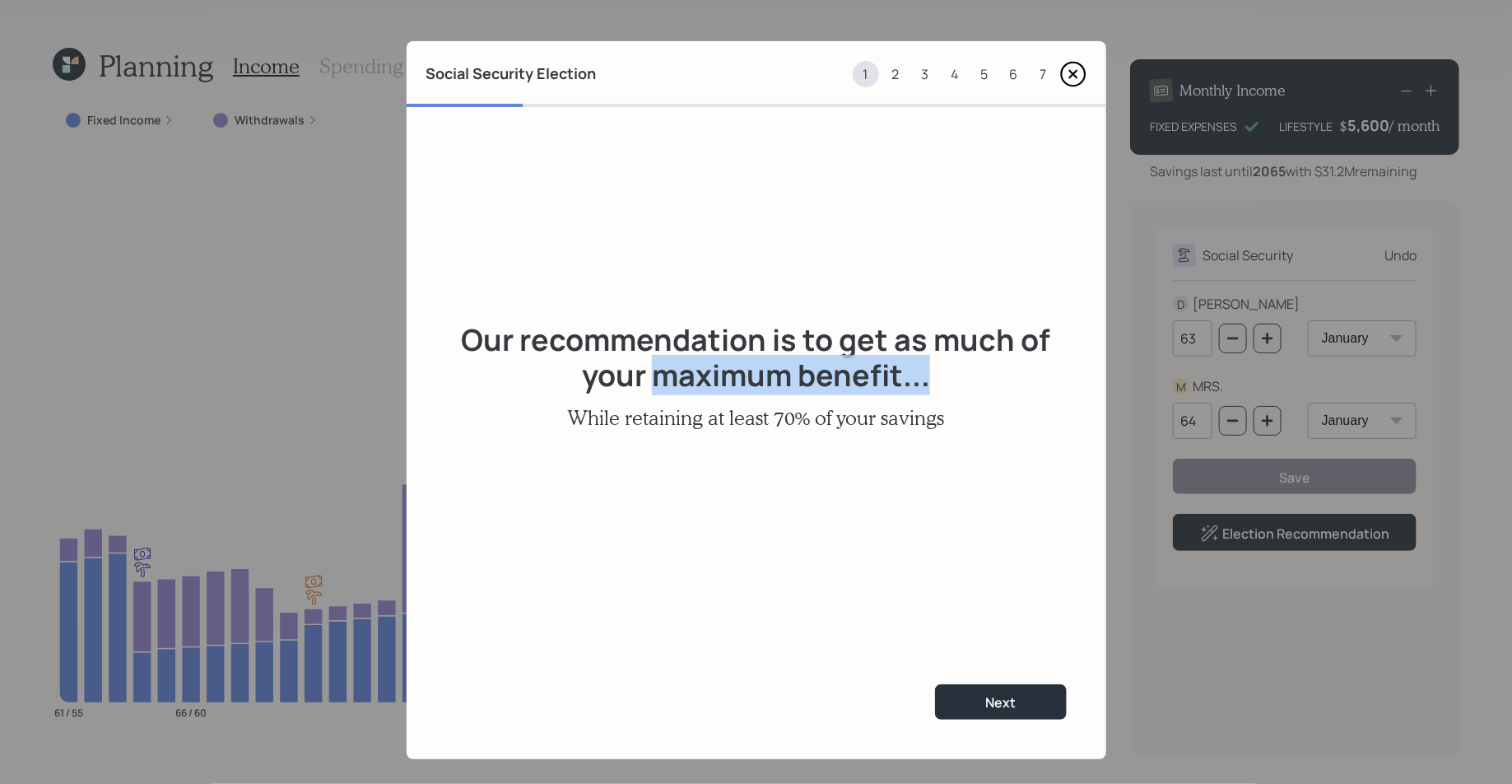
drag, startPoint x: 660, startPoint y: 382, endPoint x: 948, endPoint y: 369, distance: 288.3
click at [948, 369] on h1 "Our recommendation is to get as much of your maximum benefit..." at bounding box center [756, 357] width 620 height 71
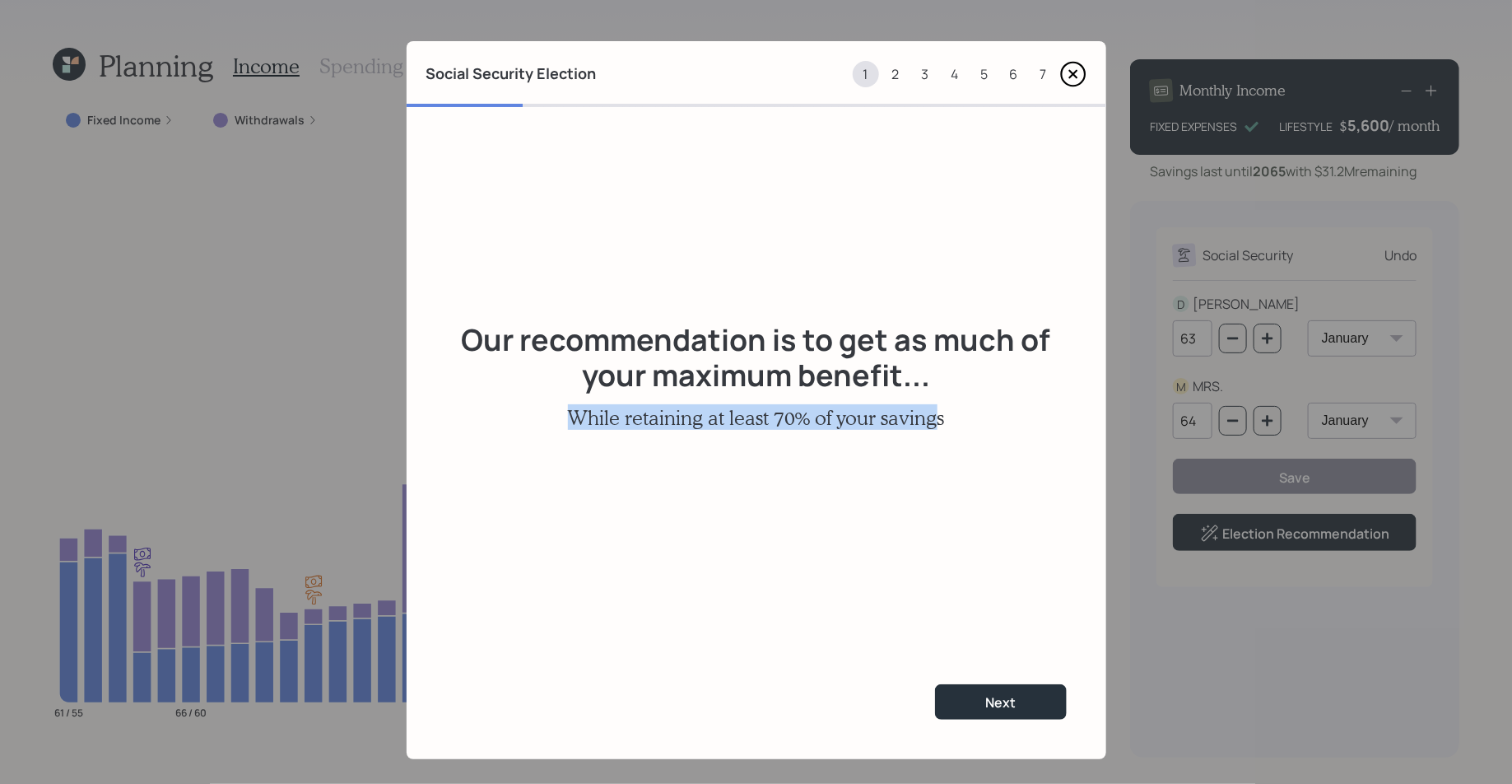
drag, startPoint x: 938, startPoint y: 411, endPoint x: 533, endPoint y: 420, distance: 405.1
click at [533, 420] on div "Our recommendation is to get as much of your maximum benefit... While retaining…" at bounding box center [757, 375] width 700 height 537
click at [1000, 696] on div "Next" at bounding box center [1000, 702] width 31 height 18
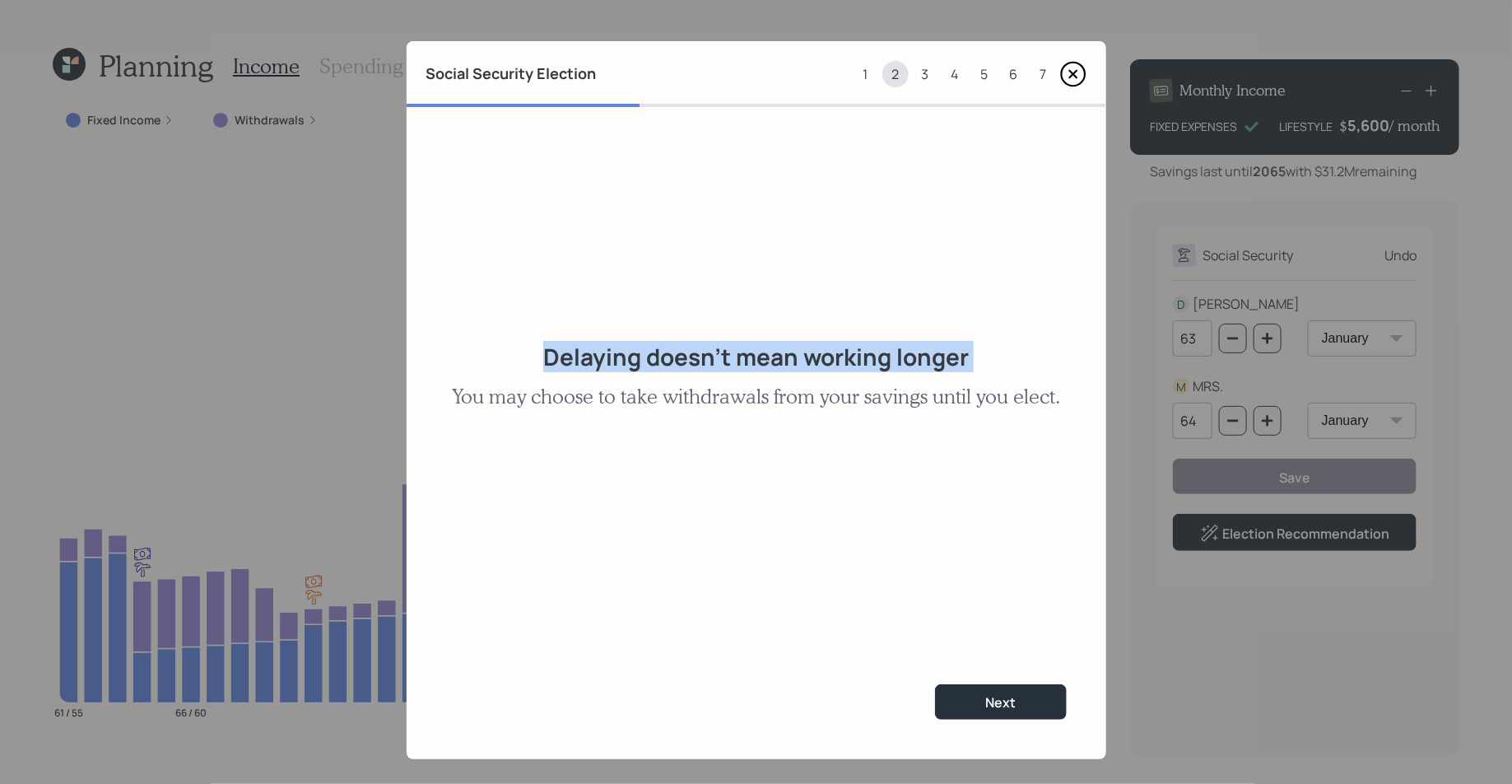
drag, startPoint x: 547, startPoint y: 352, endPoint x: 998, endPoint y: 360, distance: 451.1
click at [998, 360] on div "Delaying doesn't mean working longer You may choose to take withdrawals from yo…" at bounding box center [757, 375] width 700 height 537
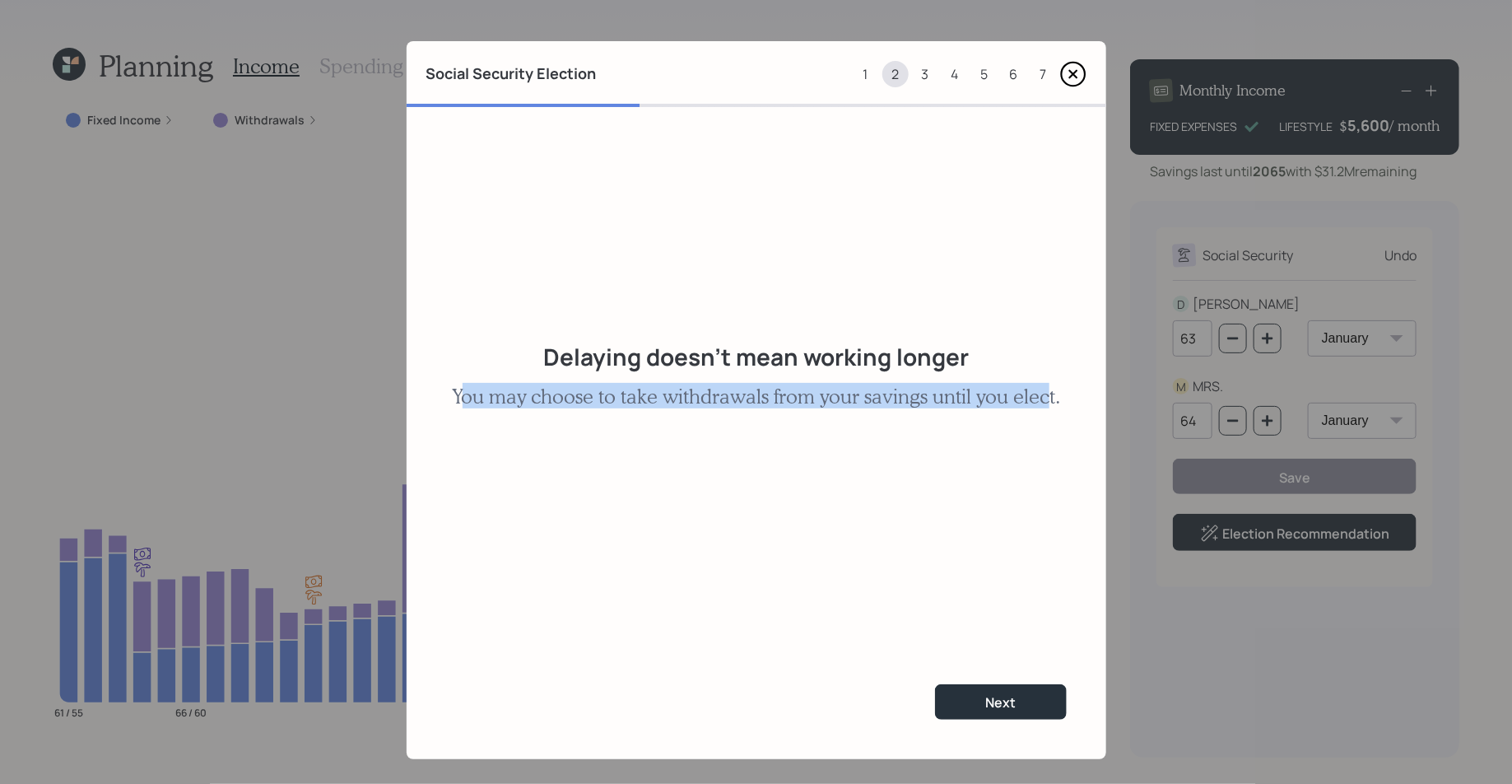
drag, startPoint x: 464, startPoint y: 398, endPoint x: 1049, endPoint y: 402, distance: 585.0
click at [1049, 402] on h3 "You may choose to take withdrawals from your savings until you elect." at bounding box center [755, 396] width 608 height 24
click at [1022, 704] on button "Next" at bounding box center [1001, 702] width 132 height 35
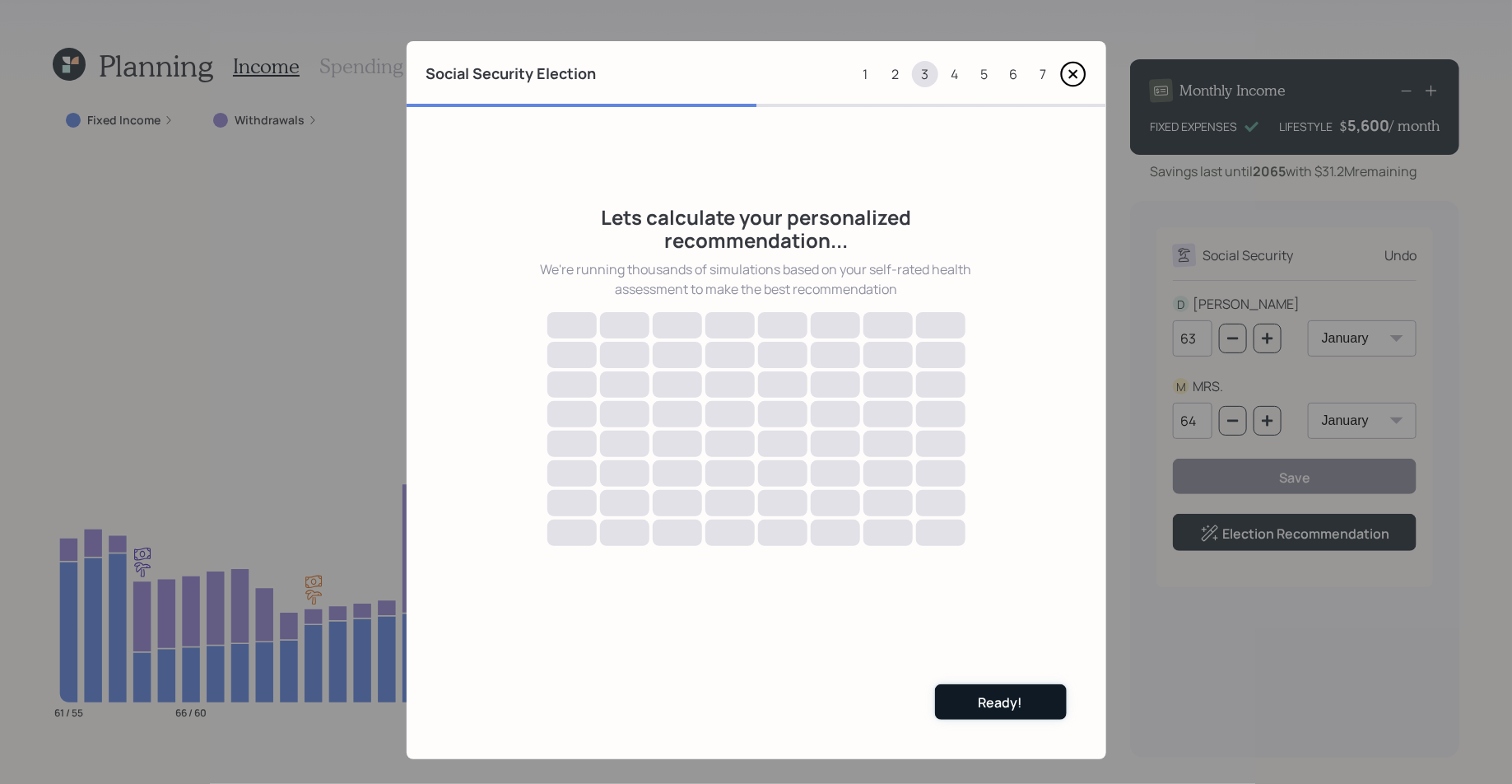
click at [958, 702] on button "Ready!" at bounding box center [1001, 702] width 132 height 35
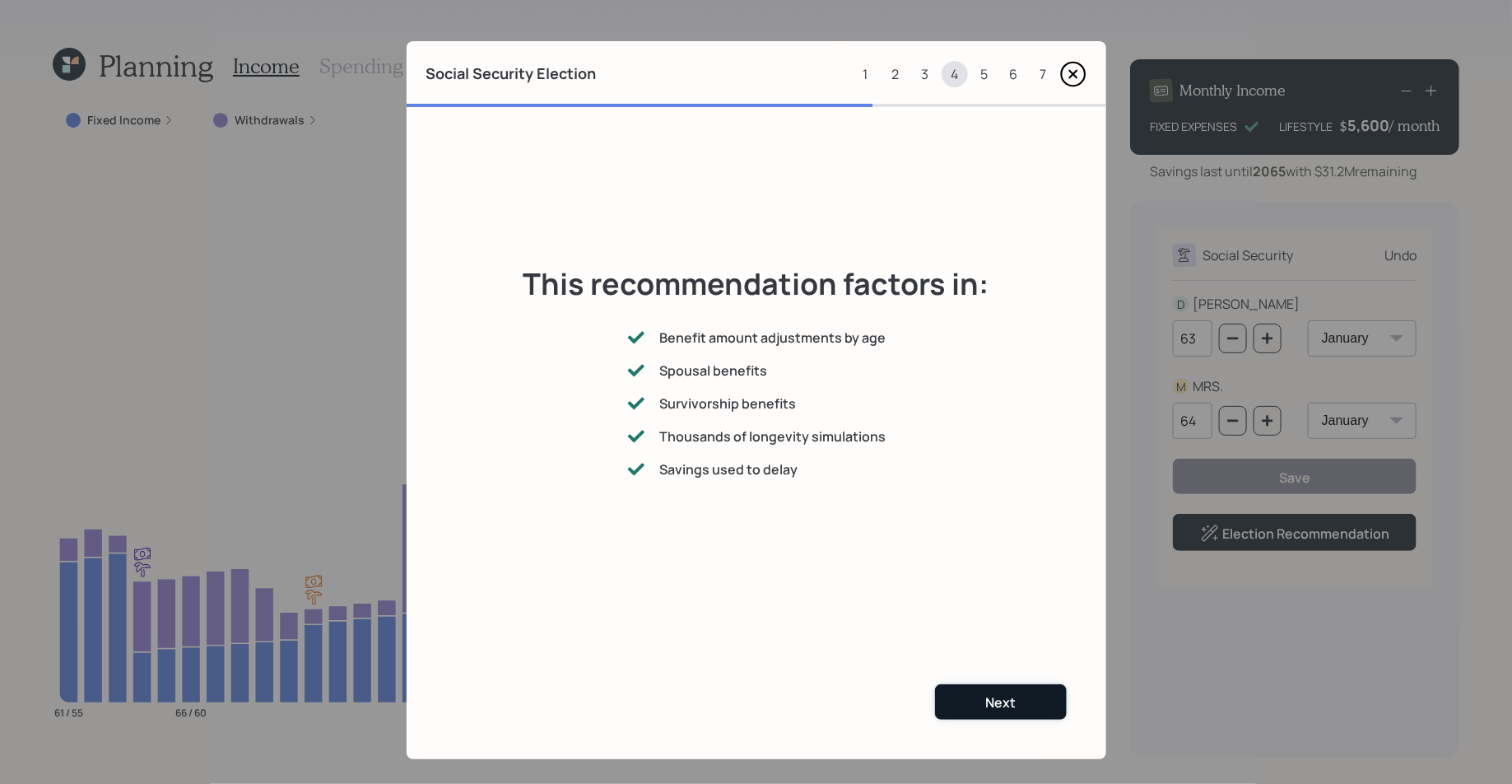
click at [1005, 701] on div "Next" at bounding box center [1000, 702] width 31 height 18
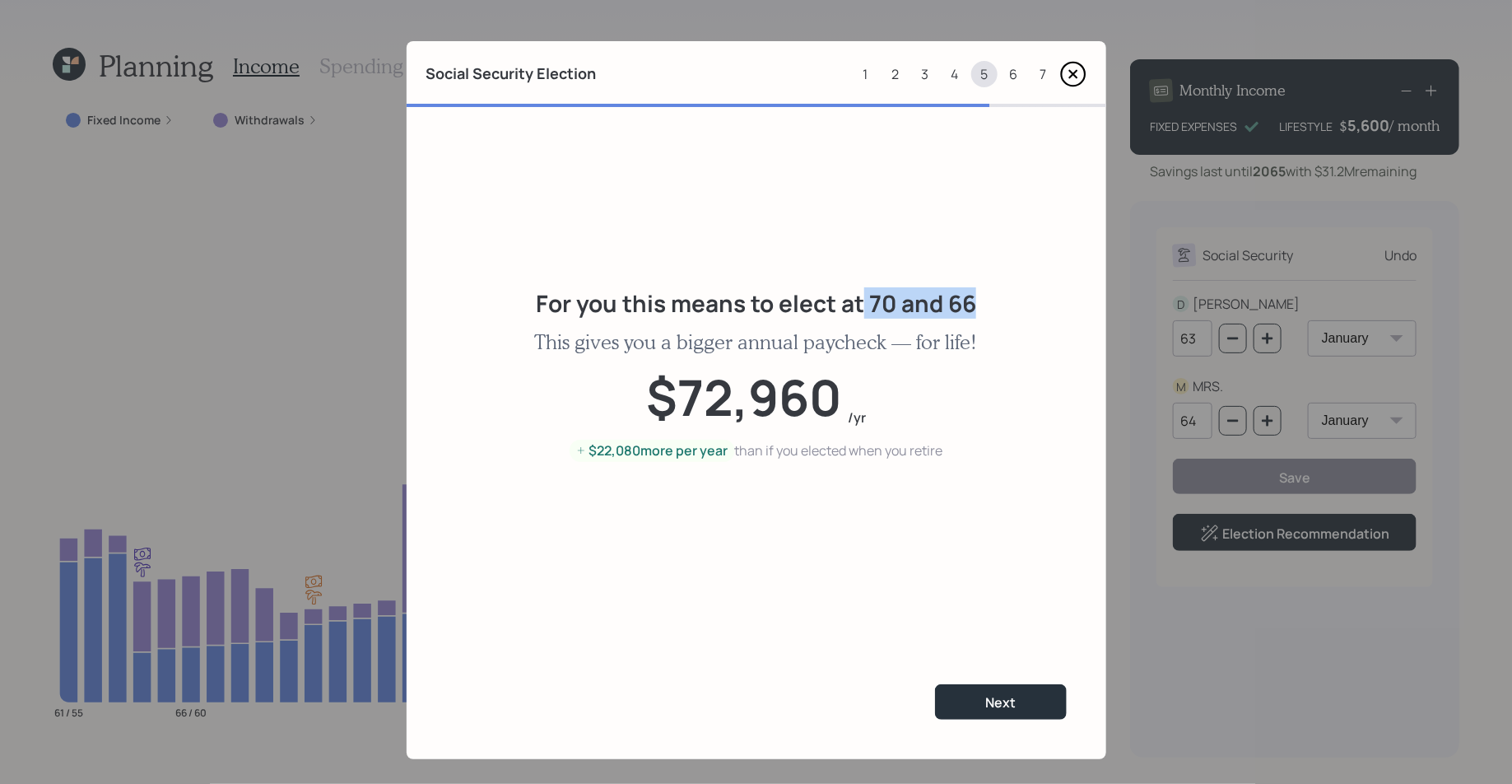
drag, startPoint x: 974, startPoint y: 299, endPoint x: 863, endPoint y: 301, distance: 111.0
click at [863, 301] on h2 "For you this means to elect at 70 and 66" at bounding box center [755, 304] width 440 height 28
click at [897, 301] on h2 "For you this means to elect at 70 and 66" at bounding box center [755, 304] width 440 height 28
drag, startPoint x: 897, startPoint y: 301, endPoint x: 865, endPoint y: 298, distance: 32.1
click at [865, 298] on h2 "For you this means to elect at 70 and 66" at bounding box center [755, 304] width 440 height 28
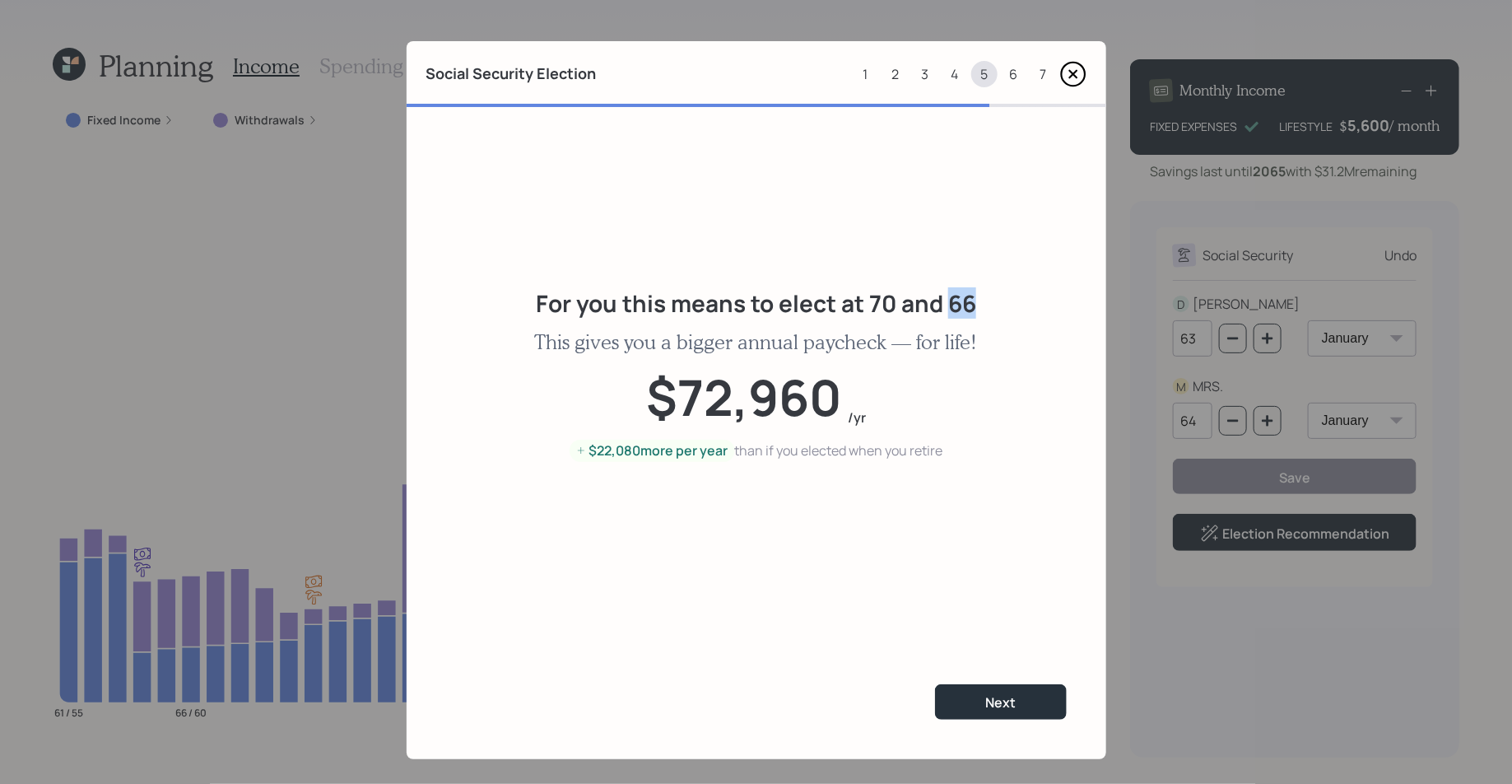
drag, startPoint x: 980, startPoint y: 302, endPoint x: 948, endPoint y: 303, distance: 32.0
click at [948, 303] on div "For you this means to elect at 70 and 66 This gives you a bigger annual paychec…" at bounding box center [757, 375] width 700 height 537
click at [948, 303] on h2 "For you this means to elect at 70 and 66" at bounding box center [755, 304] width 440 height 28
drag, startPoint x: 868, startPoint y: 307, endPoint x: 972, endPoint y: 311, distance: 104.1
click at [972, 311] on h2 "For you this means to elect at 70 and 66" at bounding box center [755, 304] width 440 height 28
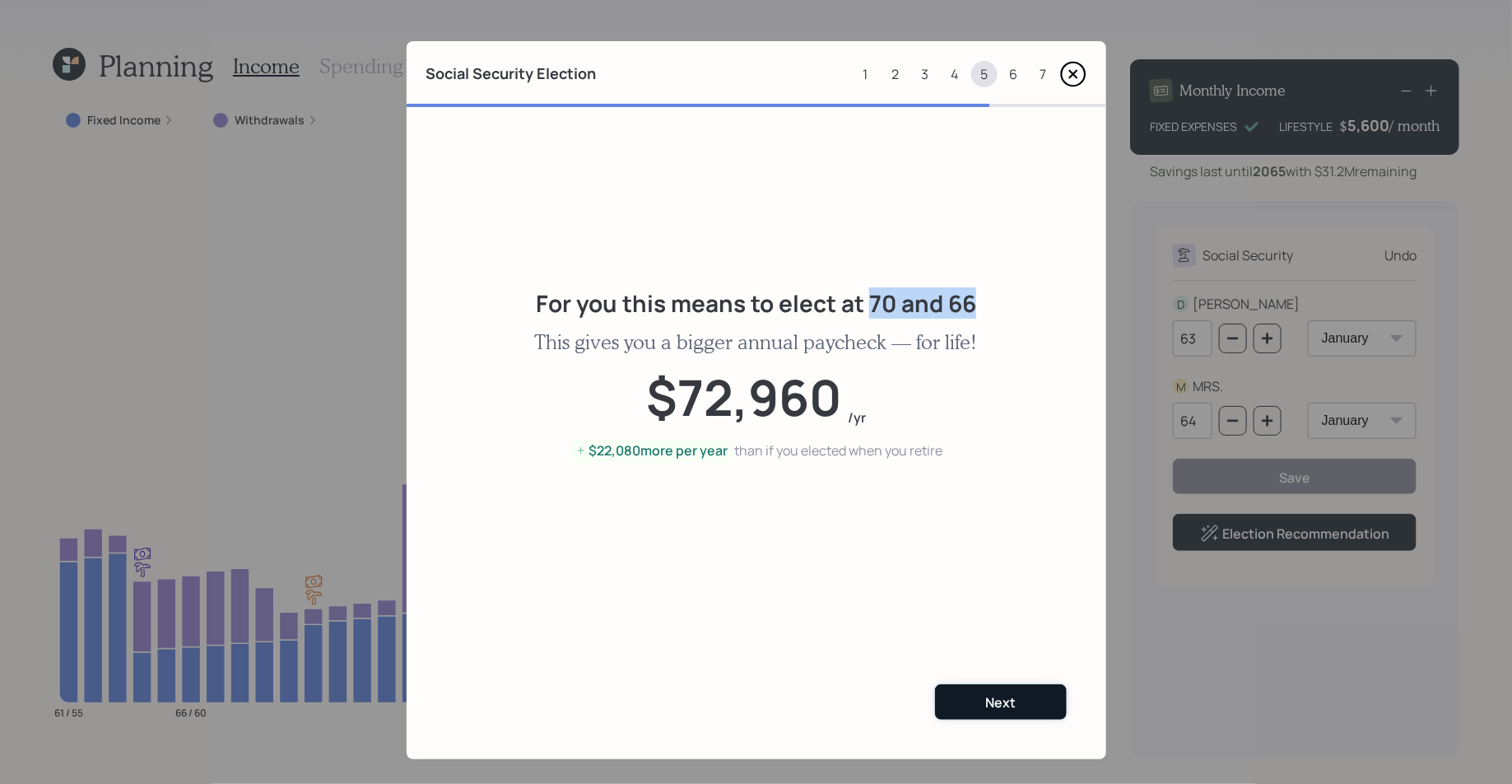
click at [993, 705] on div "Next" at bounding box center [1000, 702] width 31 height 18
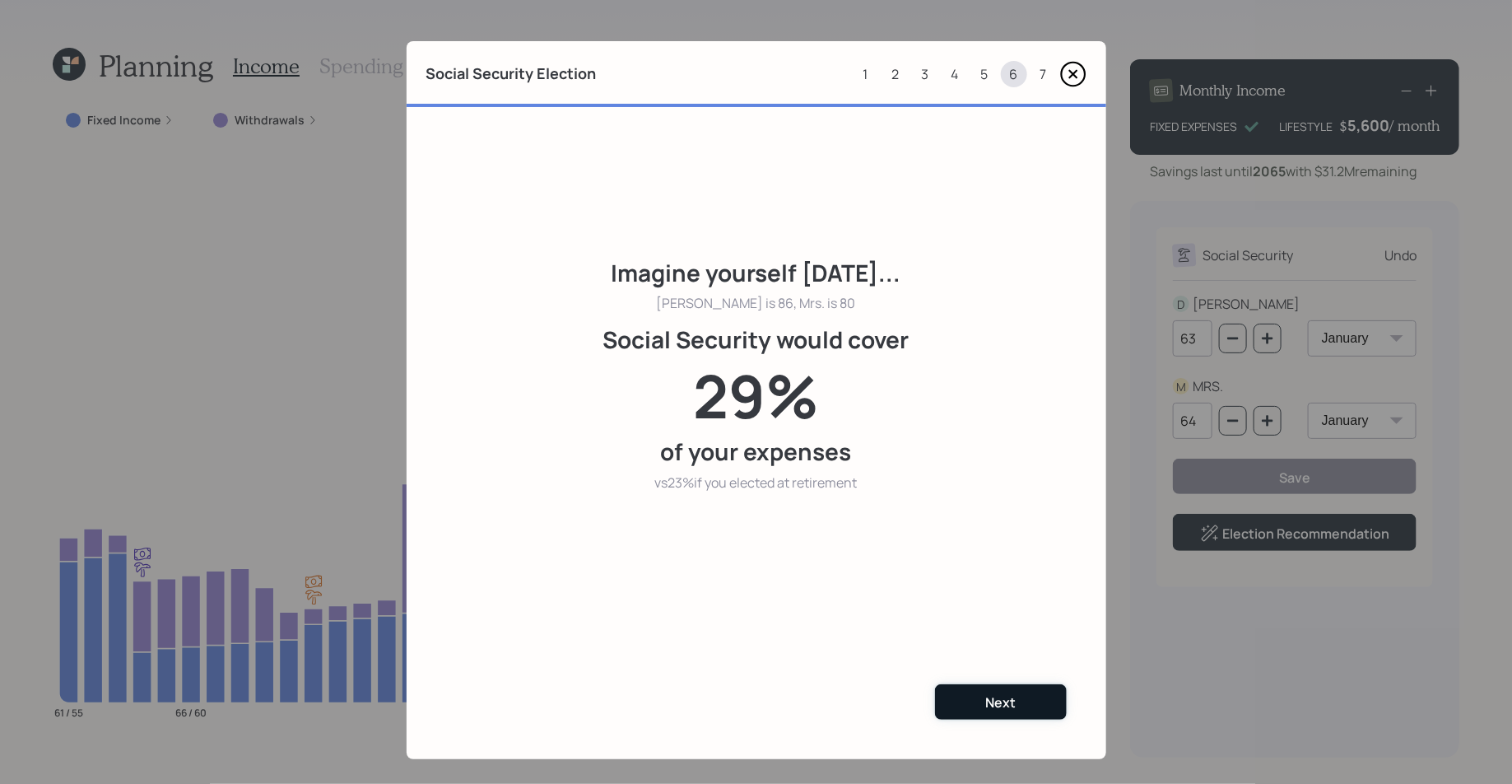
click at [1000, 695] on div "Next" at bounding box center [1000, 702] width 31 height 18
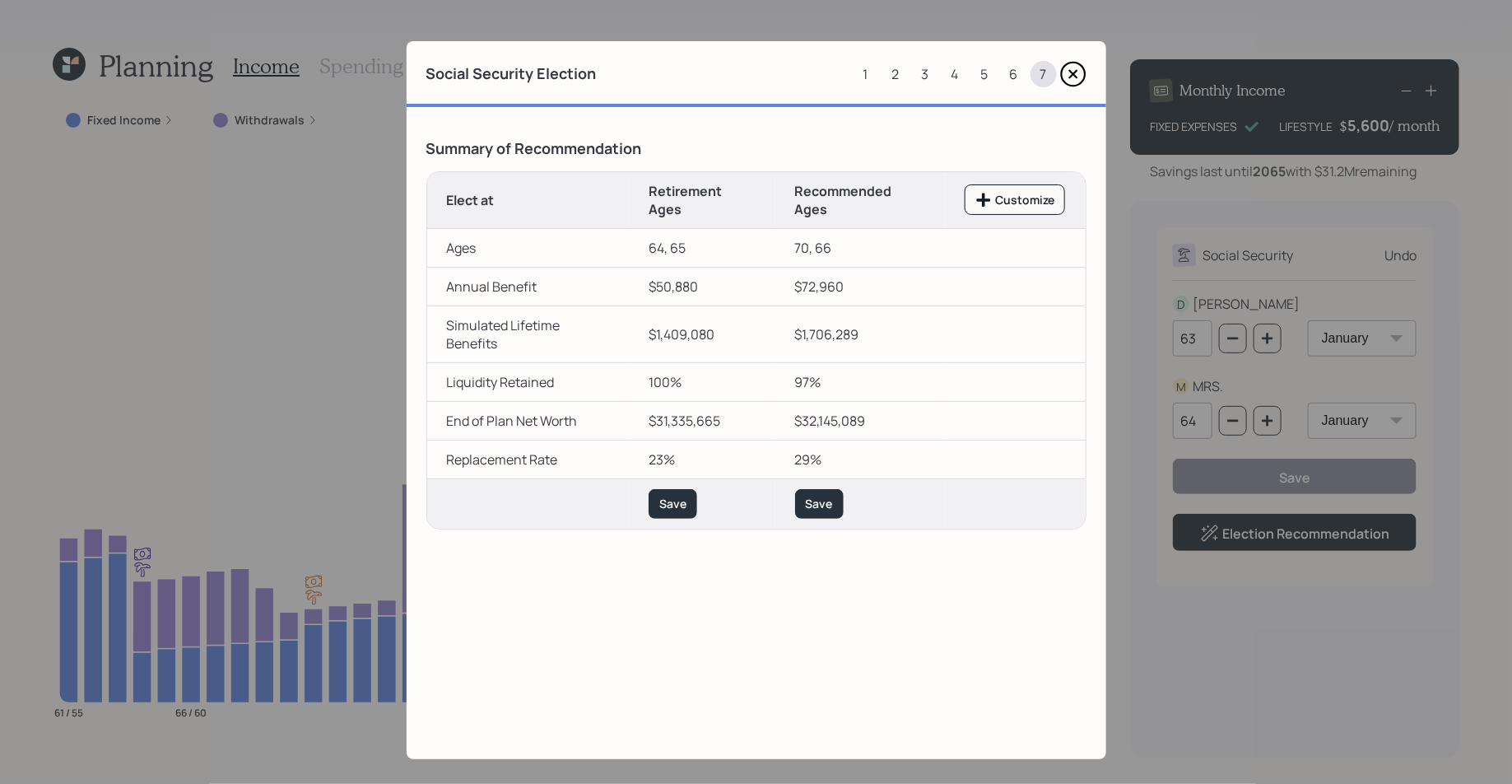
scroll to position [13, 0]
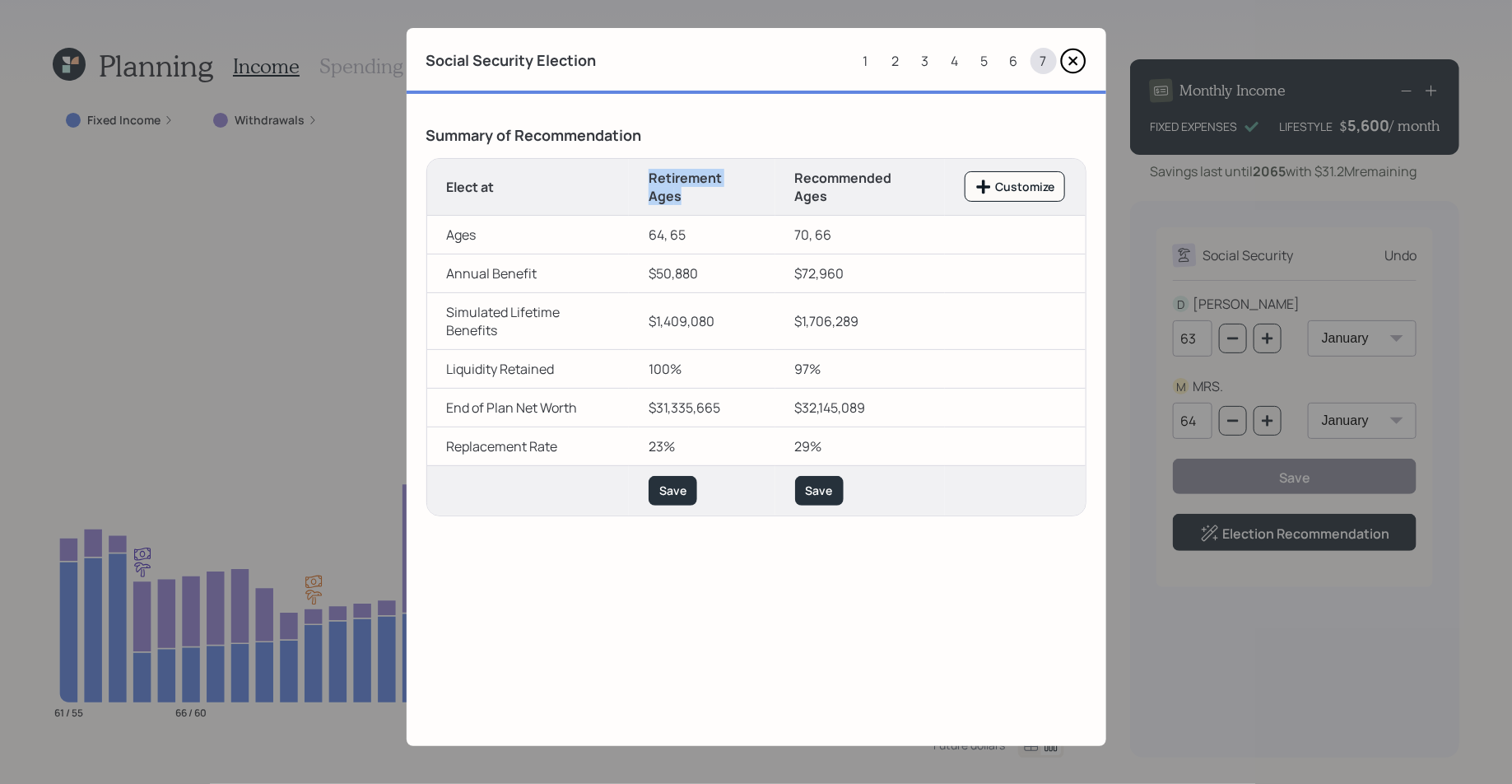
drag, startPoint x: 649, startPoint y: 169, endPoint x: 710, endPoint y: 203, distance: 69.8
click at [710, 203] on th "Retirement Age s" at bounding box center [702, 187] width 146 height 57
drag, startPoint x: 796, startPoint y: 174, endPoint x: 844, endPoint y: 200, distance: 54.6
click at [844, 200] on th "Recommended Age s" at bounding box center [860, 187] width 171 height 57
drag, startPoint x: 651, startPoint y: 271, endPoint x: 711, endPoint y: 271, distance: 60.0
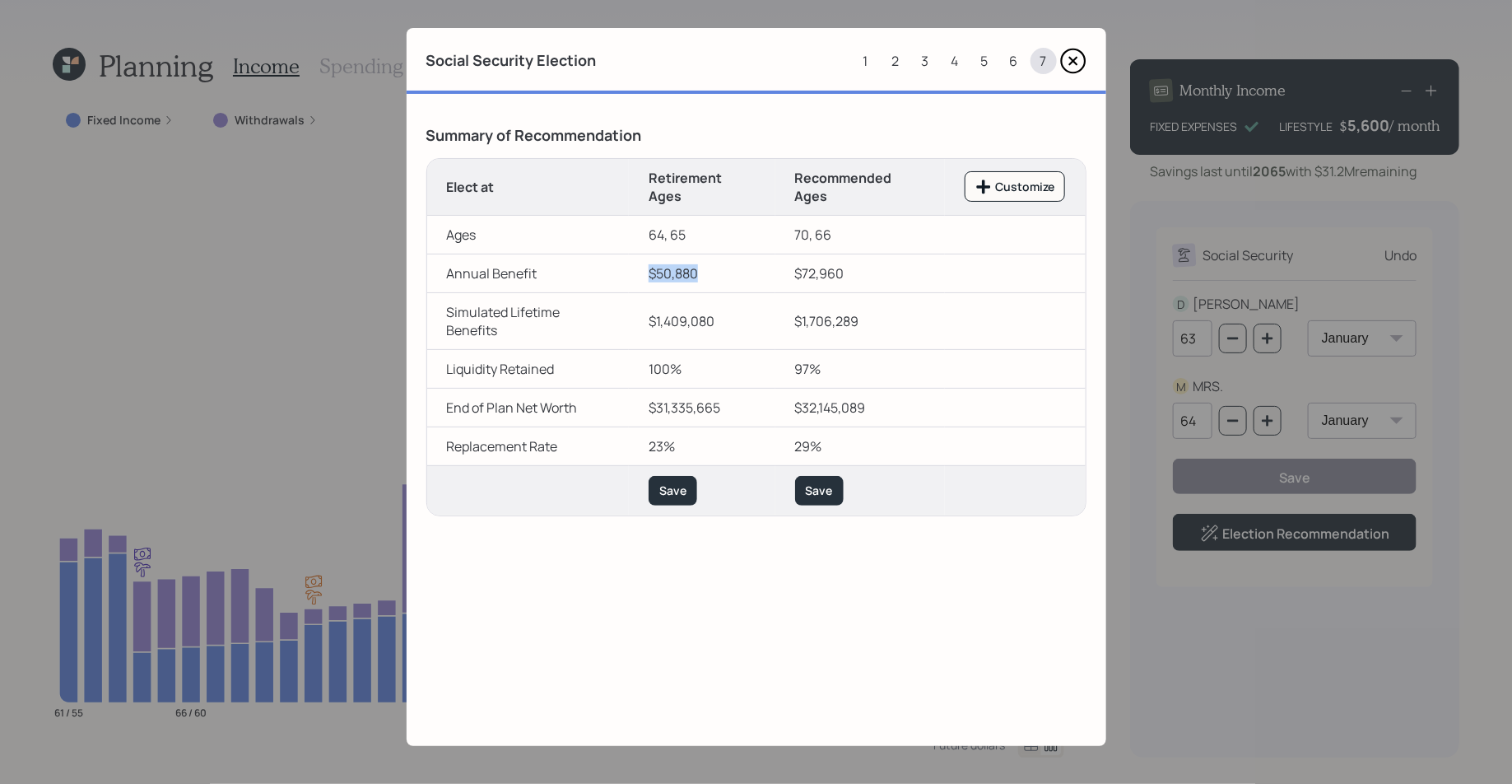
click at [711, 271] on td "$50,880" at bounding box center [702, 273] width 146 height 38
drag, startPoint x: 795, startPoint y: 270, endPoint x: 873, endPoint y: 276, distance: 78.2
click at [873, 276] on td "$72,960" at bounding box center [860, 273] width 171 height 38
drag, startPoint x: 646, startPoint y: 324, endPoint x: 731, endPoint y: 324, distance: 85.0
click at [731, 324] on td "$1,409,080" at bounding box center [702, 320] width 146 height 57
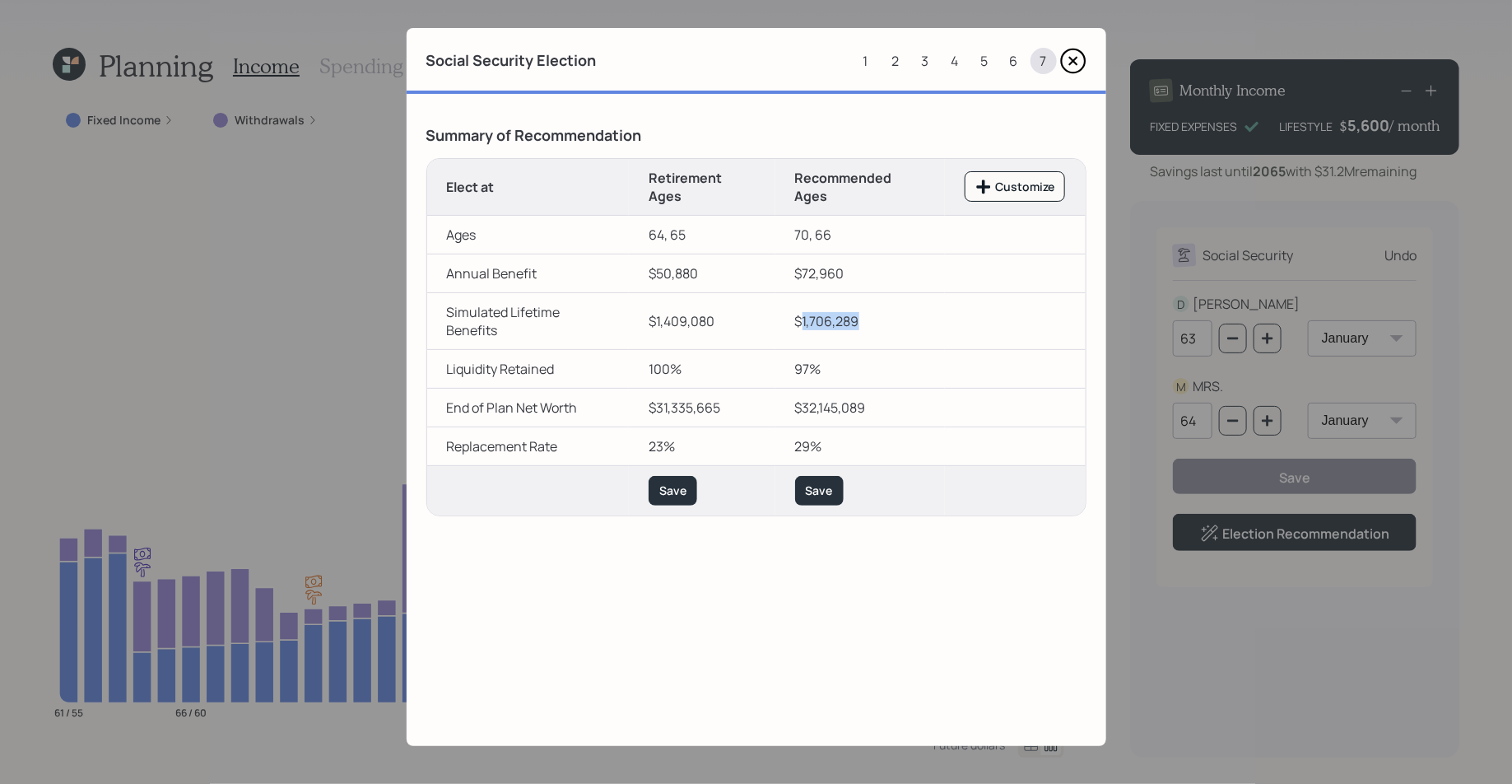
drag, startPoint x: 802, startPoint y: 319, endPoint x: 889, endPoint y: 319, distance: 87.0
click at [889, 319] on td "$1,706,289" at bounding box center [860, 320] width 171 height 57
drag, startPoint x: 823, startPoint y: 371, endPoint x: 794, endPoint y: 371, distance: 29.0
click at [794, 371] on td "97%" at bounding box center [860, 368] width 171 height 38
drag, startPoint x: 798, startPoint y: 408, endPoint x: 871, endPoint y: 407, distance: 73.0
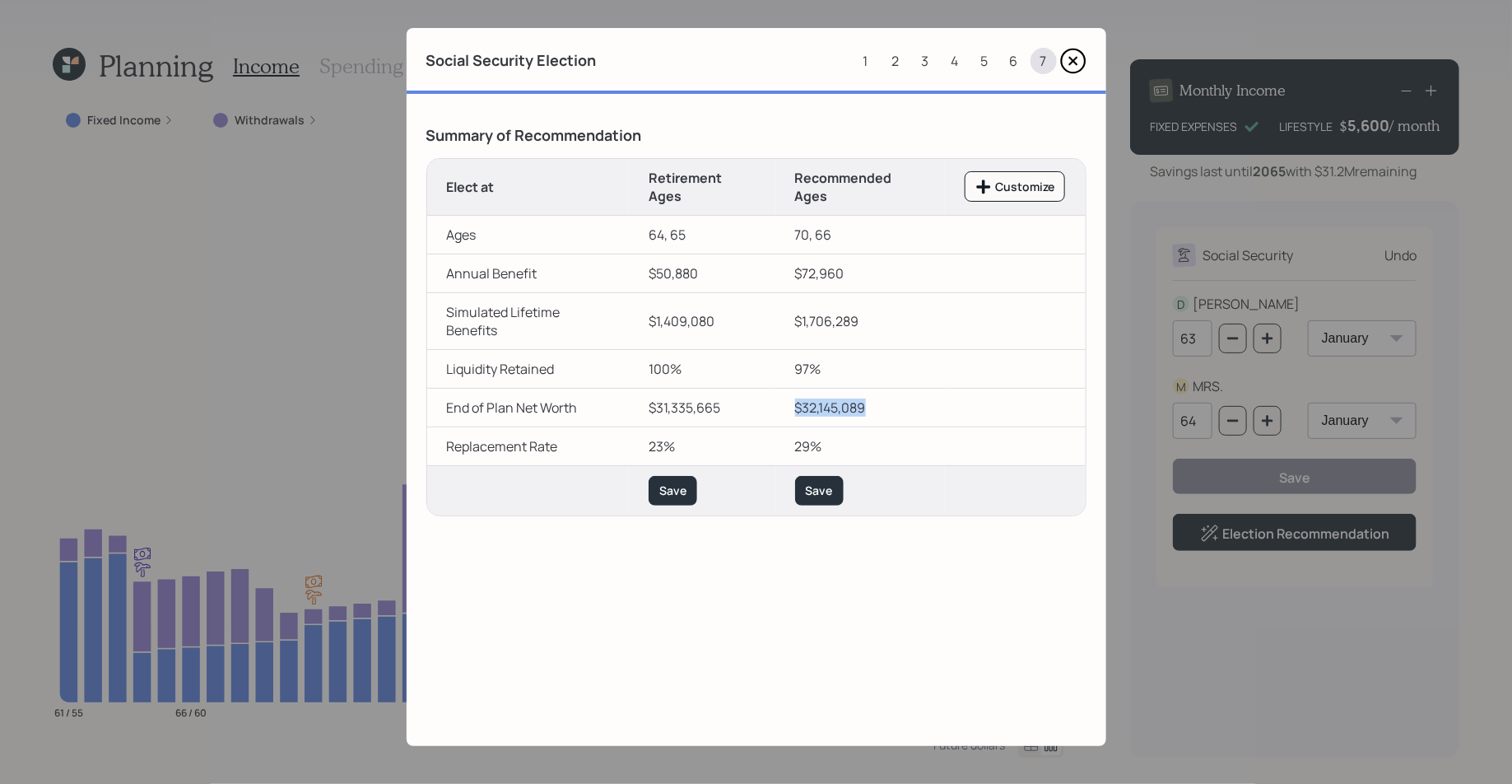
click at [871, 407] on td "$32,145,089" at bounding box center [860, 407] width 171 height 38
drag, startPoint x: 732, startPoint y: 407, endPoint x: 625, endPoint y: 407, distance: 107.0
click at [625, 407] on tr "End of Plan Net Worth $31,335,665 $32,145,089" at bounding box center [756, 407] width 659 height 38
drag, startPoint x: 796, startPoint y: 402, endPoint x: 880, endPoint y: 399, distance: 84.1
click at [880, 399] on td "$32,145,089" at bounding box center [860, 407] width 171 height 38
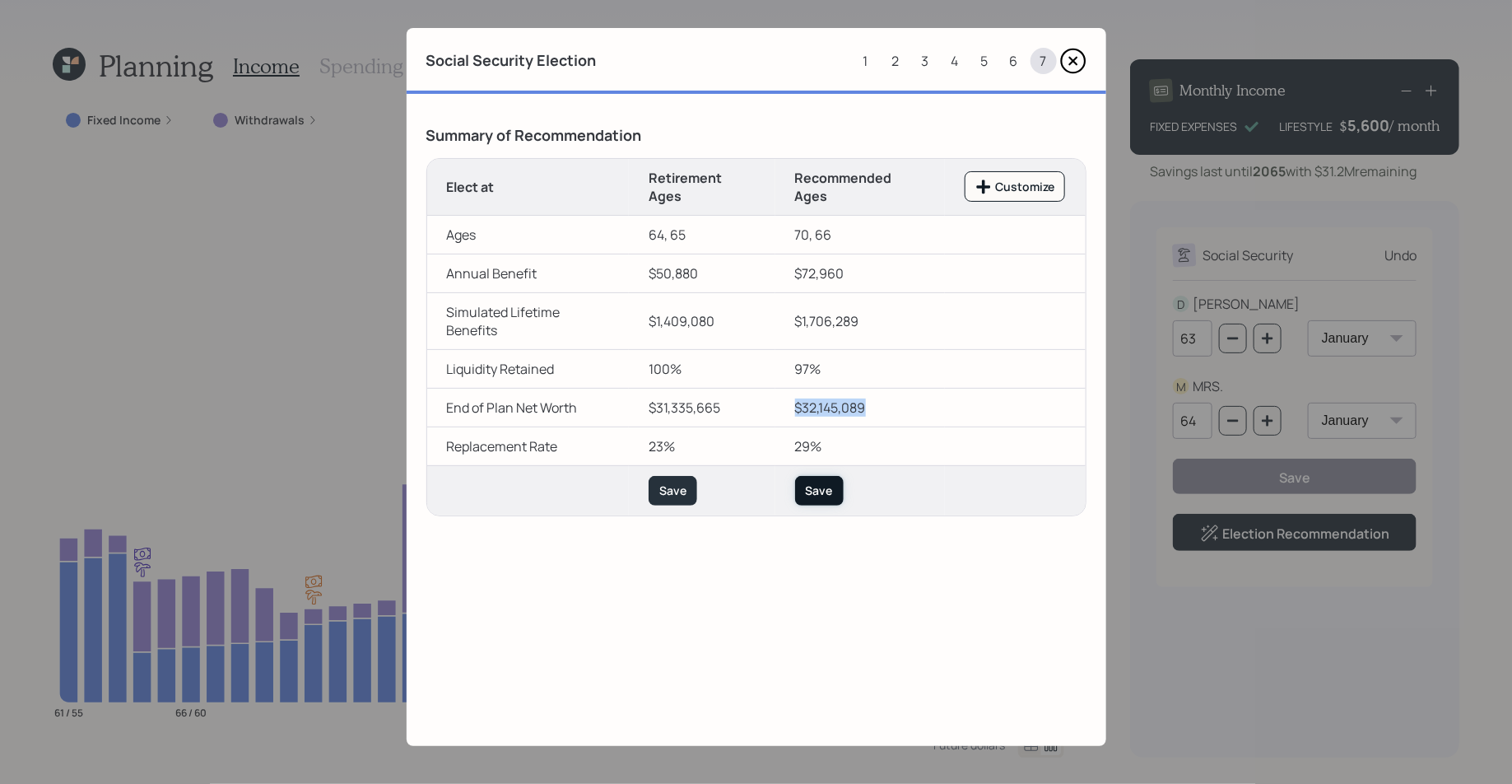
click at [812, 486] on div "Save" at bounding box center [819, 490] width 27 height 17
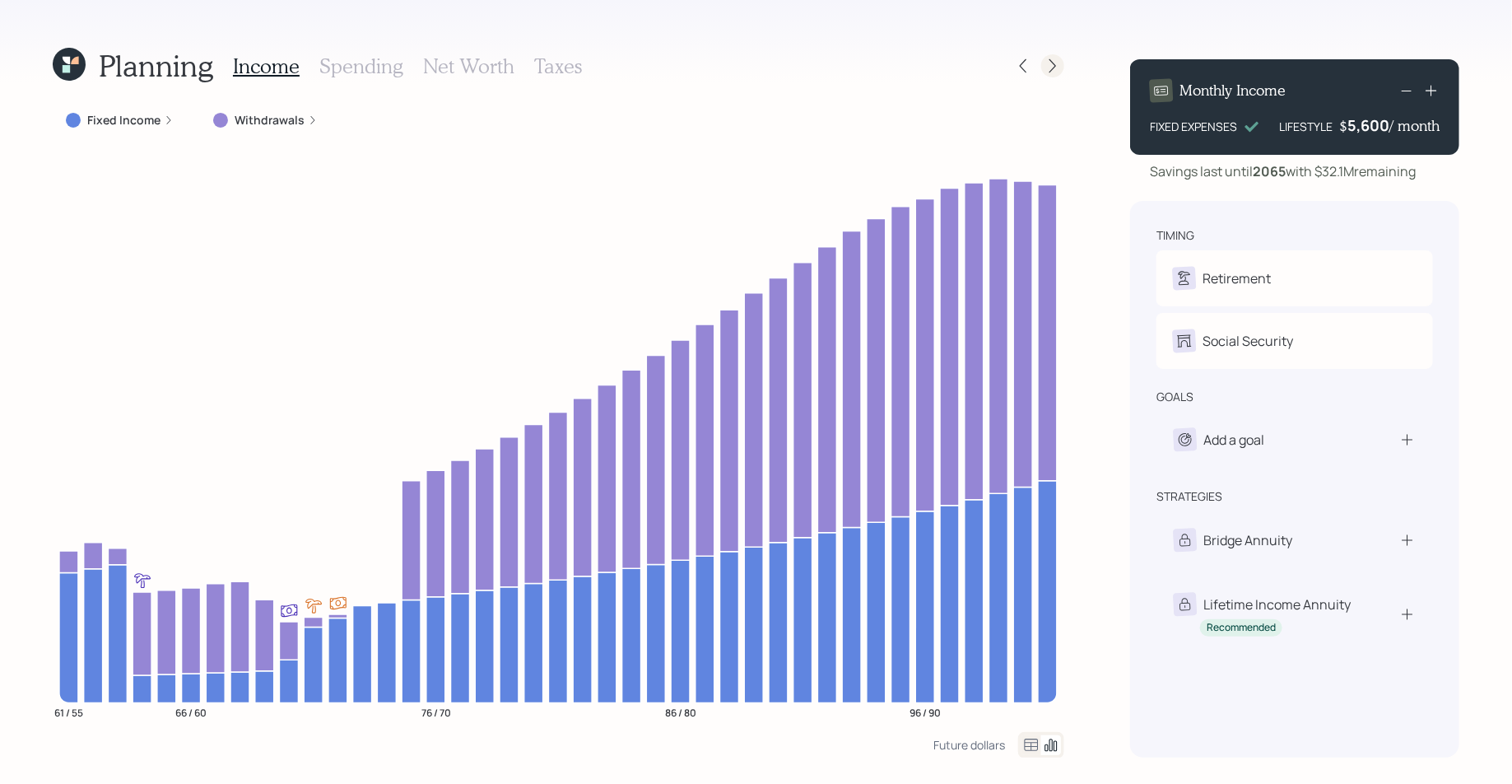
click at [1058, 62] on icon at bounding box center [1053, 66] width 17 height 17
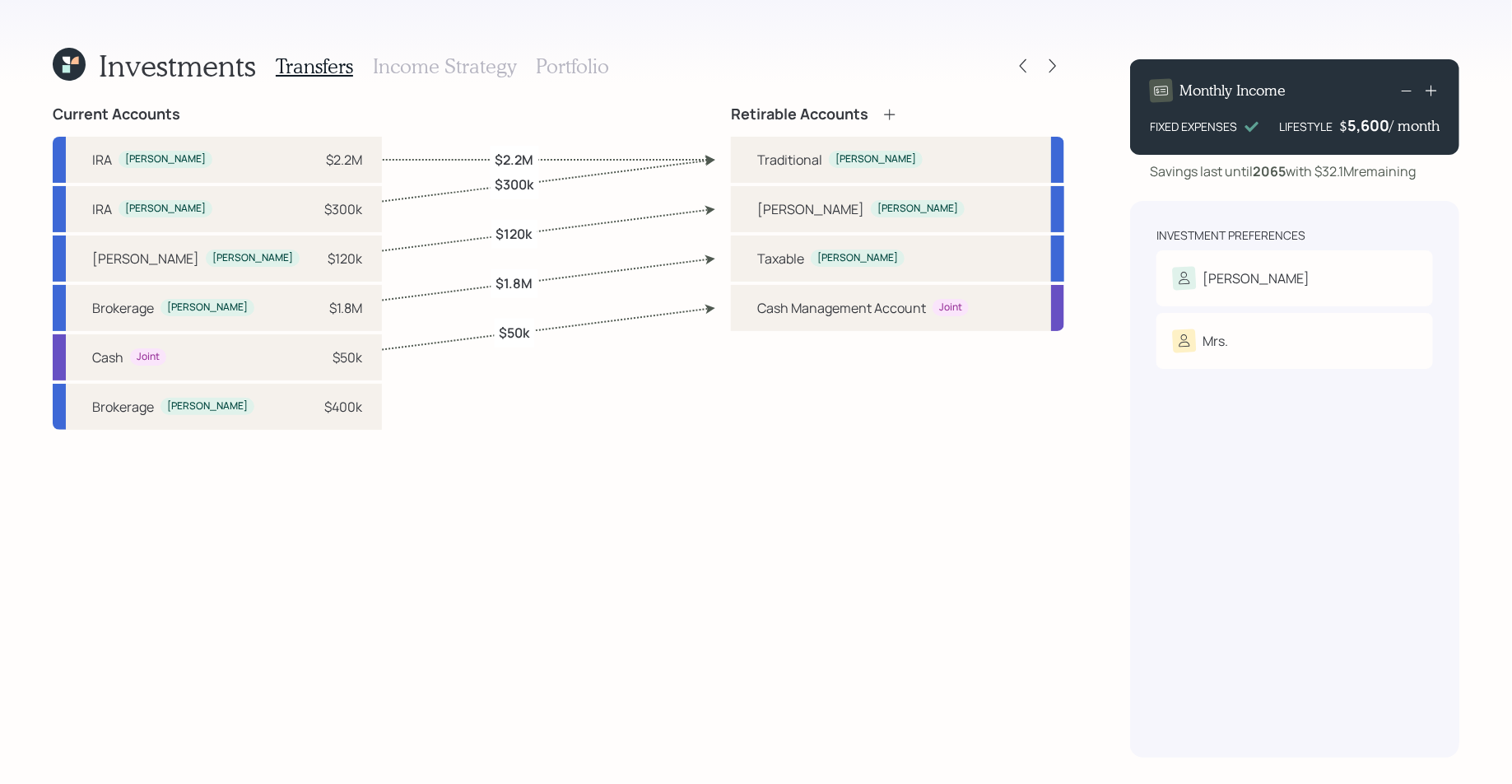
click at [564, 65] on h3 "Portfolio" at bounding box center [572, 66] width 74 height 24
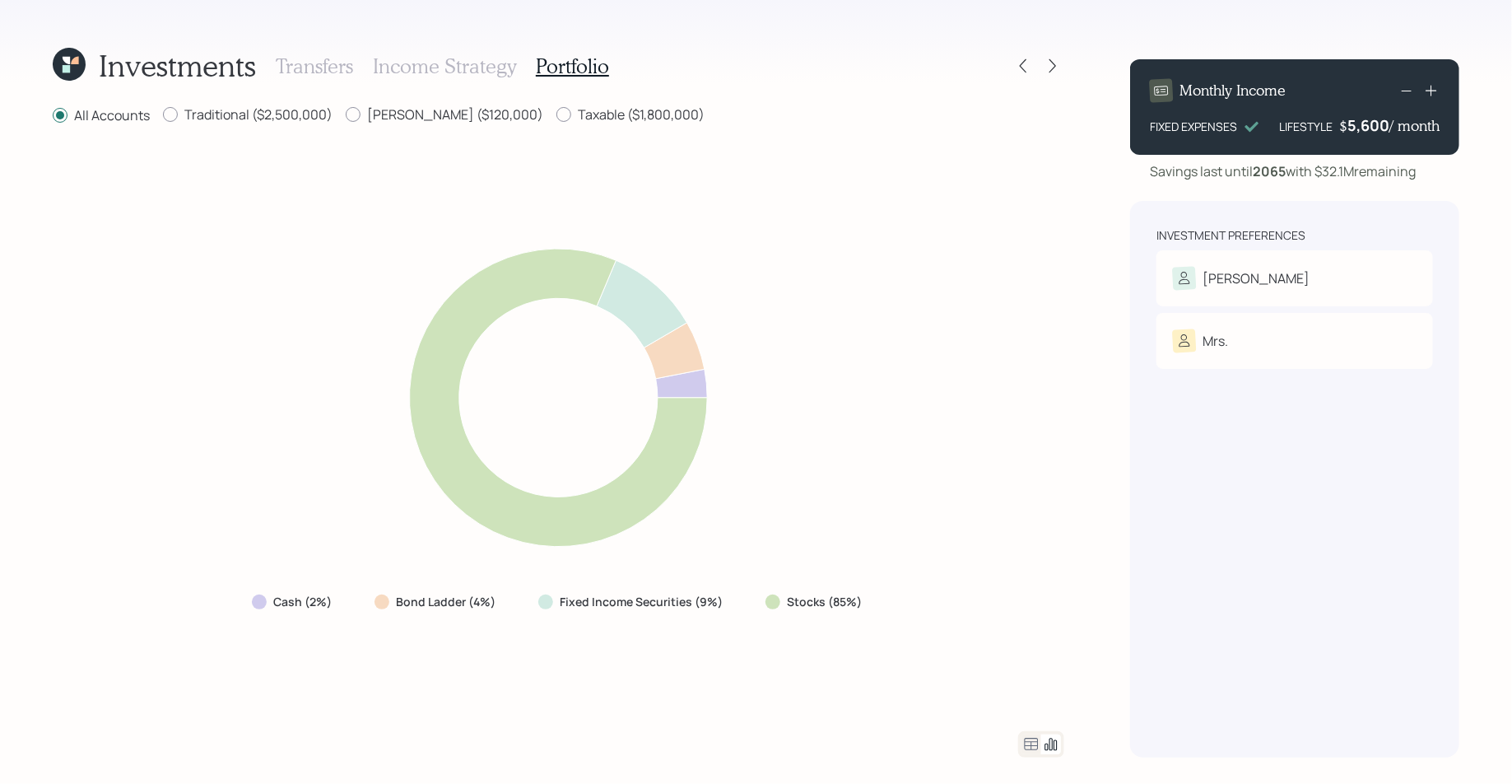
click at [535, 104] on div "Investments Transfers Income Strategy Portfolio All Accounts Traditional ($2,50…" at bounding box center [558, 402] width 1012 height 711
click at [556, 114] on label "Taxable ($1,800,000)" at bounding box center [630, 114] width 148 height 18
click at [556, 115] on input "Taxable ($1,800,000)" at bounding box center [556, 115] width 1 height 1
radio input "true"
radio input "false"
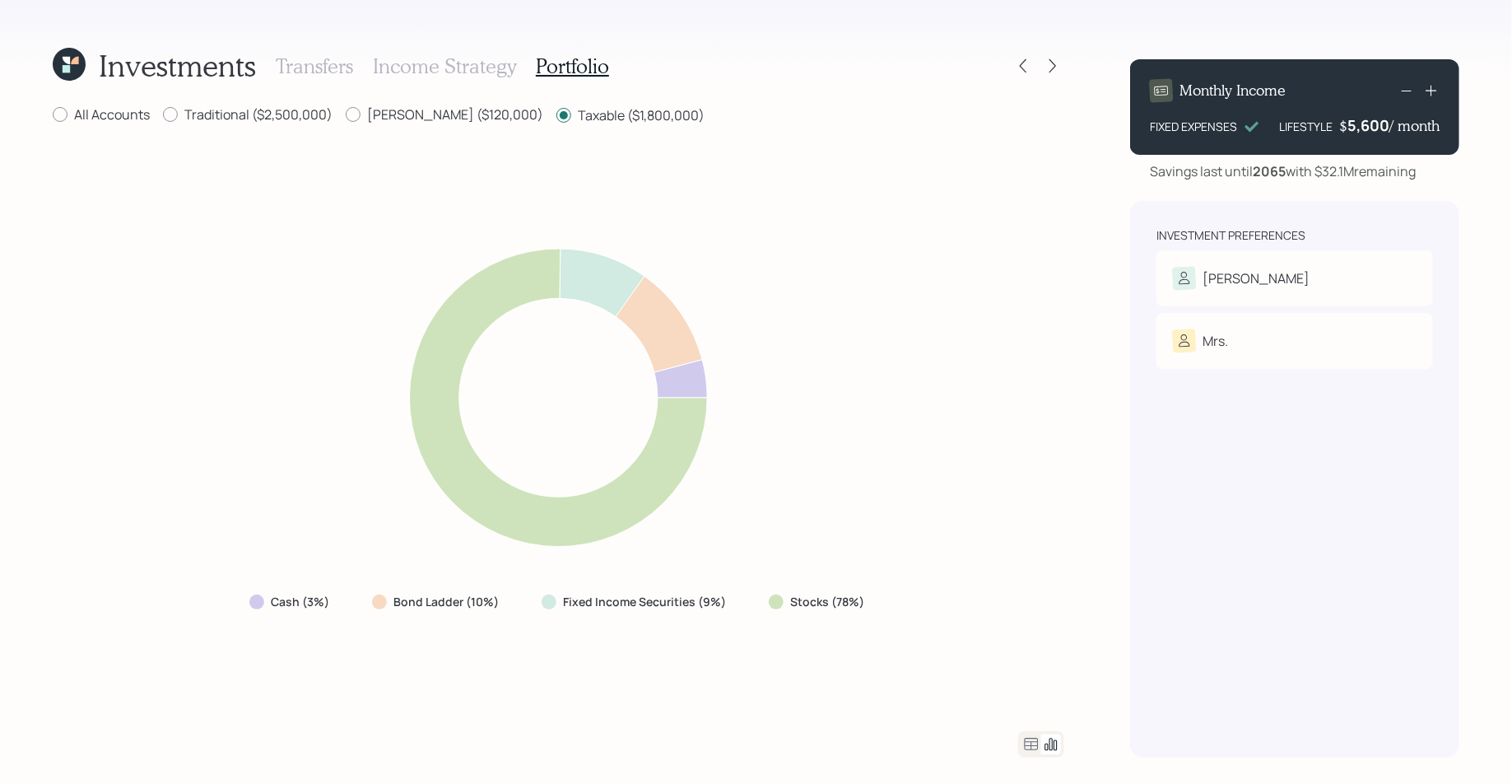
click at [1026, 749] on icon at bounding box center [1031, 744] width 20 height 20
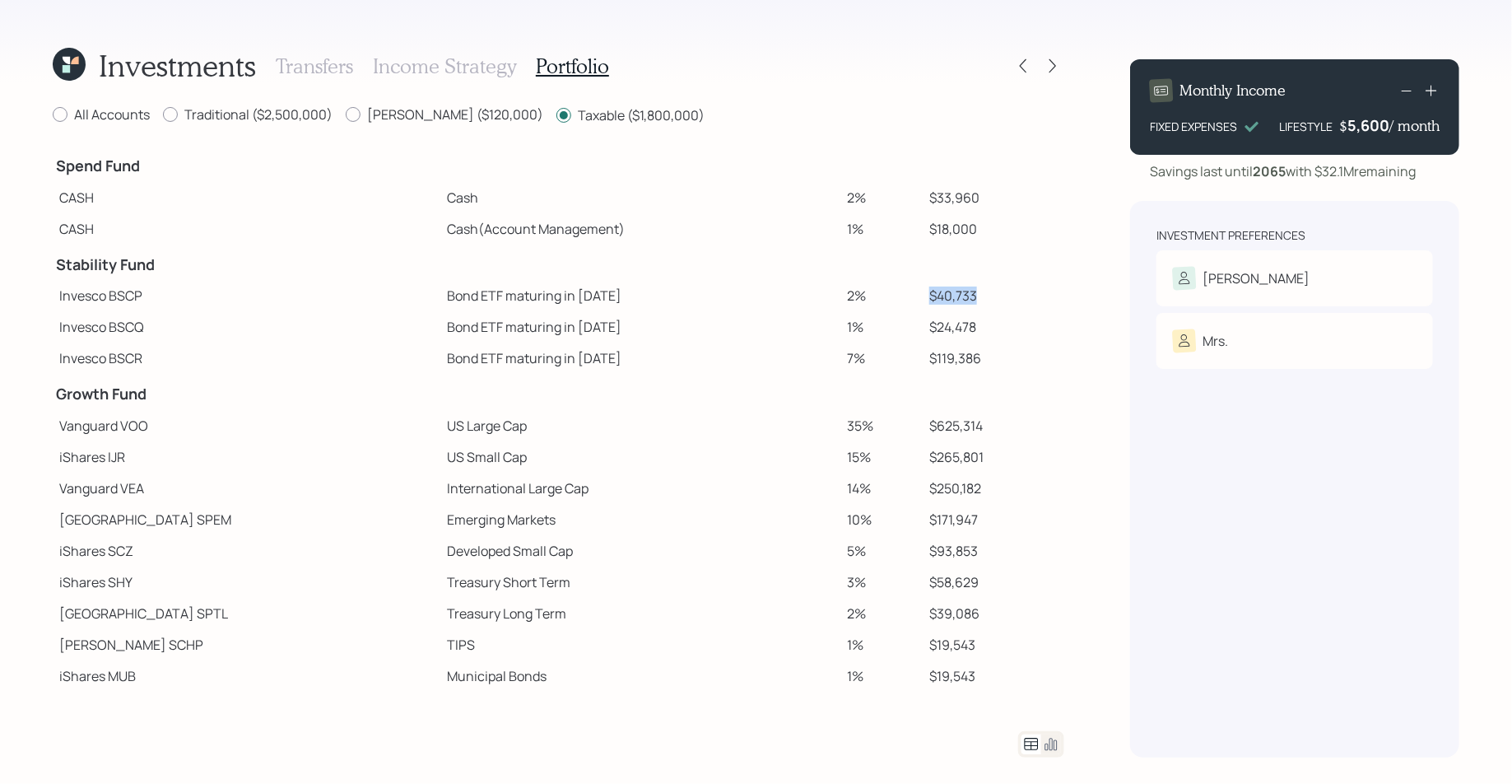
drag, startPoint x: 908, startPoint y: 301, endPoint x: 964, endPoint y: 303, distance: 56.0
click at [964, 303] on td "$40,733" at bounding box center [994, 296] width 142 height 32
drag, startPoint x: 913, startPoint y: 319, endPoint x: 981, endPoint y: 323, distance: 68.1
click at [981, 323] on td "$24,478" at bounding box center [994, 327] width 142 height 32
drag, startPoint x: 903, startPoint y: 348, endPoint x: 985, endPoint y: 359, distance: 82.7
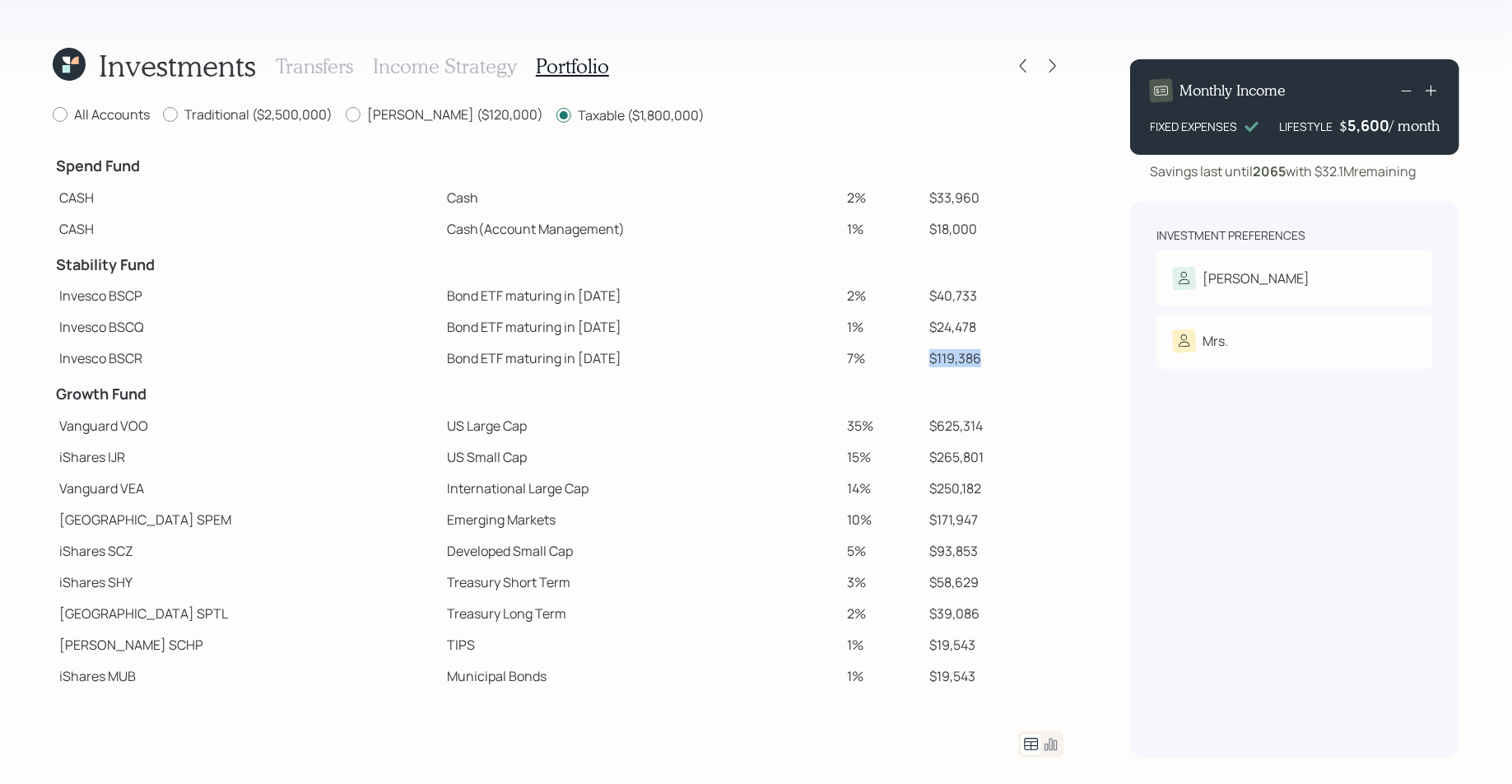
click at [985, 360] on td "$119,386" at bounding box center [994, 358] width 142 height 32
click at [1018, 59] on icon at bounding box center [1023, 66] width 17 height 17
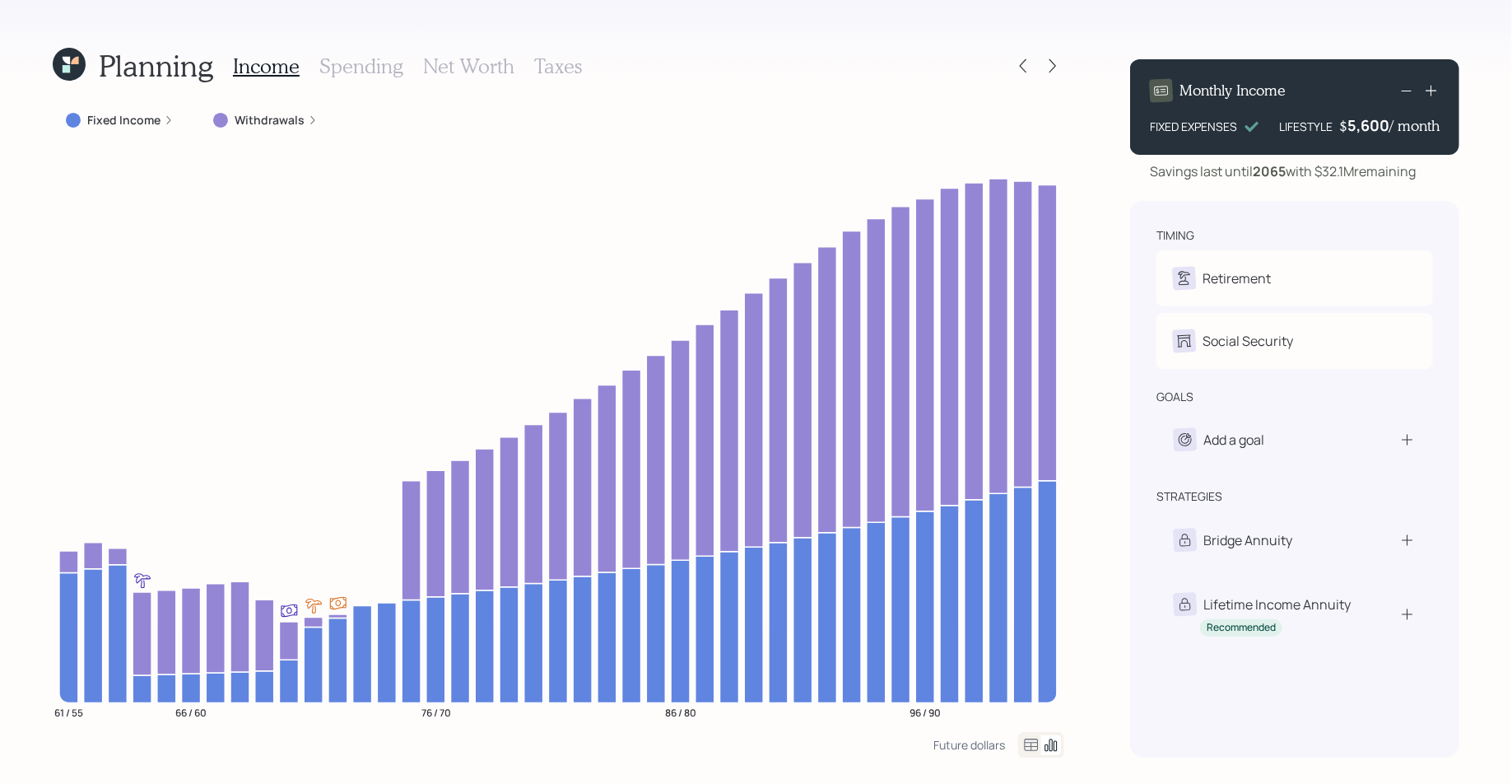
click at [361, 59] on h3 "Spending" at bounding box center [361, 66] width 84 height 24
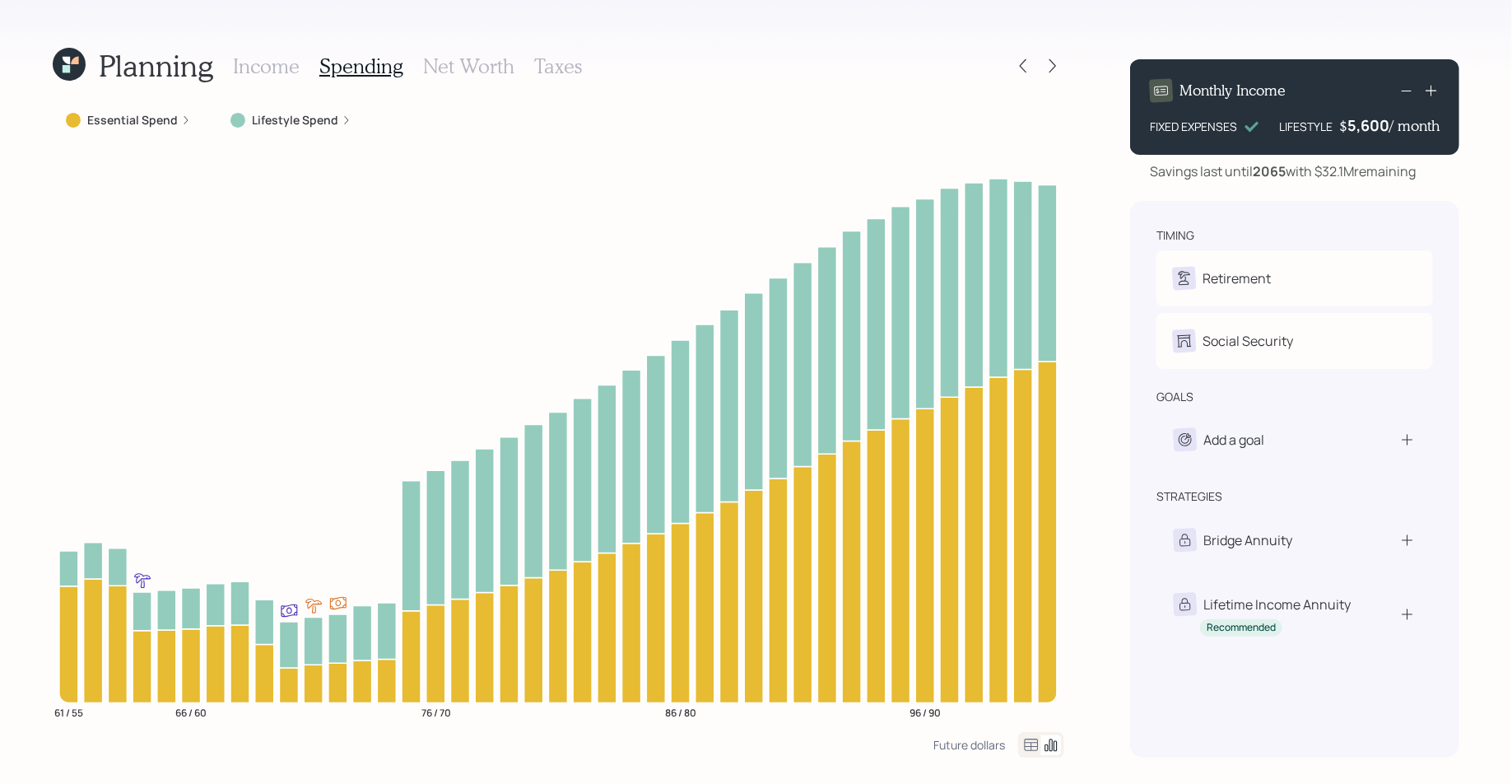
click at [1027, 745] on icon at bounding box center [1031, 745] width 20 height 20
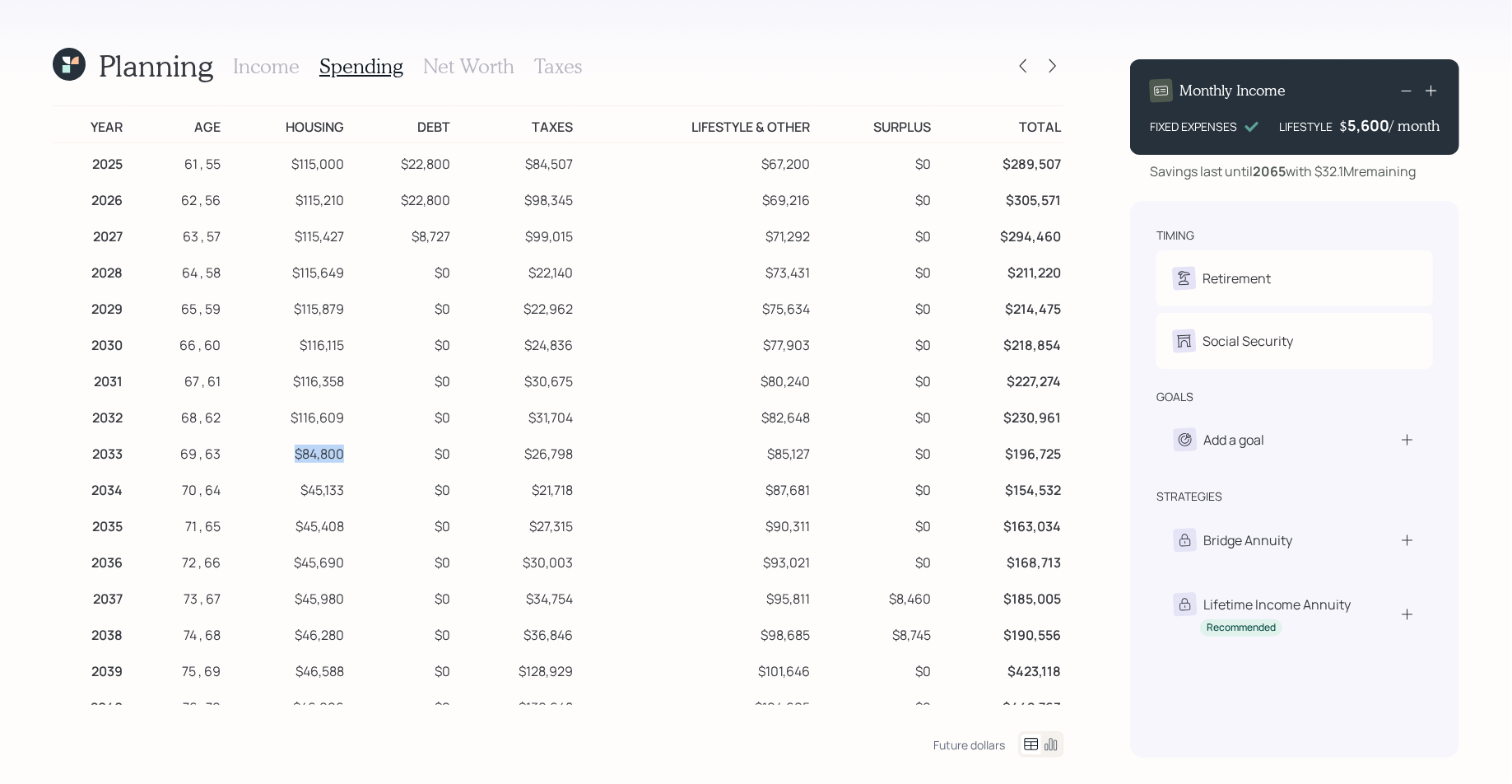
drag, startPoint x: 344, startPoint y: 453, endPoint x: 284, endPoint y: 453, distance: 60.0
click at [284, 453] on td "$84,800" at bounding box center [285, 451] width 123 height 36
drag, startPoint x: 304, startPoint y: 480, endPoint x: 360, endPoint y: 481, distance: 56.0
click at [360, 481] on tr "2034 70 , 64 $45,133 $0 $21,718 $87,681 $0 $154,532" at bounding box center [558, 486] width 1012 height 36
drag, startPoint x: 290, startPoint y: 446, endPoint x: 357, endPoint y: 447, distance: 67.0
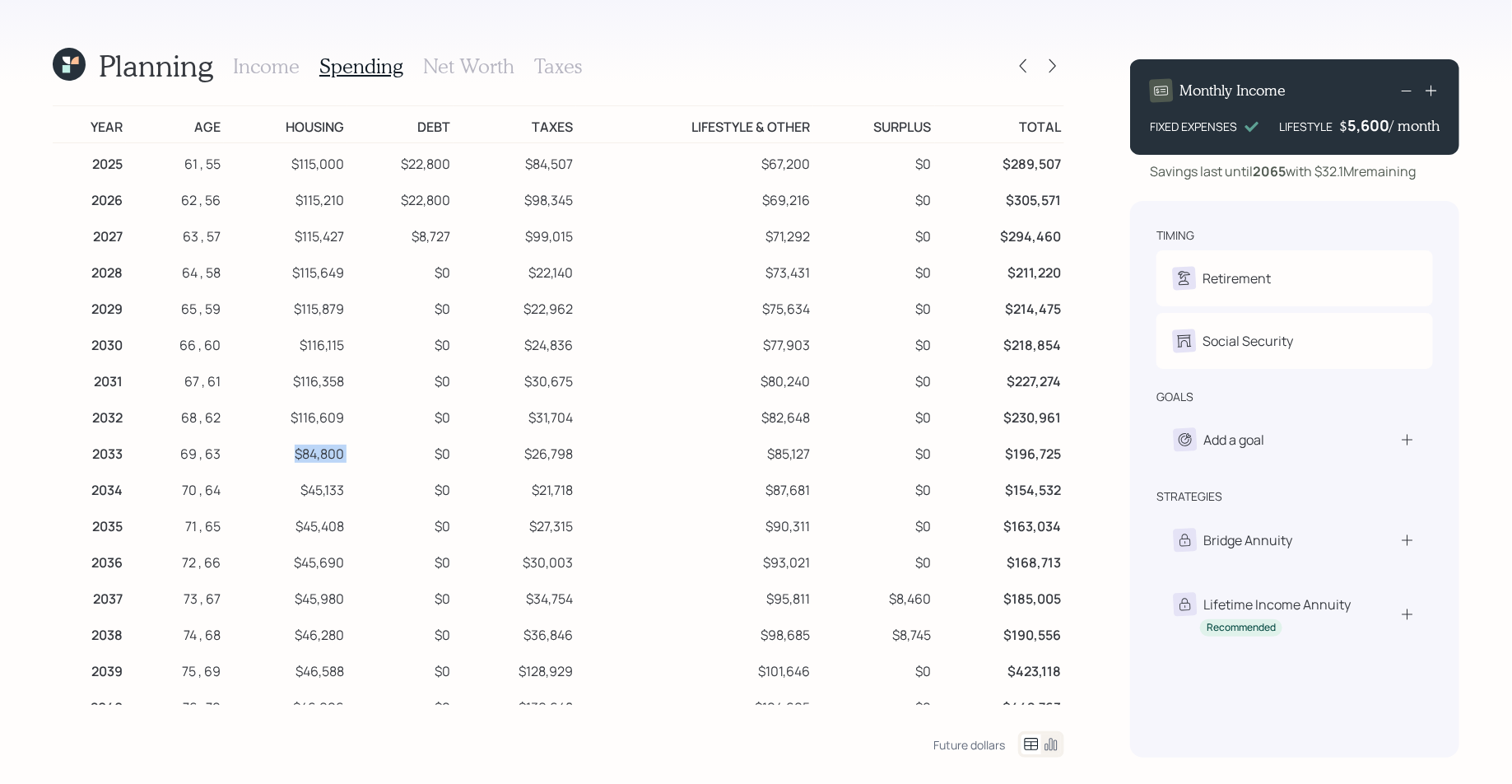
click at [357, 447] on tr "2033 69 , 63 $84,800 $0 $26,798 $85,127 $0 $196,725" at bounding box center [558, 451] width 1012 height 36
drag, startPoint x: 311, startPoint y: 479, endPoint x: 379, endPoint y: 479, distance: 68.0
click at [379, 479] on tr "2034 70 , 64 $45,133 $0 $21,718 $87,681 $0 $154,532" at bounding box center [558, 486] width 1012 height 36
drag, startPoint x: 292, startPoint y: 452, endPoint x: 347, endPoint y: 452, distance: 55.0
click at [347, 452] on tr "2033 69 , 63 $84,800 $0 $26,798 $85,127 $0 $196,725" at bounding box center [558, 451] width 1012 height 36
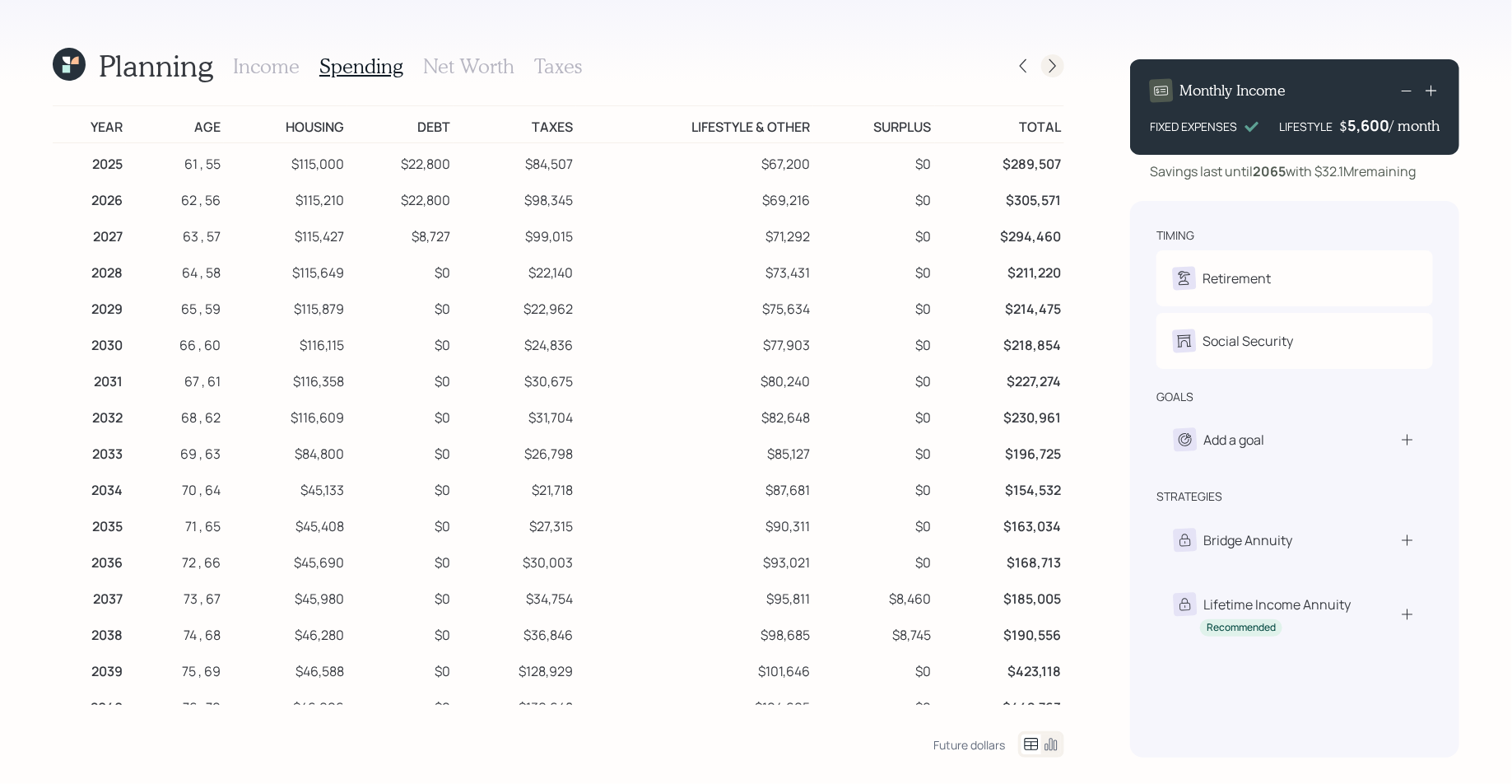
click at [1051, 69] on icon at bounding box center [1053, 66] width 17 height 17
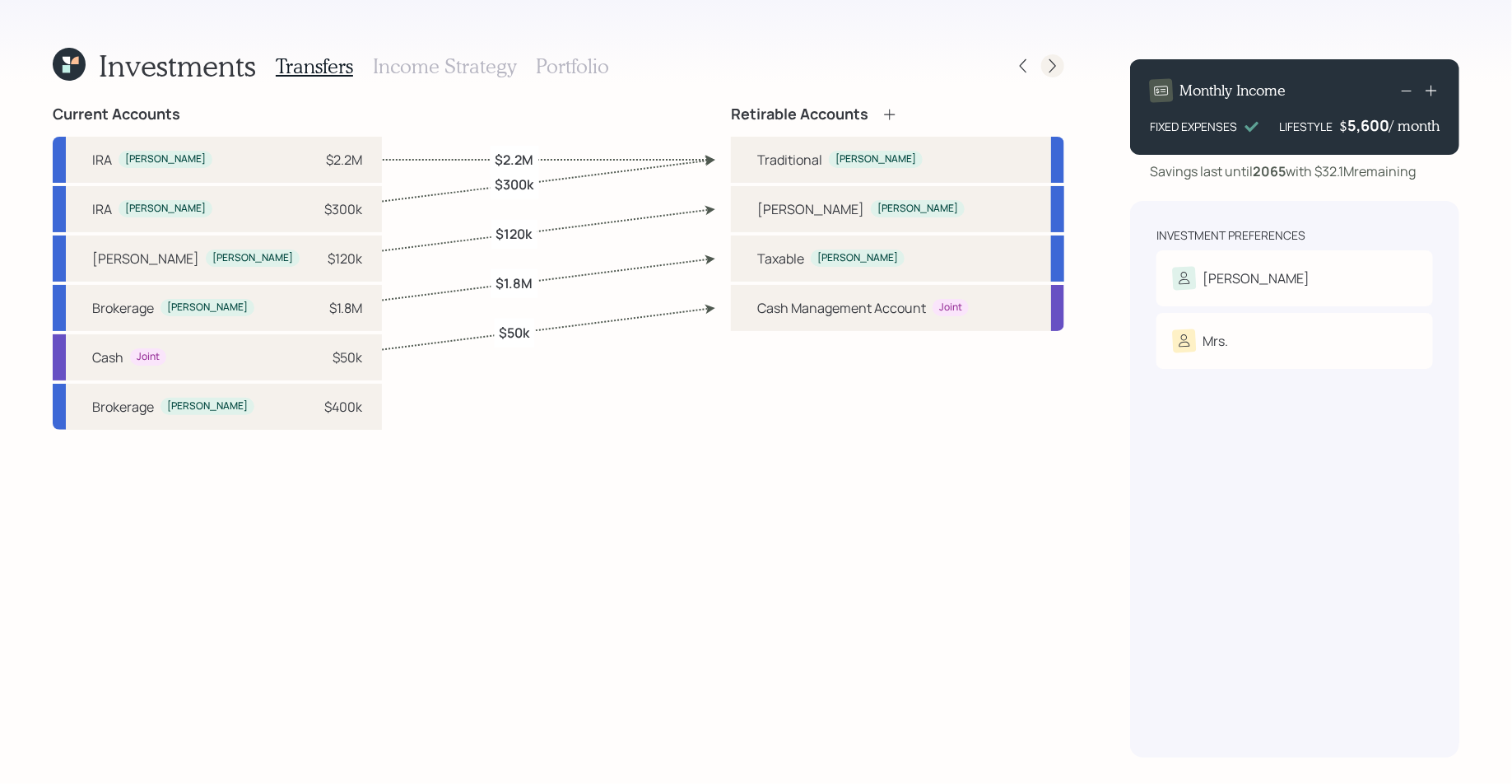
click at [1051, 70] on icon at bounding box center [1053, 66] width 7 height 14
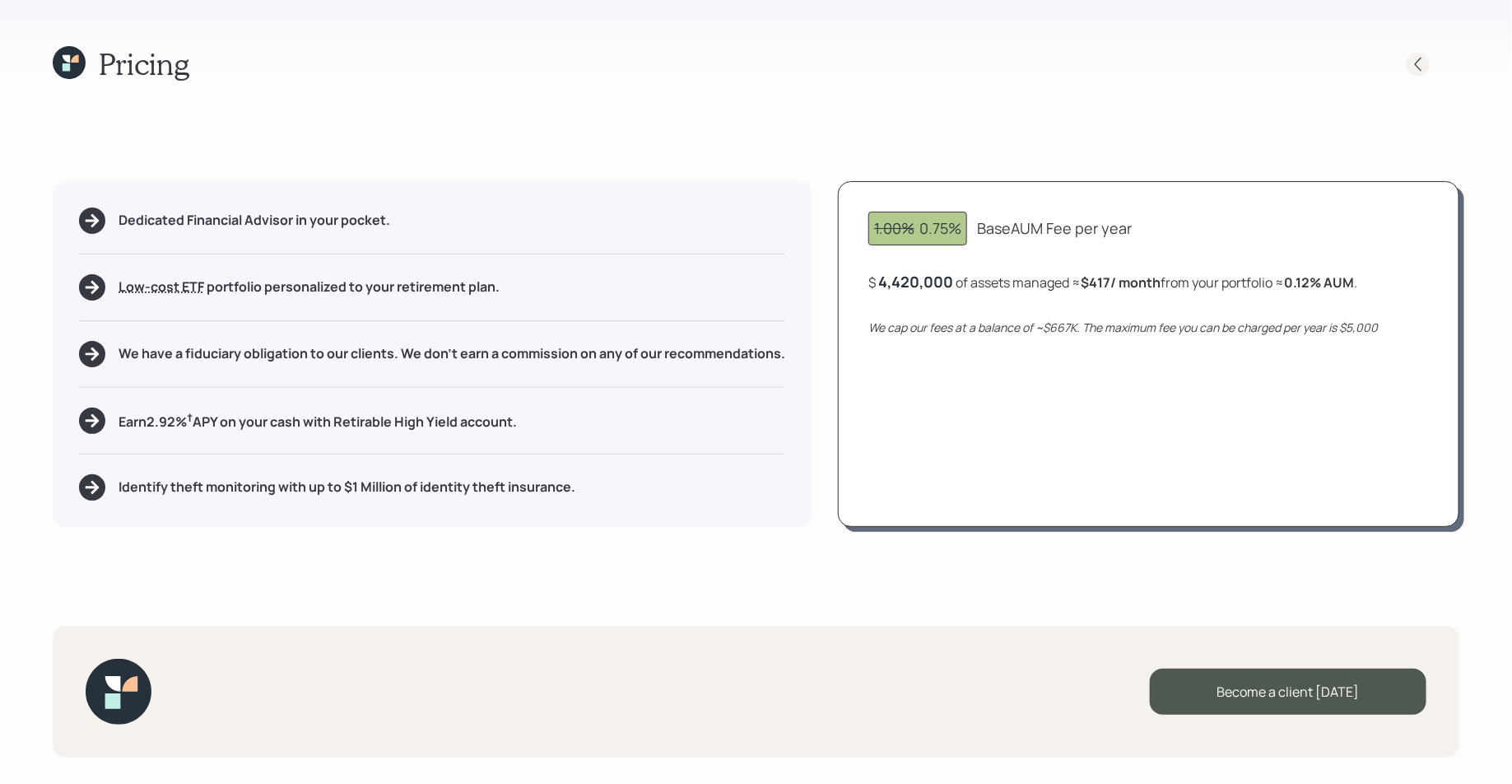
click at [1414, 56] on icon at bounding box center [1418, 64] width 17 height 17
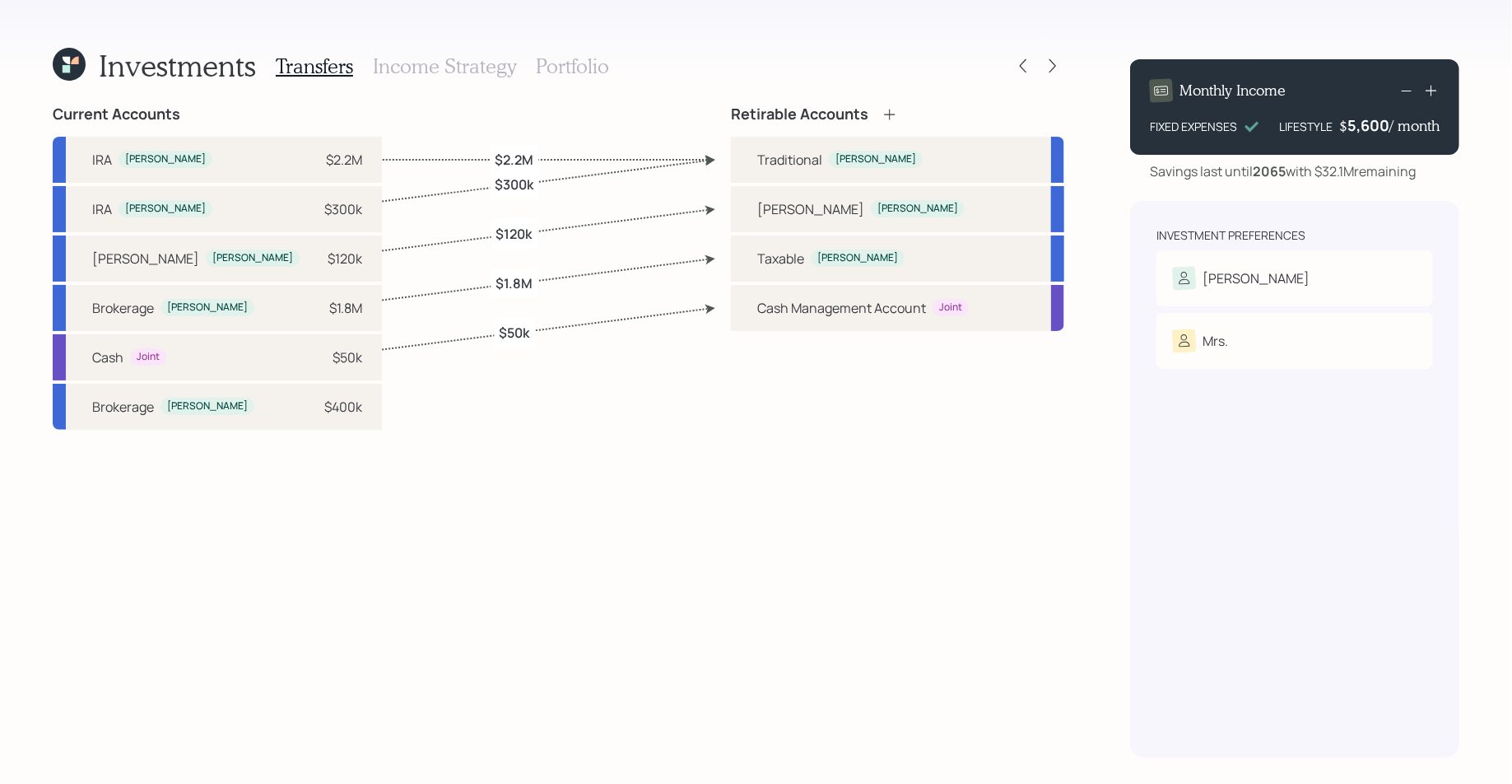
click at [478, 58] on h3 "Income Strategy" at bounding box center [444, 66] width 144 height 24
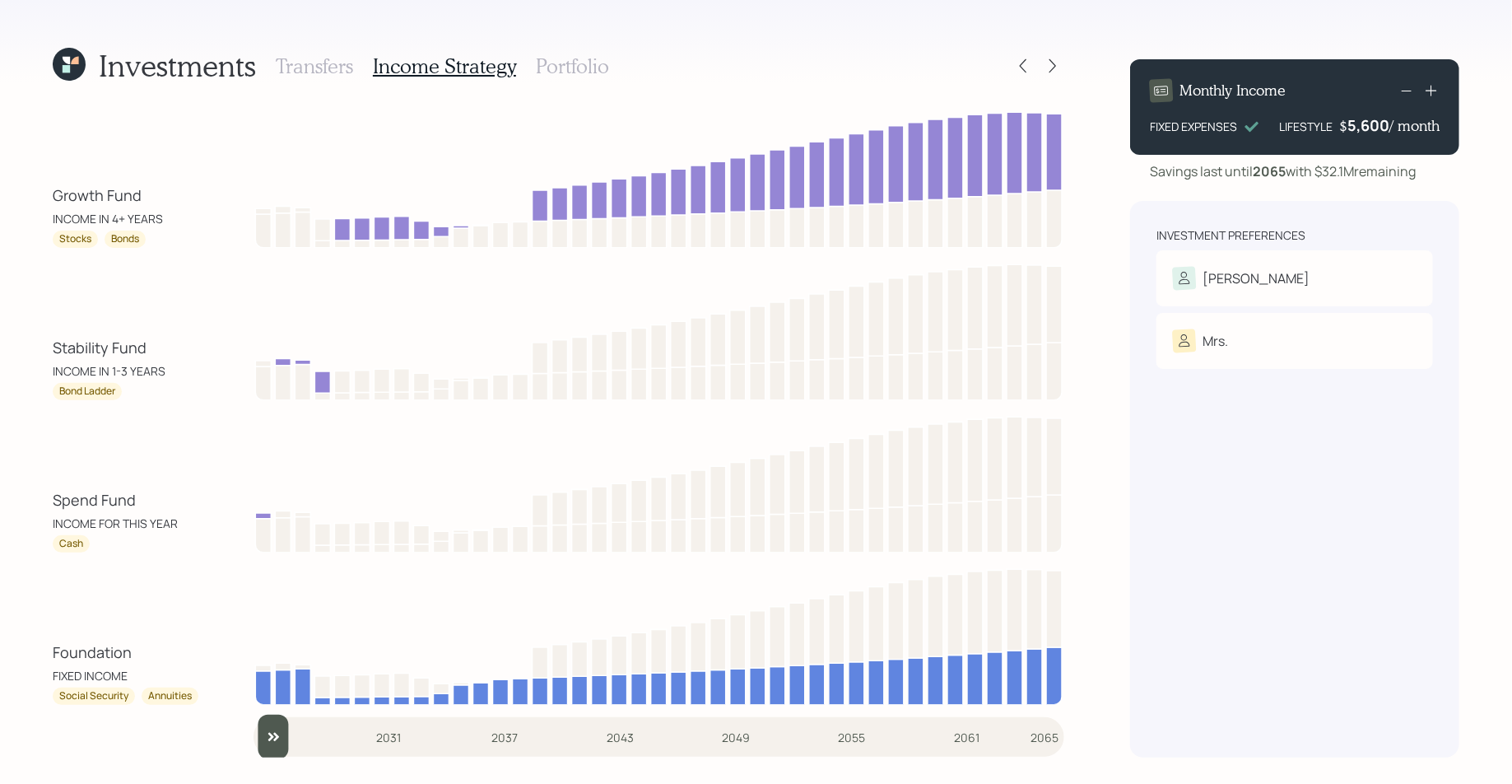
click at [594, 64] on h3 "Portfolio" at bounding box center [572, 66] width 74 height 24
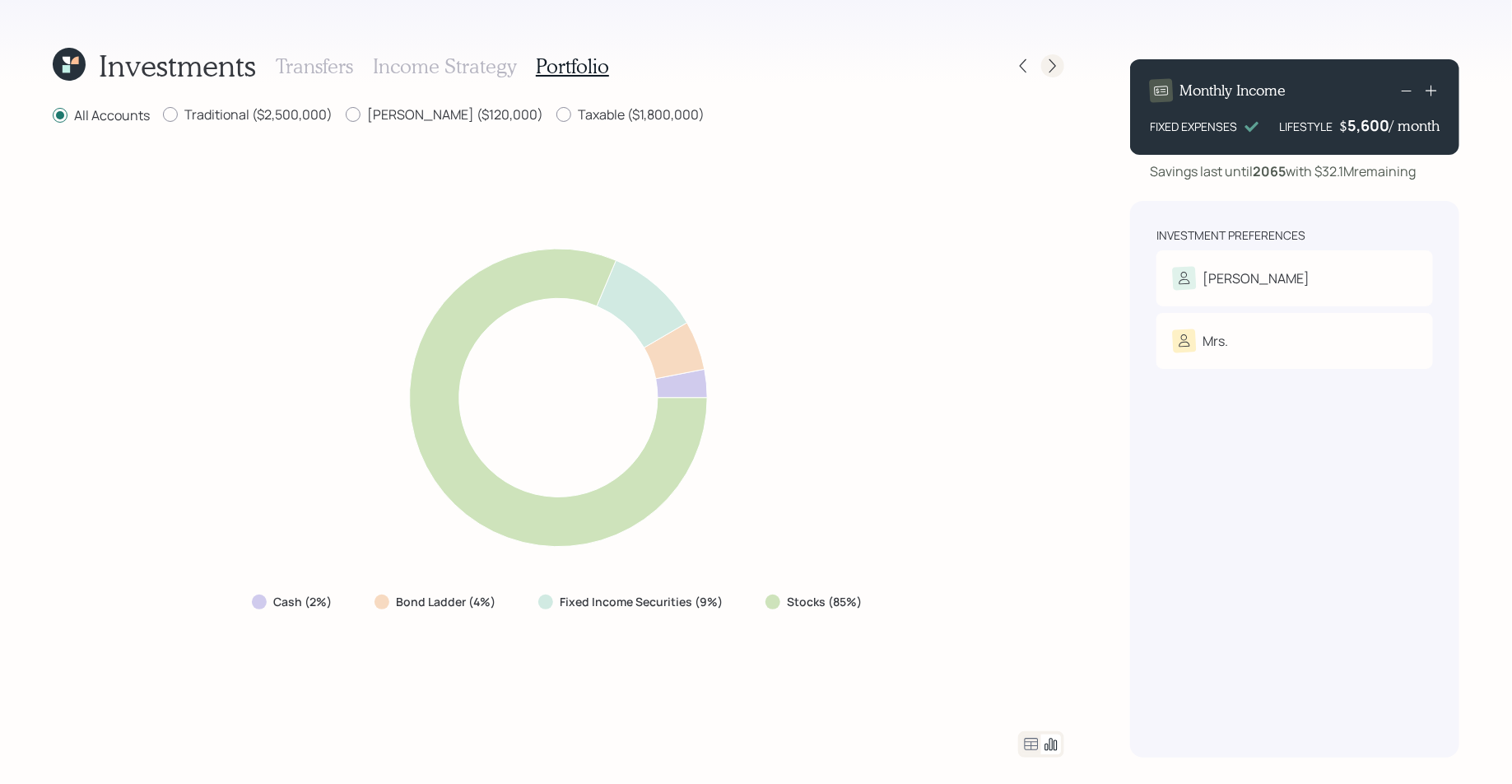
click at [1055, 68] on icon at bounding box center [1053, 66] width 17 height 17
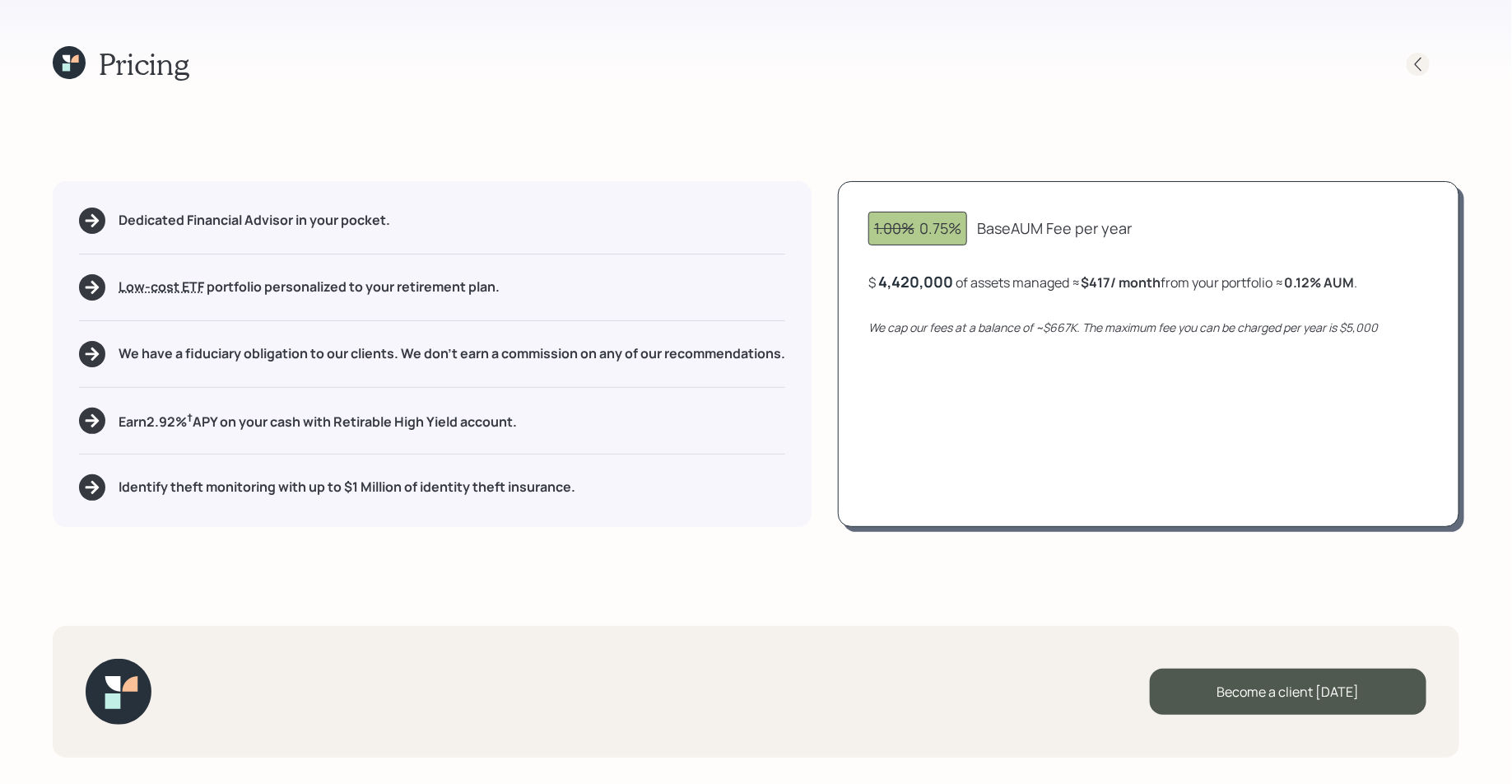
click at [1418, 62] on icon at bounding box center [1418, 64] width 17 height 17
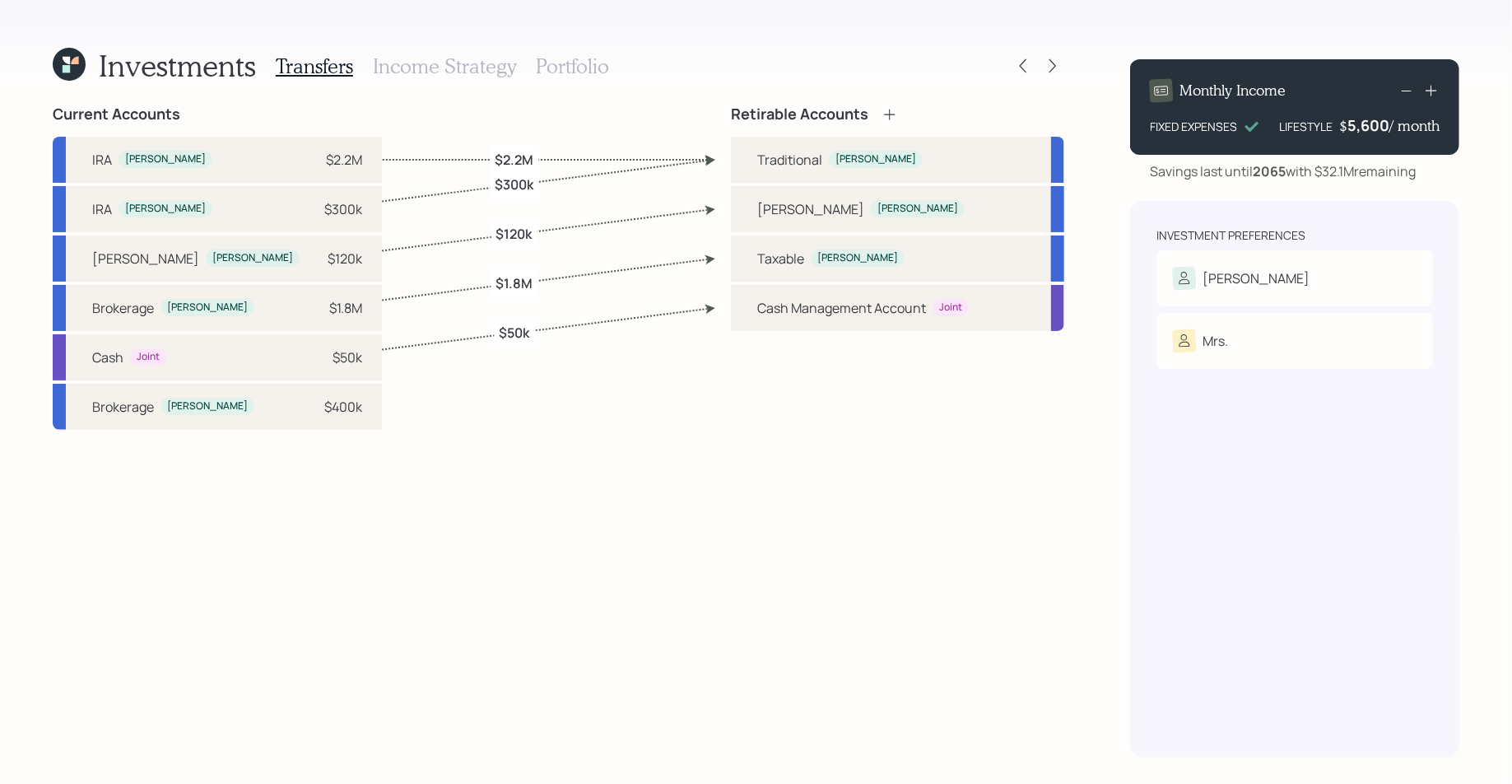
click at [556, 60] on h3 "Portfolio" at bounding box center [572, 66] width 74 height 24
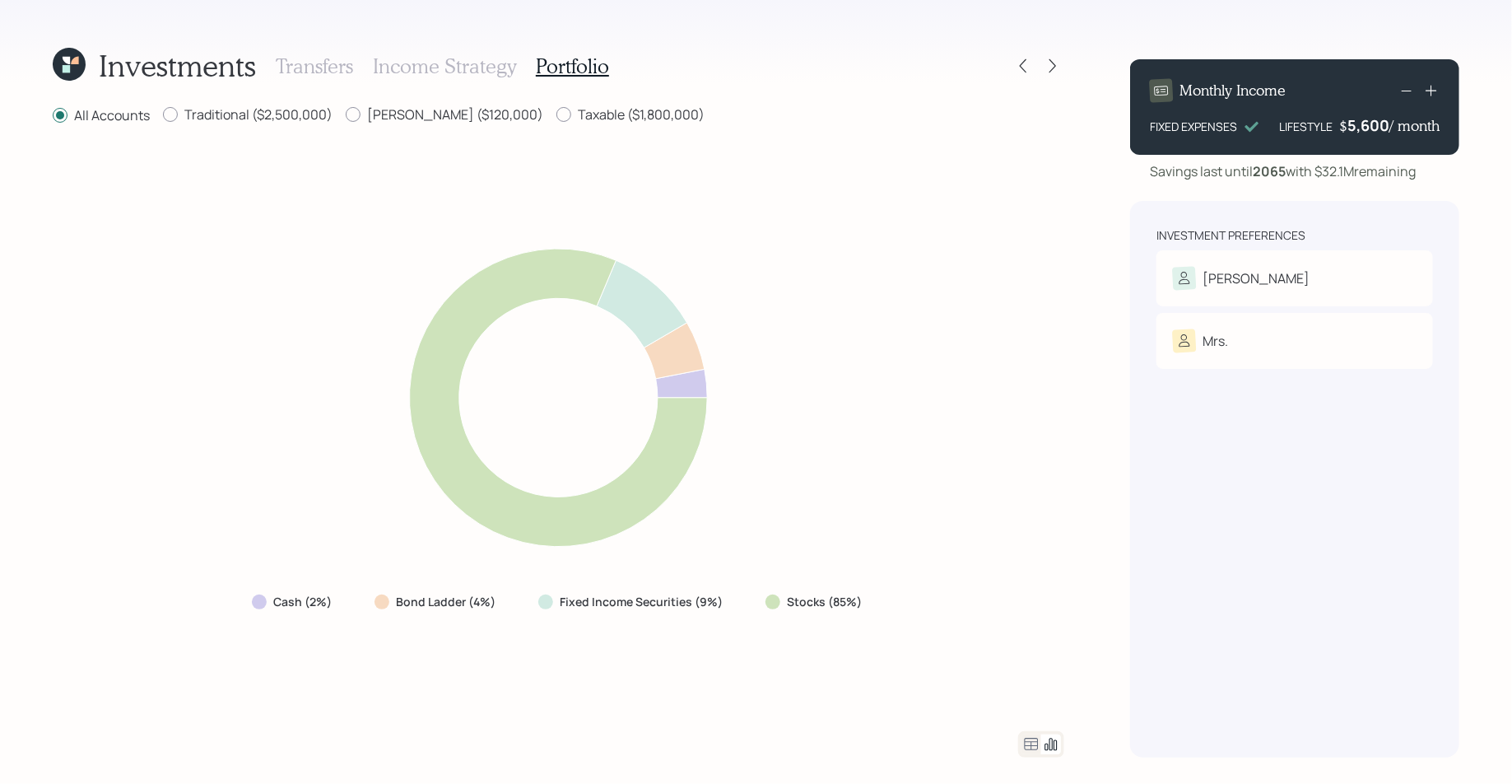
click at [1034, 751] on icon at bounding box center [1031, 744] width 20 height 20
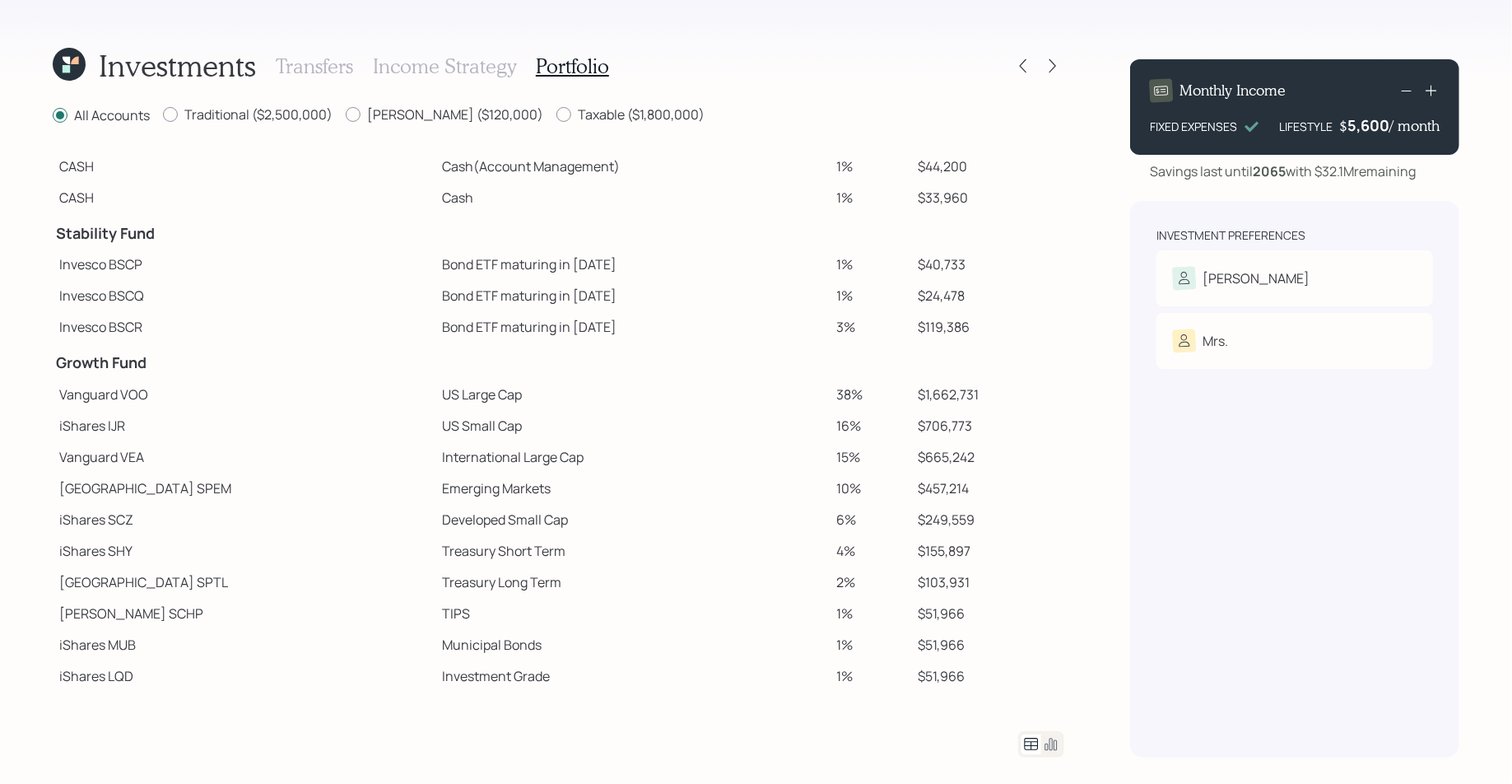
scroll to position [35, 0]
click at [1052, 64] on icon at bounding box center [1053, 66] width 17 height 17
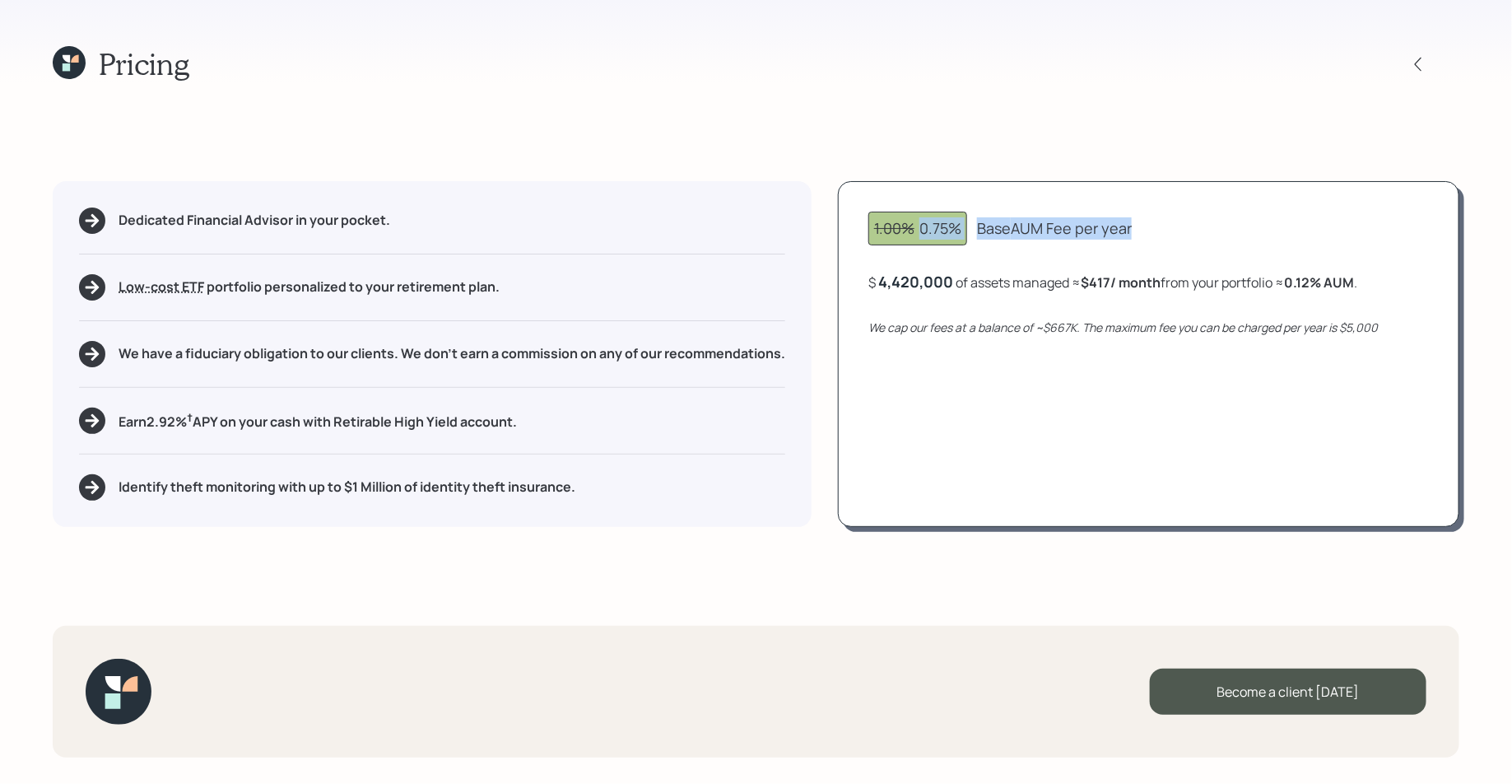
drag, startPoint x: 917, startPoint y: 230, endPoint x: 1149, endPoint y: 216, distance: 232.4
click at [1149, 216] on div "1.00% 0.75% Base AUM Fee per year" at bounding box center [1148, 228] width 561 height 34
click at [912, 238] on div "1.00% 0.75%" at bounding box center [918, 228] width 88 height 22
drag, startPoint x: 916, startPoint y: 230, endPoint x: 858, endPoint y: 230, distance: 58.0
click at [858, 230] on div "1.00% 0.75% Base AUM Fee per year $ 4,420,000 of assets managed ≈ $417 / month …" at bounding box center [1149, 354] width 621 height 346
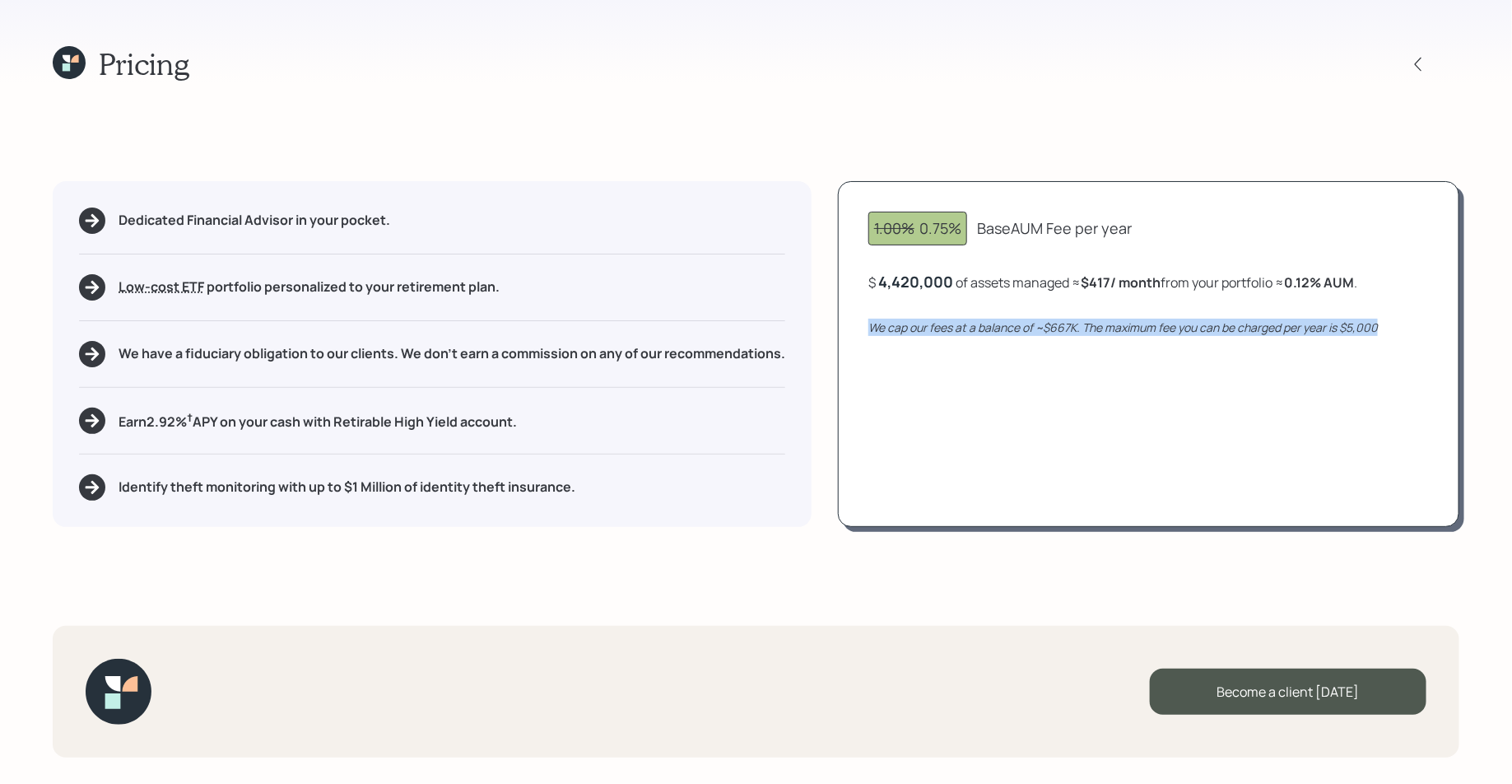
drag, startPoint x: 869, startPoint y: 329, endPoint x: 1409, endPoint y: 324, distance: 540.0
click at [1409, 324] on div "We cap our fees at a balance of ~$667K. The maximum fee you can be charged per …" at bounding box center [1148, 327] width 561 height 18
click at [1065, 329] on icon "We cap our fees at a balance of ~$667K. The maximum fee you can be charged per …" at bounding box center [1123, 327] width 509 height 16
drag, startPoint x: 1081, startPoint y: 329, endPoint x: 1034, endPoint y: 332, distance: 47.1
click at [1034, 332] on icon "We cap our fees at a balance of ~$667K. The maximum fee you can be charged per …" at bounding box center [1123, 327] width 509 height 16
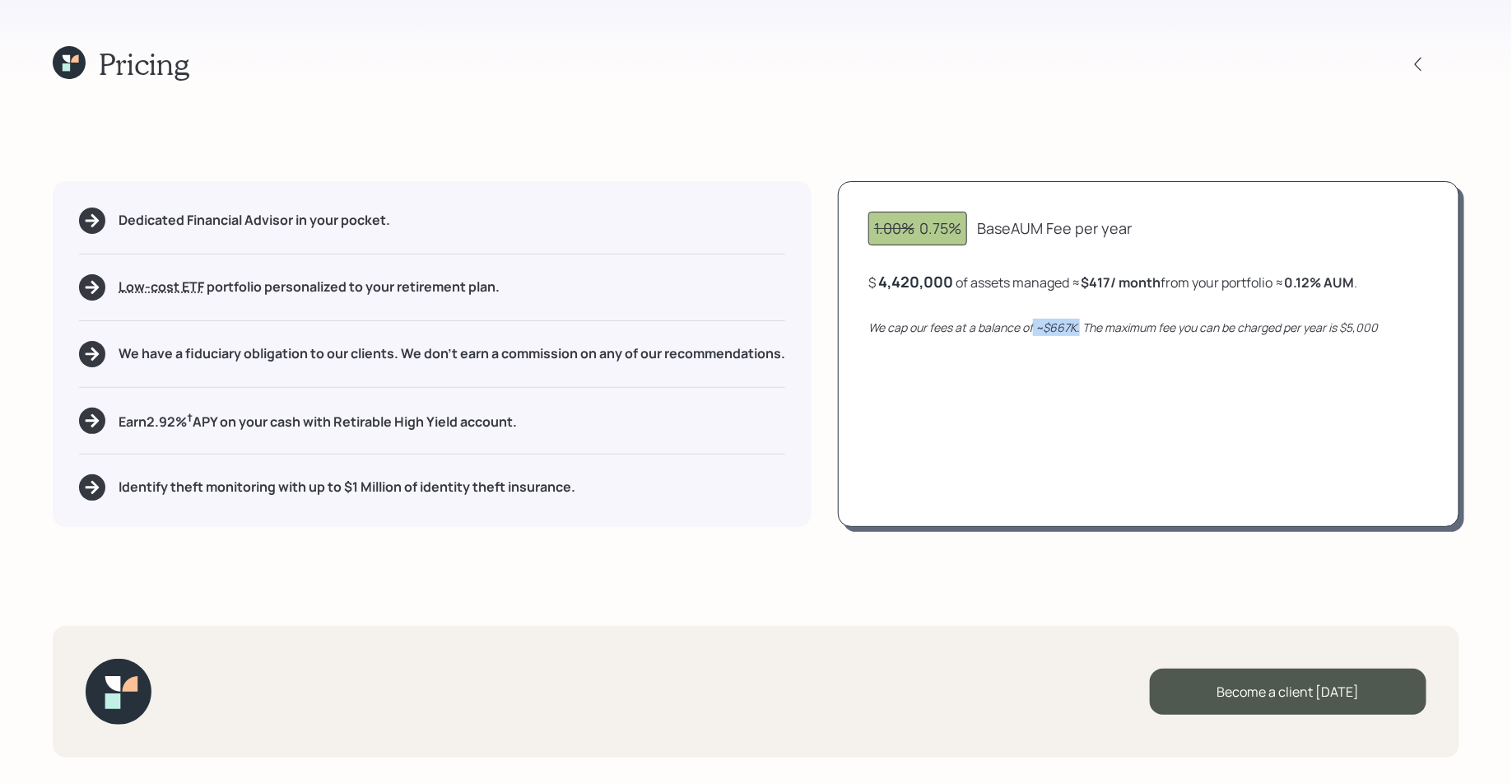
click at [1079, 328] on icon "We cap our fees at a balance of ~$667K. The maximum fee you can be charged per …" at bounding box center [1123, 327] width 509 height 16
drag, startPoint x: 1088, startPoint y: 327, endPoint x: 1382, endPoint y: 330, distance: 294.0
click at [1382, 330] on div "We cap our fees at a balance of ~$667K. The maximum fee you can be charged per …" at bounding box center [1148, 327] width 561 height 18
click at [928, 284] on div "4,420,000" at bounding box center [916, 281] width 75 height 20
click at [928, 284] on div "4420000" at bounding box center [912, 281] width 66 height 20
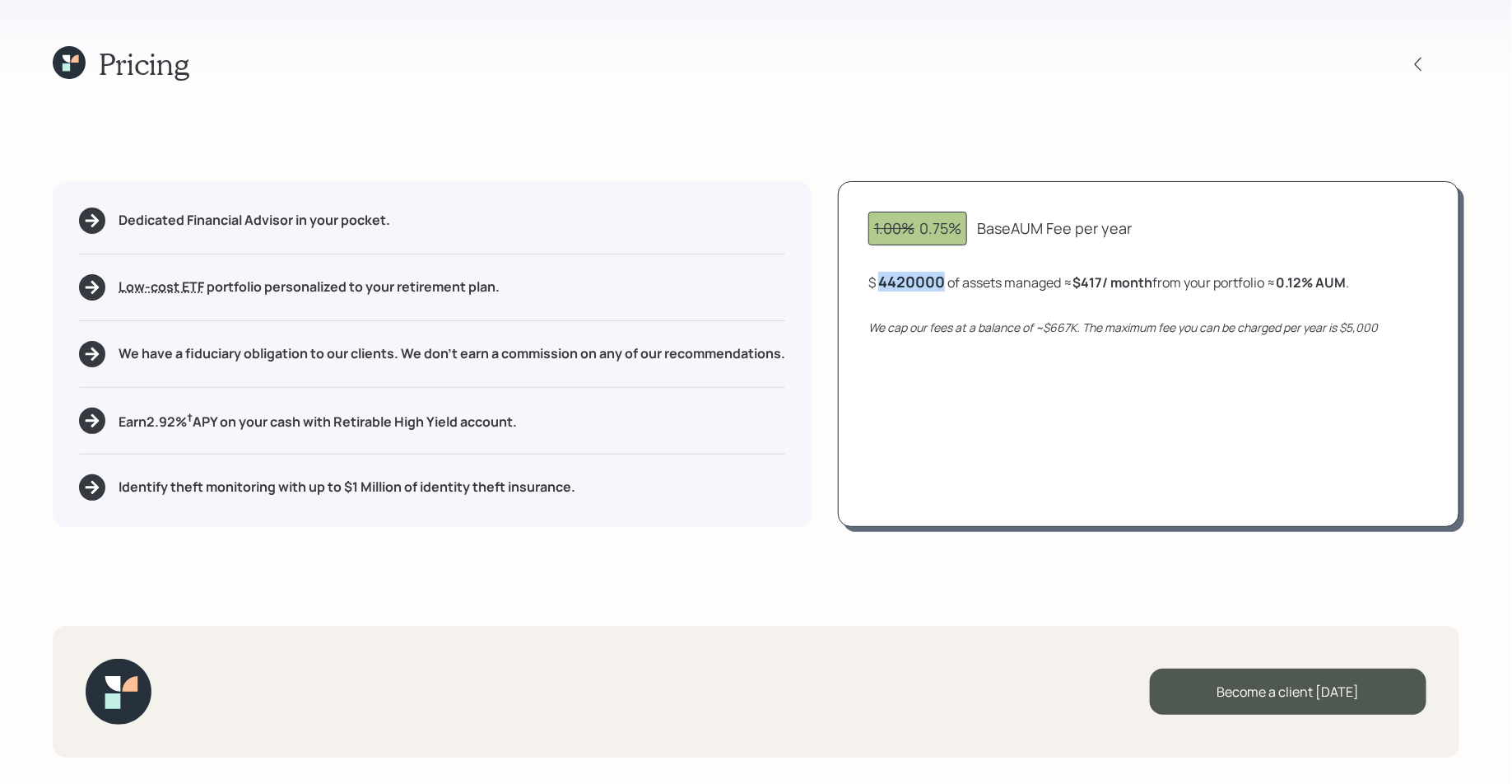
click at [928, 284] on div "4420000" at bounding box center [912, 281] width 66 height 20
click at [976, 340] on div "1.00% 0.75% Base AUM Fee per year $ 1000000 of assets managed ≈ $417 / month fr…" at bounding box center [1149, 354] width 621 height 346
drag, startPoint x: 1084, startPoint y: 282, endPoint x: 1161, endPoint y: 291, distance: 77.5
click at [1161, 291] on div "1.00% 0.75% Base AUM Fee per year $ 1,000,000 of assets managed ≈ $417 / month …" at bounding box center [1149, 354] width 621 height 346
click at [1302, 280] on b "0.5 % AUM" at bounding box center [1315, 282] width 65 height 18
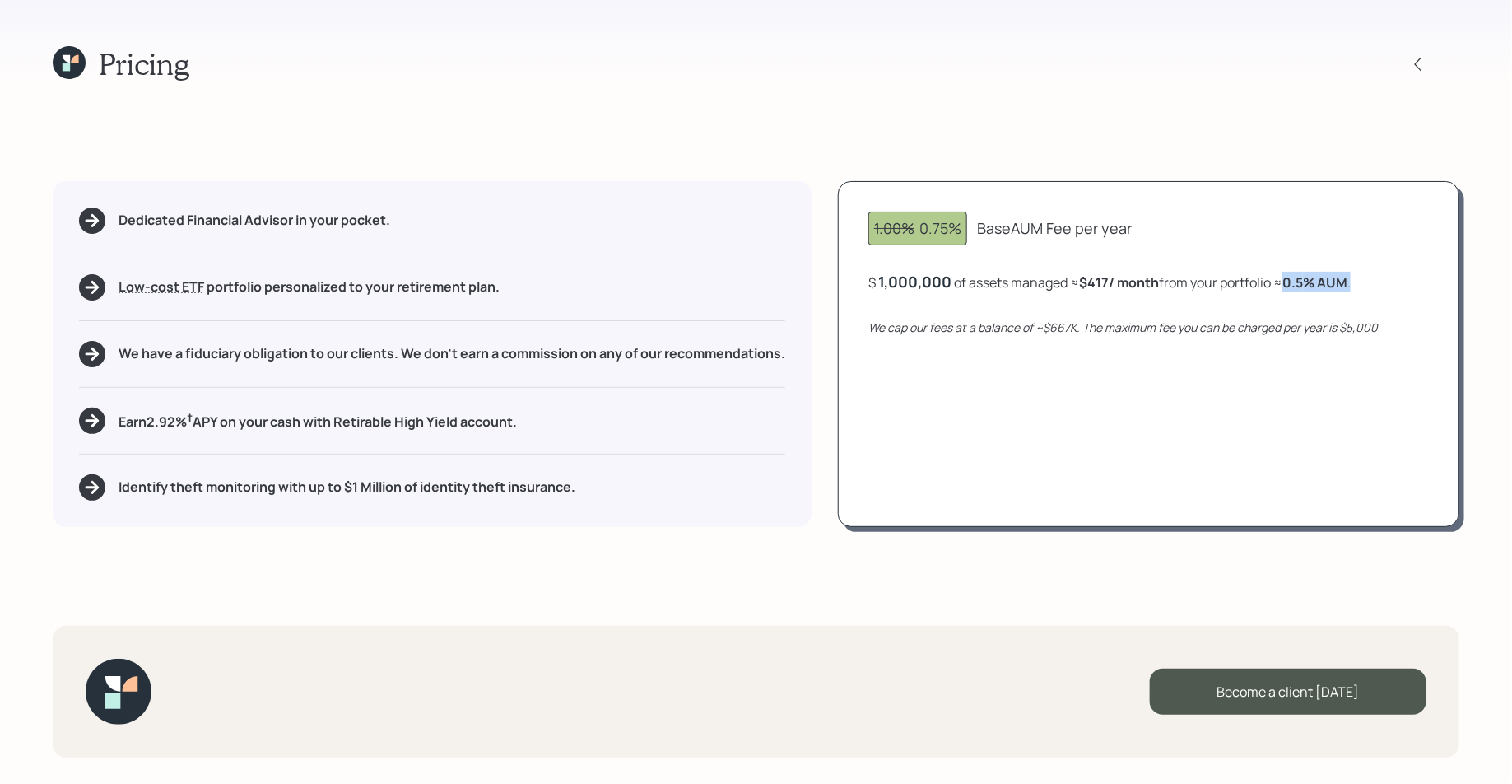
drag, startPoint x: 1295, startPoint y: 280, endPoint x: 1372, endPoint y: 280, distance: 77.0
click at [1372, 280] on div "$ 1,000,000 of assets managed ≈ $417 / month from your portfolio ≈ 0.5 % AUM ." at bounding box center [1148, 282] width 561 height 21
click at [910, 285] on div "1,000,000" at bounding box center [915, 281] width 74 height 20
click at [910, 285] on div "1000000" at bounding box center [911, 281] width 66 height 20
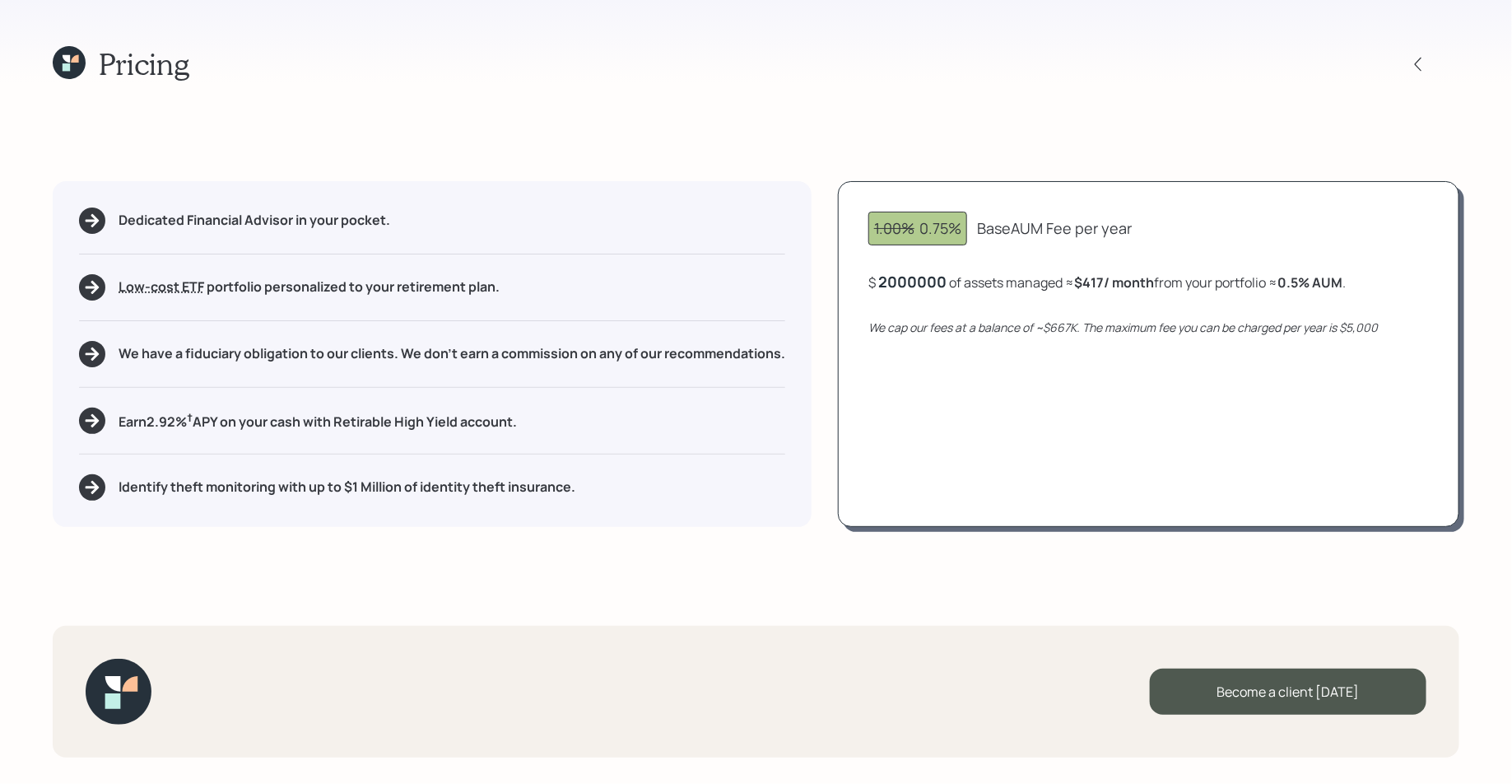
click at [949, 309] on div "1.00% 0.75% Base AUM Fee per year $ 2000000 of assets managed ≈ $417 / month fr…" at bounding box center [1149, 354] width 621 height 346
drag, startPoint x: 1083, startPoint y: 286, endPoint x: 1173, endPoint y: 288, distance: 90.0
click at [1173, 288] on div "$ 2,000,000 of assets managed ≈ $417 / month from your portfolio ≈ 0.25 % AUM ." at bounding box center [1115, 282] width 494 height 21
drag, startPoint x: 1295, startPoint y: 286, endPoint x: 1390, endPoint y: 287, distance: 95.0
click at [1390, 287] on div "$ 2,000,000 of assets managed ≈ $417 / month from your portfolio ≈ 0.25 % AUM ." at bounding box center [1148, 282] width 561 height 21
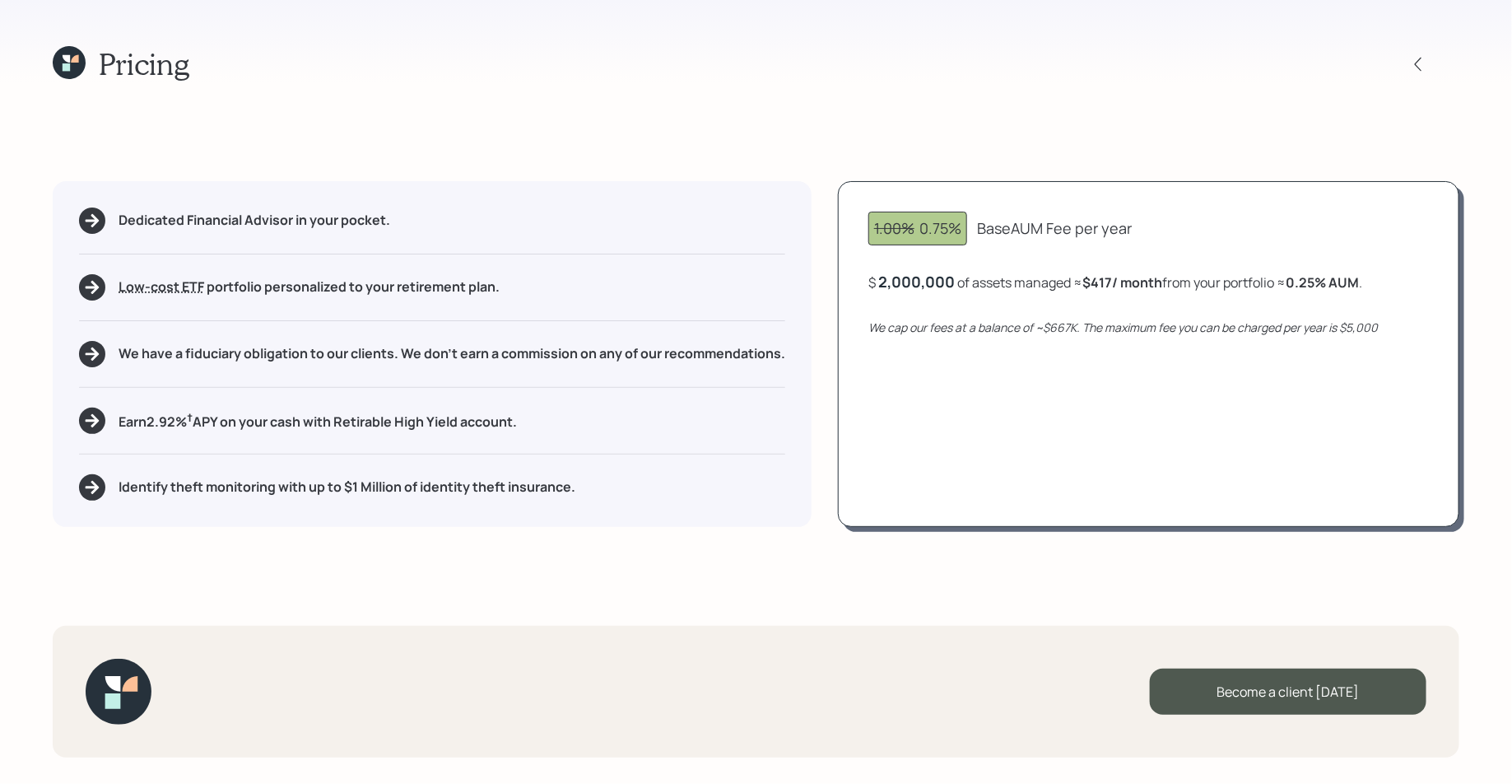
click at [926, 287] on div "2,000,000" at bounding box center [916, 281] width 76 height 20
click at [926, 287] on div "2000000" at bounding box center [913, 281] width 68 height 20
click at [1046, 324] on icon "We cap our fees at a balance of ~$667K. The maximum fee you can be charged per …" at bounding box center [1123, 327] width 509 height 16
drag, startPoint x: 1087, startPoint y: 287, endPoint x: 1183, endPoint y: 288, distance: 96.0
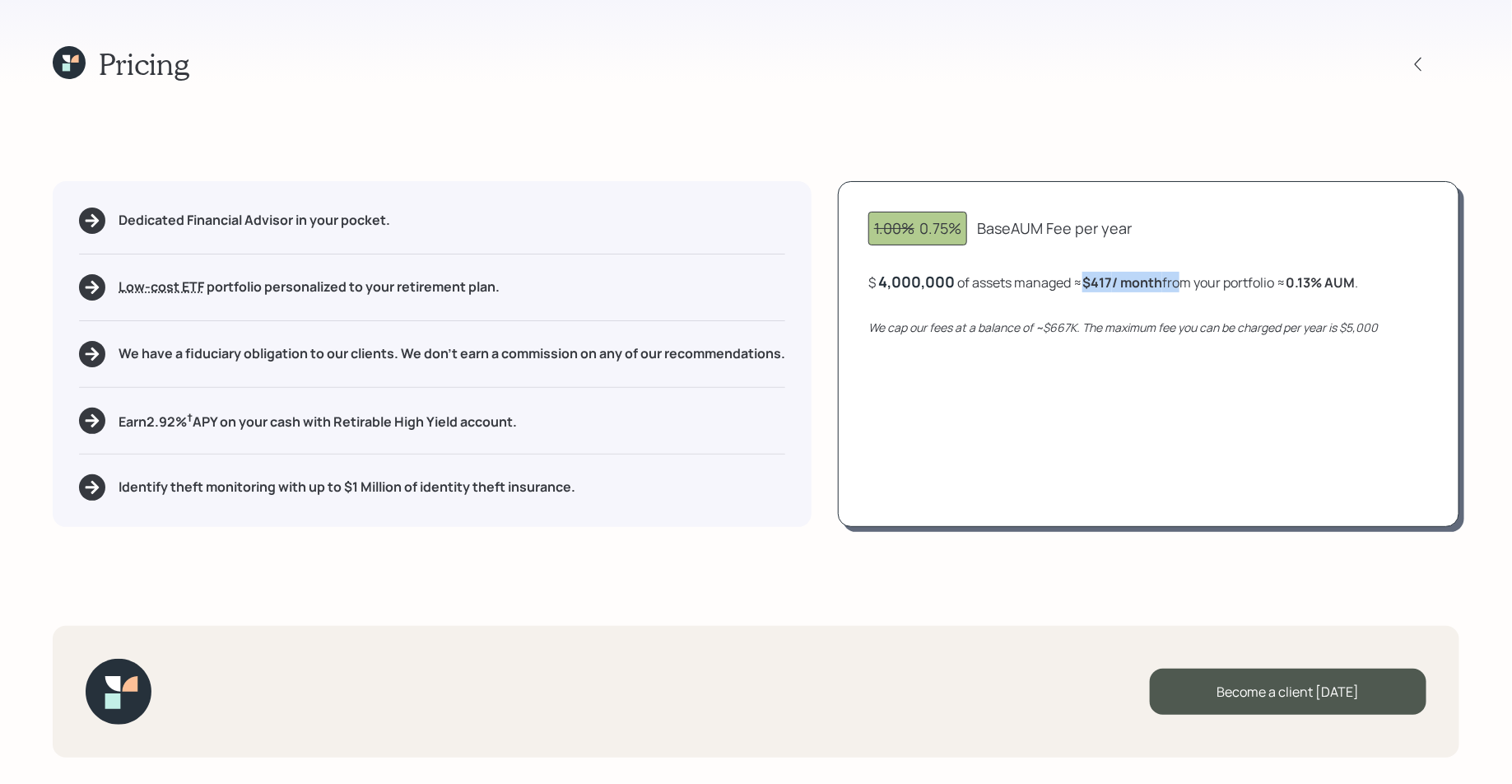
click at [1183, 288] on div "$ 4,000,000 of assets managed ≈ $417 / month from your portfolio ≈ 0.13 % AUM ." at bounding box center [1113, 282] width 490 height 21
drag, startPoint x: 1293, startPoint y: 285, endPoint x: 1393, endPoint y: 284, distance: 100.0
click at [1393, 284] on div "$ 4,000,000 of assets managed ≈ $417 / month from your portfolio ≈ 0.13 % AUM ." at bounding box center [1148, 282] width 561 height 21
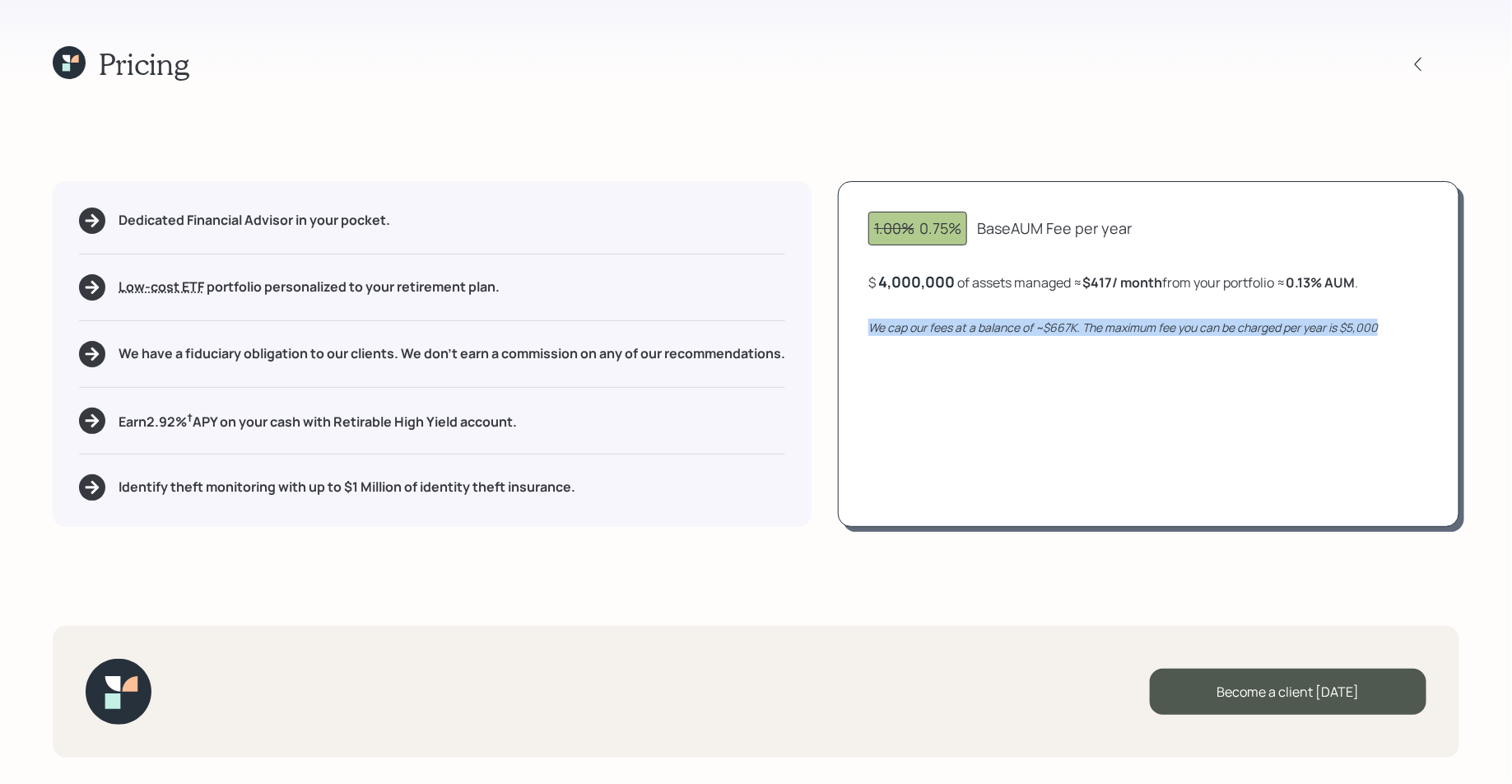
drag, startPoint x: 1382, startPoint y: 326, endPoint x: 866, endPoint y: 332, distance: 516.0
click at [866, 332] on div "1.00% 0.75% Base AUM Fee per year $ 4,000,000 of assets managed ≈ $417 / month …" at bounding box center [1149, 354] width 621 height 346
click at [1079, 327] on icon "We cap our fees at a balance of ~$667K. The maximum fee you can be charged per …" at bounding box center [1123, 327] width 509 height 16
drag, startPoint x: 1083, startPoint y: 323, endPoint x: 1025, endPoint y: 324, distance: 58.0
click at [1025, 324] on icon "We cap our fees at a balance of ~$667K. The maximum fee you can be charged per …" at bounding box center [1123, 327] width 509 height 16
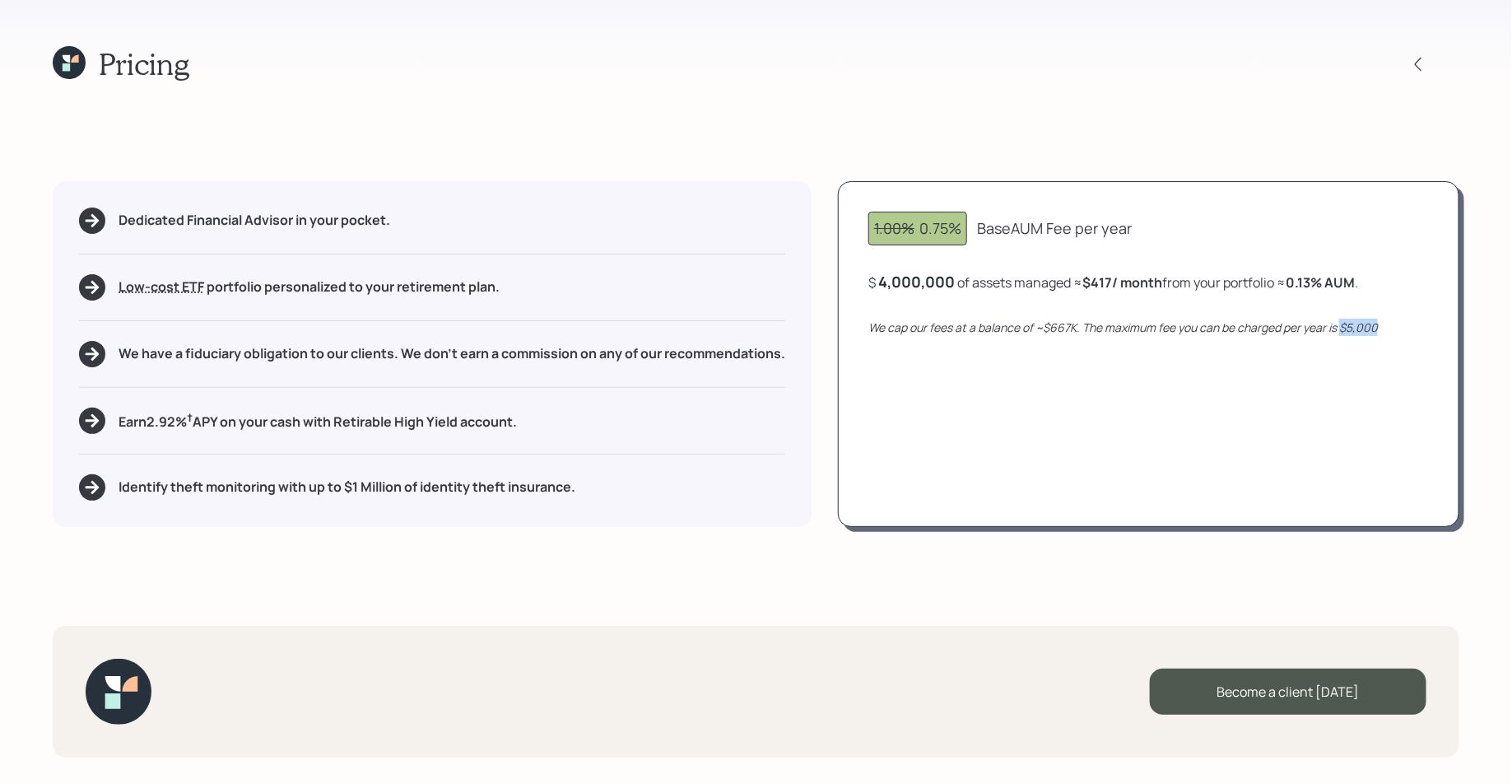
drag, startPoint x: 1386, startPoint y: 326, endPoint x: 1340, endPoint y: 326, distance: 46.0
click at [1340, 326] on div "We cap our fees at a balance of ~$667K. The maximum fee you can be charged per …" at bounding box center [1148, 327] width 561 height 18
click at [1383, 315] on div "1.00% 0.75% Base AUM Fee per year $ 4,000,000 of assets managed ≈ $417 / month …" at bounding box center [1149, 354] width 621 height 346
drag, startPoint x: 1382, startPoint y: 331, endPoint x: 1342, endPoint y: 332, distance: 40.0
click at [1342, 332] on div "We cap our fees at a balance of ~$667K. The maximum fee you can be charged per …" at bounding box center [1148, 327] width 561 height 18
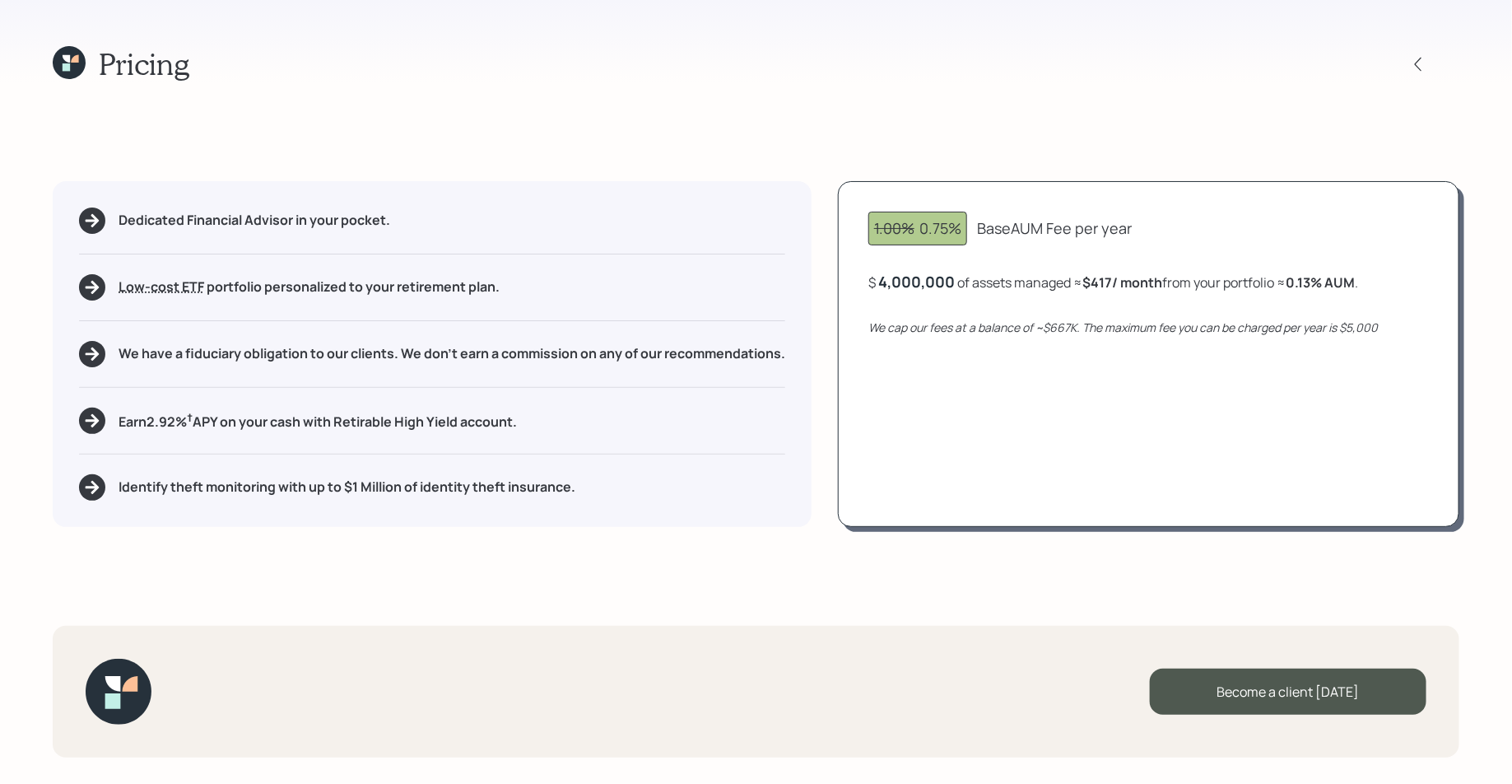
click at [576, 240] on div "Dedicated Financial Advisor in your pocket. Low-cost ETF Retirable uses diversi…" at bounding box center [431, 354] width 759 height 346
click at [68, 53] on icon at bounding box center [69, 63] width 33 height 33
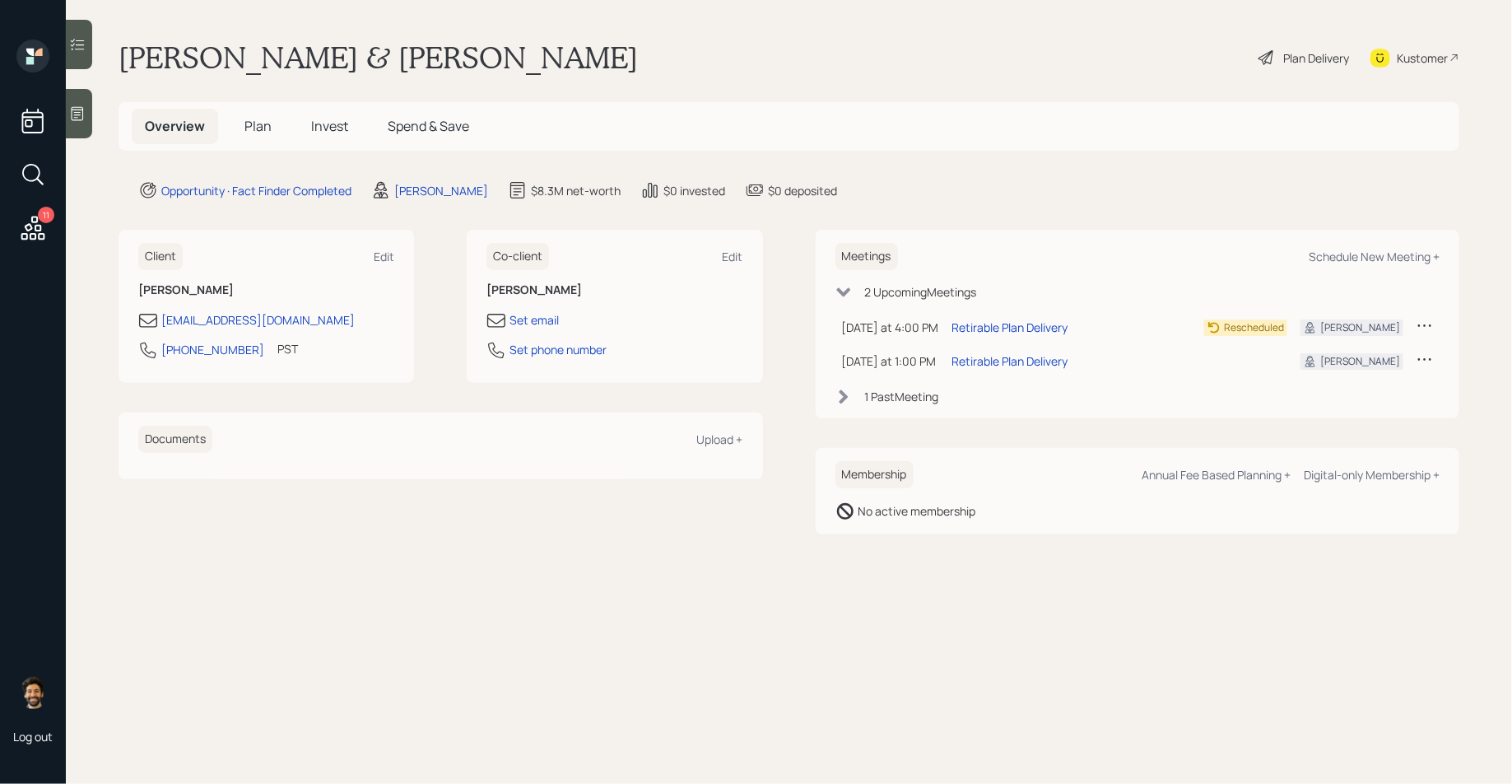
click at [257, 127] on span "Plan" at bounding box center [257, 126] width 27 height 18
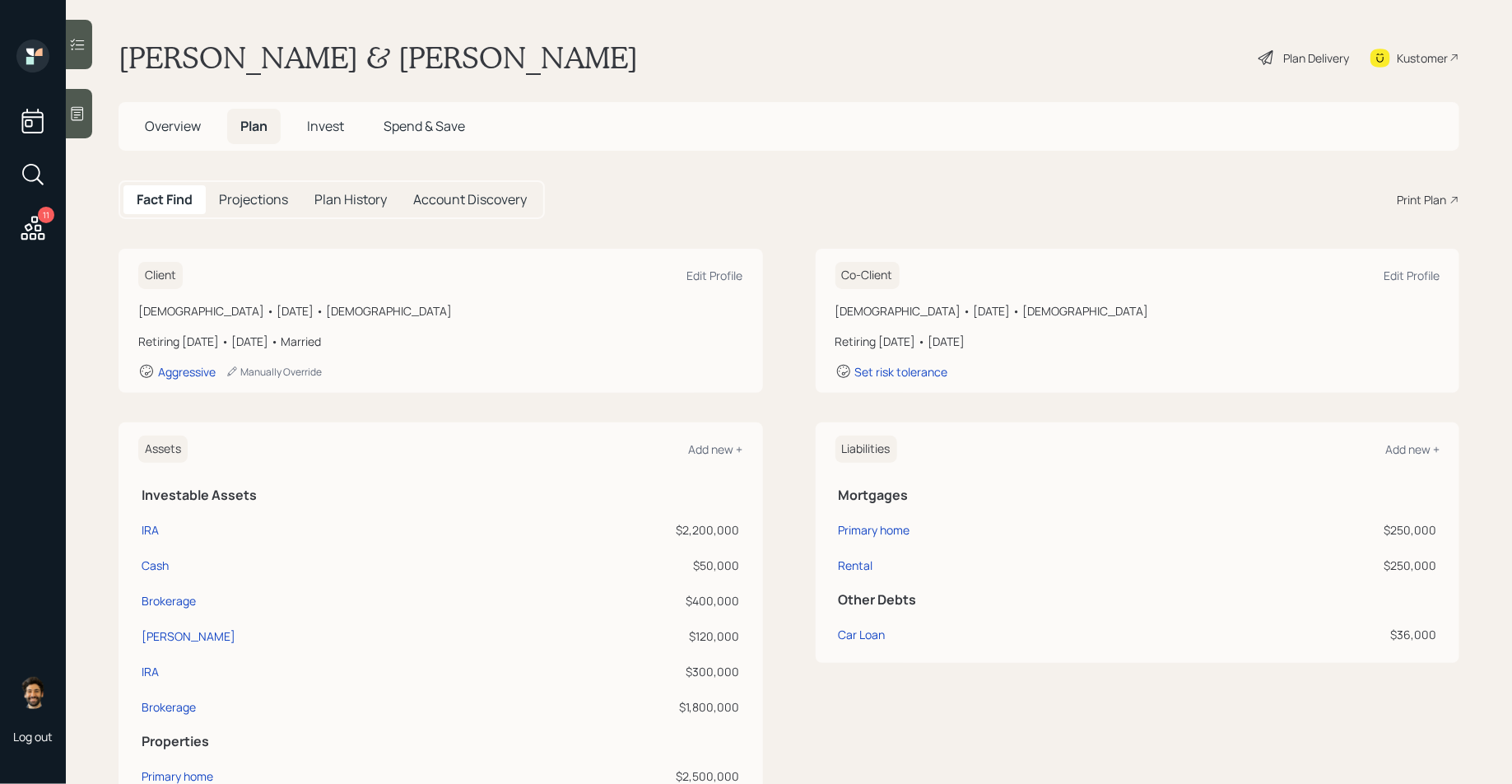
click at [1433, 200] on div "Print Plan" at bounding box center [1421, 200] width 49 height 18
click at [190, 119] on span "Overview" at bounding box center [173, 126] width 56 height 18
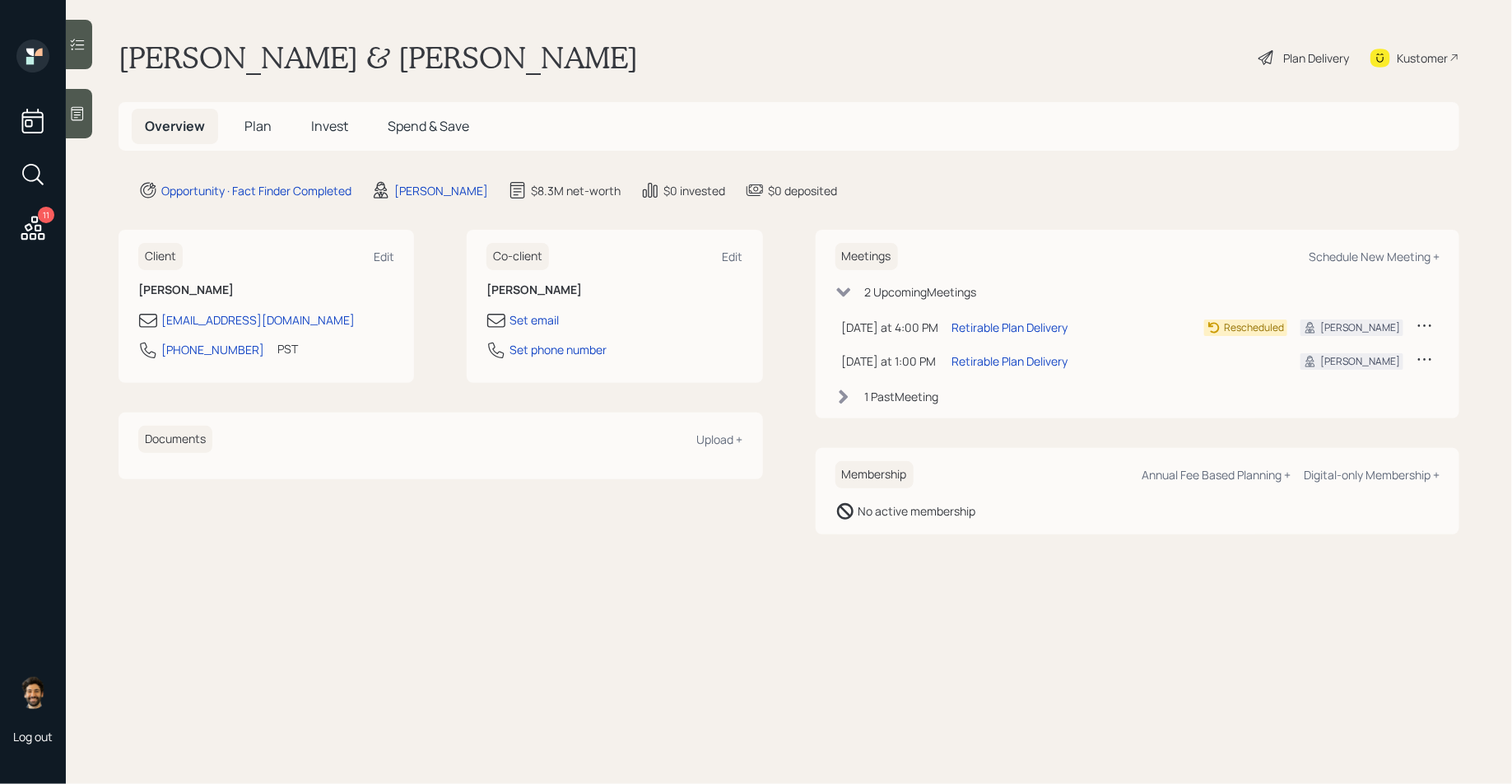
click at [254, 129] on span "Plan" at bounding box center [257, 126] width 27 height 18
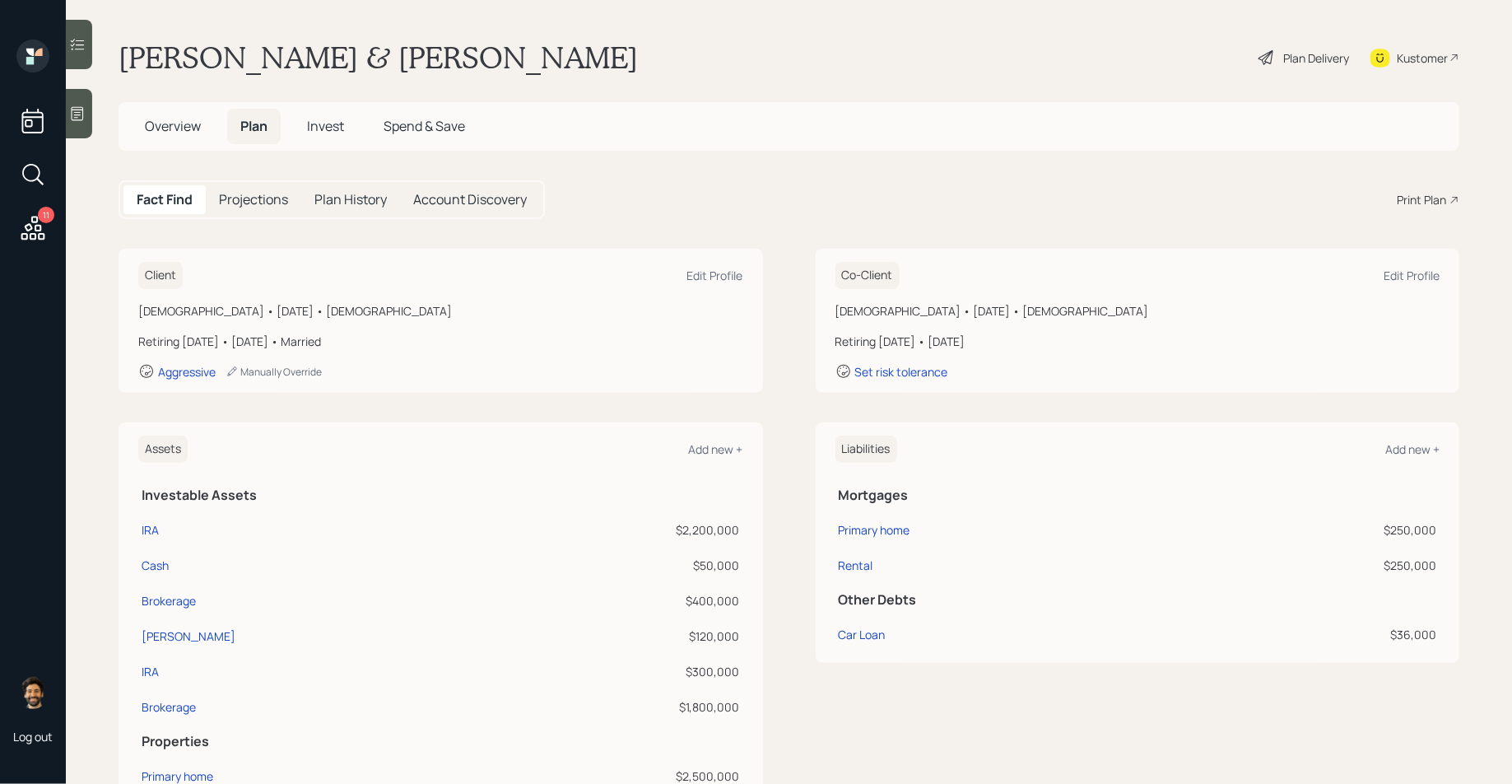
click at [1304, 55] on div "Plan Delivery" at bounding box center [1316, 58] width 66 height 18
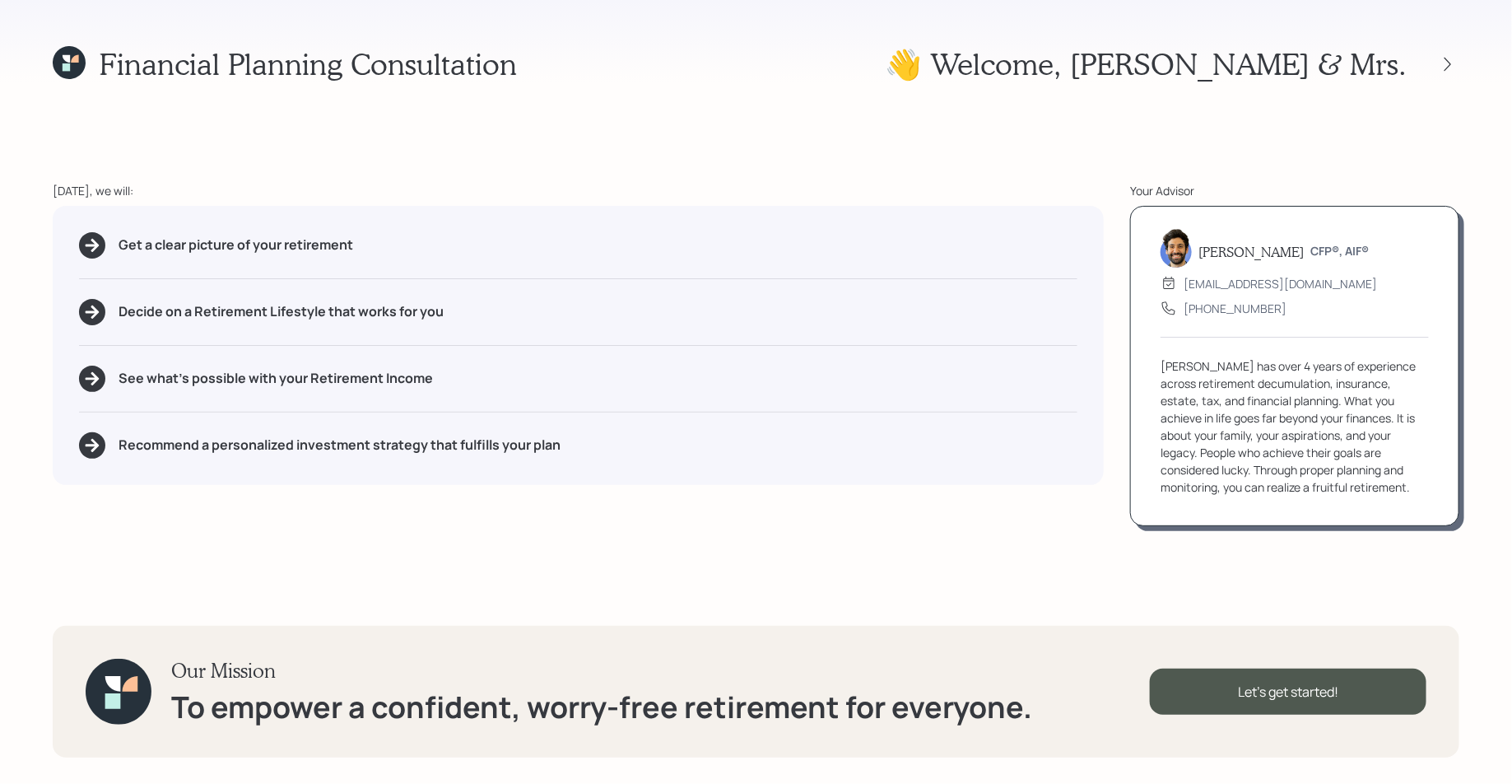
click at [76, 65] on icon at bounding box center [69, 63] width 33 height 33
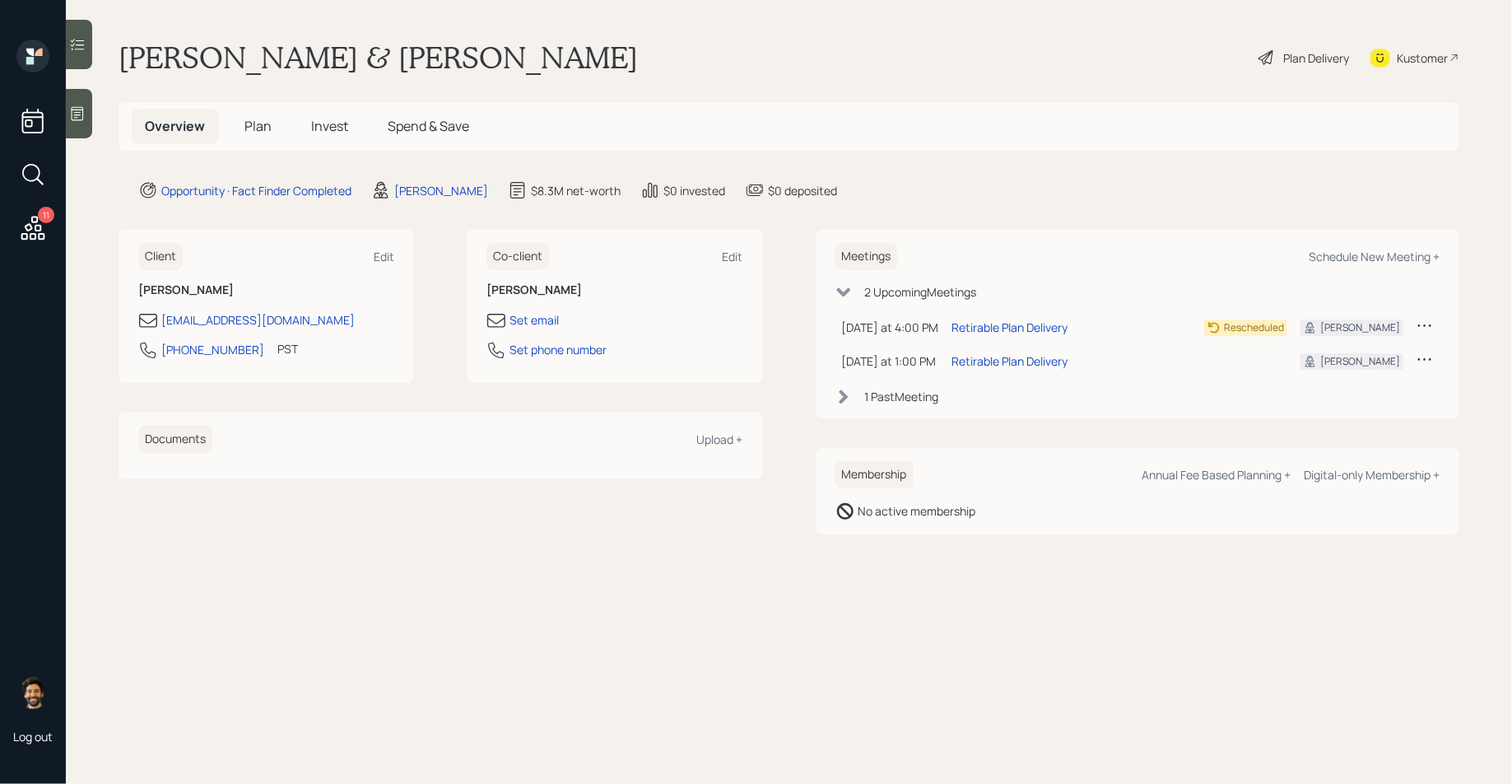
click at [327, 125] on span "Invest" at bounding box center [330, 126] width 37 height 18
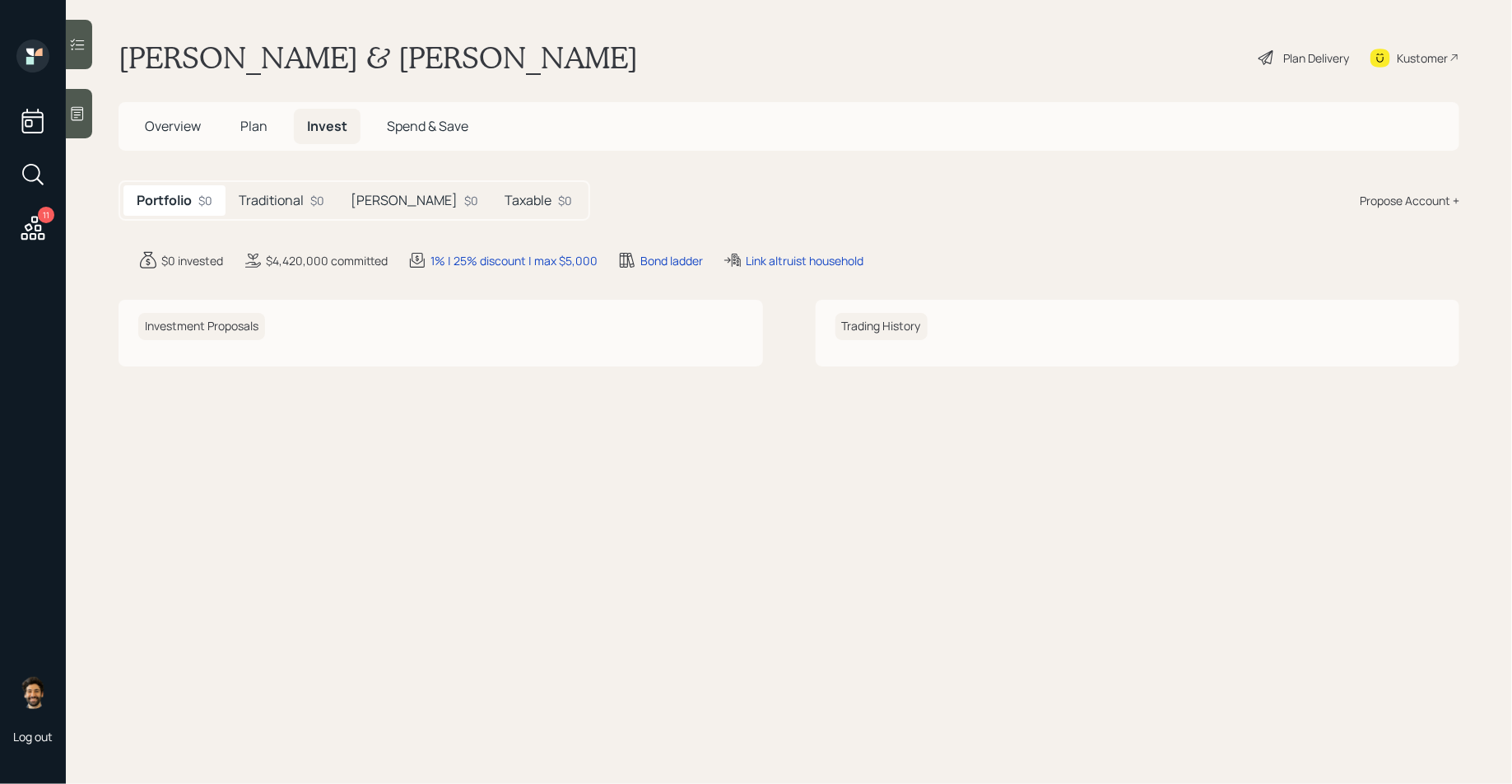
click at [251, 124] on span "Plan" at bounding box center [254, 126] width 27 height 18
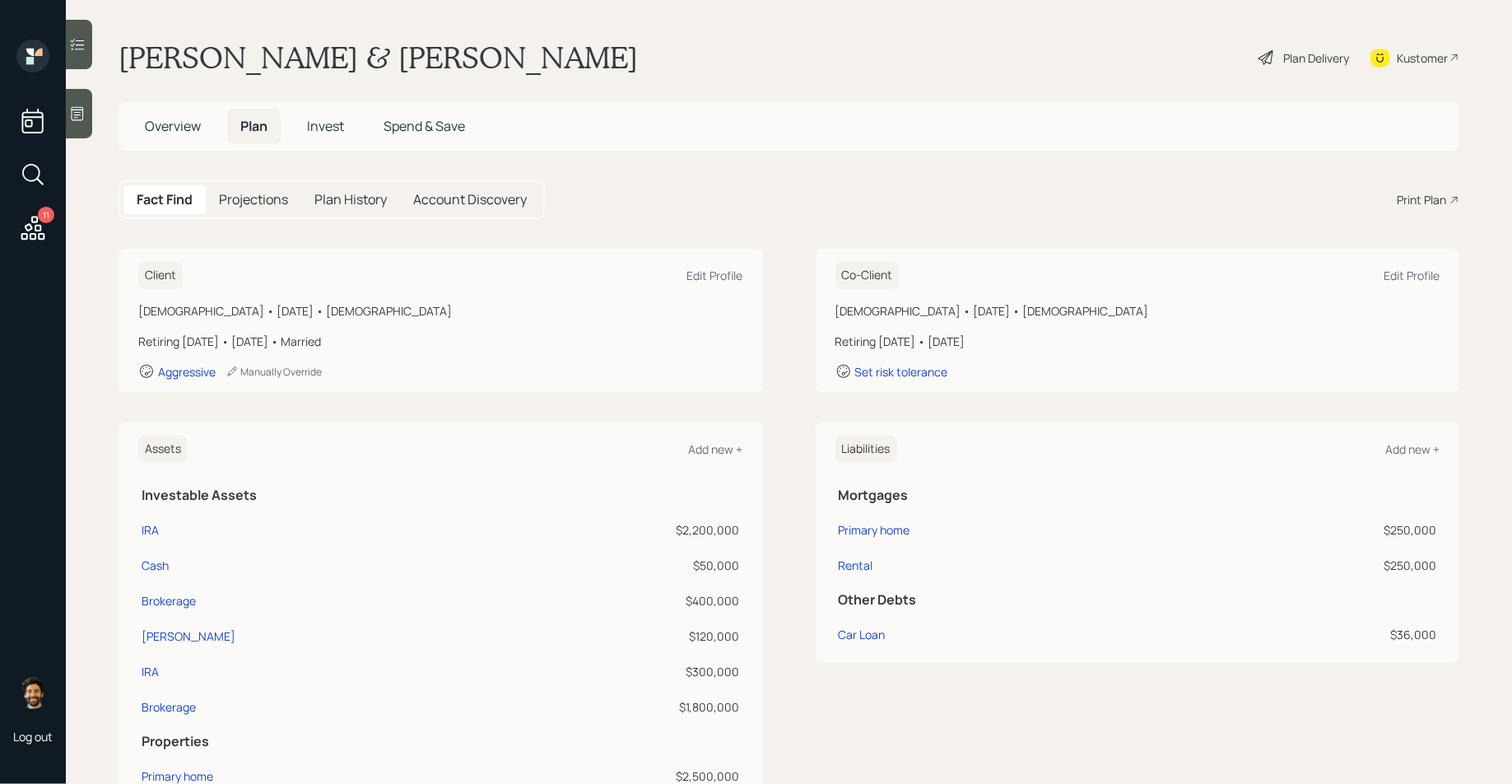
click at [327, 127] on span "Invest" at bounding box center [326, 126] width 37 height 18
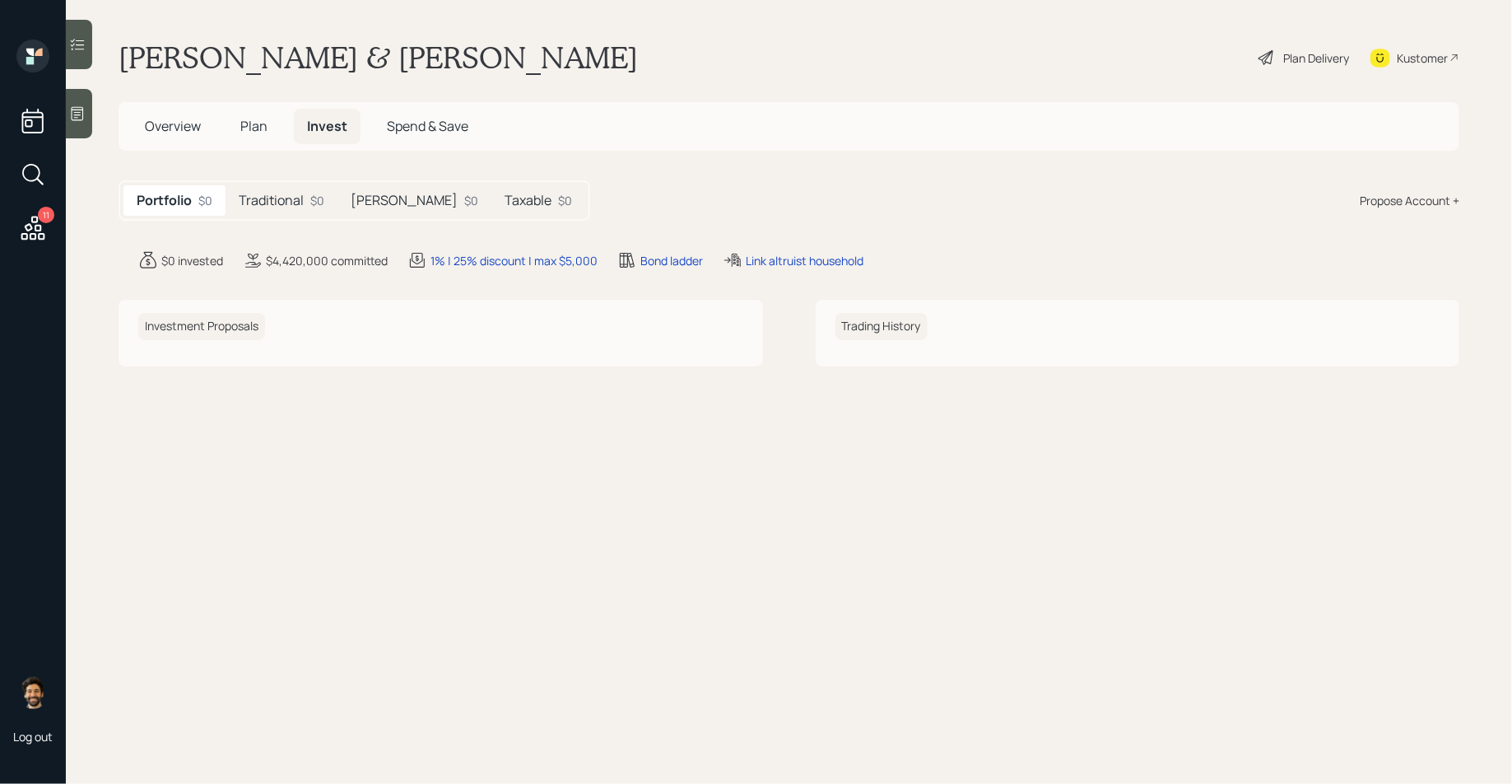
click at [248, 134] on span "Plan" at bounding box center [254, 126] width 27 height 18
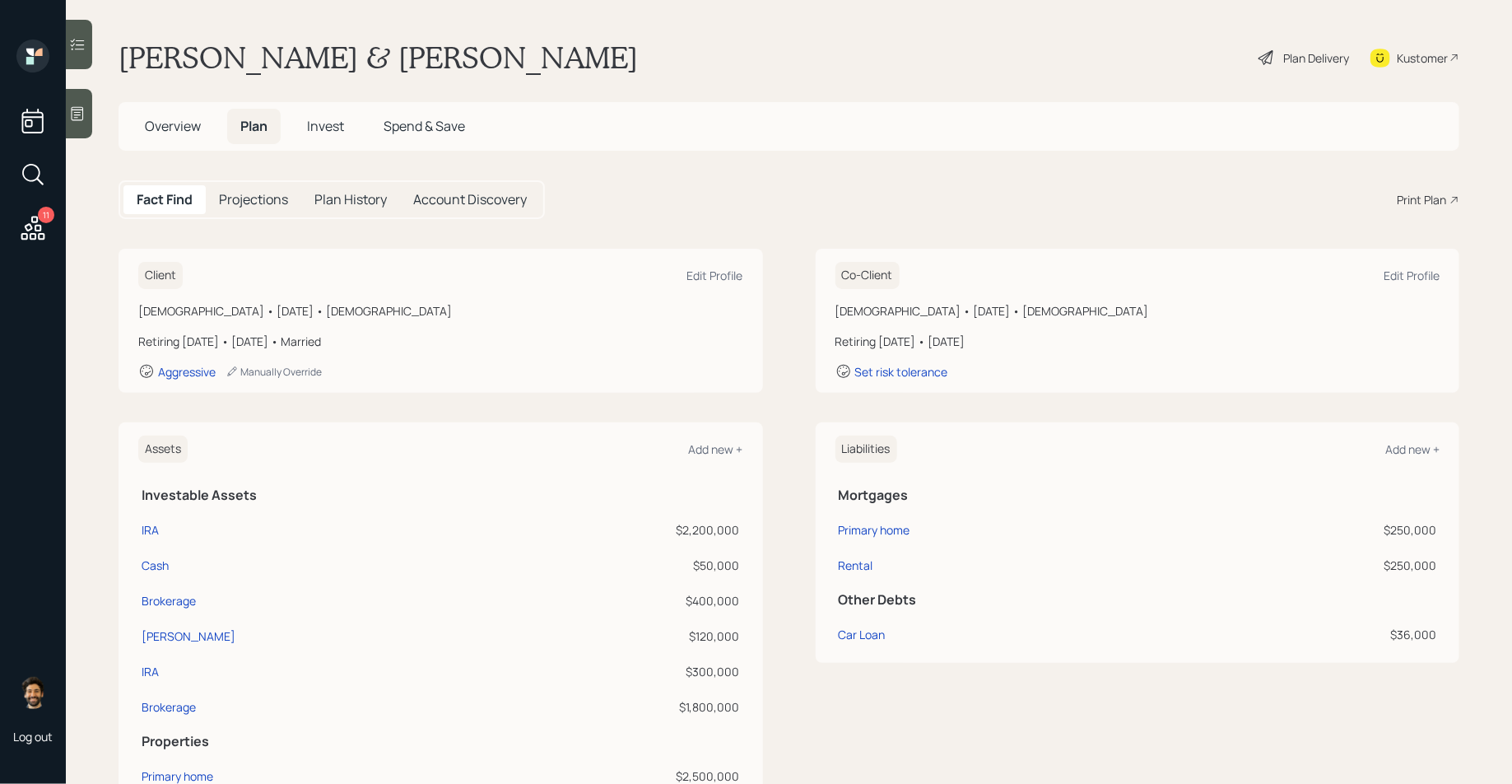
click at [1280, 58] on div "Plan Delivery" at bounding box center [1303, 57] width 94 height 36
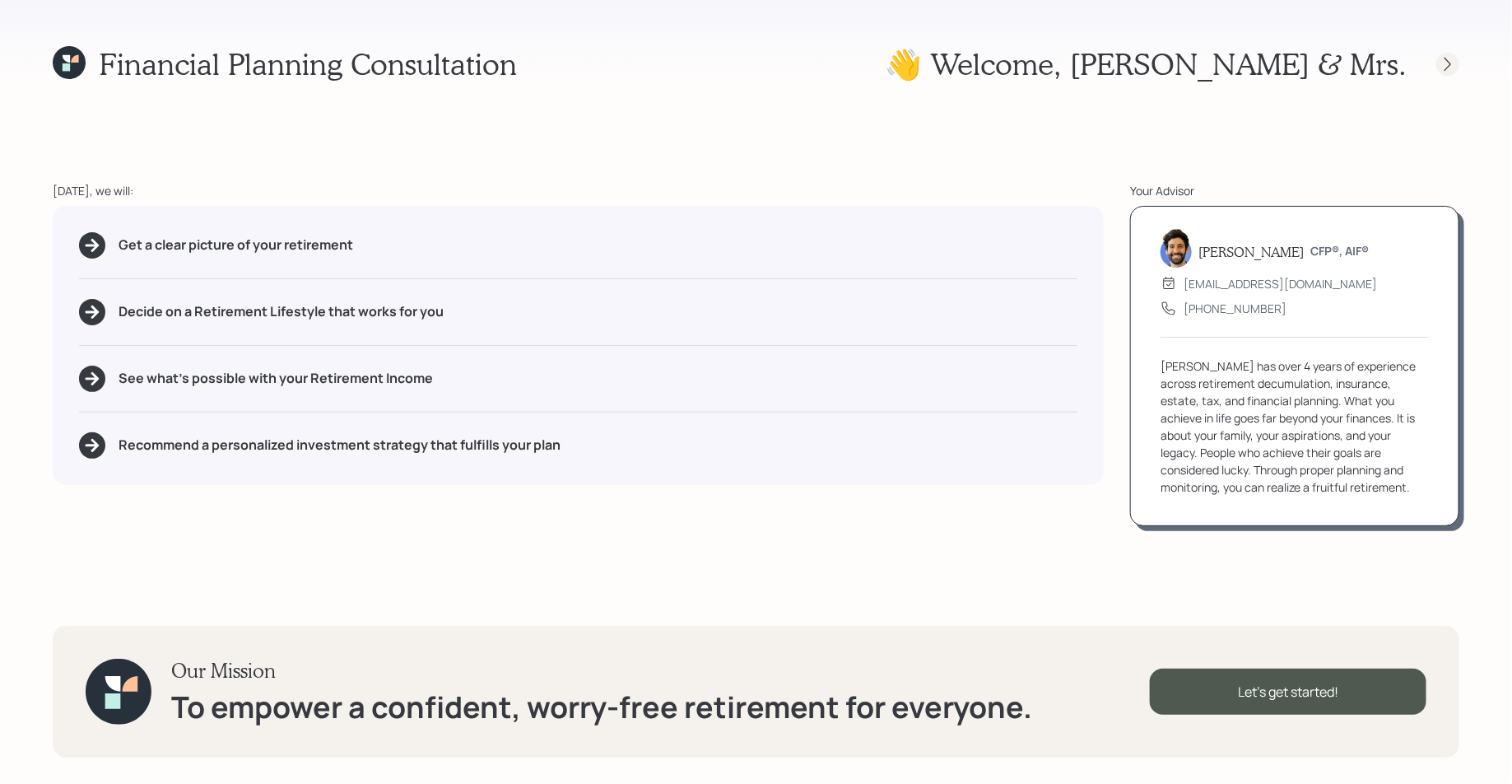
click at [1452, 59] on icon at bounding box center [1447, 64] width 17 height 17
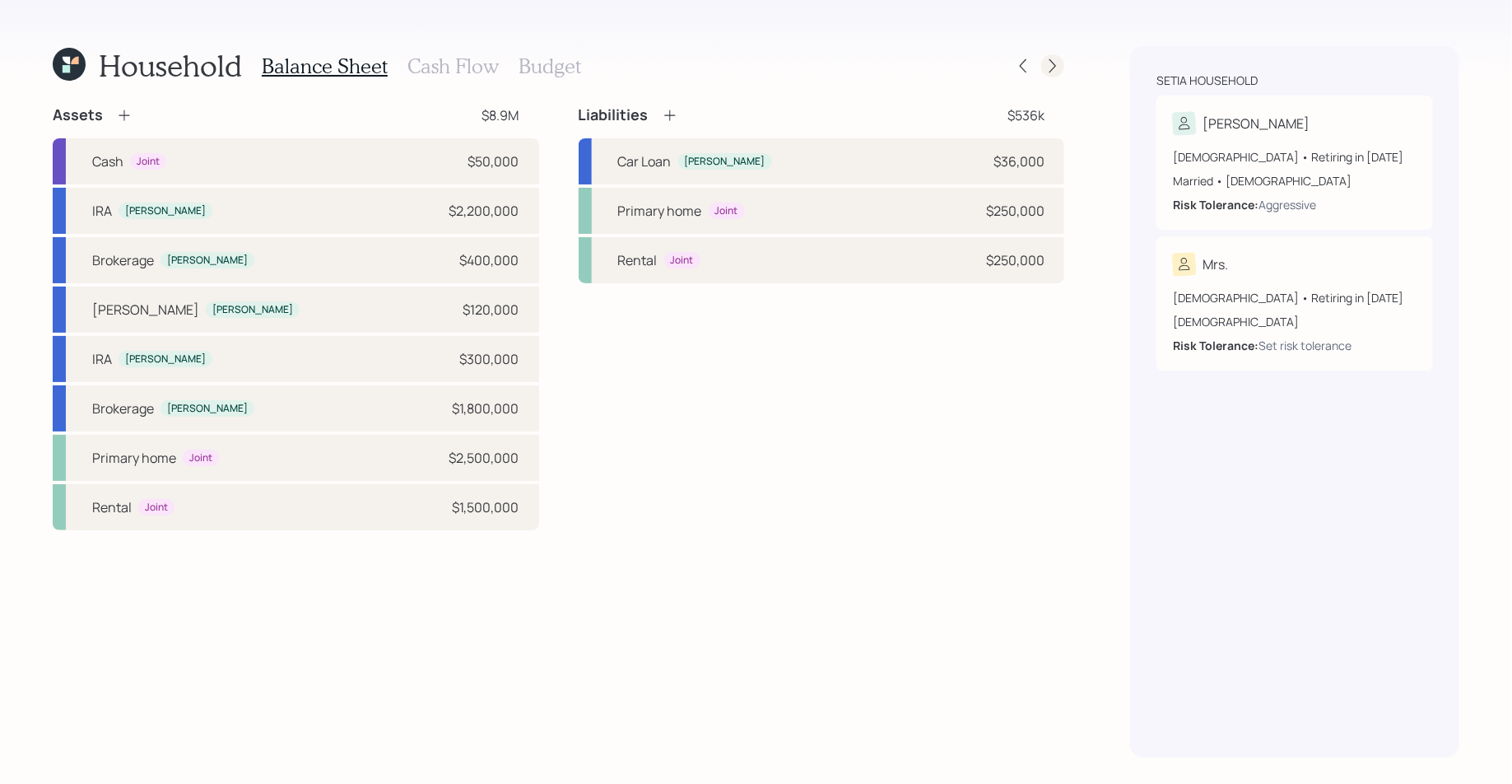
click at [1060, 66] on icon at bounding box center [1053, 66] width 17 height 17
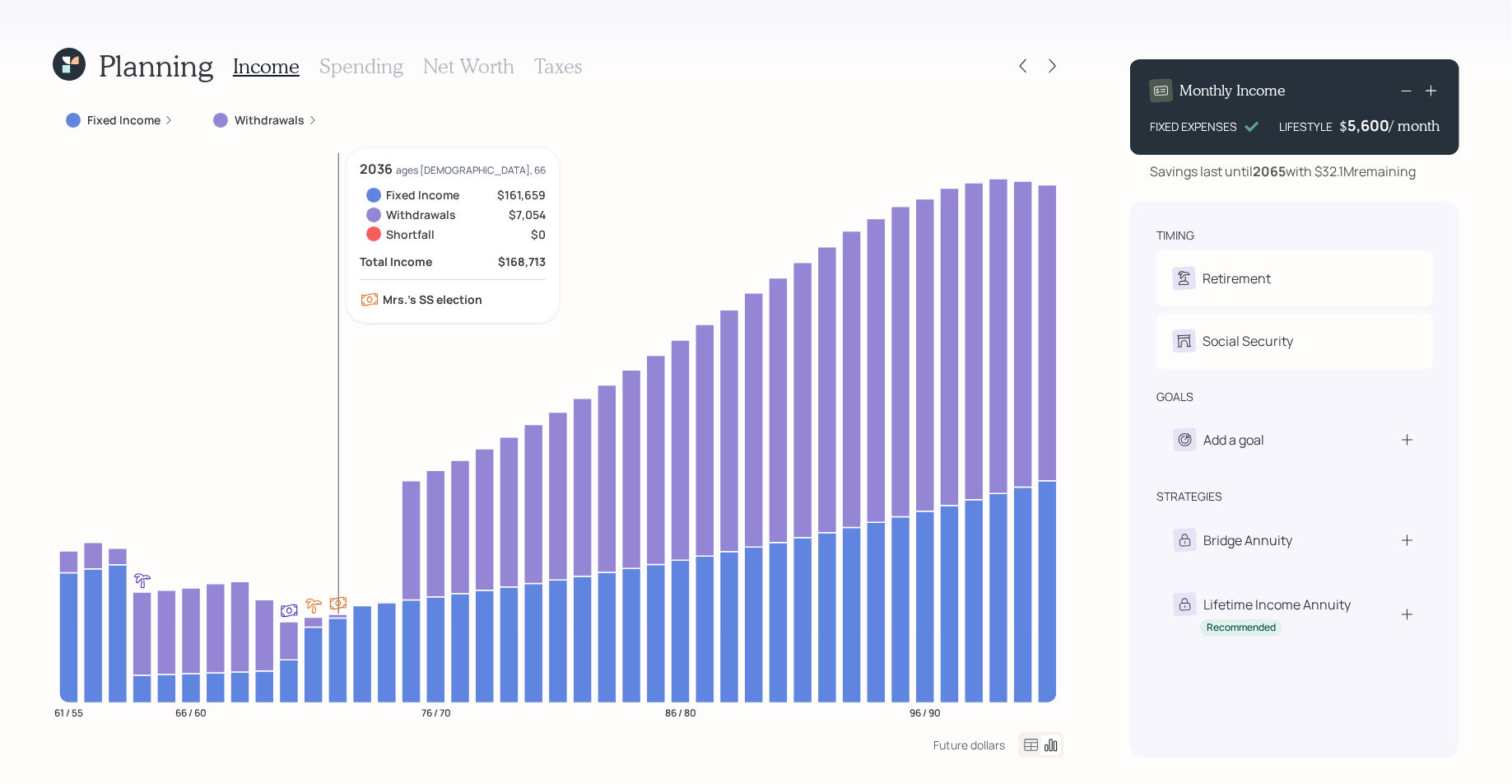
click at [329, 513] on icon "61 / 55 66 / 60 76 / 70 86 / 80 96 / 90" at bounding box center [558, 439] width 1012 height 584
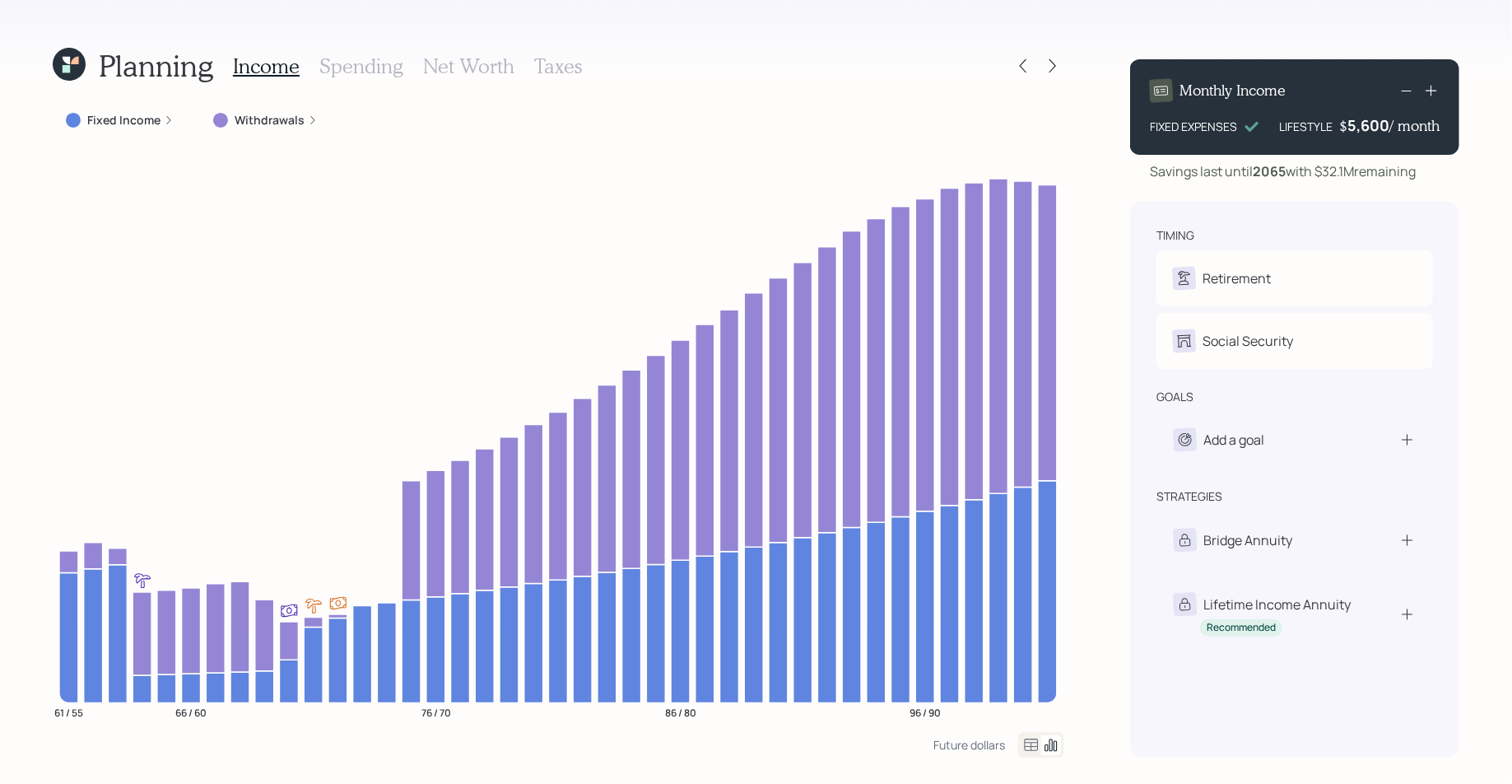
click at [60, 66] on icon at bounding box center [69, 65] width 33 height 33
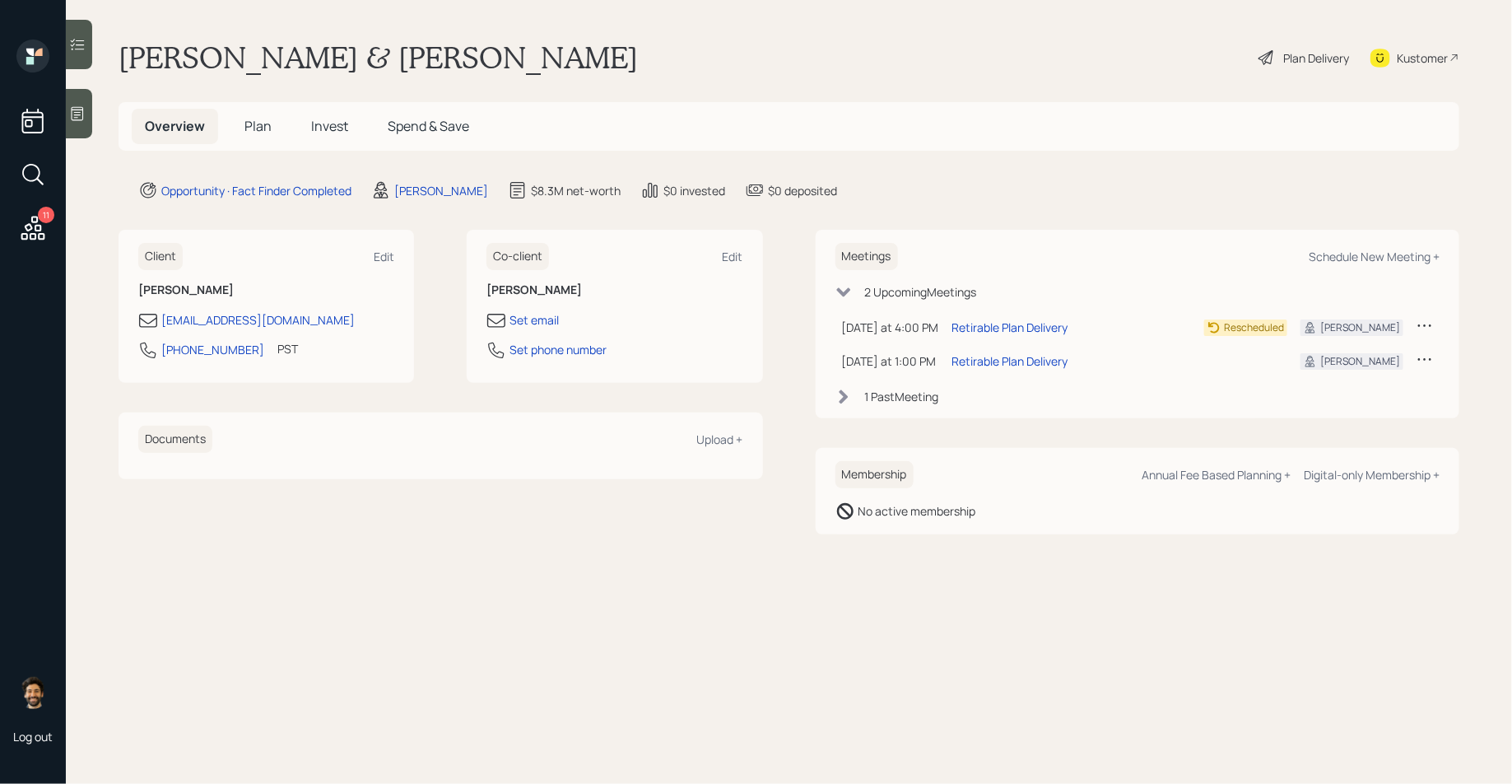
click at [248, 123] on span "Plan" at bounding box center [257, 126] width 27 height 18
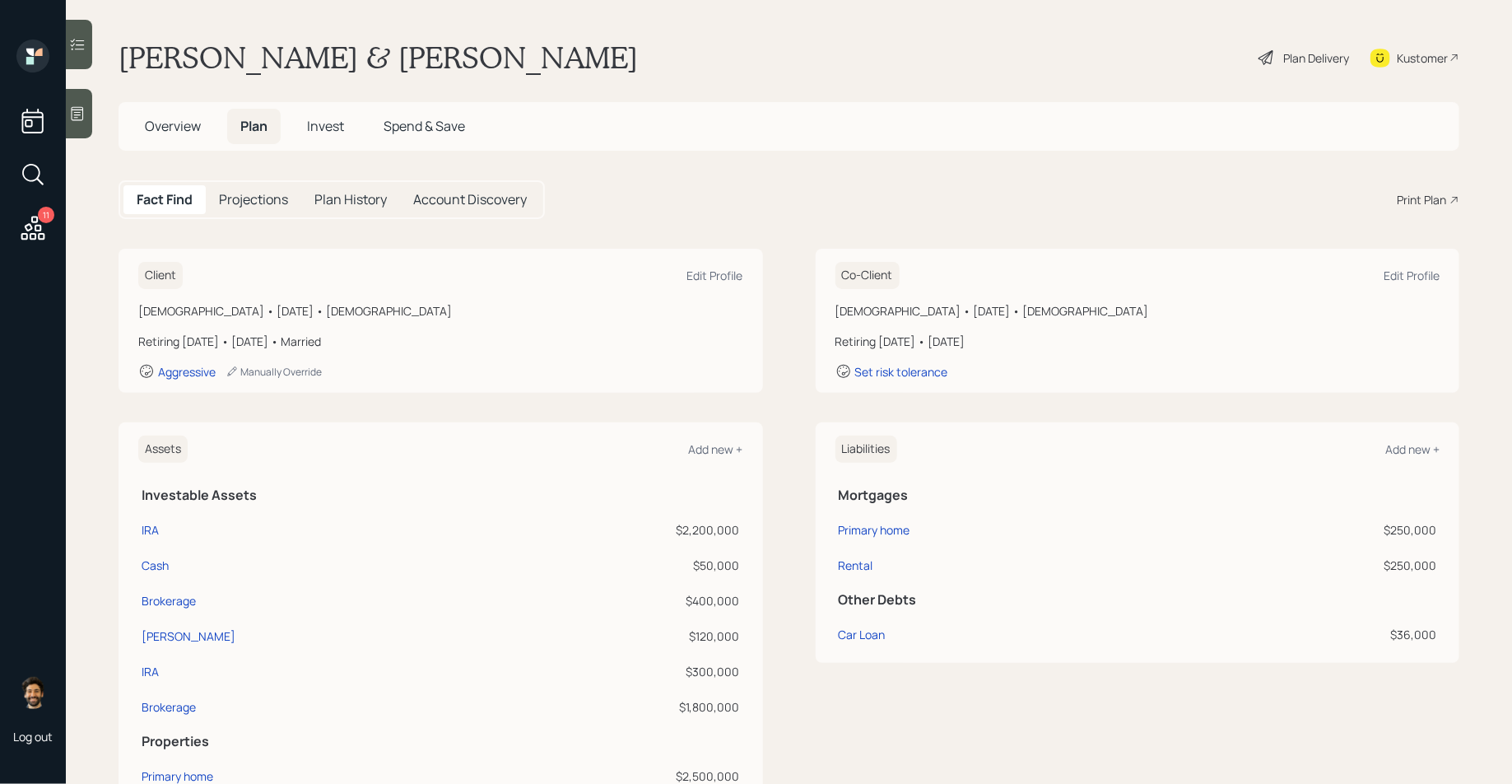
click at [173, 135] on h5 "Overview" at bounding box center [173, 126] width 82 height 35
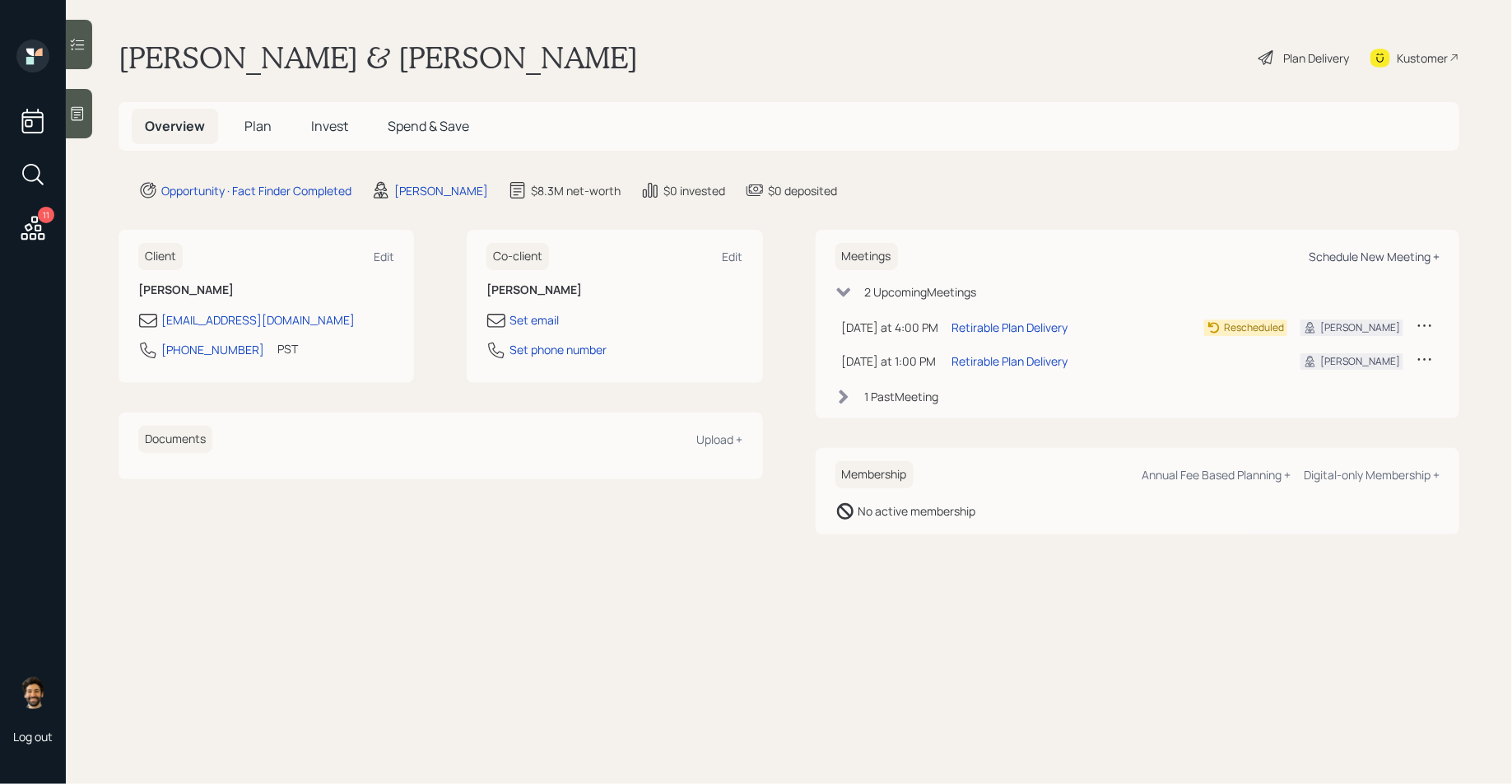
click at [1359, 250] on div "Schedule New Meeting +" at bounding box center [1375, 256] width 131 height 16
select select "f14b762f-c7c2-4b89-9227-8fa891345eea"
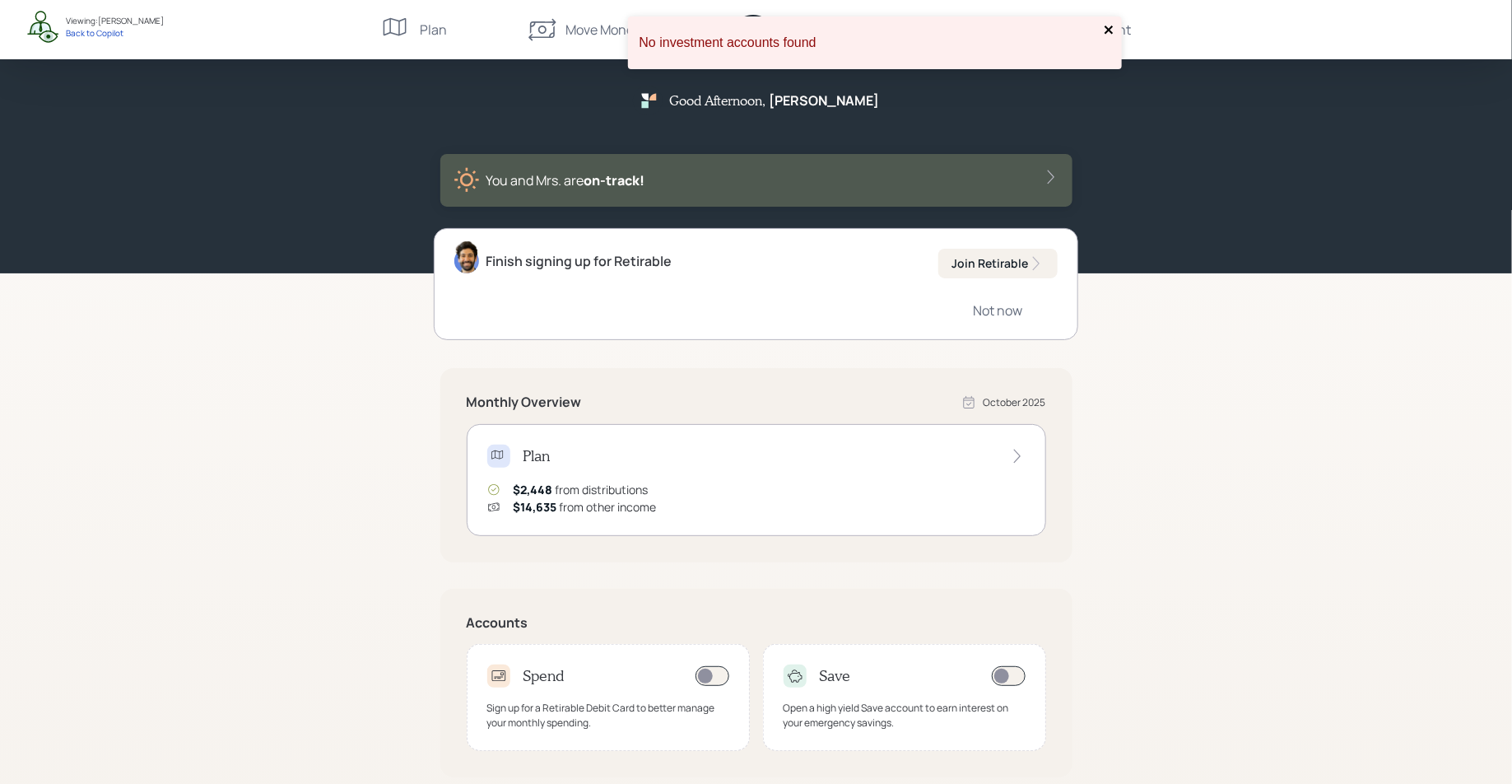
click at [1114, 25] on icon "close" at bounding box center [1110, 29] width 11 height 13
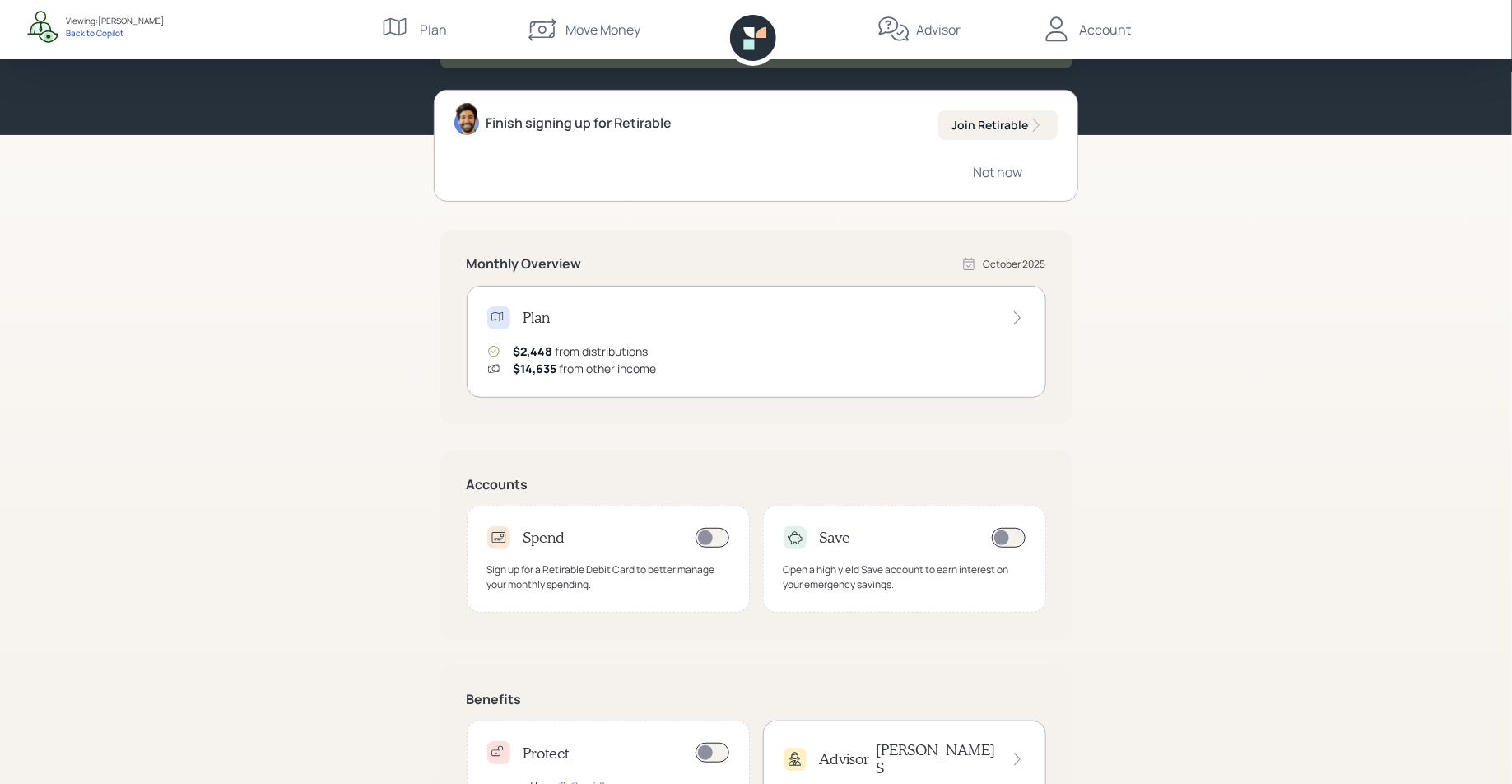
scroll to position [143, 0]
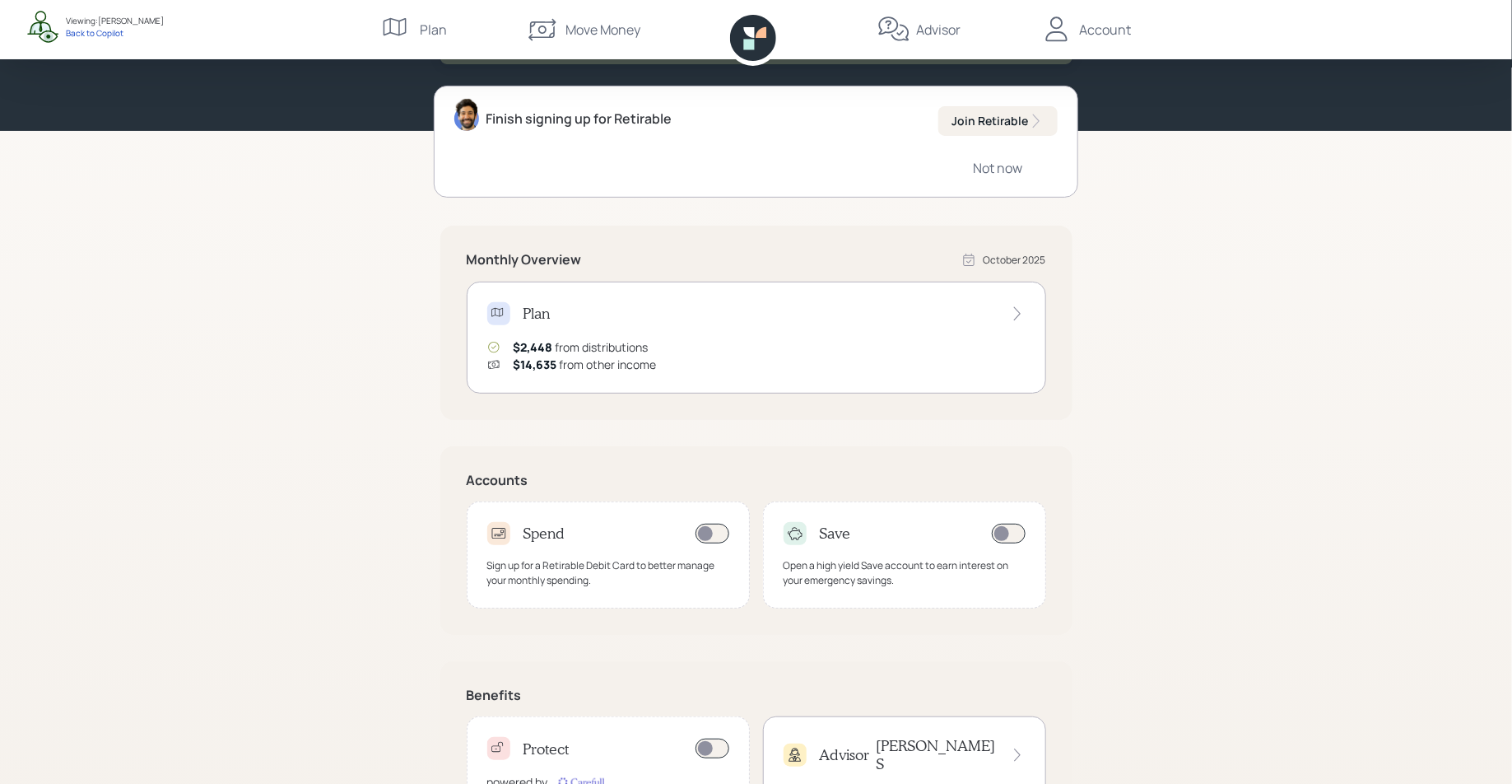
click at [549, 331] on div "Plan $2,448 from distributions $14,635 from other income" at bounding box center [756, 338] width 579 height 112
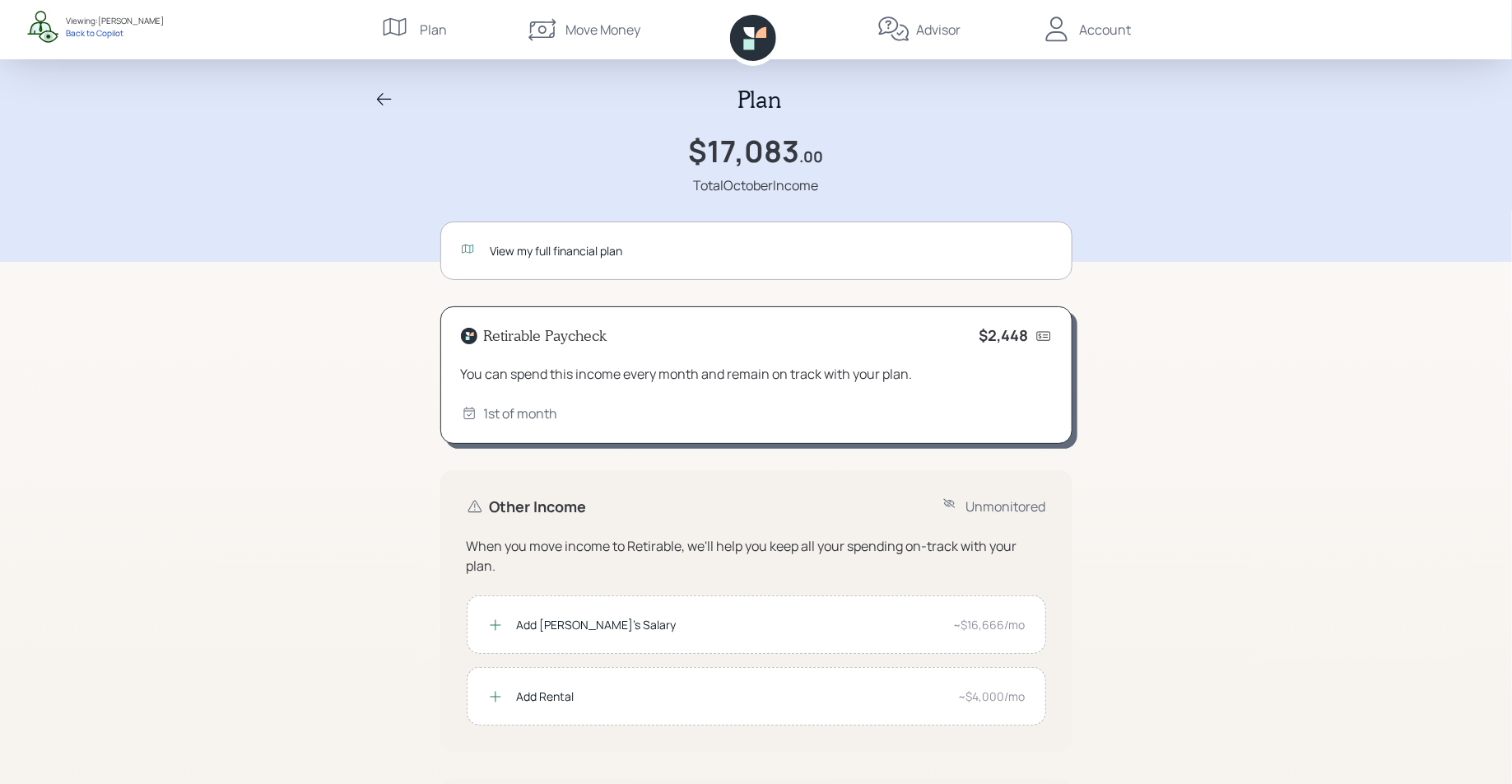
click at [508, 251] on div "View my full financial plan" at bounding box center [772, 251] width 562 height 18
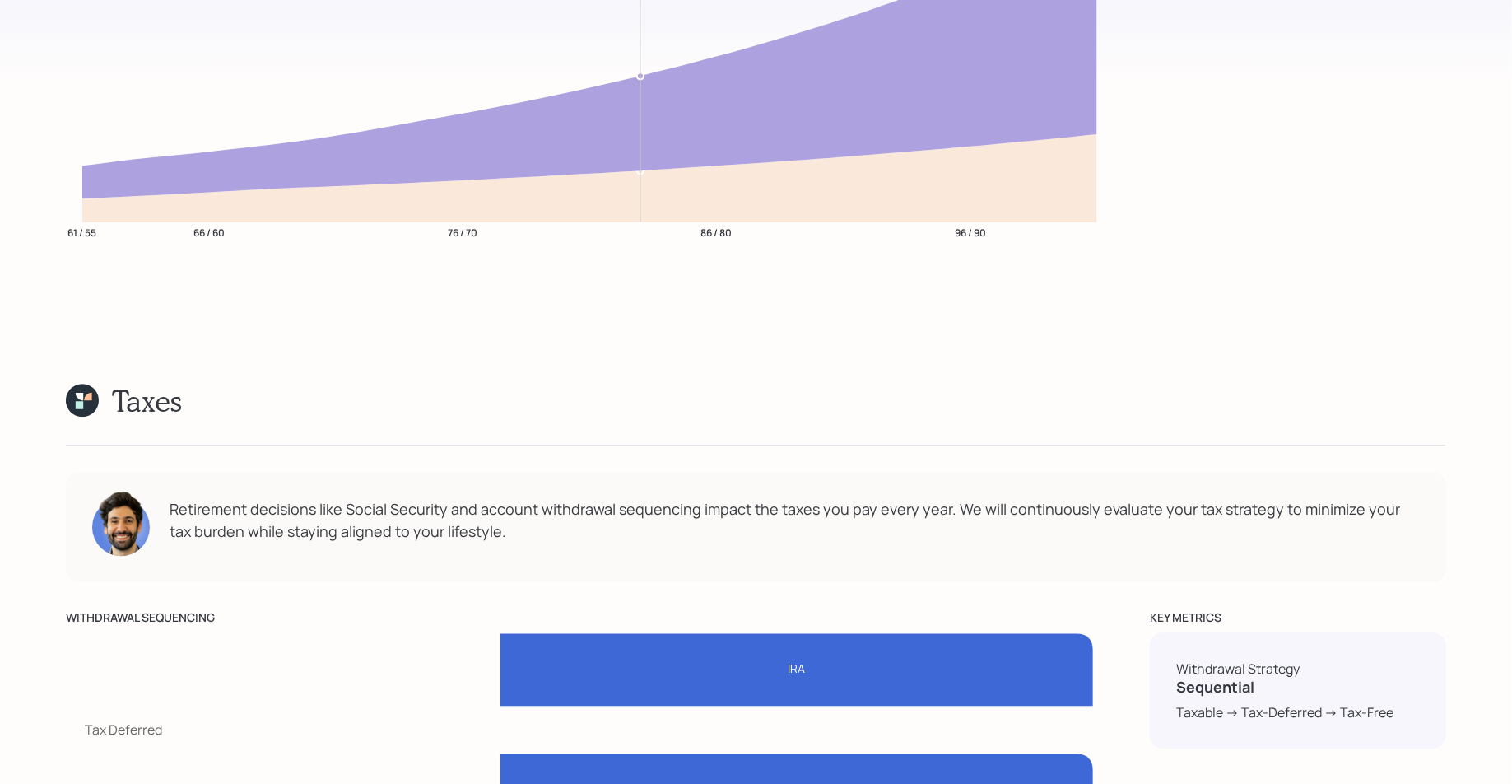
scroll to position [8256, 0]
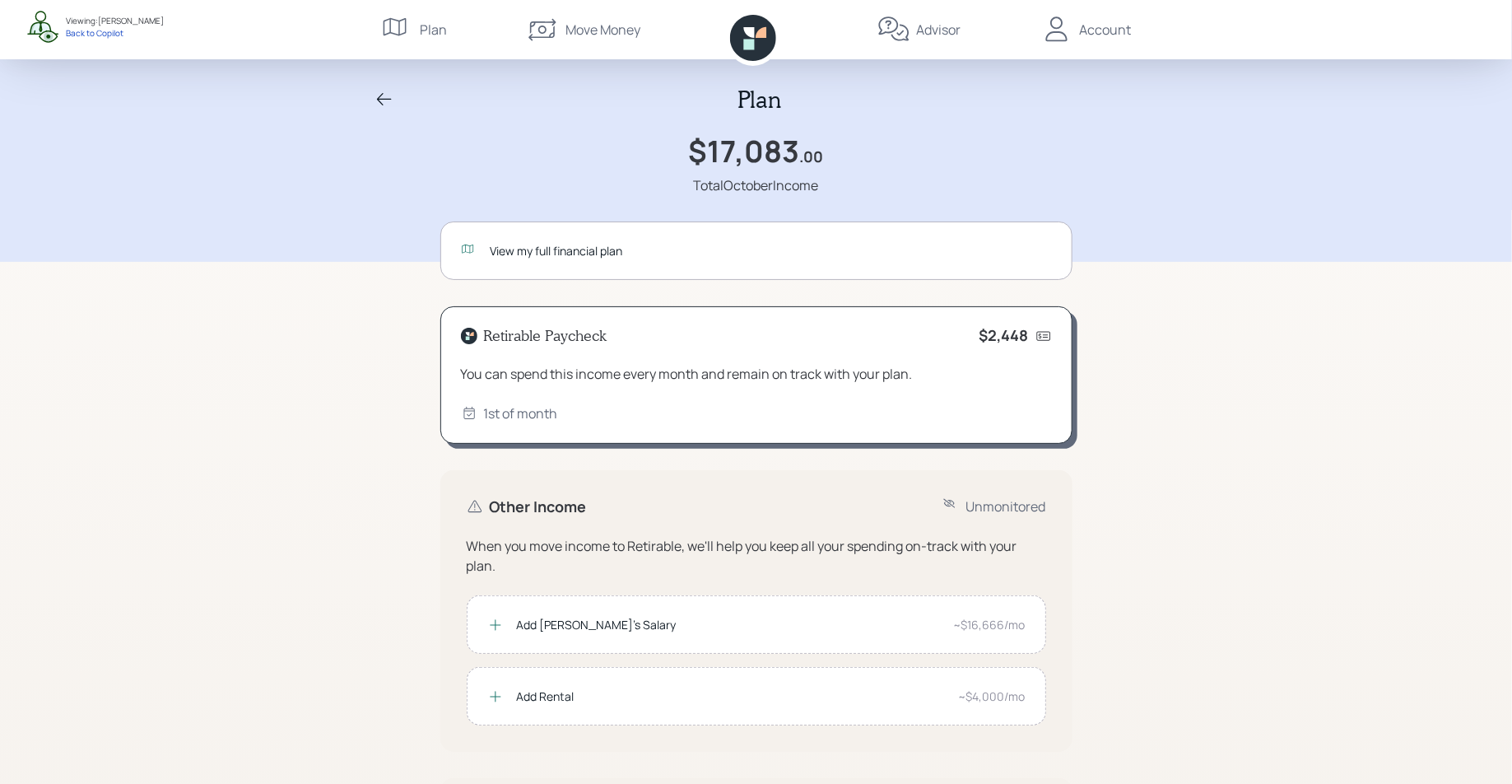
click at [906, 32] on icon at bounding box center [894, 30] width 33 height 33
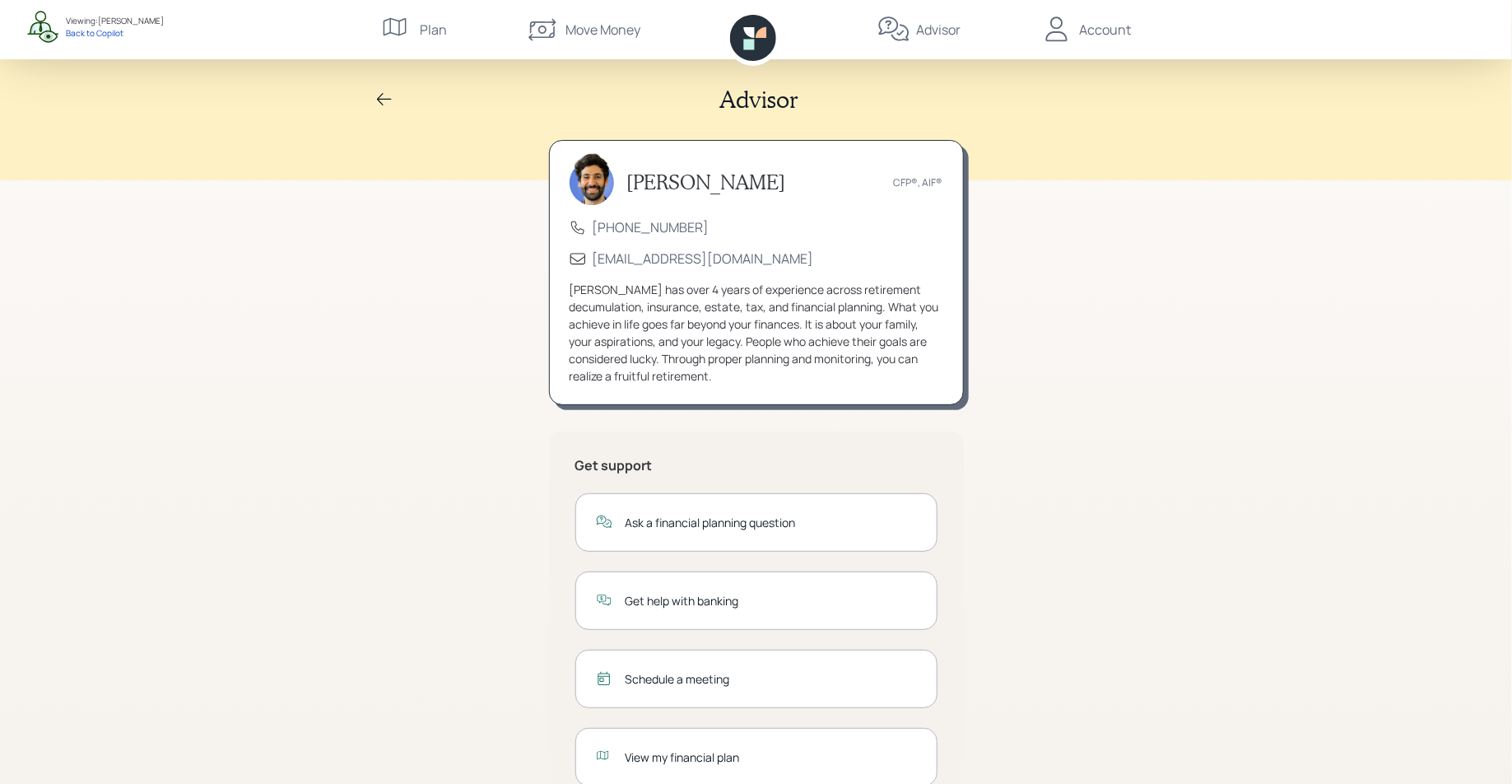
click at [385, 101] on icon at bounding box center [384, 100] width 20 height 20
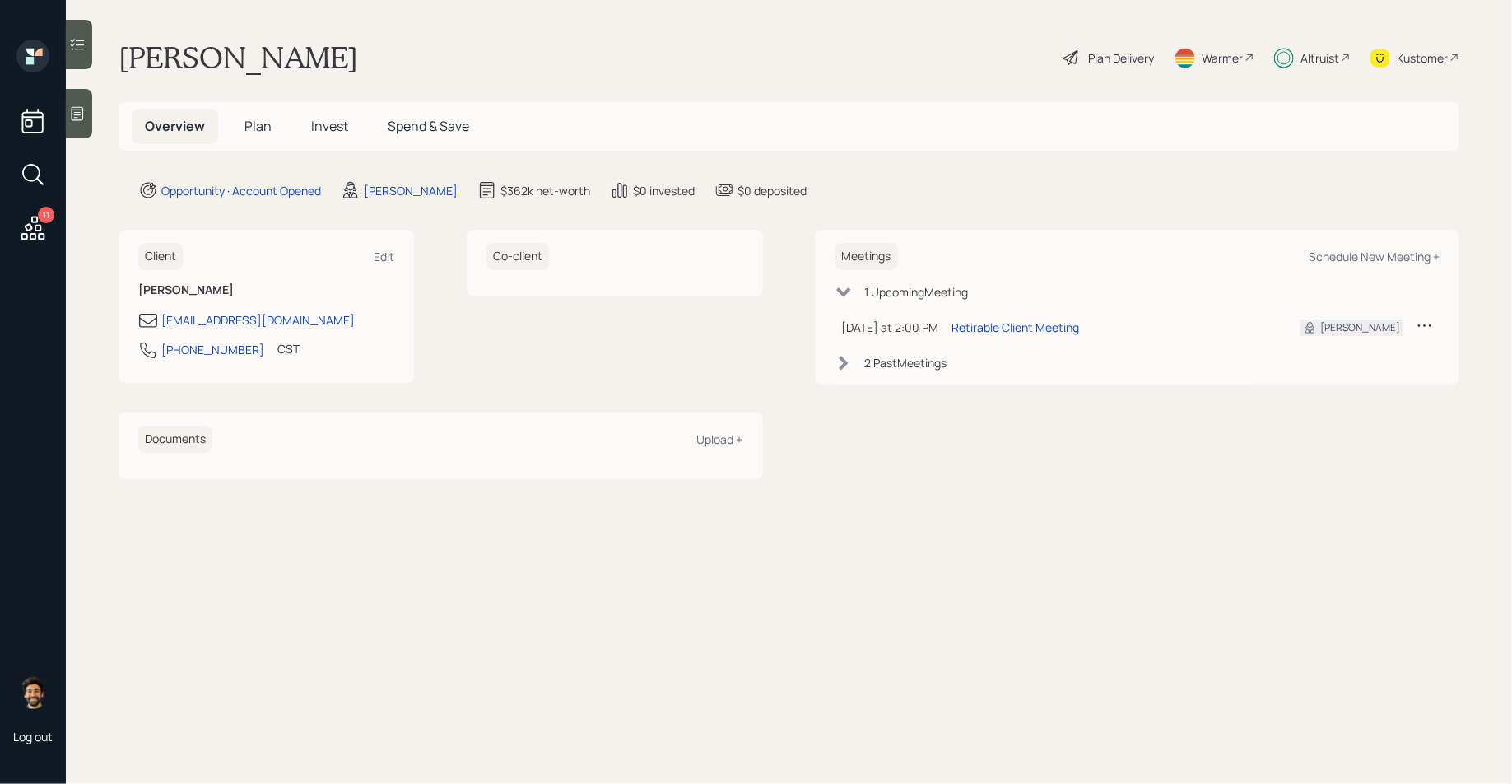
click at [334, 129] on span "Invest" at bounding box center [330, 126] width 37 height 18
